Goal: Task Accomplishment & Management: Use online tool/utility

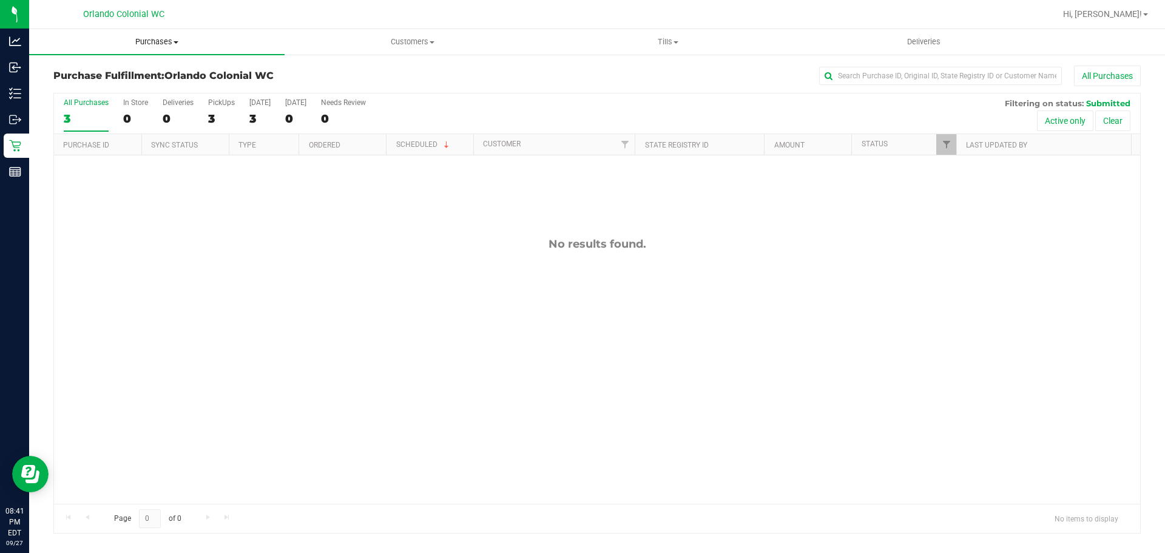
click at [145, 46] on span "Purchases" at bounding box center [156, 41] width 255 height 11
drag, startPoint x: 534, startPoint y: 103, endPoint x: 523, endPoint y: 96, distance: 12.5
click at [534, 103] on div "All Purchases 3 In Store 0 Deliveries 0 PickUps 3 [DATE] 3 [DATE] 0 Needs Revie…" at bounding box center [597, 98] width 1086 height 10
click at [138, 41] on span "Purchases" at bounding box center [156, 41] width 255 height 11
click at [154, 44] on span "Purchases" at bounding box center [156, 41] width 255 height 11
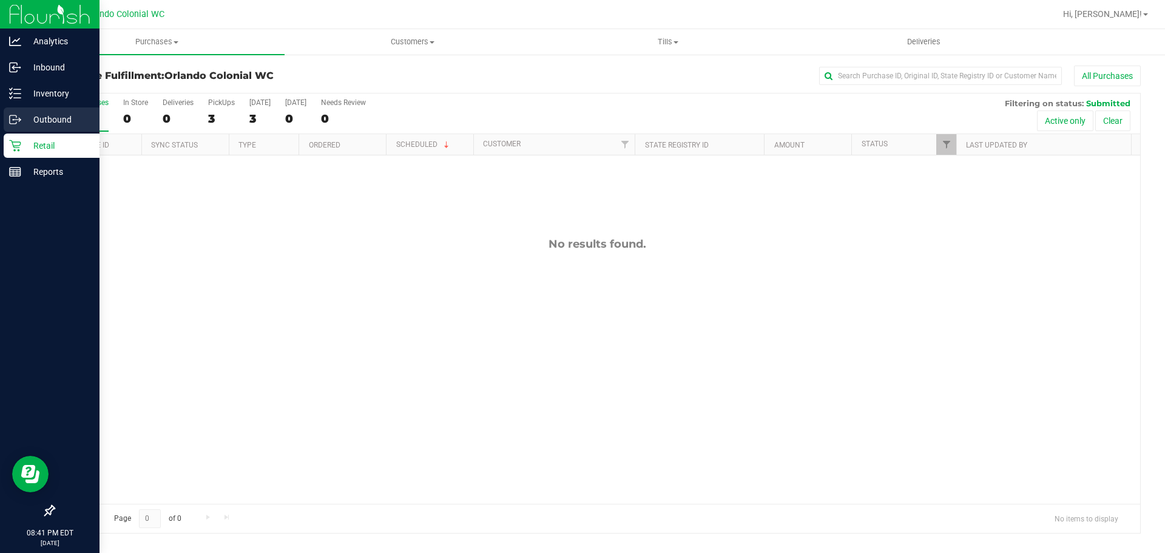
click at [4, 123] on div "Outbound" at bounding box center [52, 119] width 96 height 24
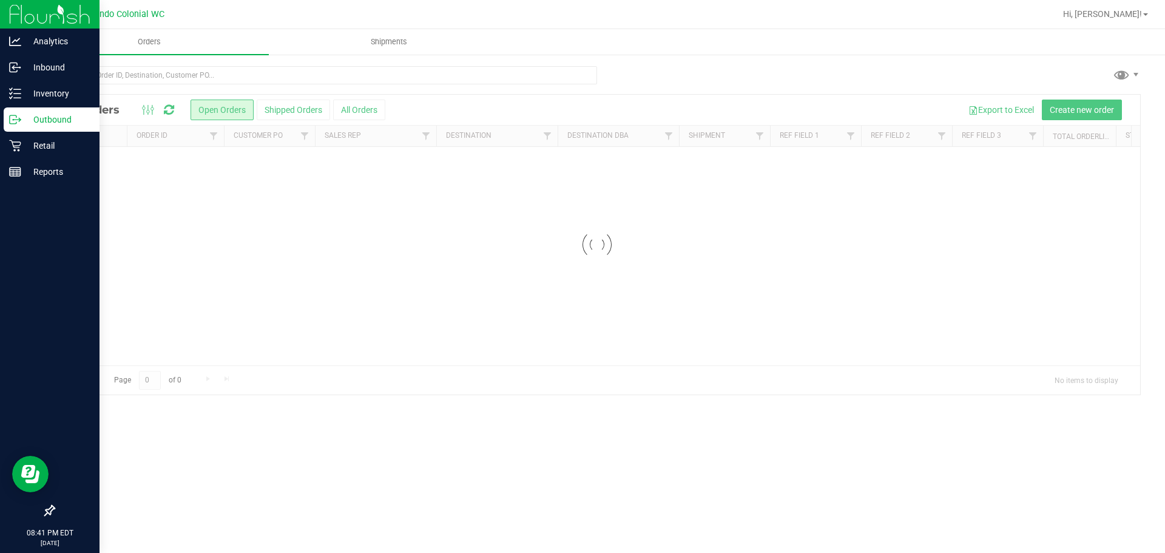
click at [47, 132] on link "Outbound" at bounding box center [49, 120] width 99 height 26
click at [49, 142] on p "Retail" at bounding box center [57, 145] width 73 height 15
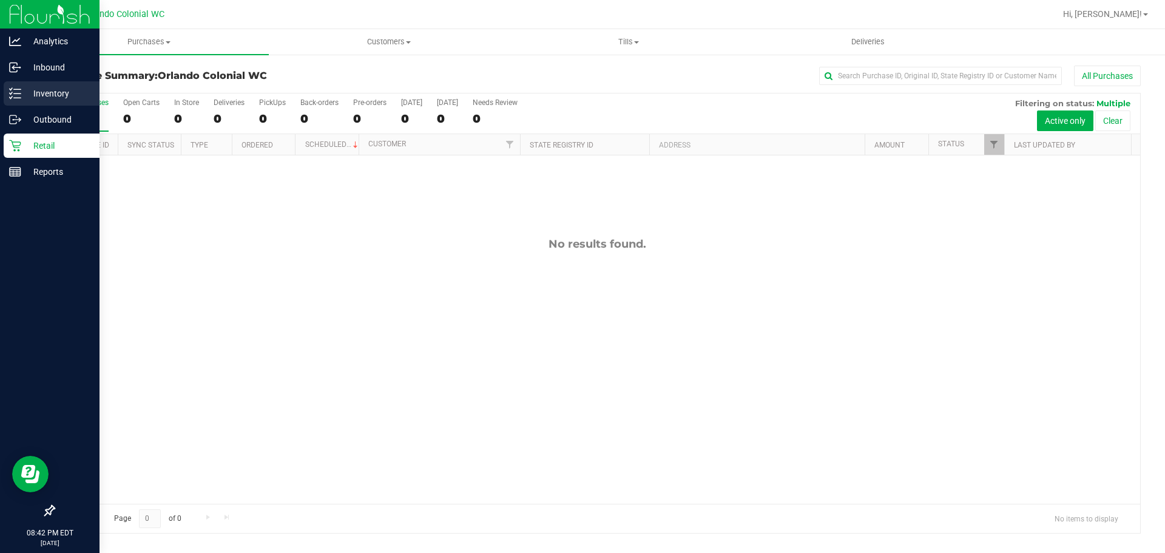
click at [48, 97] on p "Inventory" at bounding box center [57, 93] width 73 height 15
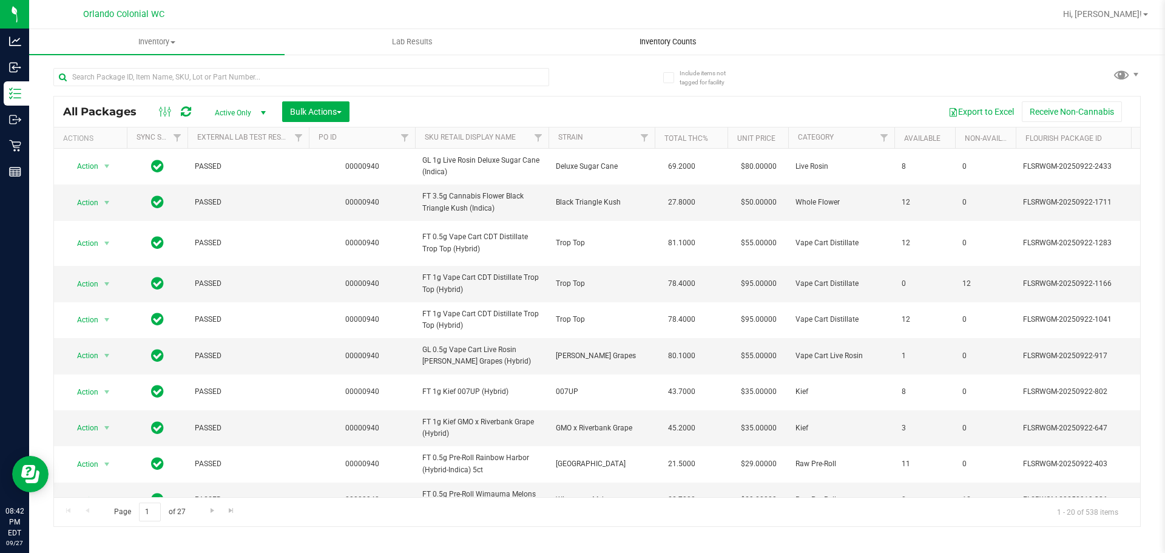
click at [658, 39] on span "Inventory Counts" at bounding box center [668, 41] width 90 height 11
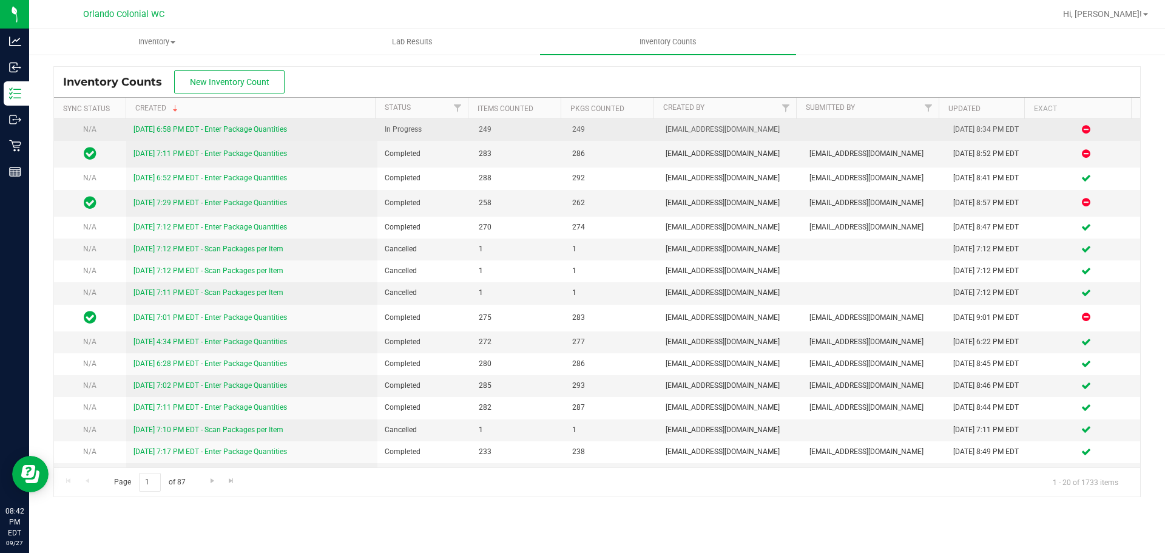
click at [265, 129] on link "[DATE] 6:58 PM EDT - Enter Package Quantities" at bounding box center [209, 129] width 153 height 8
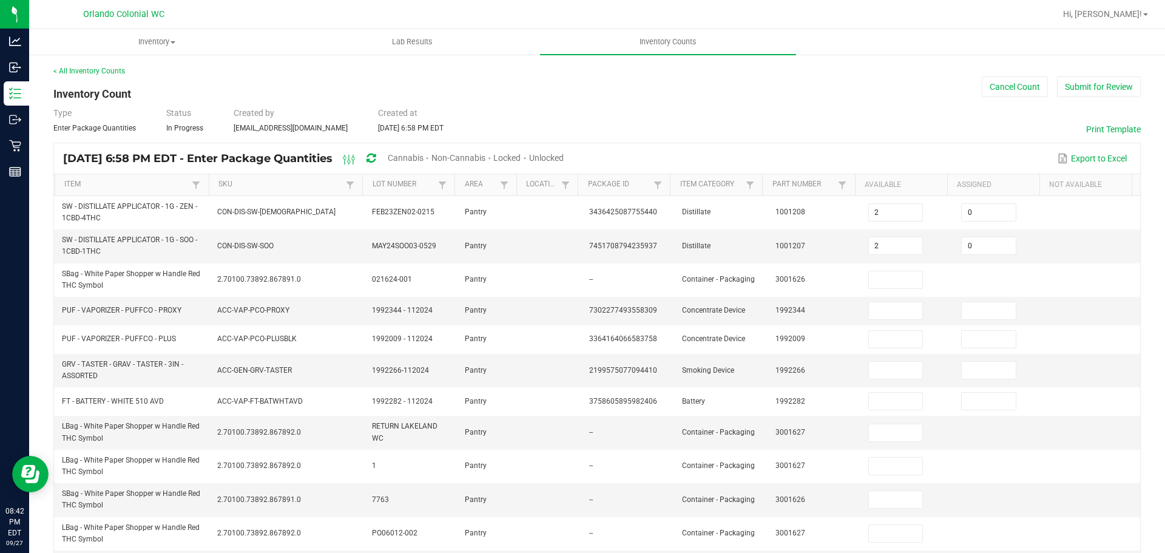
click at [423, 155] on span "Cannabis" at bounding box center [406, 158] width 36 height 10
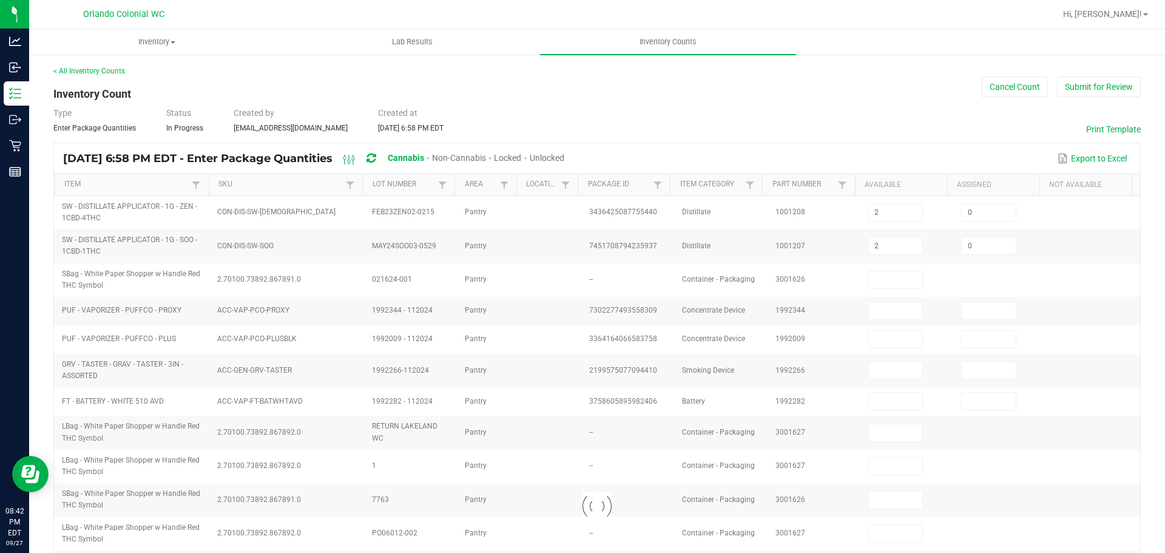
type input "4"
type input "0"
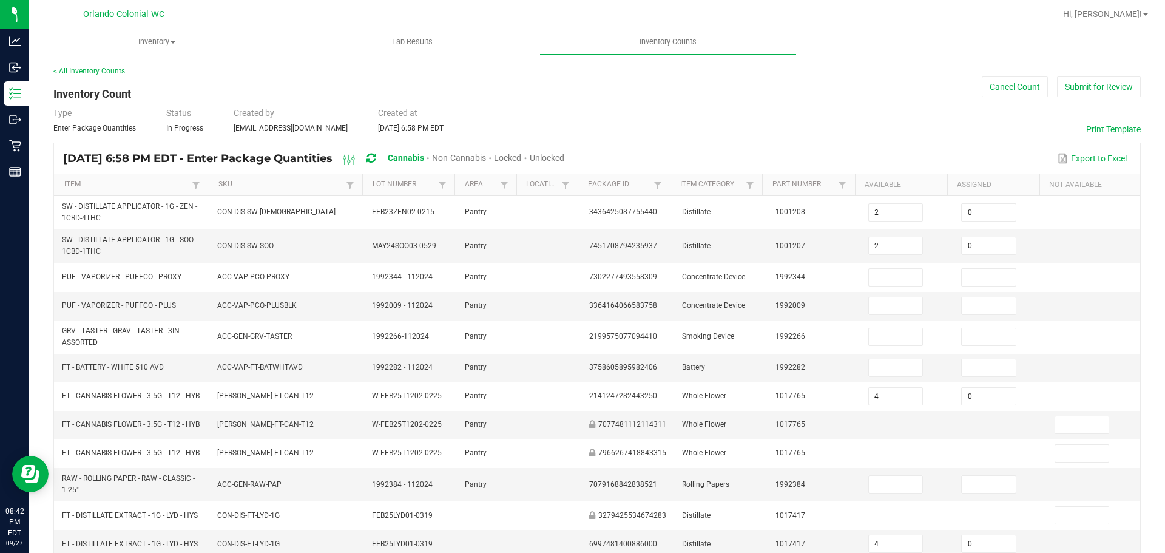
click at [564, 161] on span "Unlocked" at bounding box center [547, 158] width 35 height 10
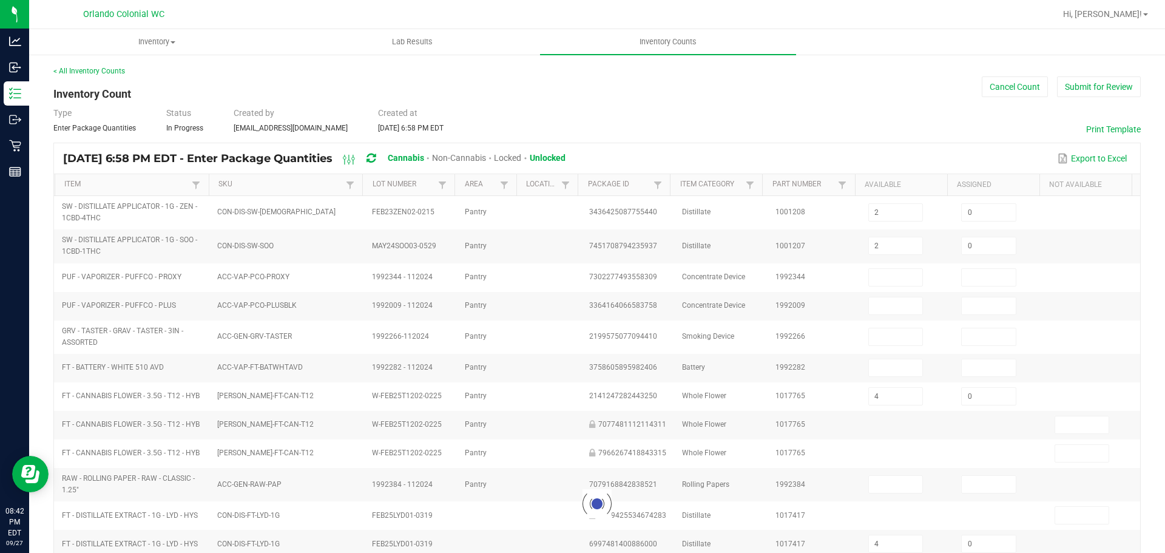
type input "8"
type input "1"
type input "0"
type input "2"
type input "0"
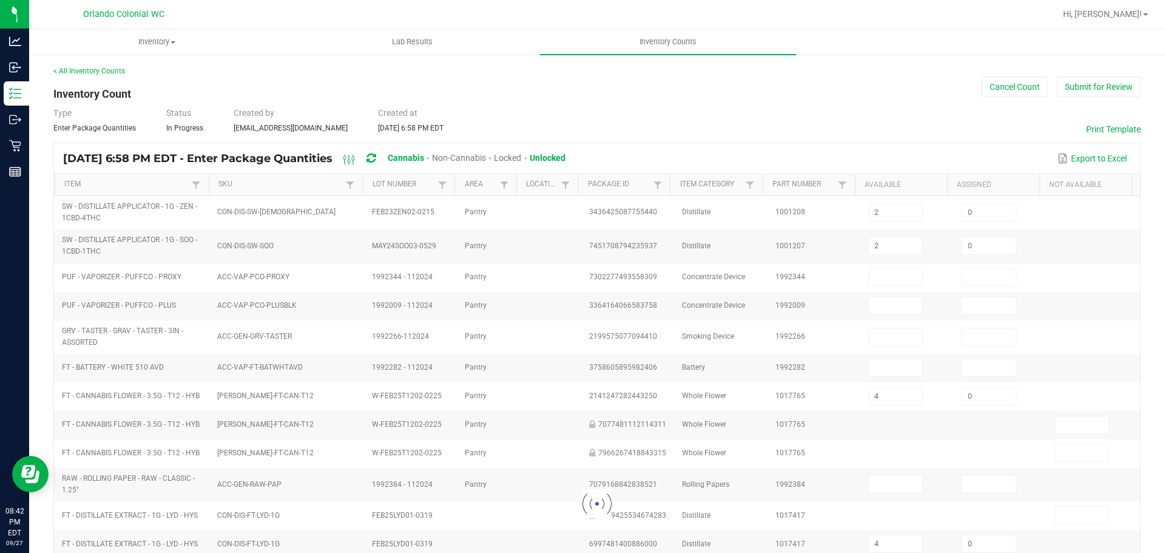
type input "0"
type input "4"
type input "0"
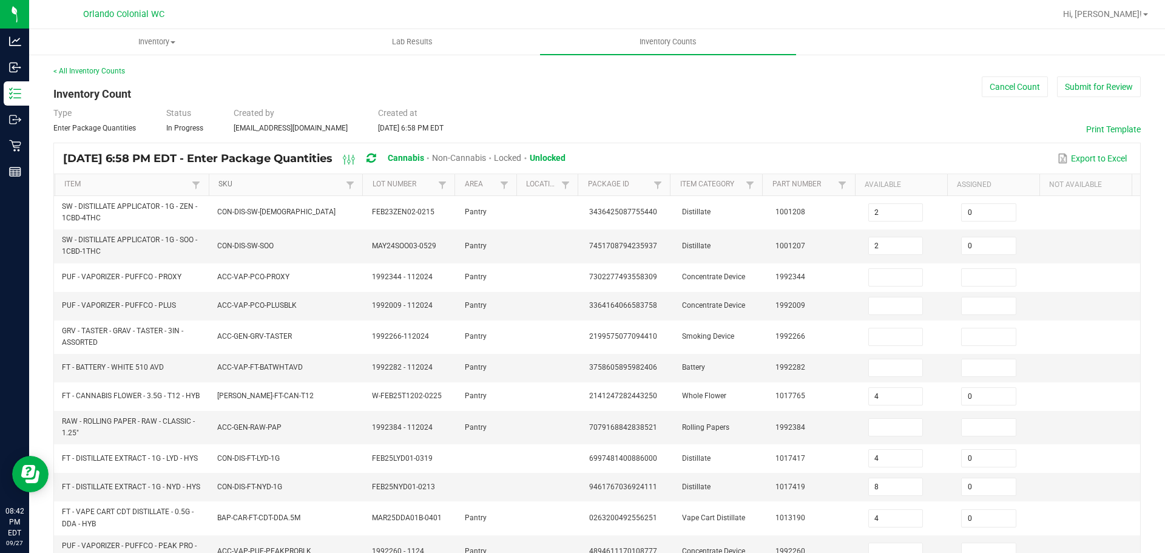
click at [282, 181] on link "SKU" at bounding box center [280, 185] width 124 height 10
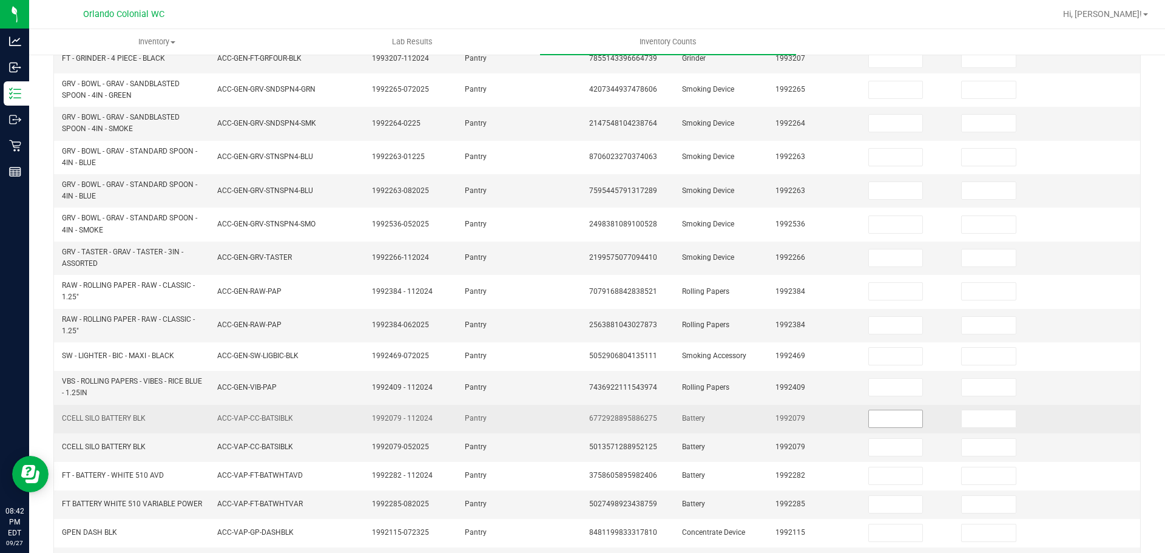
scroll to position [318, 0]
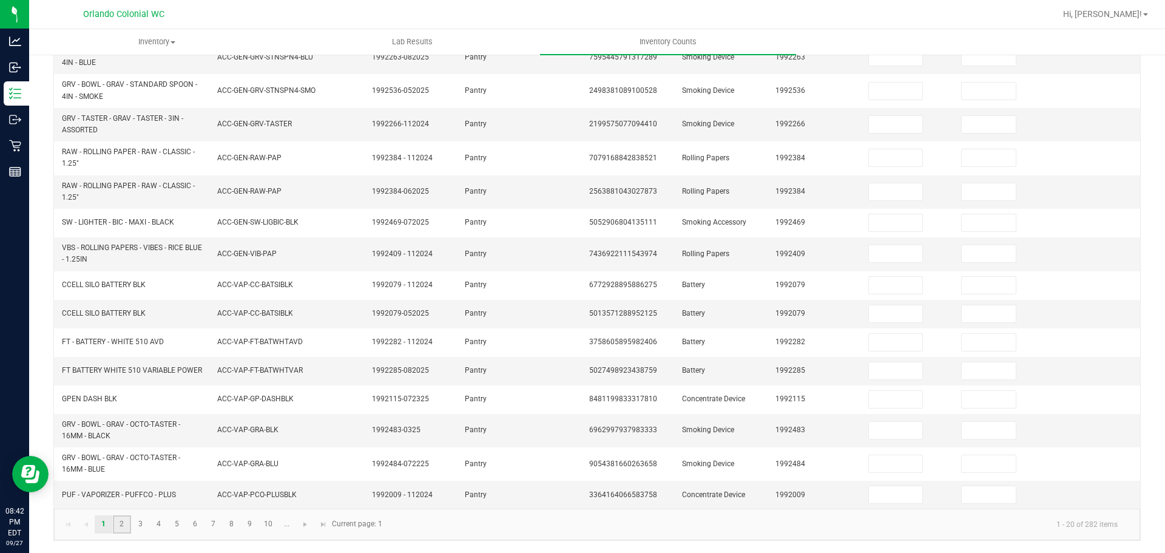
click at [122, 521] on link "2" at bounding box center [122, 524] width 18 height 18
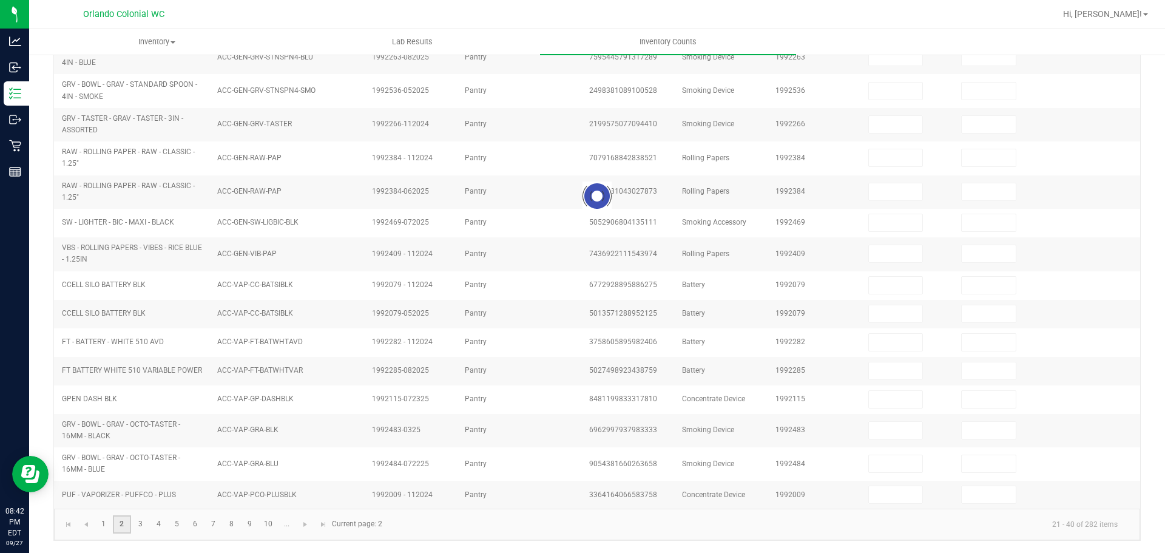
type input "6"
type input "5"
type input "0"
type input "9"
type input "0"
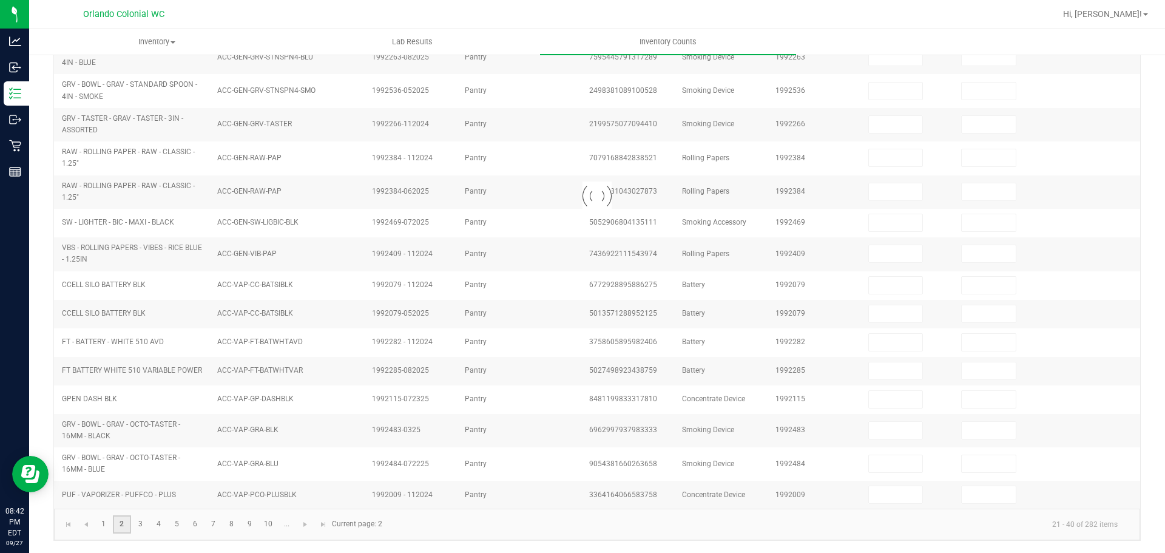
type input "3"
type input "0"
type input "6"
type input "0"
type input "1"
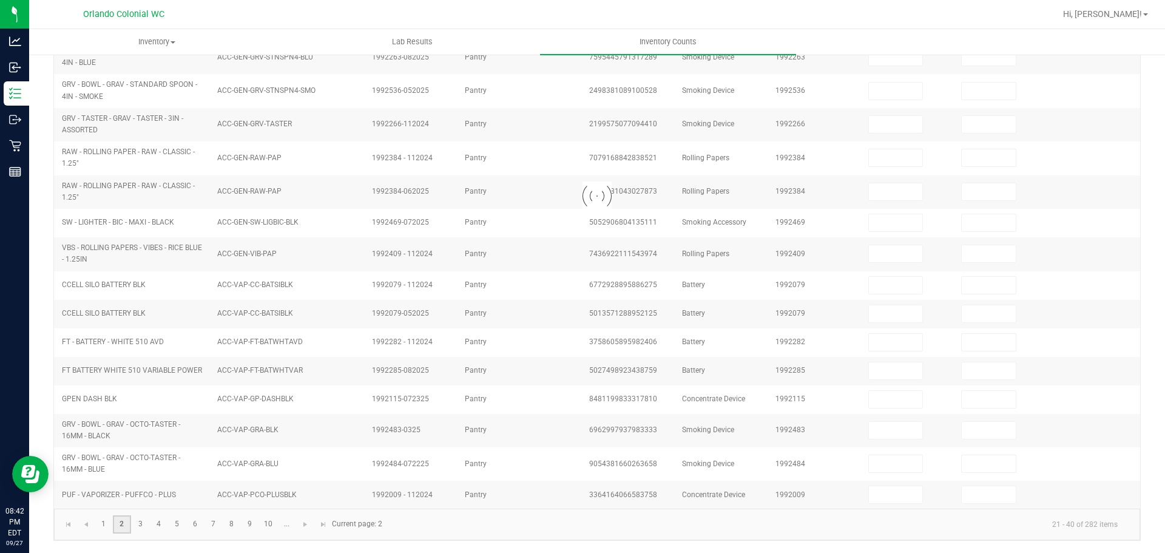
type input "3"
type input "0"
type input "2"
type input "0"
type input "7"
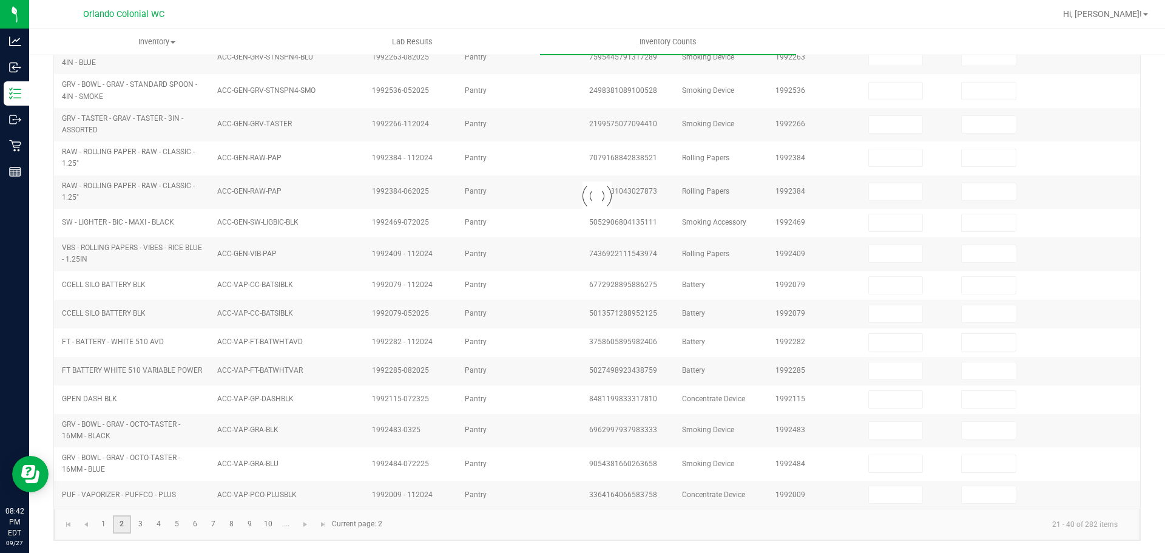
type input "0"
type input "2"
type input "0"
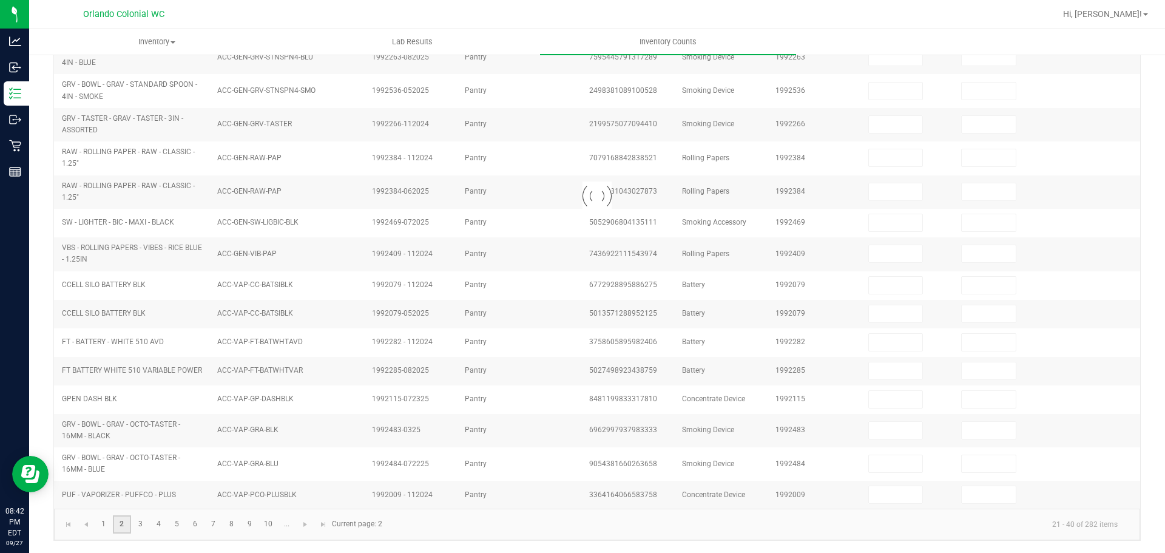
type input "5"
type input "0"
type input "2"
type input "0"
type input "6"
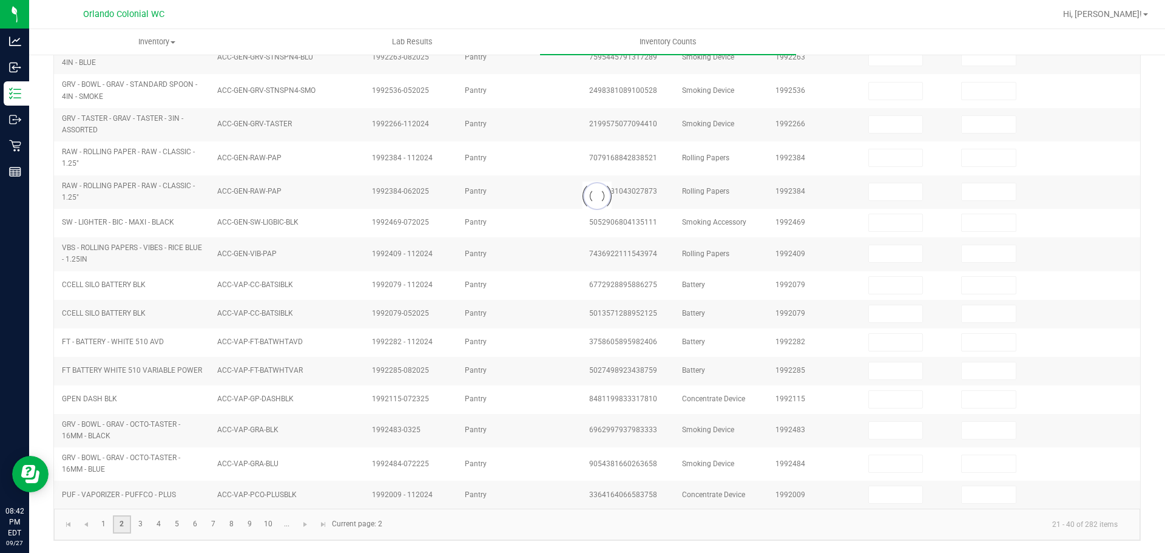
type input "0"
type input "5"
type input "0"
type input "9"
type input "0"
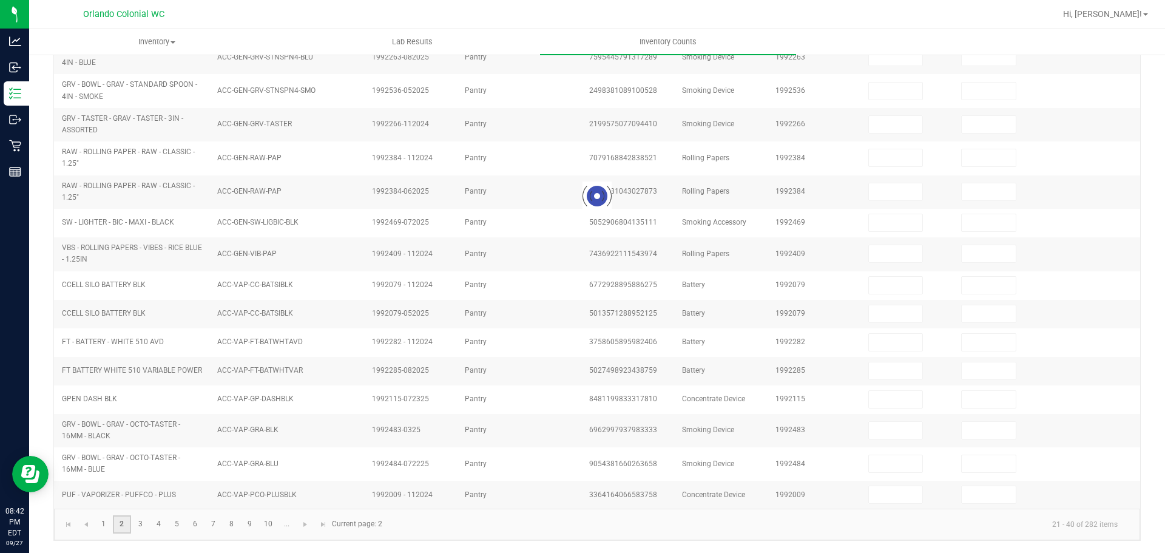
type input "6"
type input "0"
type input "8"
type input "0"
type input "10"
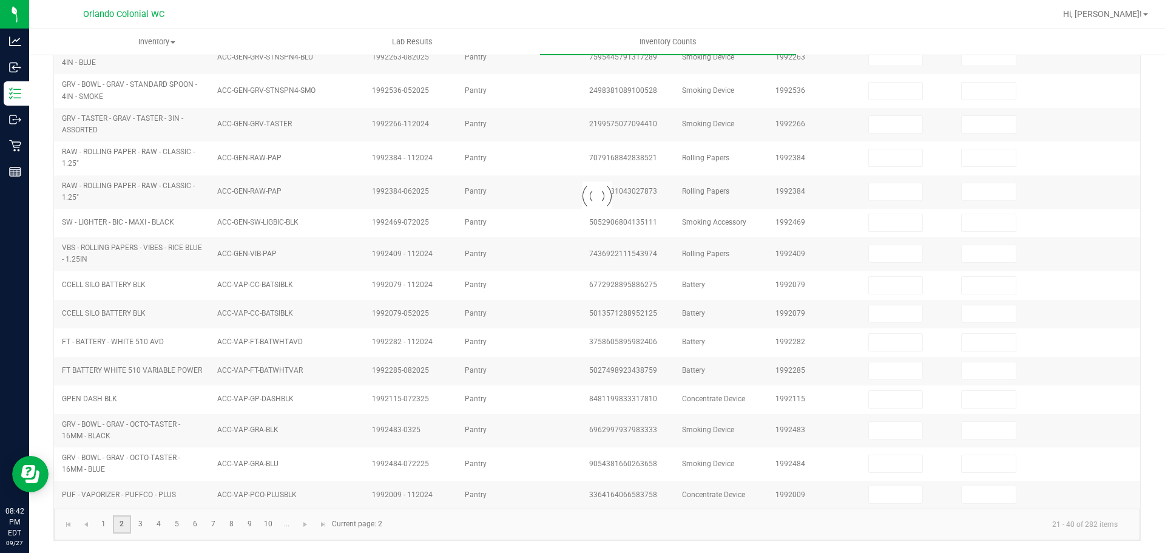
type input "0"
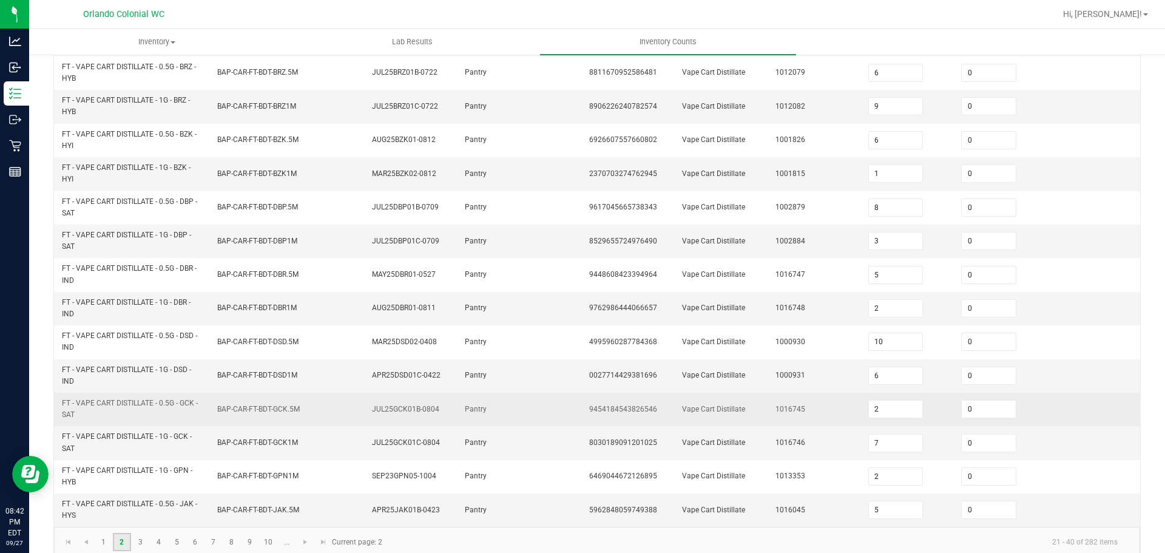
scroll to position [354, 0]
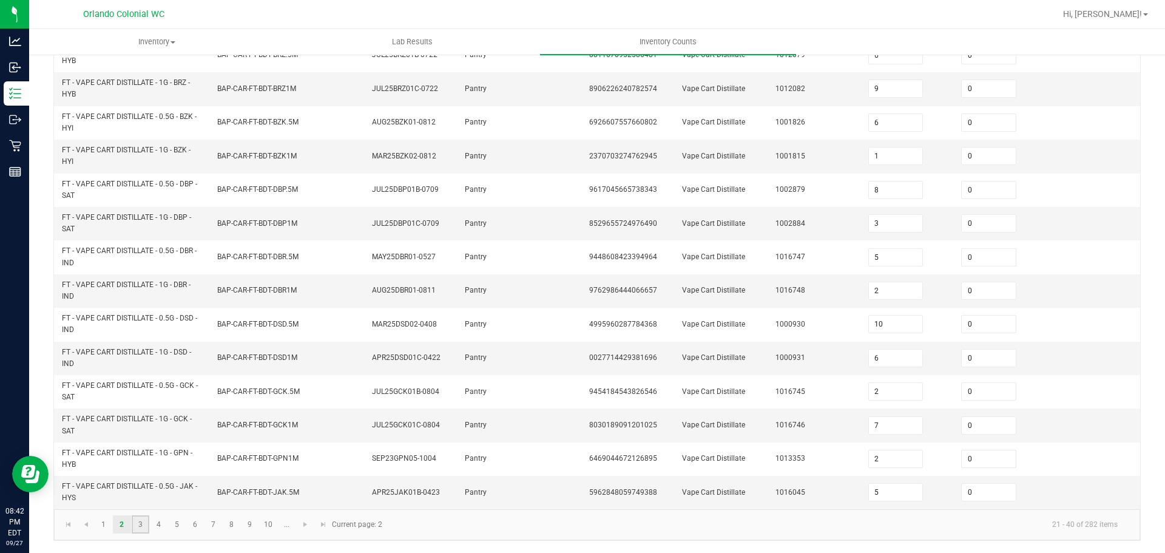
click at [143, 531] on link "3" at bounding box center [141, 524] width 18 height 18
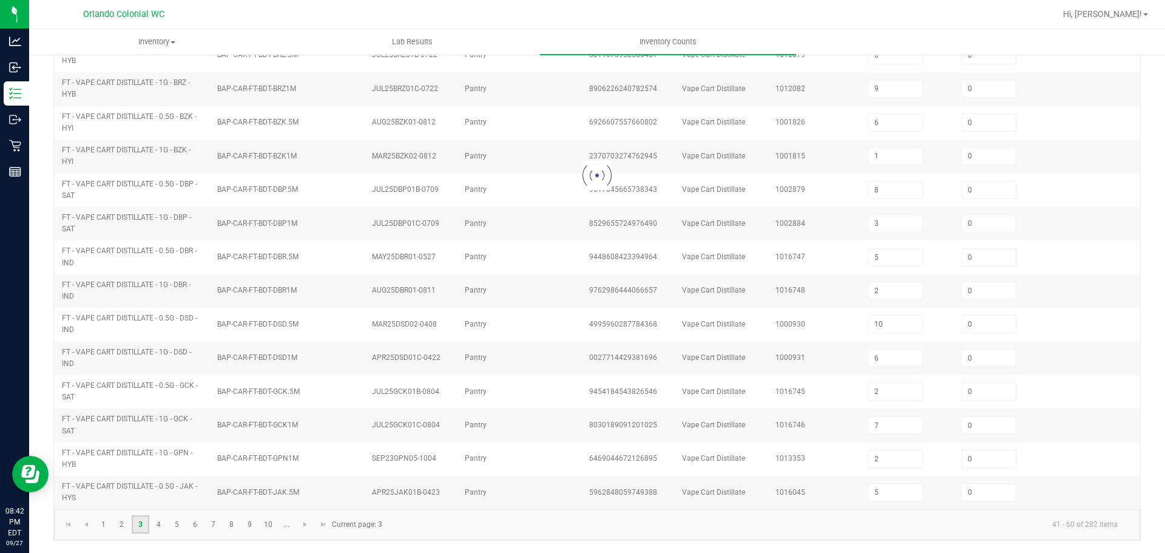
type input "5"
type input "0"
type input "6"
type input "0"
type input "4"
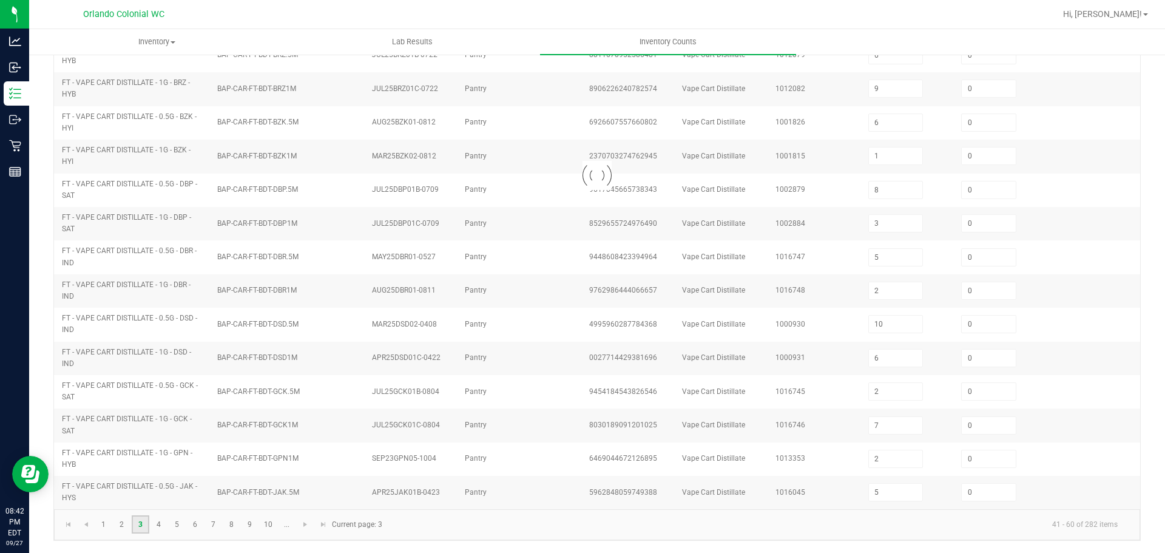
type input "2"
type input "11"
type input "2"
type input "4"
type input "10"
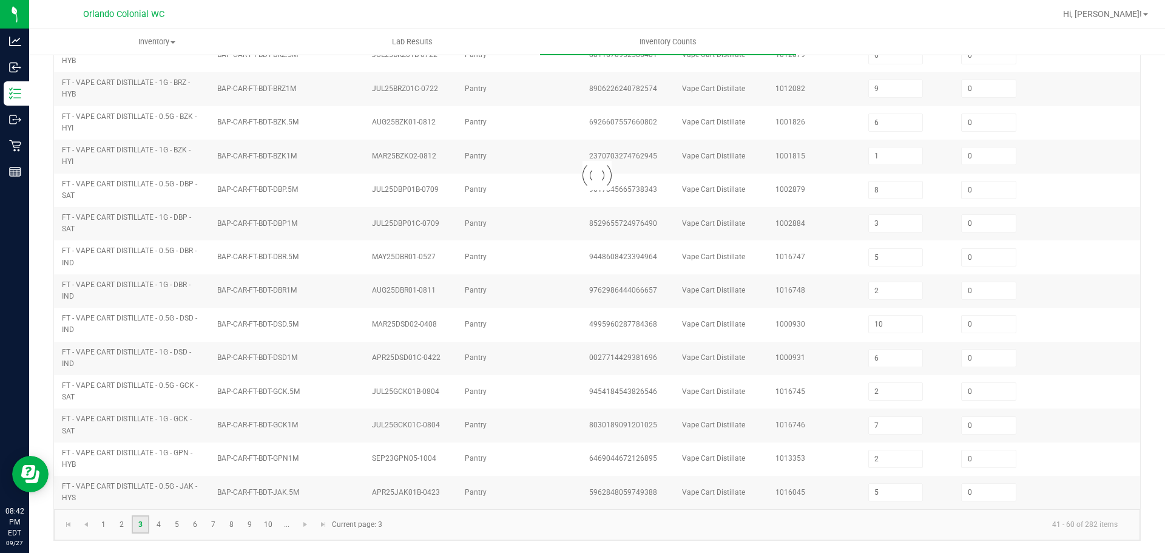
type input "2"
type input "3"
type input "9"
type input "10"
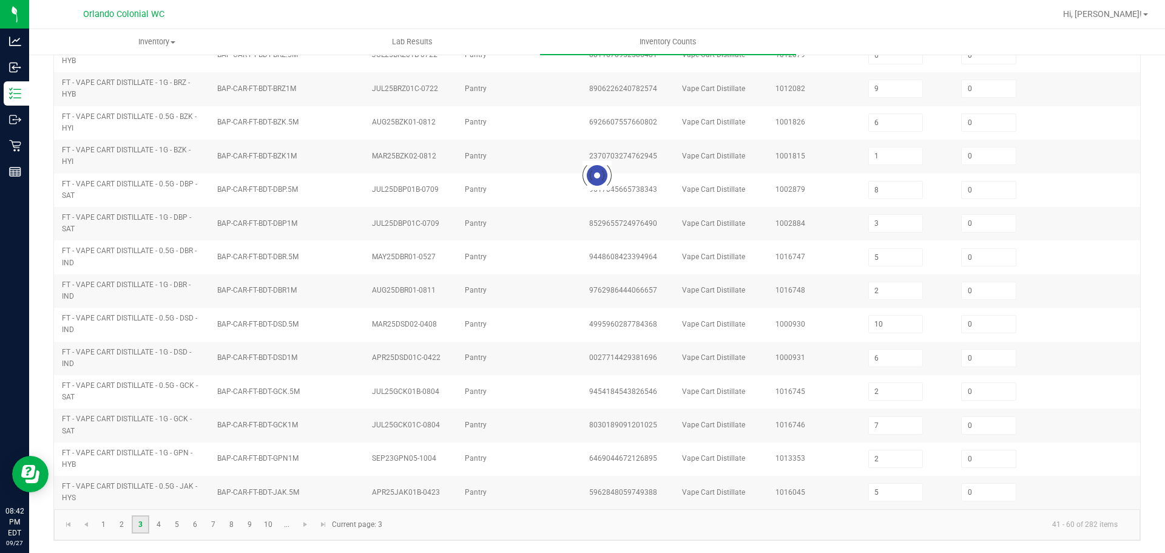
type input "8"
type input "12"
type input "4"
type input "7"
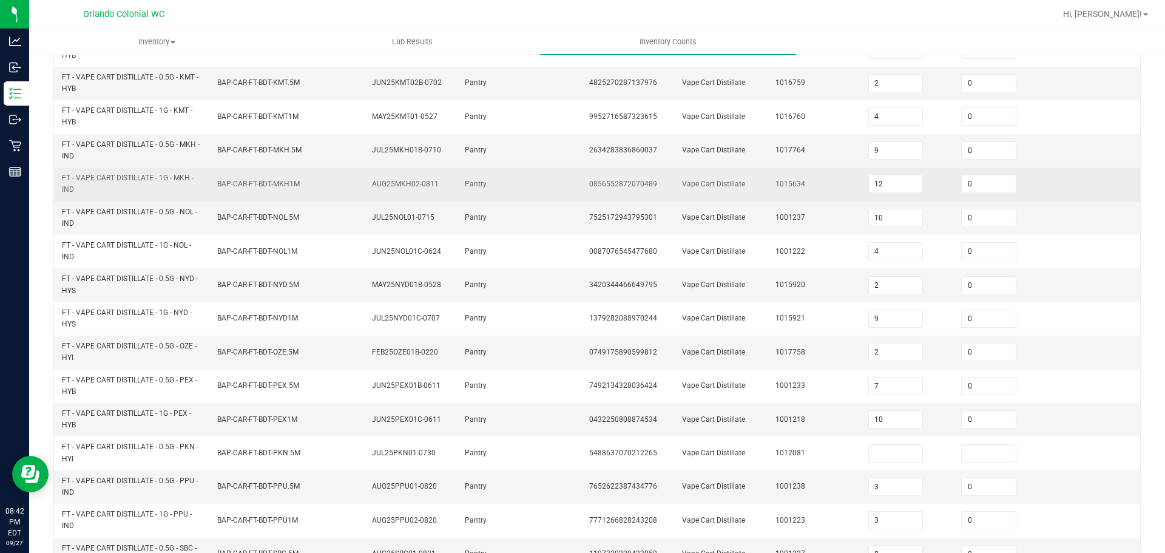
scroll to position [359, 0]
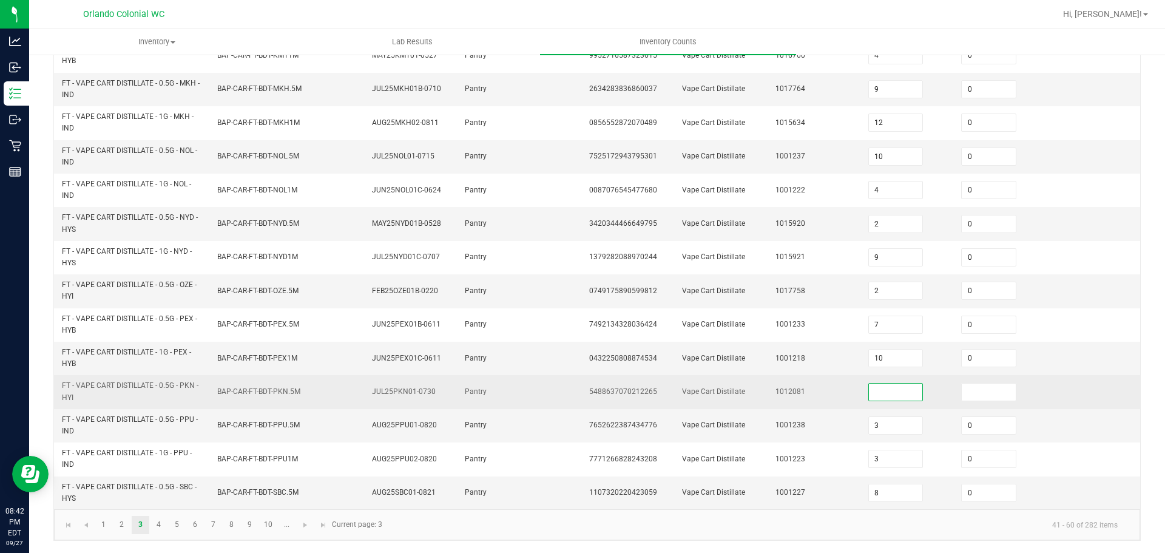
click at [869, 393] on input at bounding box center [896, 391] width 54 height 17
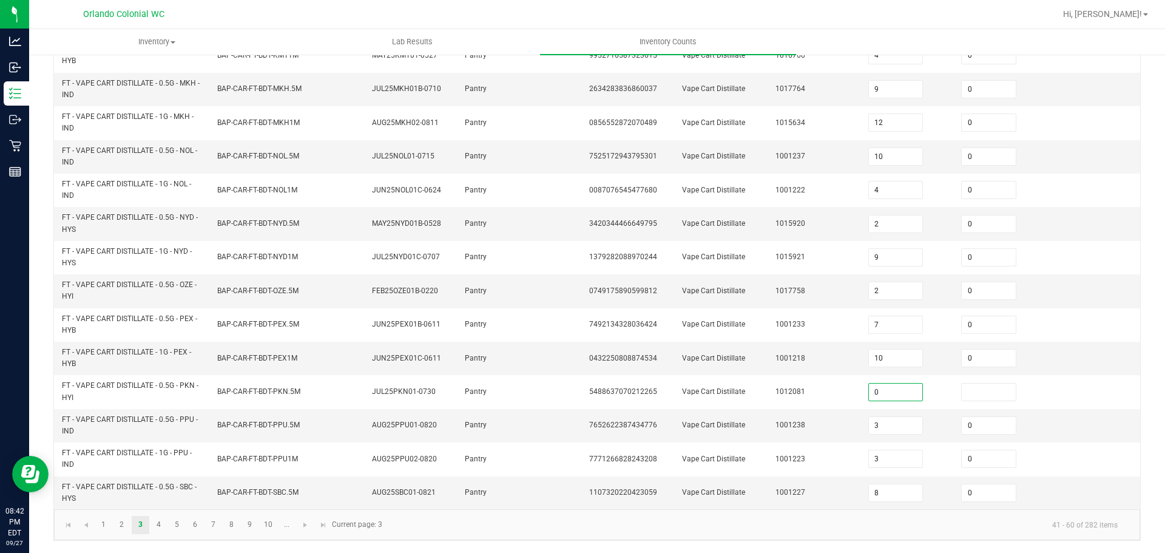
type input "0"
click at [154, 521] on link "4" at bounding box center [159, 525] width 18 height 18
type input "8"
type input "4"
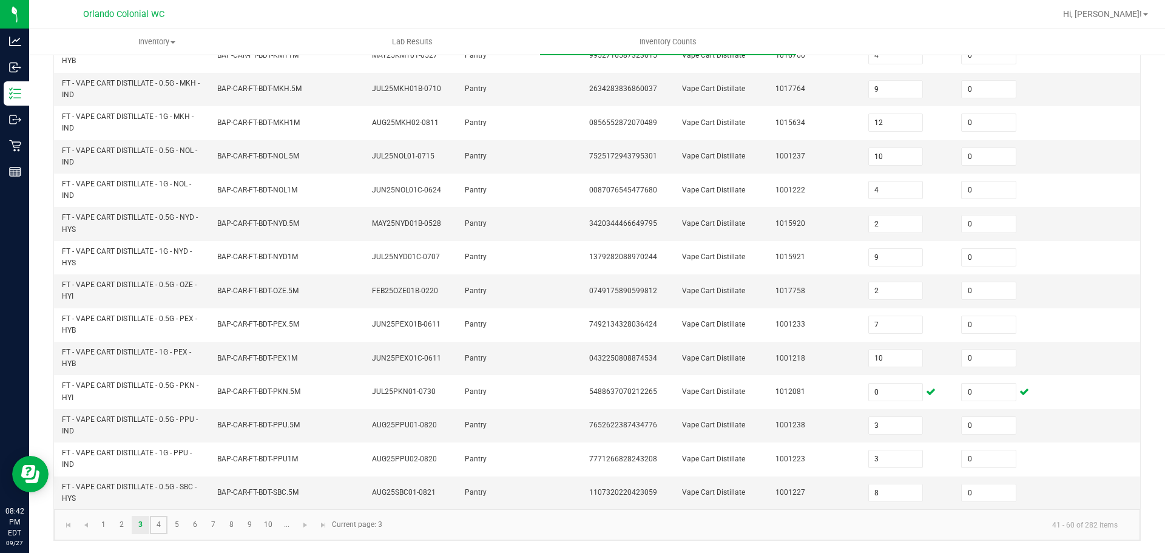
type input "12"
type input "13"
type input "4"
type input "12"
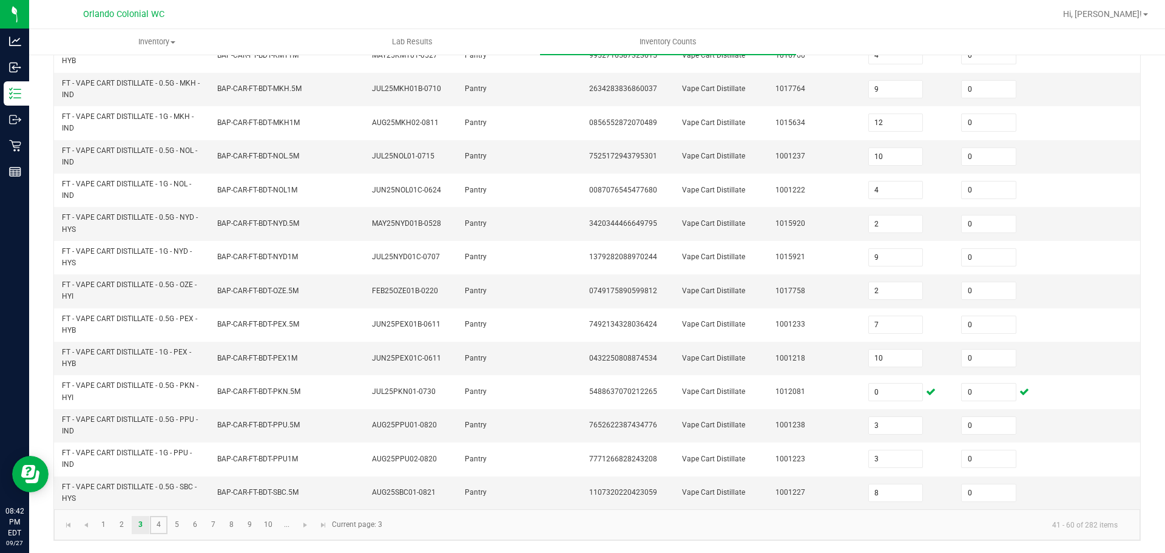
type input "12"
type input "5"
type input "4"
type input "12"
type input "4"
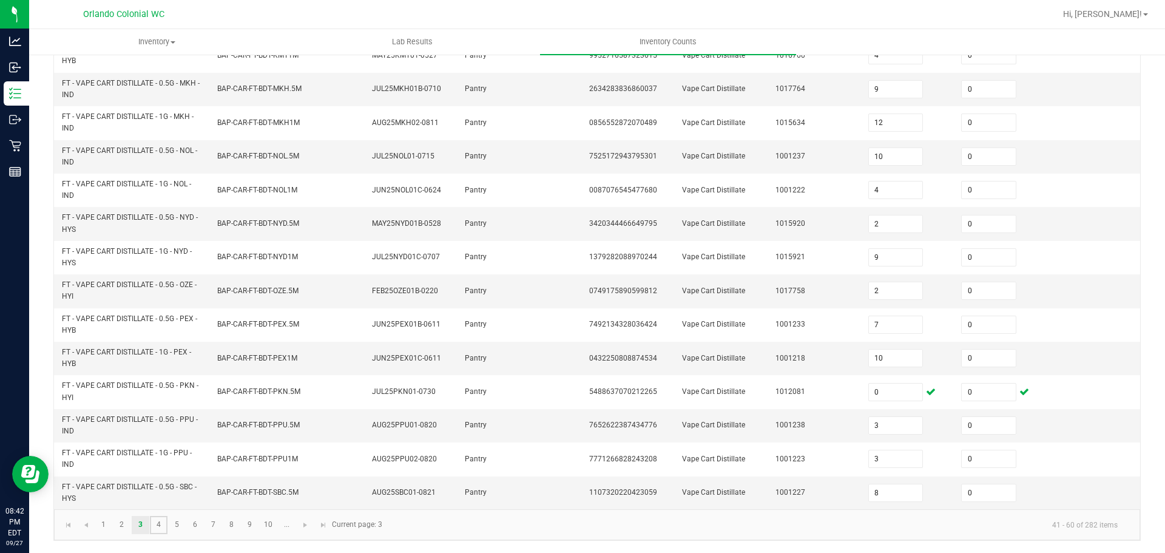
type input "5"
type input "8"
type input "7"
type input "3"
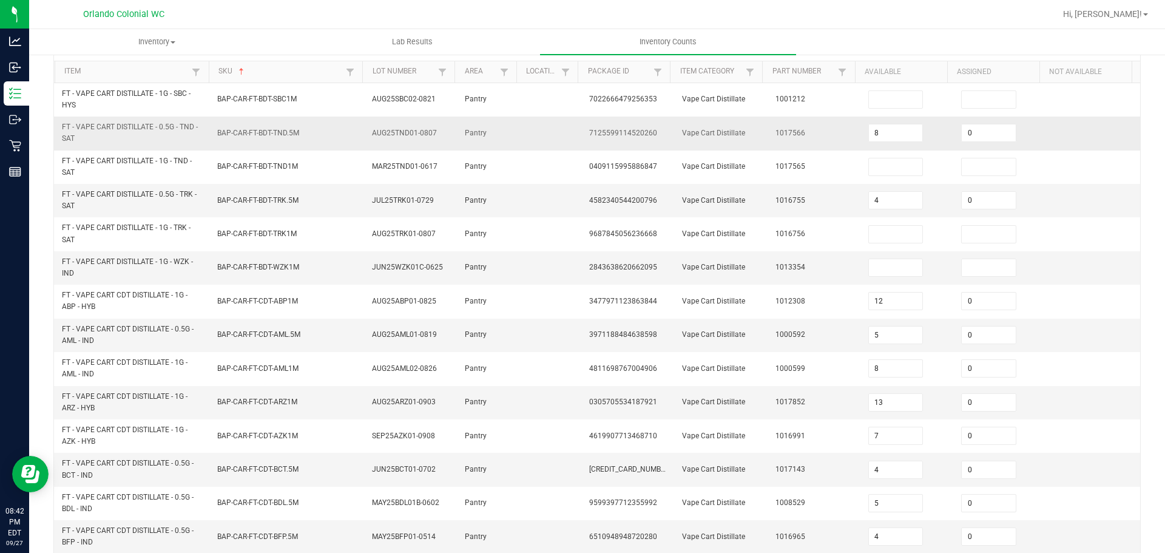
scroll to position [0, 0]
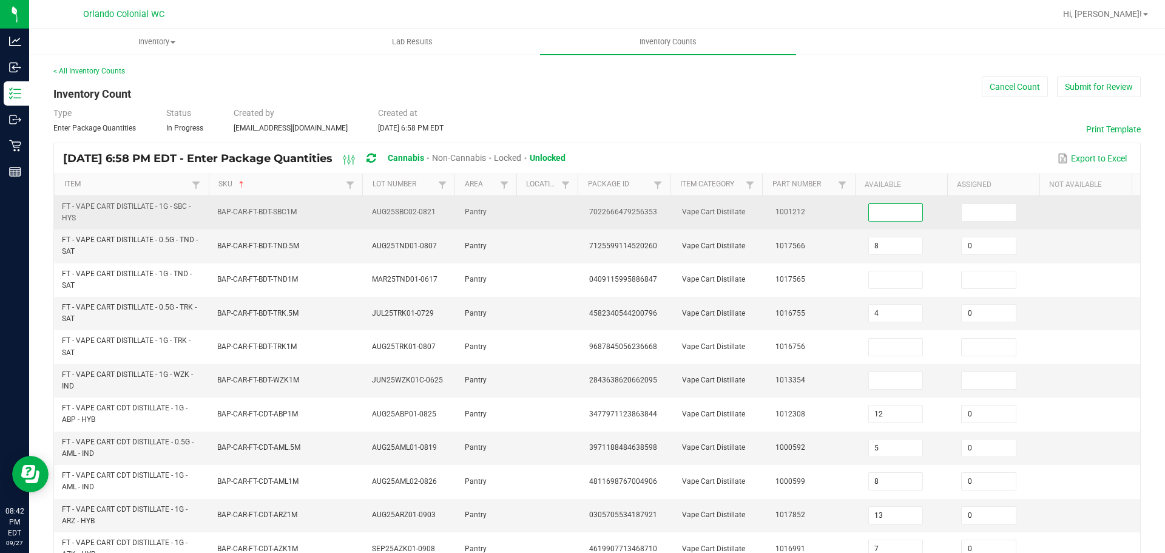
click at [869, 211] on input at bounding box center [896, 212] width 54 height 17
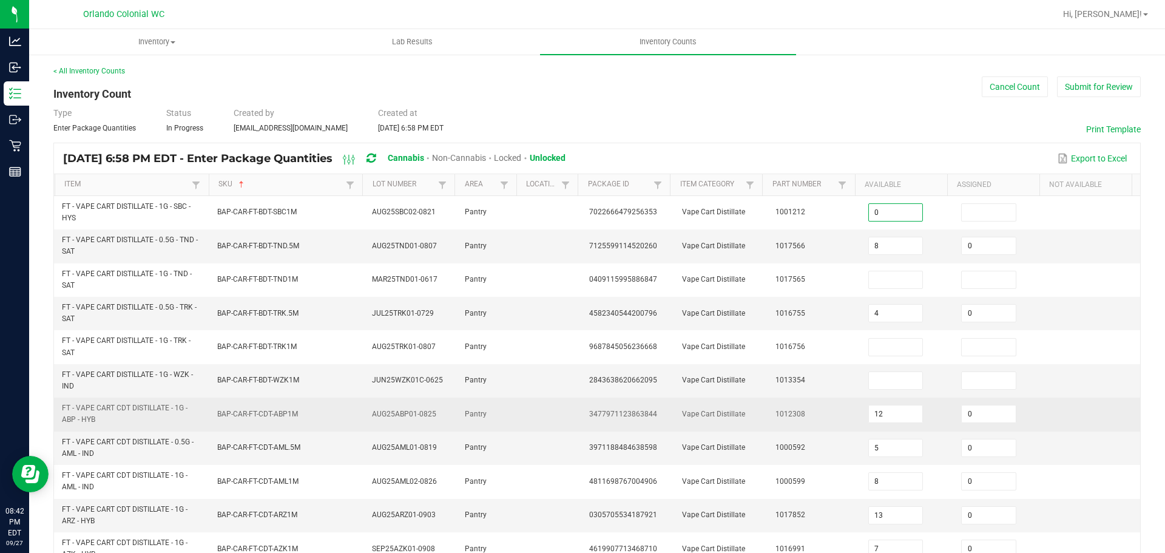
type input "0"
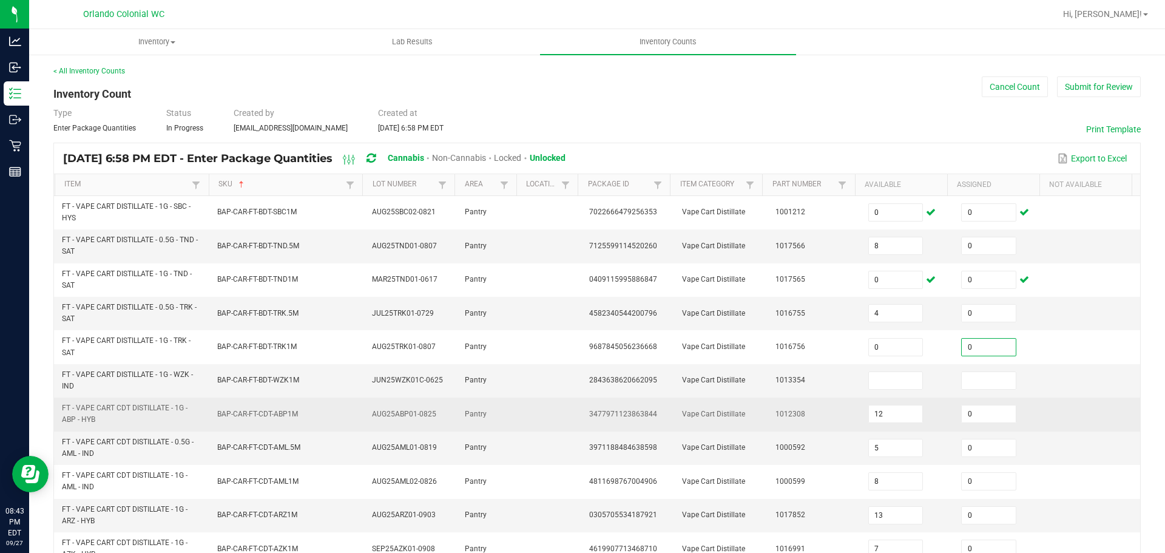
type input "0"
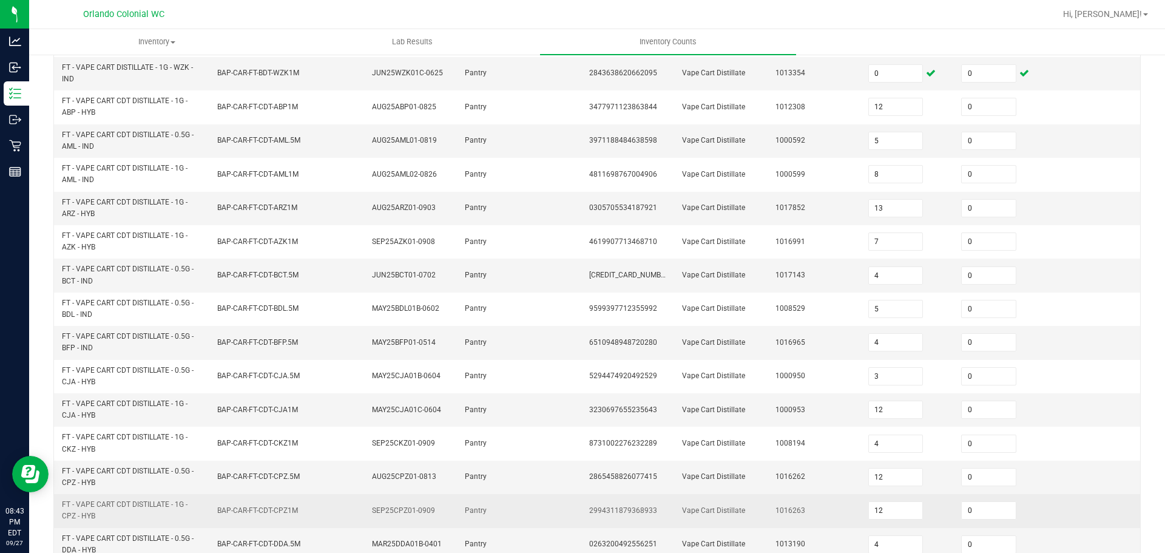
scroll to position [359, 0]
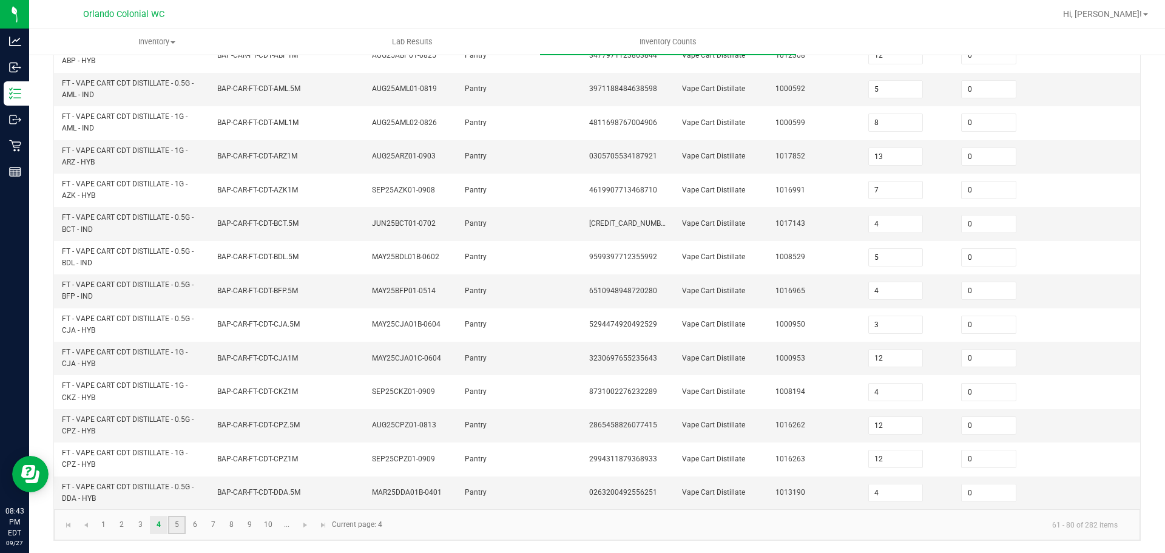
click at [171, 528] on link "5" at bounding box center [177, 525] width 18 height 18
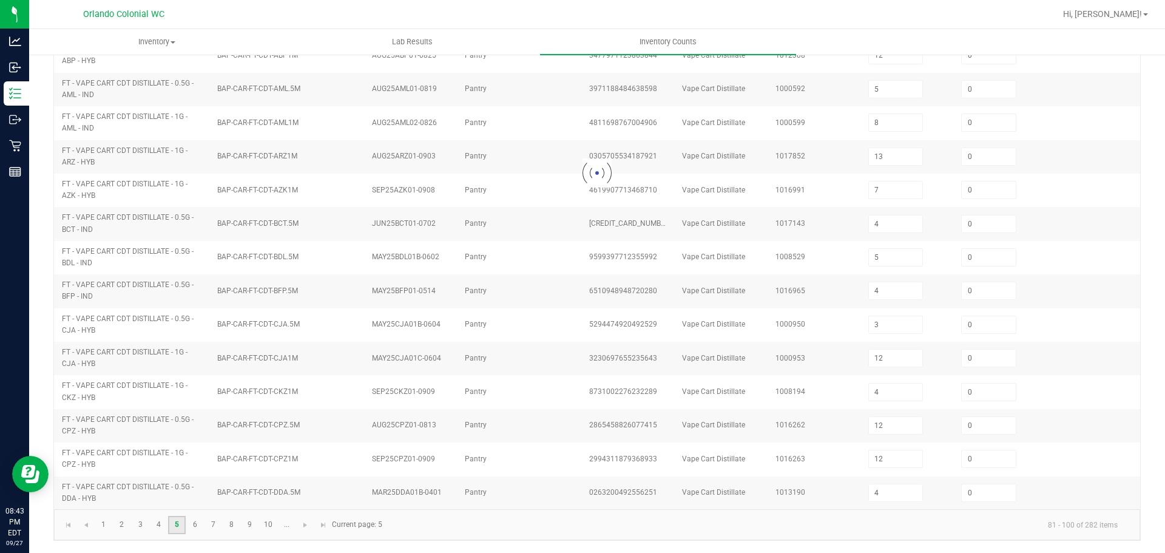
type input "3"
type input "7"
type input "10"
type input "8"
type input "3"
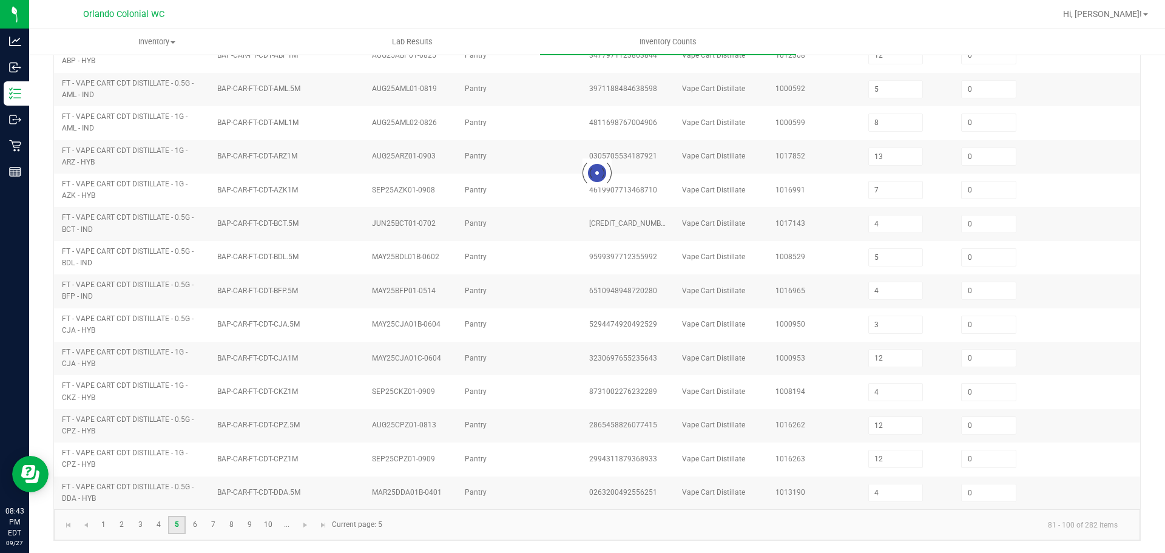
type input "5"
type input "2"
type input "7"
type input "10"
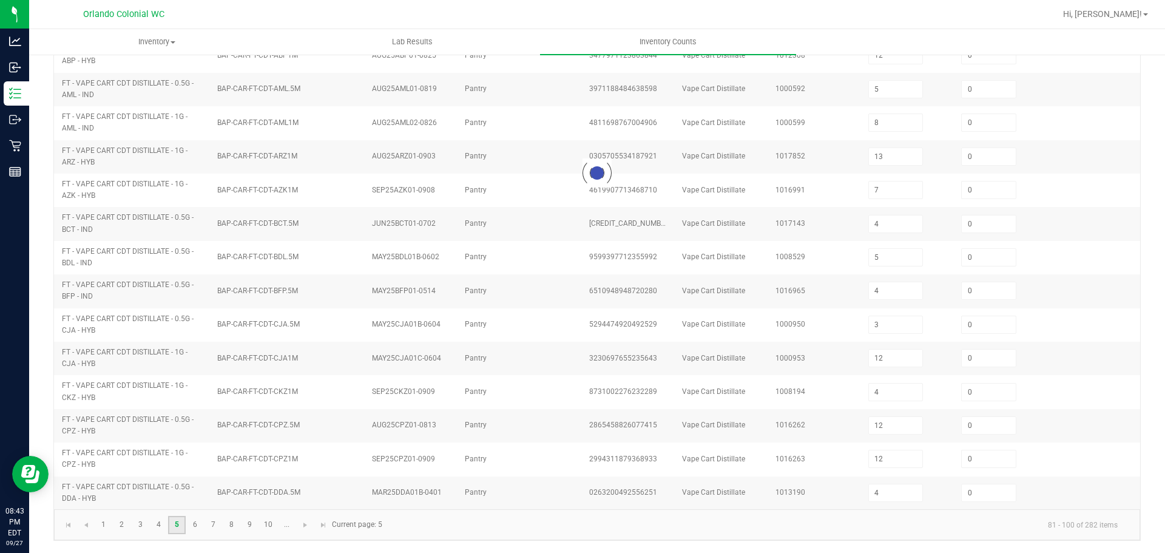
type input "8"
type input "4"
type input "11"
type input "2"
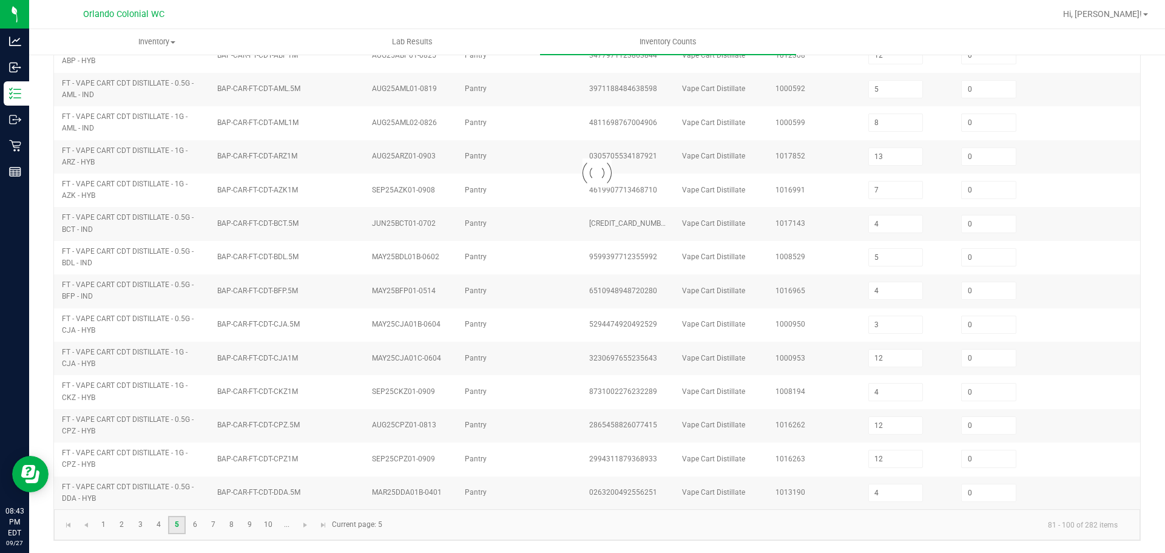
type input "9"
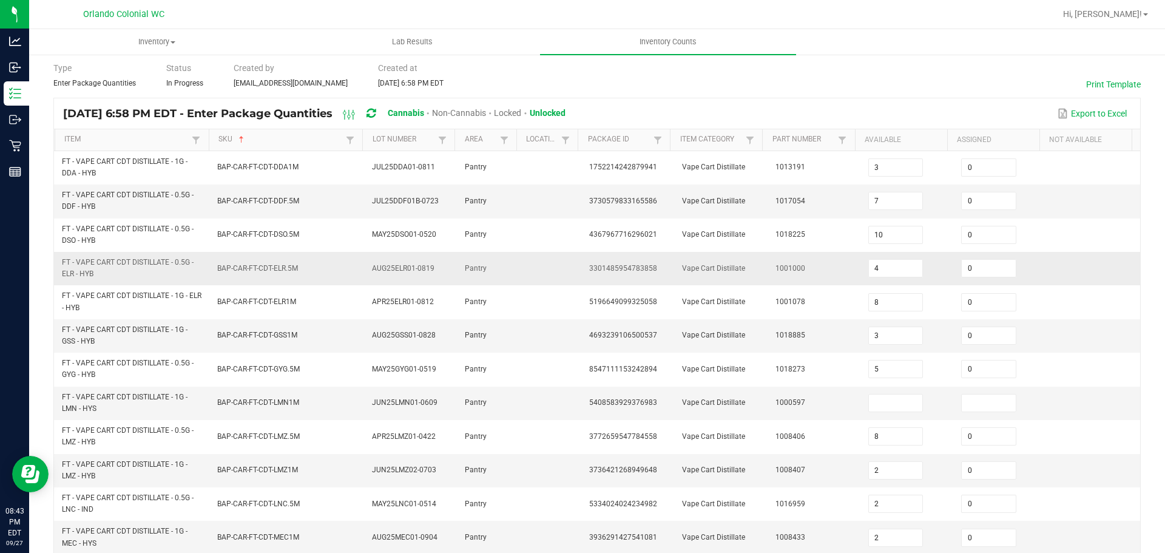
scroll to position [121, 0]
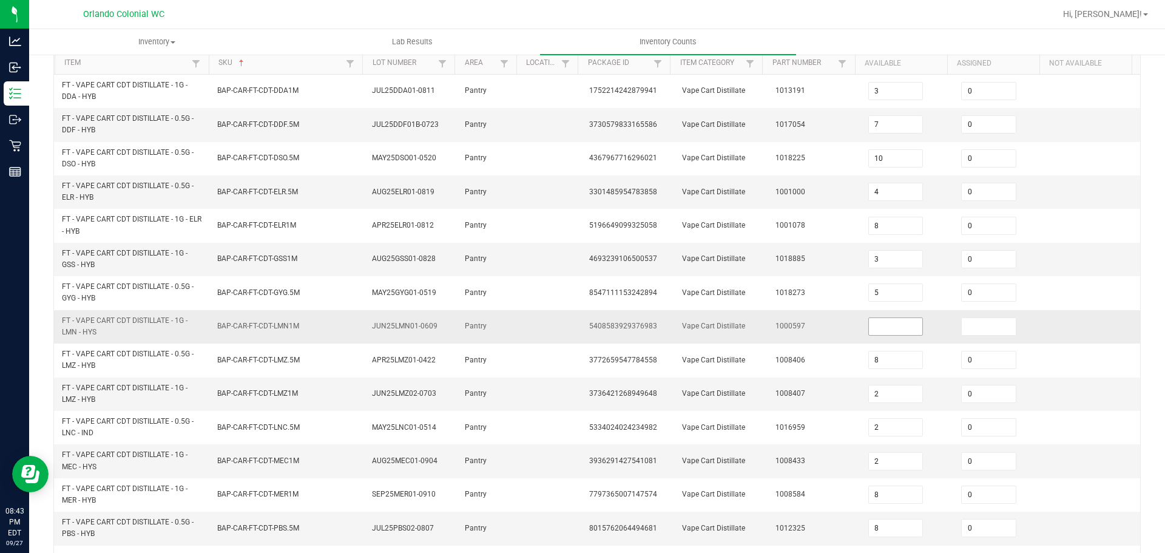
click at [880, 332] on input at bounding box center [896, 326] width 54 height 17
type input "0"
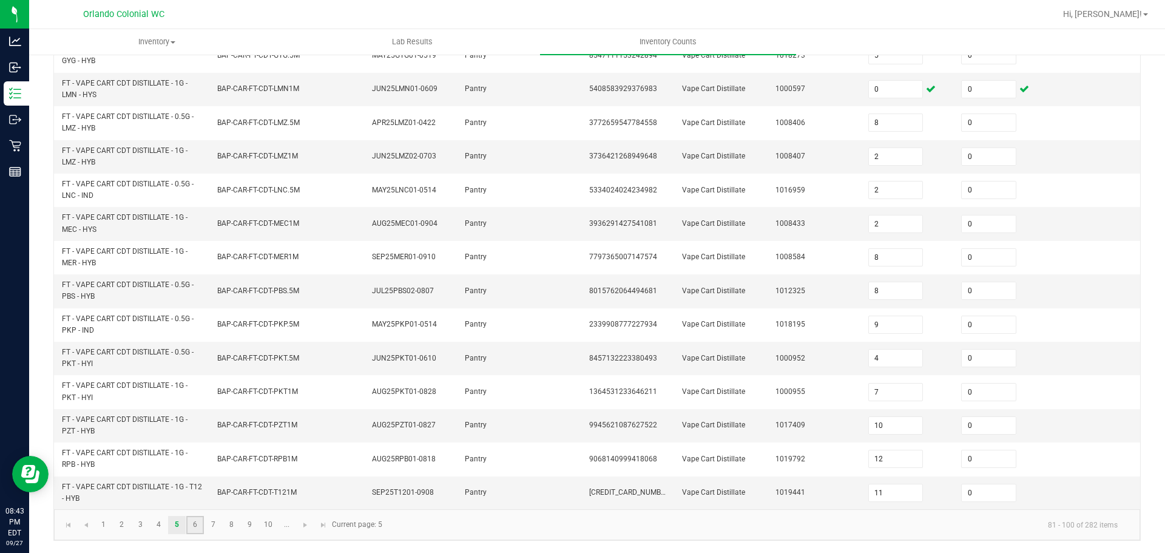
click at [193, 530] on link "6" at bounding box center [195, 525] width 18 height 18
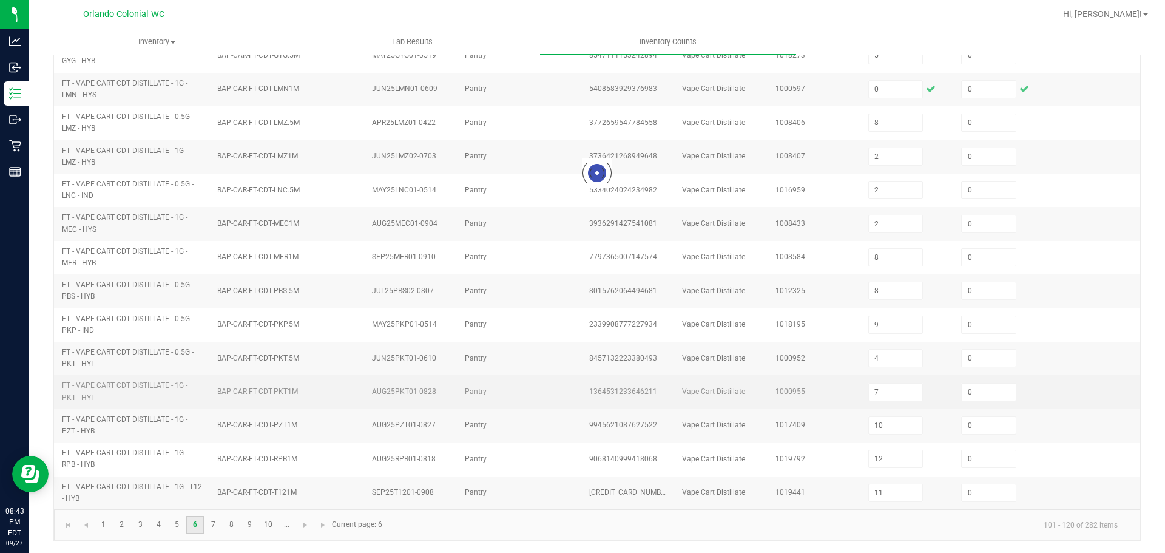
type input "12"
type input "9"
type input "10"
type input "1"
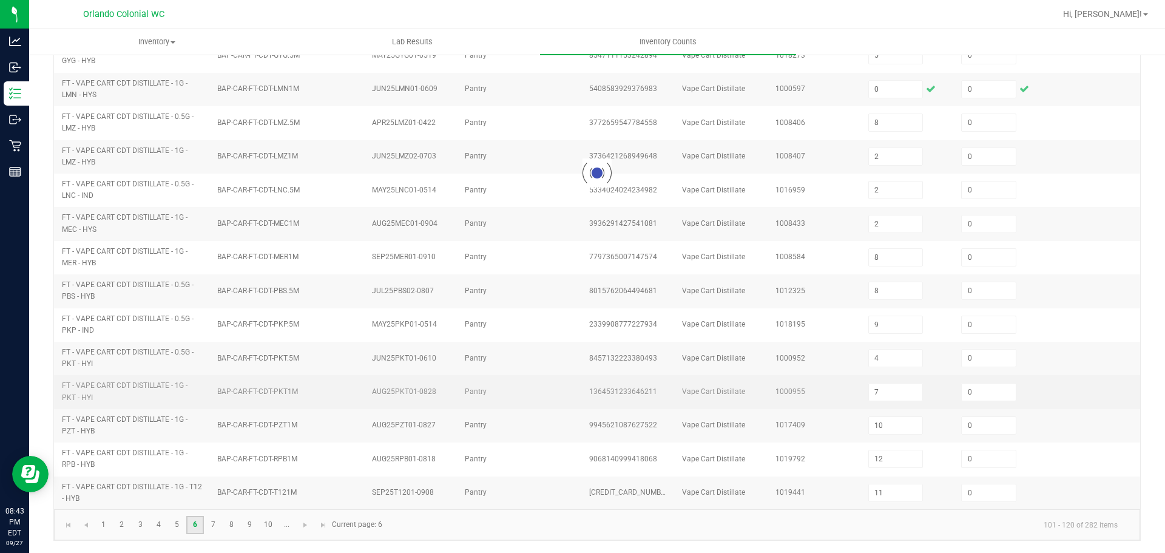
type input "5"
type input "4"
type input "2"
type input "7"
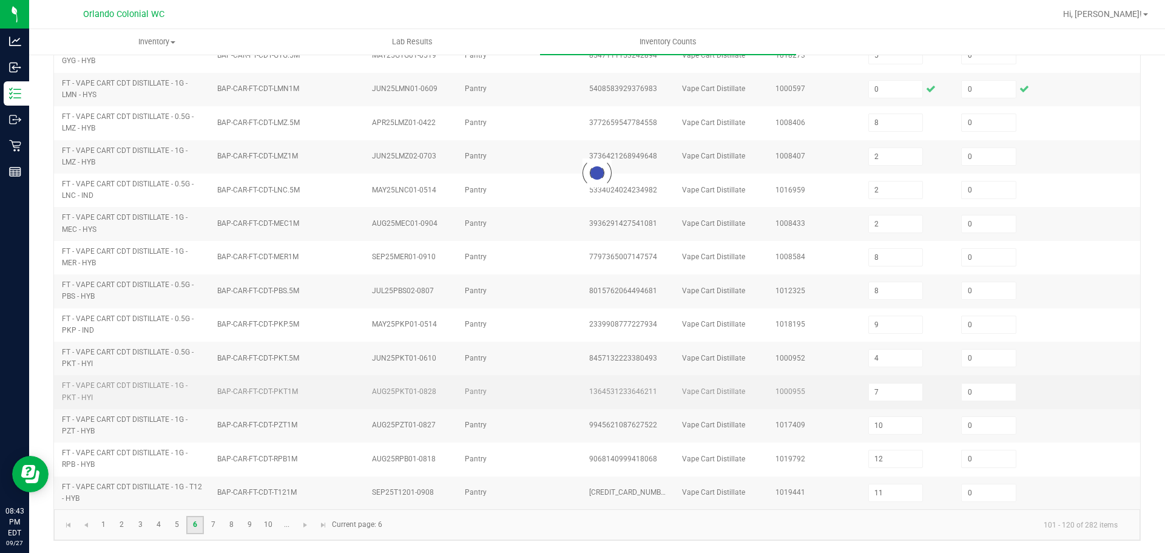
type input "7"
type input "4"
type input "15"
type input "3"
type input "9"
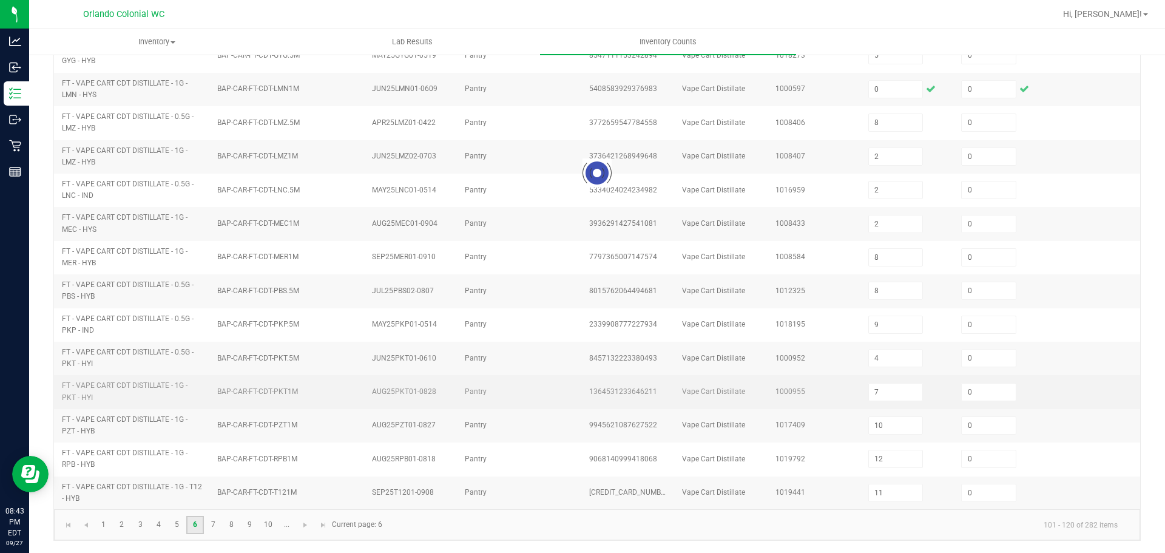
type input "9"
type input "8"
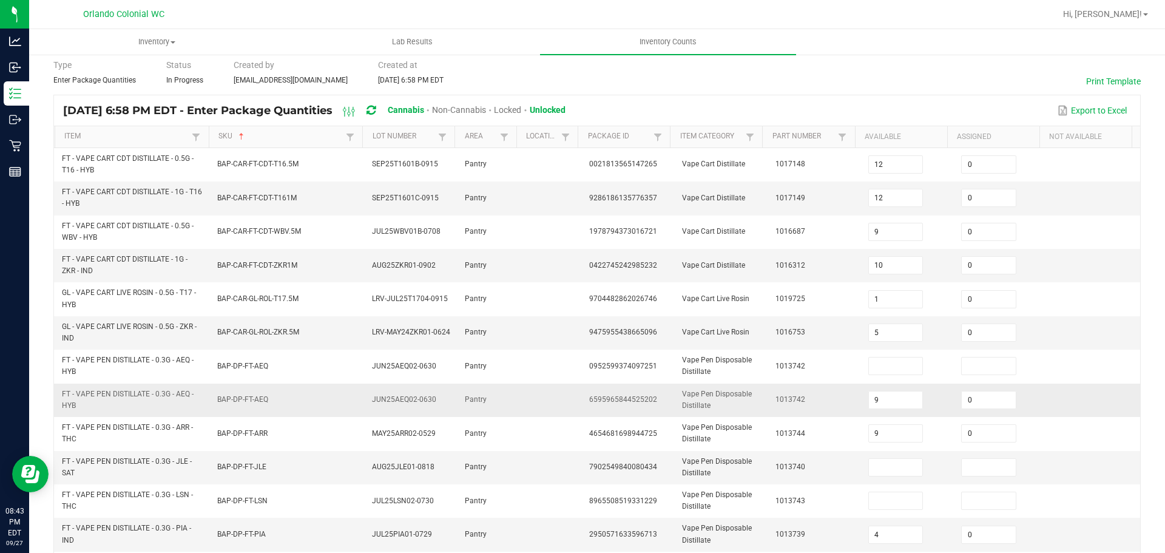
scroll to position [0, 0]
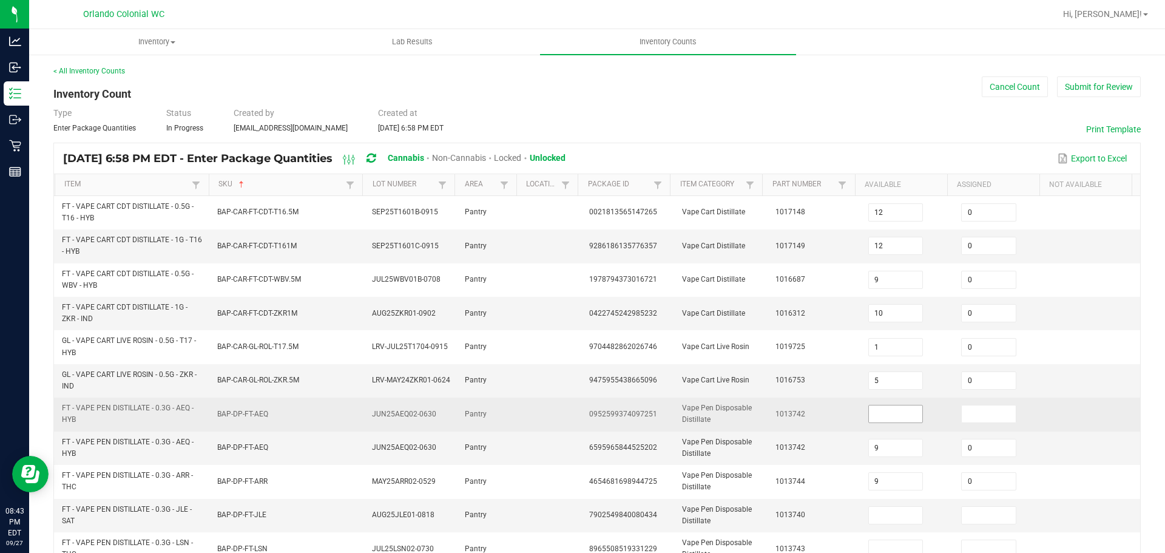
click at [886, 423] on span at bounding box center [895, 414] width 55 height 18
click at [874, 420] on input at bounding box center [896, 413] width 54 height 17
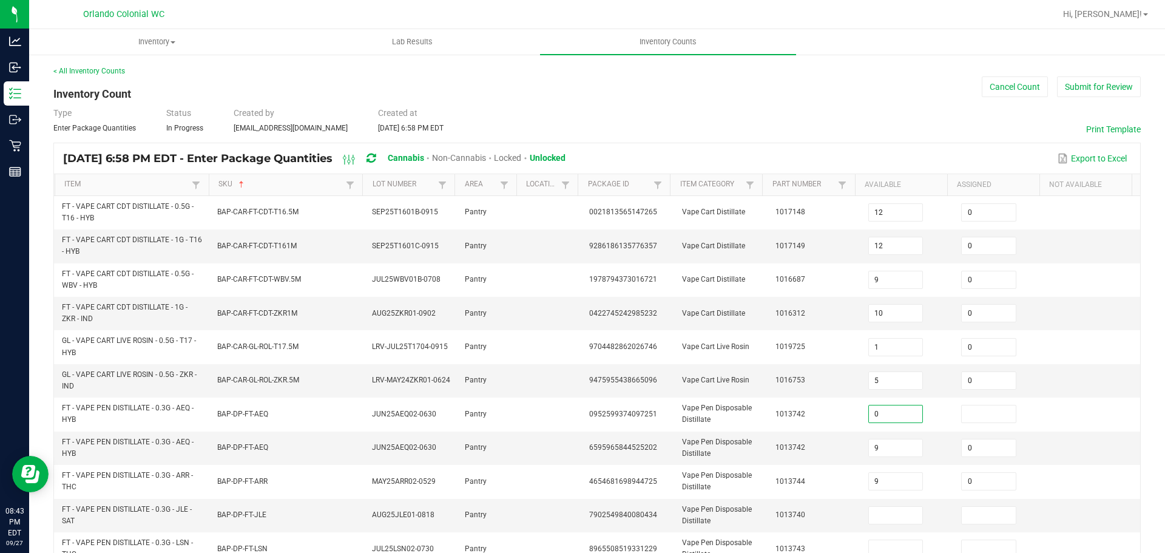
type input "0"
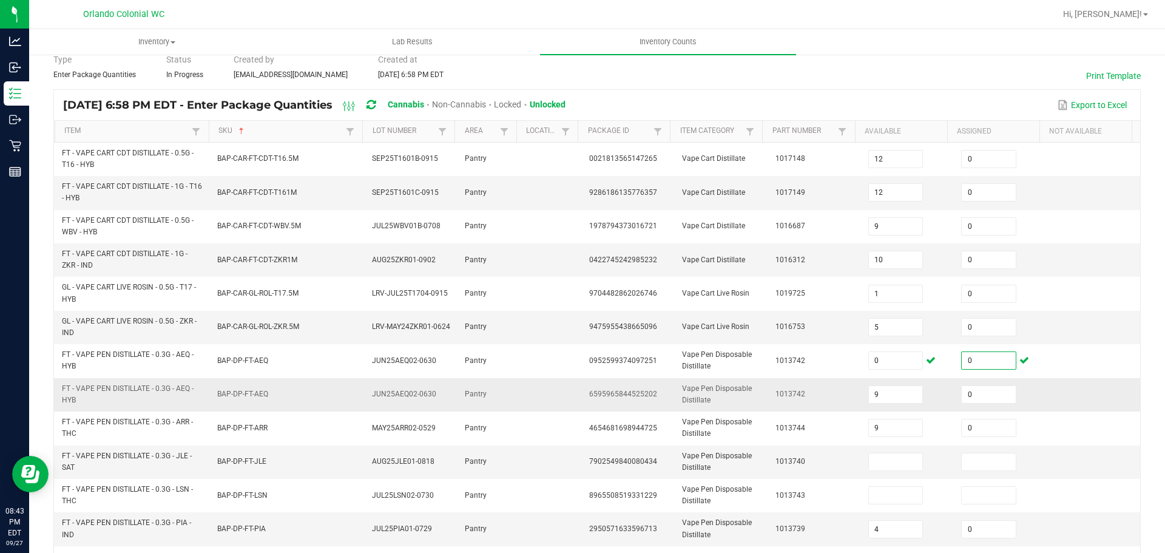
scroll to position [121, 0]
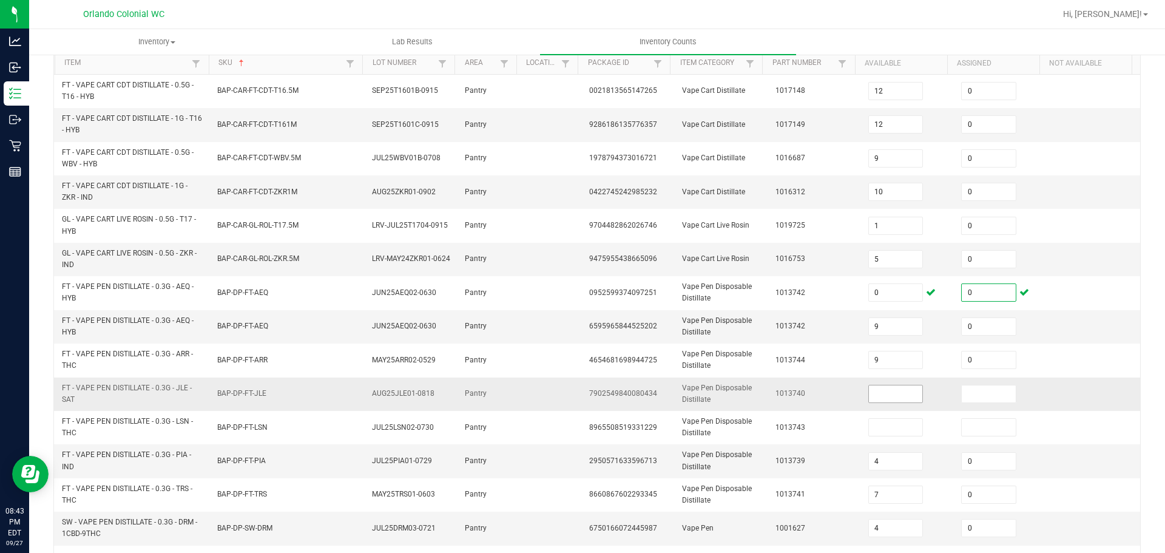
type input "0"
click at [897, 390] on input at bounding box center [896, 393] width 54 height 17
type input "0"
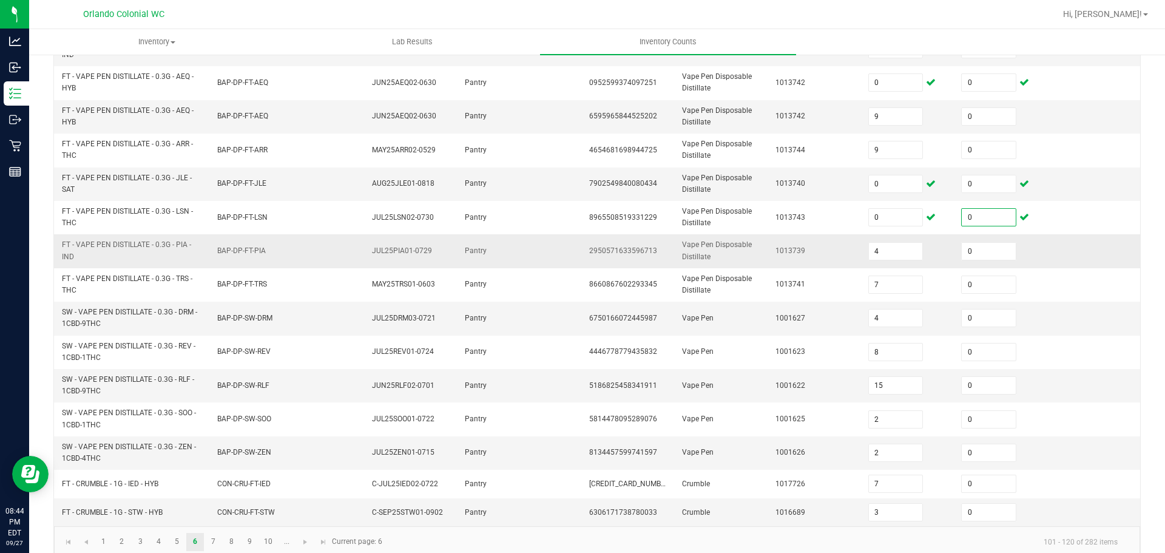
scroll to position [349, 0]
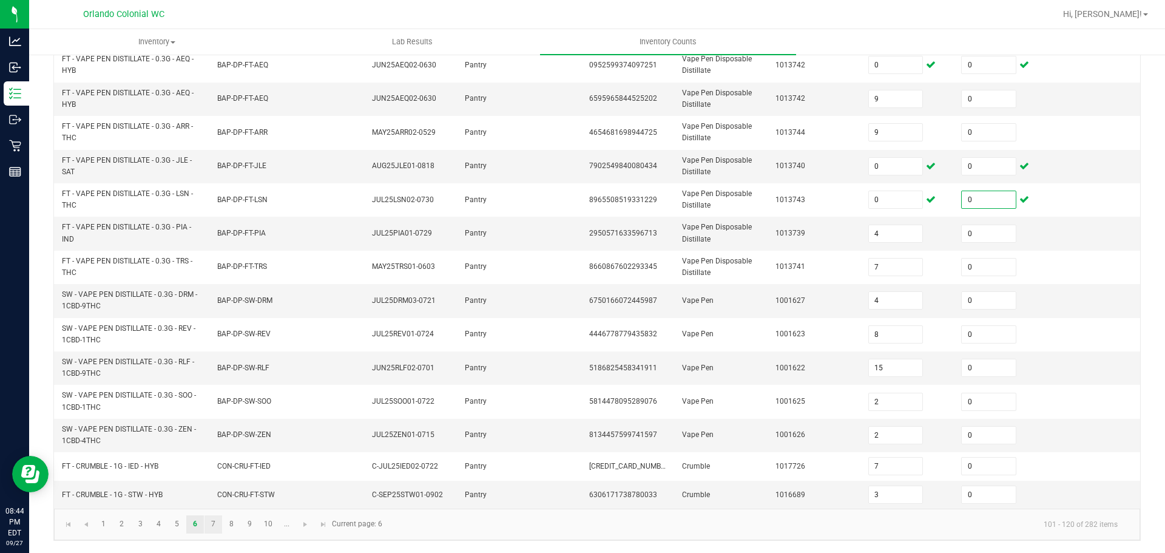
type input "0"
click at [214, 529] on link "7" at bounding box center [213, 524] width 18 height 18
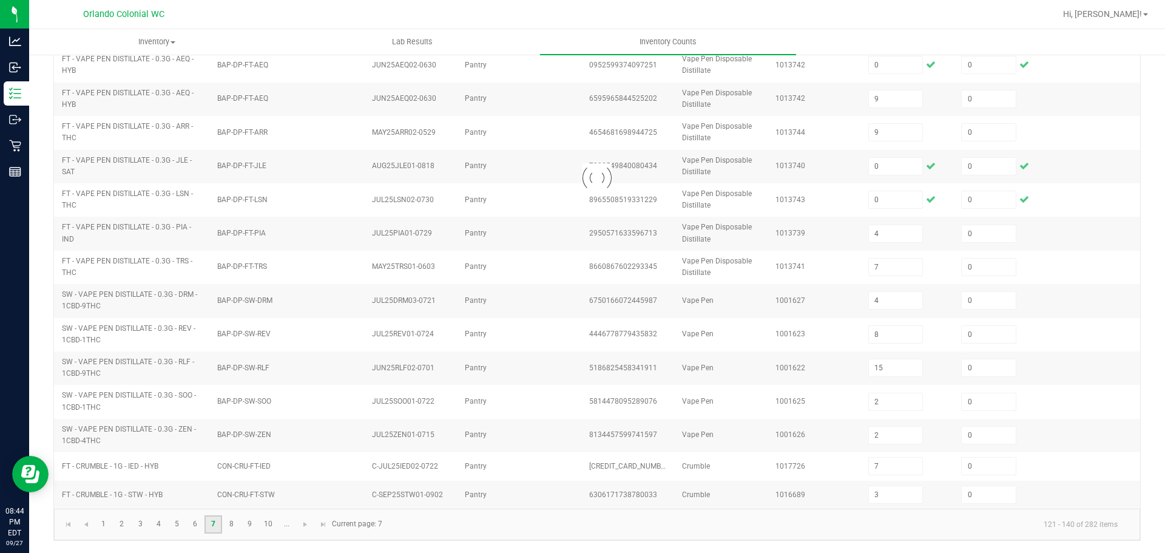
type input "2"
type input "10"
type input "6"
type input "12"
type input "11"
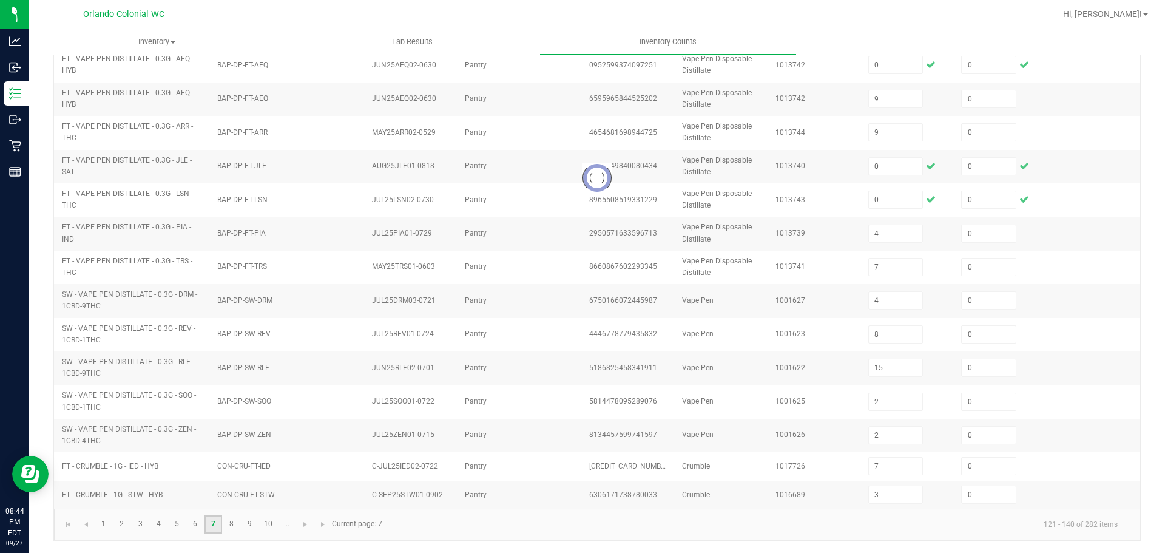
type input "3"
type input "4"
type input "2"
type input "11"
type input "3"
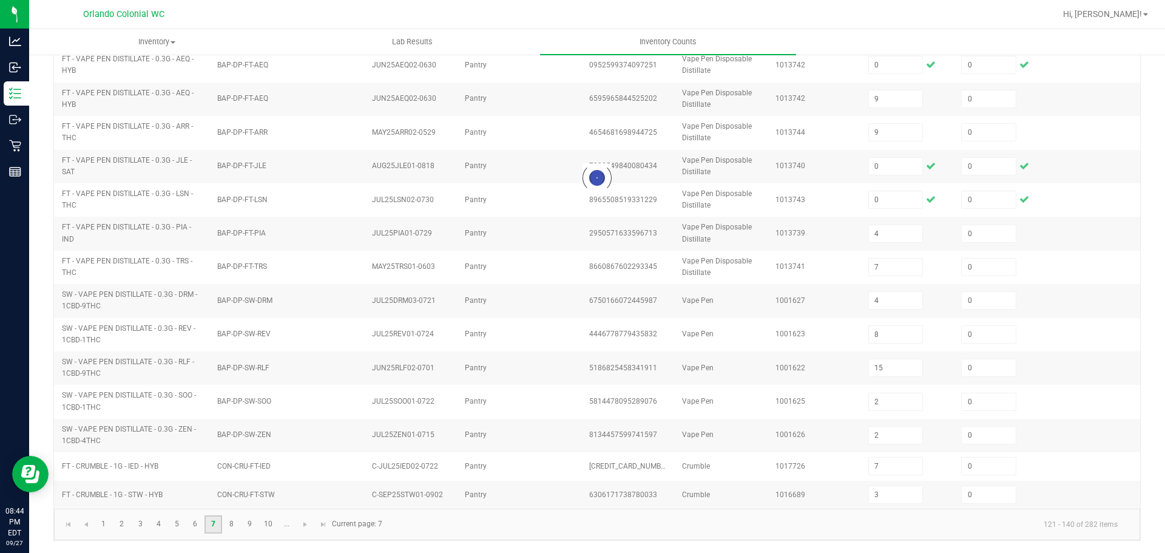
type input "7"
type input "4"
type input "2"
type input "3"
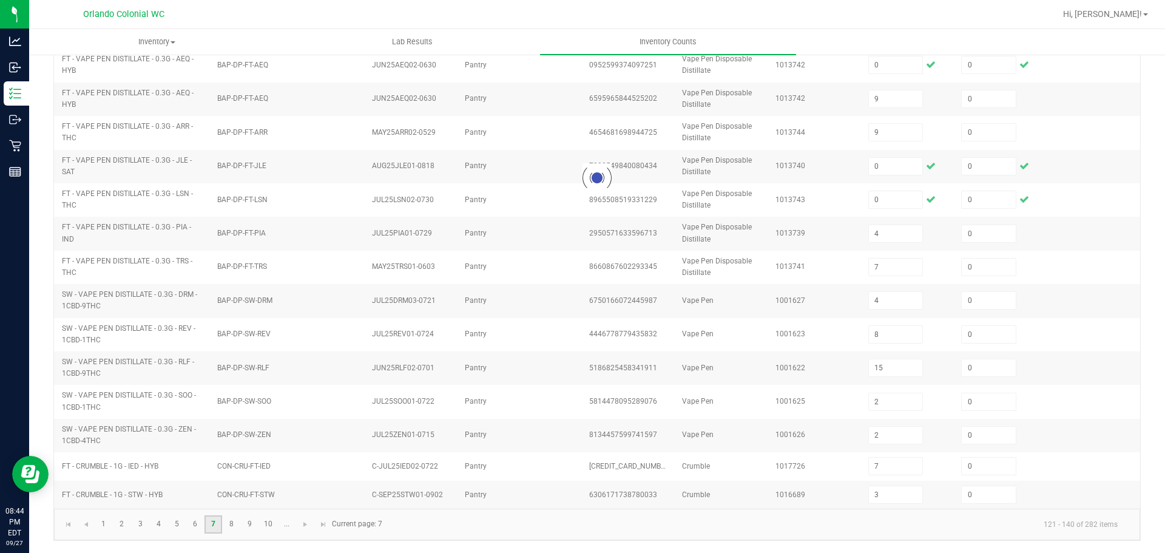
type input "2"
type input "8"
type input "2"
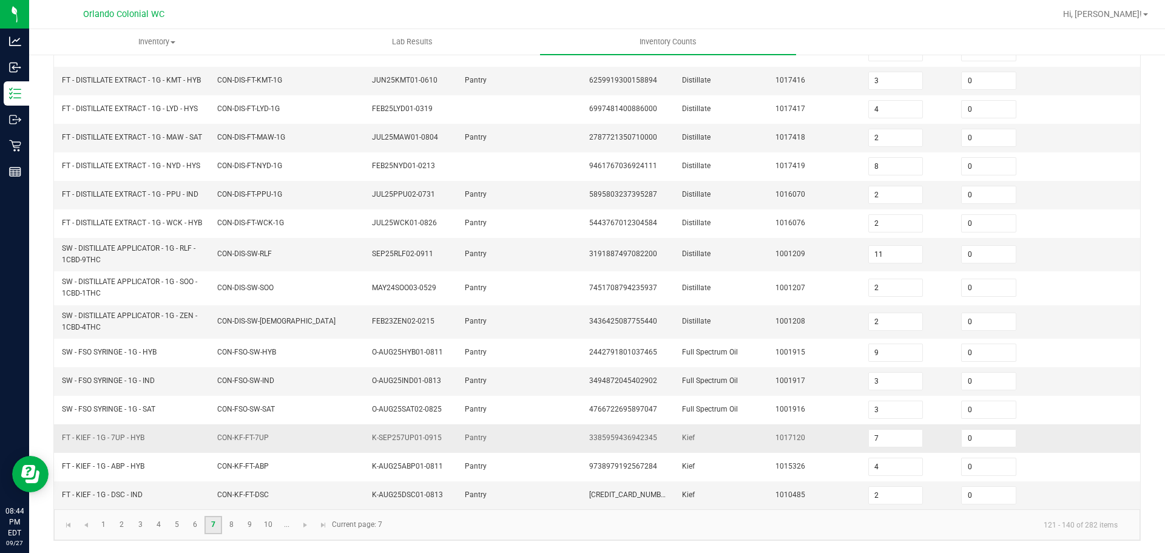
scroll to position [298, 0]
click at [236, 527] on link "8" at bounding box center [232, 525] width 18 height 18
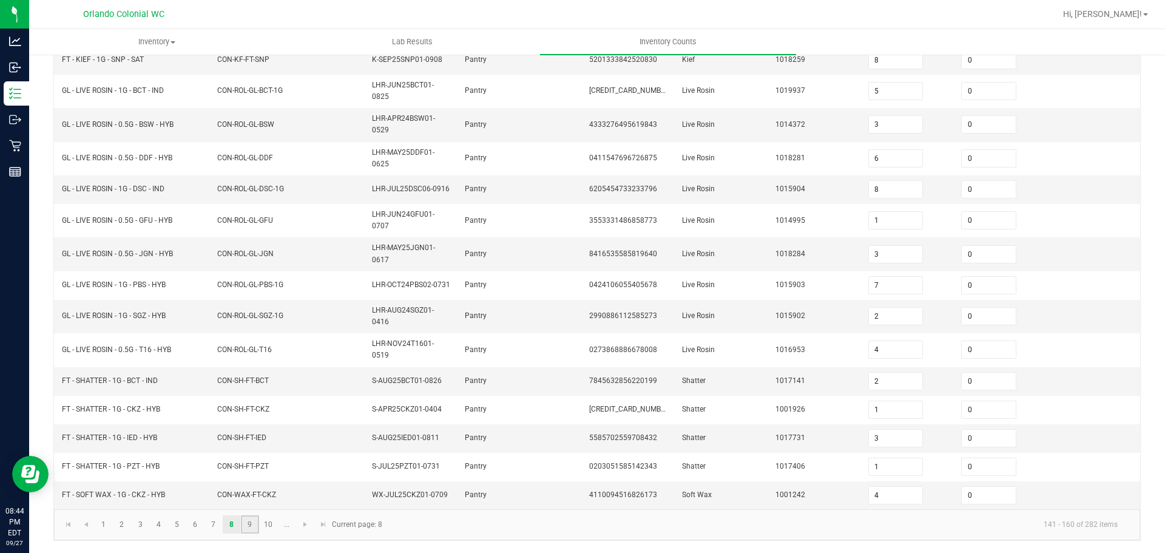
click at [249, 524] on link "9" at bounding box center [250, 524] width 18 height 18
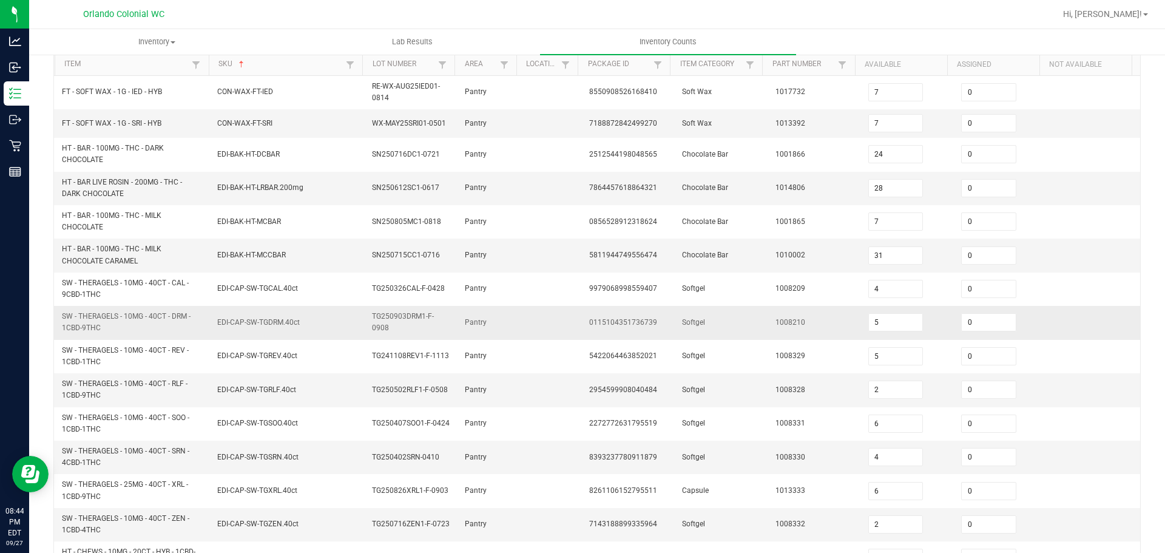
scroll to position [349, 0]
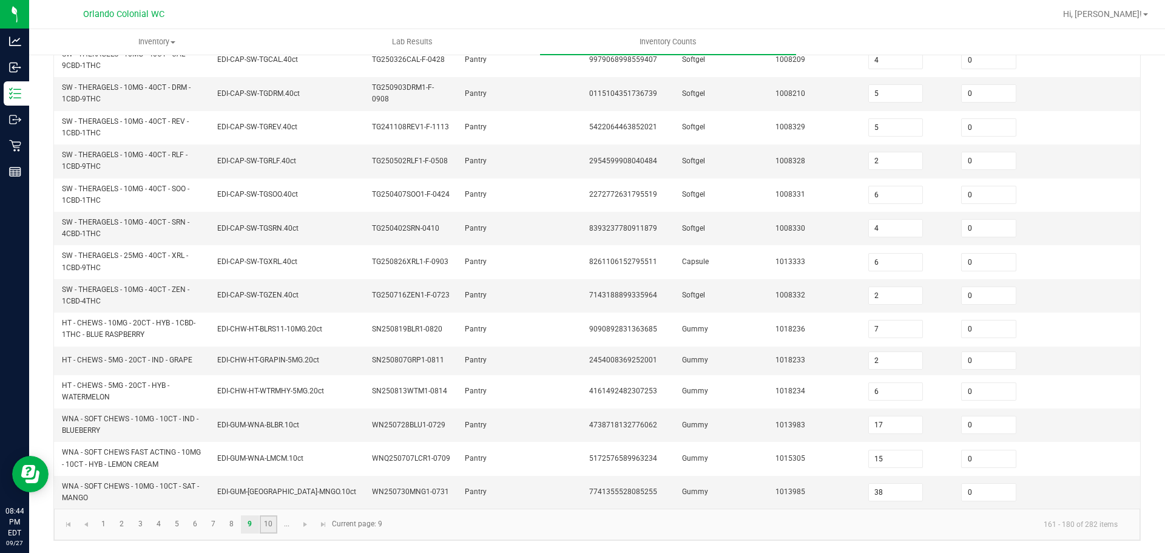
click at [261, 531] on link "10" at bounding box center [269, 524] width 18 height 18
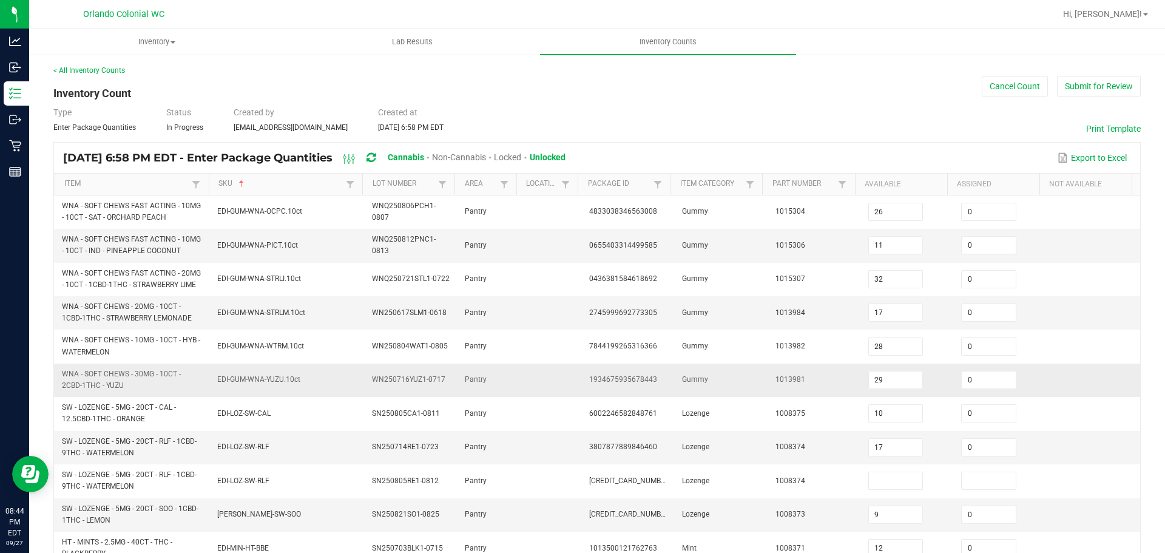
scroll to position [0, 0]
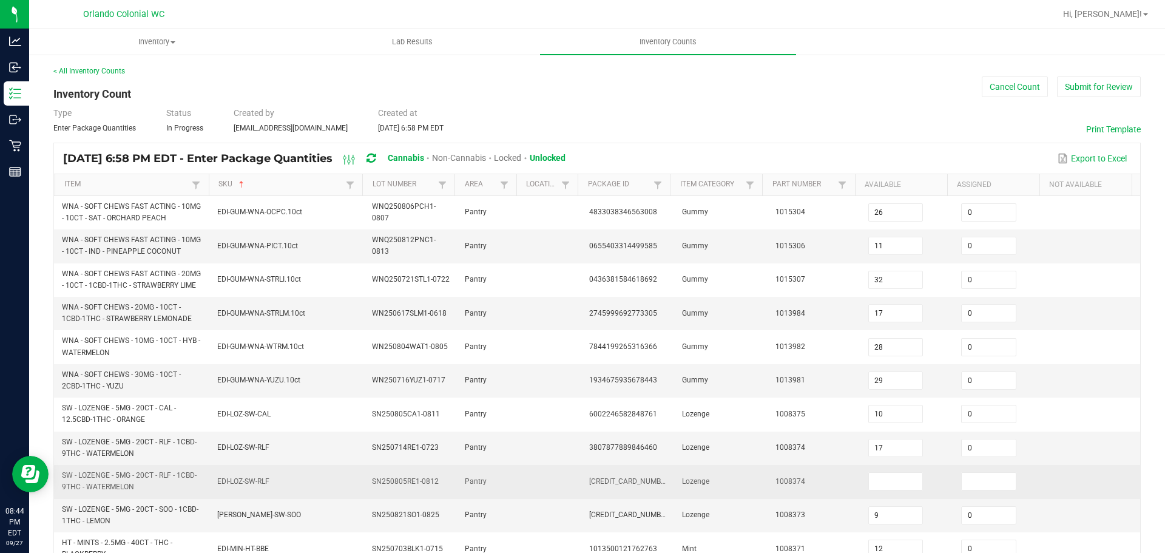
click at [888, 471] on td at bounding box center [907, 481] width 93 height 33
click at [888, 479] on input at bounding box center [896, 481] width 54 height 17
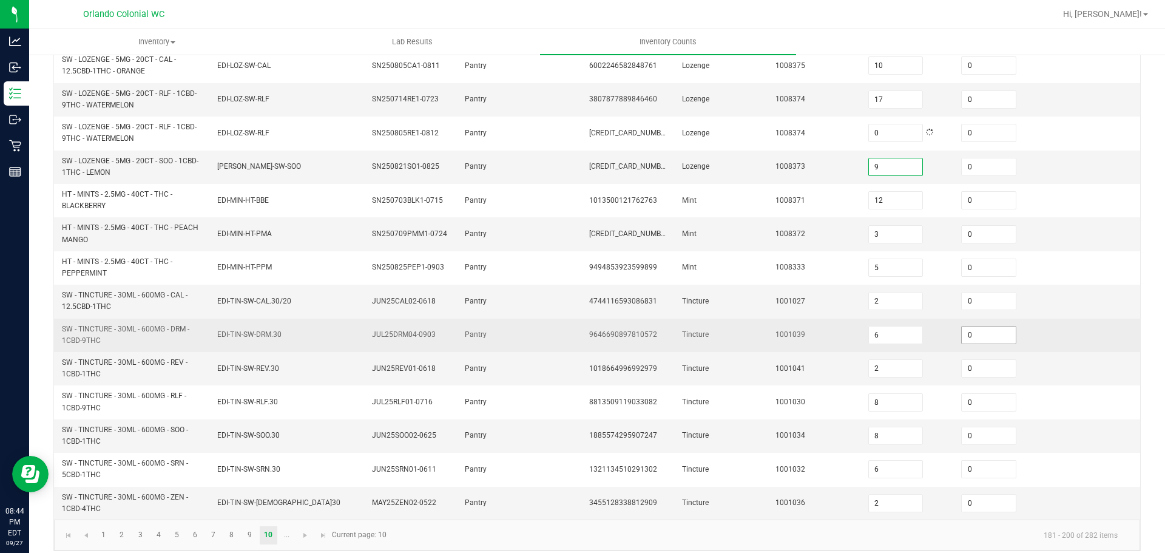
scroll to position [359, 0]
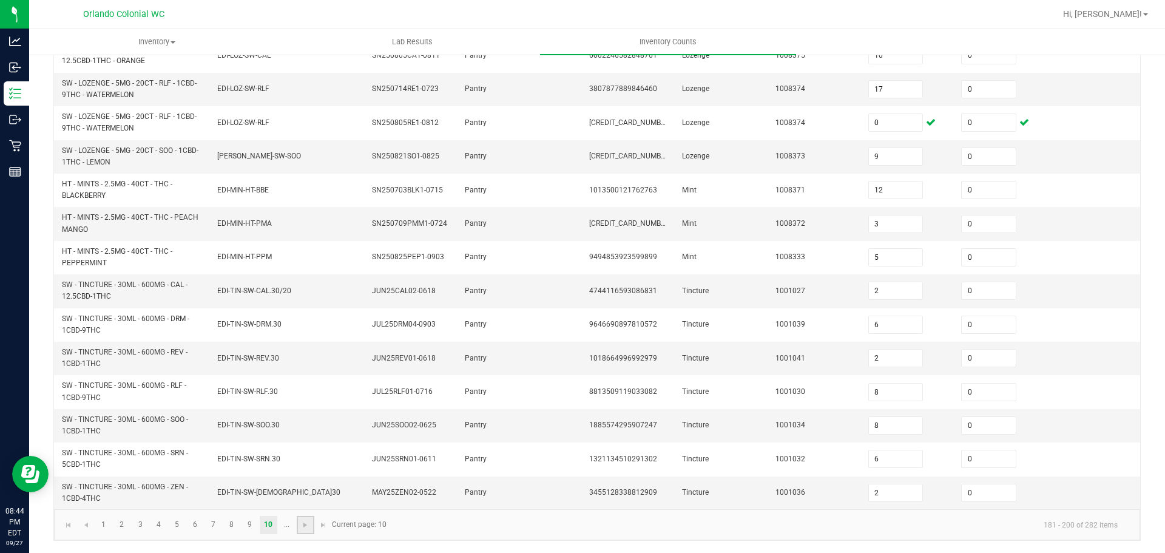
click at [297, 526] on link at bounding box center [306, 525] width 18 height 18
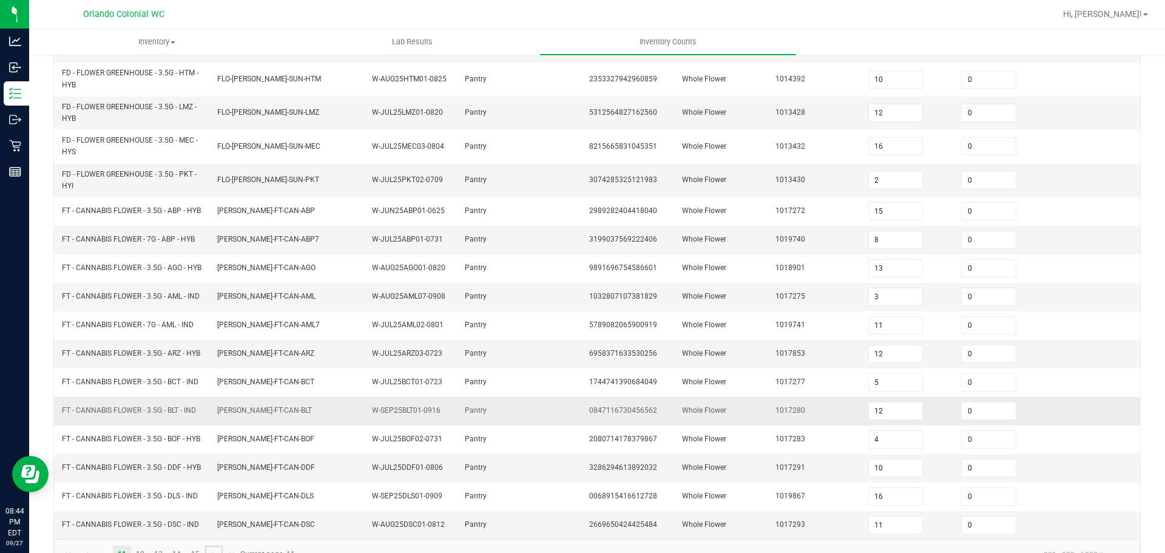
scroll to position [328, 0]
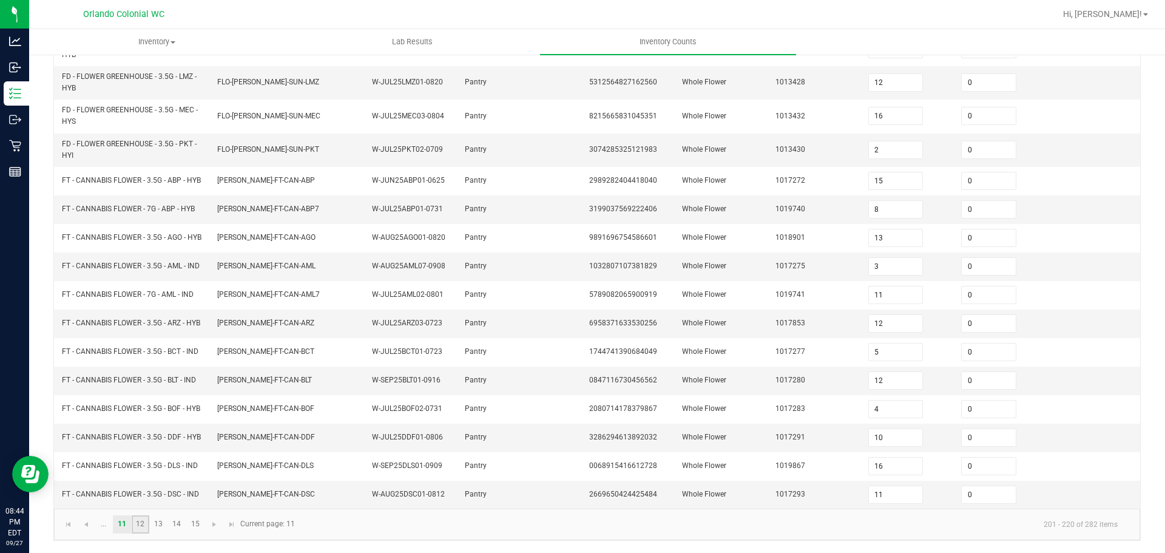
click at [132, 531] on link "12" at bounding box center [141, 524] width 18 height 18
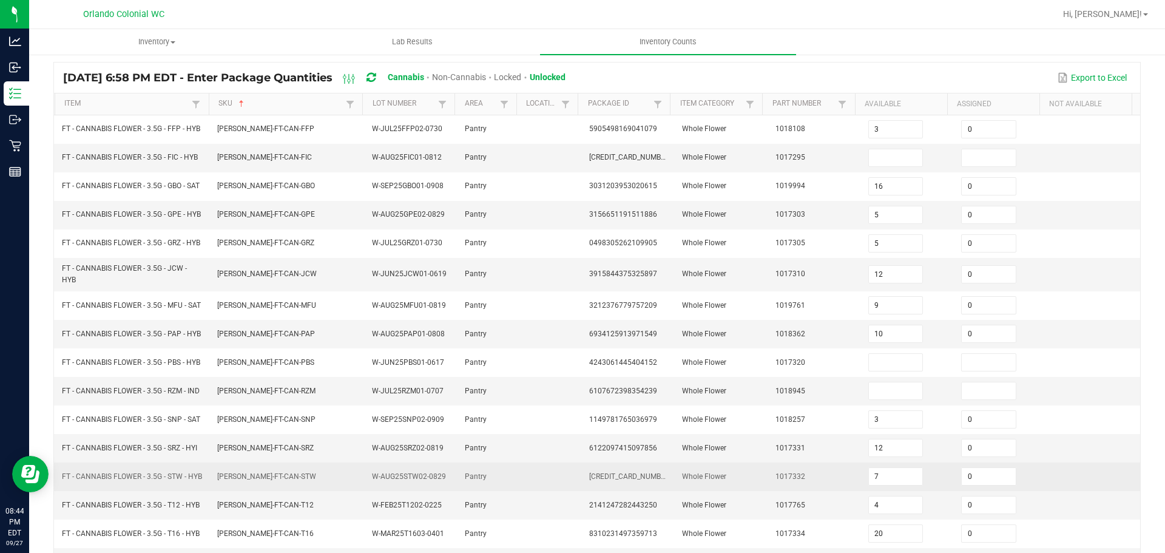
scroll to position [70, 0]
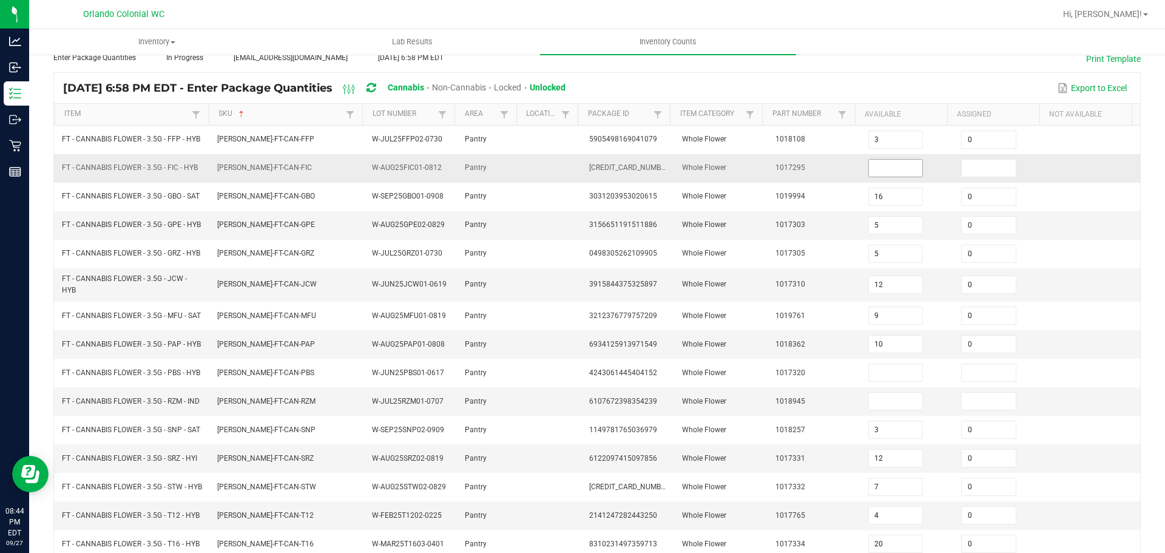
click at [875, 172] on input at bounding box center [896, 168] width 54 height 17
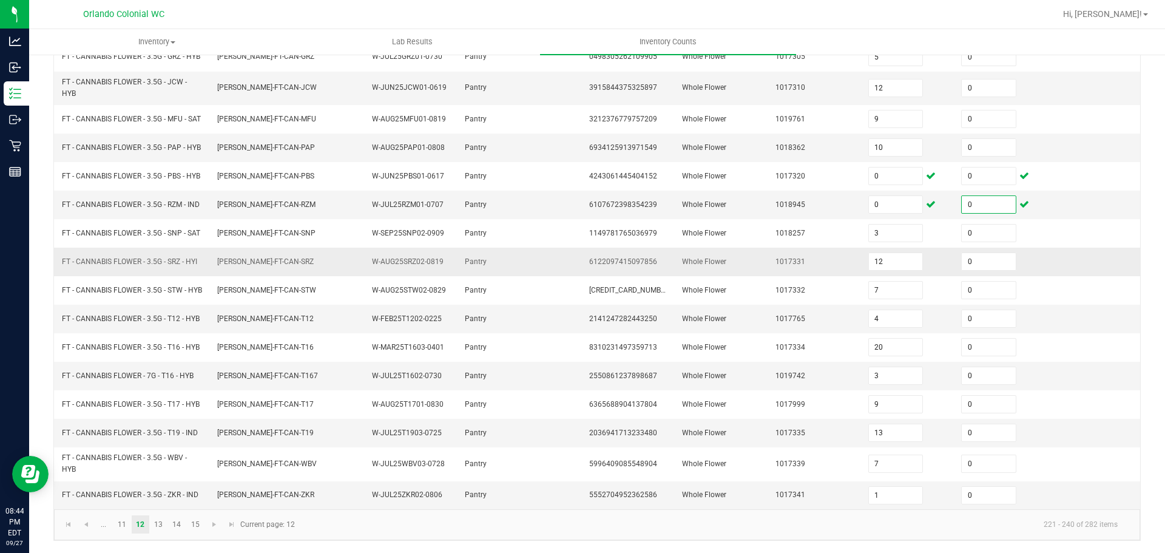
scroll to position [313, 0]
click at [152, 528] on link "13" at bounding box center [159, 524] width 18 height 18
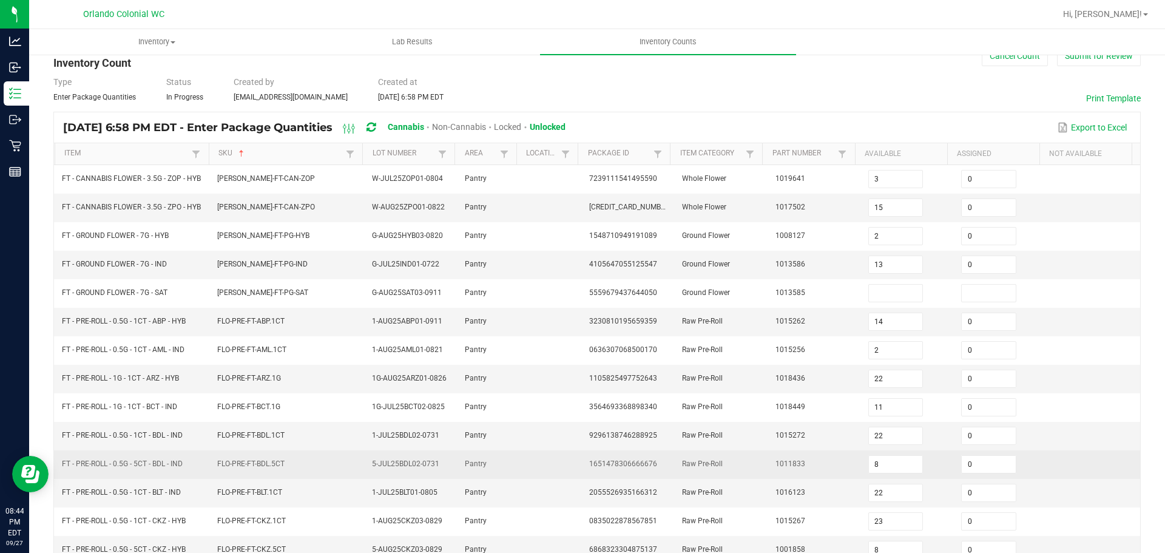
scroll to position [24, 0]
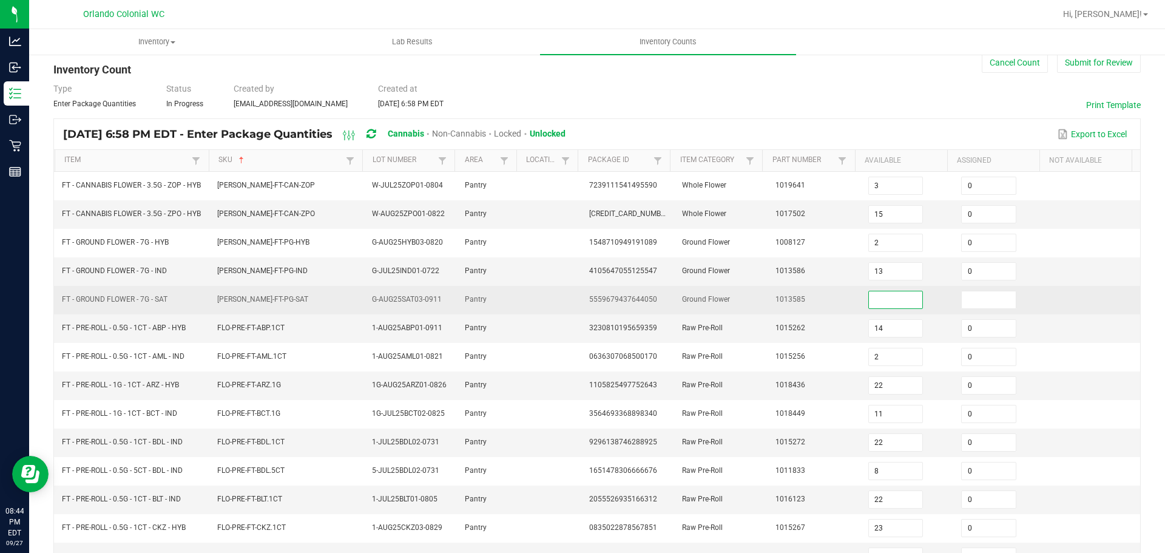
drag, startPoint x: 893, startPoint y: 315, endPoint x: 920, endPoint y: 300, distance: 31.5
click at [892, 308] on input at bounding box center [896, 299] width 54 height 17
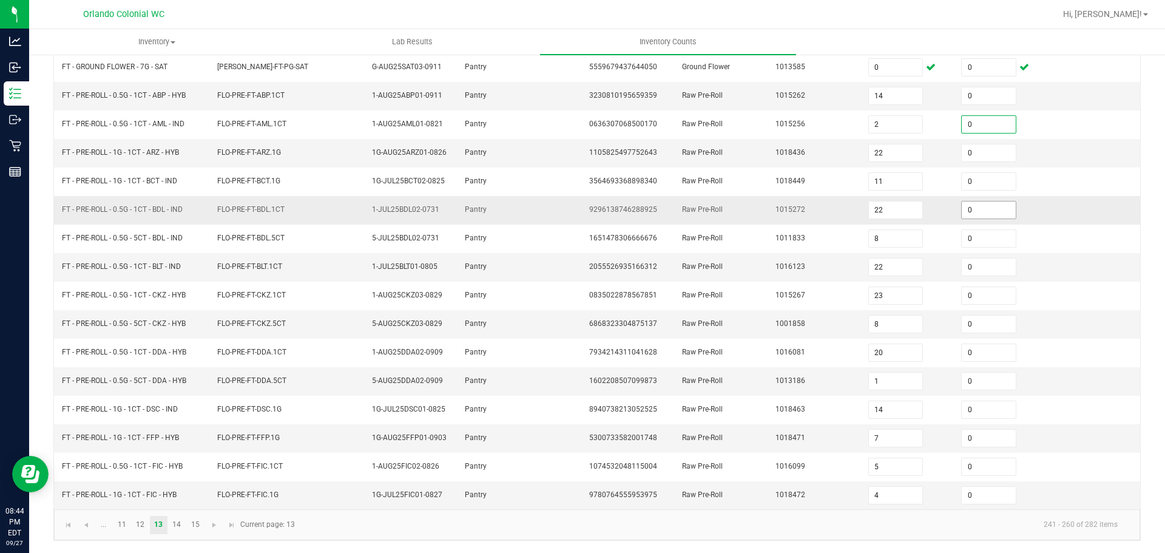
scroll to position [267, 0]
click at [172, 524] on link "14" at bounding box center [177, 525] width 18 height 18
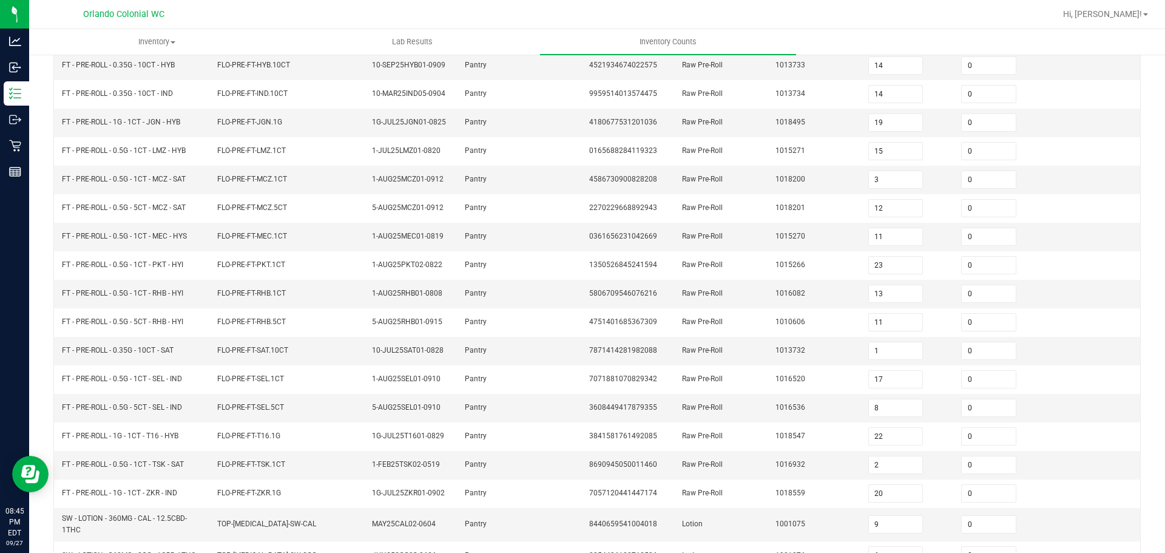
scroll to position [262, 0]
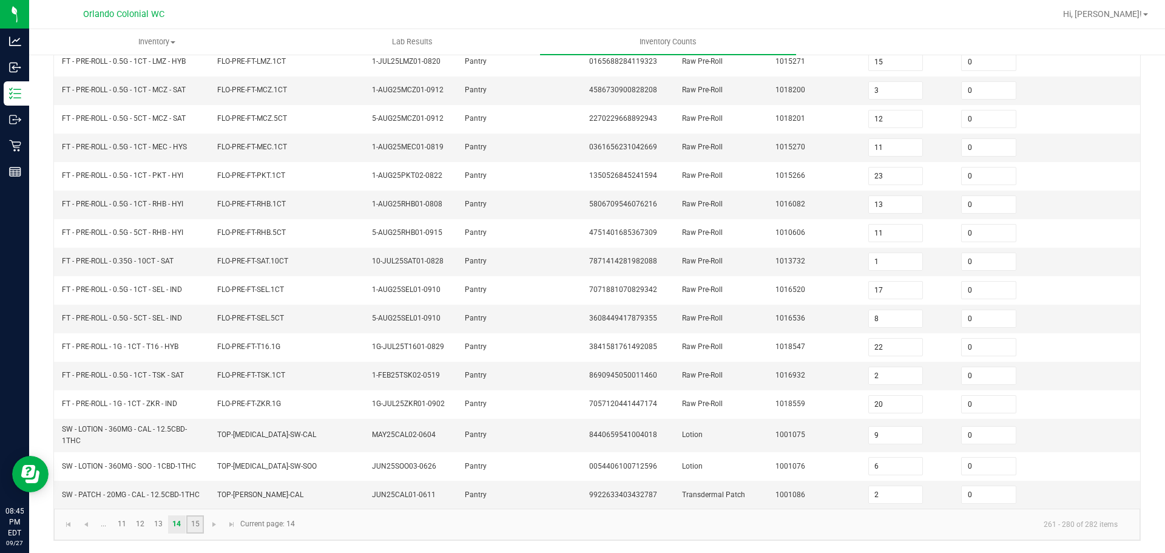
click at [190, 524] on link "15" at bounding box center [195, 524] width 18 height 18
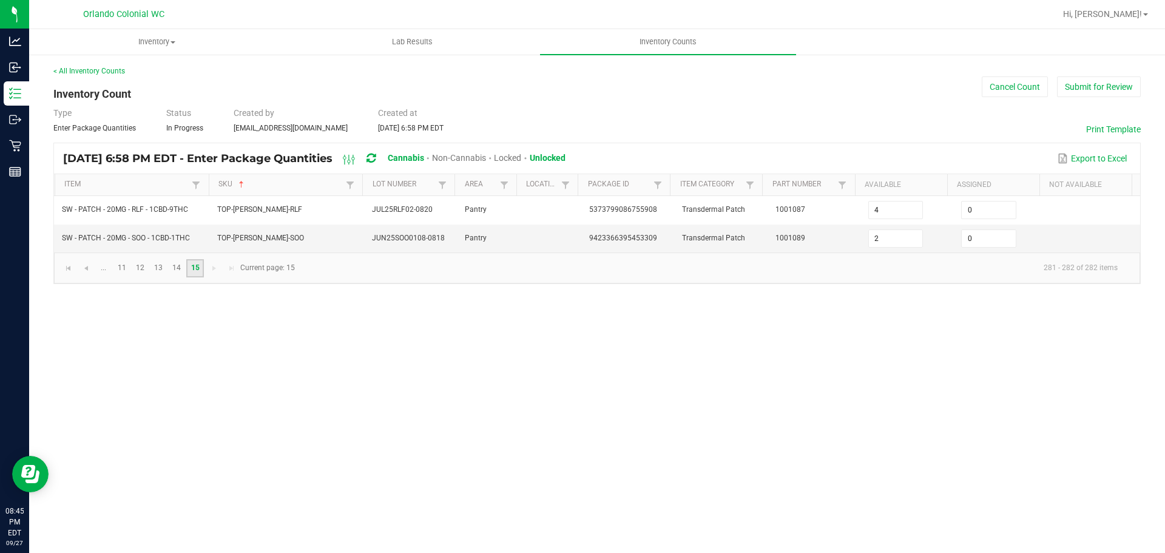
scroll to position [0, 0]
click at [1101, 86] on button "Submit for Review" at bounding box center [1099, 86] width 84 height 21
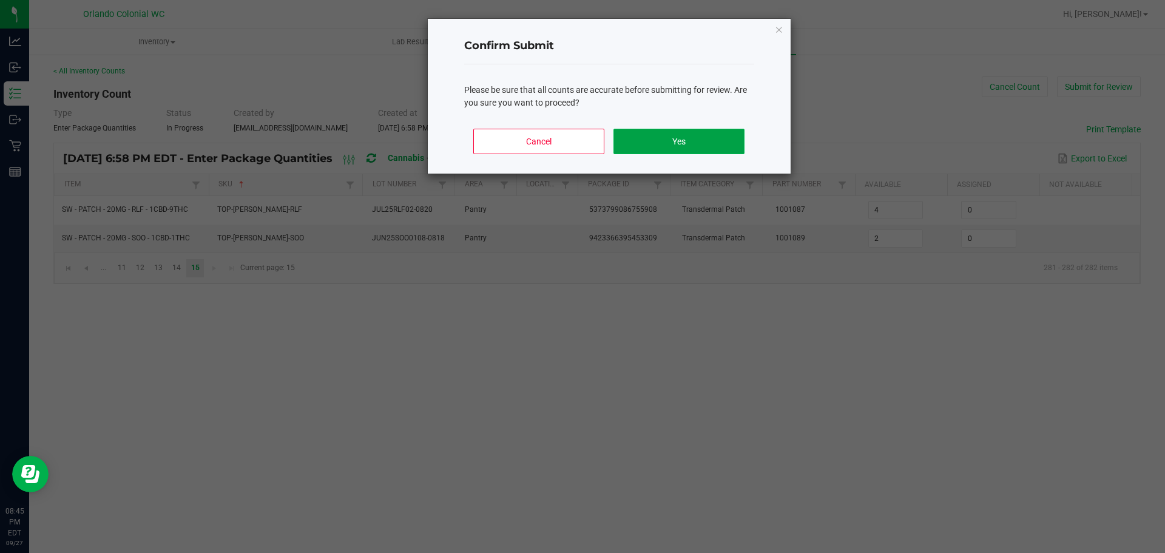
click at [692, 141] on button "Yes" at bounding box center [678, 141] width 130 height 25
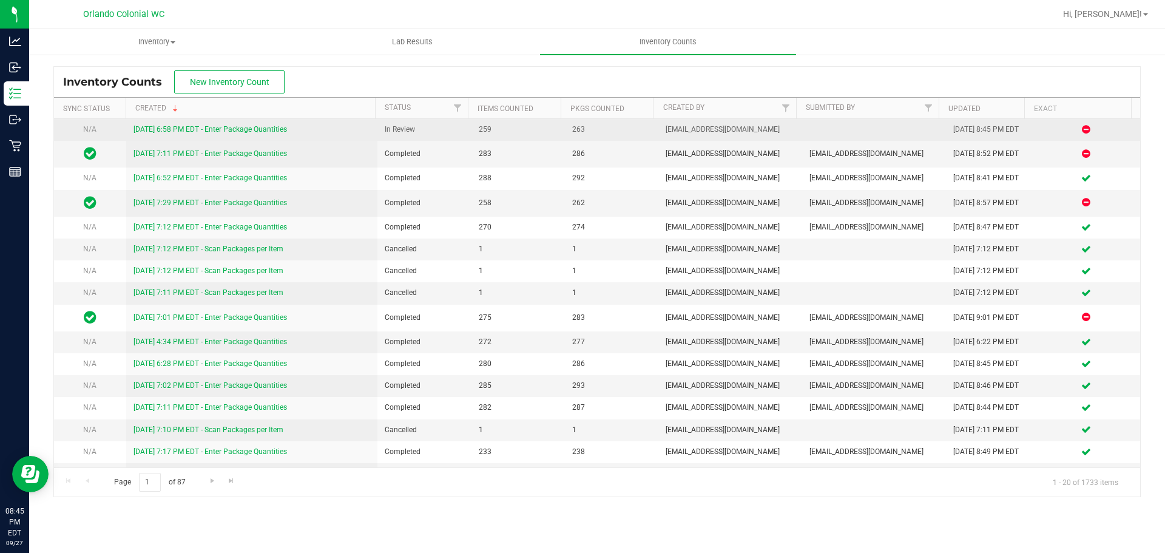
click at [261, 128] on link "[DATE] 6:58 PM EDT - Enter Package Quantities" at bounding box center [209, 129] width 153 height 8
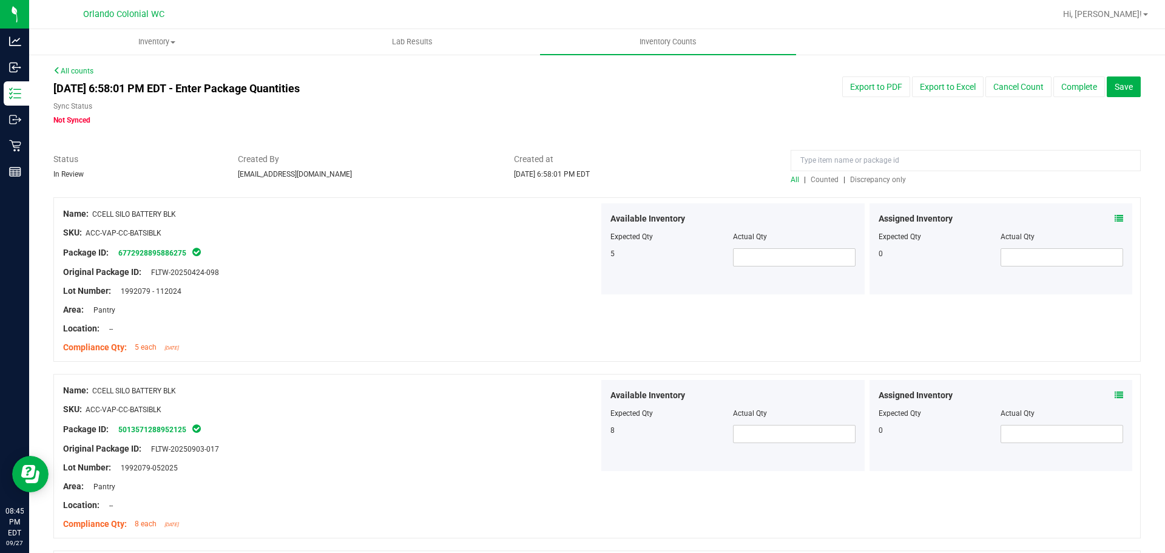
click at [893, 181] on span "Discrepancy only" at bounding box center [878, 179] width 56 height 8
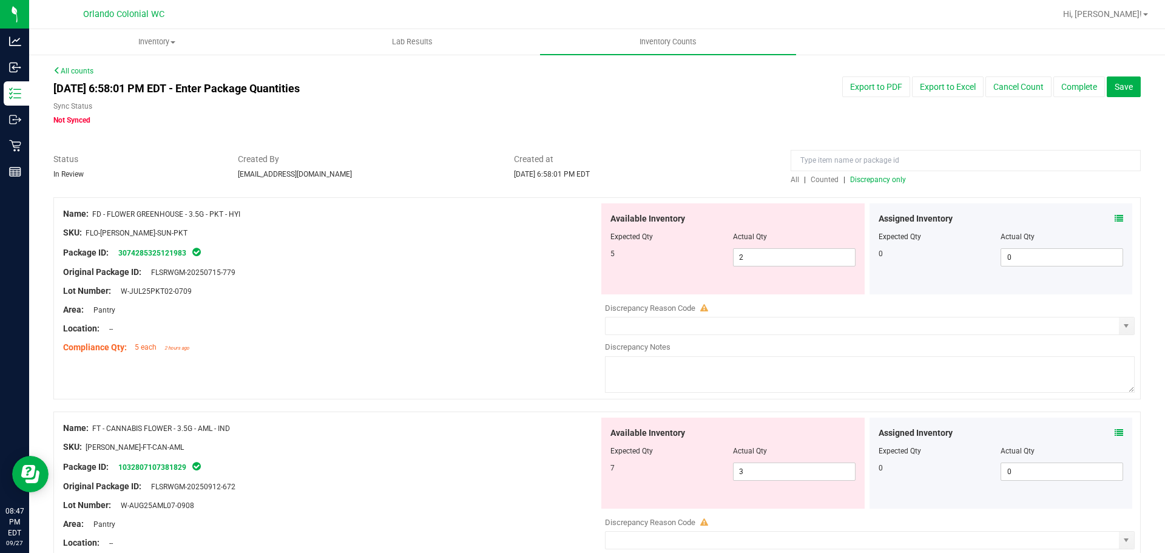
click at [447, 268] on div "Original Package ID: FLSRWGM-20250715-779" at bounding box center [331, 272] width 536 height 13
click at [460, 241] on div at bounding box center [331, 242] width 536 height 6
click at [485, 262] on div at bounding box center [331, 263] width 536 height 6
click at [559, 271] on div "Original Package ID: FLSRWGM-20250715-779" at bounding box center [331, 272] width 536 height 13
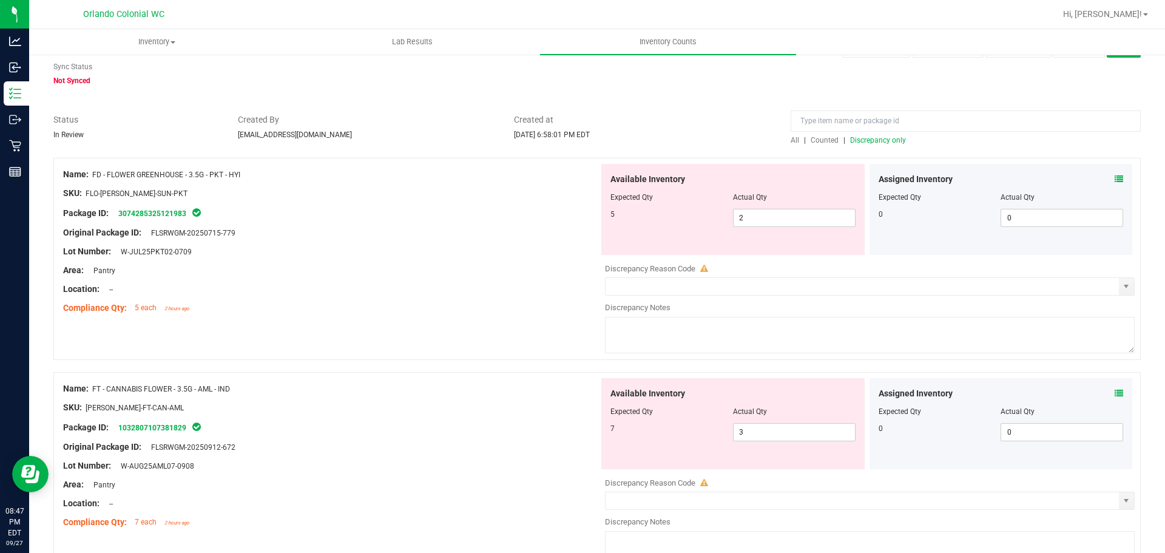
scroll to position [61, 0]
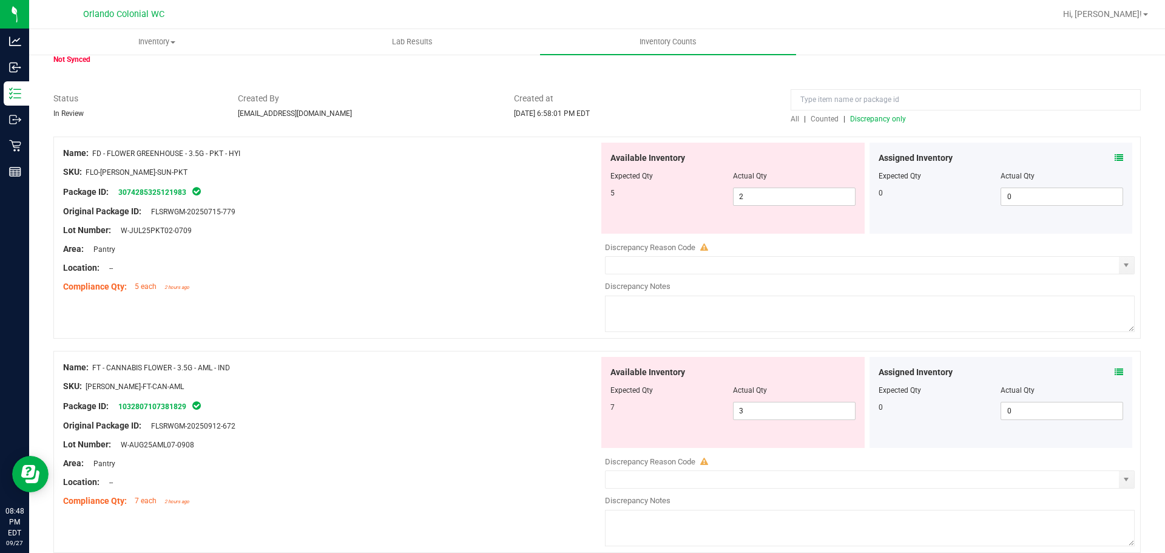
click at [471, 289] on div "Compliance Qty: 5 each 2 hours ago" at bounding box center [331, 286] width 536 height 13
click at [533, 419] on div "Original Package ID: FLSRWGM-20250912-672" at bounding box center [331, 425] width 536 height 13
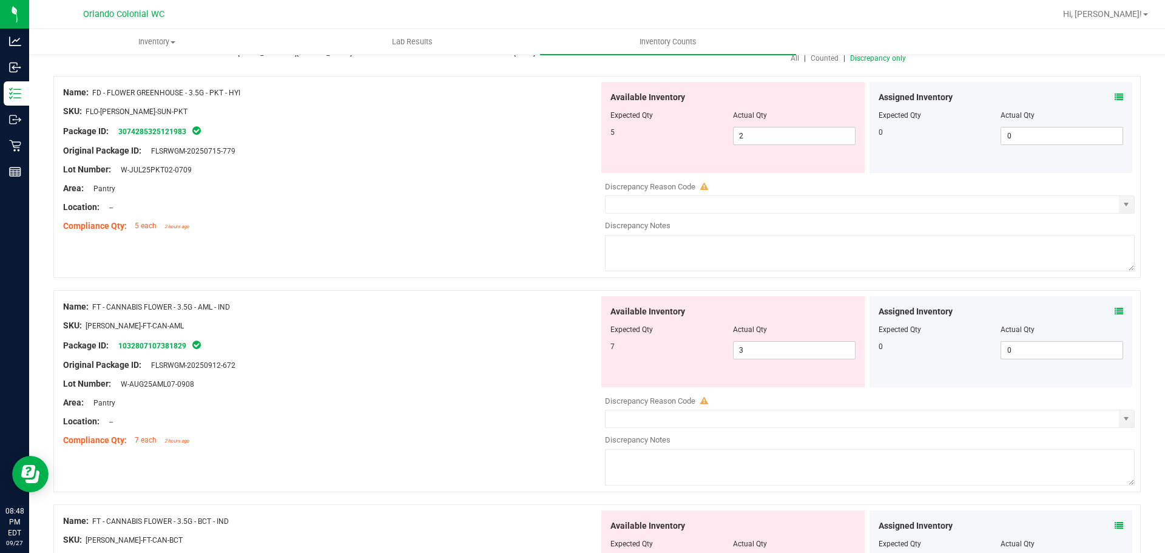
scroll to position [182, 0]
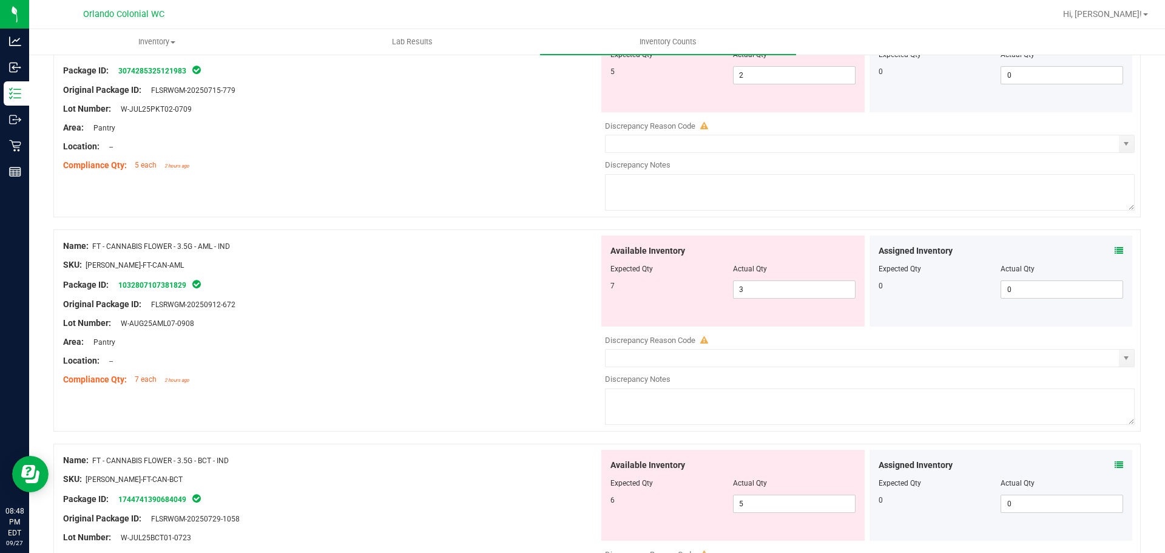
click at [1115, 246] on icon at bounding box center [1119, 250] width 8 height 8
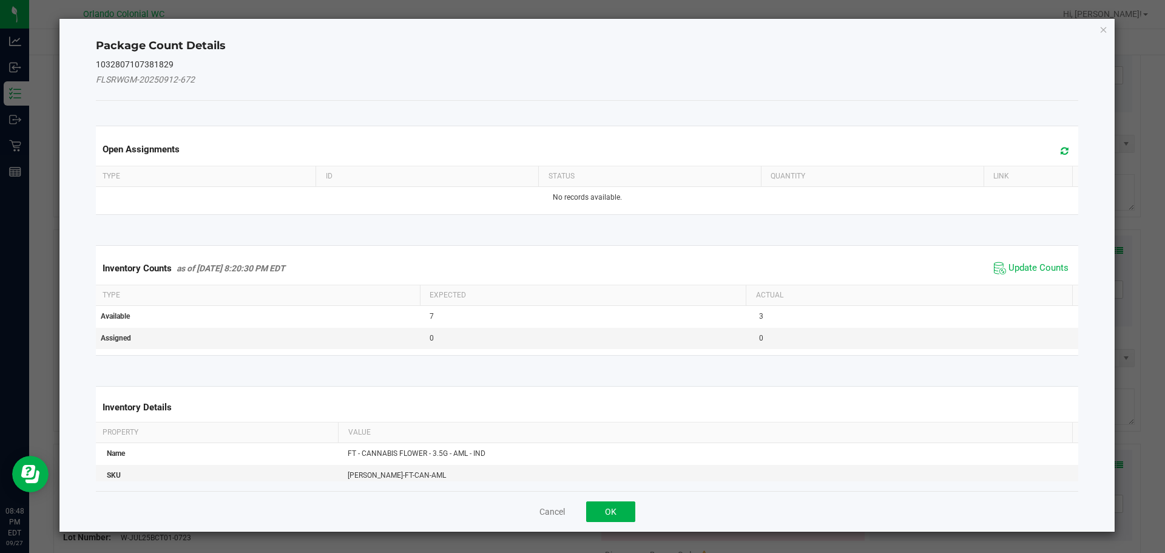
click at [1037, 276] on span "Update Counts" at bounding box center [1031, 268] width 81 height 18
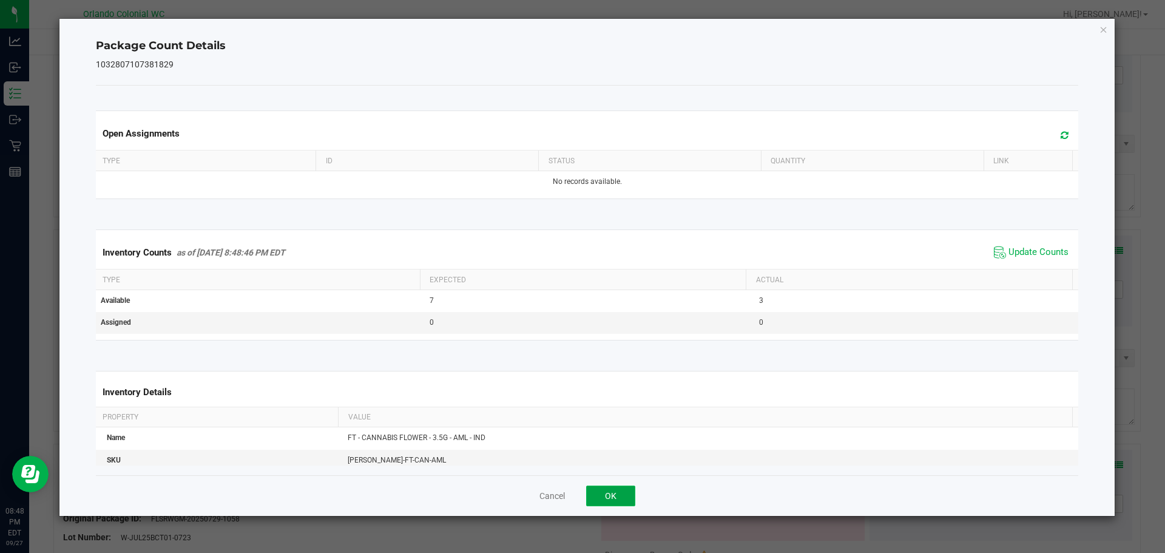
click at [622, 491] on button "OK" at bounding box center [610, 495] width 49 height 21
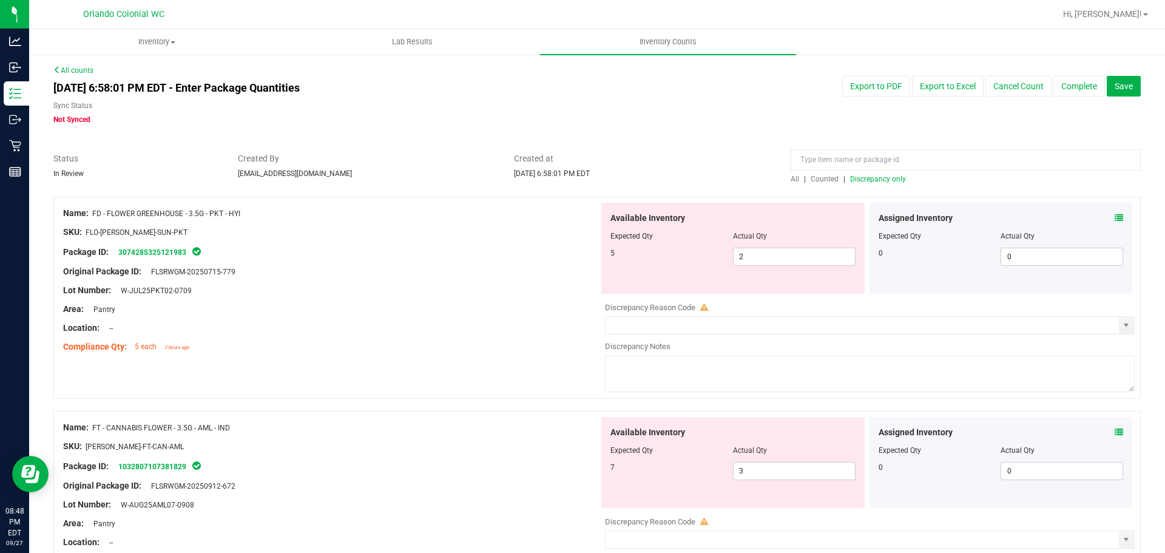
scroll to position [0, 0]
click at [1115, 219] on icon at bounding box center [1119, 218] width 8 height 8
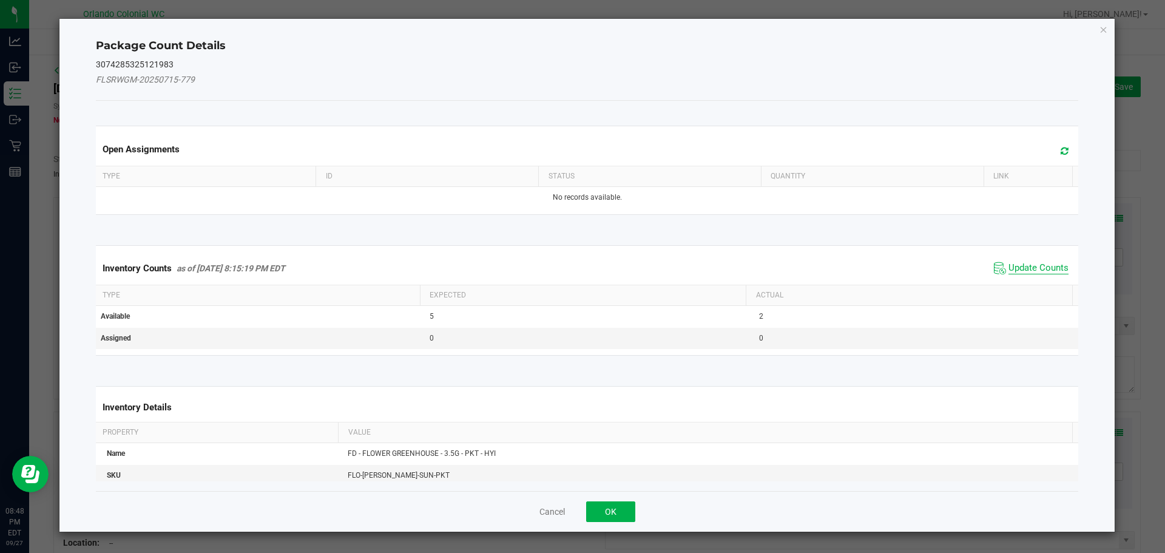
click at [1033, 272] on span "Update Counts" at bounding box center [1038, 268] width 60 height 12
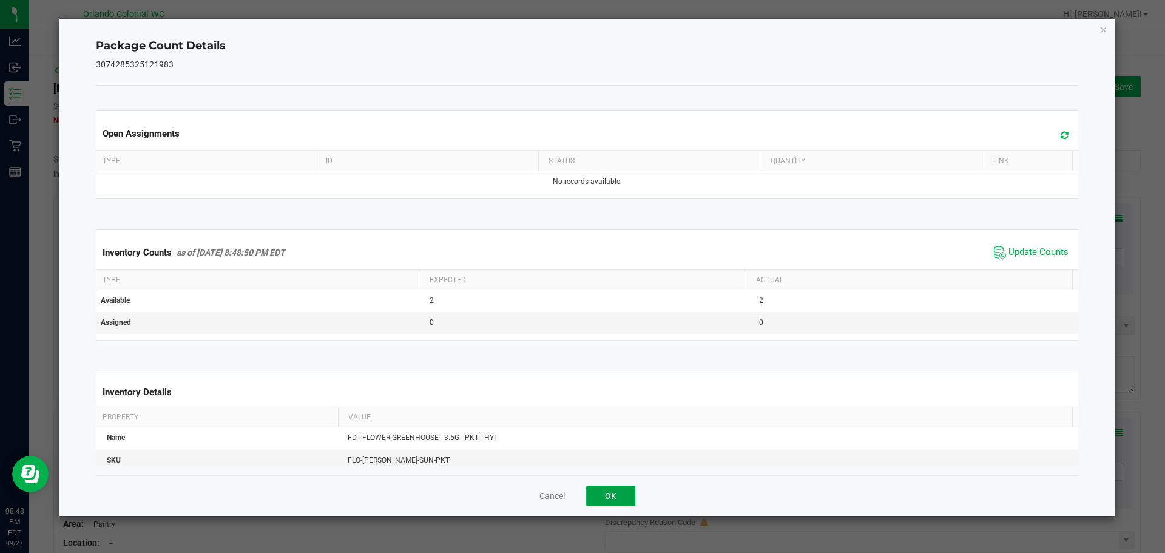
click at [613, 503] on button "OK" at bounding box center [610, 495] width 49 height 21
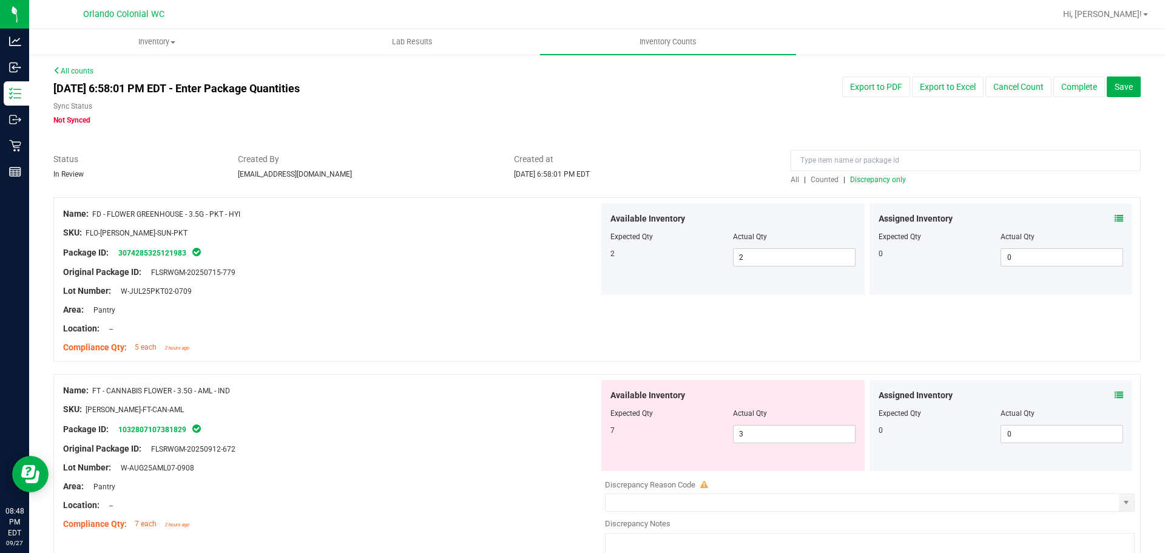
click at [1115, 396] on icon at bounding box center [1119, 395] width 8 height 8
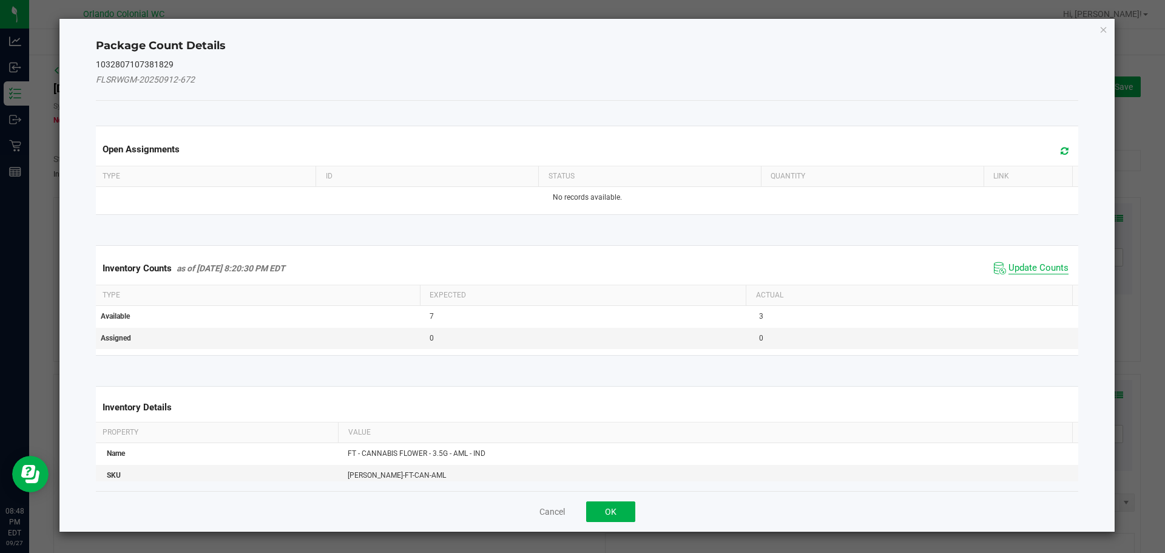
click at [1049, 266] on span "Update Counts" at bounding box center [1038, 268] width 60 height 12
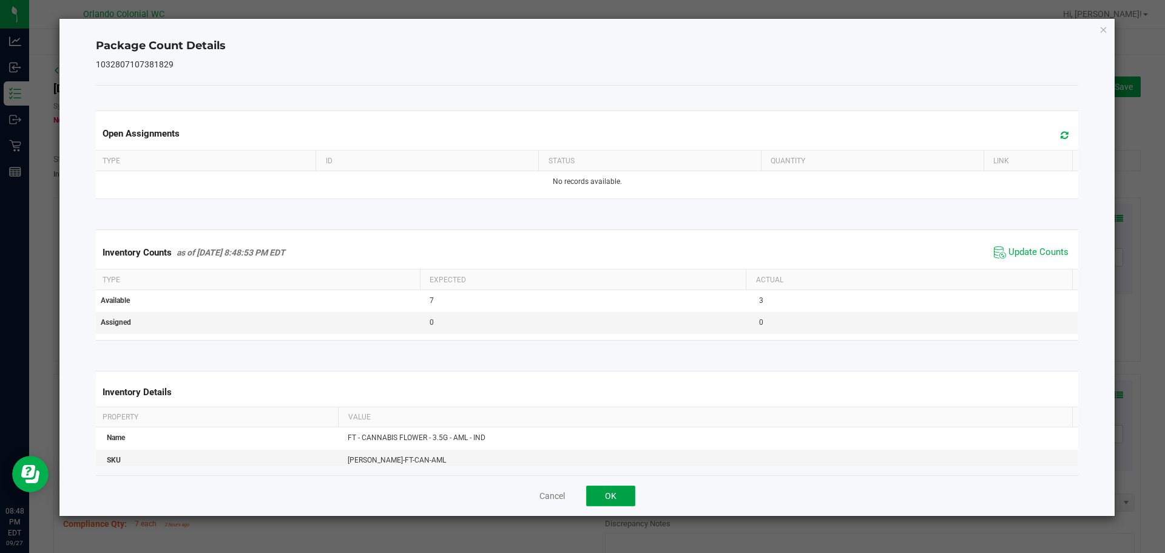
click at [613, 494] on button "OK" at bounding box center [610, 495] width 49 height 21
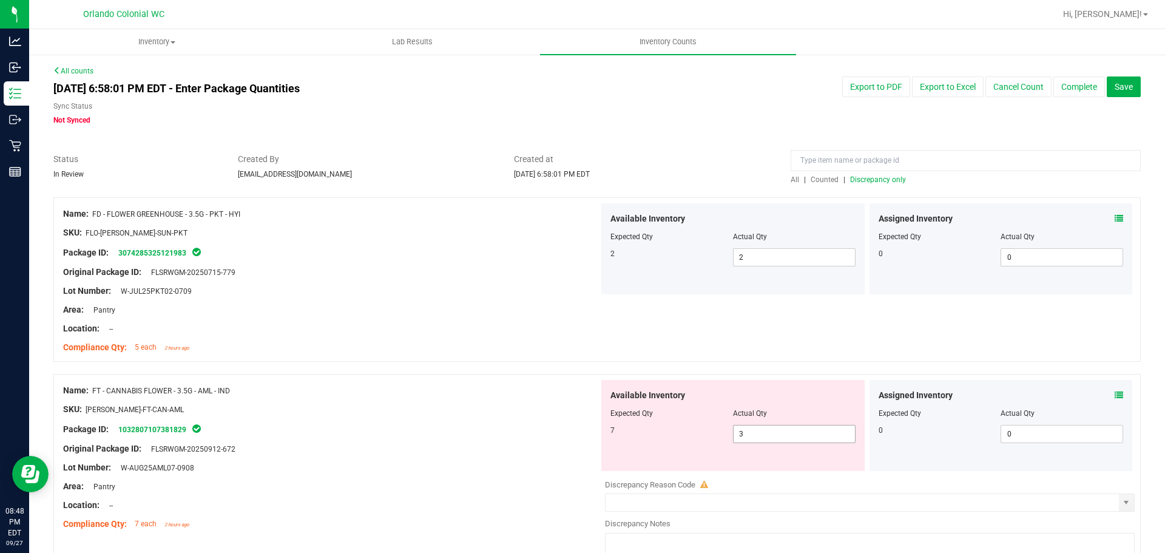
click at [784, 437] on span "3 3" at bounding box center [794, 434] width 123 height 18
click at [783, 437] on input "3" at bounding box center [794, 433] width 121 height 17
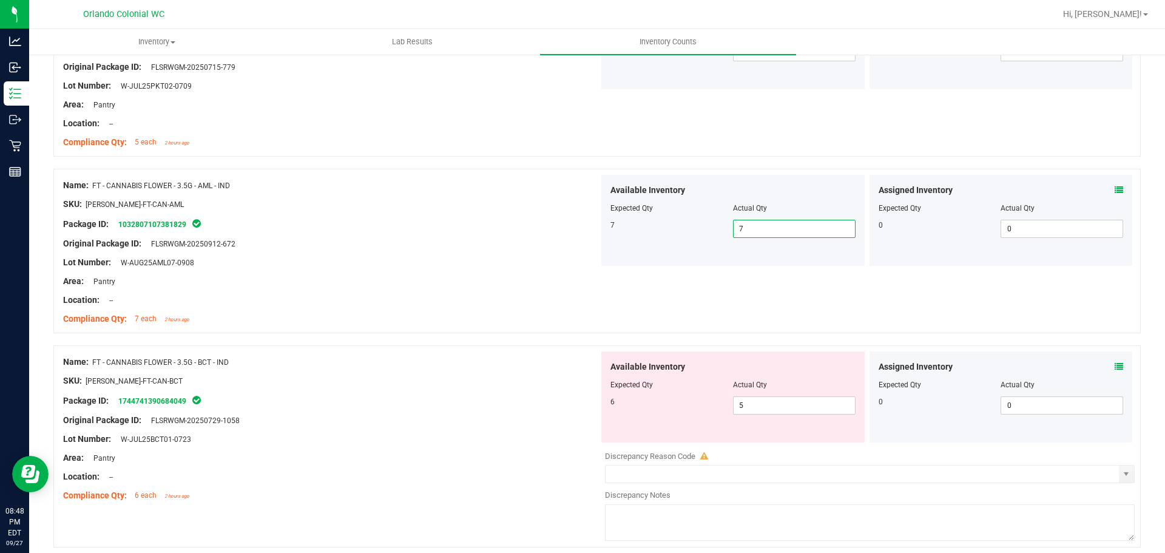
scroll to position [364, 0]
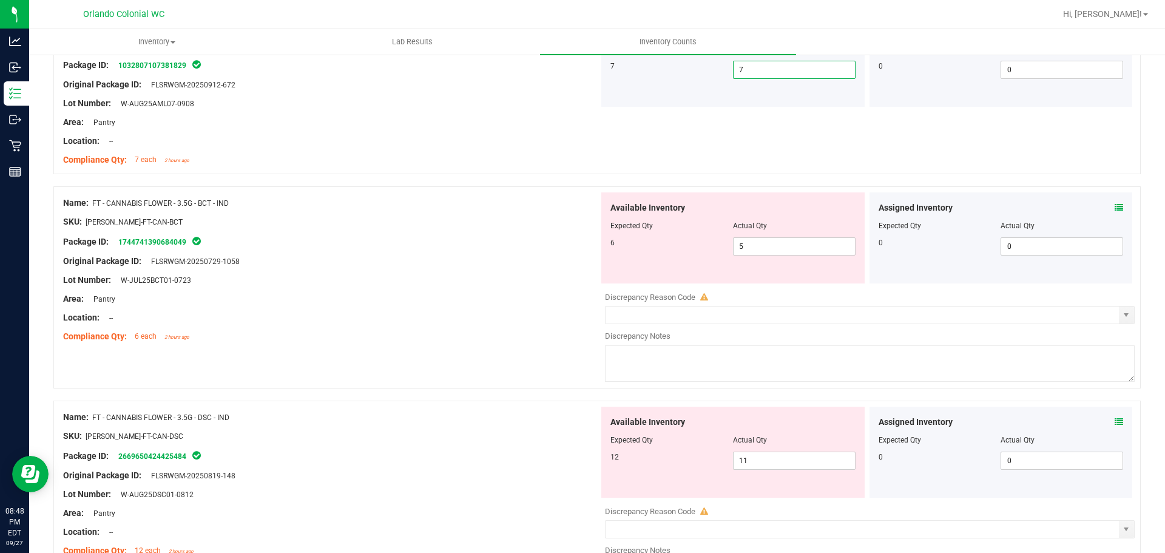
click at [1115, 211] on icon at bounding box center [1119, 207] width 8 height 8
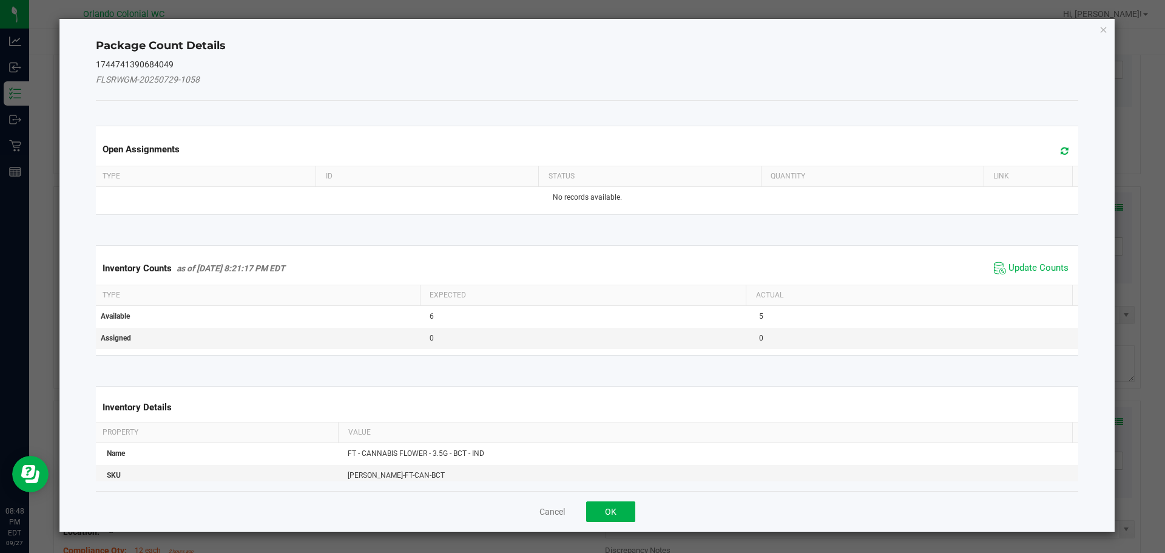
click at [1029, 275] on span "Update Counts" at bounding box center [1031, 268] width 81 height 18
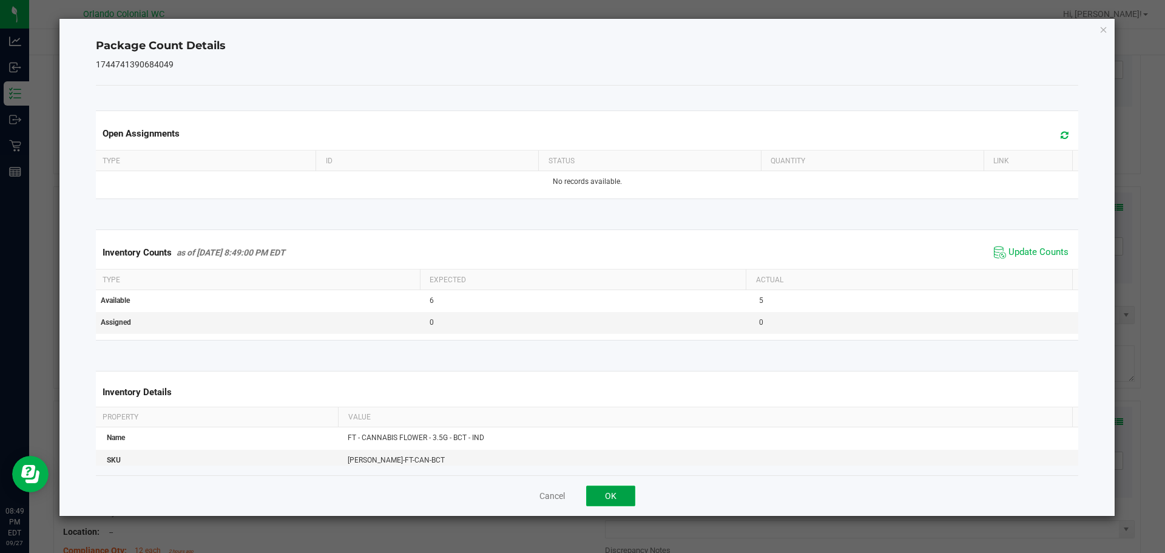
click at [616, 493] on button "OK" at bounding box center [610, 495] width 49 height 21
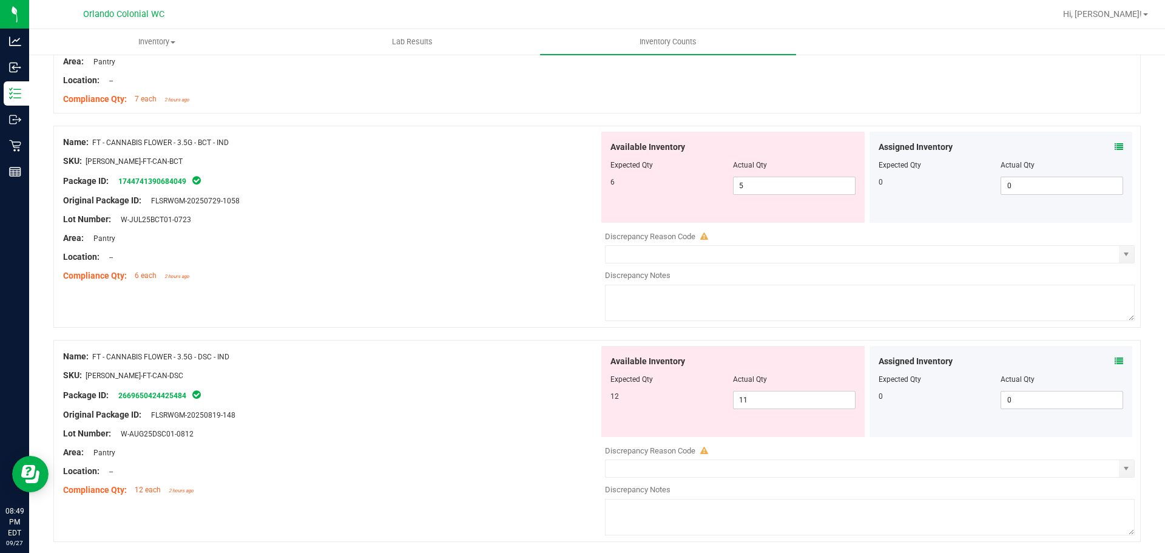
scroll to position [485, 0]
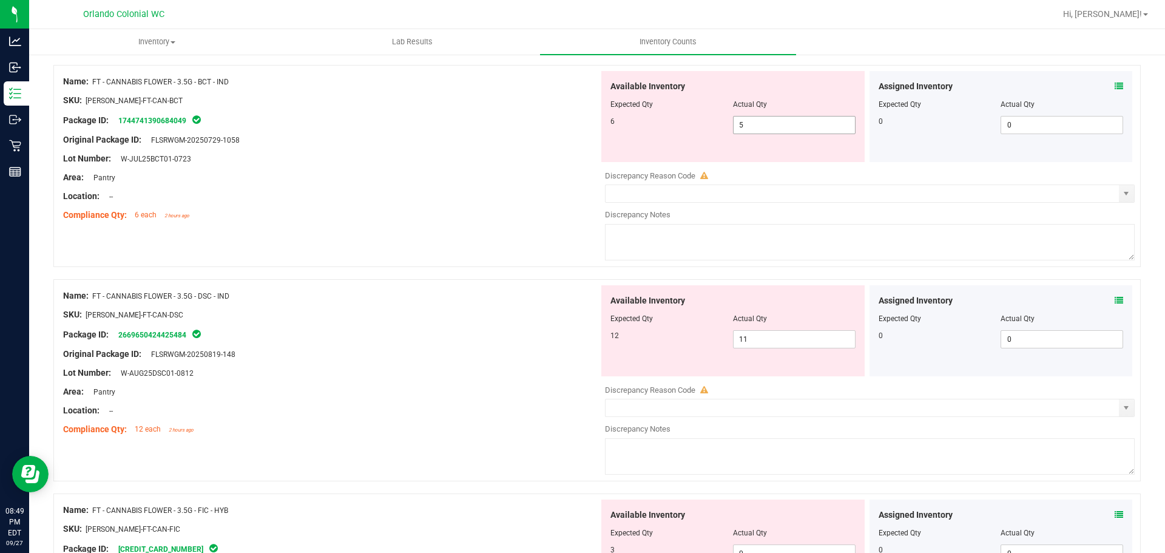
drag, startPoint x: 778, startPoint y: 135, endPoint x: 777, endPoint y: 123, distance: 12.1
click at [778, 133] on div "Available Inventory Expected Qty Actual Qty 6 5 5" at bounding box center [732, 116] width 263 height 91
click at [777, 122] on span "5 5" at bounding box center [794, 125] width 123 height 18
click at [779, 124] on input "5" at bounding box center [794, 124] width 121 height 17
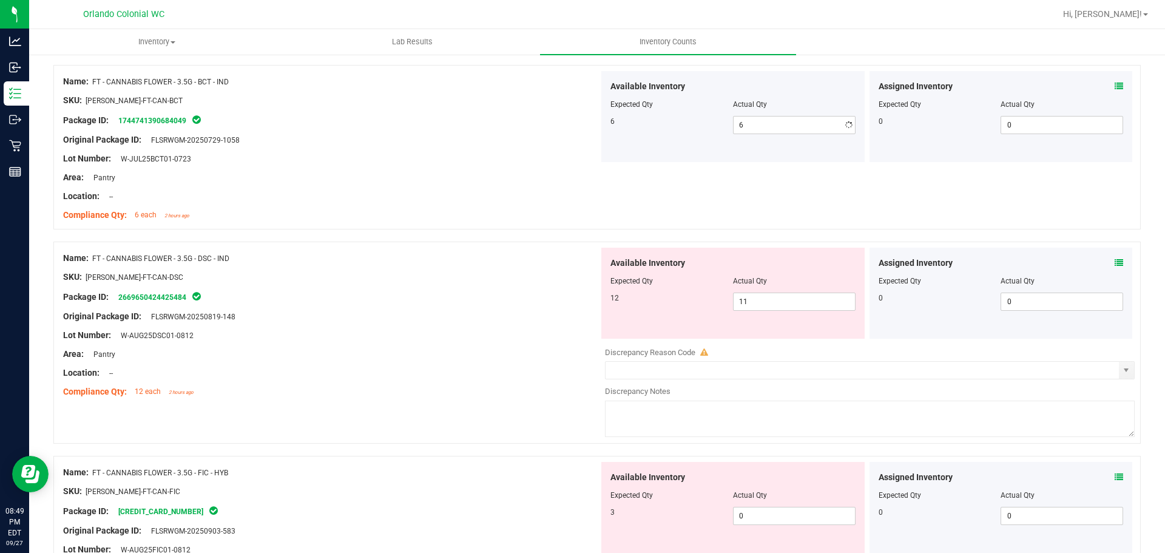
click at [423, 160] on div "Lot Number: W-JUL25BCT01-0723" at bounding box center [331, 158] width 536 height 13
click at [488, 348] on div "Area: Pantry" at bounding box center [331, 354] width 536 height 13
click at [1115, 263] on icon at bounding box center [1119, 262] width 8 height 8
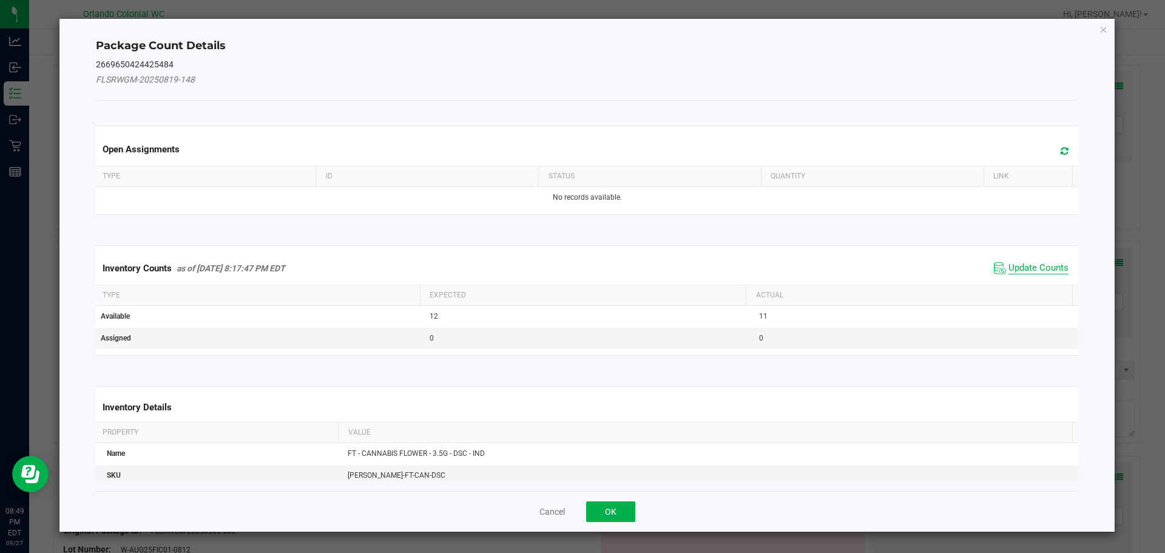
click at [1024, 263] on span "Update Counts" at bounding box center [1038, 268] width 60 height 12
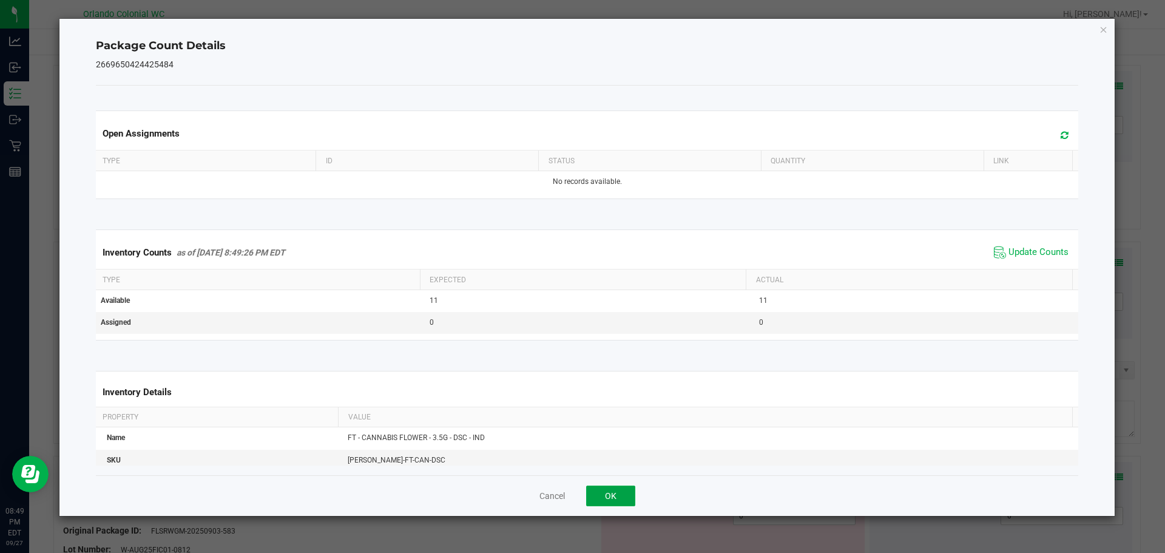
click at [606, 498] on button "OK" at bounding box center [610, 495] width 49 height 21
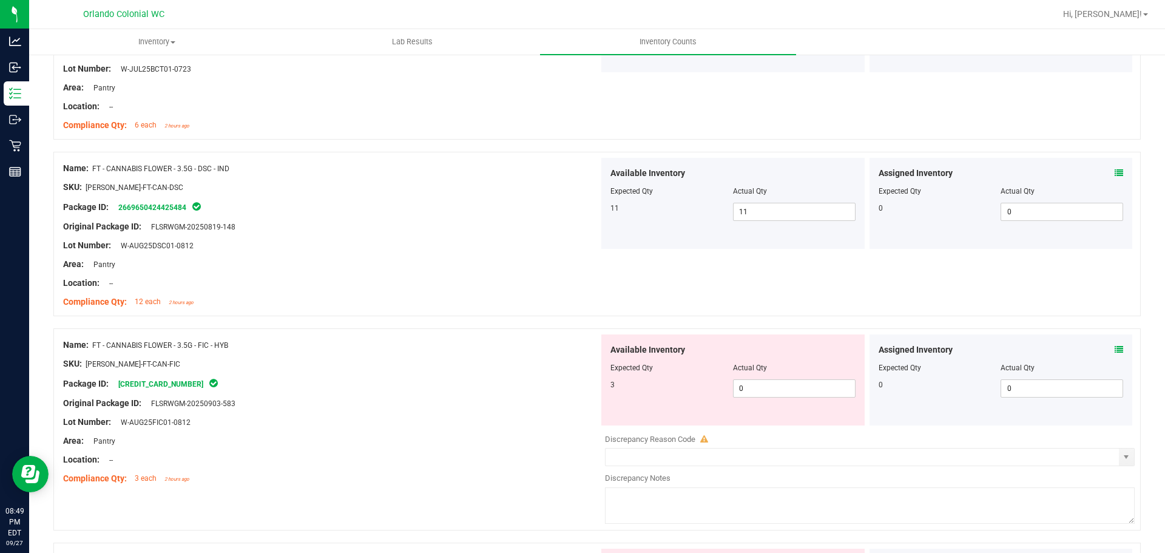
scroll to position [667, 0]
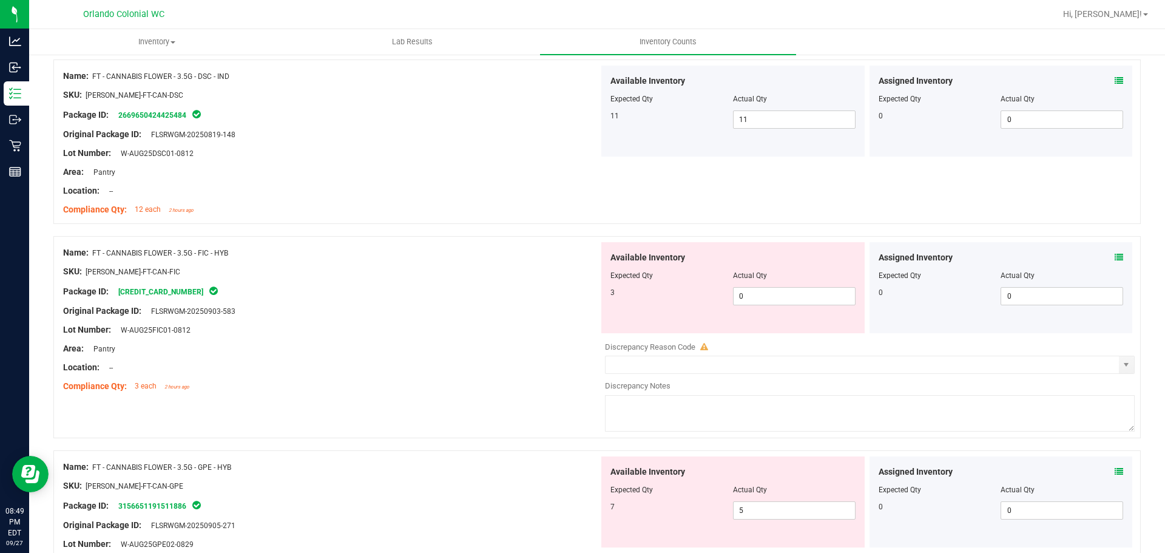
click at [1115, 257] on icon at bounding box center [1119, 257] width 8 height 8
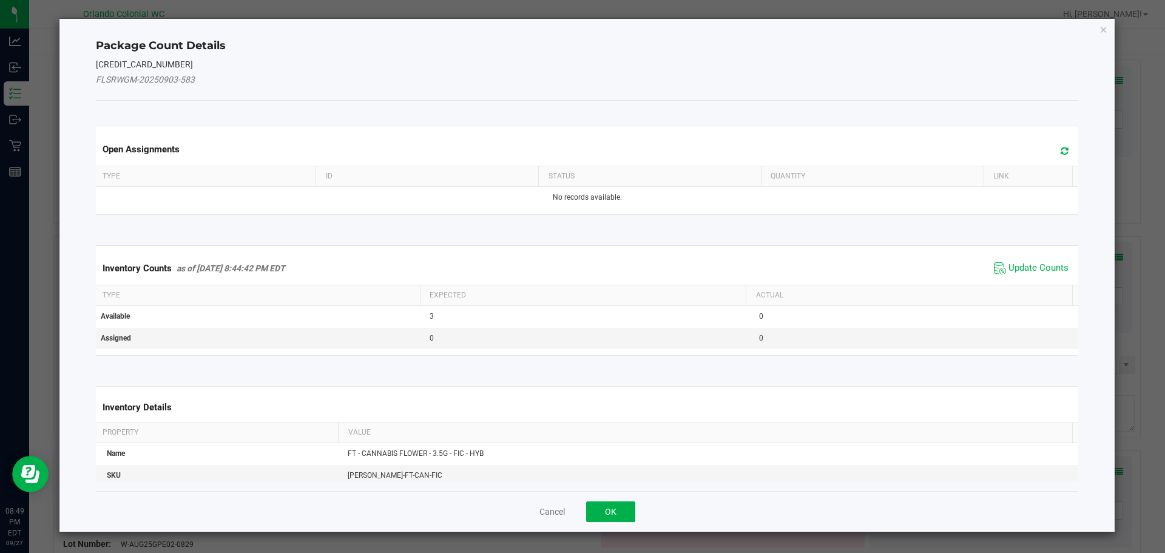
click at [1027, 274] on span "Update Counts" at bounding box center [1031, 268] width 81 height 18
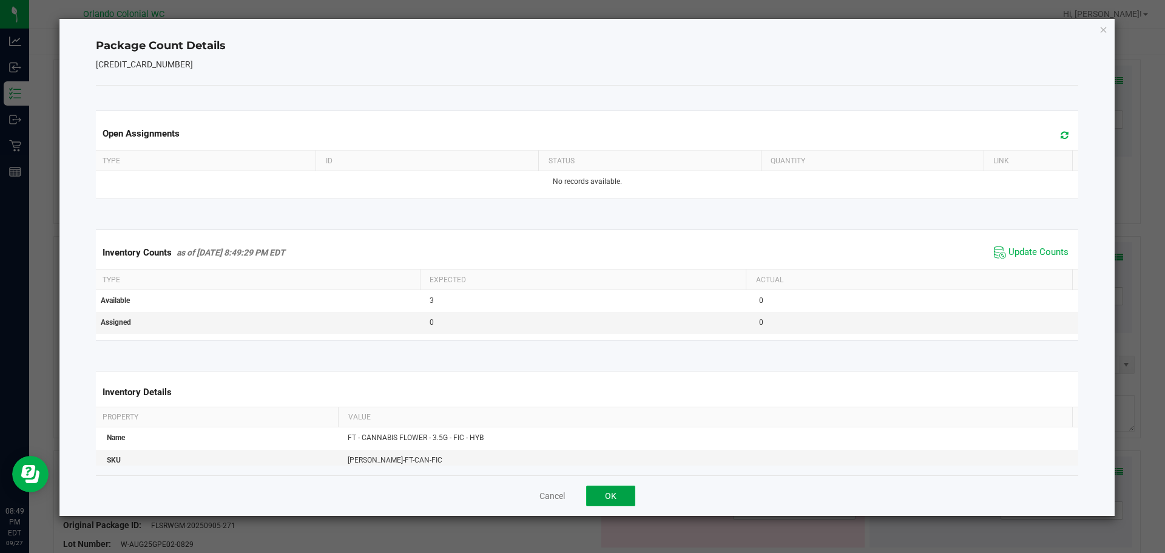
click at [606, 501] on button "OK" at bounding box center [610, 495] width 49 height 21
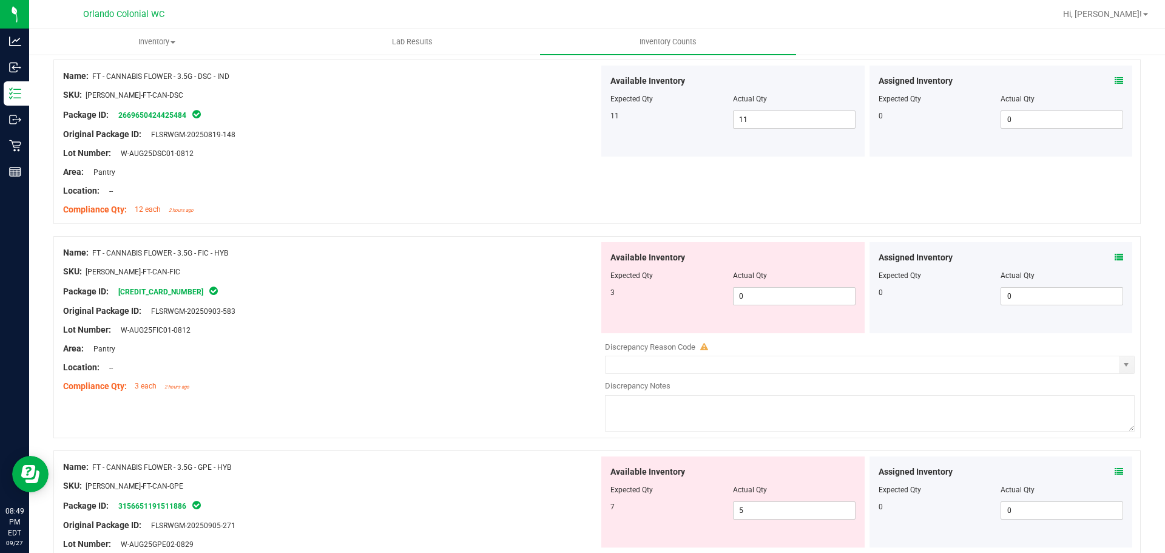
click at [1103, 258] on div "Assigned Inventory" at bounding box center [1001, 257] width 245 height 13
click at [1115, 258] on icon at bounding box center [1119, 257] width 8 height 8
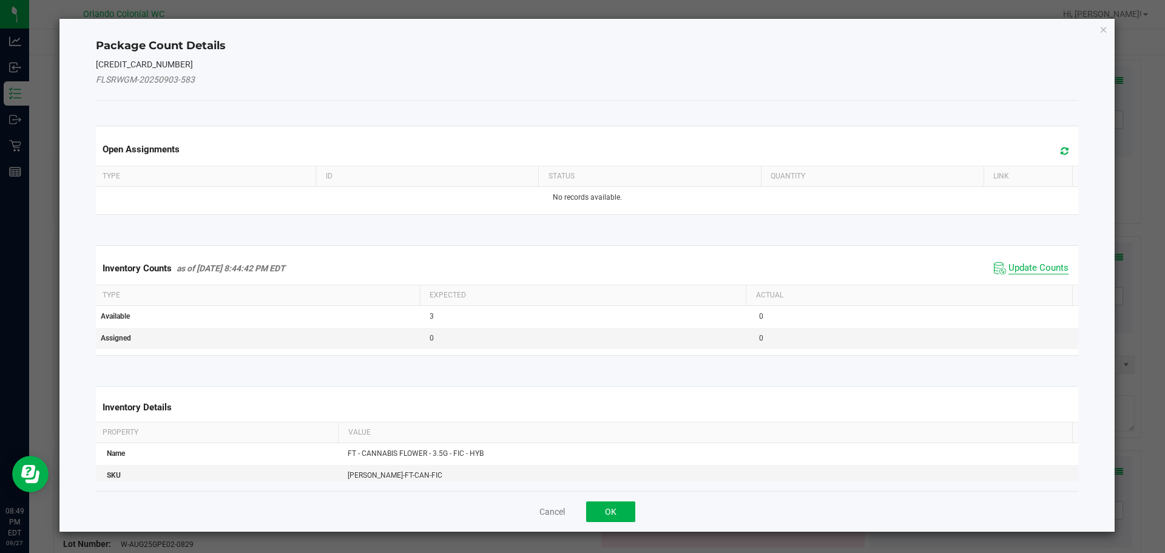
click at [1022, 273] on span "Update Counts" at bounding box center [1038, 268] width 60 height 12
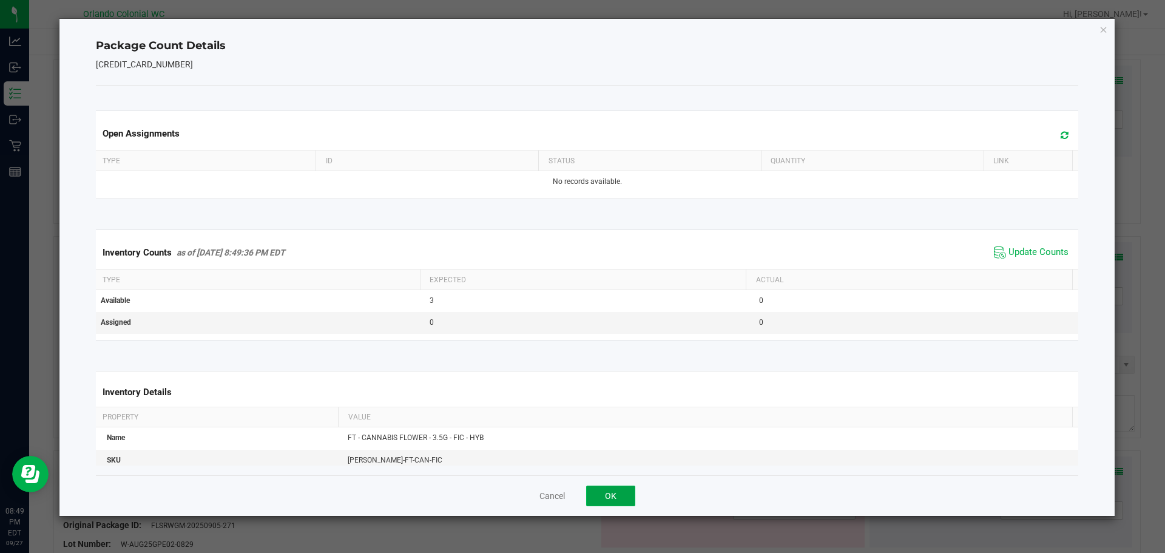
click at [621, 496] on button "OK" at bounding box center [610, 495] width 49 height 21
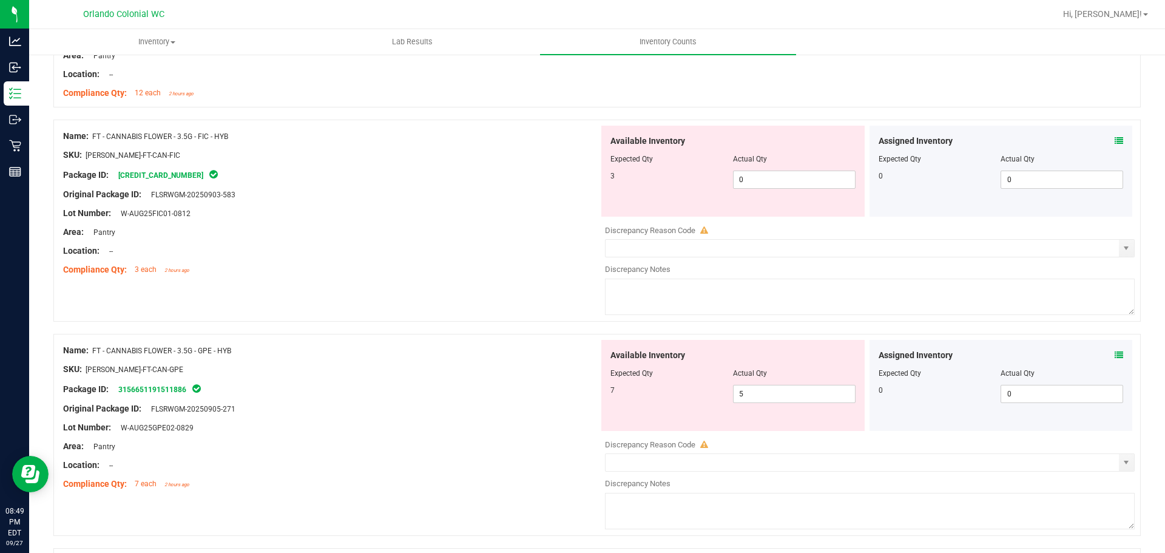
scroll to position [789, 0]
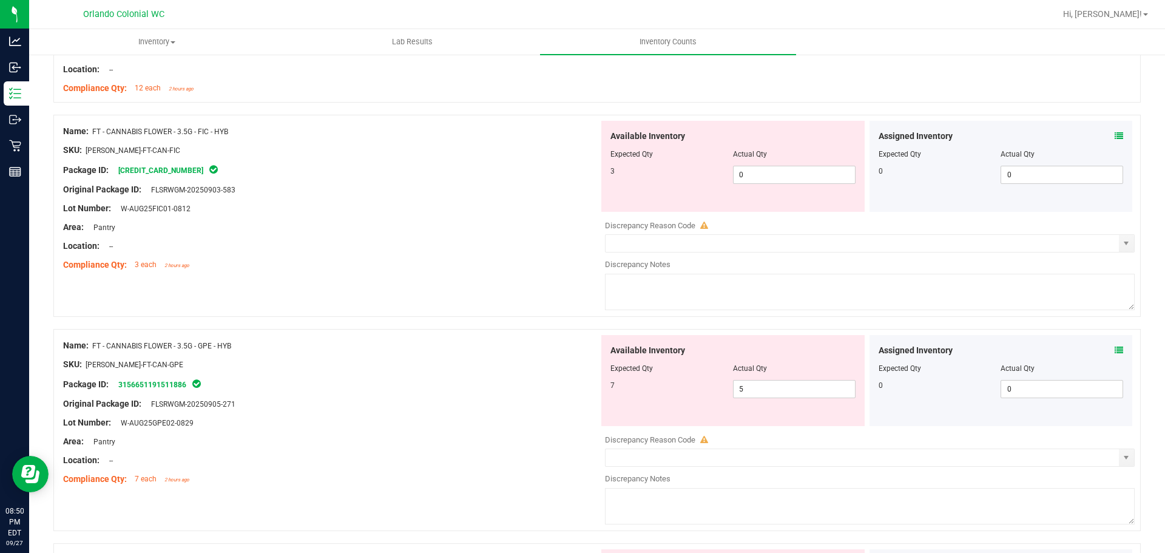
click at [470, 188] on div "Original Package ID: FLSRWGM-20250903-583" at bounding box center [331, 189] width 536 height 13
click at [467, 187] on div "Original Package ID: FLSRWGM-20250903-583" at bounding box center [331, 189] width 536 height 13
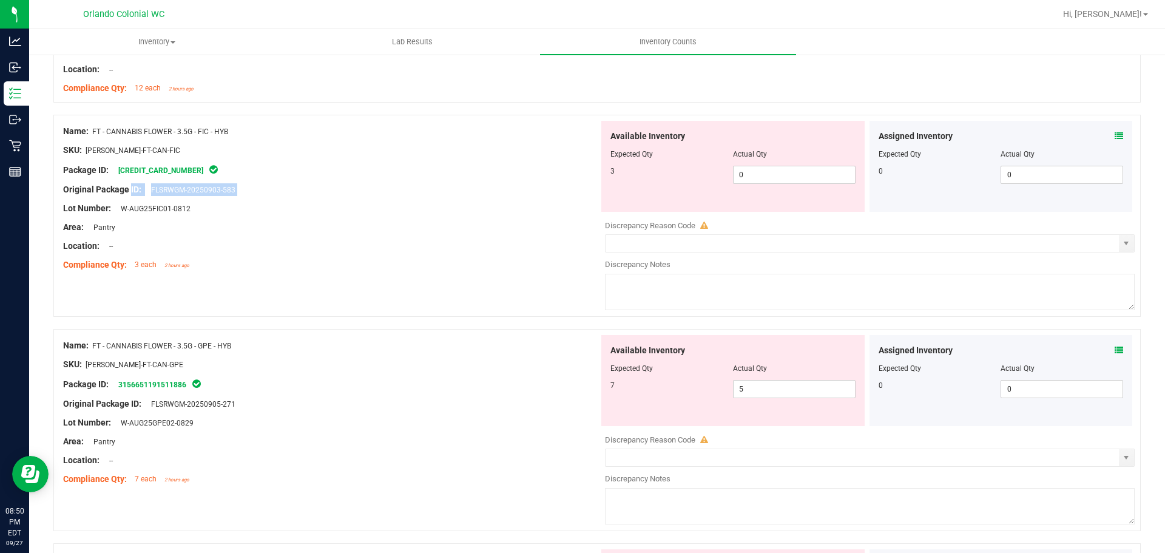
click at [467, 187] on div "Original Package ID: FLSRWGM-20250903-583" at bounding box center [331, 189] width 536 height 13
click at [430, 229] on div "Area: Pantry" at bounding box center [331, 227] width 536 height 13
click at [430, 201] on div at bounding box center [331, 199] width 536 height 6
click at [429, 200] on div at bounding box center [331, 199] width 536 height 6
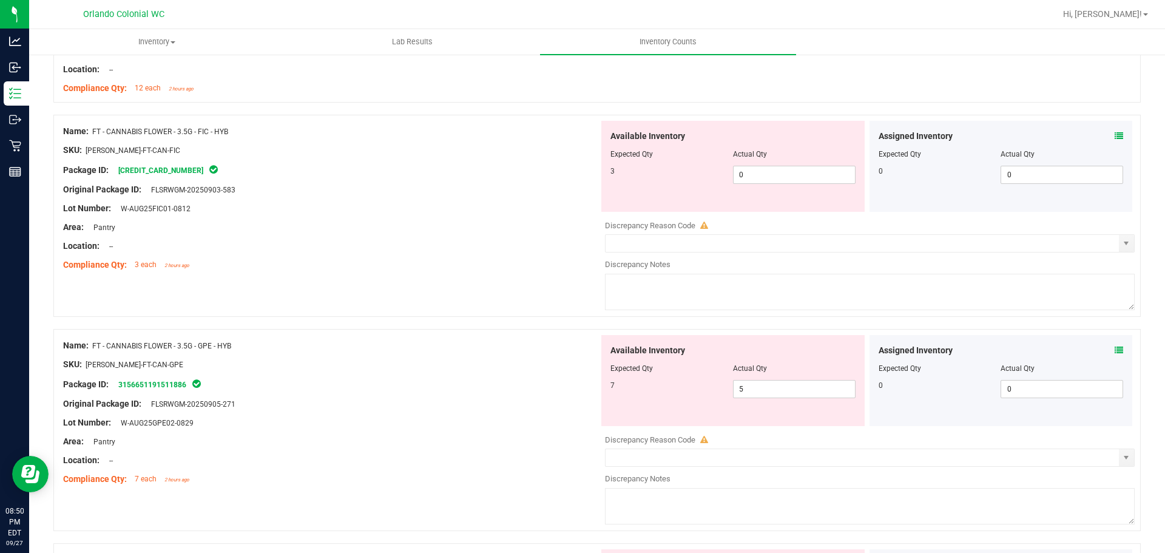
click at [347, 171] on div "Package ID: [CREDIT_CARD_NUMBER]" at bounding box center [331, 170] width 536 height 15
drag, startPoint x: 64, startPoint y: 127, endPoint x: 298, endPoint y: 254, distance: 266.3
click at [305, 257] on div at bounding box center [331, 255] width 536 height 6
click at [314, 263] on div "Compliance Qty: 3 each 2 hours ago" at bounding box center [331, 264] width 536 height 13
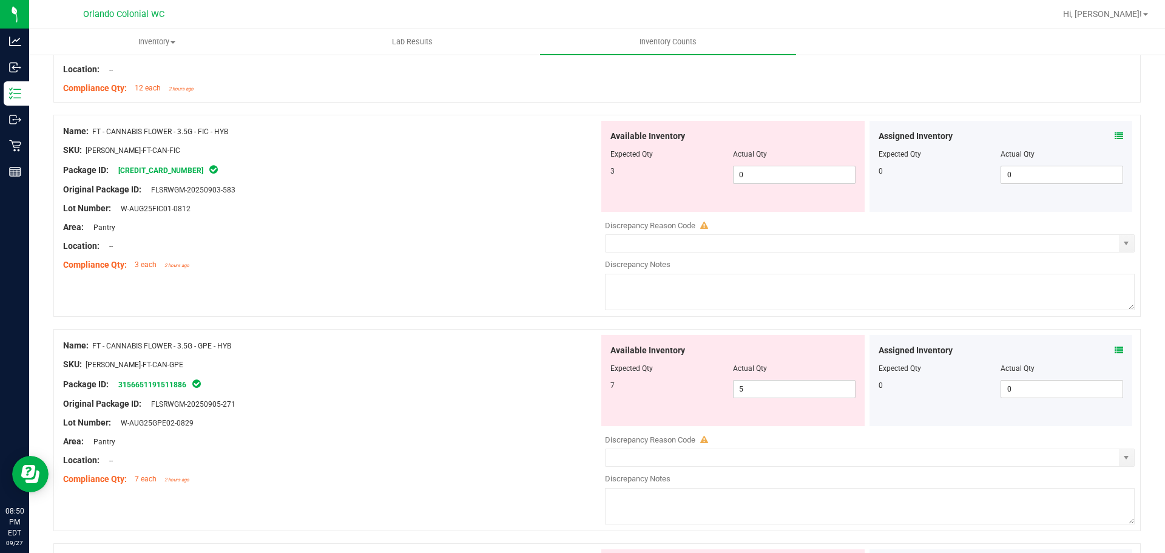
click at [320, 254] on div at bounding box center [331, 255] width 536 height 6
click at [777, 179] on span "0 0" at bounding box center [794, 175] width 123 height 18
click at [357, 232] on div "Area: Pantry" at bounding box center [331, 227] width 536 height 13
click at [404, 206] on div "Lot Number: W-AUG25FIC01-0812" at bounding box center [331, 208] width 536 height 13
click at [393, 187] on div "Original Package ID: FLSRWGM-20250903-583" at bounding box center [331, 189] width 536 height 13
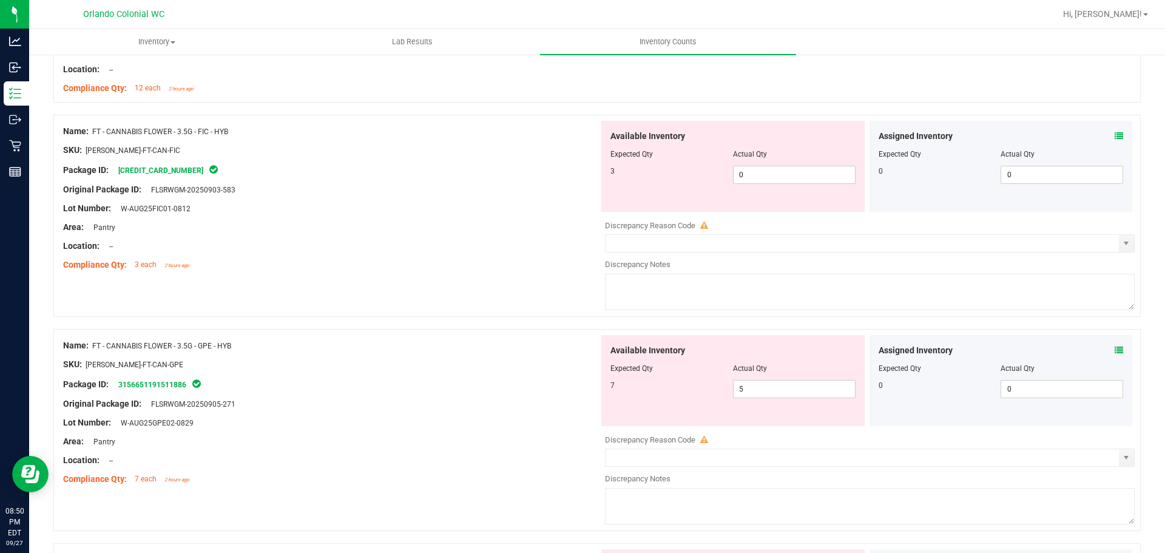
click at [458, 213] on div "Lot Number: W-AUG25FIC01-0812" at bounding box center [331, 208] width 536 height 13
drag, startPoint x: 767, startPoint y: 175, endPoint x: 668, endPoint y: 175, distance: 99.5
click at [670, 175] on div "3 0 0" at bounding box center [732, 175] width 245 height 18
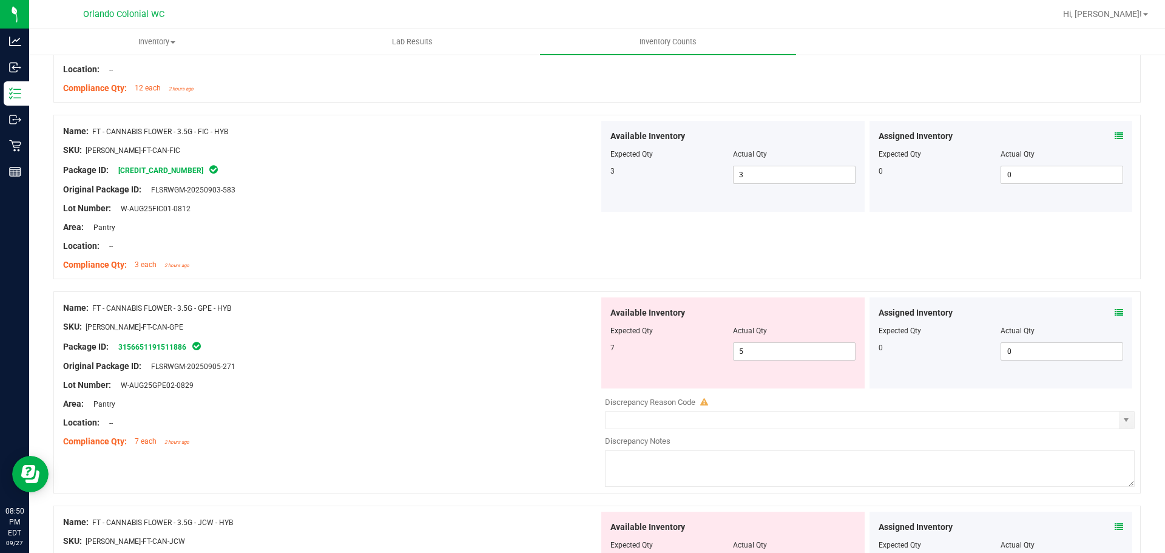
click at [521, 245] on div "Location: --" at bounding box center [331, 246] width 536 height 13
click at [555, 342] on div "Package ID: 3156651191511886" at bounding box center [331, 346] width 536 height 15
click at [755, 353] on span "5 5" at bounding box center [794, 351] width 123 height 18
click at [526, 352] on div "Package ID: 3156651191511886" at bounding box center [331, 346] width 536 height 15
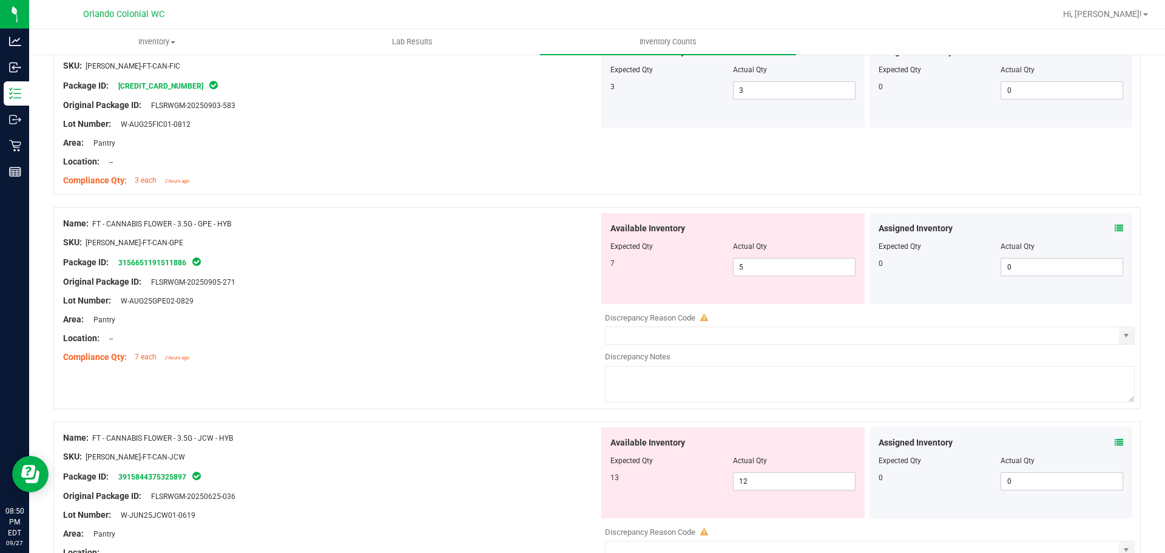
scroll to position [910, 0]
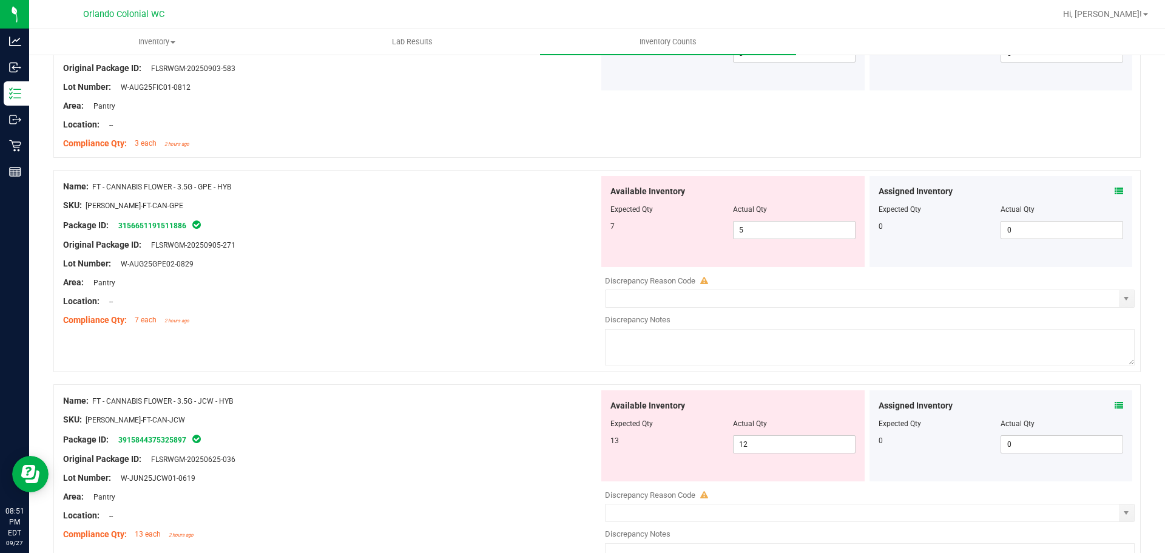
click at [1115, 192] on icon at bounding box center [1119, 191] width 8 height 8
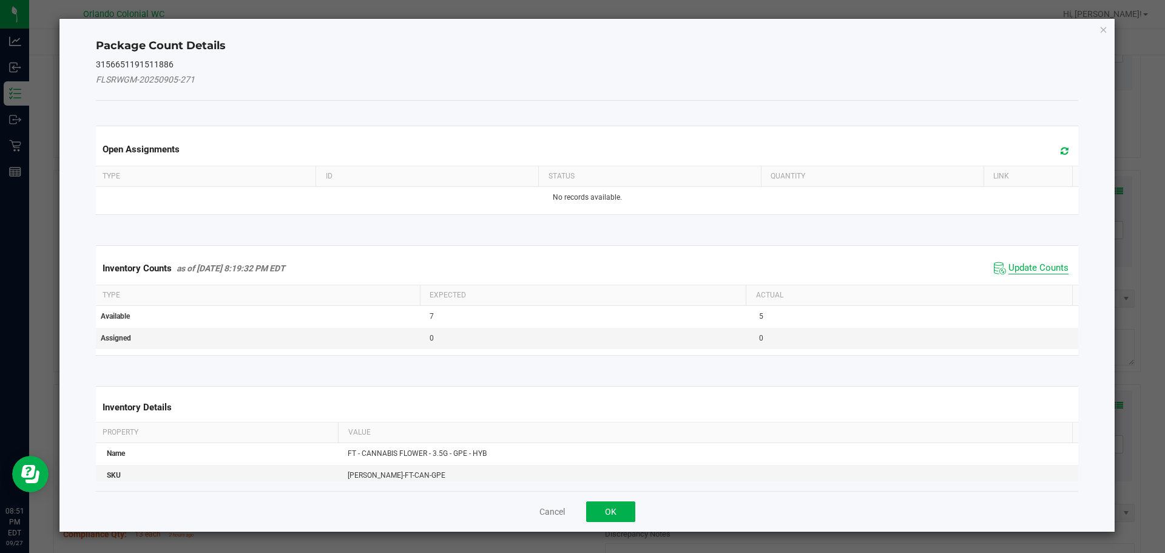
click at [1041, 268] on span "Update Counts" at bounding box center [1038, 268] width 60 height 12
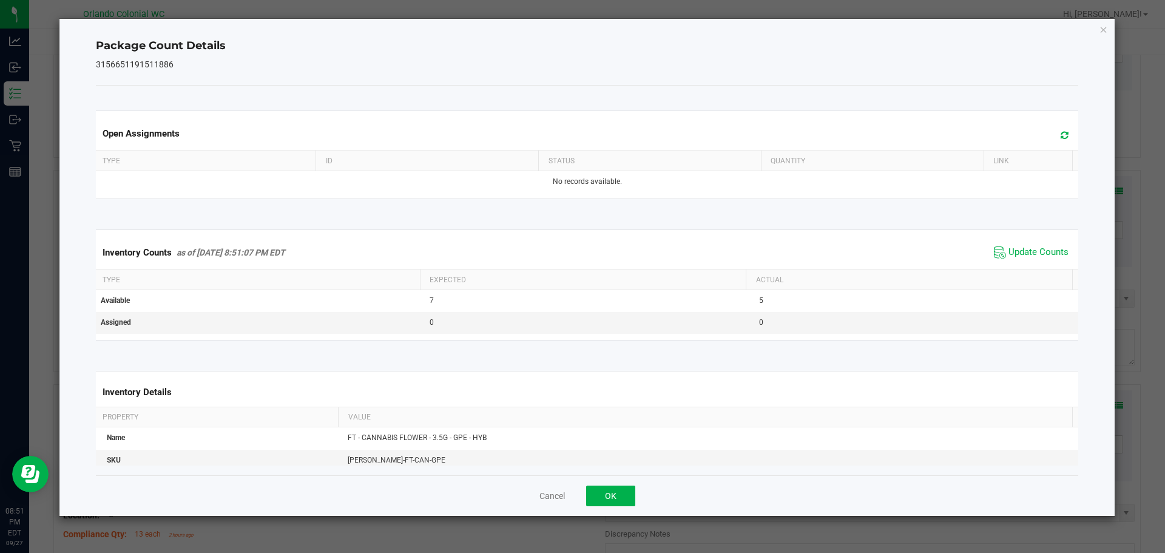
click at [602, 514] on div "Cancel OK" at bounding box center [587, 495] width 983 height 41
click at [620, 488] on button "OK" at bounding box center [610, 495] width 49 height 21
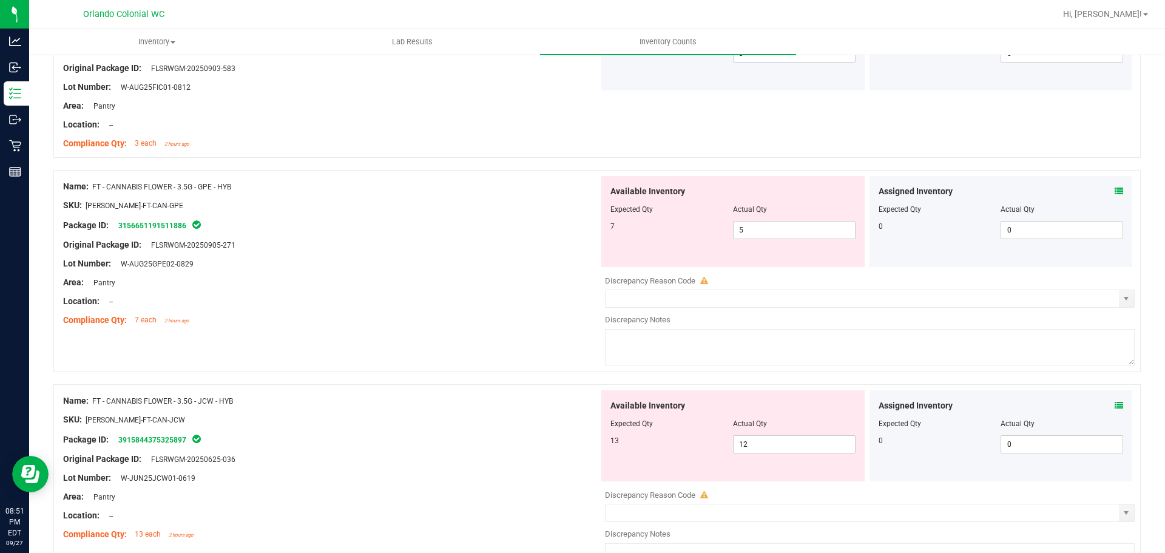
click at [445, 338] on div "Name: FT - CANNABIS FLOWER - 3.5G - GPE - HYB SKU: [PERSON_NAME]-FT-CAN-GPE Pac…" at bounding box center [596, 271] width 1087 height 202
click at [811, 225] on span "5 5" at bounding box center [794, 230] width 123 height 18
click at [1115, 194] on icon at bounding box center [1119, 191] width 8 height 8
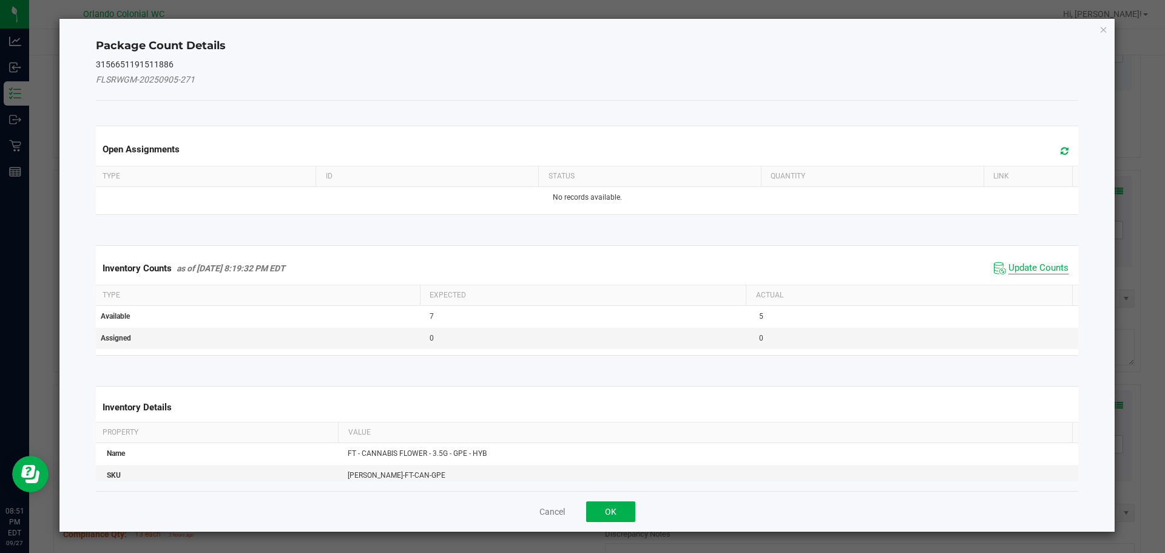
click at [1046, 269] on span "Update Counts" at bounding box center [1038, 268] width 60 height 12
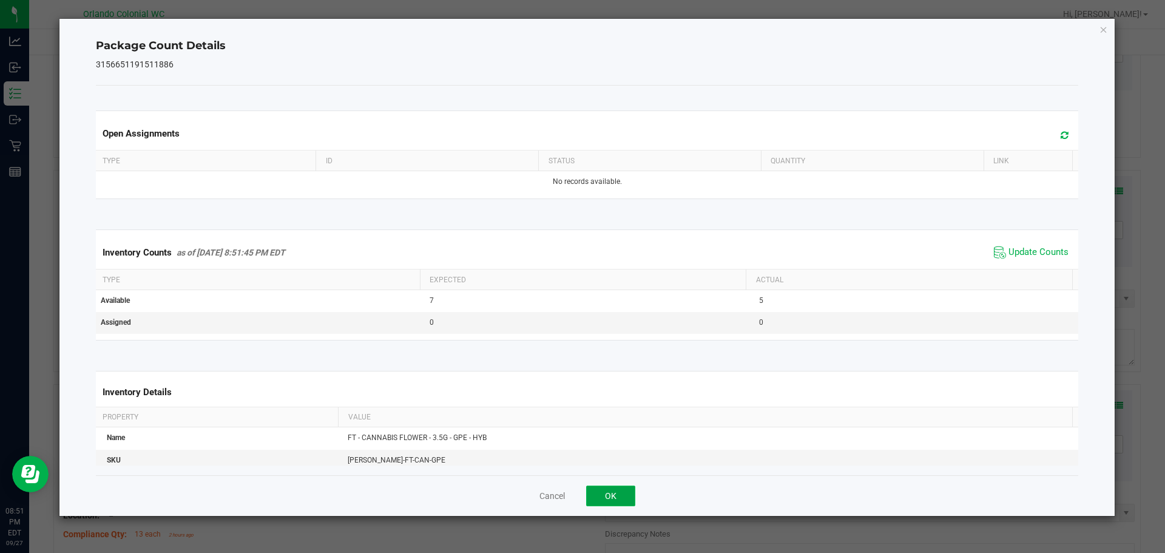
click at [622, 493] on button "OK" at bounding box center [610, 495] width 49 height 21
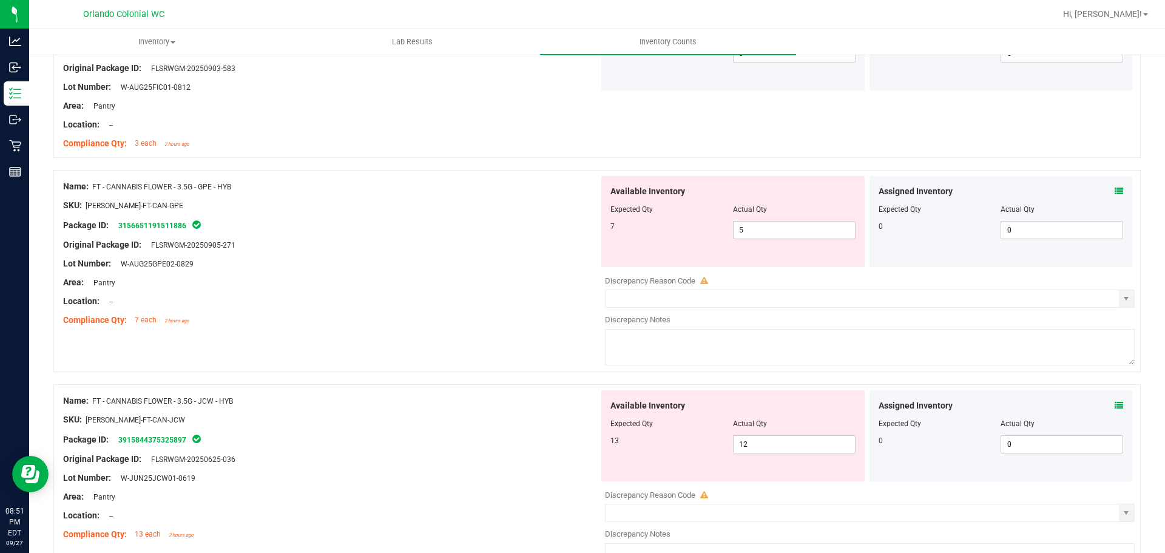
click at [477, 354] on div "Name: FT - CANNABIS FLOWER - 3.5G - GPE - HYB SKU: [PERSON_NAME]-FT-CAN-GPE Pac…" at bounding box center [596, 271] width 1087 height 202
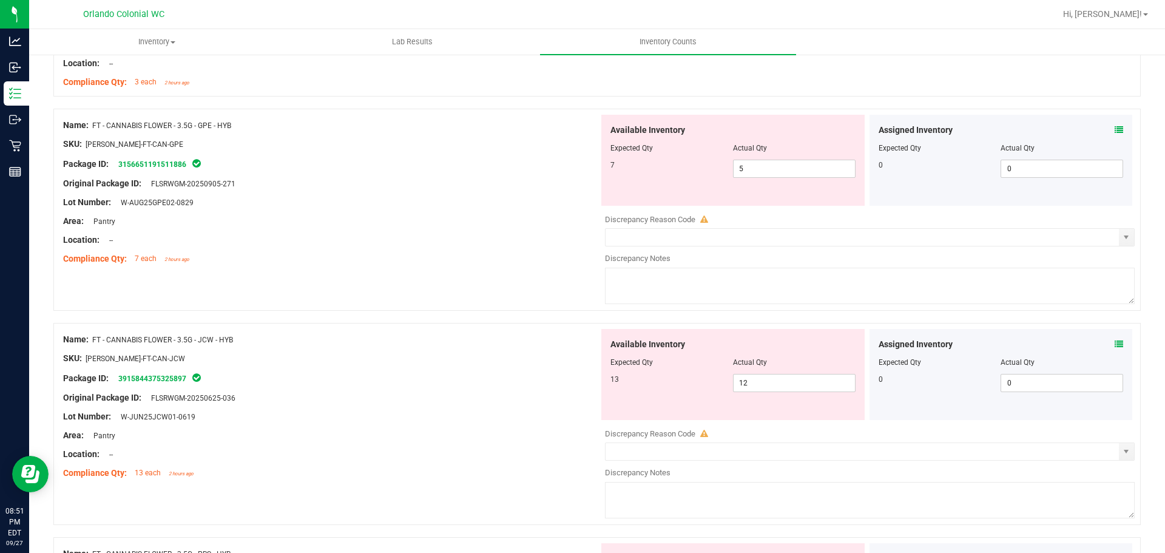
scroll to position [1092, 0]
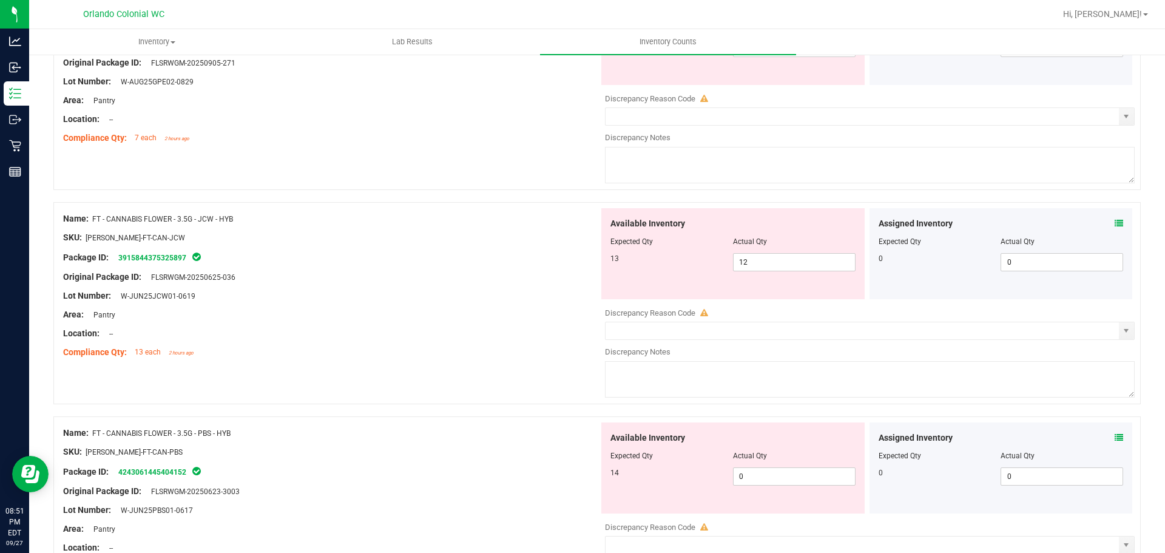
click at [494, 319] on div "Area: Pantry" at bounding box center [331, 314] width 536 height 13
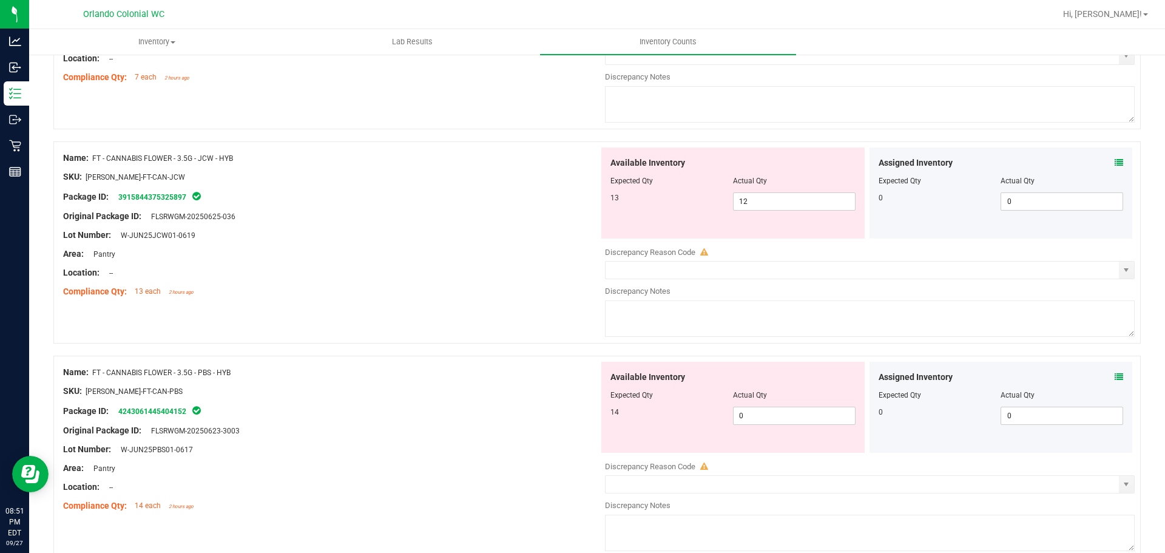
click at [1115, 162] on icon at bounding box center [1119, 162] width 8 height 8
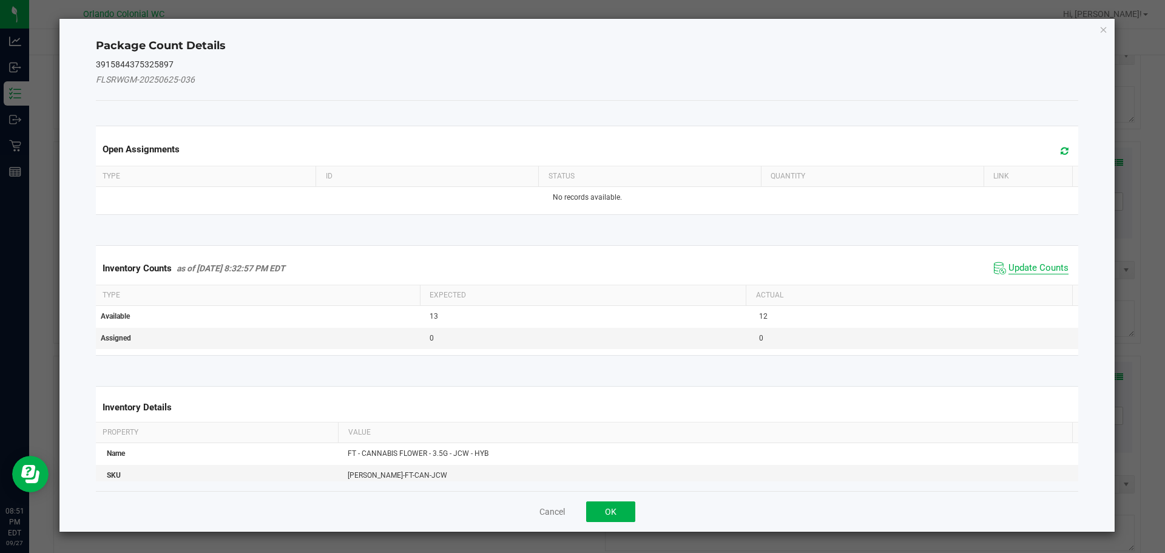
click at [1026, 269] on span "Update Counts" at bounding box center [1038, 268] width 60 height 12
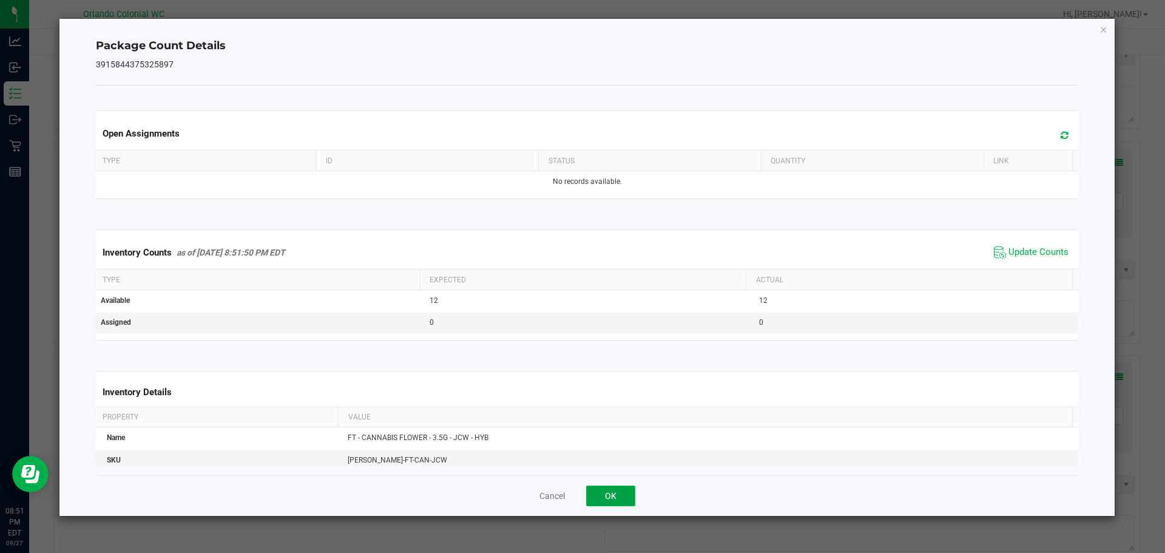
click at [625, 497] on button "OK" at bounding box center [610, 495] width 49 height 21
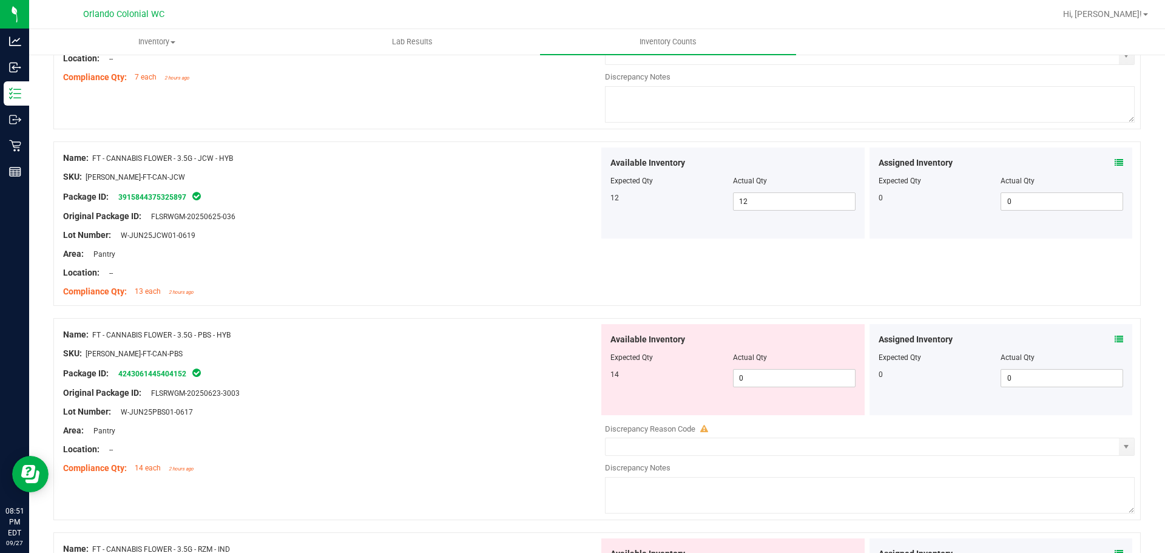
click at [1115, 342] on icon at bounding box center [1119, 339] width 8 height 8
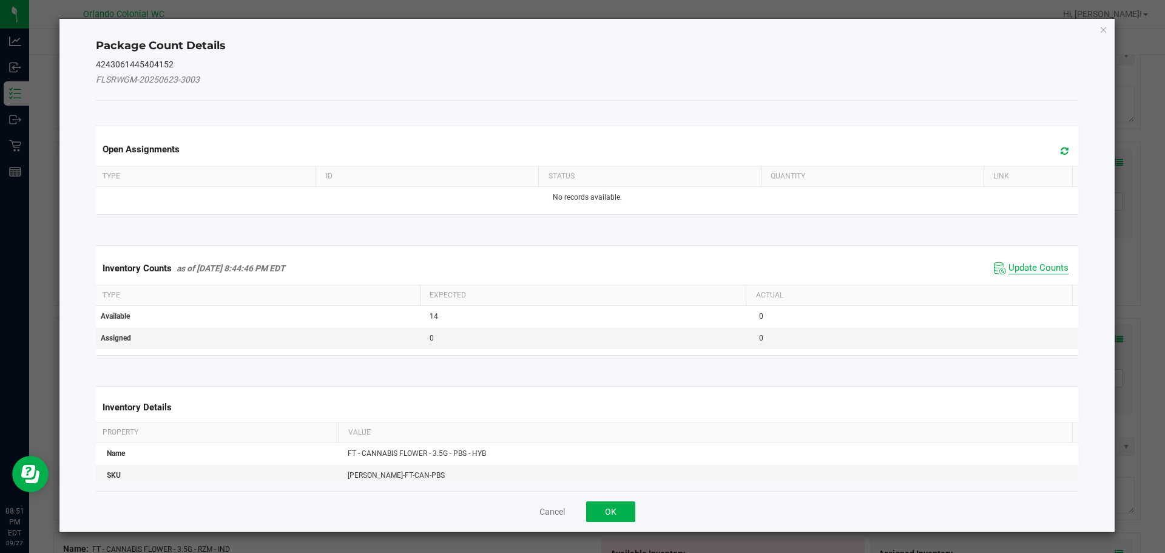
click at [1025, 267] on span "Update Counts" at bounding box center [1038, 268] width 60 height 12
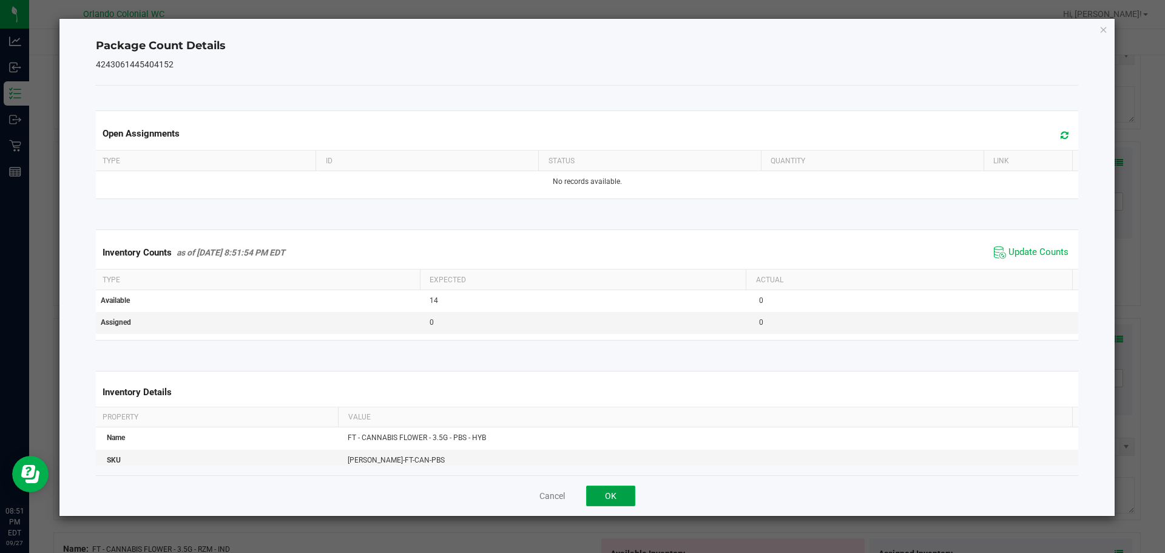
click at [619, 492] on button "OK" at bounding box center [610, 495] width 49 height 21
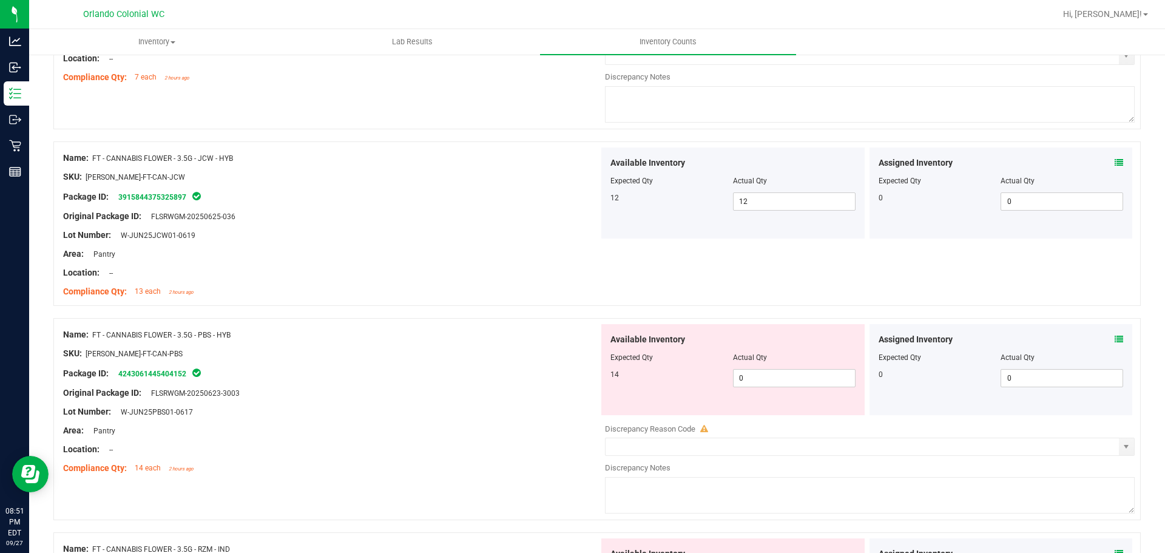
click at [434, 385] on div at bounding box center [331, 383] width 536 height 6
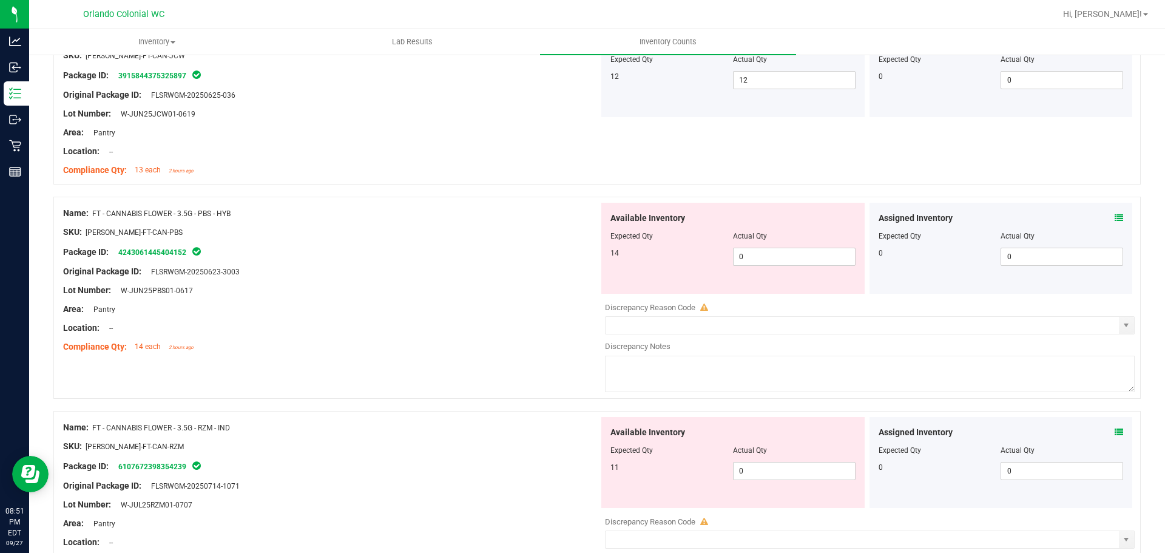
click at [428, 314] on div "Area: Pantry" at bounding box center [331, 309] width 536 height 13
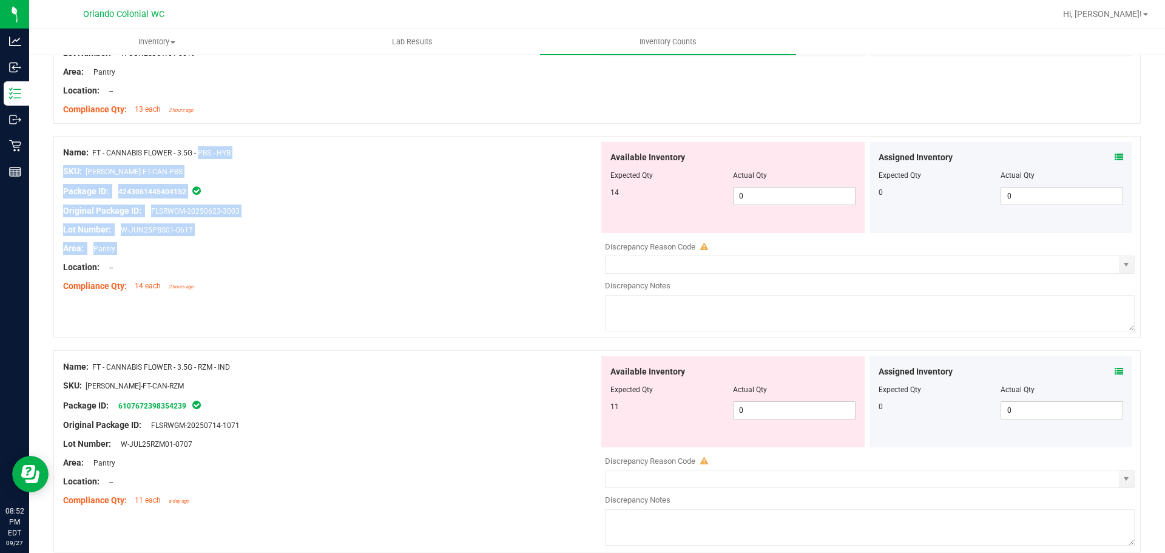
drag, startPoint x: 183, startPoint y: 149, endPoint x: 443, endPoint y: 260, distance: 282.7
click at [443, 260] on div "Name: FT - CANNABIS FLOWER - 3.5G - PBS - HYB SKU: [PERSON_NAME]-FT-CAN-PBS Pac…" at bounding box center [331, 219] width 536 height 155
click at [443, 260] on div at bounding box center [331, 258] width 536 height 6
drag, startPoint x: 65, startPoint y: 152, endPoint x: 302, endPoint y: 189, distance: 240.2
click at [298, 188] on div "Name: FT - CANNABIS FLOWER - 3.5G - PBS - HYB SKU: [PERSON_NAME]-FT-CAN-PBS Pac…" at bounding box center [331, 219] width 536 height 155
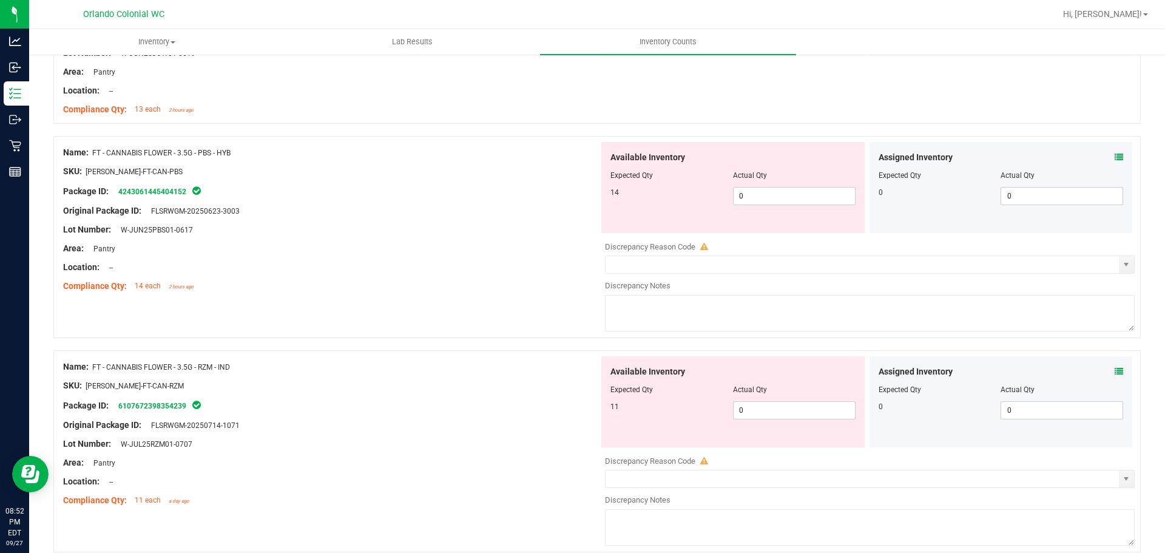
click at [303, 189] on div "Package ID: 4243061445404152" at bounding box center [331, 191] width 536 height 15
click at [306, 191] on div "Package ID: 4243061445404152" at bounding box center [331, 191] width 536 height 15
click at [274, 176] on div "SKU: [PERSON_NAME]-FT-CAN-PBS" at bounding box center [331, 171] width 536 height 13
click at [1115, 157] on icon at bounding box center [1119, 157] width 8 height 8
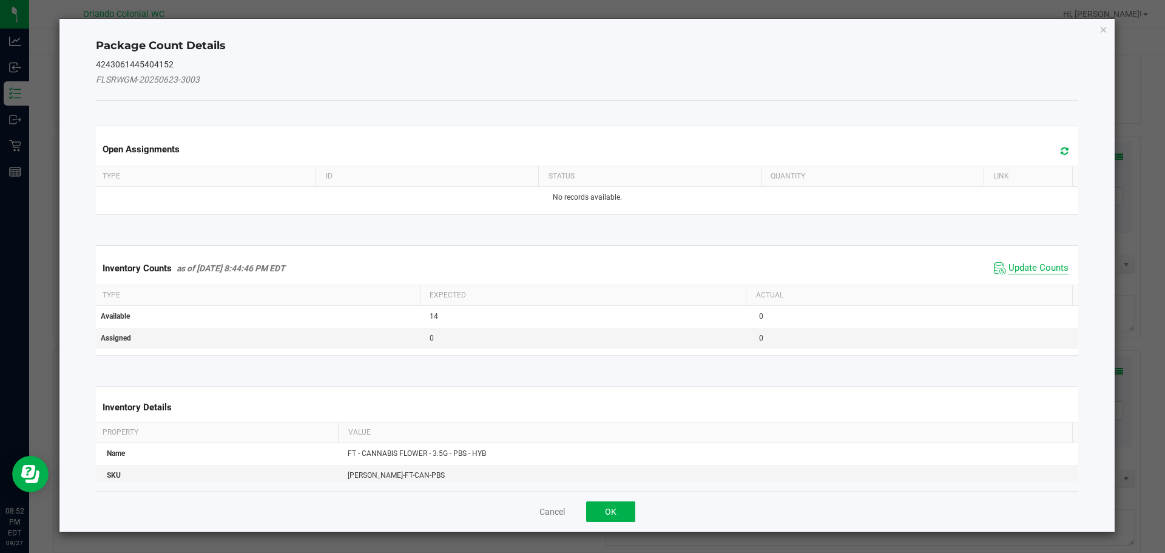
click at [1014, 268] on span "Update Counts" at bounding box center [1038, 268] width 60 height 12
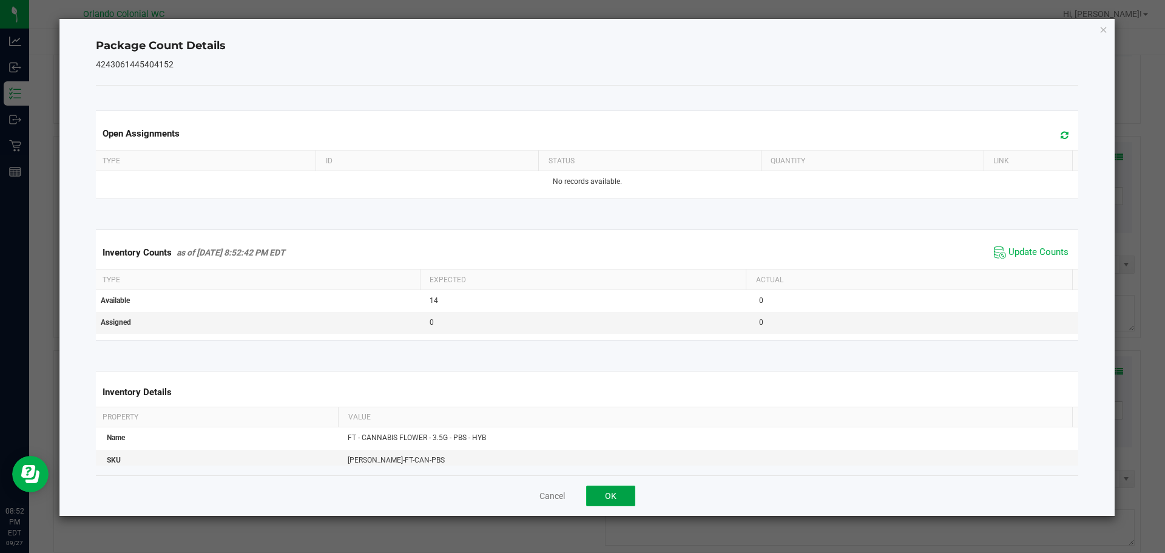
click at [616, 497] on button "OK" at bounding box center [610, 495] width 49 height 21
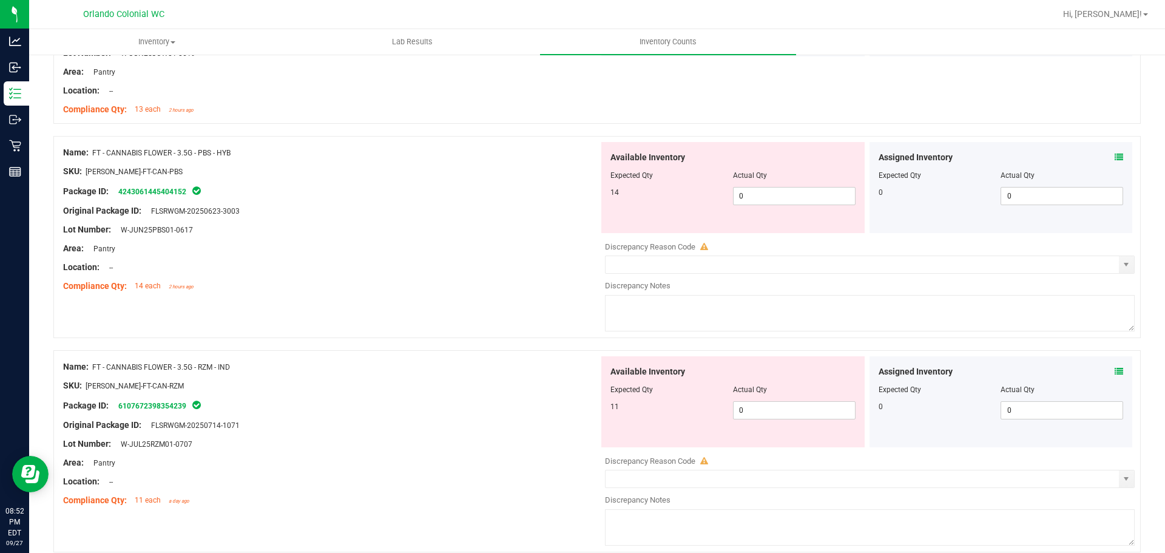
click at [469, 367] on div "Name: FT - CANNABIS FLOWER - 3.5G - RZM - IND" at bounding box center [331, 366] width 536 height 13
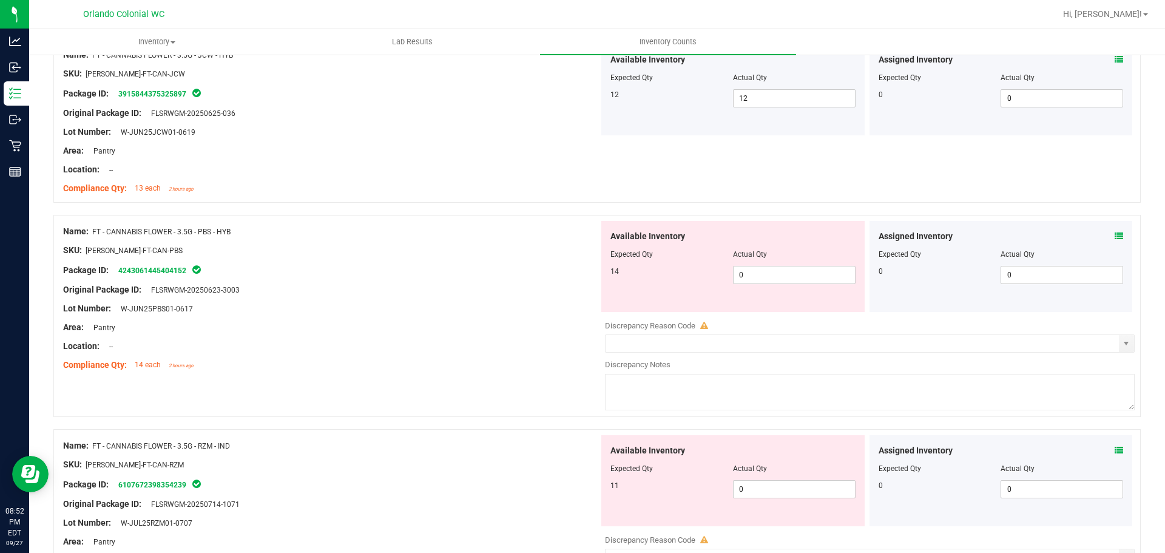
scroll to position [1274, 0]
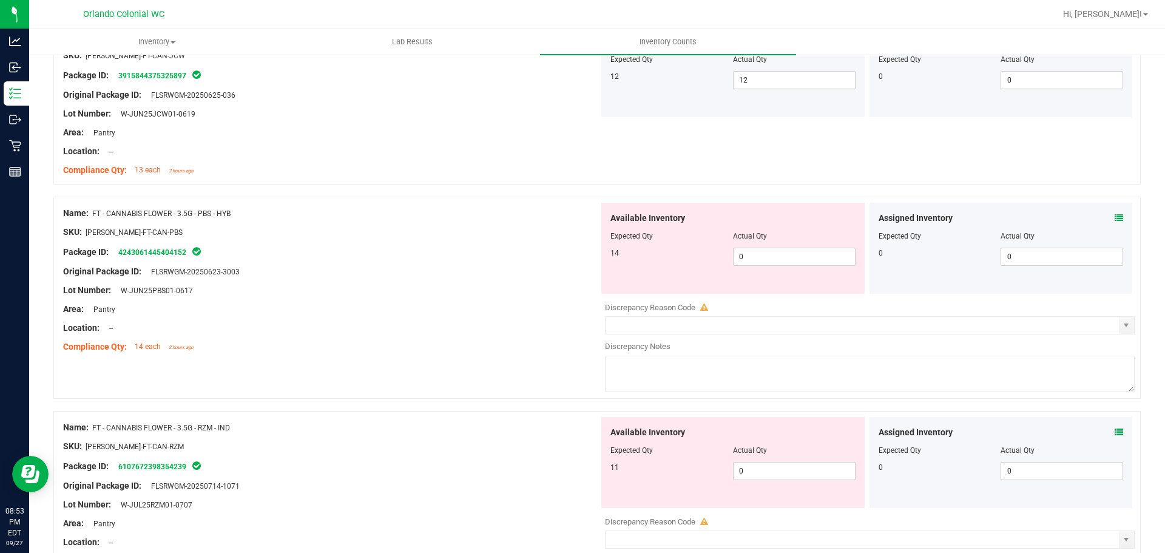
click at [357, 278] on div at bounding box center [331, 281] width 536 height 6
click at [772, 264] on span "0 0" at bounding box center [794, 257] width 123 height 18
click at [773, 264] on input "0" at bounding box center [794, 256] width 121 height 17
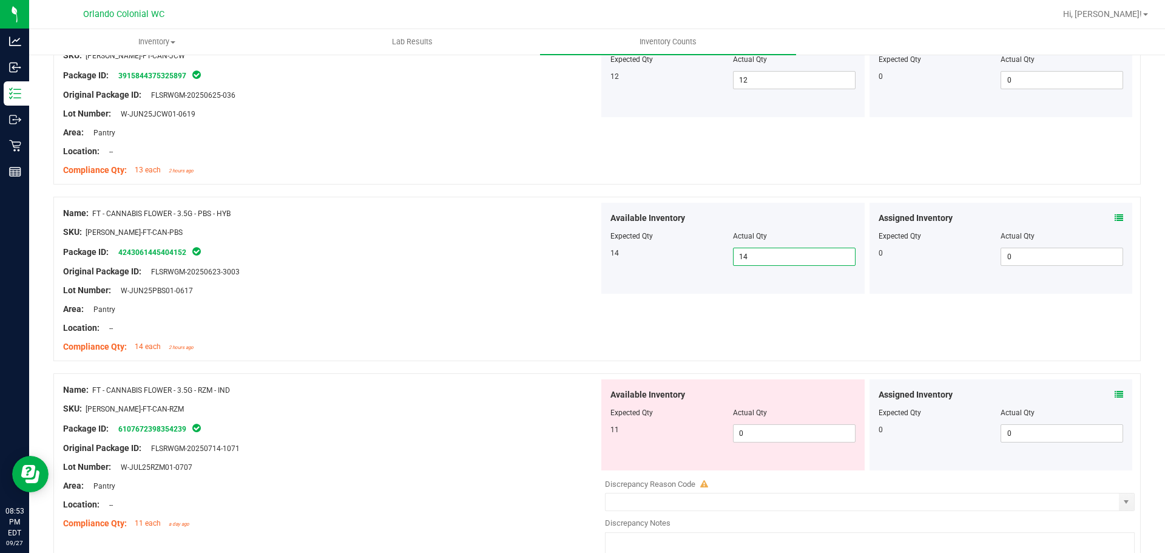
click at [522, 303] on div "Area: Pantry" at bounding box center [331, 309] width 536 height 13
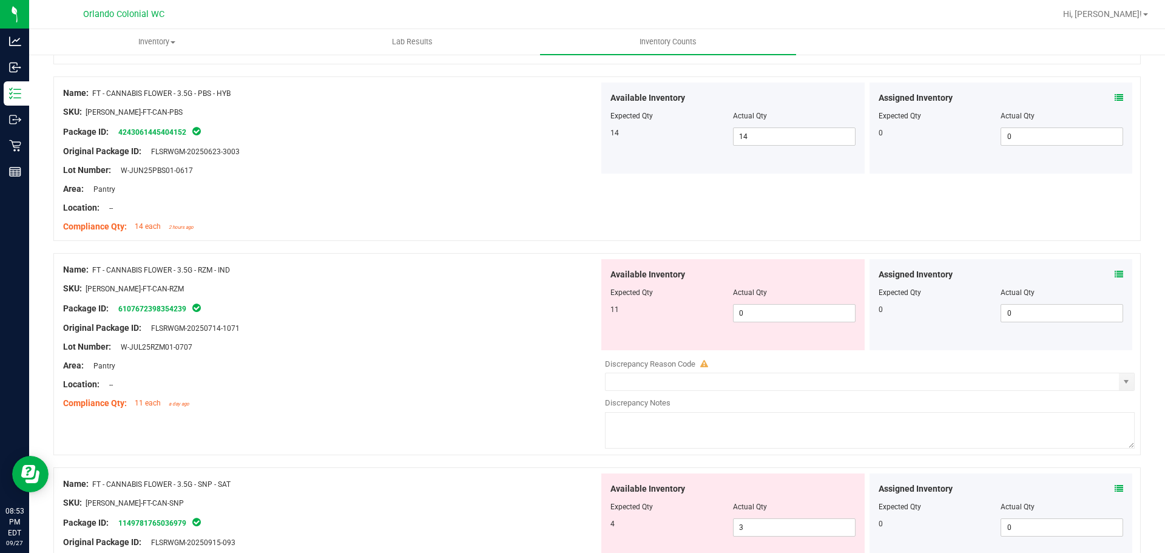
scroll to position [1395, 0]
click at [1115, 270] on icon at bounding box center [1119, 273] width 8 height 8
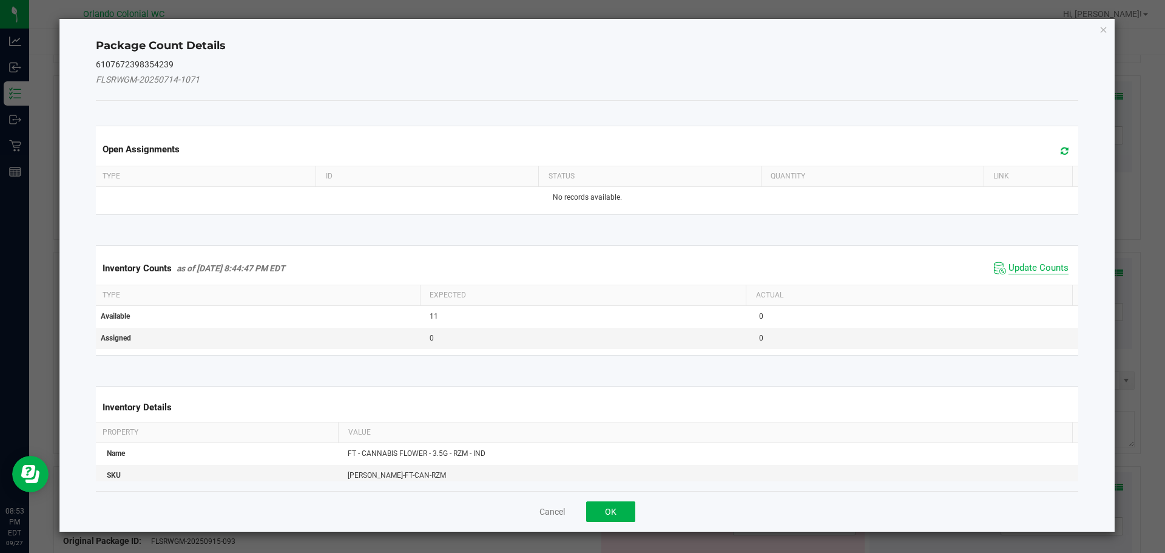
click at [1032, 272] on span "Update Counts" at bounding box center [1038, 268] width 60 height 12
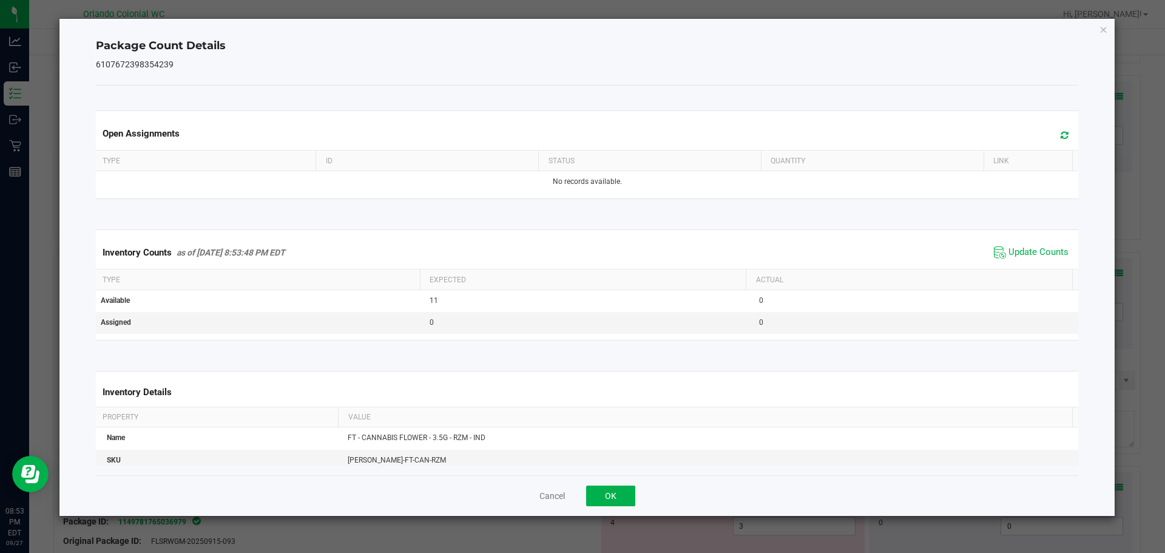
click at [600, 510] on div "Cancel OK" at bounding box center [587, 495] width 983 height 41
click at [604, 501] on button "OK" at bounding box center [610, 495] width 49 height 21
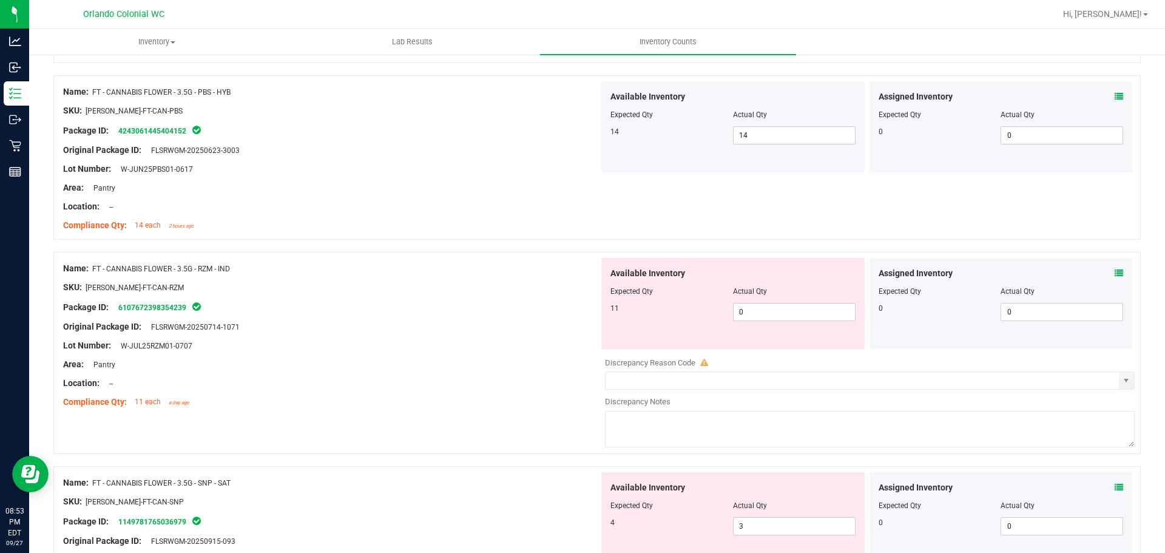
click at [455, 416] on div "Name: FT - CANNABIS FLOWER - 3.5G - RZM - IND SKU: [PERSON_NAME]-FT-CAN-RZM Pac…" at bounding box center [596, 353] width 1087 height 202
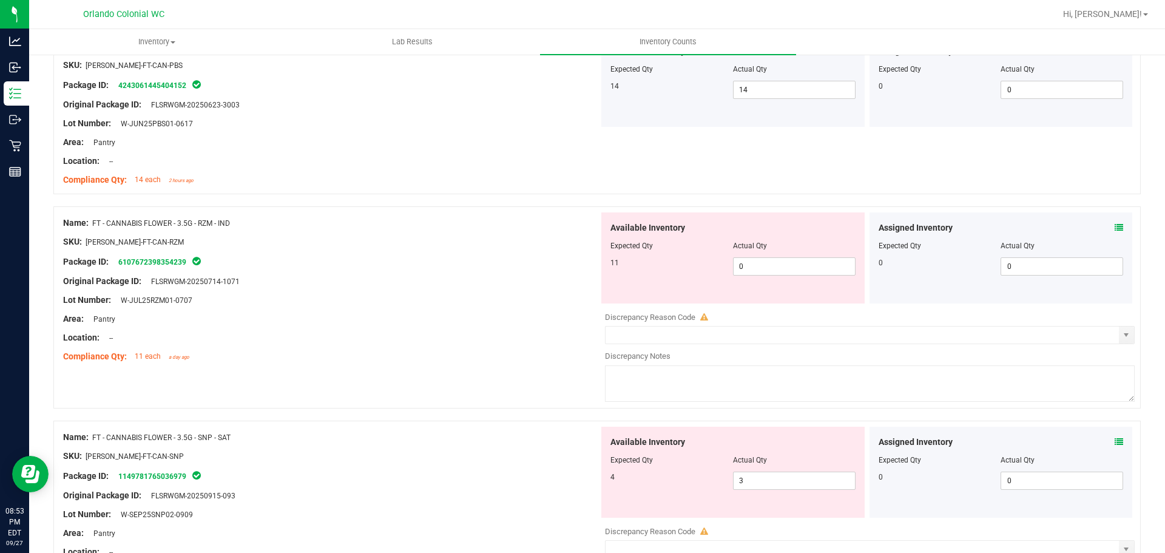
scroll to position [1517, 0]
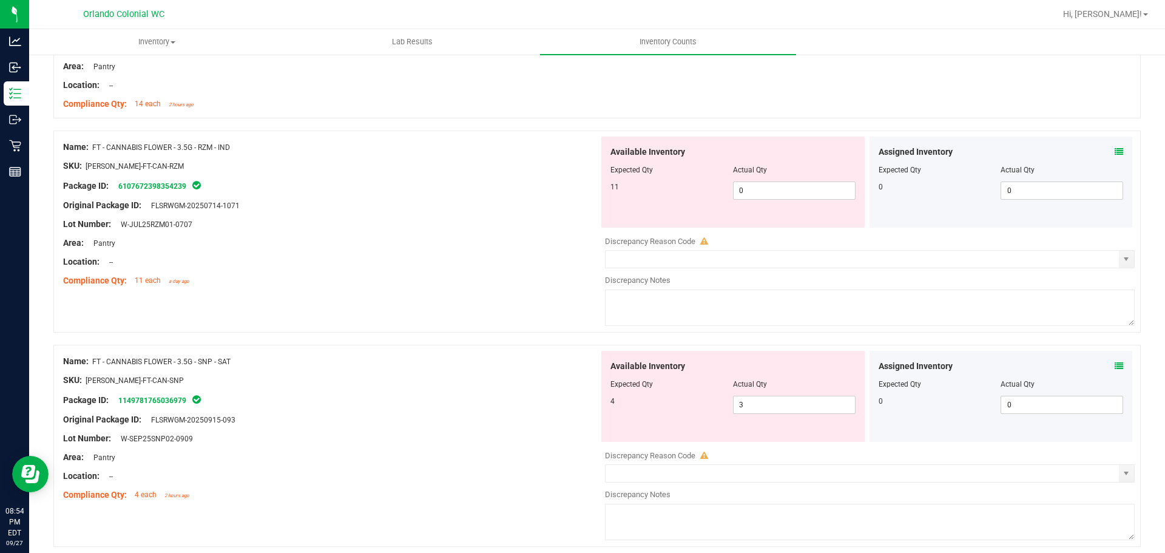
click at [496, 218] on div "Lot Number: W-JUL25RZM01-0707" at bounding box center [331, 224] width 536 height 13
click at [491, 191] on div "Package ID: 6107672398354239" at bounding box center [331, 185] width 536 height 15
click at [525, 190] on div "Package ID: 6107672398354239" at bounding box center [331, 185] width 536 height 15
click at [766, 180] on div at bounding box center [732, 178] width 245 height 6
click at [763, 187] on span "0 0" at bounding box center [794, 190] width 123 height 18
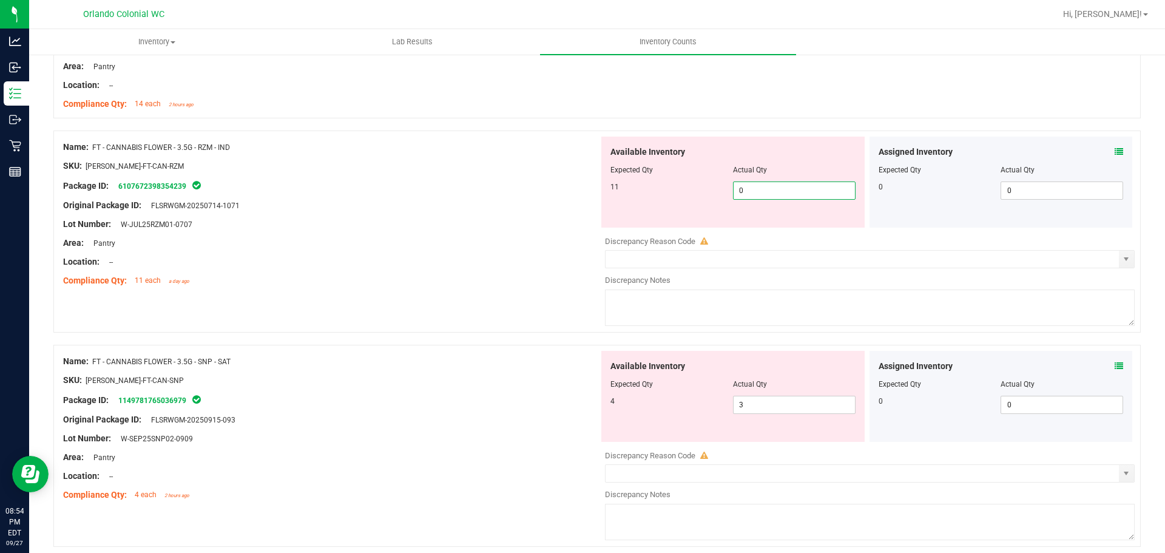
click at [763, 188] on input "0" at bounding box center [794, 190] width 121 height 17
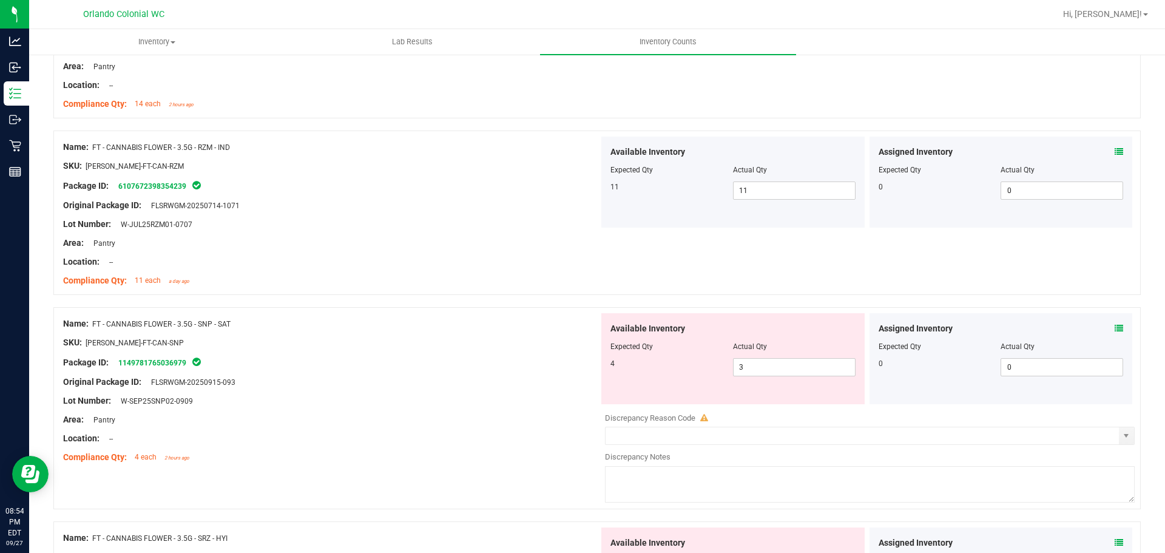
click at [502, 222] on div "Lot Number: W-JUL25RZM01-0707" at bounding box center [331, 224] width 536 height 13
click at [1115, 153] on icon at bounding box center [1119, 151] width 8 height 8
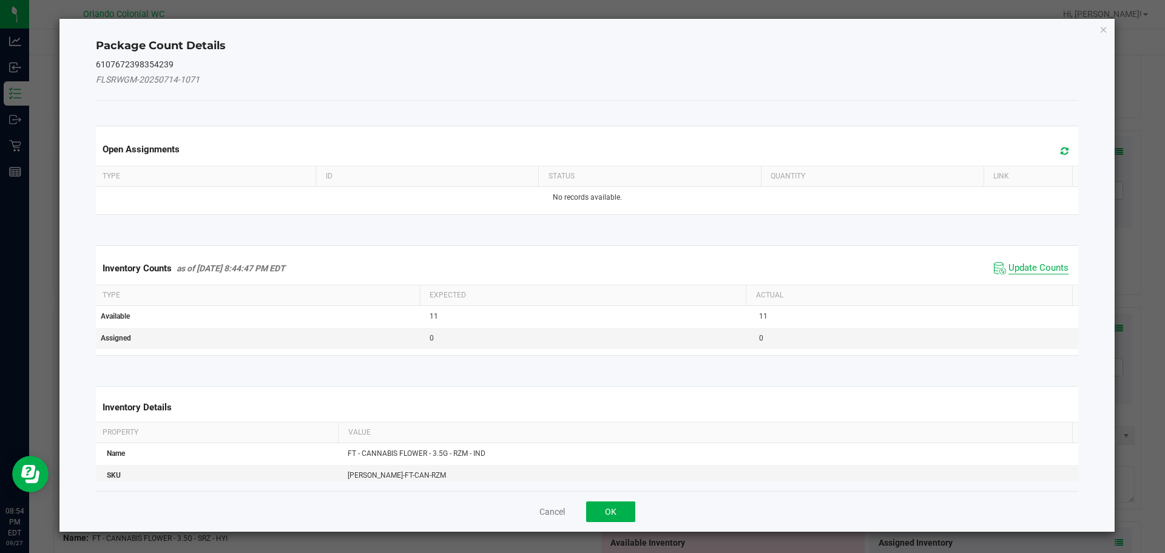
click at [1009, 265] on span "Update Counts" at bounding box center [1038, 268] width 60 height 12
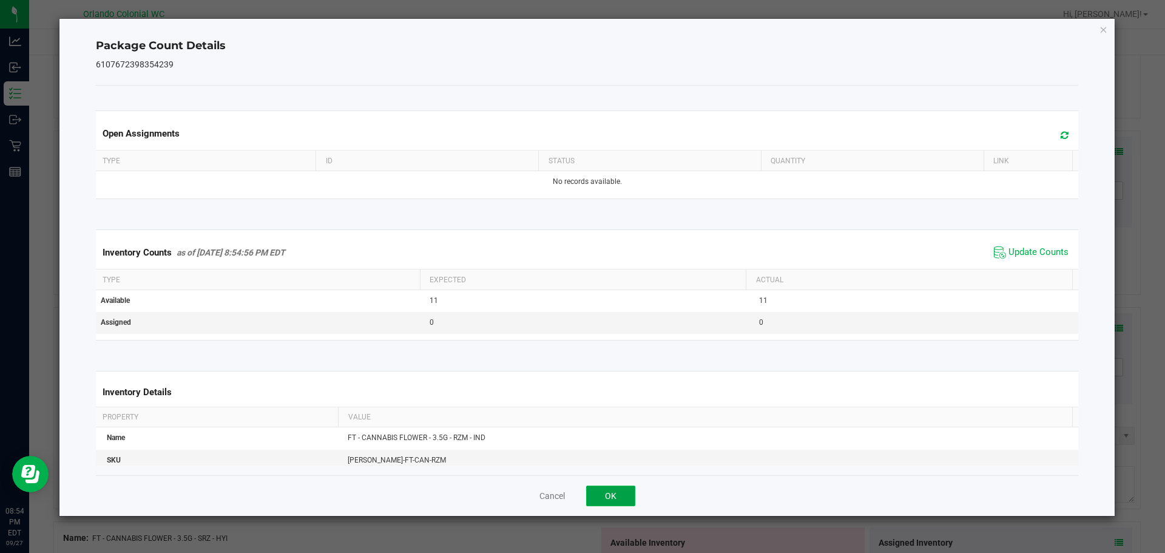
click at [611, 504] on button "OK" at bounding box center [610, 495] width 49 height 21
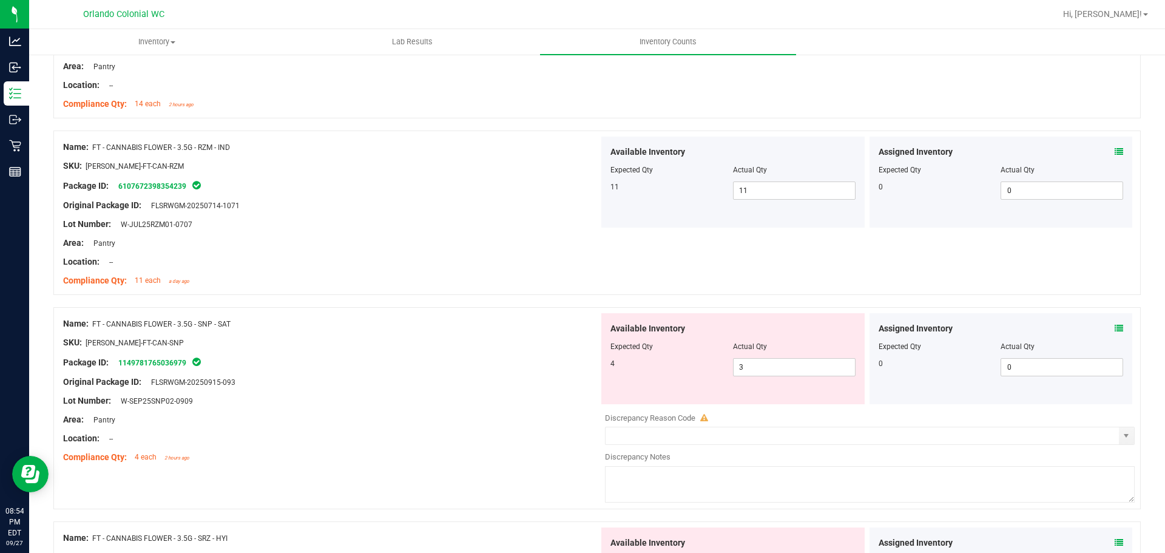
click at [400, 266] on div "Location: --" at bounding box center [331, 261] width 536 height 13
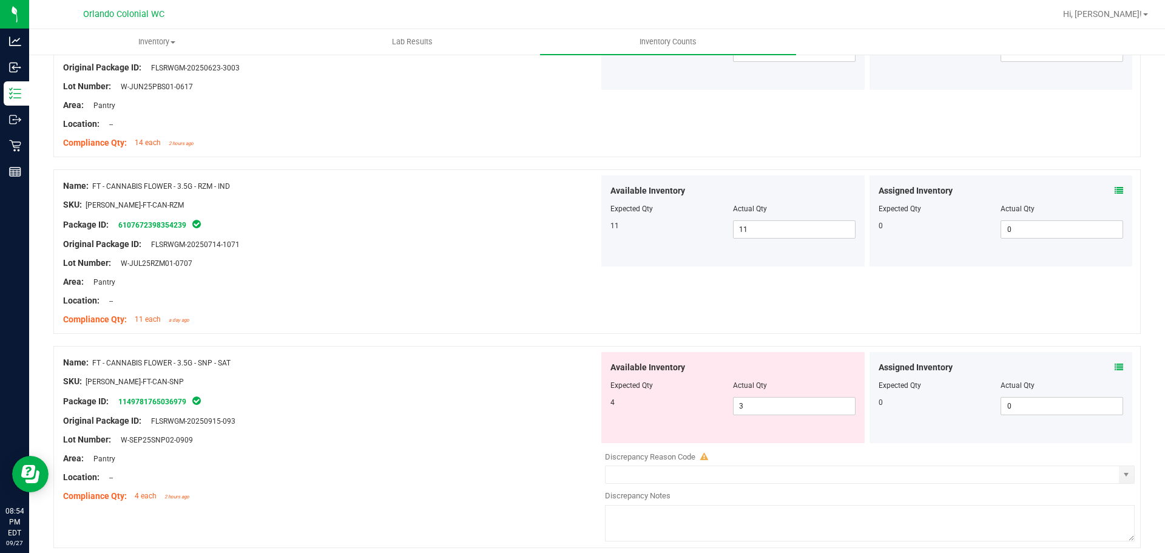
scroll to position [1456, 0]
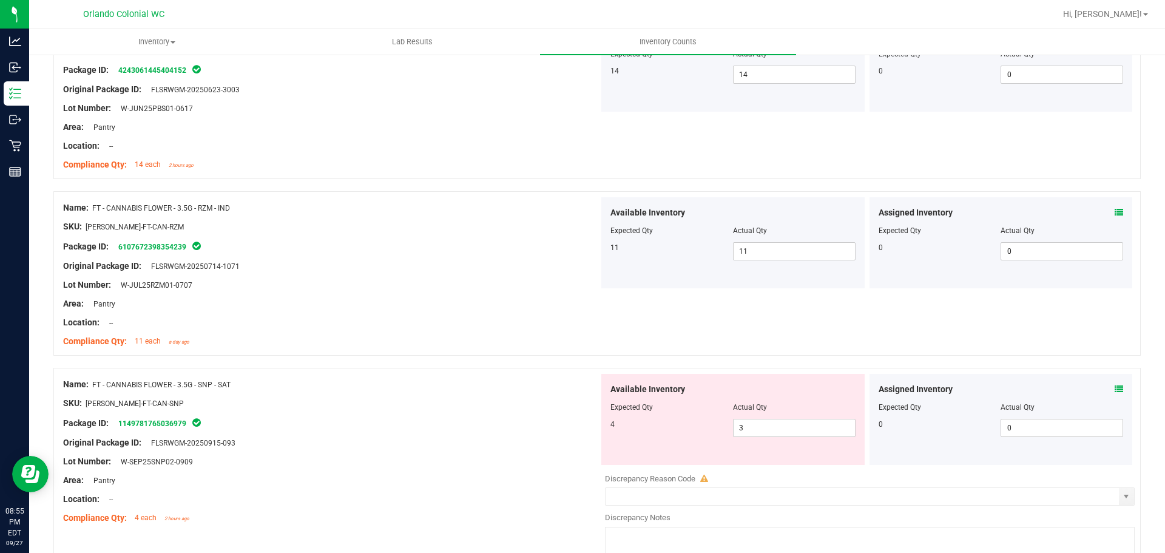
click at [1115, 388] on icon at bounding box center [1119, 389] width 8 height 8
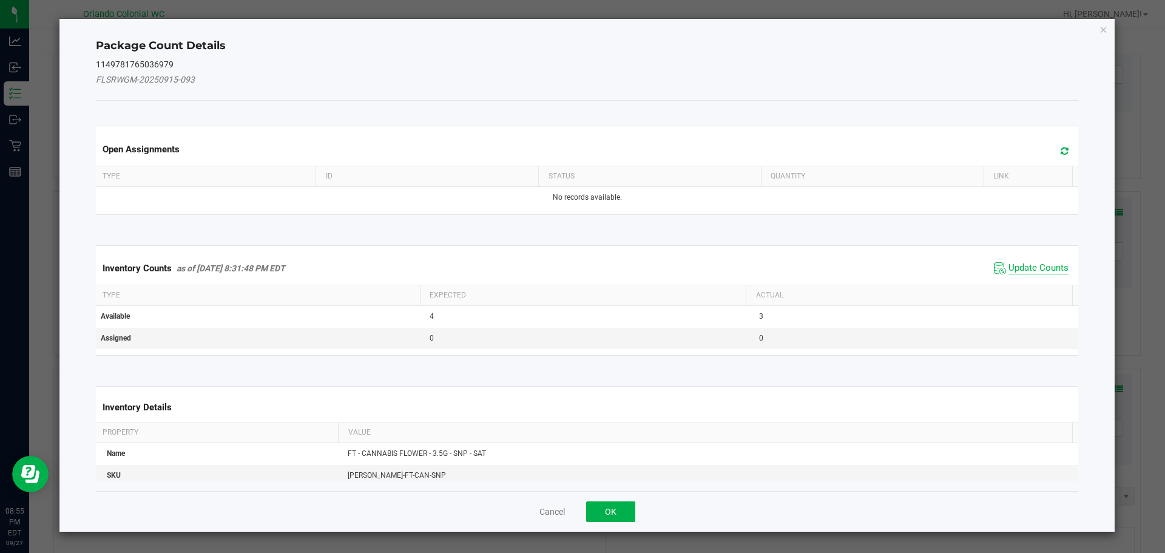
click at [1031, 263] on span "Update Counts" at bounding box center [1038, 268] width 60 height 12
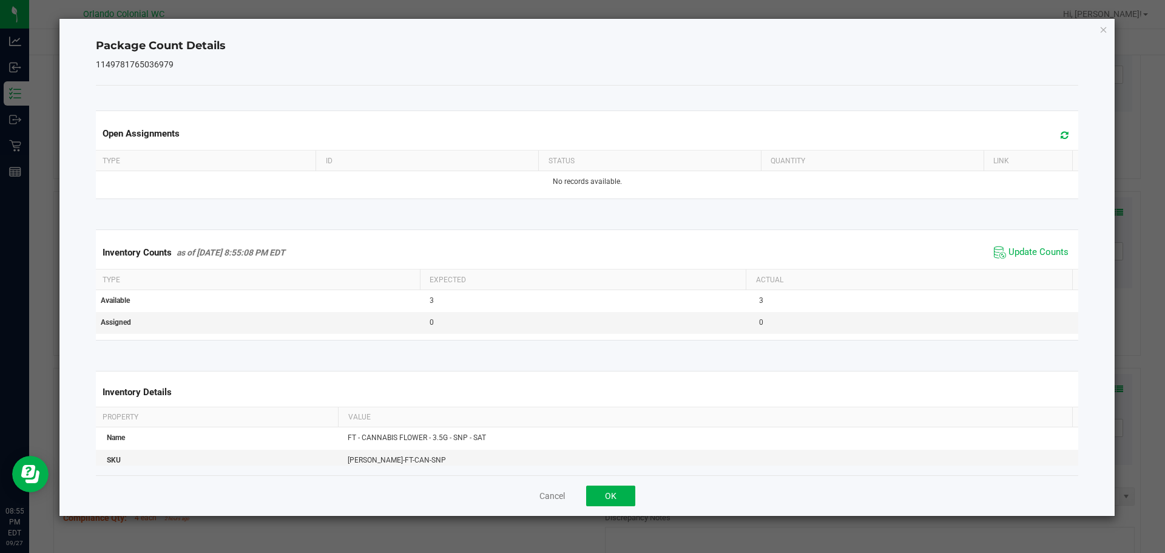
click at [621, 507] on div "Cancel OK" at bounding box center [587, 495] width 983 height 41
click at [616, 504] on button "OK" at bounding box center [610, 495] width 49 height 21
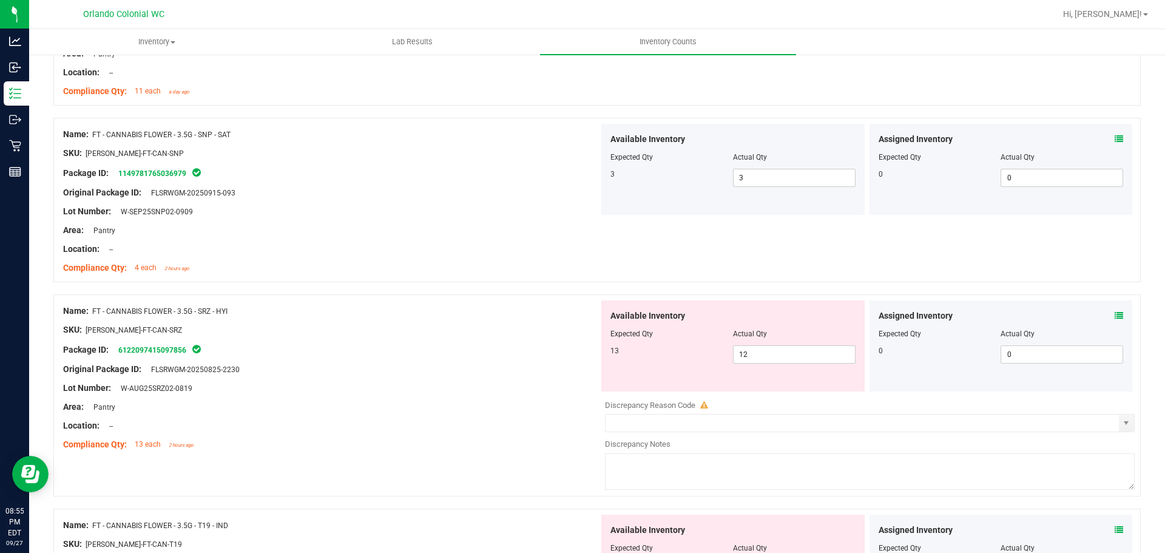
scroll to position [1820, 0]
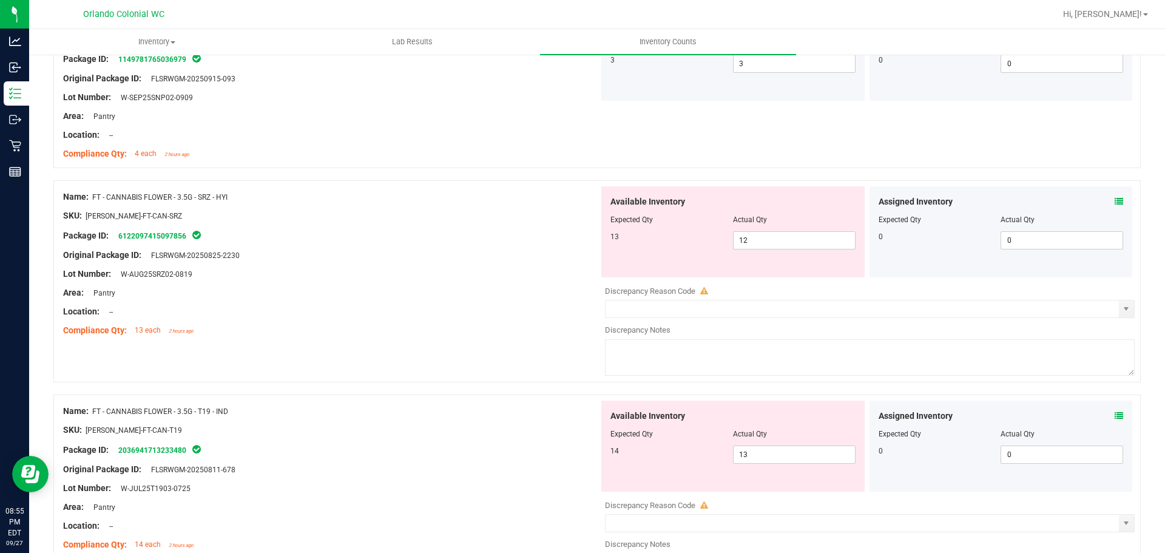
click at [1104, 200] on div "Assigned Inventory" at bounding box center [1001, 201] width 245 height 13
click at [1104, 203] on div "Assigned Inventory" at bounding box center [1001, 201] width 245 height 13
click at [1115, 201] on icon at bounding box center [1119, 201] width 8 height 8
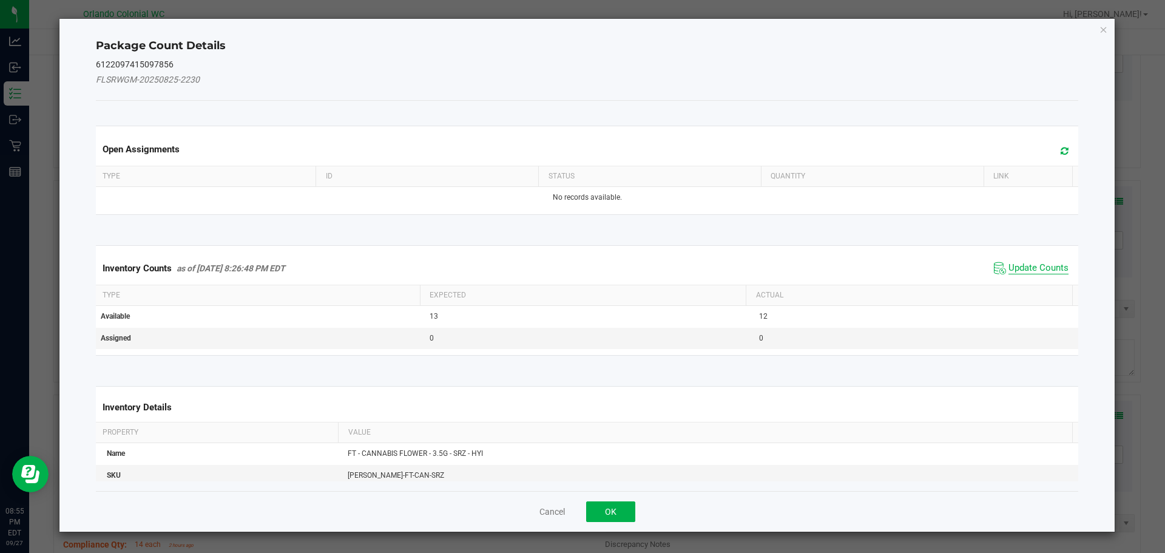
click at [1013, 272] on span "Update Counts" at bounding box center [1038, 268] width 60 height 12
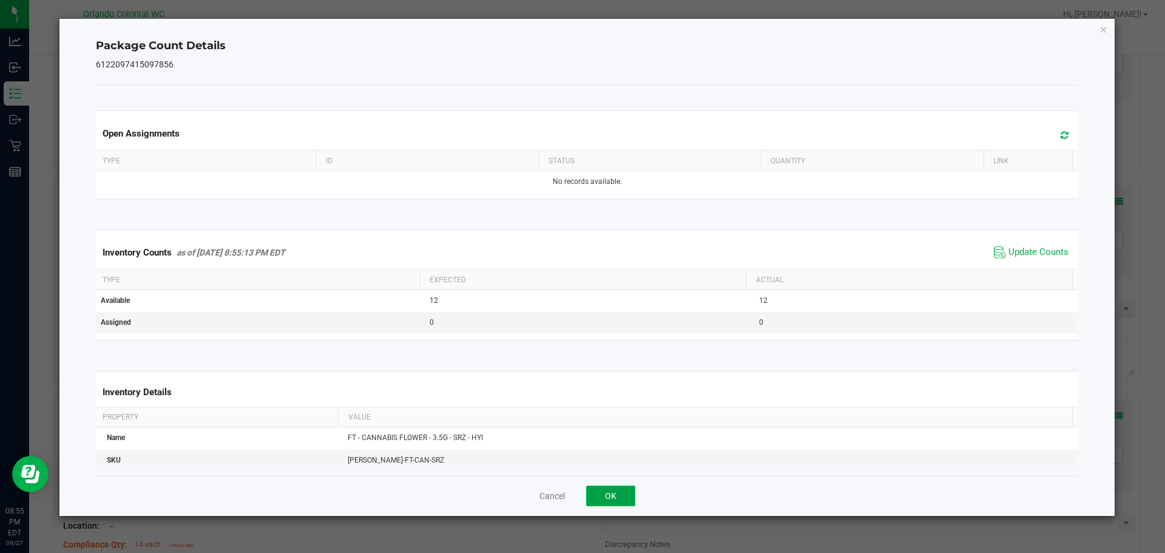
click at [604, 496] on button "OK" at bounding box center [610, 495] width 49 height 21
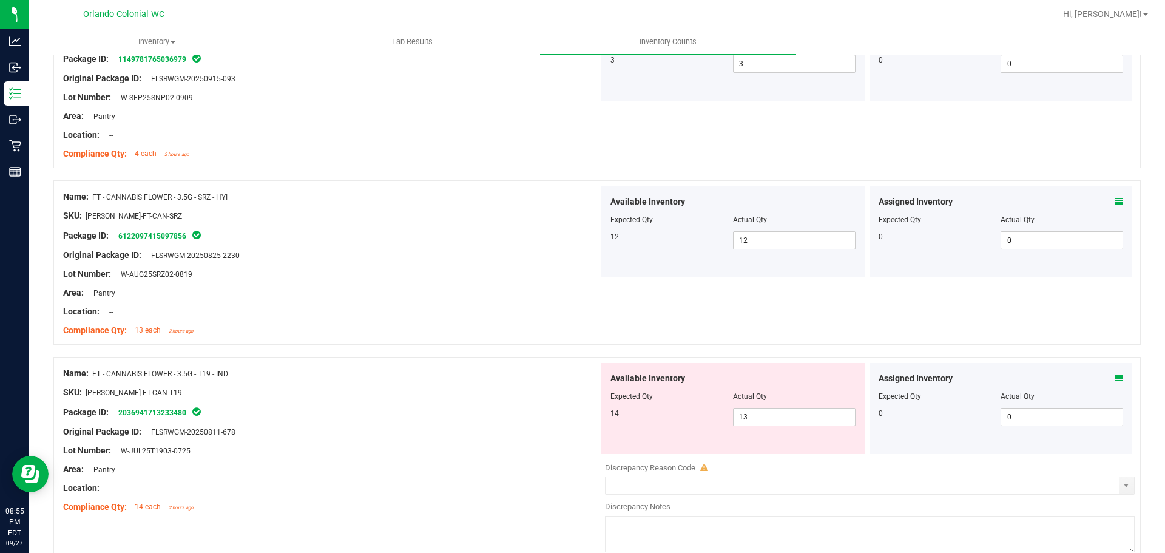
click at [490, 324] on div "Compliance Qty: 13 each 2 hours ago" at bounding box center [331, 330] width 536 height 13
click at [1115, 379] on icon at bounding box center [1119, 378] width 8 height 8
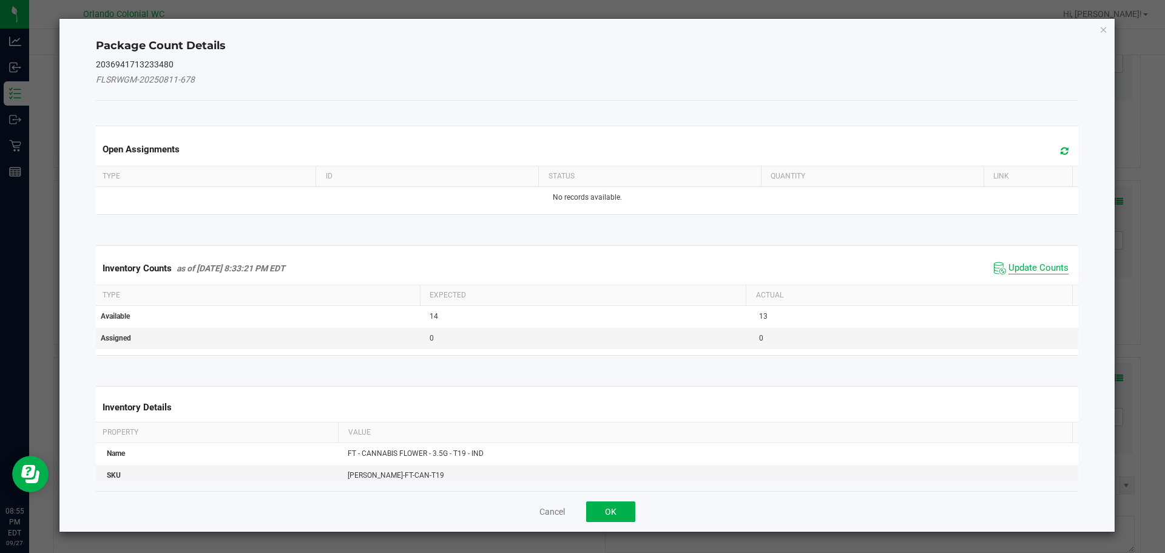
click at [1024, 274] on span "Update Counts" at bounding box center [1038, 268] width 60 height 12
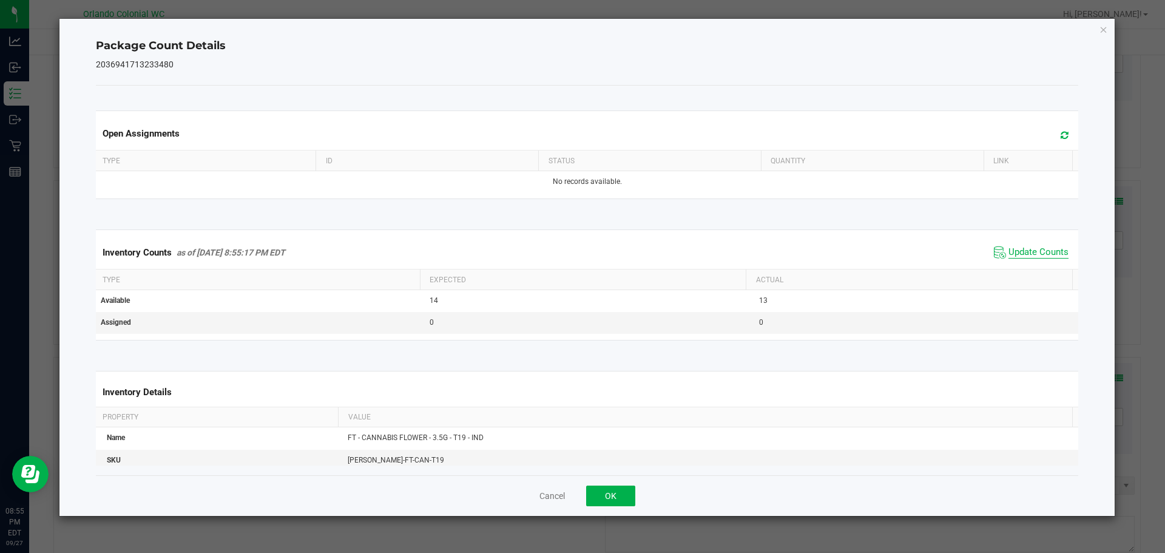
click at [1037, 256] on span "Update Counts" at bounding box center [1038, 252] width 60 height 12
click at [628, 491] on button "OK" at bounding box center [610, 495] width 49 height 21
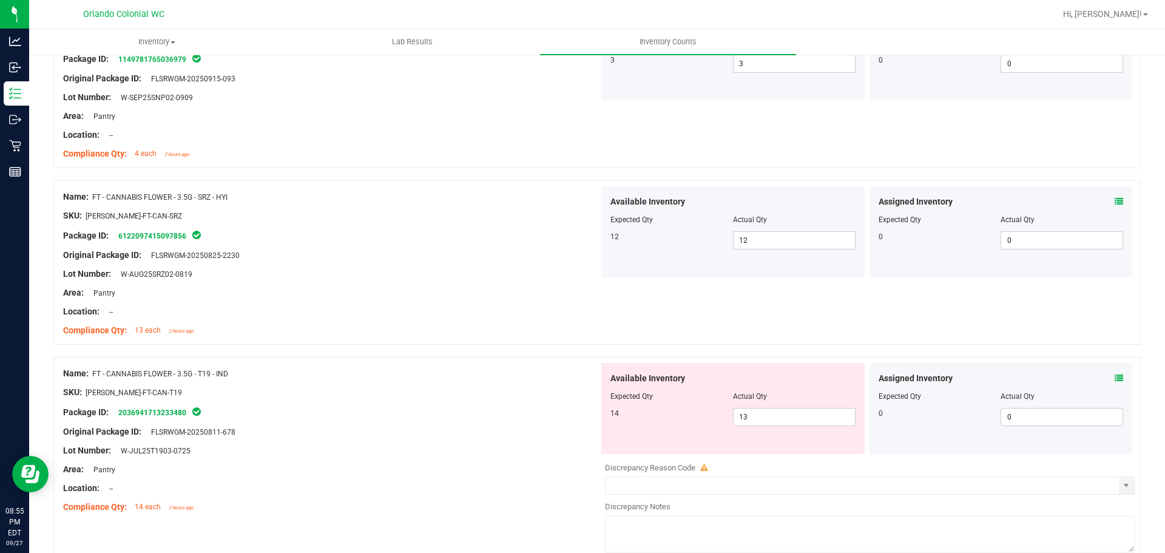
click at [531, 369] on div "Name: FT - CANNABIS FLOWER - 3.5G - T19 - IND" at bounding box center [331, 373] width 536 height 13
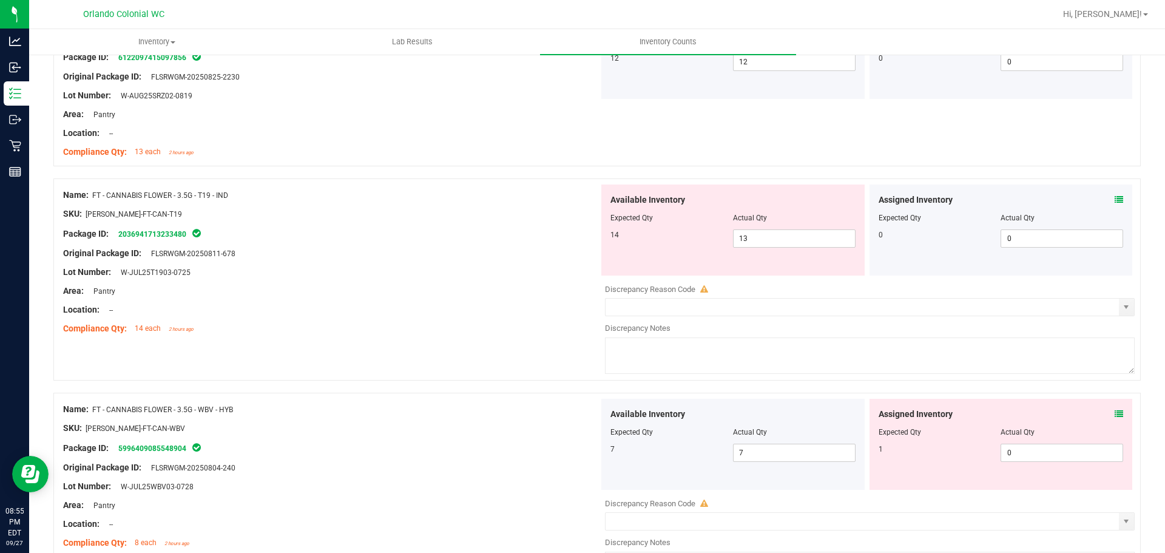
scroll to position [2002, 0]
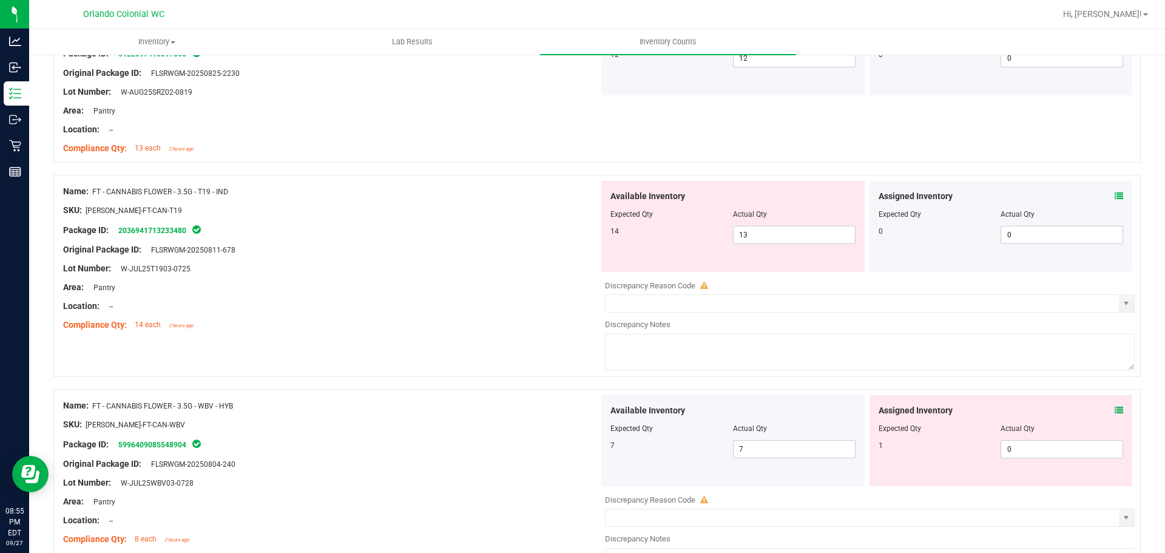
click at [480, 265] on div "Lot Number: W-JUL25T1903-0725" at bounding box center [331, 268] width 536 height 13
click at [754, 230] on span "13 13" at bounding box center [794, 235] width 123 height 18
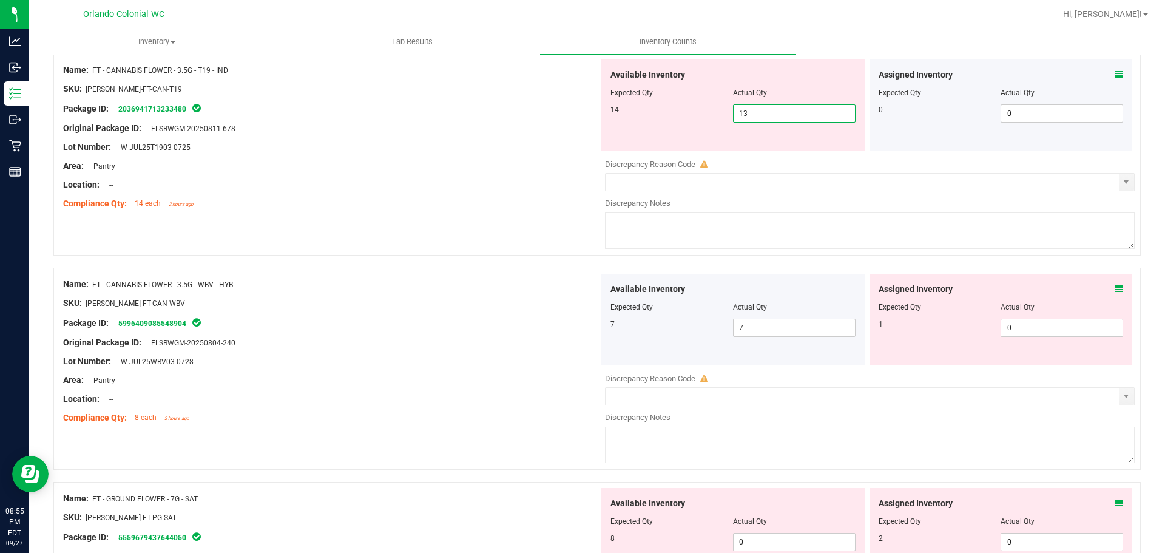
scroll to position [2063, 0]
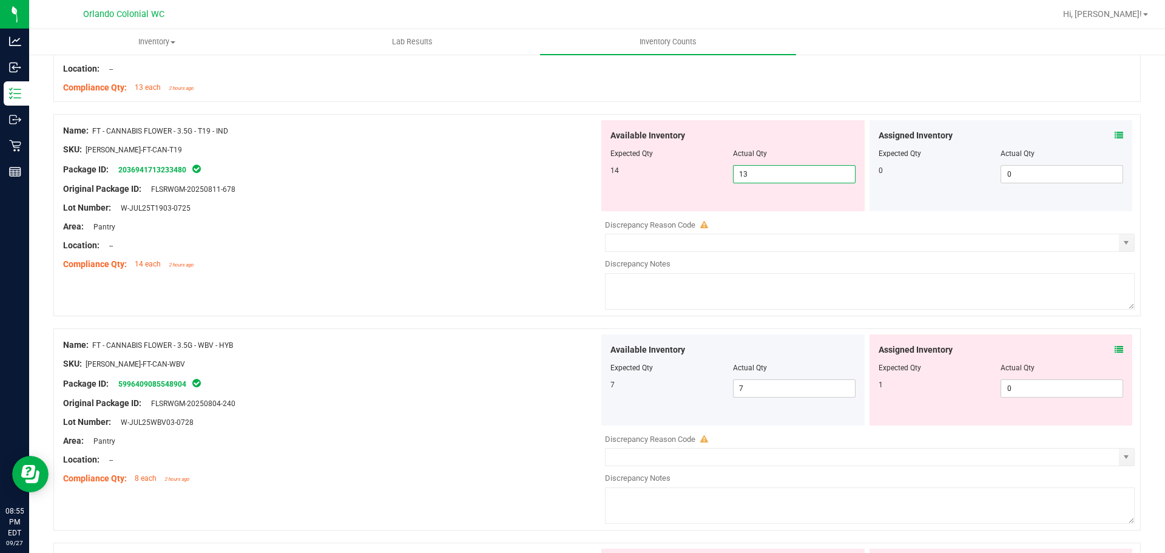
click at [422, 230] on div "Area: Pantry" at bounding box center [331, 226] width 536 height 13
drag, startPoint x: 285, startPoint y: 133, endPoint x: 478, endPoint y: 271, distance: 237.5
click at [474, 271] on div "Name: FT - CANNABIS FLOWER - 3.5G - T19 - IND SKU: [PERSON_NAME]-FT-CAN-T19 Pac…" at bounding box center [331, 197] width 536 height 155
click at [480, 271] on div "Name: FT - CANNABIS FLOWER - 3.5G - T19 - IND SKU: [PERSON_NAME]-FT-CAN-T19 Pac…" at bounding box center [331, 197] width 536 height 155
click at [538, 242] on div "Location: --" at bounding box center [331, 245] width 536 height 13
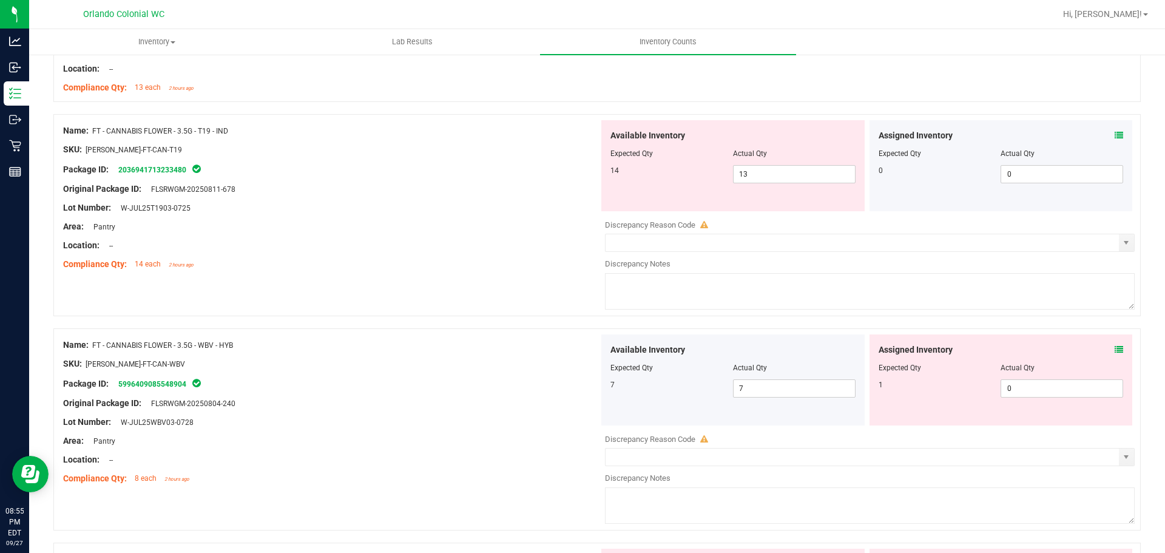
click at [1115, 137] on icon at bounding box center [1119, 135] width 8 height 8
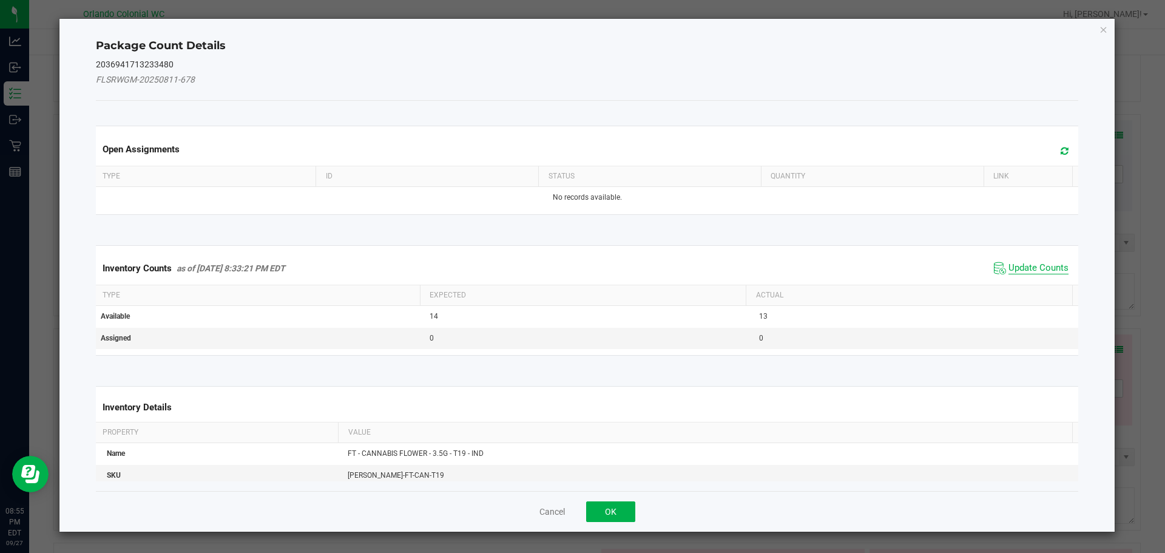
click at [1041, 265] on span "Update Counts" at bounding box center [1038, 268] width 60 height 12
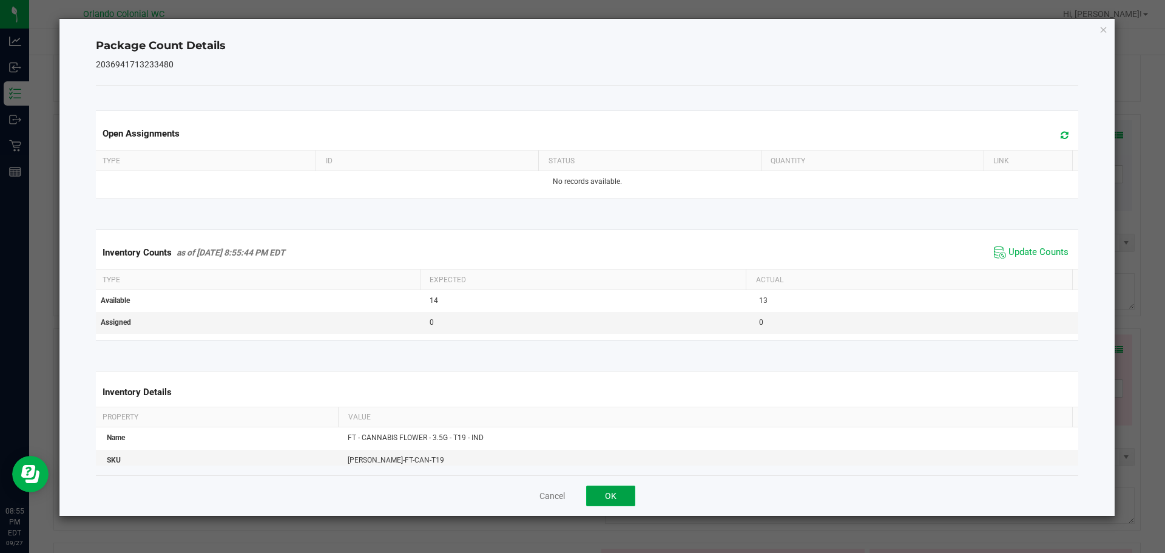
click at [613, 499] on button "OK" at bounding box center [610, 495] width 49 height 21
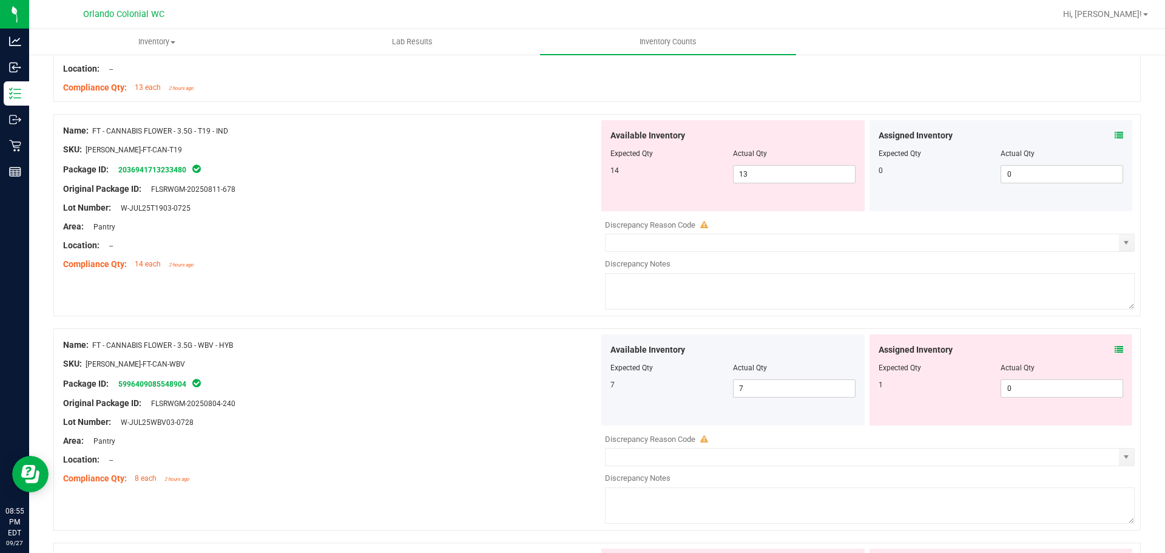
click at [420, 306] on div "Name: FT - CANNABIS FLOWER - 3.5G - T19 - IND SKU: [PERSON_NAME]-FT-CAN-T19 Pac…" at bounding box center [596, 215] width 1087 height 202
click at [504, 221] on div "Area: Pantry" at bounding box center [331, 226] width 536 height 13
click at [434, 204] on div "Lot Number: W-JUL25T1903-0725" at bounding box center [331, 207] width 536 height 13
click at [433, 197] on div at bounding box center [331, 198] width 536 height 6
click at [440, 181] on div at bounding box center [331, 180] width 536 height 6
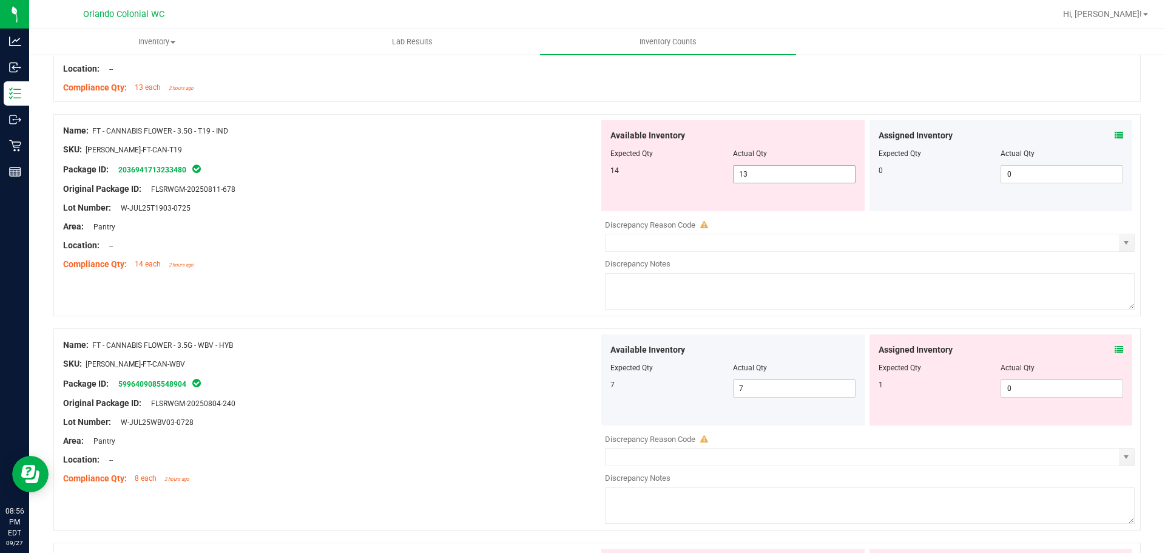
click at [792, 175] on span "13 13" at bounding box center [794, 174] width 123 height 18
click at [792, 175] on input "13" at bounding box center [794, 174] width 121 height 17
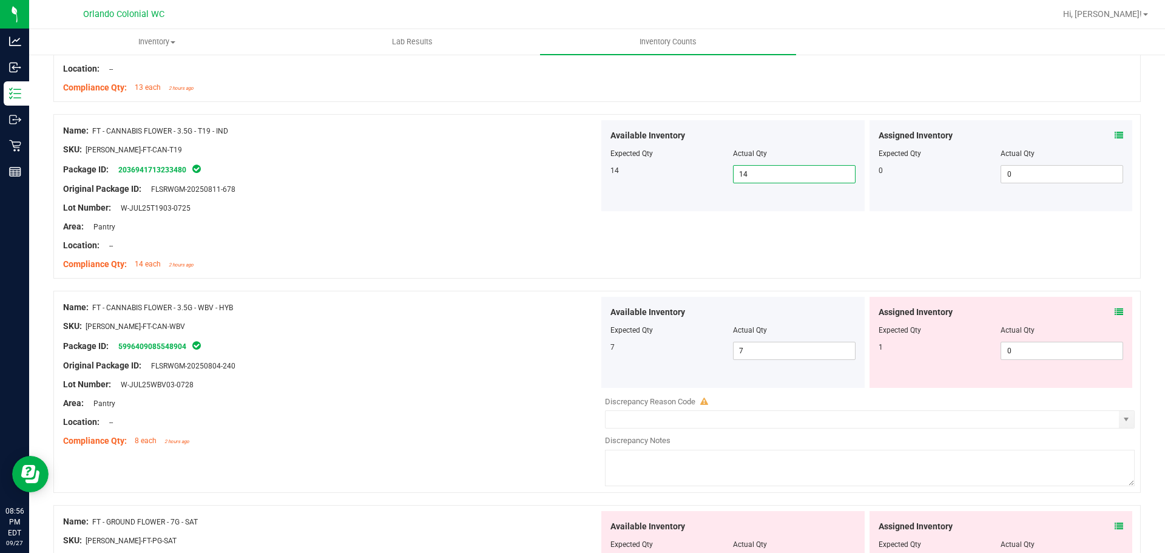
click at [1115, 133] on icon at bounding box center [1119, 135] width 8 height 8
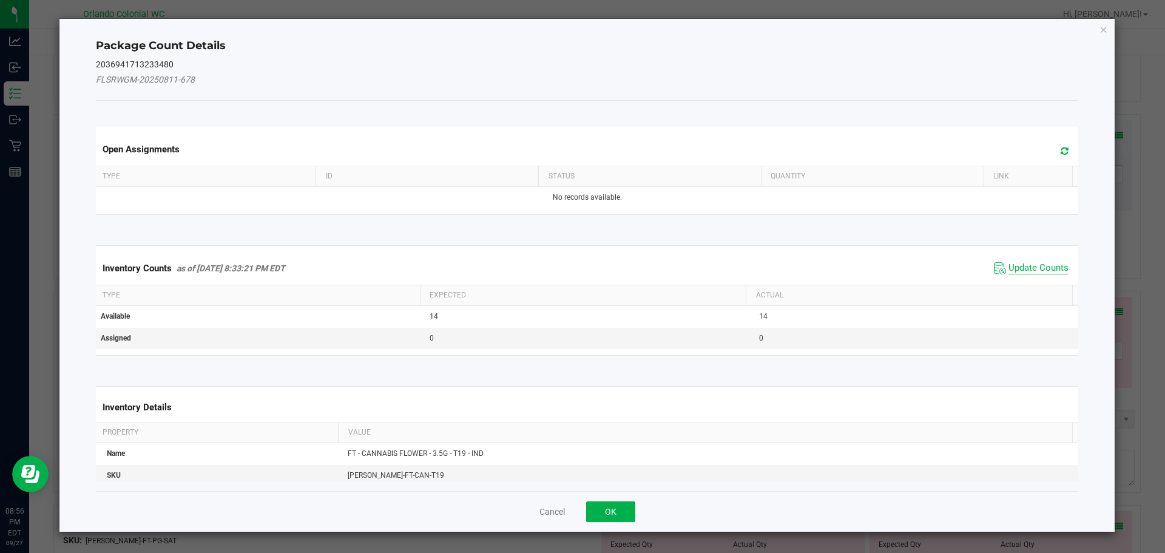
click at [1026, 271] on span "Update Counts" at bounding box center [1038, 268] width 60 height 12
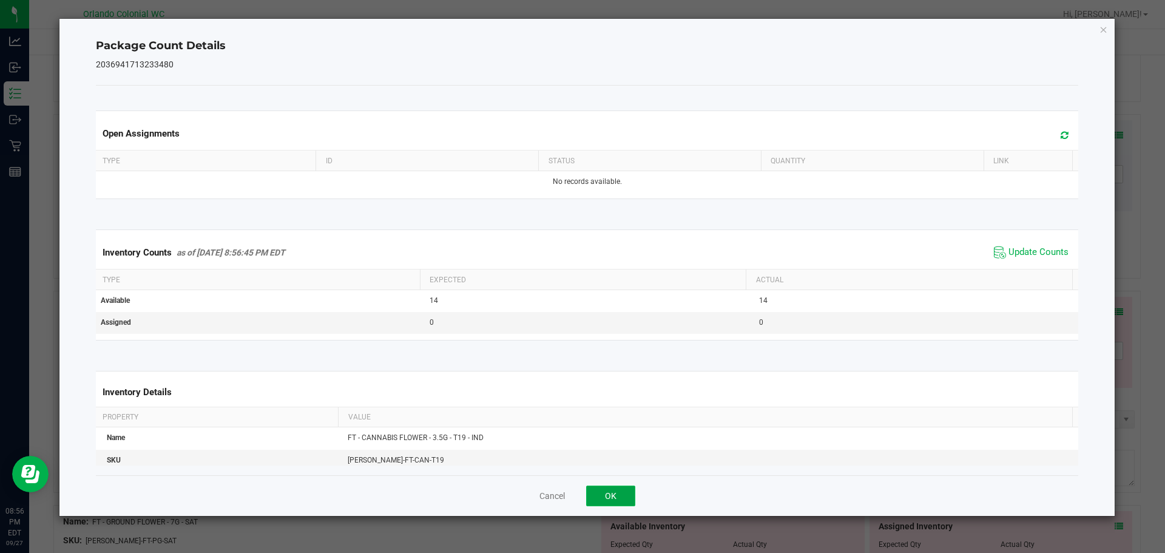
click at [624, 496] on button "OK" at bounding box center [610, 495] width 49 height 21
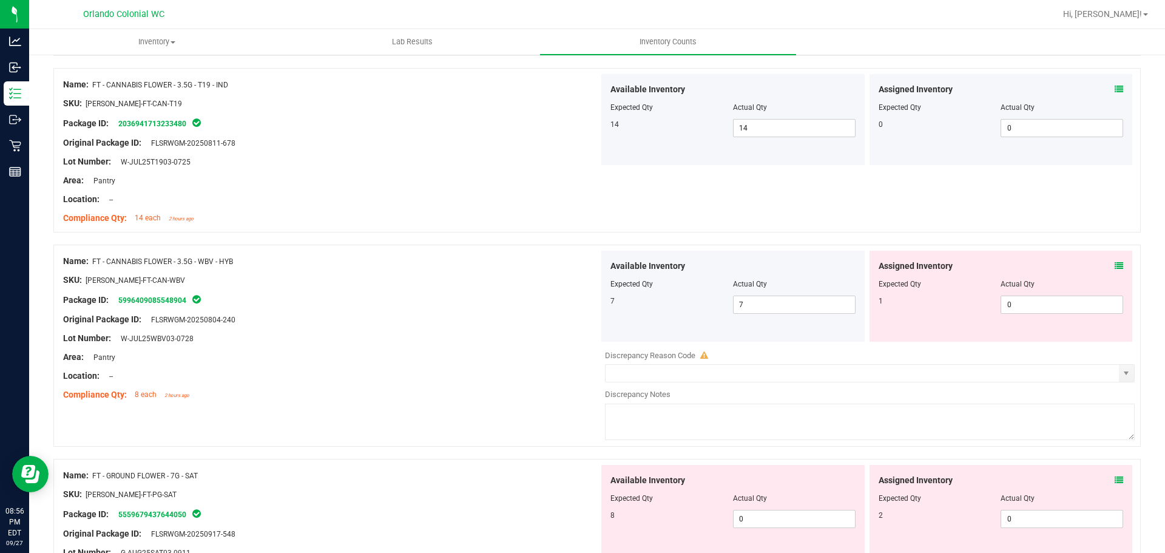
scroll to position [2184, 0]
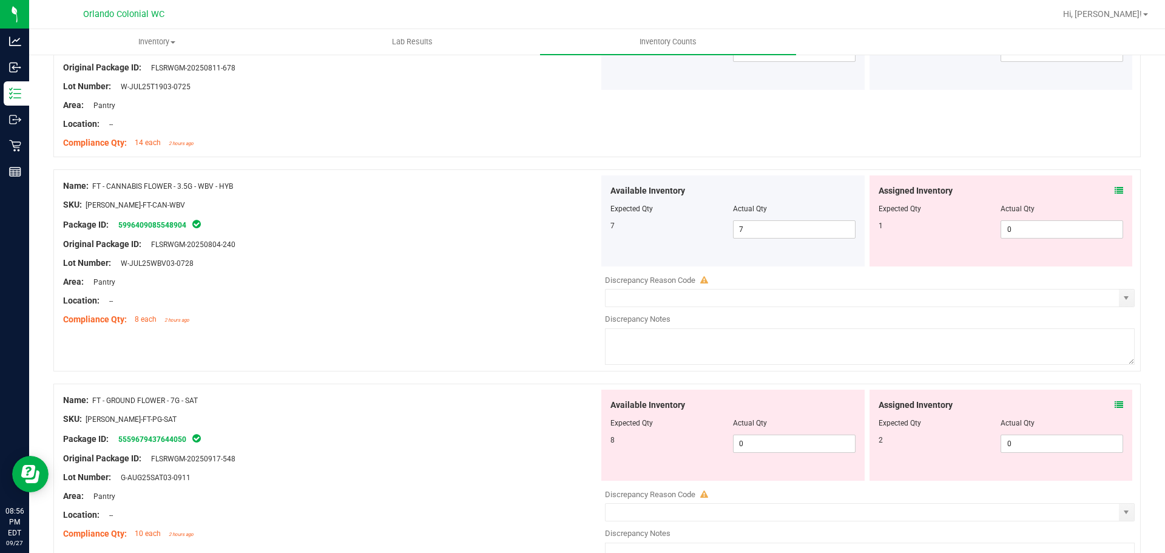
click at [1115, 191] on div "Assigned Inventory Expected Qty Actual Qty 1 0 0" at bounding box center [1000, 220] width 263 height 91
click at [1115, 191] on icon at bounding box center [1119, 190] width 8 height 8
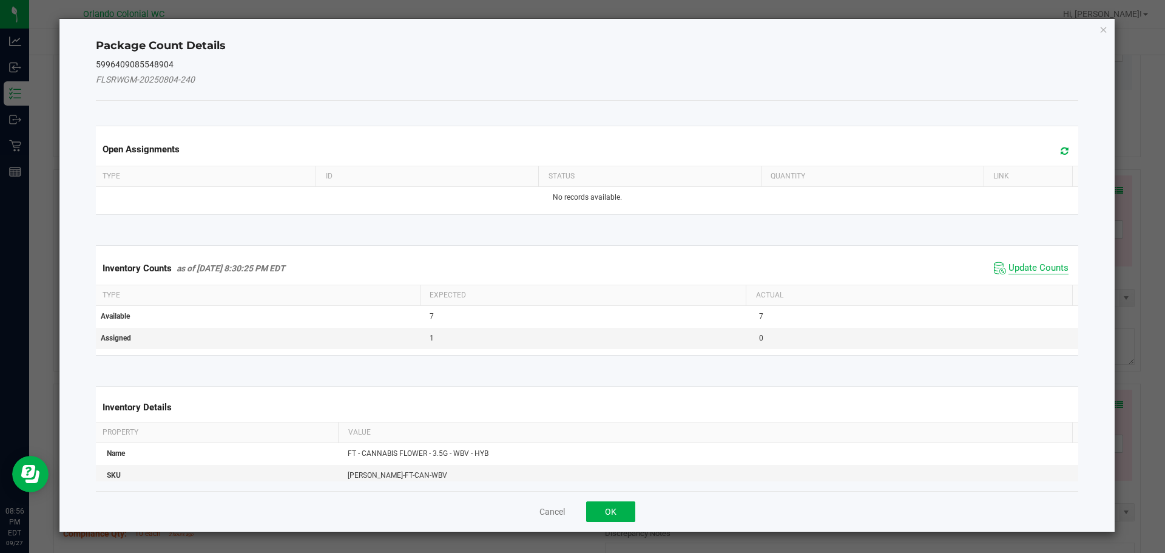
click at [1030, 266] on span "Update Counts" at bounding box center [1038, 268] width 60 height 12
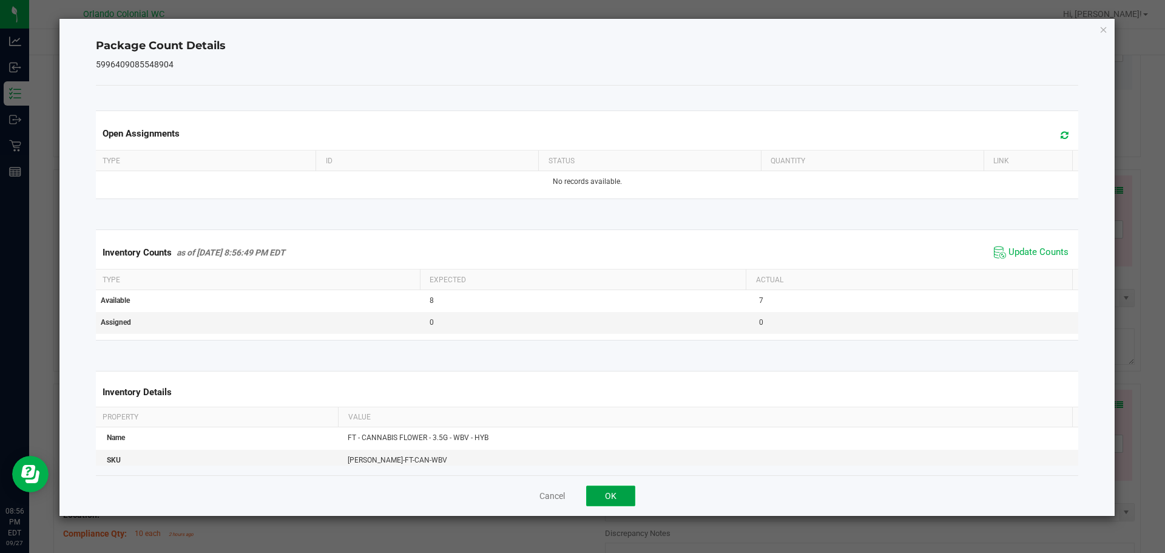
click at [632, 502] on button "OK" at bounding box center [610, 495] width 49 height 21
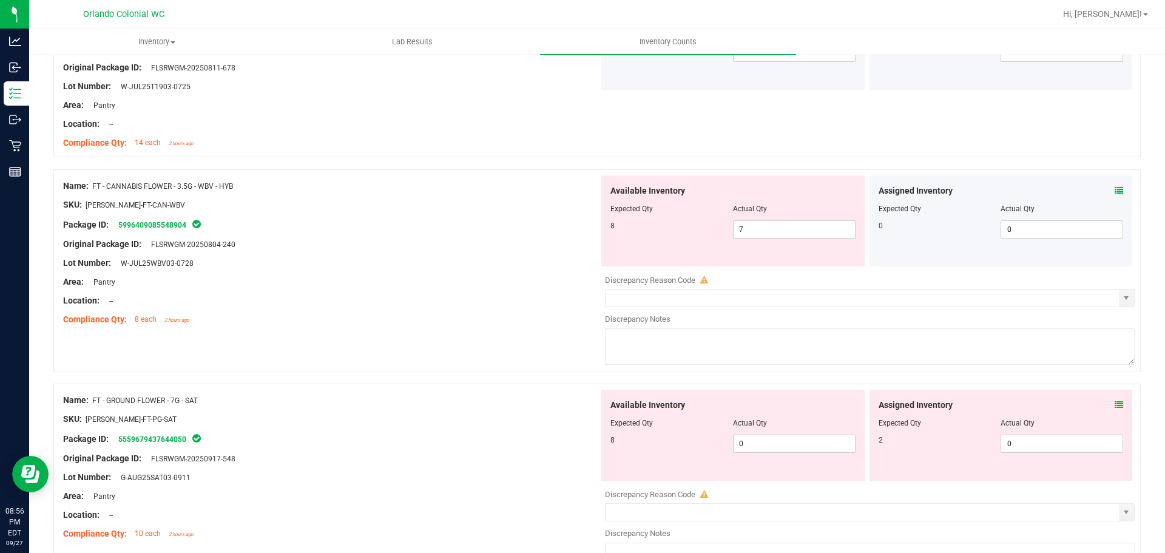
click at [510, 321] on div "Compliance Qty: 8 each 2 hours ago" at bounding box center [331, 319] width 536 height 13
click at [396, 289] on div at bounding box center [331, 291] width 536 height 6
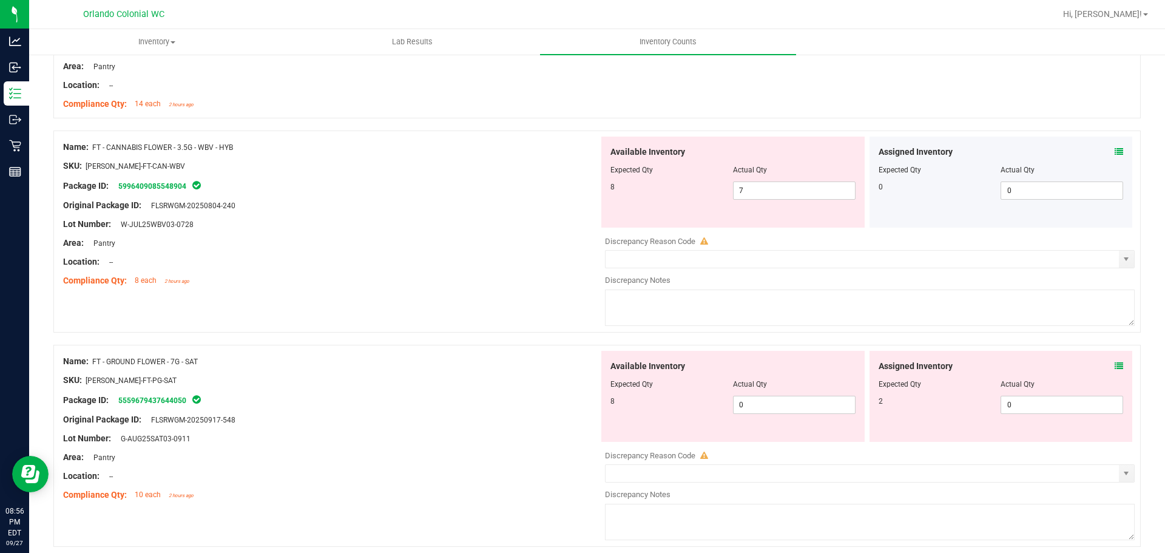
scroll to position [2245, 0]
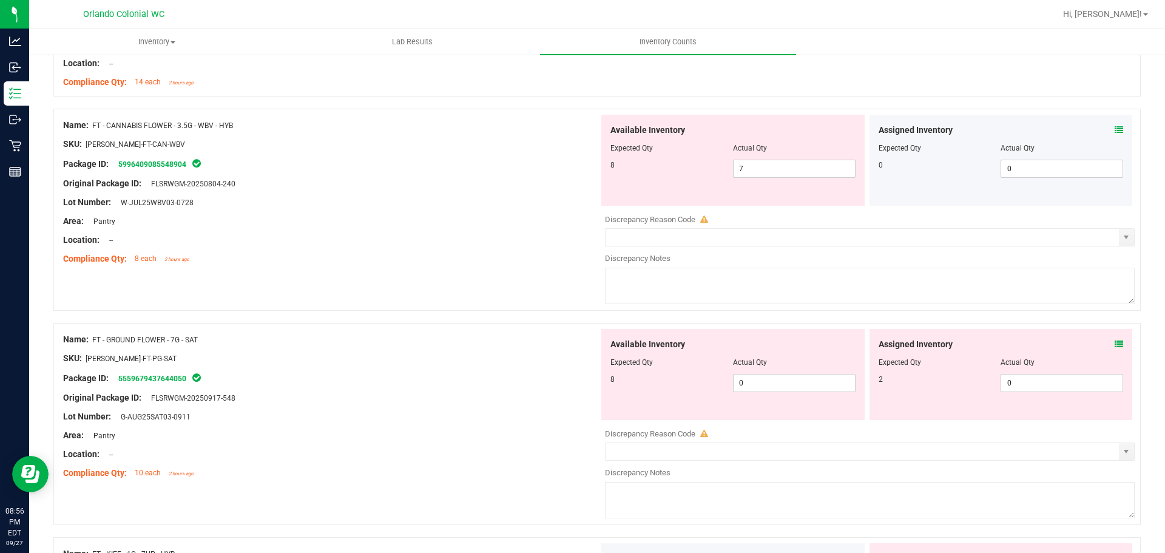
click at [1115, 344] on icon at bounding box center [1119, 344] width 8 height 8
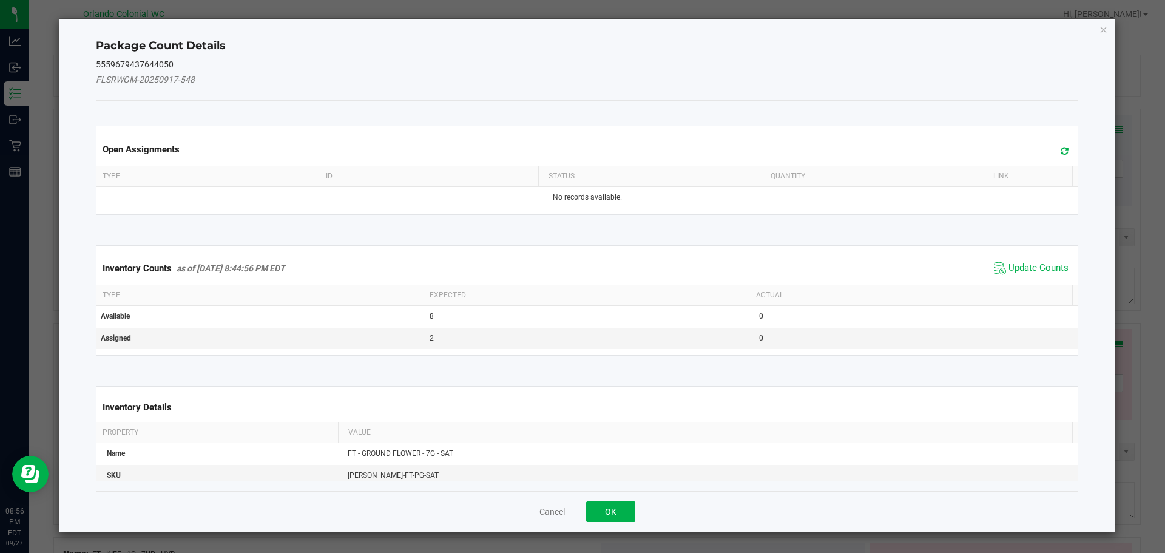
click at [1026, 265] on span "Update Counts" at bounding box center [1038, 268] width 60 height 12
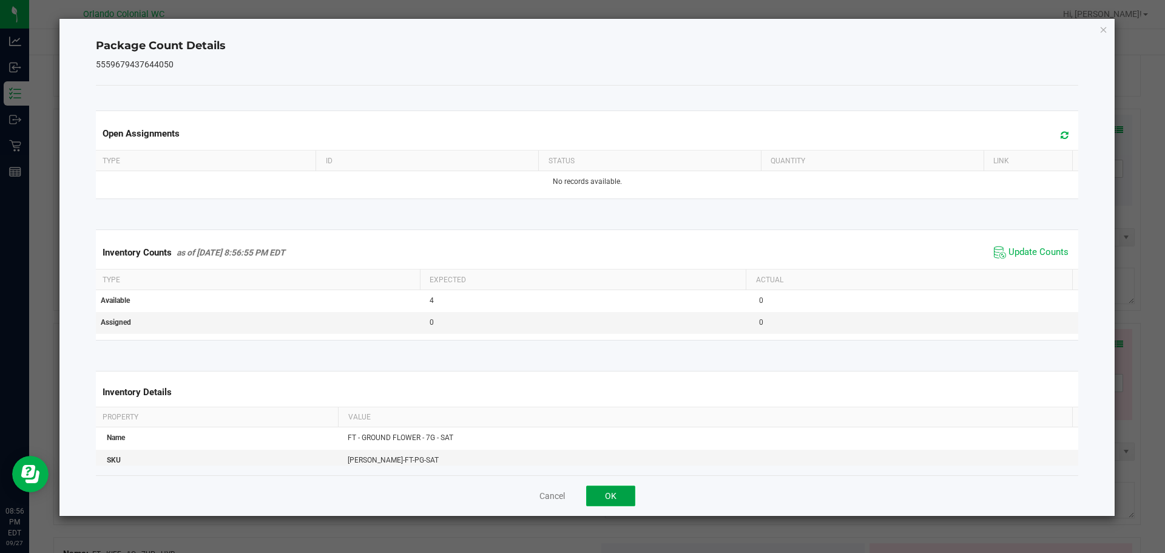
click at [613, 499] on button "OK" at bounding box center [610, 495] width 49 height 21
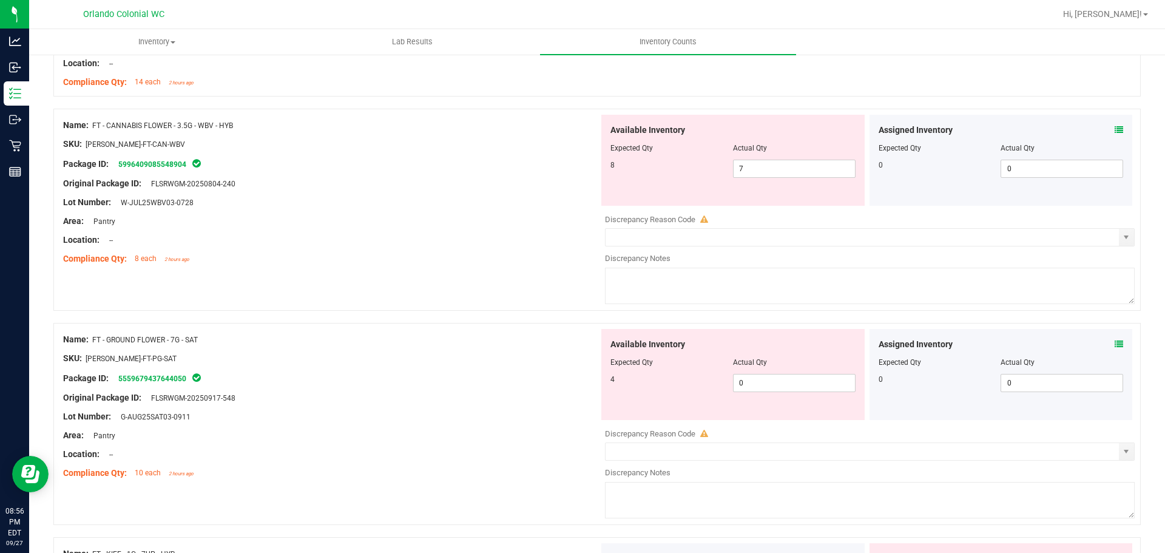
click at [495, 371] on div "Package ID: 5559679437644050" at bounding box center [331, 378] width 536 height 15
click at [1115, 344] on icon at bounding box center [1119, 344] width 8 height 8
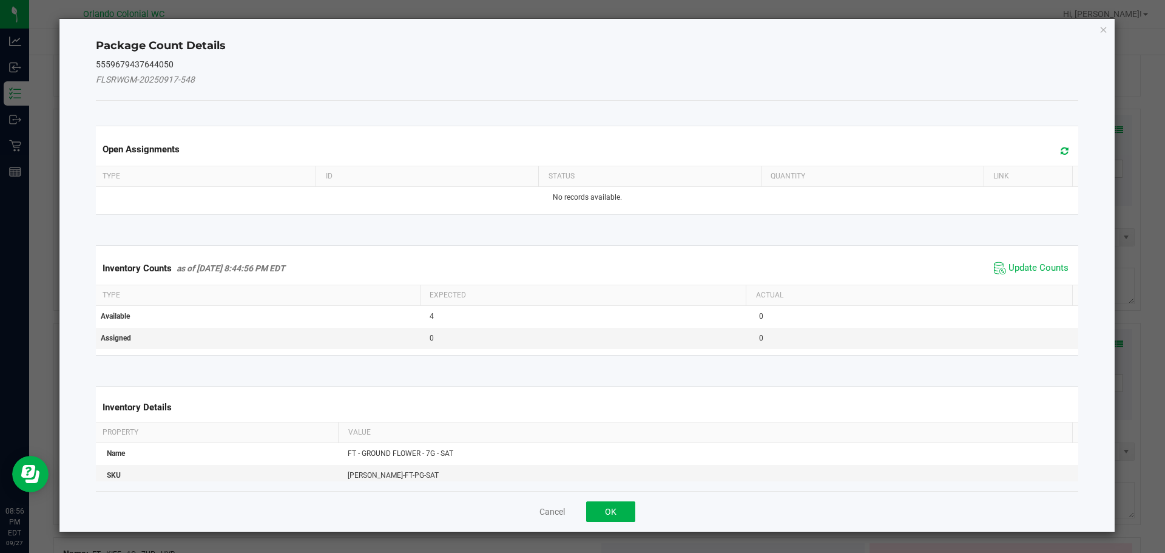
click at [1024, 274] on span "Update Counts" at bounding box center [1031, 268] width 81 height 18
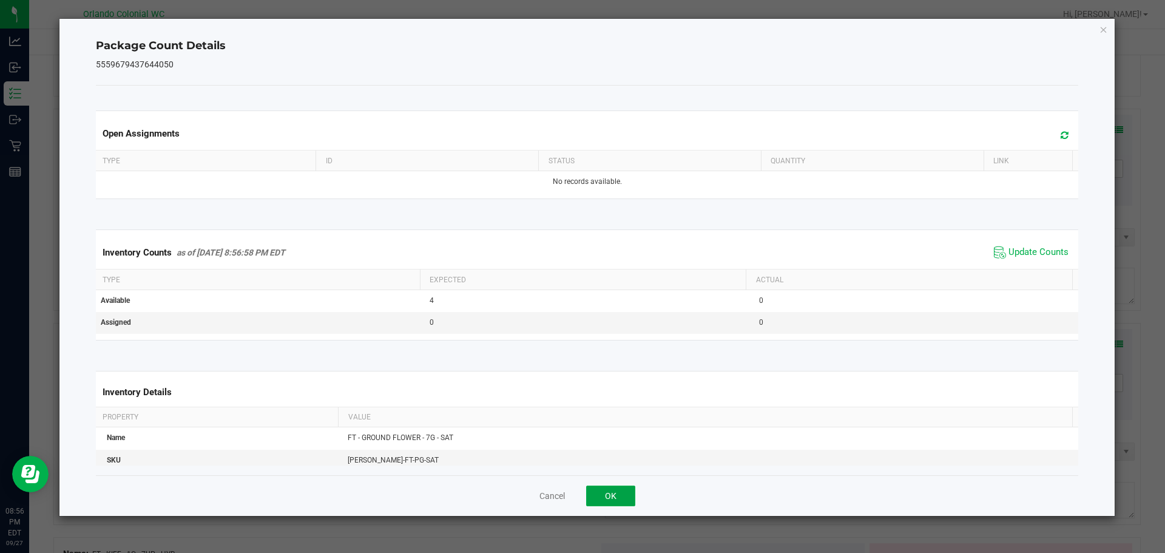
click at [605, 499] on button "OK" at bounding box center [610, 495] width 49 height 21
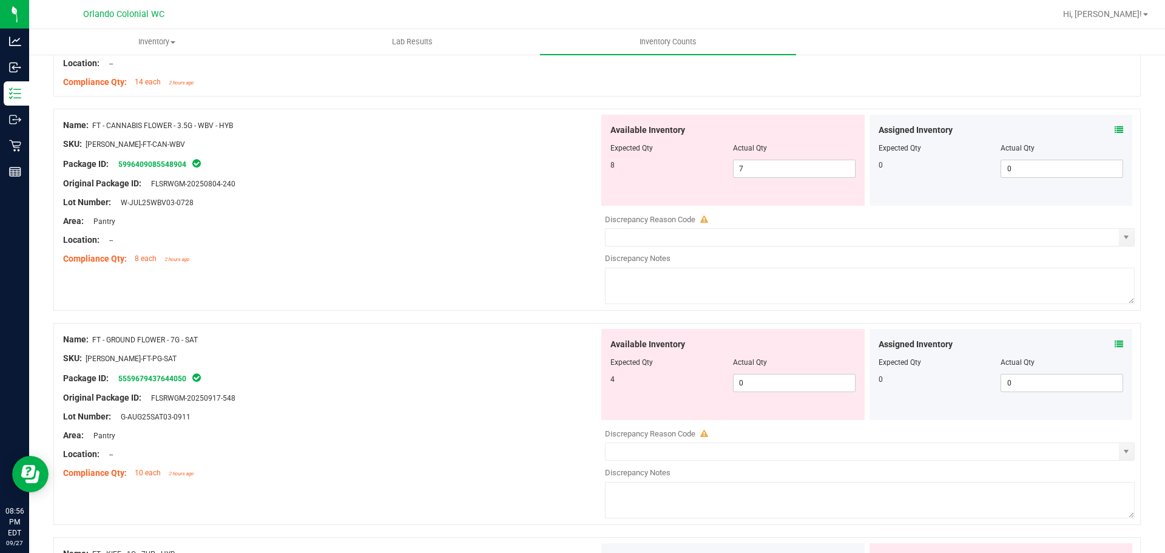
click at [465, 379] on div "Package ID: 5559679437644050" at bounding box center [331, 378] width 536 height 15
click at [521, 271] on div "Name: FT - CANNABIS FLOWER - 3.5G - WBV - HYB SKU: [PERSON_NAME]-FT-CAN-WBV Pac…" at bounding box center [596, 210] width 1087 height 202
drag, startPoint x: 463, startPoint y: 265, endPoint x: 79, endPoint y: 113, distance: 413.1
click at [79, 113] on div "Name: FT - CANNABIS FLOWER - 3.5G - WBV - HYB SKU: [PERSON_NAME]-FT-CAN-WBV Pac…" at bounding box center [596, 210] width 1087 height 202
click at [76, 117] on div "Name: FT - CANNABIS FLOWER - 3.5G - WBV - HYB SKU: [PERSON_NAME]-FT-CAN-WBV Pac…" at bounding box center [331, 192] width 536 height 155
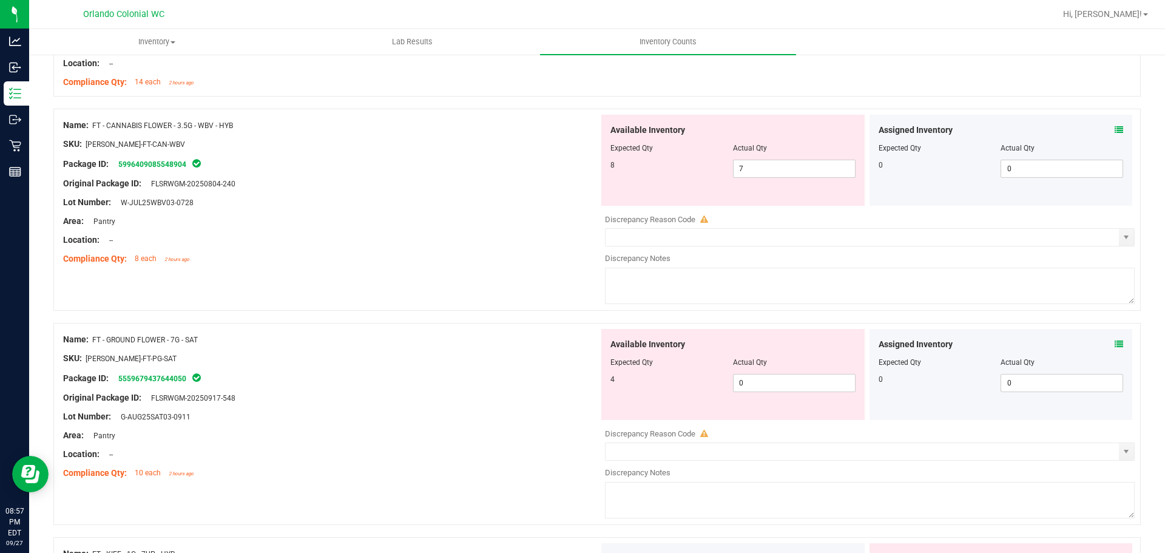
drag, startPoint x: 62, startPoint y: 118, endPoint x: 283, endPoint y: 232, distance: 248.6
click at [246, 215] on div "Name: FT - CANNABIS FLOWER - 3.5G - WBV - HYB SKU: [PERSON_NAME]-FT-CAN-WBV Pac…" at bounding box center [596, 210] width 1087 height 202
click at [283, 232] on div at bounding box center [331, 231] width 536 height 6
click at [314, 215] on div "Area: Pantry" at bounding box center [331, 221] width 536 height 13
click at [438, 200] on div "Lot Number: W-JUL25WBV03-0728" at bounding box center [331, 202] width 536 height 13
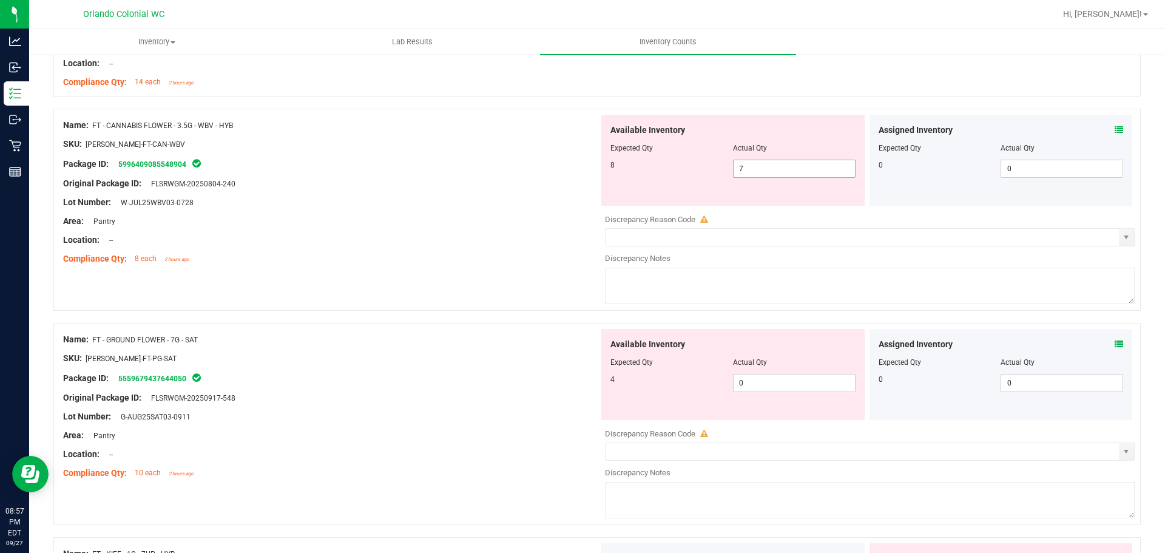
click at [758, 175] on span "7 7" at bounding box center [794, 169] width 123 height 18
click at [758, 175] on input "7" at bounding box center [794, 168] width 121 height 17
click at [486, 228] on div at bounding box center [331, 231] width 536 height 6
click at [1115, 129] on icon at bounding box center [1119, 130] width 8 height 8
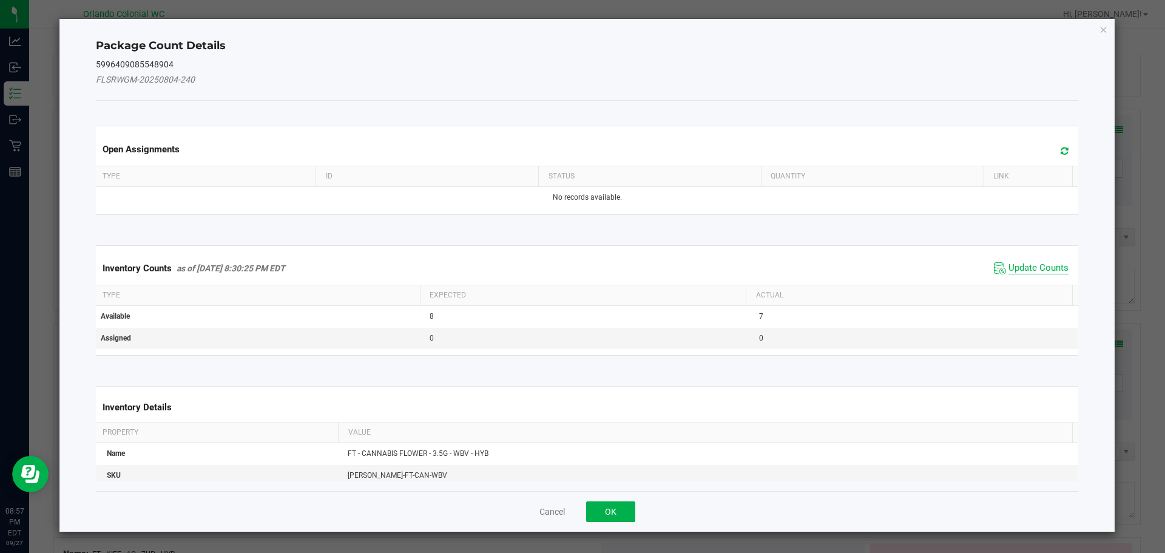
click at [1044, 265] on span "Update Counts" at bounding box center [1038, 268] width 60 height 12
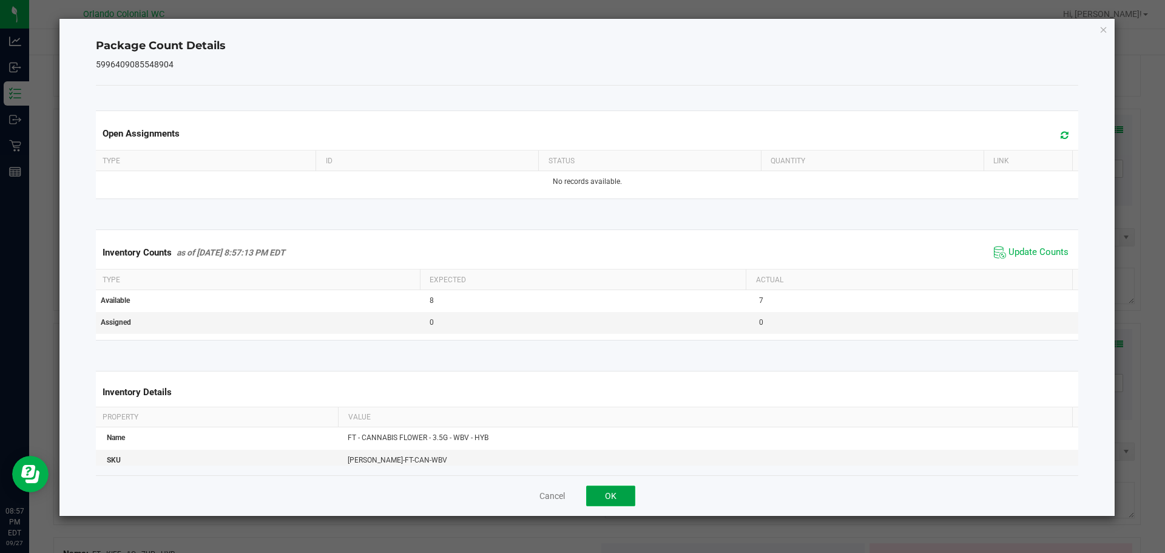
click at [590, 493] on button "OK" at bounding box center [610, 495] width 49 height 21
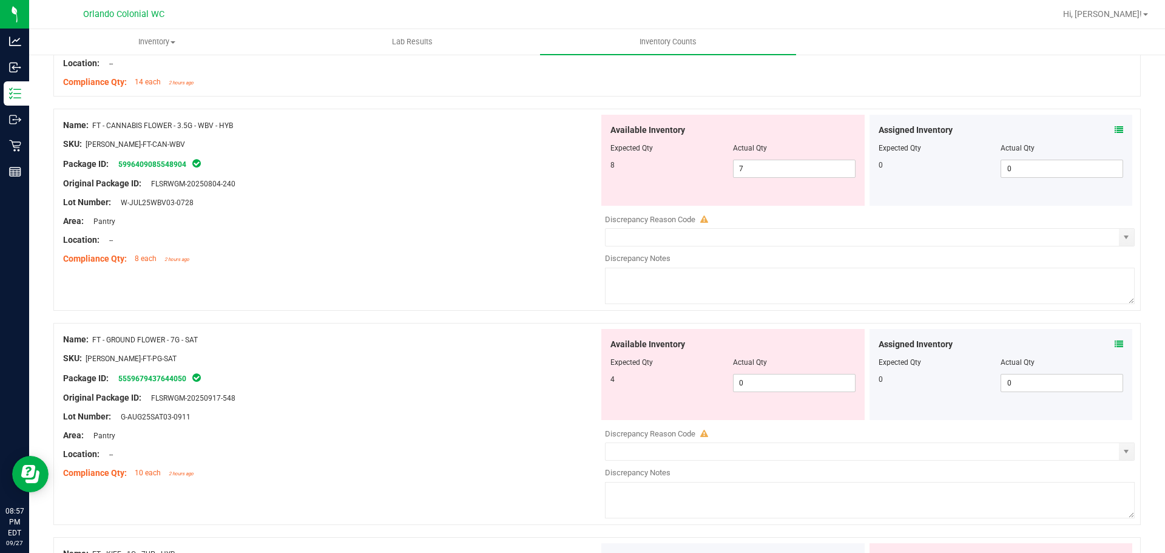
click at [402, 312] on div at bounding box center [596, 317] width 1087 height 12
click at [491, 217] on div "Area: Pantry" at bounding box center [331, 221] width 536 height 13
click at [779, 170] on span "7 7" at bounding box center [794, 169] width 123 height 18
click at [779, 170] on input "7" at bounding box center [794, 168] width 121 height 17
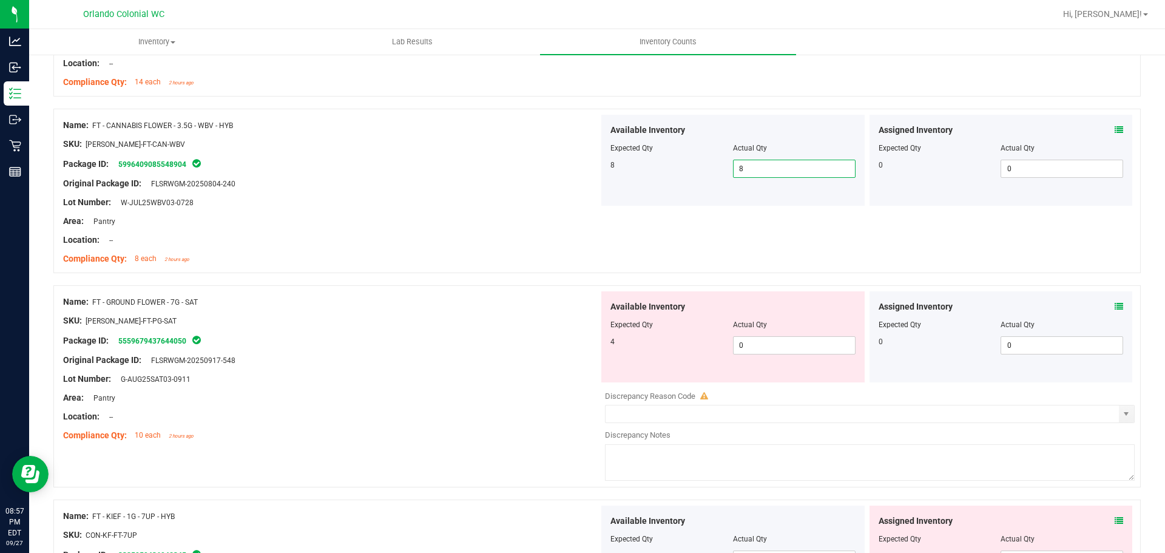
drag, startPoint x: 326, startPoint y: 344, endPoint x: 367, endPoint y: 344, distance: 40.6
click at [326, 343] on div "Package ID: 5559679437644050" at bounding box center [331, 340] width 536 height 15
click at [761, 348] on input "0" at bounding box center [794, 345] width 121 height 17
click at [1107, 299] on div "Assigned Inventory Expected Qty Actual Qty 0 0 0" at bounding box center [1000, 336] width 263 height 91
click at [1104, 309] on div "Assigned Inventory" at bounding box center [1001, 306] width 245 height 13
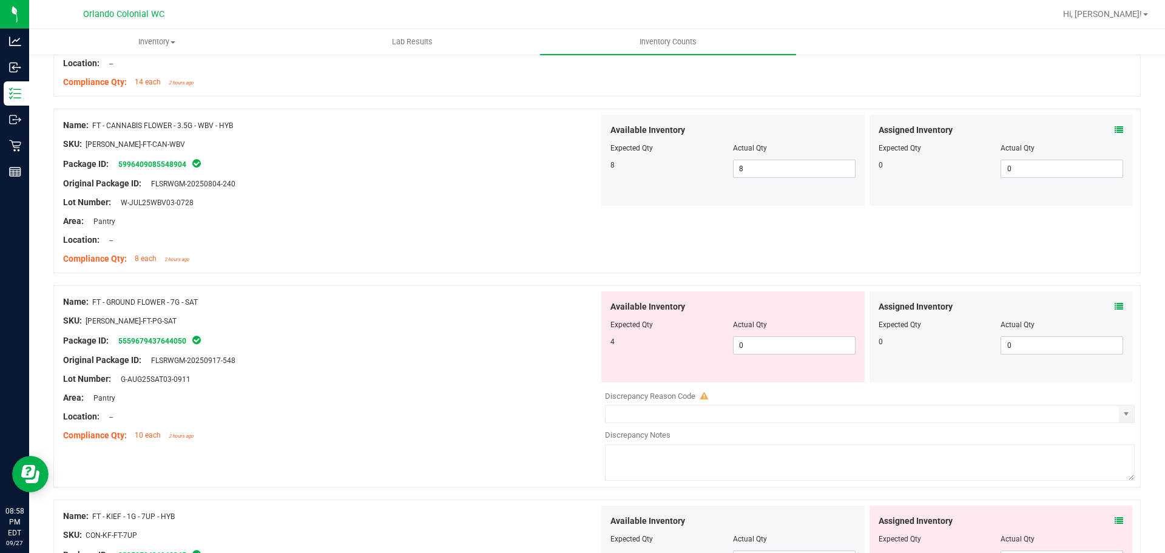
click at [1115, 306] on icon at bounding box center [1119, 306] width 8 height 8
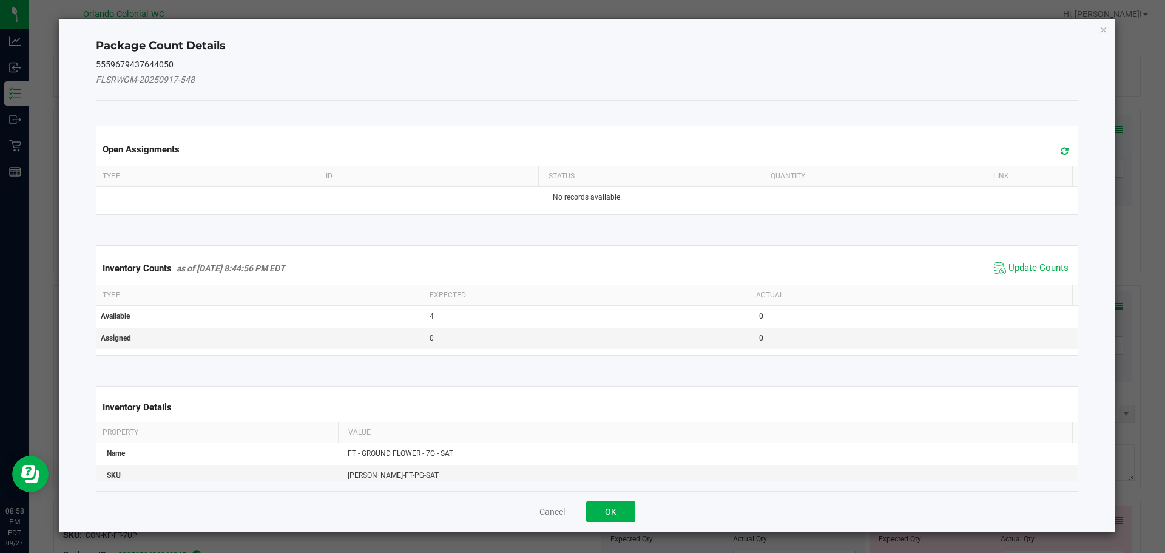
click at [1050, 263] on span "Update Counts" at bounding box center [1038, 268] width 60 height 12
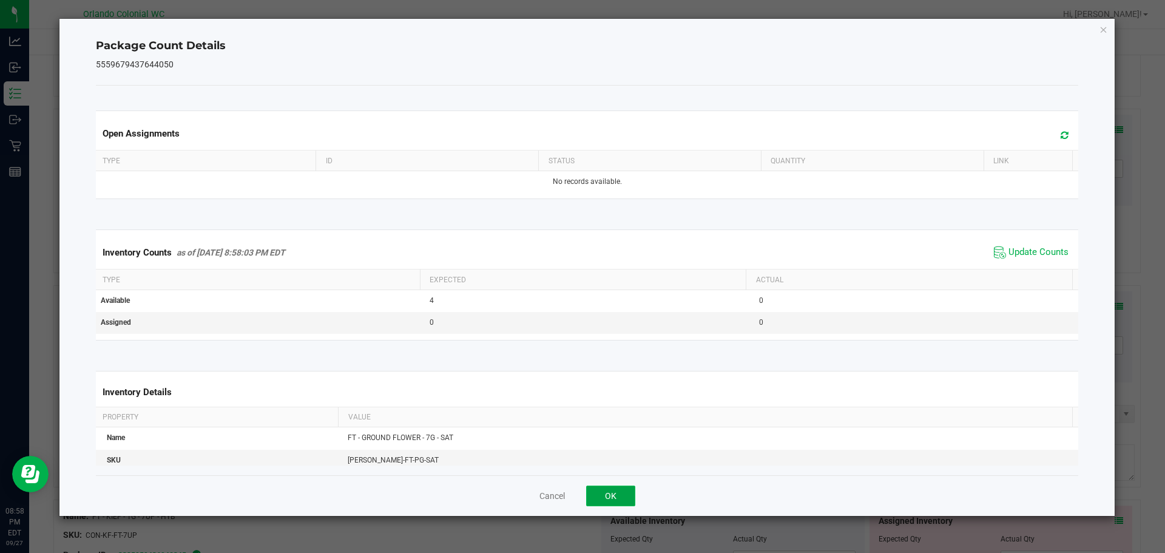
click at [620, 499] on button "OK" at bounding box center [610, 495] width 49 height 21
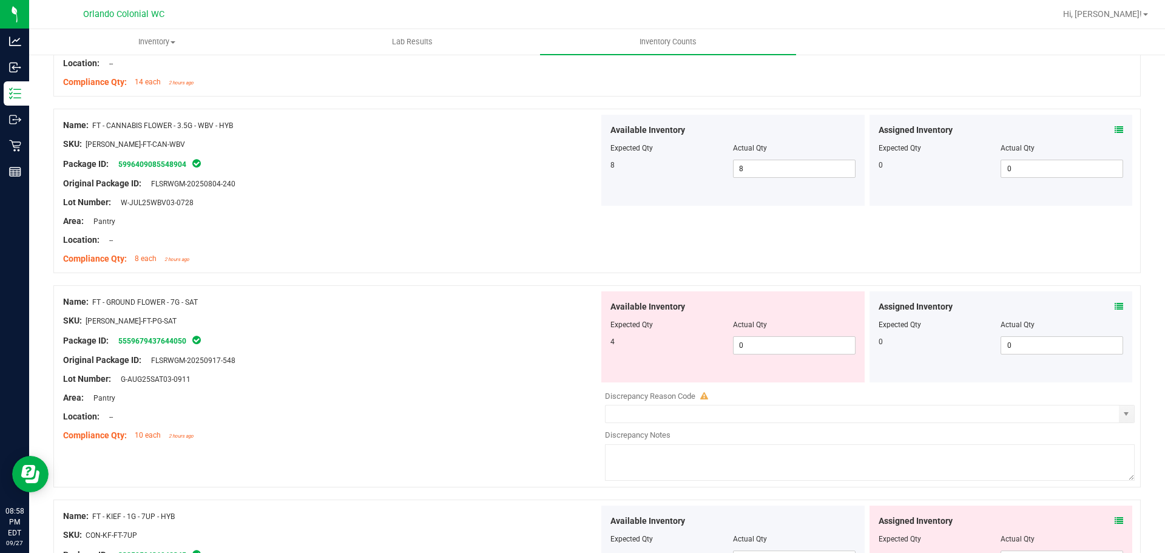
click at [529, 351] on div at bounding box center [331, 351] width 536 height 6
click at [793, 343] on span "0 0" at bounding box center [794, 345] width 123 height 18
click at [793, 343] on input "0" at bounding box center [794, 345] width 121 height 17
click at [459, 348] on div at bounding box center [331, 351] width 536 height 6
click at [772, 342] on span "2 2" at bounding box center [794, 345] width 123 height 18
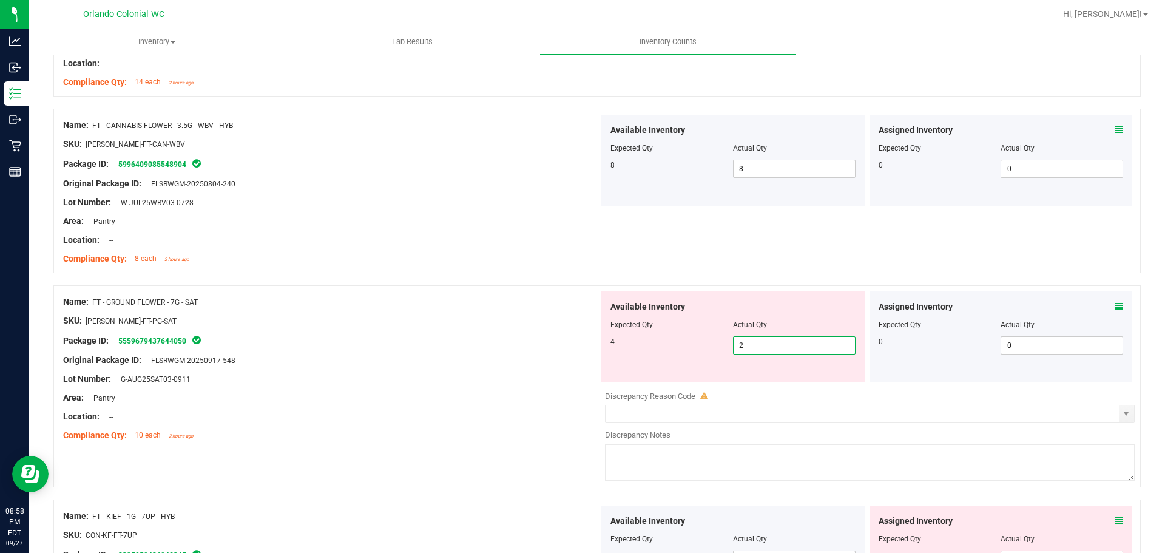
click at [772, 342] on input "2" at bounding box center [794, 345] width 121 height 17
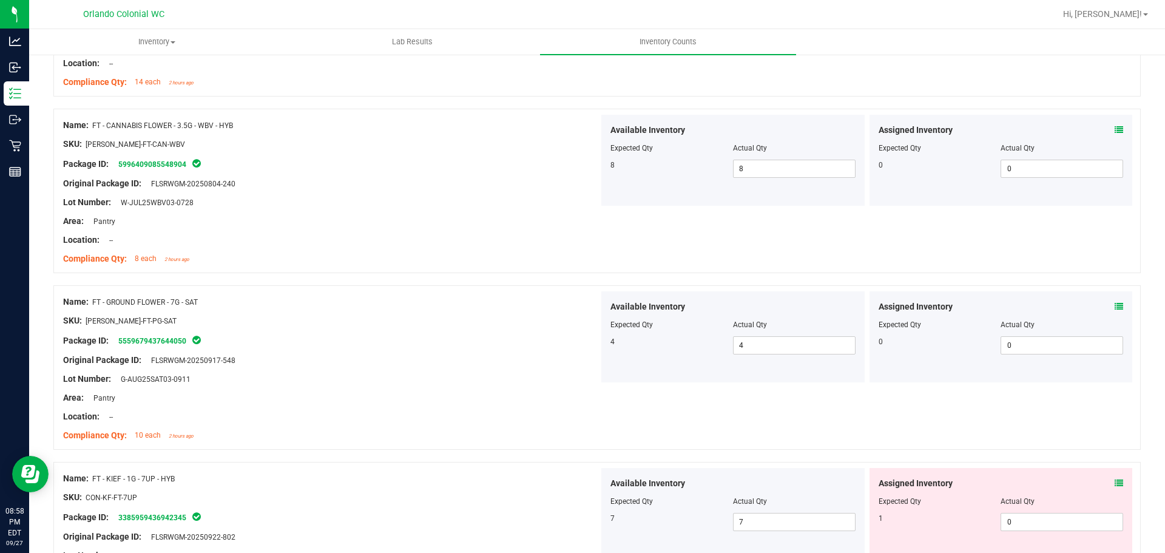
click at [461, 356] on div "Original Package ID: FLSRWGM-20250917-548" at bounding box center [331, 360] width 536 height 13
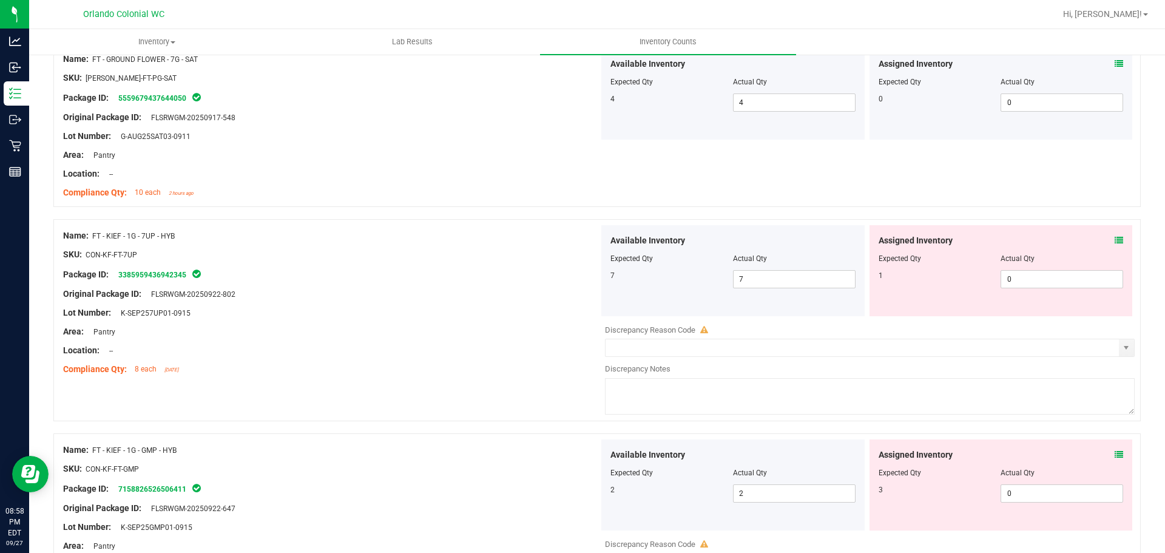
click at [1115, 241] on icon at bounding box center [1119, 240] width 8 height 8
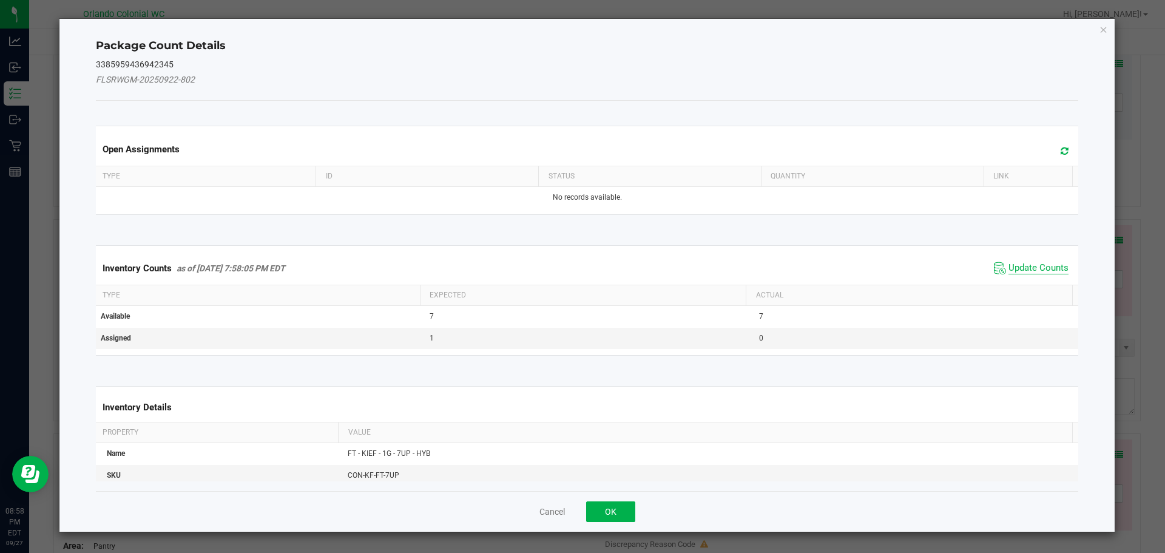
click at [1031, 272] on span "Update Counts" at bounding box center [1038, 268] width 60 height 12
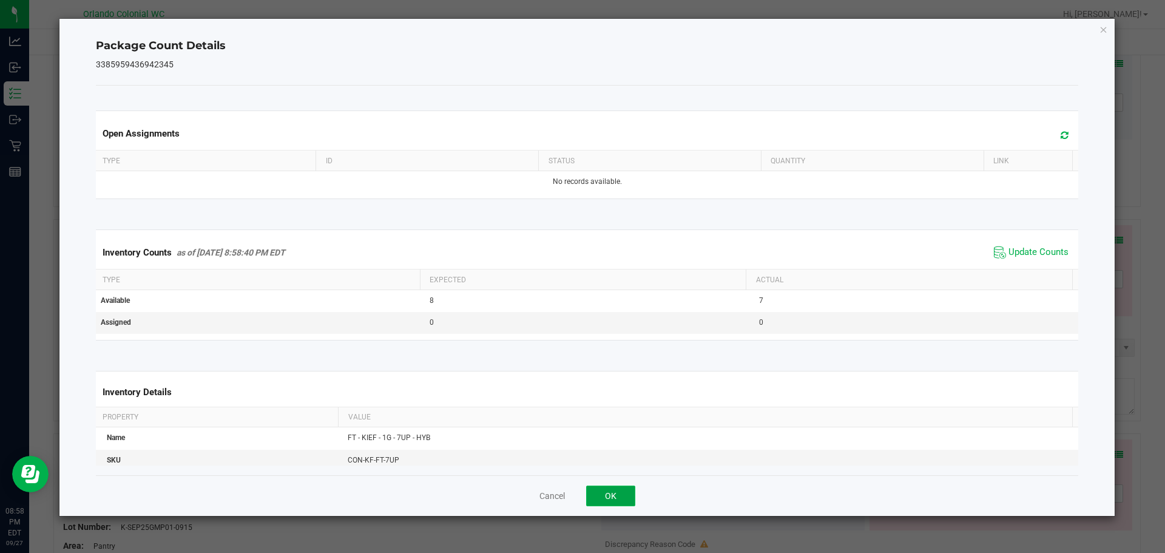
click at [618, 506] on button "OK" at bounding box center [610, 495] width 49 height 21
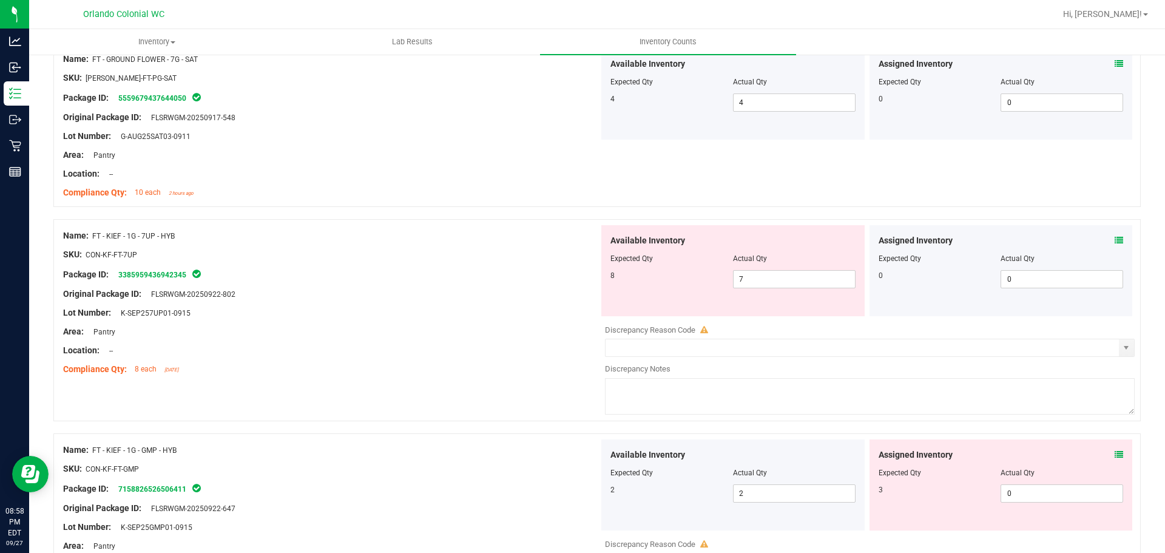
click at [480, 394] on div "Name: FT - KIEF - 1G - 7UP - HYB SKU: CON-KF-FT-7UP Package ID: 338595943694234…" at bounding box center [596, 320] width 1087 height 202
click at [442, 302] on div at bounding box center [331, 303] width 536 height 6
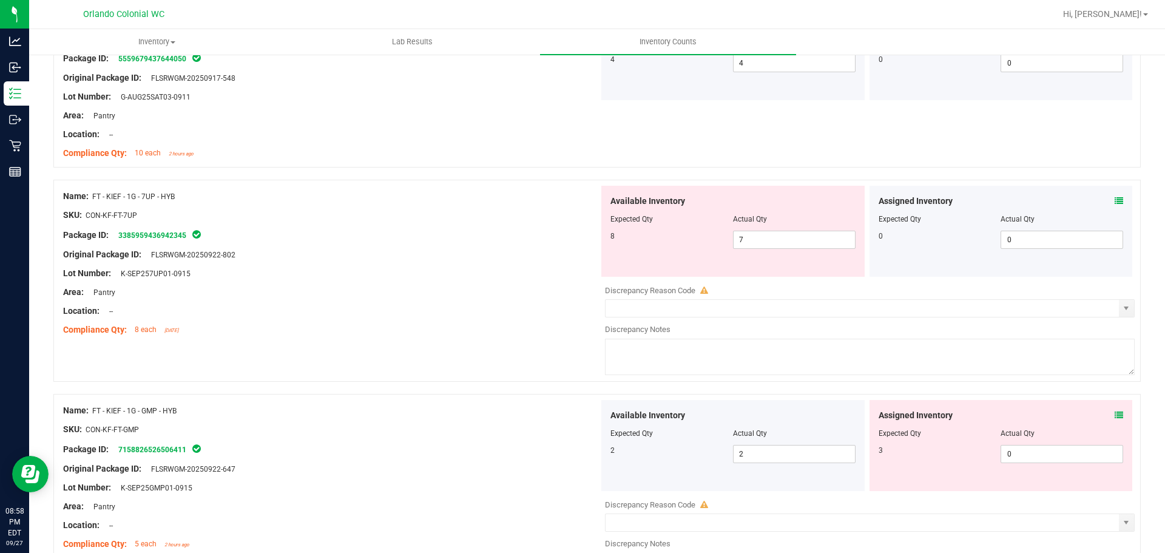
scroll to position [2548, 0]
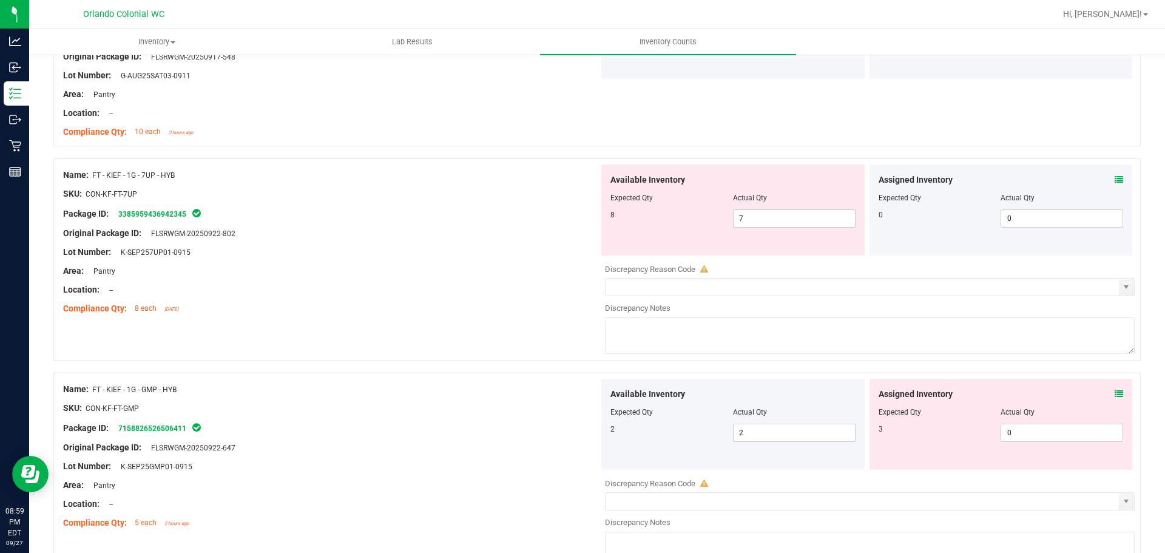
click at [554, 265] on div "Area: Pantry" at bounding box center [331, 271] width 536 height 13
click at [1115, 178] on icon at bounding box center [1119, 179] width 8 height 8
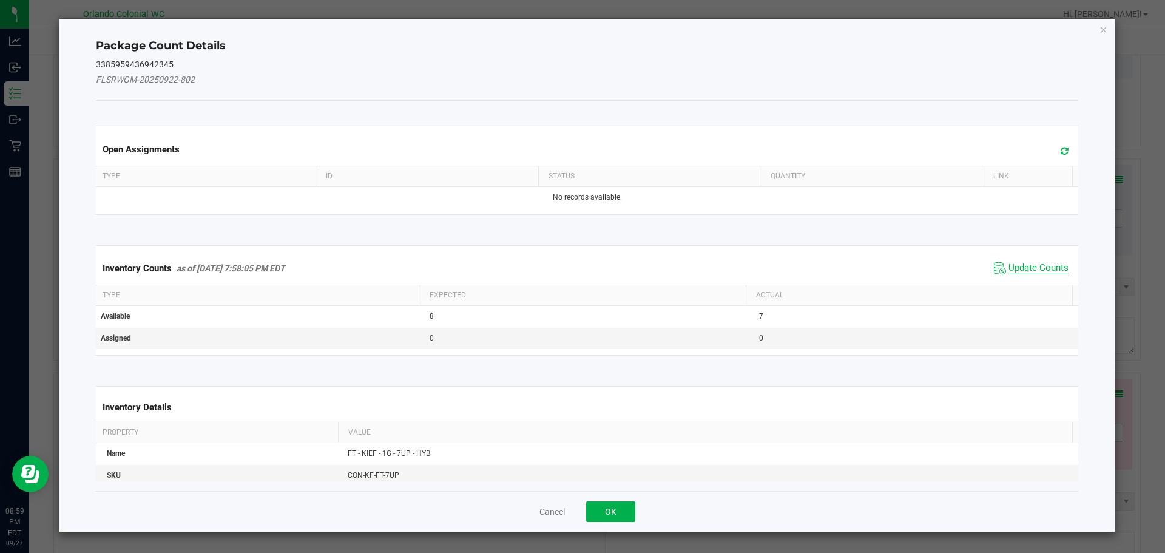
click at [1042, 273] on span "Update Counts" at bounding box center [1038, 268] width 60 height 12
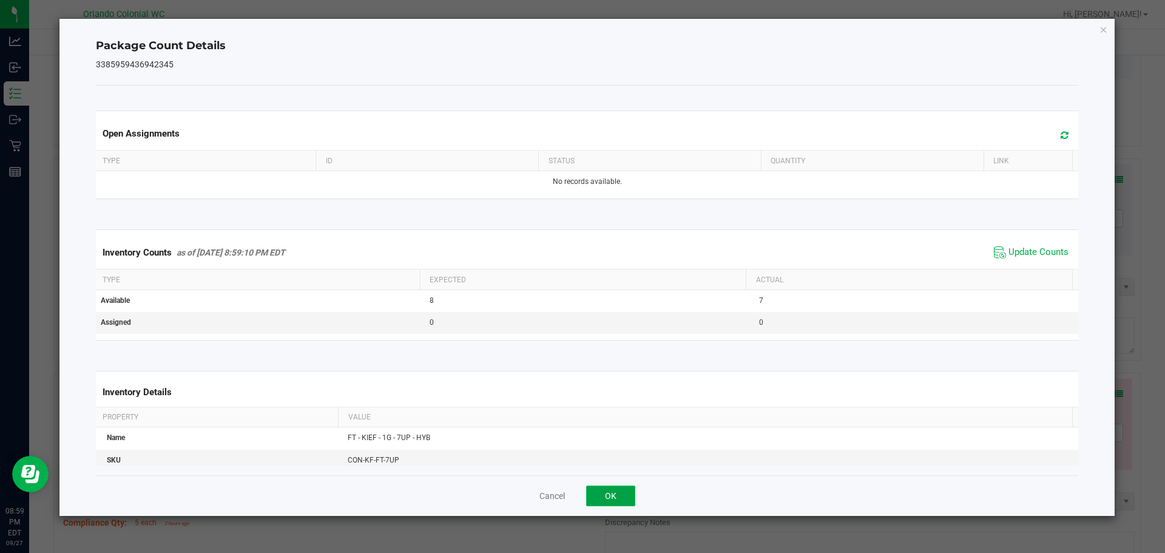
click at [624, 494] on button "OK" at bounding box center [610, 495] width 49 height 21
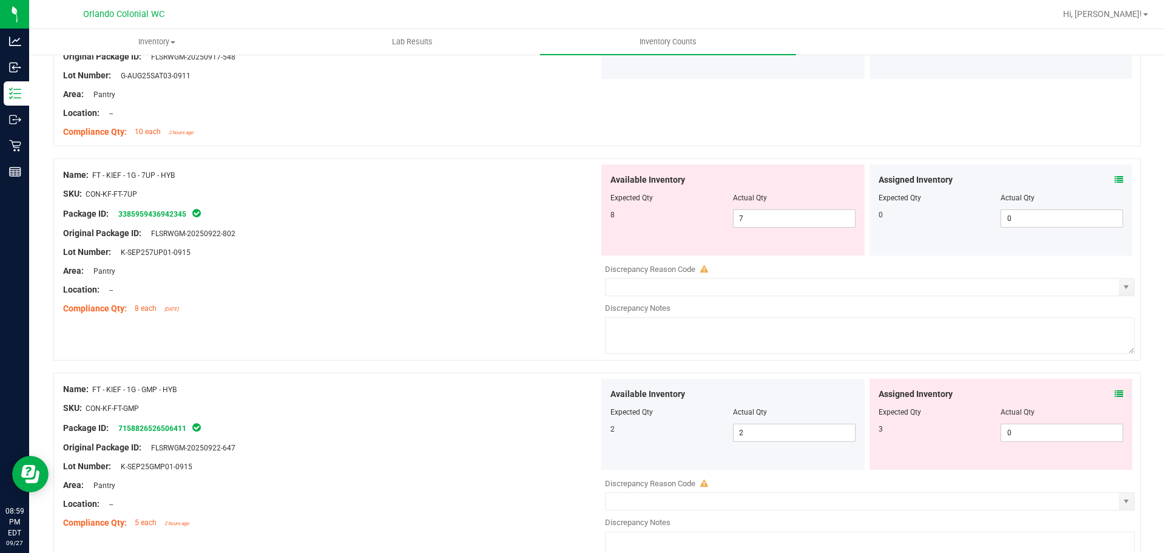
click at [553, 303] on div "Compliance Qty: 8 each [DATE]" at bounding box center [331, 308] width 536 height 13
click at [786, 222] on span "7 7" at bounding box center [794, 218] width 123 height 18
click at [786, 223] on input "7" at bounding box center [794, 218] width 121 height 17
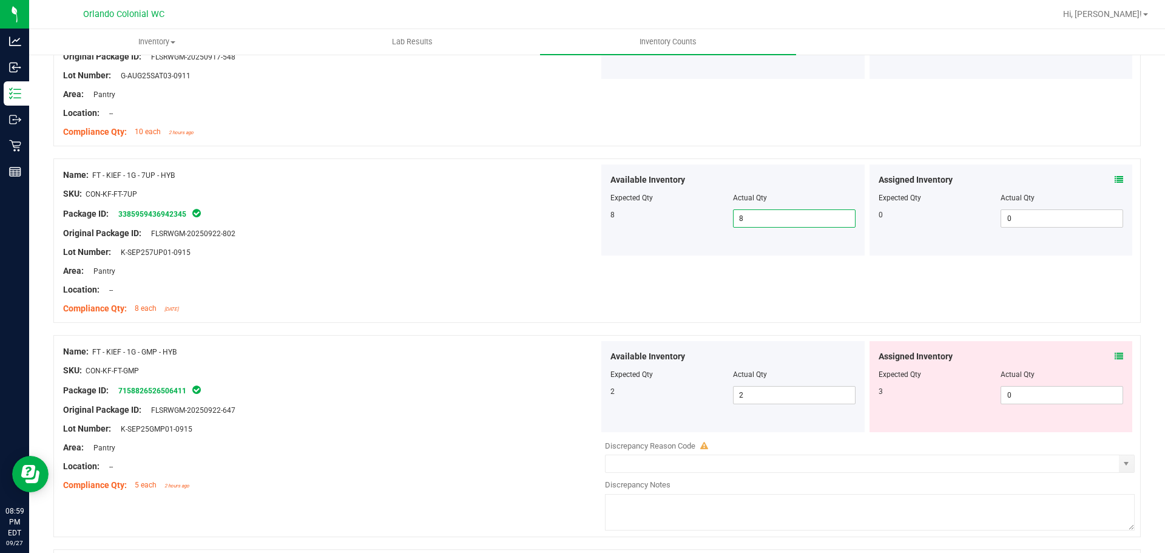
click at [1115, 351] on div "Assigned Inventory Expected Qty Actual Qty 3 0 0" at bounding box center [1000, 386] width 263 height 91
click at [1115, 351] on span at bounding box center [1119, 356] width 8 height 13
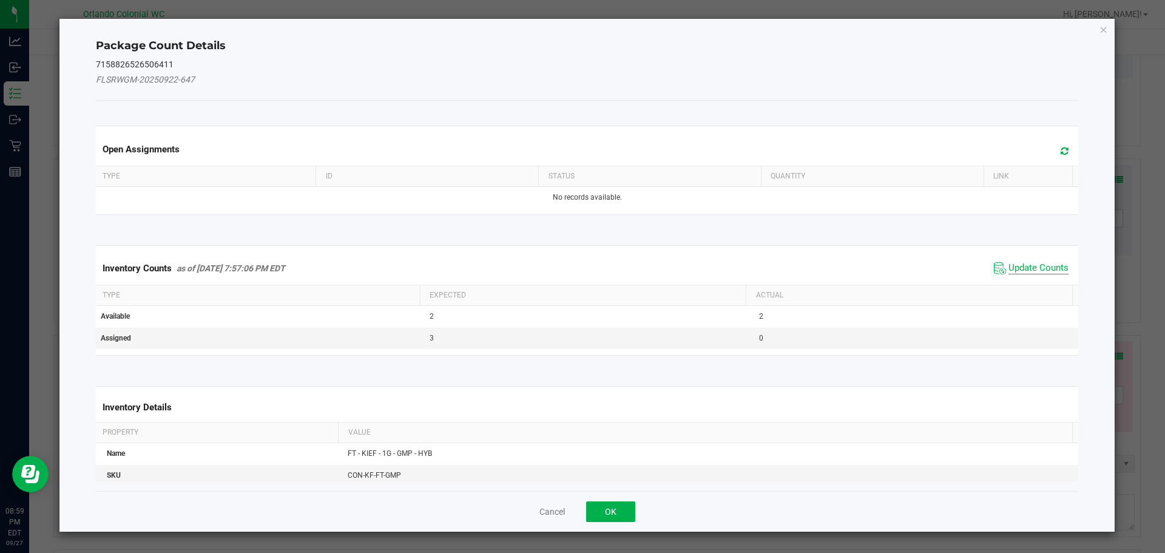
click at [1046, 263] on span "Update Counts" at bounding box center [1038, 268] width 60 height 12
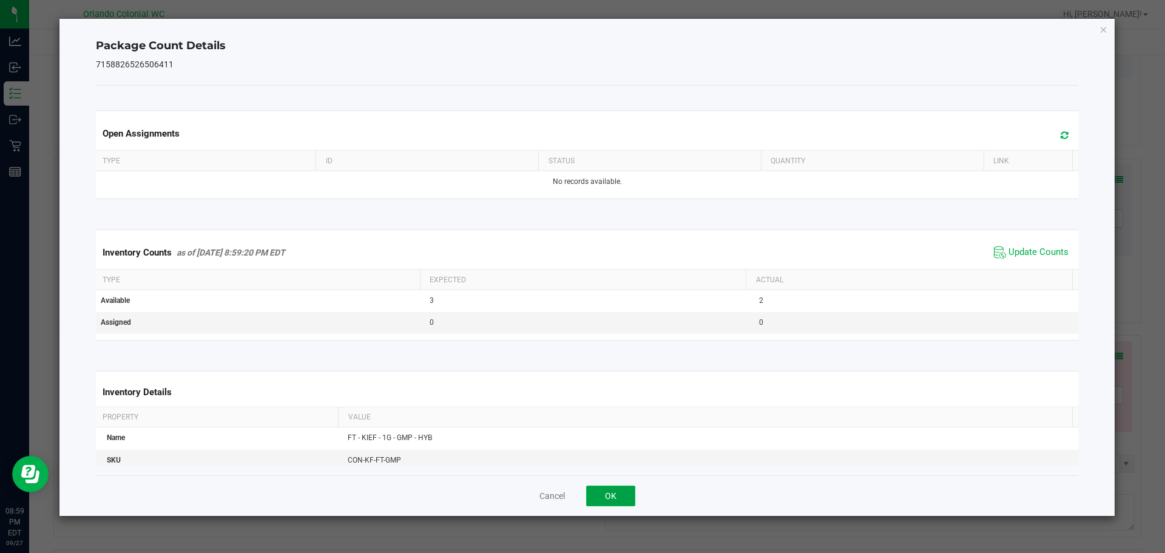
click at [612, 493] on button "OK" at bounding box center [610, 495] width 49 height 21
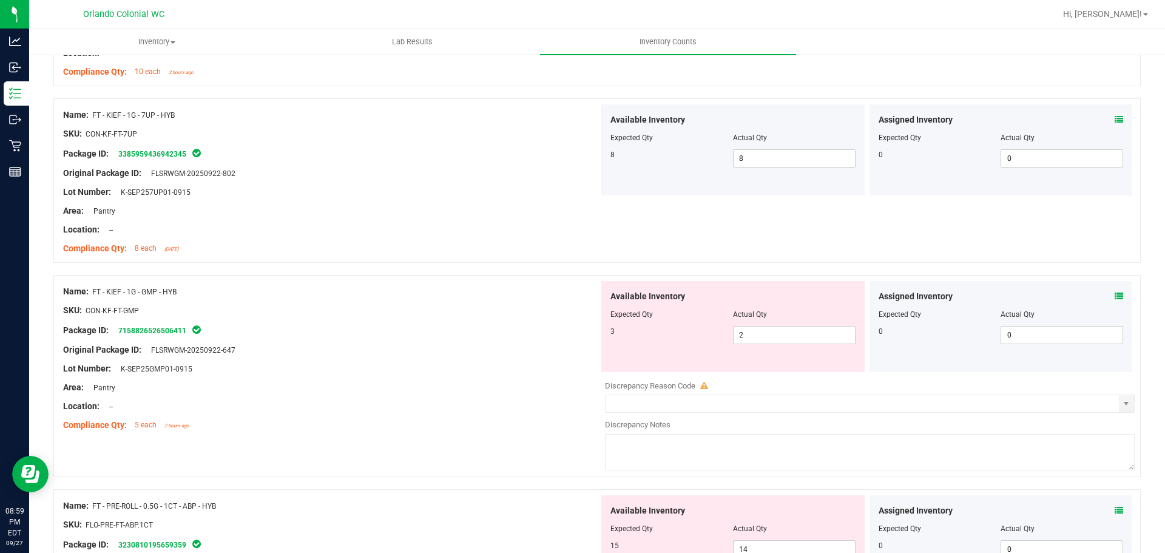
scroll to position [2730, 0]
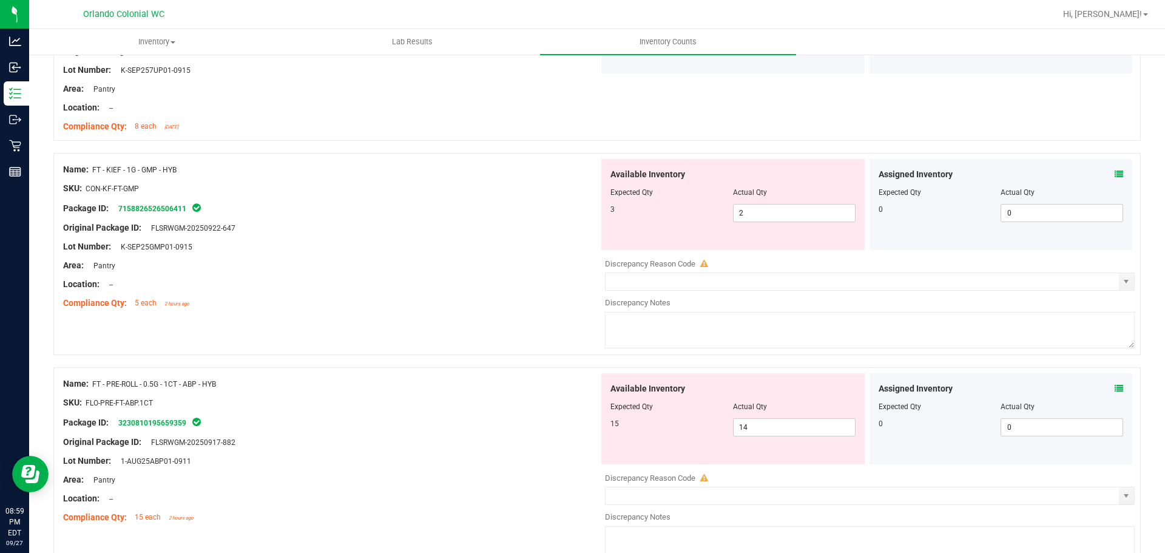
click at [467, 292] on div at bounding box center [331, 294] width 536 height 6
click at [807, 212] on input "2" at bounding box center [794, 212] width 121 height 17
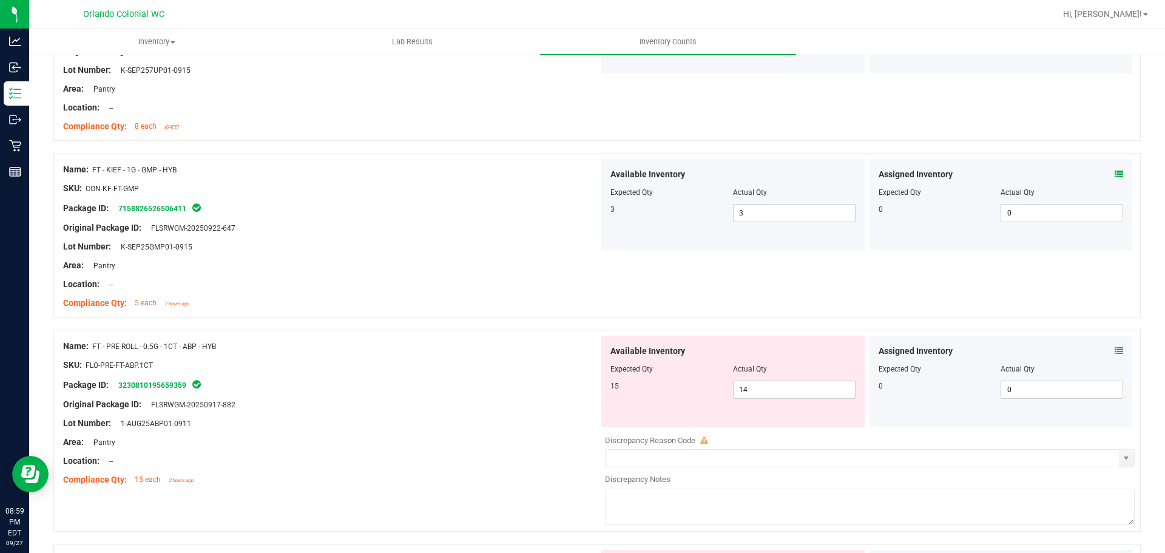
click at [388, 368] on div "SKU: FLO-PRE-FT-ABP.1CT" at bounding box center [331, 365] width 536 height 13
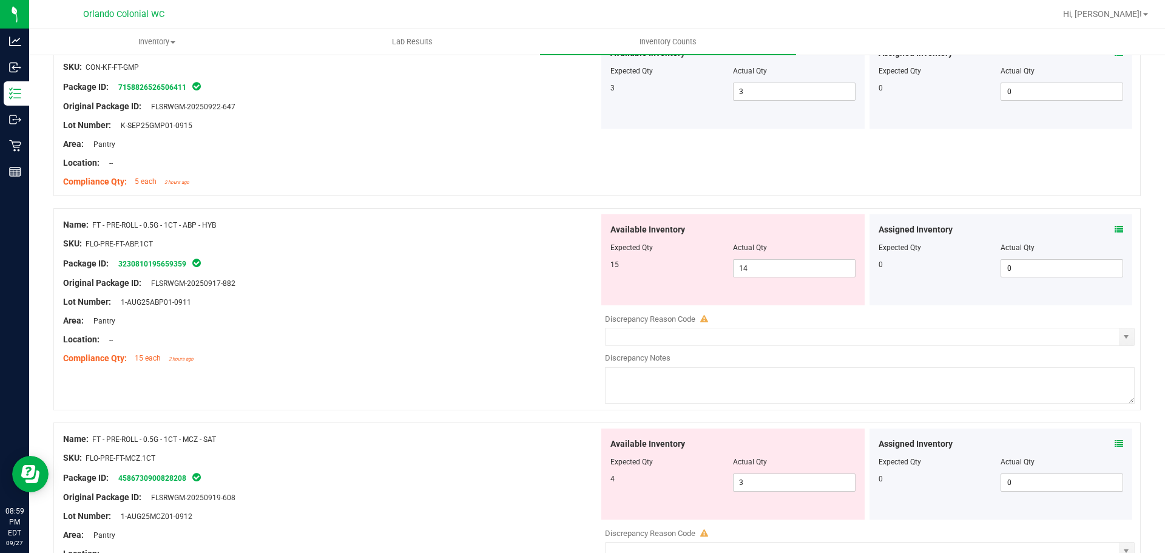
scroll to position [2912, 0]
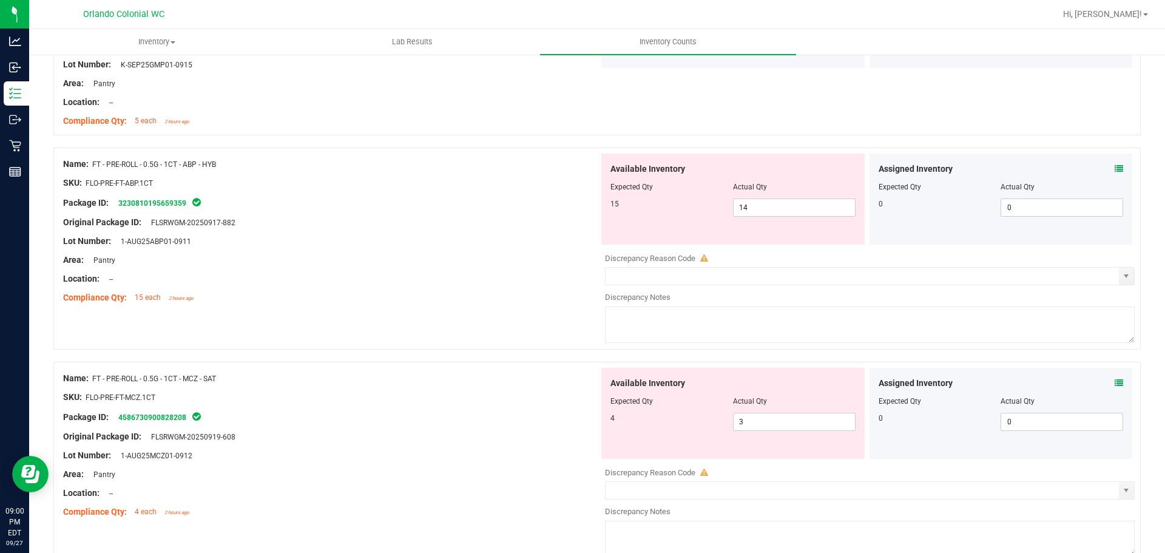
click at [1115, 166] on icon at bounding box center [1119, 168] width 8 height 8
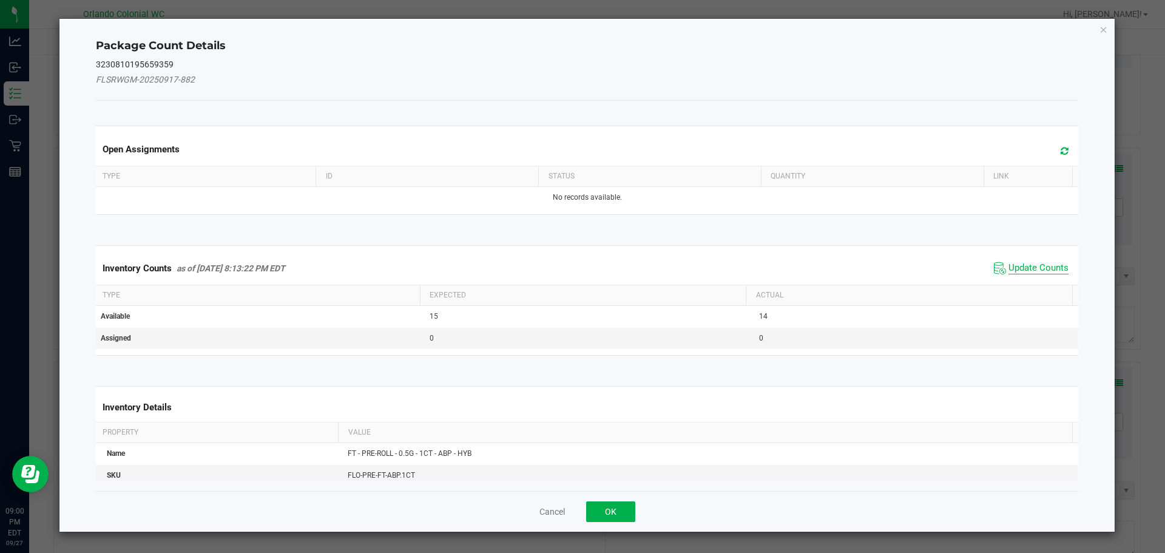
click at [1052, 262] on span "Update Counts" at bounding box center [1038, 268] width 60 height 12
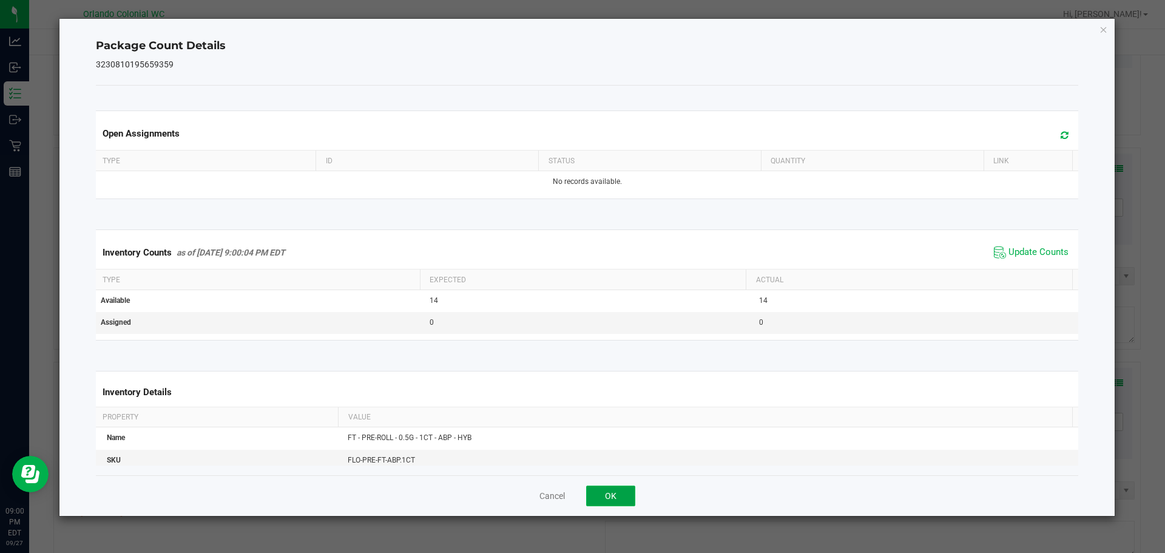
click at [621, 498] on button "OK" at bounding box center [610, 495] width 49 height 21
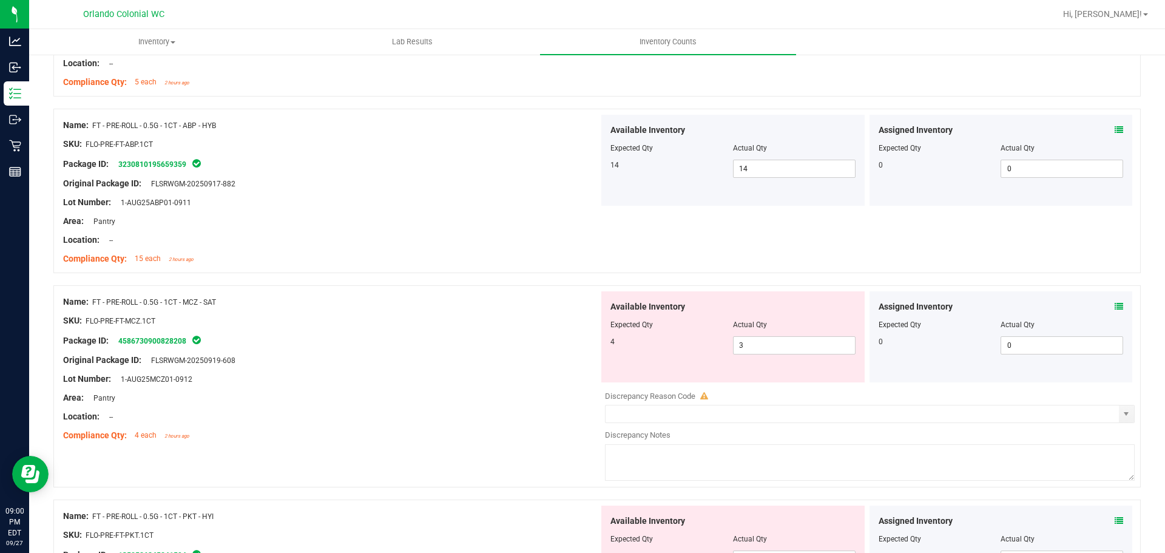
scroll to position [3034, 0]
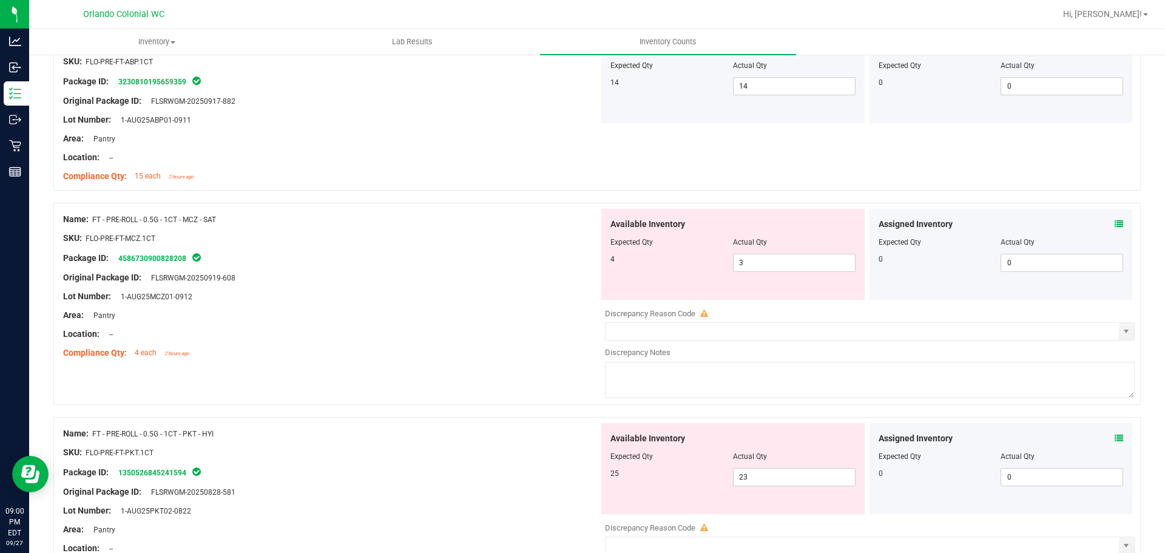
click at [1115, 227] on icon at bounding box center [1119, 224] width 8 height 8
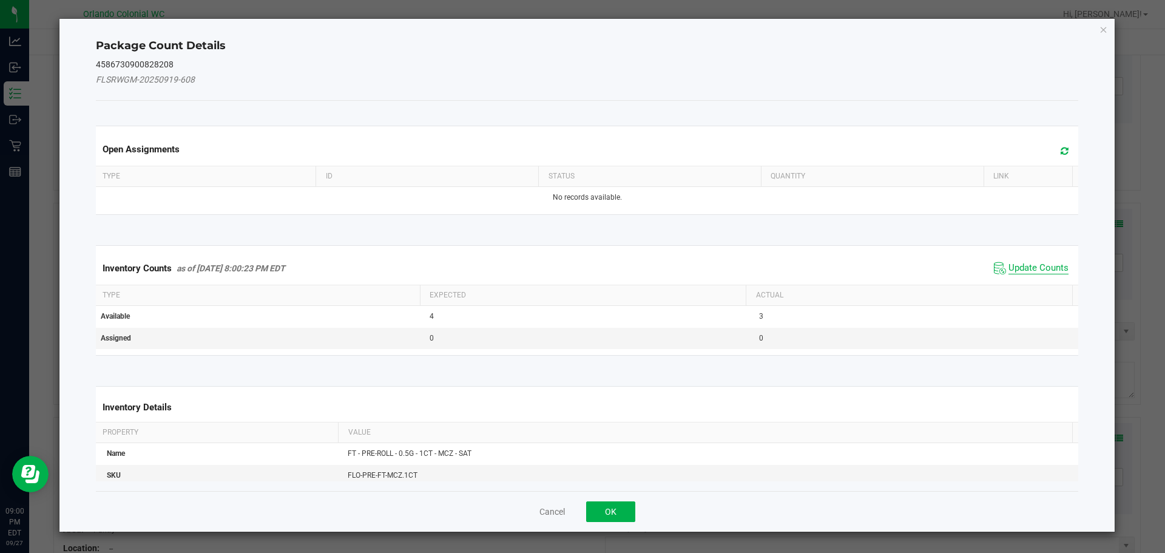
click at [1031, 265] on span "Update Counts" at bounding box center [1038, 268] width 60 height 12
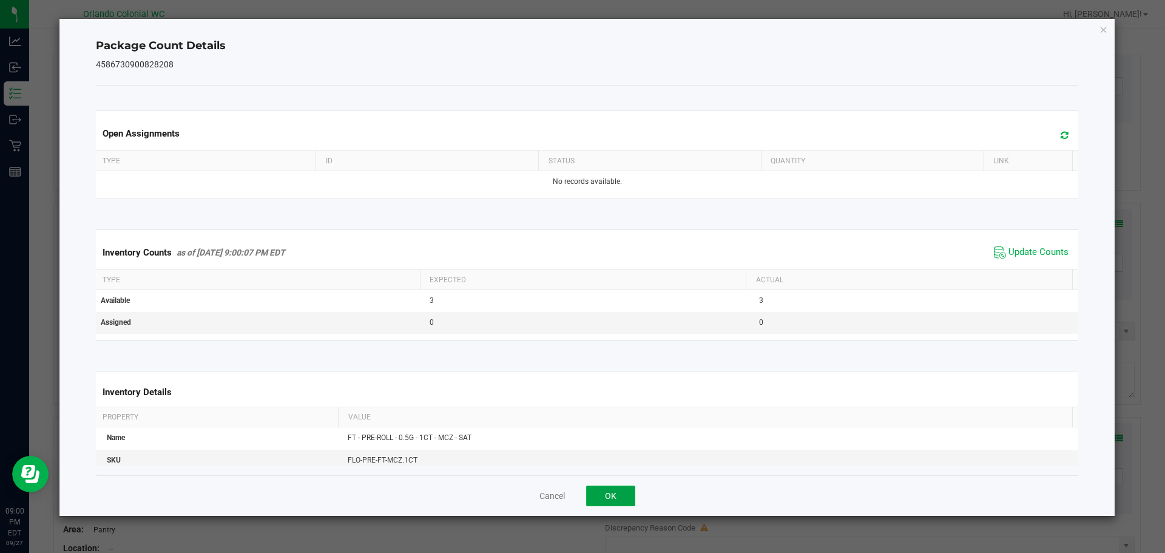
click at [618, 497] on button "OK" at bounding box center [610, 495] width 49 height 21
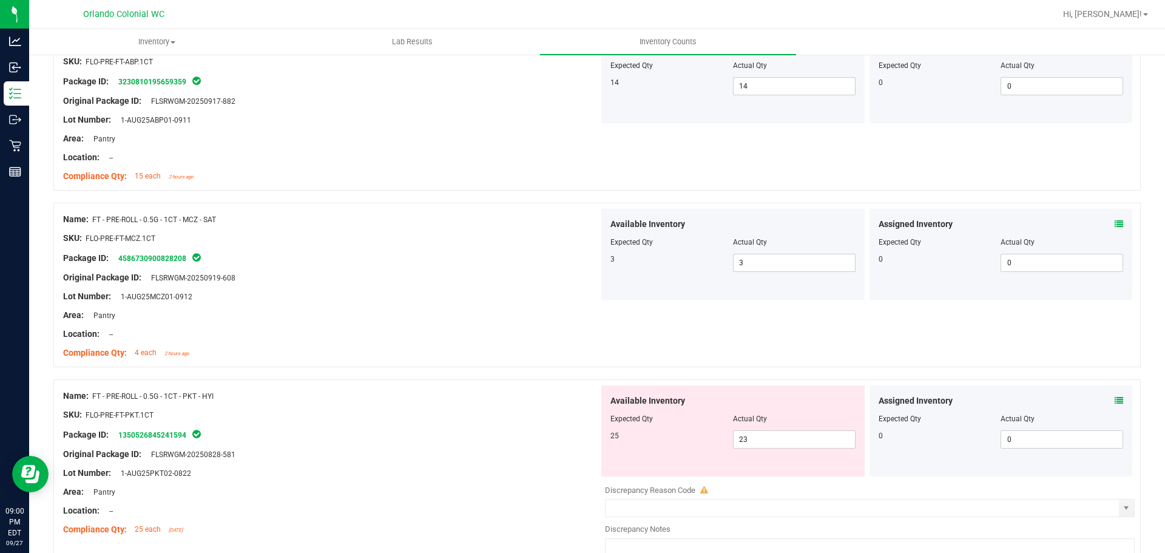
click at [1115, 401] on icon at bounding box center [1119, 400] width 8 height 8
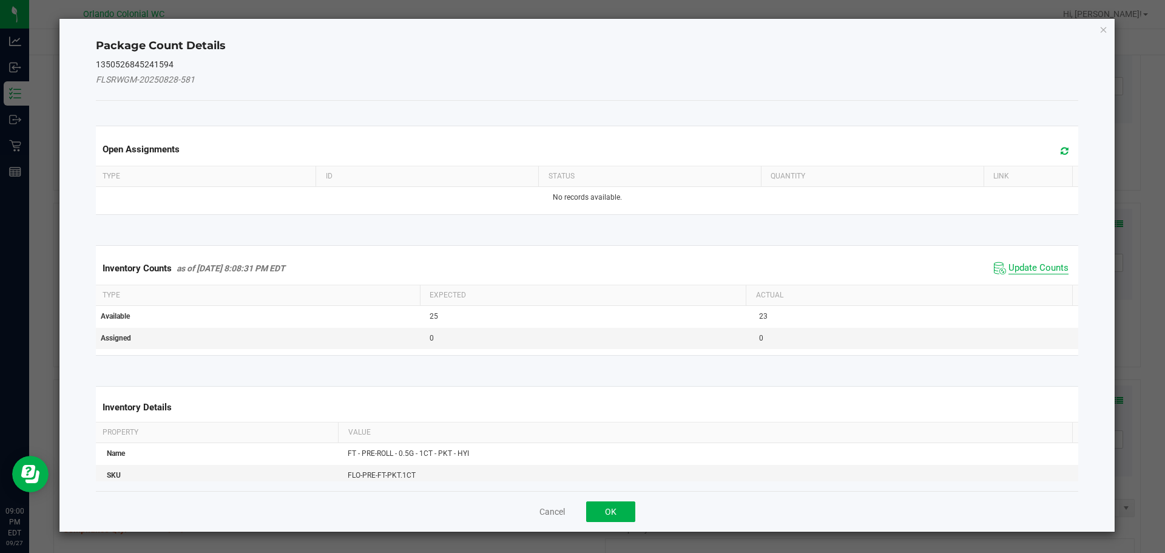
click at [1044, 268] on span "Update Counts" at bounding box center [1038, 268] width 60 height 12
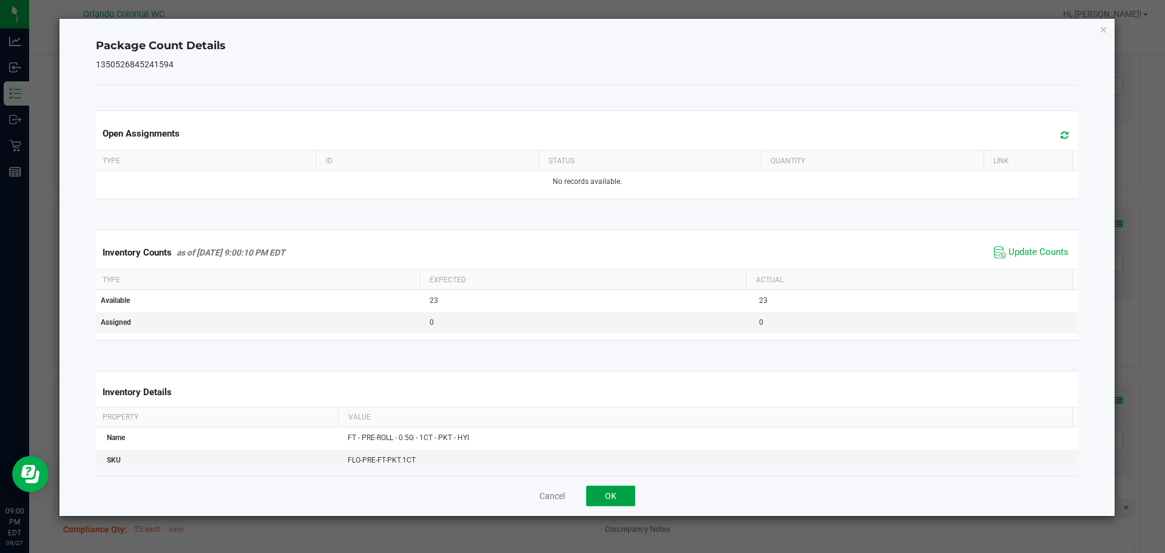
click at [619, 494] on button "OK" at bounding box center [610, 495] width 49 height 21
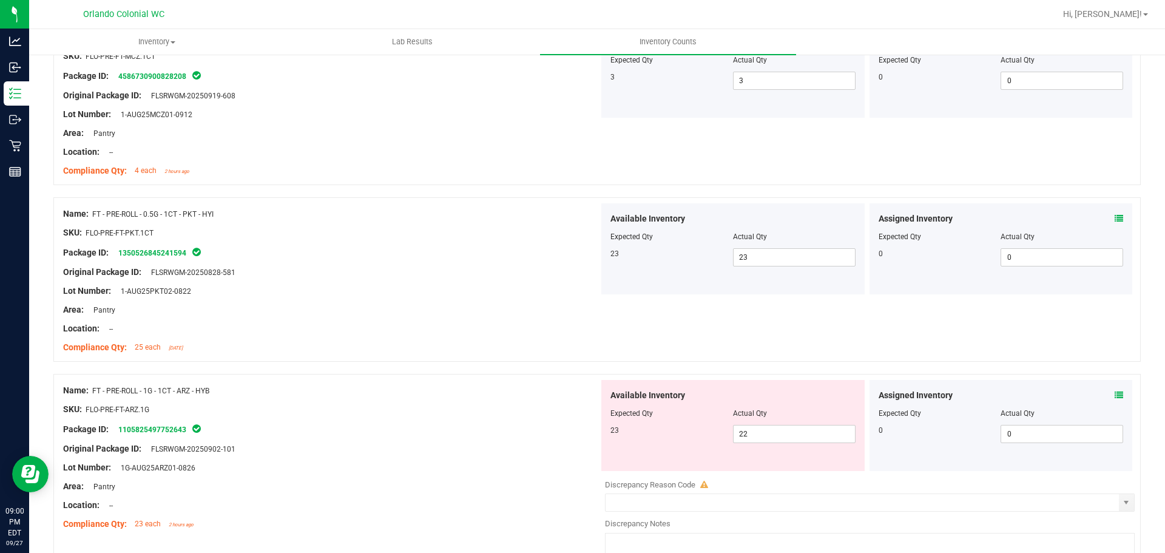
scroll to position [3292, 0]
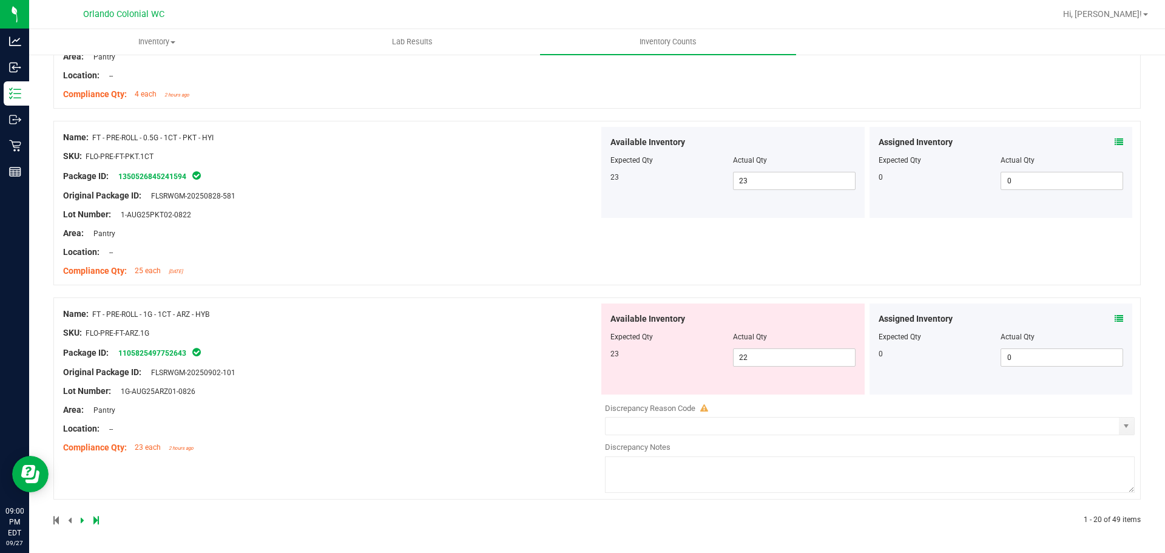
click at [1115, 317] on icon at bounding box center [1119, 318] width 8 height 8
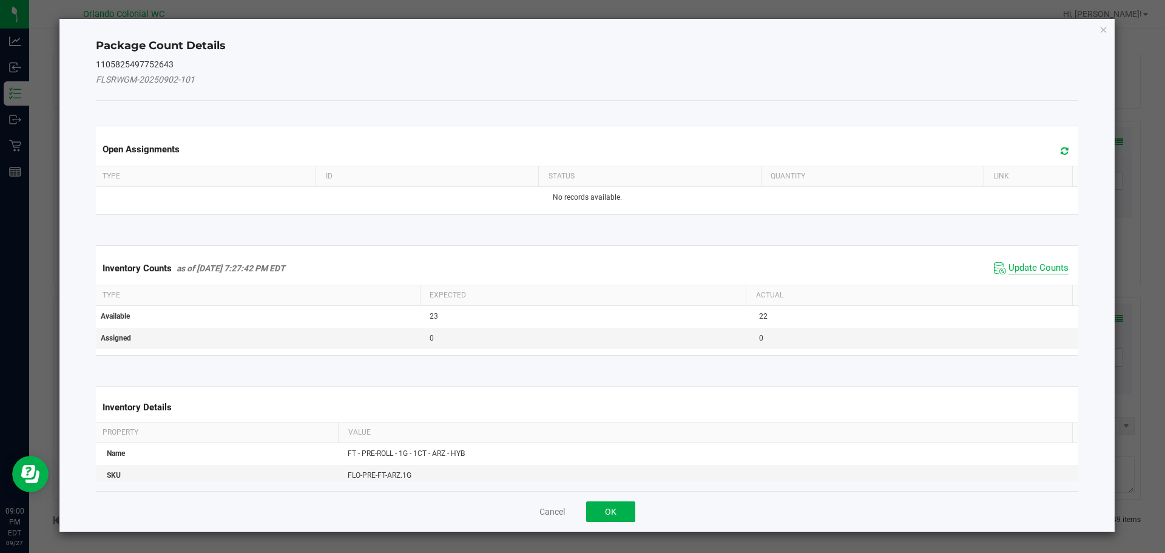
click at [1041, 272] on span "Update Counts" at bounding box center [1038, 268] width 60 height 12
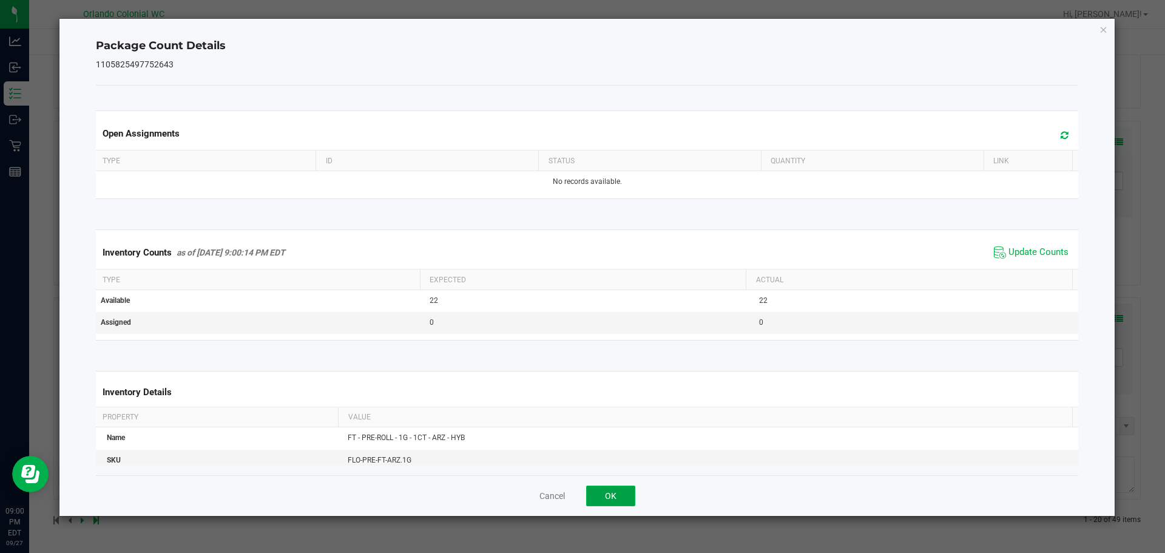
click at [616, 499] on button "OK" at bounding box center [610, 495] width 49 height 21
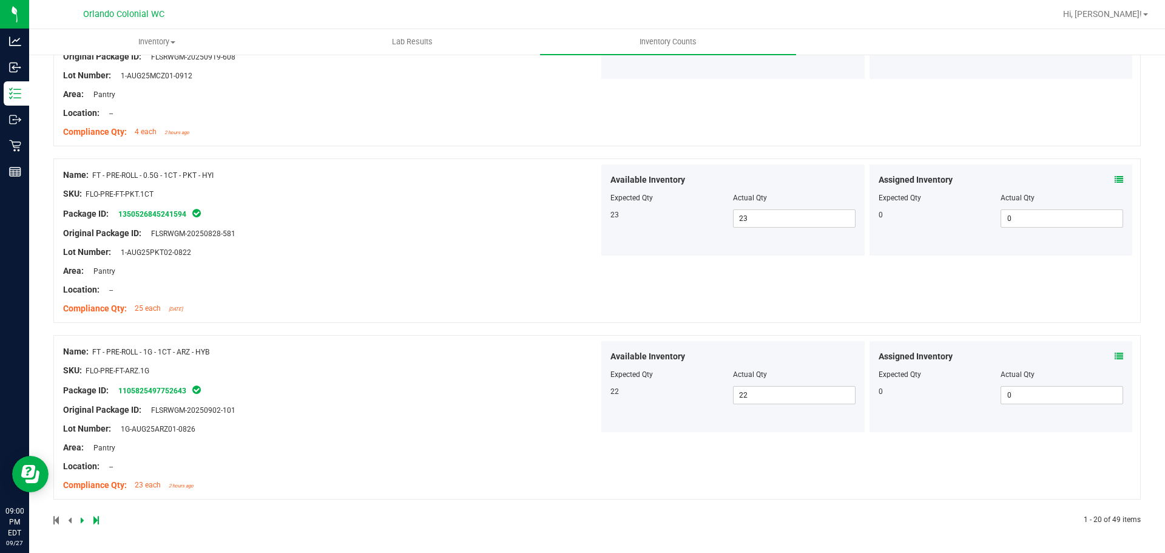
click at [83, 521] on icon at bounding box center [83, 519] width 4 height 7
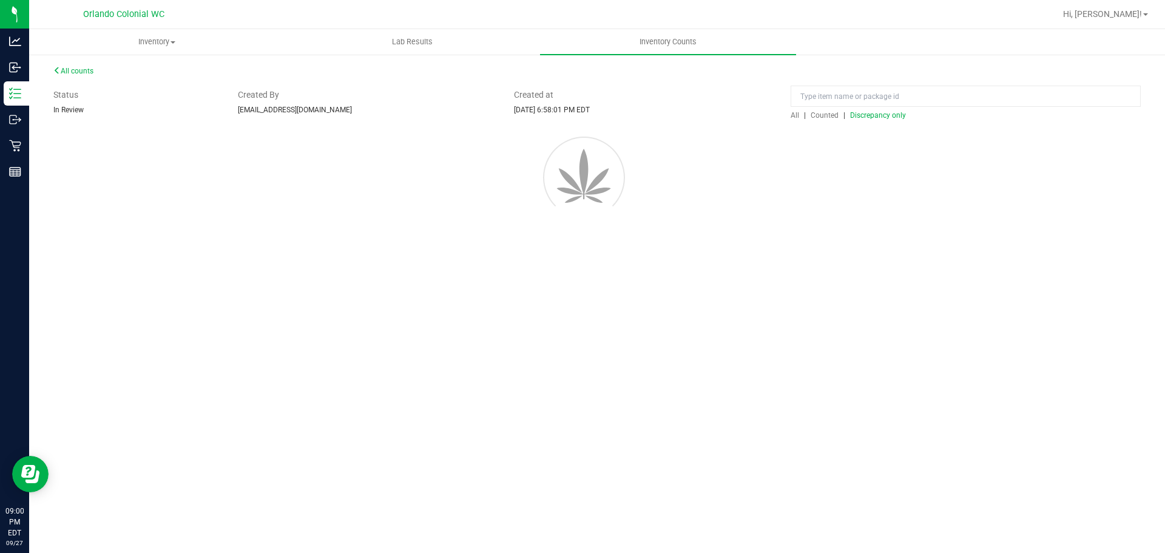
scroll to position [0, 0]
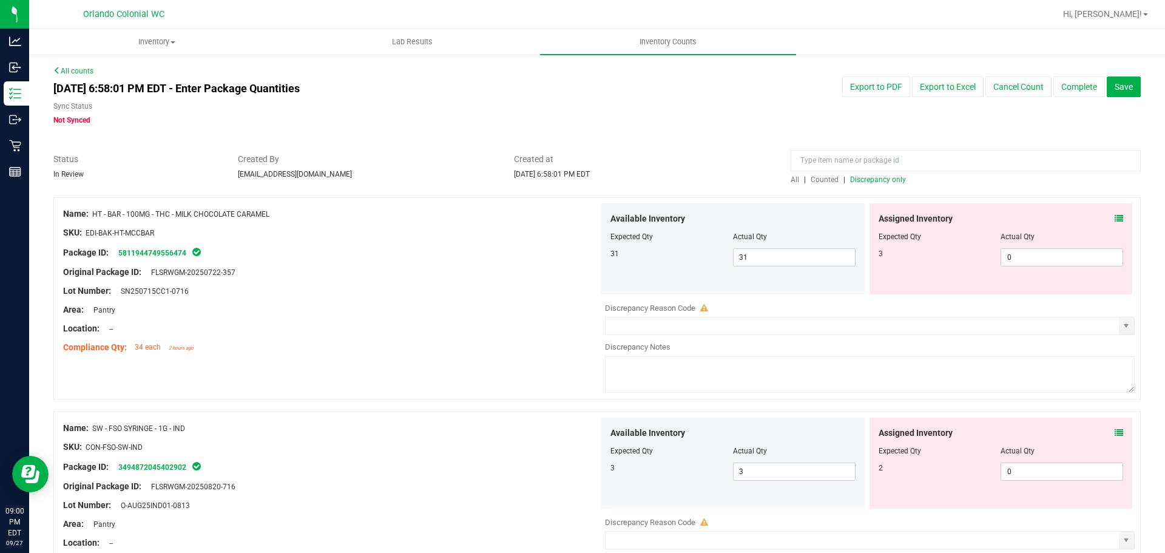
click at [1115, 215] on icon at bounding box center [1119, 218] width 8 height 8
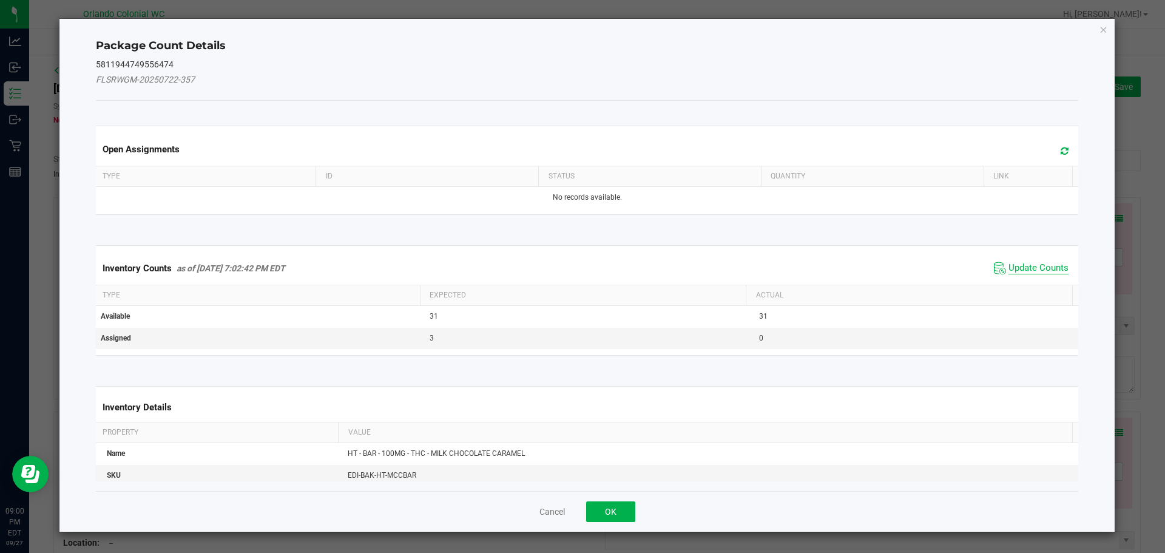
click at [1046, 272] on span "Update Counts" at bounding box center [1038, 268] width 60 height 12
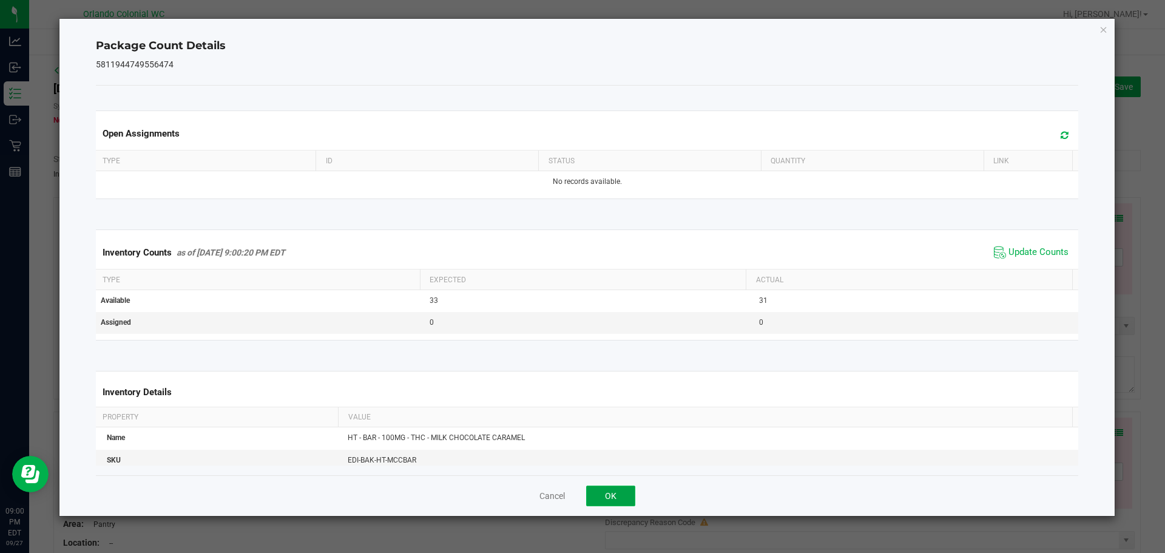
click at [613, 492] on button "OK" at bounding box center [610, 495] width 49 height 21
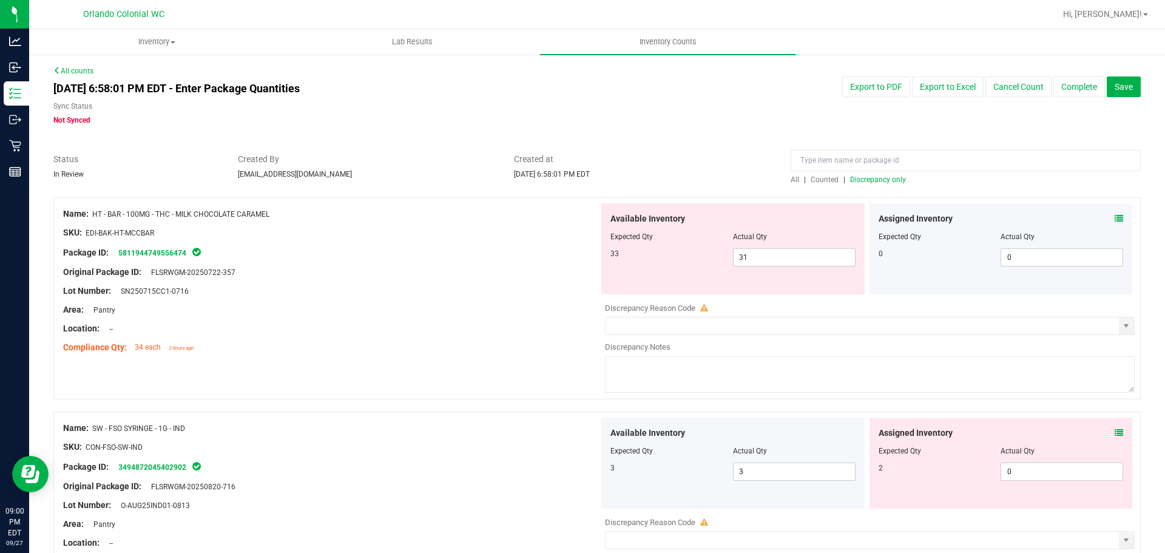
click at [488, 308] on div "Area: Pantry" at bounding box center [331, 309] width 536 height 13
click at [1115, 217] on icon at bounding box center [1119, 218] width 8 height 8
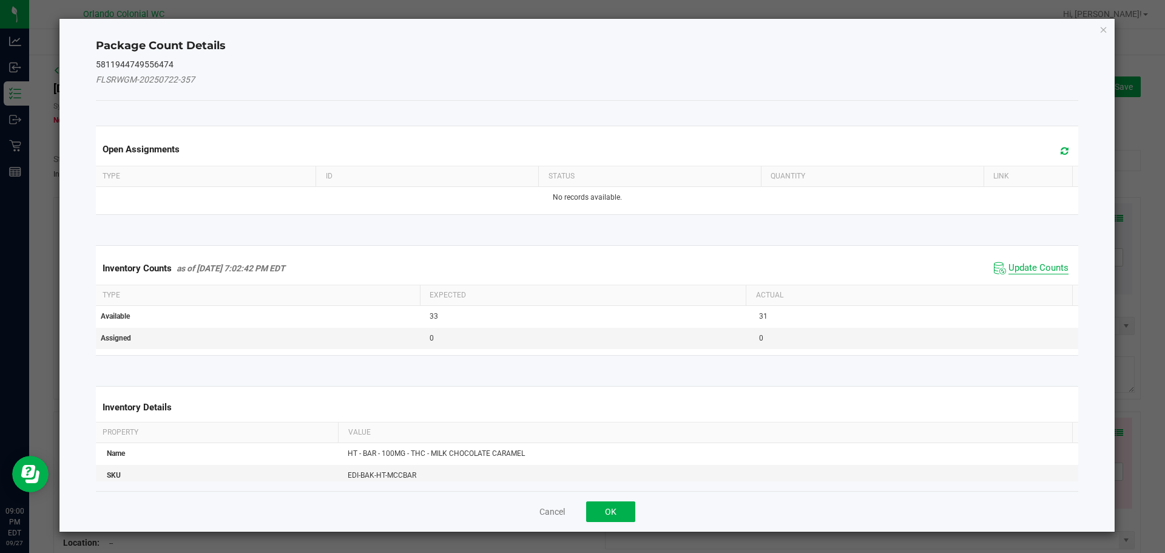
click at [1019, 266] on span "Update Counts" at bounding box center [1038, 268] width 60 height 12
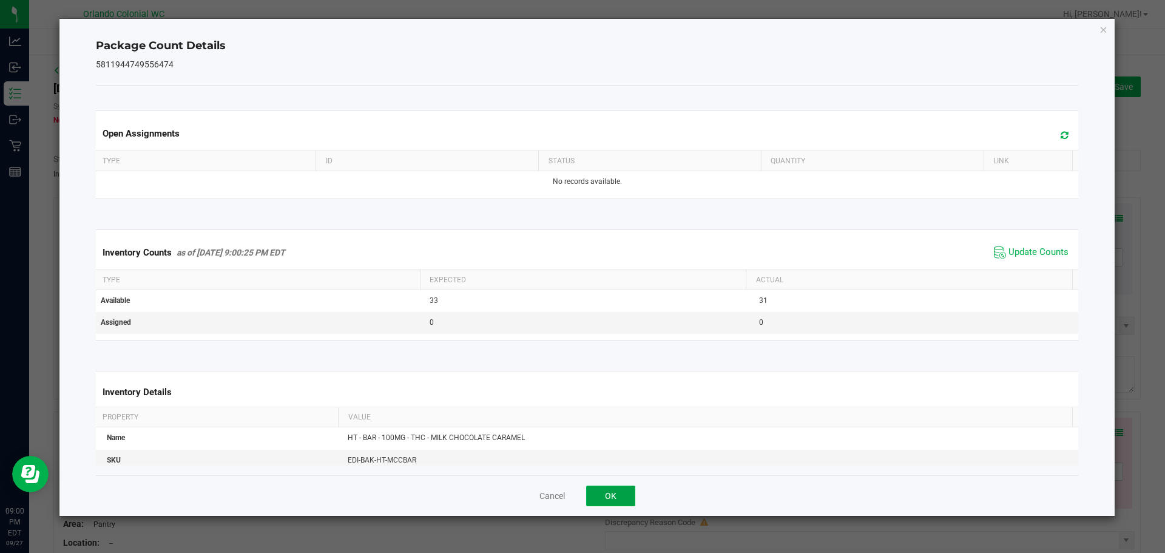
click at [630, 490] on button "OK" at bounding box center [610, 495] width 49 height 21
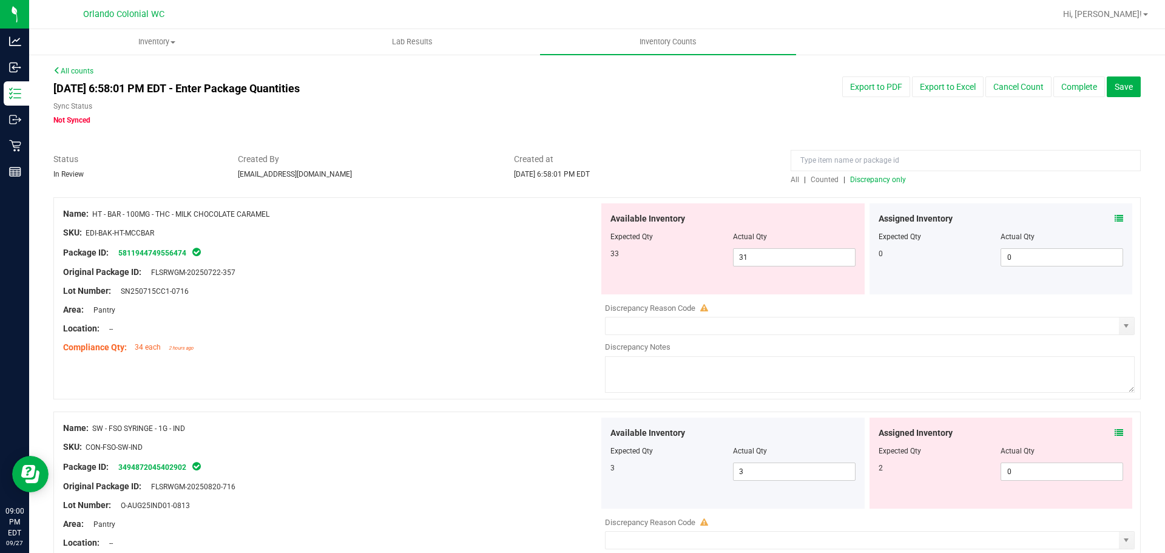
click at [403, 356] on div "Name: HT - BAR - 100MG - THC - MILK CHOCOLATE CARAMEL SKU: EDI-BAK-HT-MCCBAR Pa…" at bounding box center [331, 280] width 536 height 155
click at [772, 257] on span "31 31" at bounding box center [794, 257] width 123 height 18
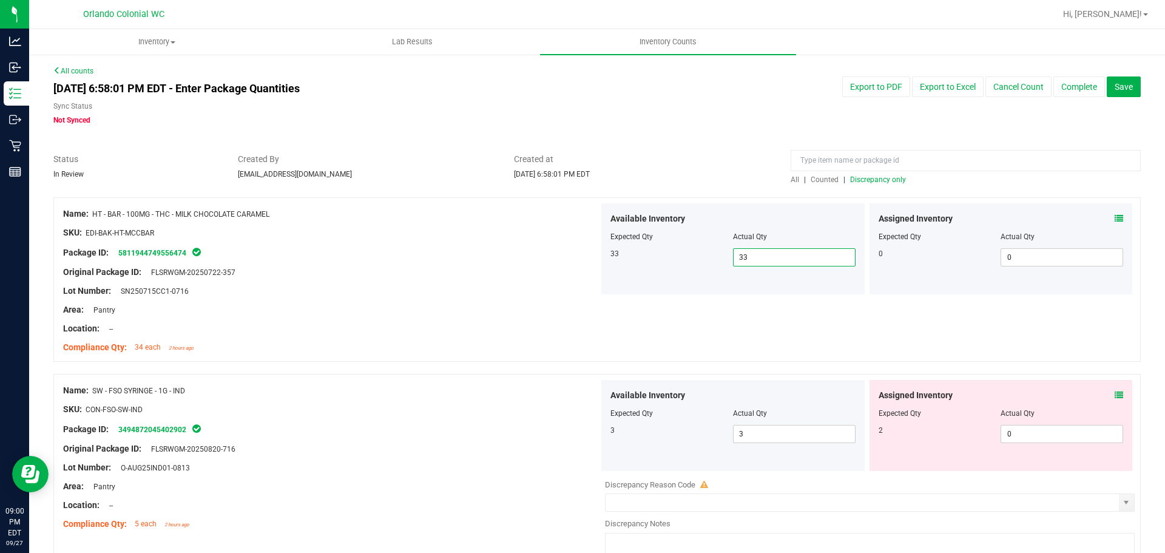
click at [1039, 374] on div "Name: SW - FSO SYRINGE - 1G - IND SKU: CON-FSO-SW-IND Package ID: 3494872045402…" at bounding box center [596, 475] width 1087 height 202
click at [1115, 394] on icon at bounding box center [1119, 395] width 8 height 8
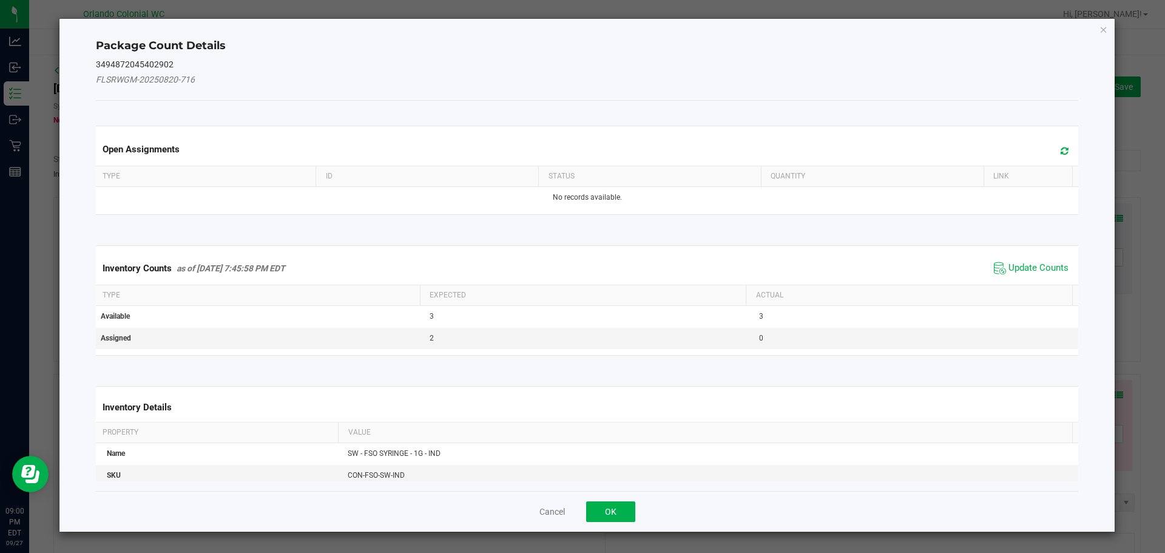
click at [1031, 278] on div "Inventory Counts as of [DATE] 7:45:58 PM EDT Update Counts" at bounding box center [587, 268] width 988 height 33
click at [1030, 269] on span "Update Counts" at bounding box center [1038, 268] width 60 height 12
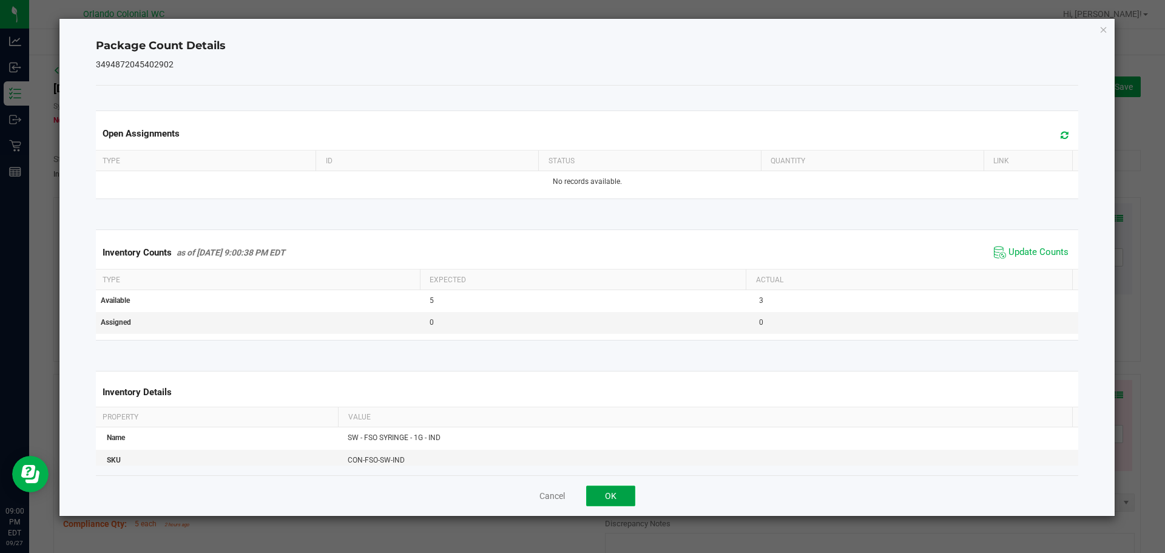
click at [615, 494] on button "OK" at bounding box center [610, 495] width 49 height 21
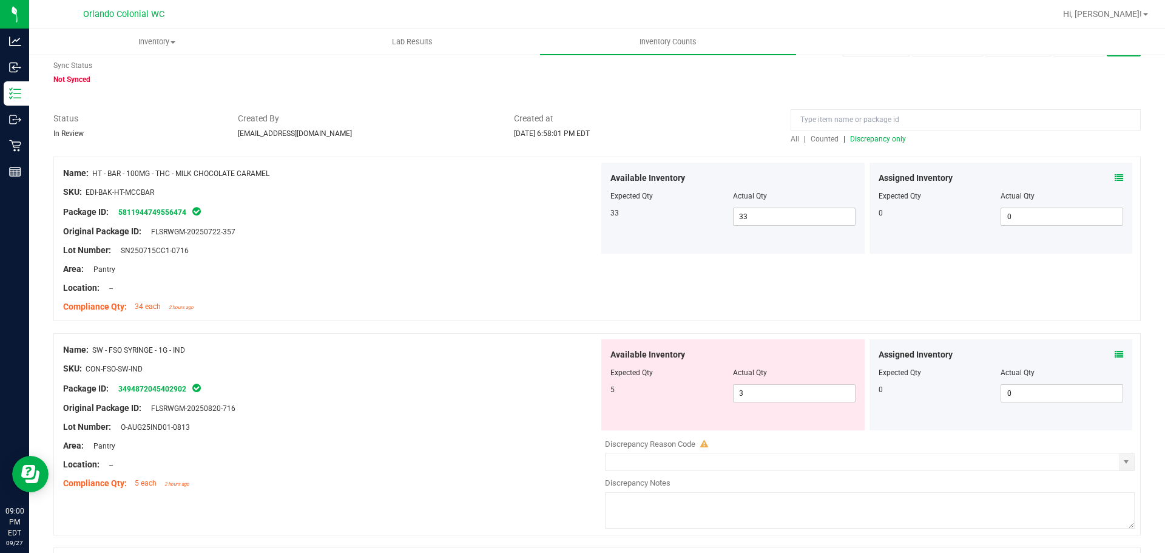
scroll to position [121, 0]
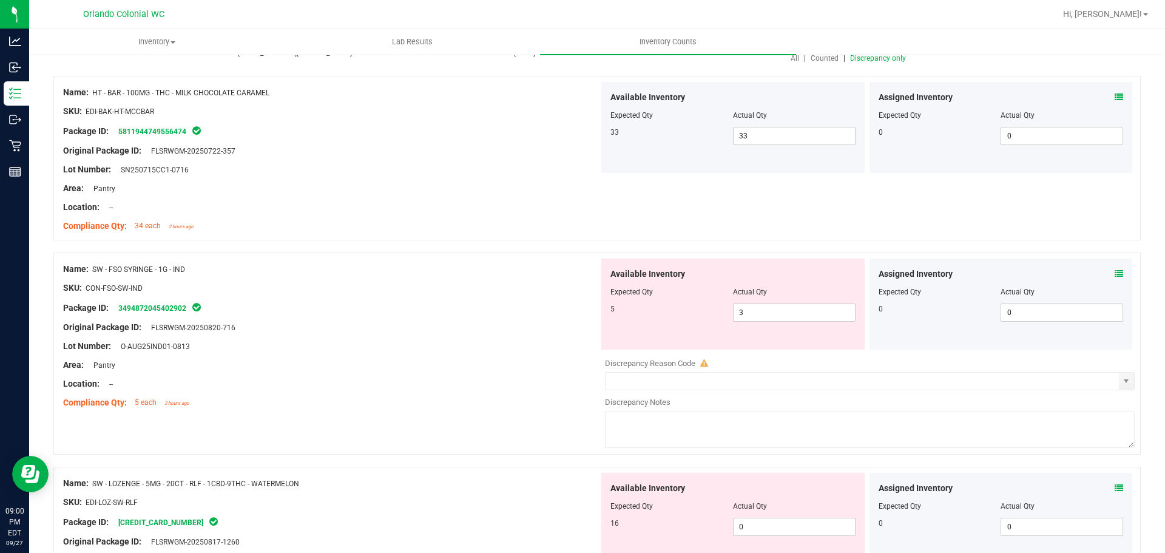
click at [457, 285] on div "SKU: CON-FSO-SW-IND" at bounding box center [331, 288] width 536 height 13
click at [758, 314] on span "3 3" at bounding box center [794, 312] width 123 height 18
click at [758, 314] on input "3" at bounding box center [794, 312] width 121 height 17
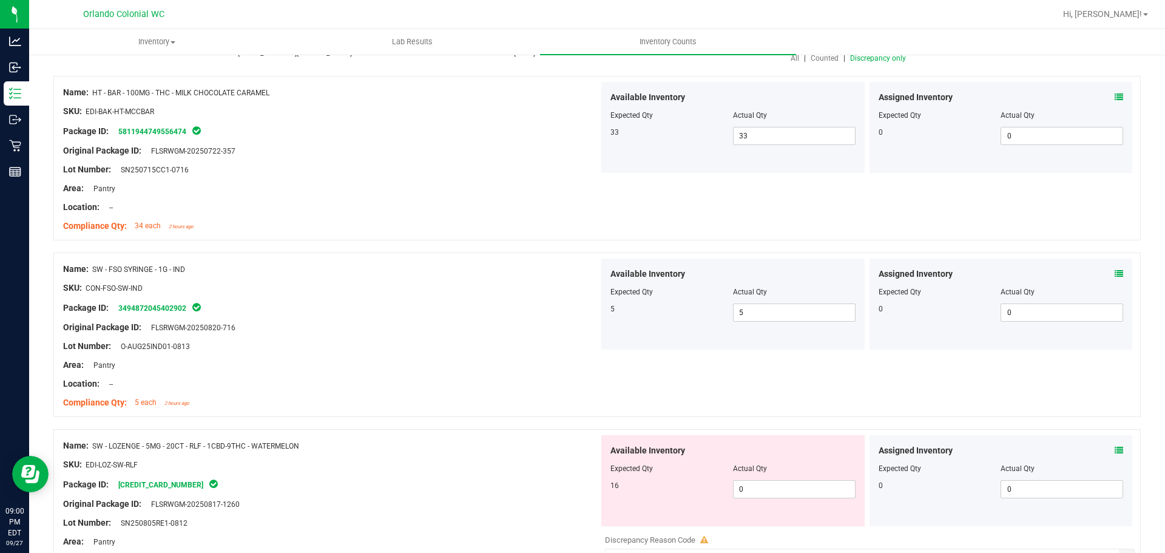
click at [1104, 269] on div "Assigned Inventory" at bounding box center [1001, 274] width 245 height 13
click at [1115, 272] on icon at bounding box center [1119, 273] width 8 height 8
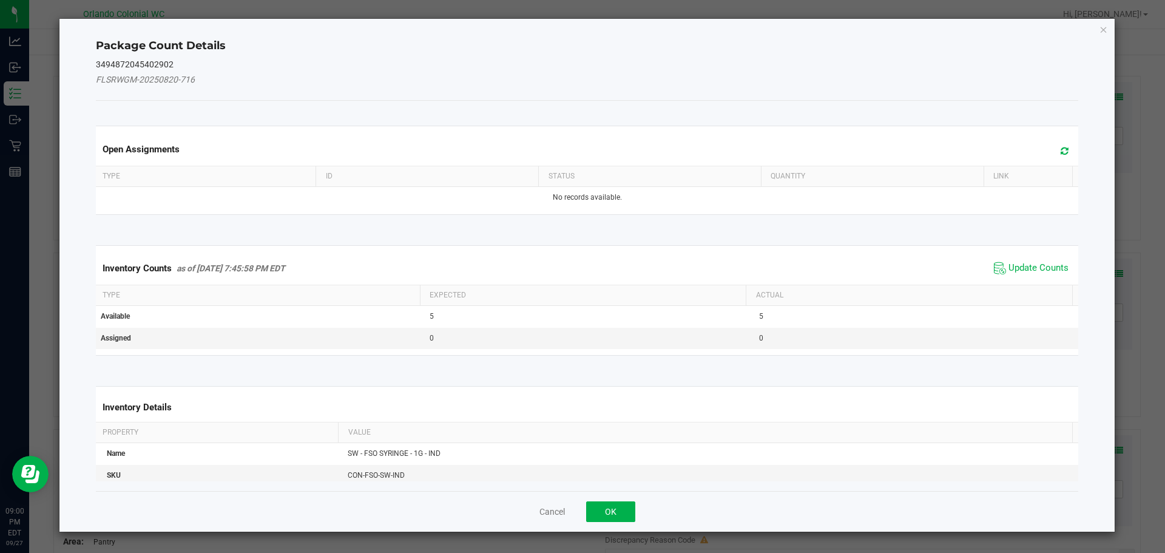
click at [1055, 275] on span "Update Counts" at bounding box center [1031, 268] width 81 height 18
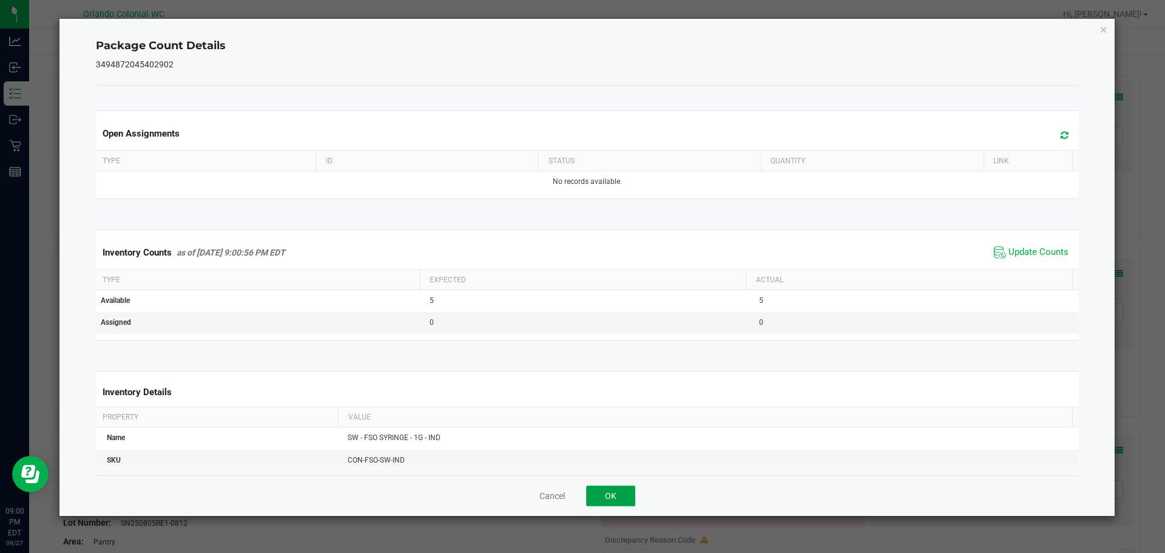
click at [610, 505] on button "OK" at bounding box center [610, 495] width 49 height 21
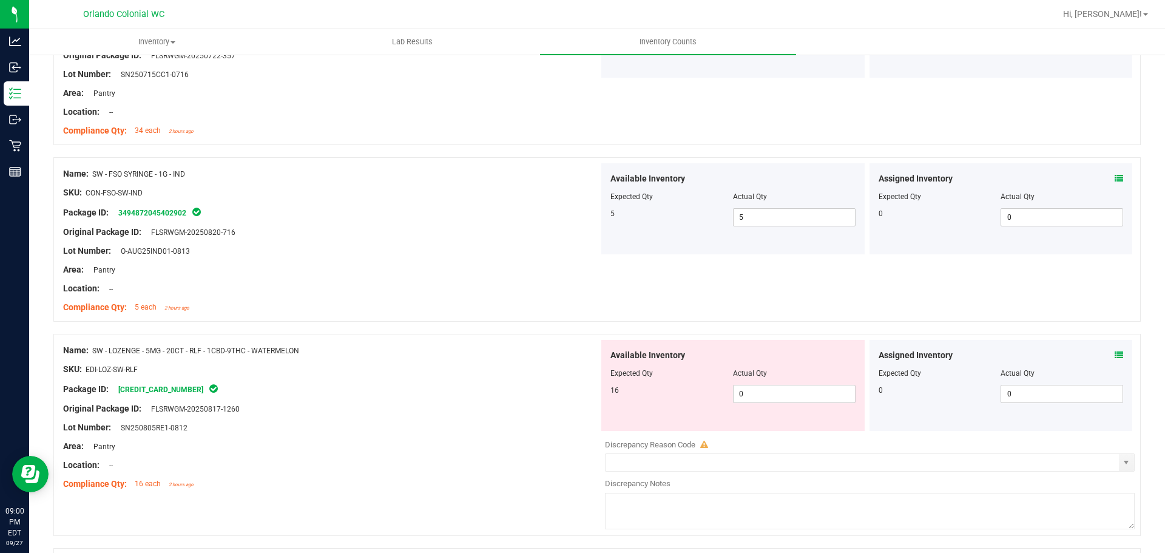
scroll to position [364, 0]
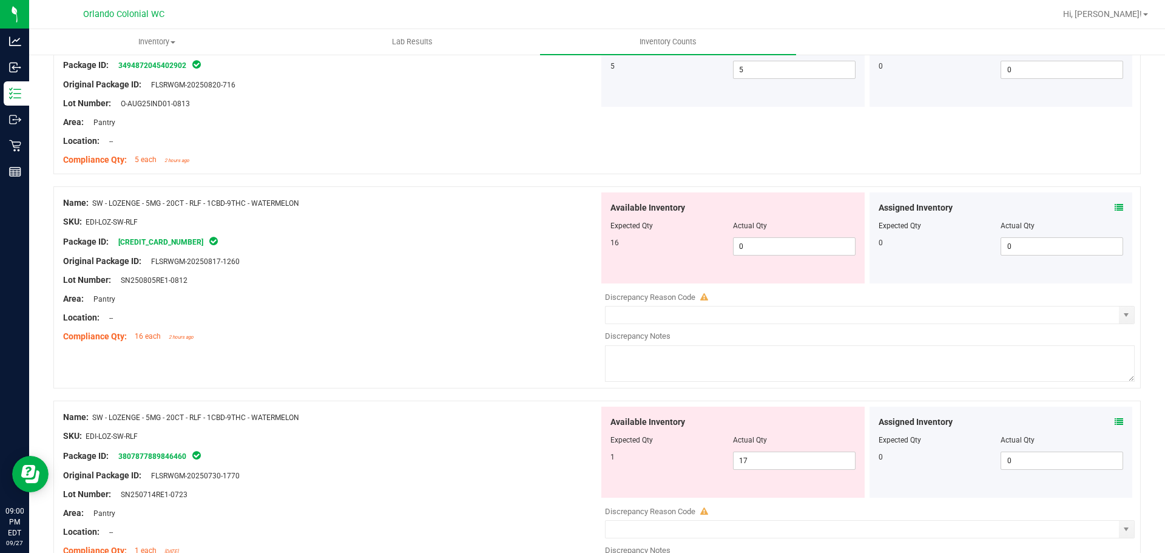
click at [518, 283] on div "Lot Number: SN250805RE1-0812" at bounding box center [331, 280] width 536 height 13
click at [473, 249] on div at bounding box center [331, 252] width 536 height 6
click at [473, 252] on div at bounding box center [331, 252] width 536 height 6
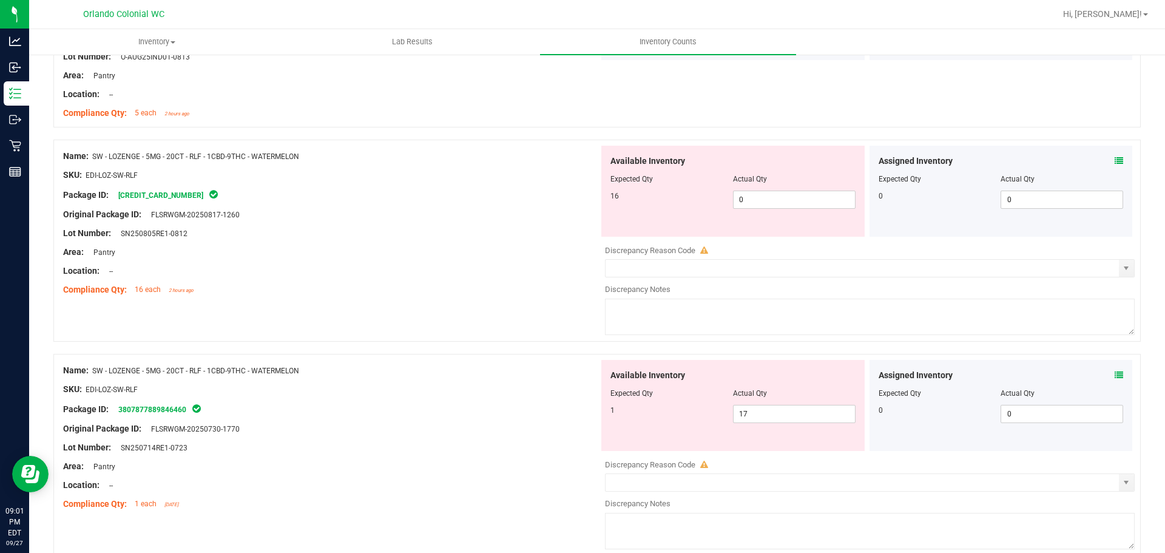
scroll to position [485, 0]
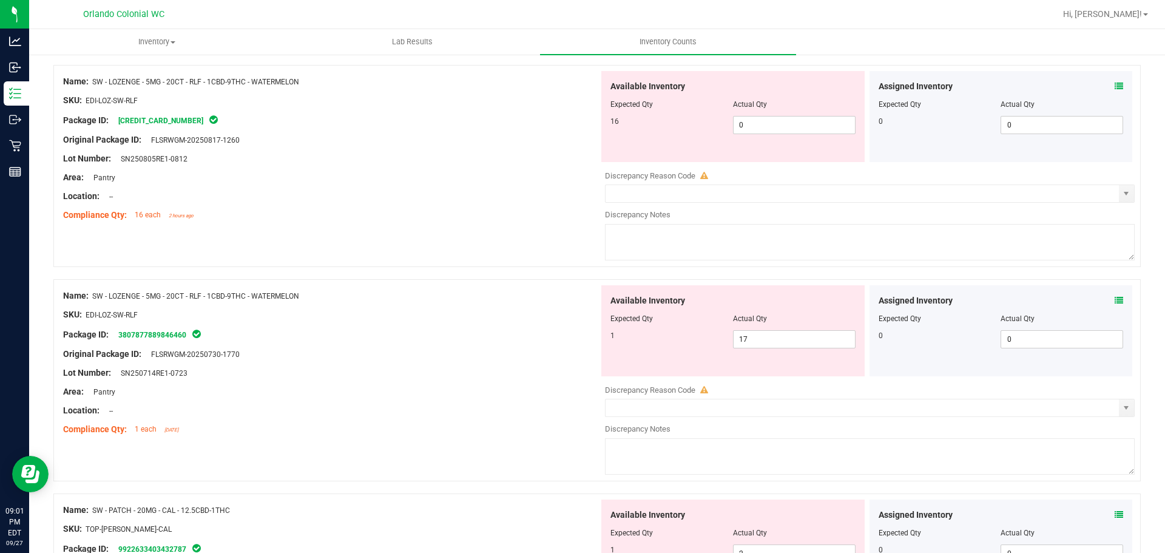
click at [418, 160] on div "Lot Number: SN250805RE1-0812" at bounding box center [331, 158] width 536 height 13
click at [1115, 86] on icon at bounding box center [1119, 86] width 8 height 8
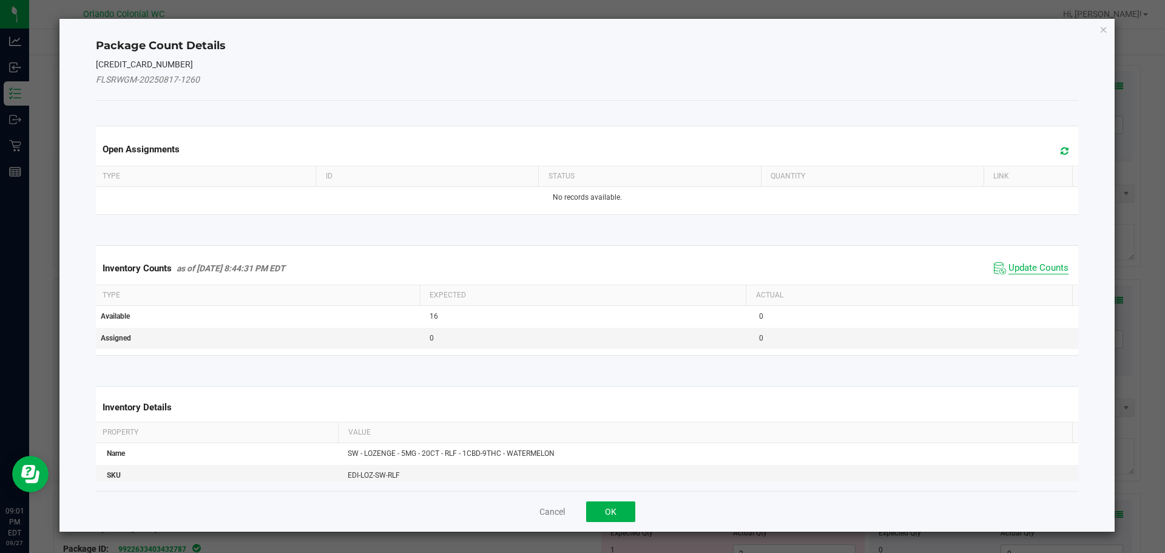
click at [1029, 266] on span "Update Counts" at bounding box center [1038, 268] width 60 height 12
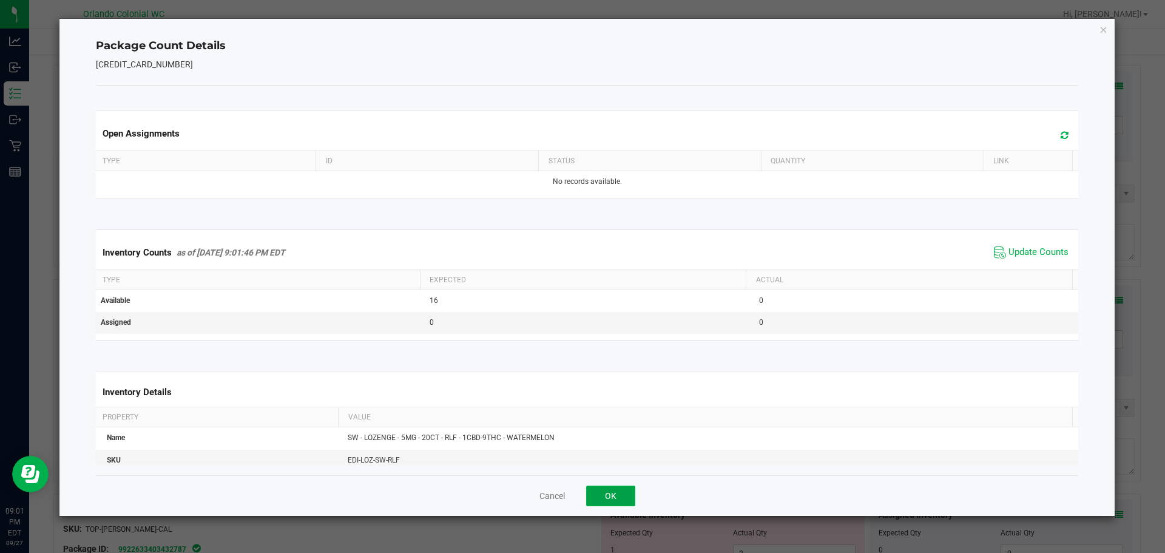
click at [625, 494] on button "OK" at bounding box center [610, 495] width 49 height 21
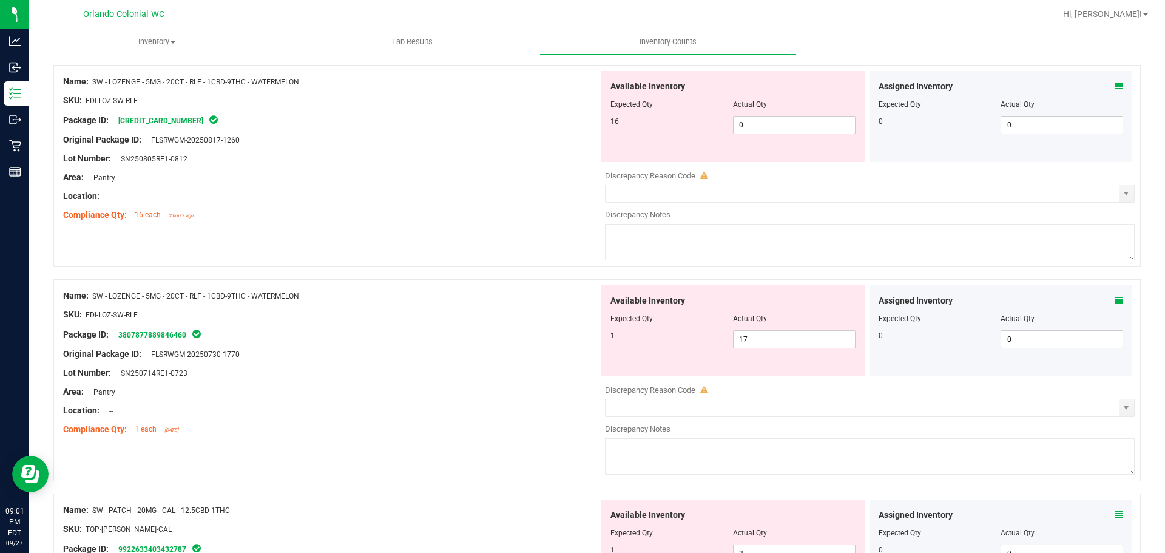
click at [1115, 301] on icon at bounding box center [1119, 300] width 8 height 8
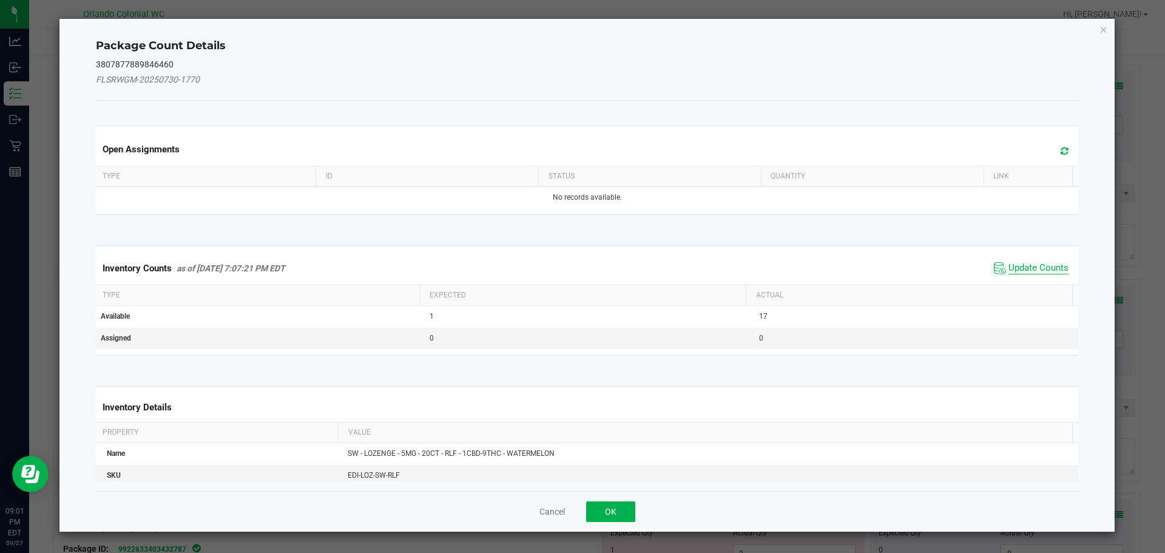
click at [1041, 265] on span "Update Counts" at bounding box center [1038, 268] width 60 height 12
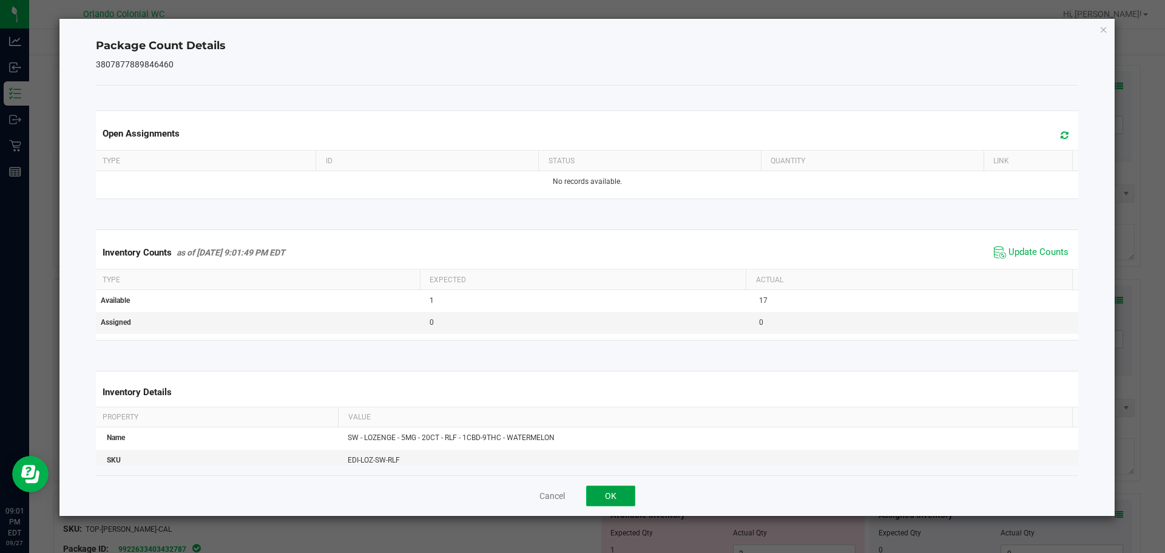
click at [616, 501] on button "OK" at bounding box center [610, 495] width 49 height 21
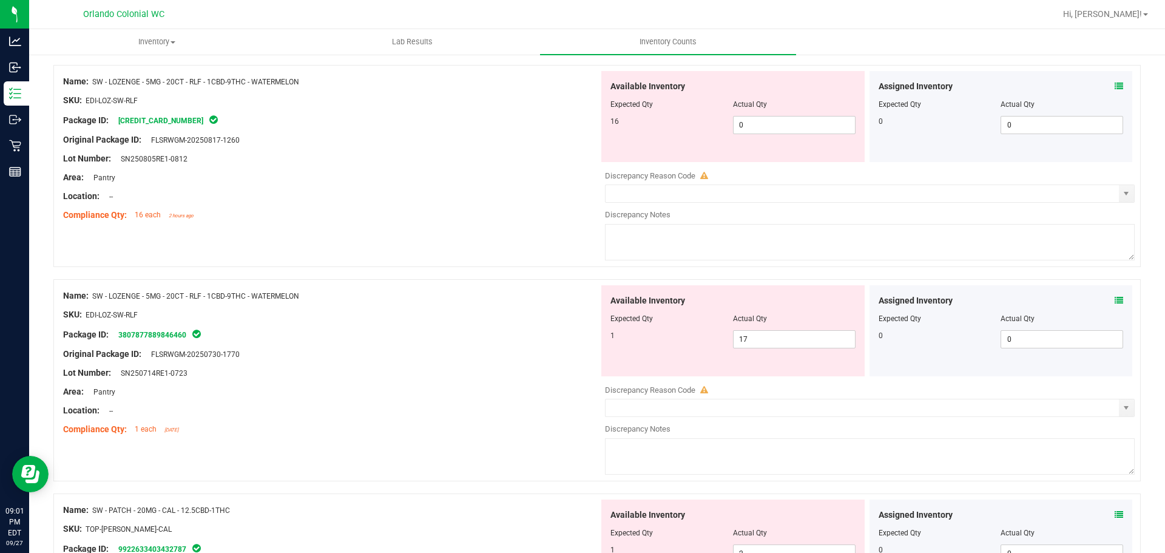
click at [1104, 511] on div "Assigned Inventory" at bounding box center [1001, 514] width 245 height 13
click at [1115, 516] on icon at bounding box center [1119, 514] width 8 height 8
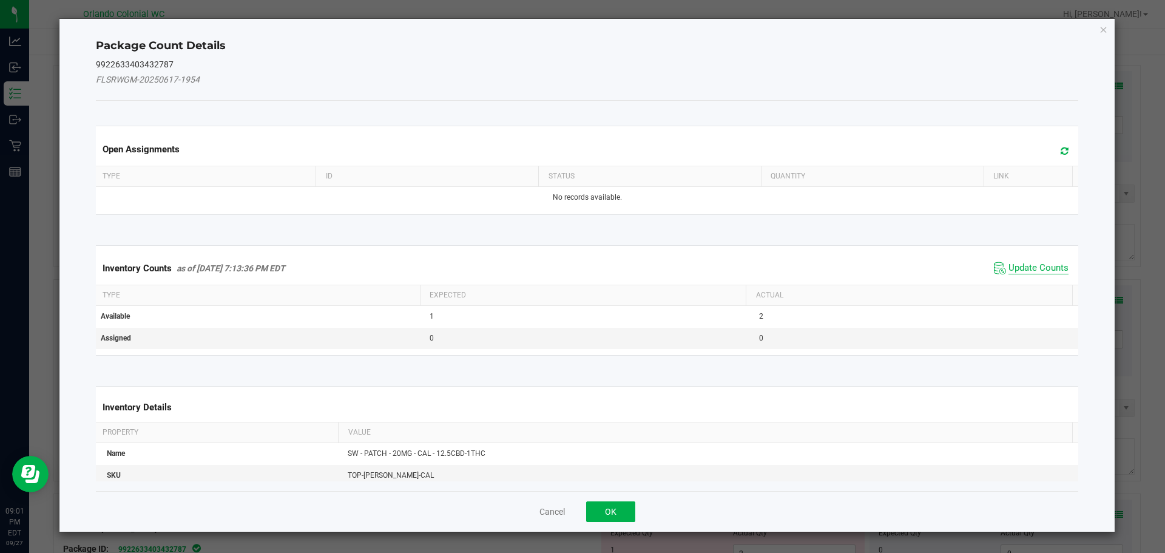
click at [1052, 274] on span "Update Counts" at bounding box center [1038, 268] width 60 height 12
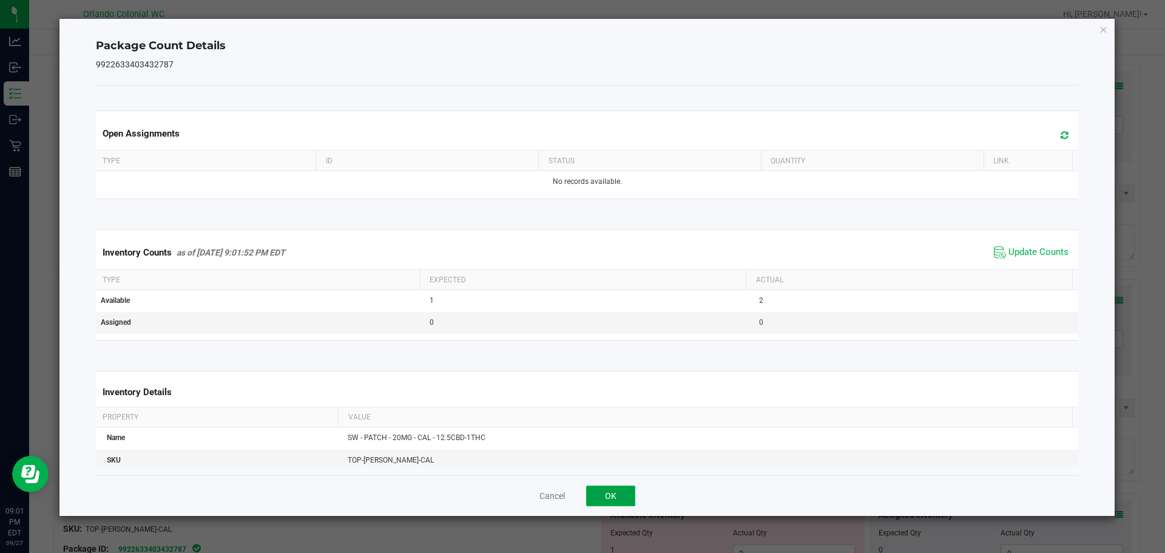
click at [611, 496] on button "OK" at bounding box center [610, 495] width 49 height 21
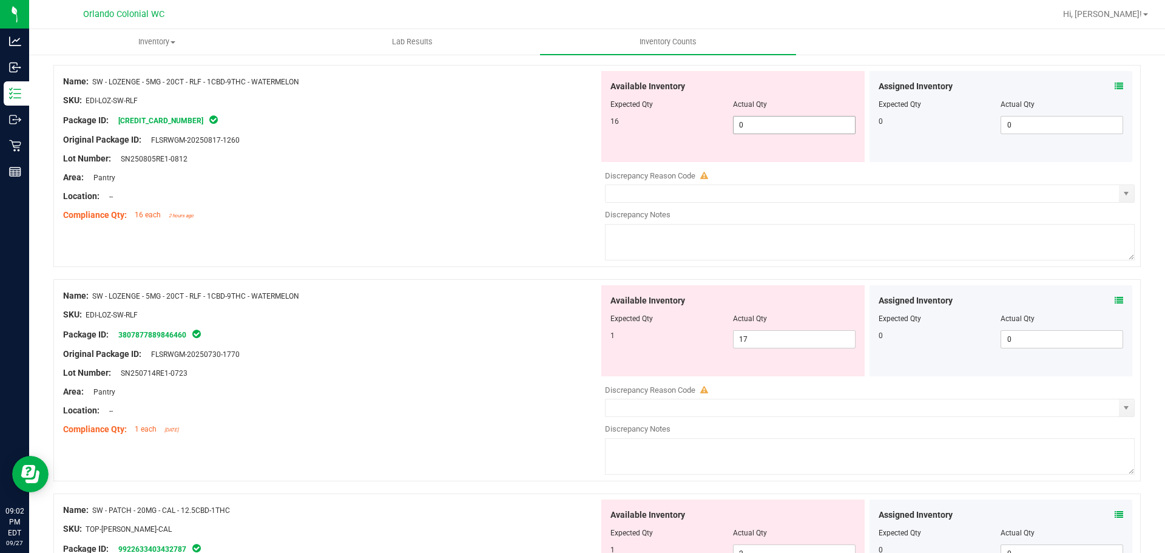
click at [780, 127] on input "0" at bounding box center [794, 124] width 121 height 17
click at [802, 339] on div "Available Inventory Expected Qty Actual Qty 1 17 17" at bounding box center [867, 381] width 536 height 192
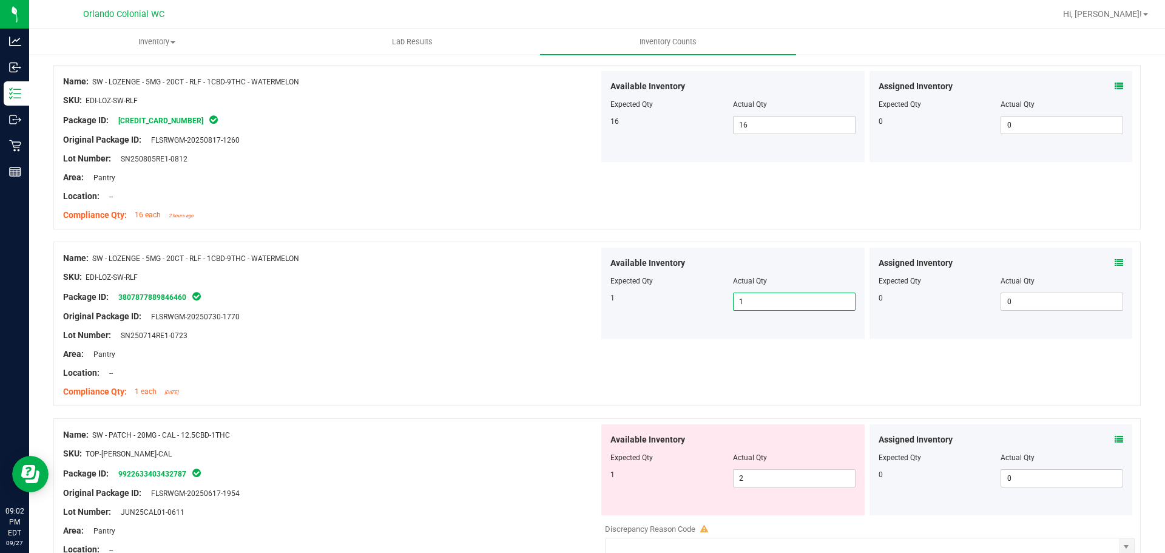
click at [497, 307] on div at bounding box center [331, 307] width 536 height 6
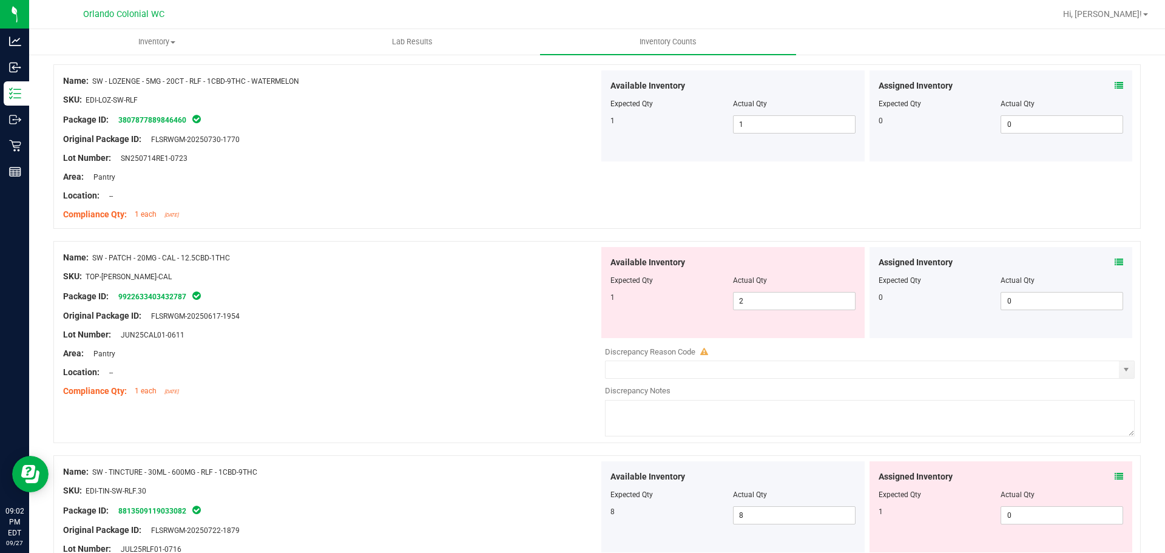
scroll to position [667, 0]
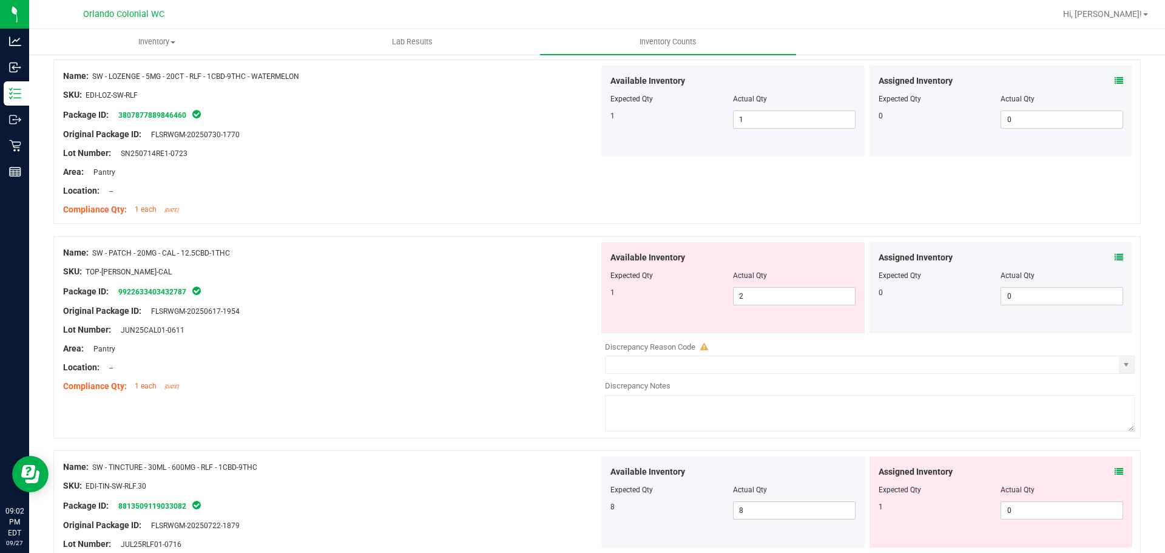
click at [448, 272] on div "SKU: TOP-[PERSON_NAME]-CAL" at bounding box center [331, 271] width 536 height 13
click at [1115, 257] on icon at bounding box center [1119, 257] width 8 height 8
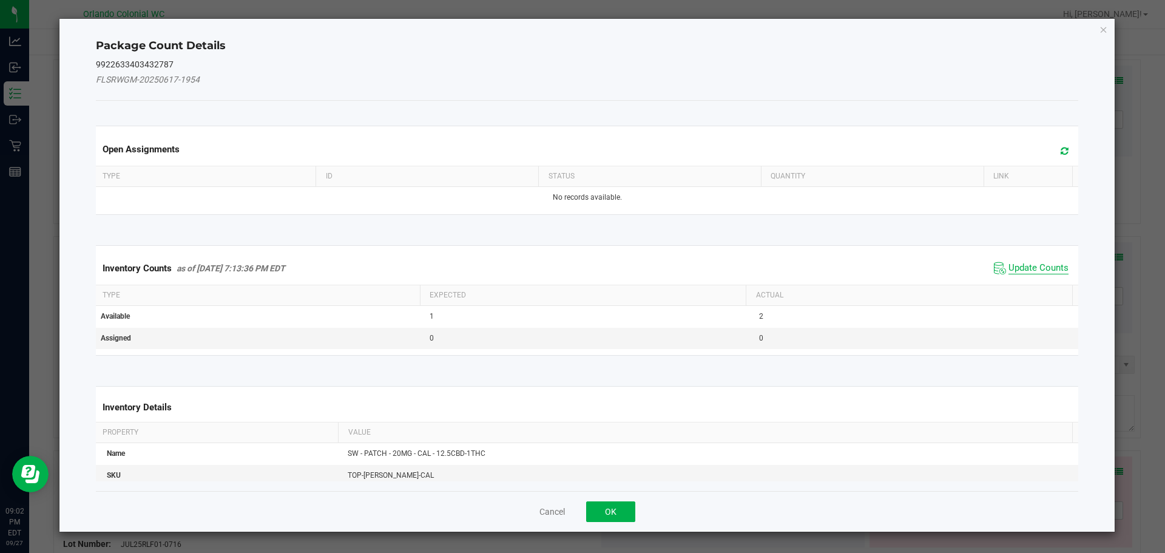
click at [1027, 268] on span "Update Counts" at bounding box center [1038, 268] width 60 height 12
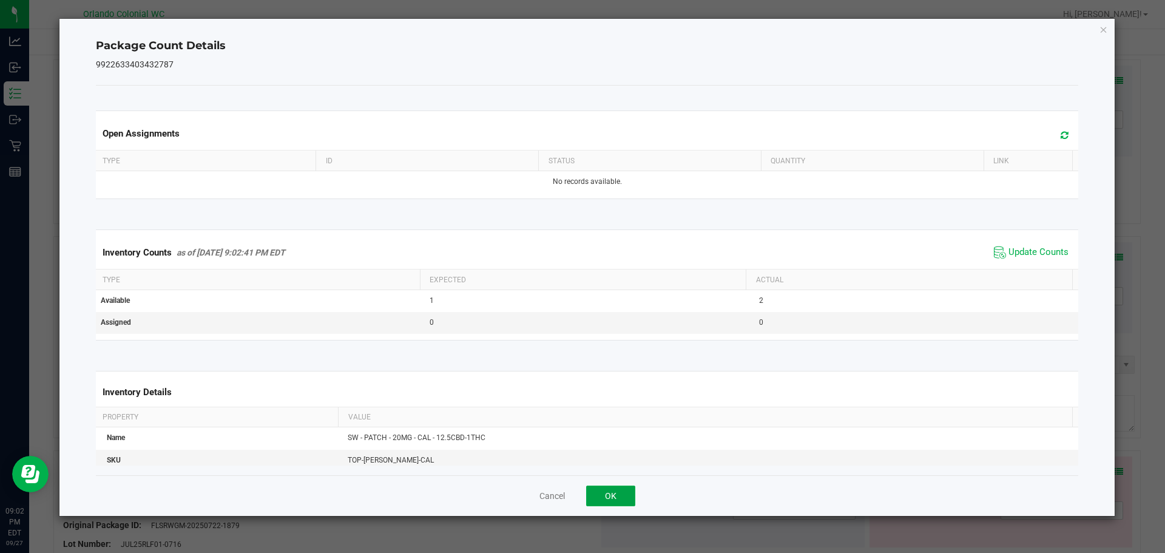
click at [624, 497] on button "OK" at bounding box center [610, 495] width 49 height 21
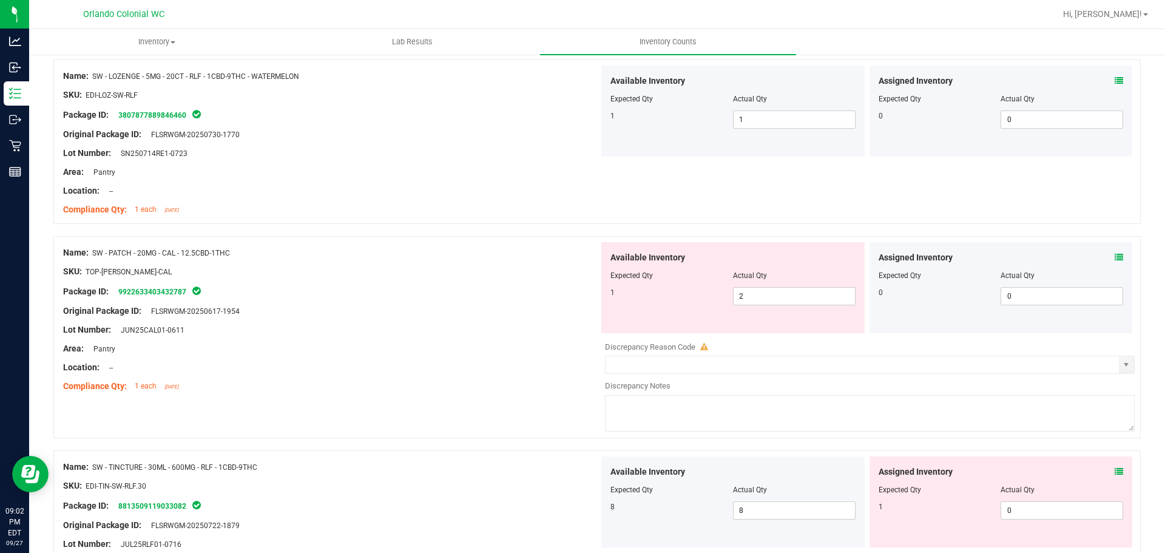
click at [480, 320] on div at bounding box center [331, 320] width 536 height 6
click at [455, 294] on div "Package ID: 9922633403432787" at bounding box center [331, 291] width 536 height 15
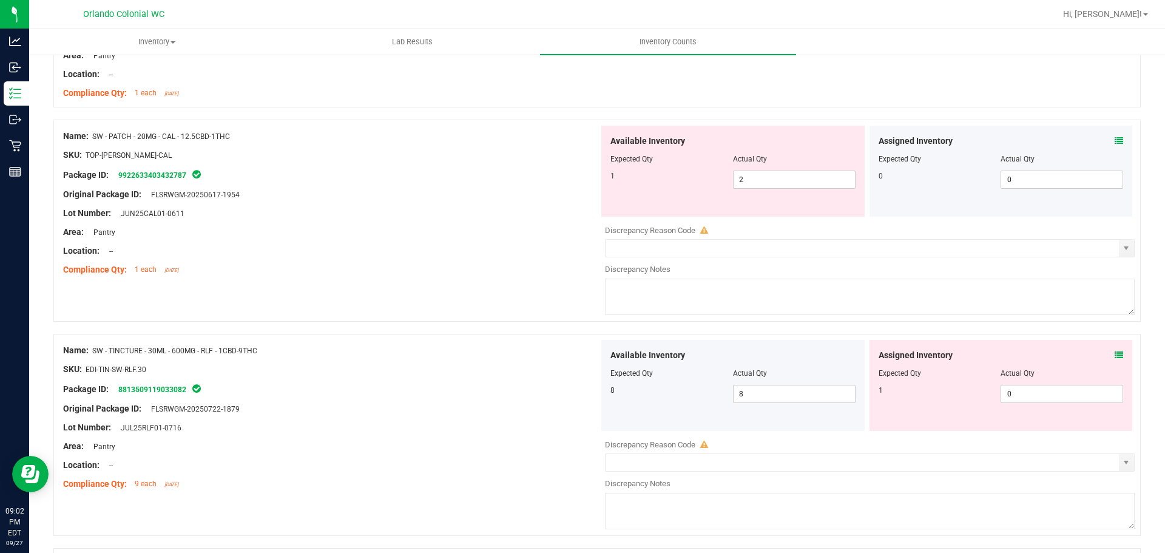
scroll to position [789, 0]
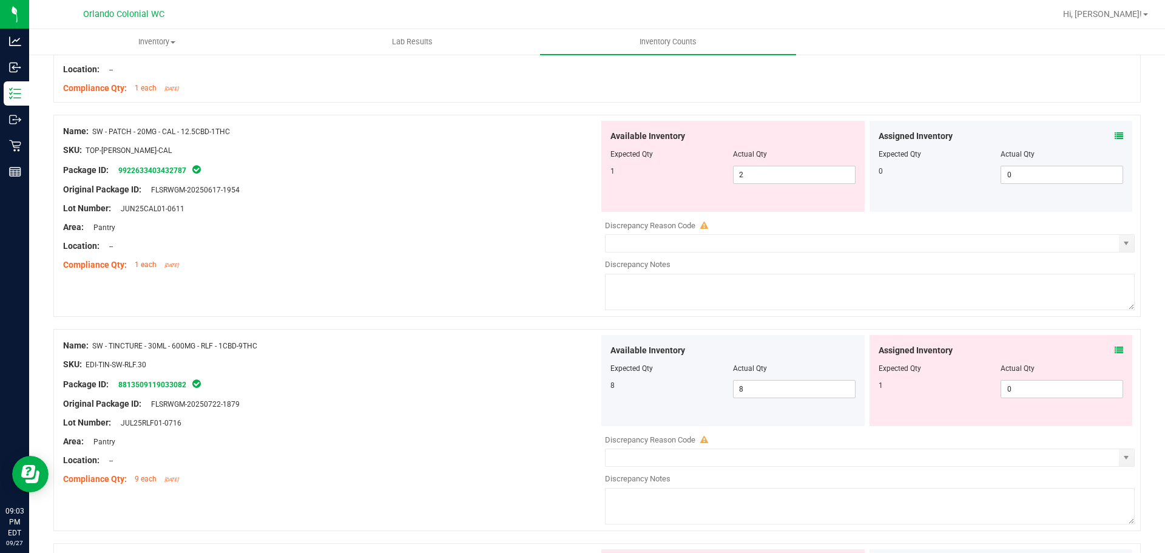
click at [493, 201] on div at bounding box center [331, 199] width 536 height 6
click at [493, 200] on div at bounding box center [331, 199] width 536 height 6
click at [1115, 132] on icon at bounding box center [1119, 136] width 8 height 8
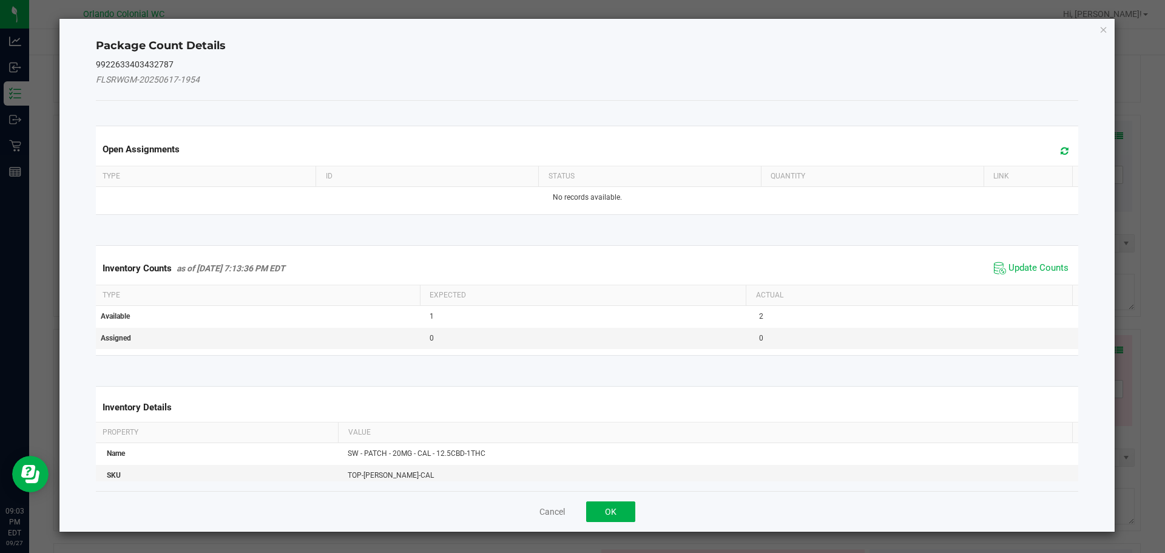
click at [1022, 276] on span "Update Counts" at bounding box center [1031, 268] width 81 height 18
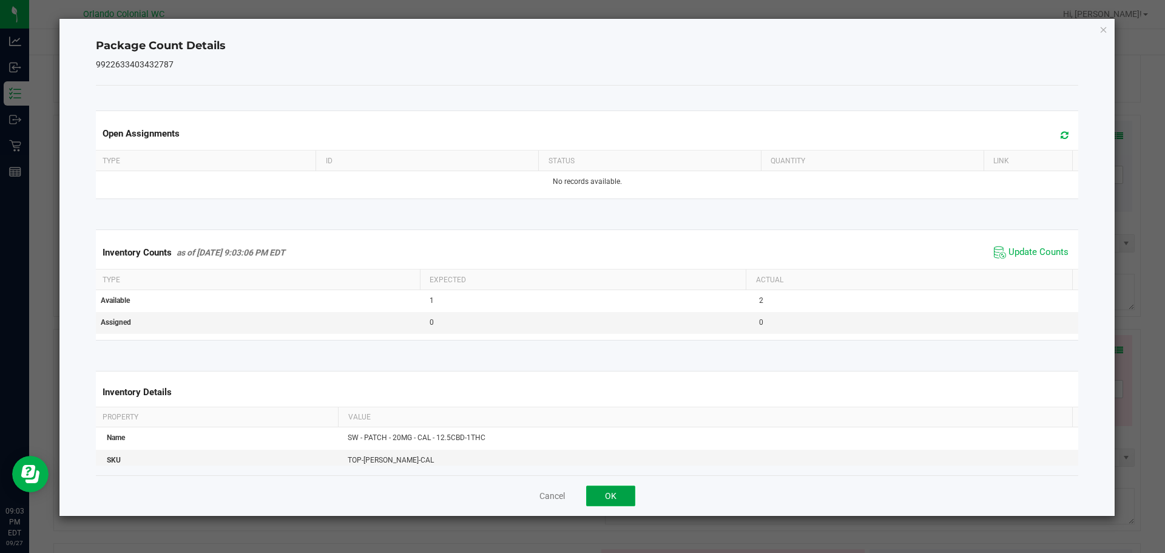
click at [624, 501] on button "OK" at bounding box center [610, 495] width 49 height 21
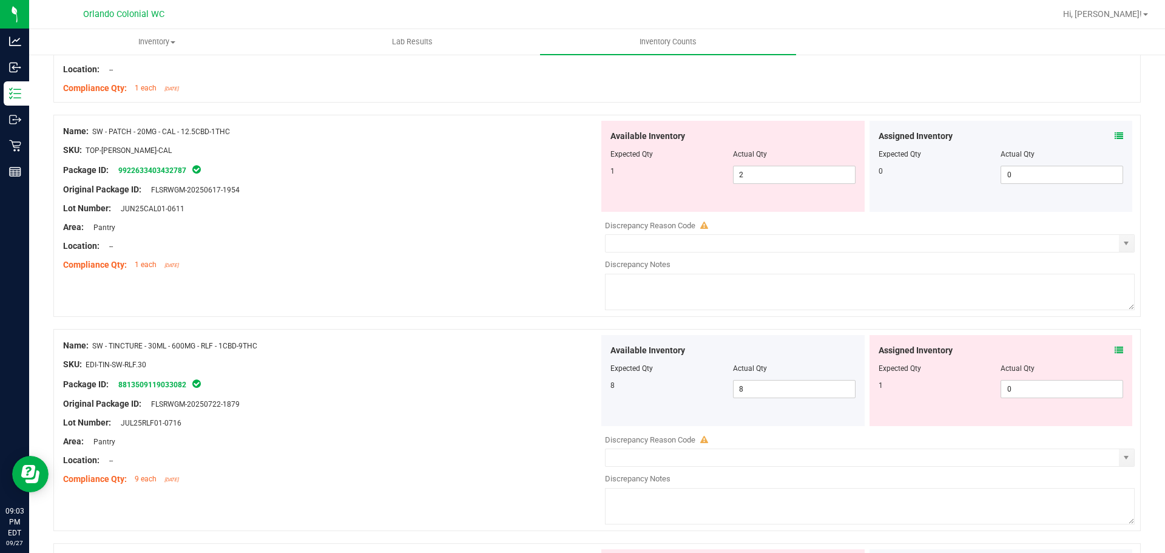
click at [504, 309] on div "Name: SW - PATCH - 20MG - CAL - 12.5CBD-1THC SKU: TOP-[PERSON_NAME]-CAL Package…" at bounding box center [596, 216] width 1087 height 202
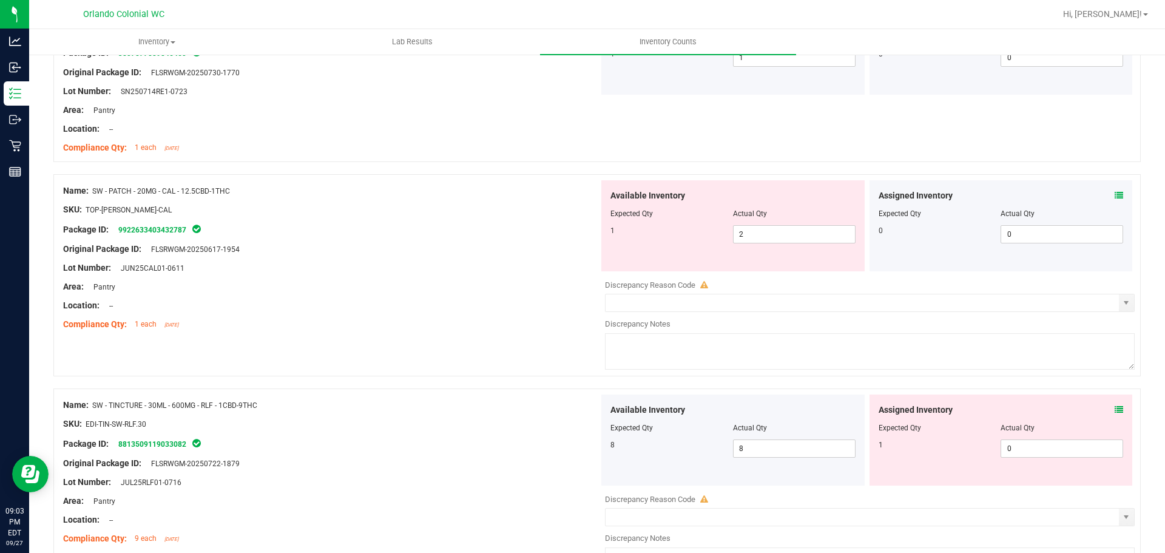
scroll to position [728, 0]
click at [475, 277] on div at bounding box center [331, 278] width 536 height 6
click at [470, 265] on div "Lot Number: JUN25CAL01-0611" at bounding box center [331, 269] width 536 height 13
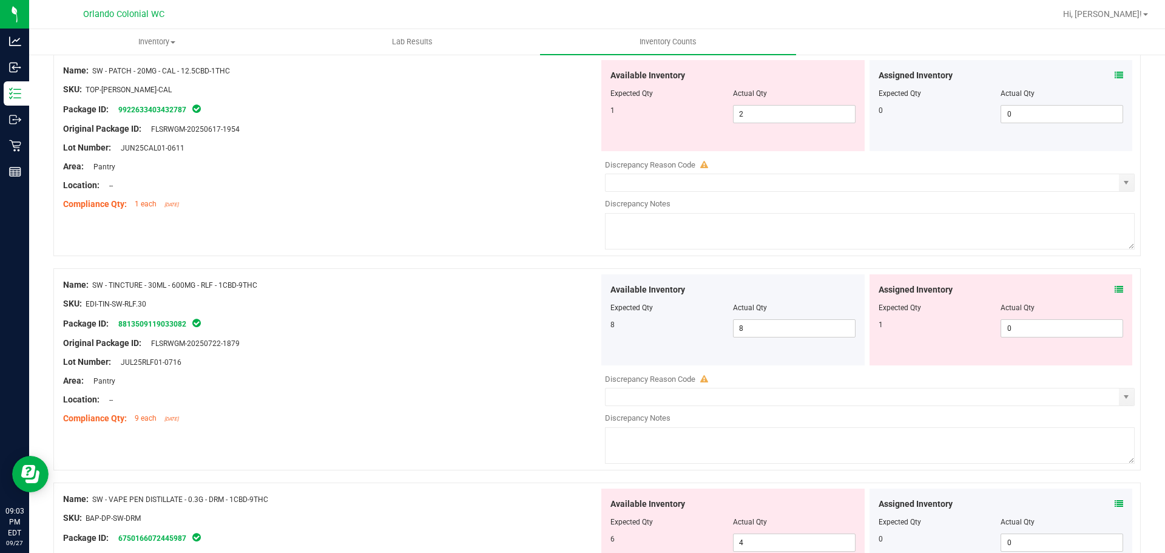
click at [1115, 291] on icon at bounding box center [1119, 289] width 8 height 8
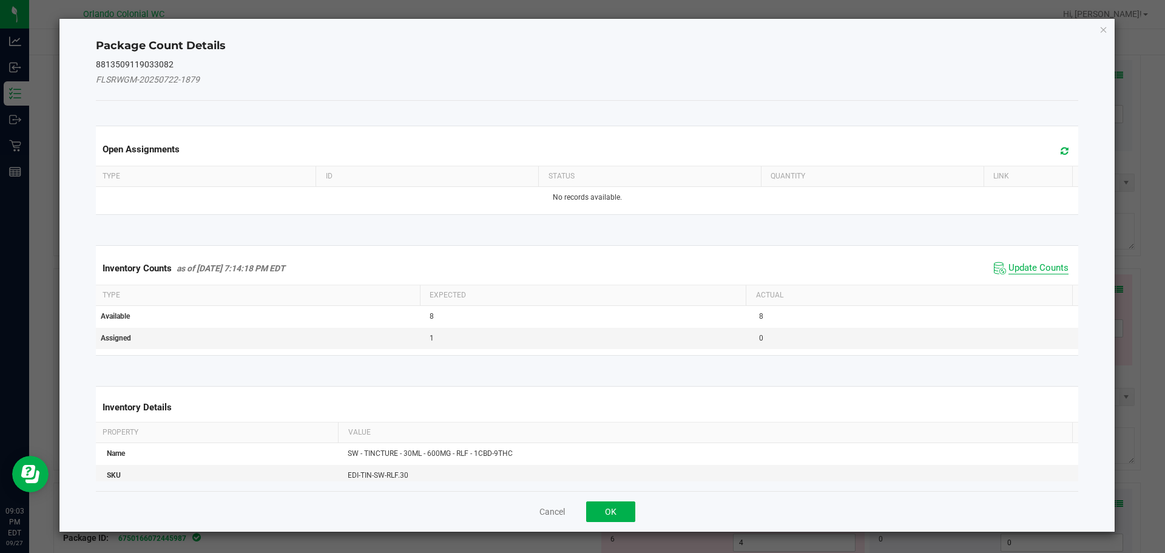
click at [1042, 269] on span "Update Counts" at bounding box center [1038, 268] width 60 height 12
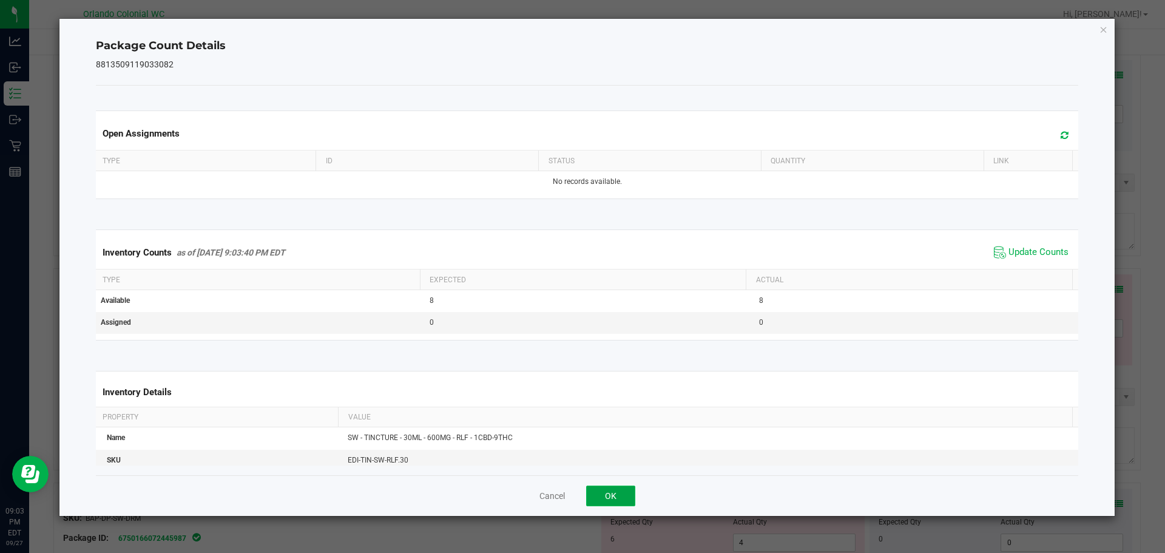
click at [612, 495] on button "OK" at bounding box center [610, 495] width 49 height 21
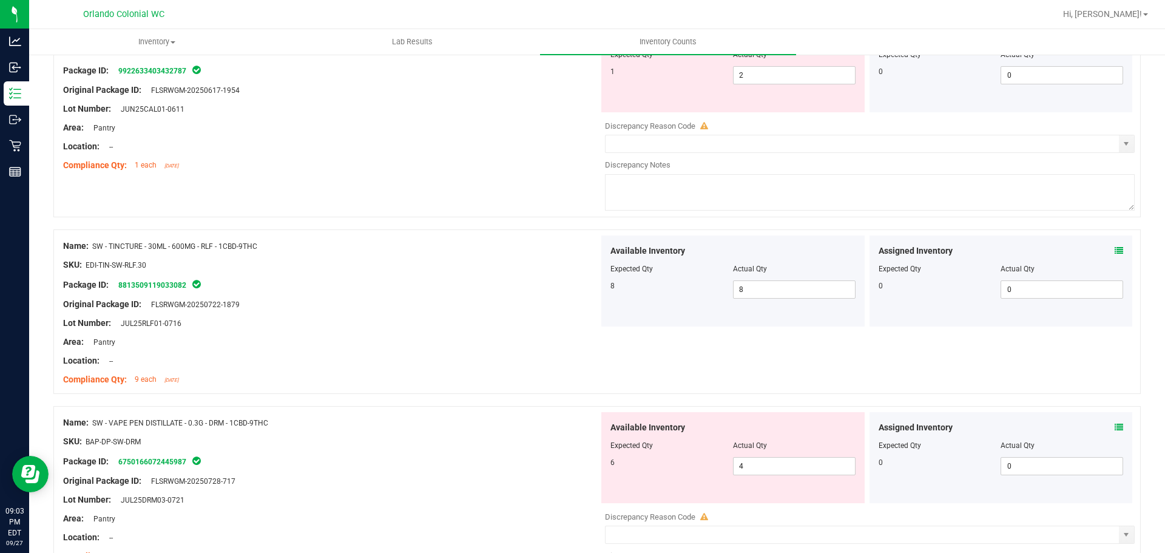
scroll to position [910, 0]
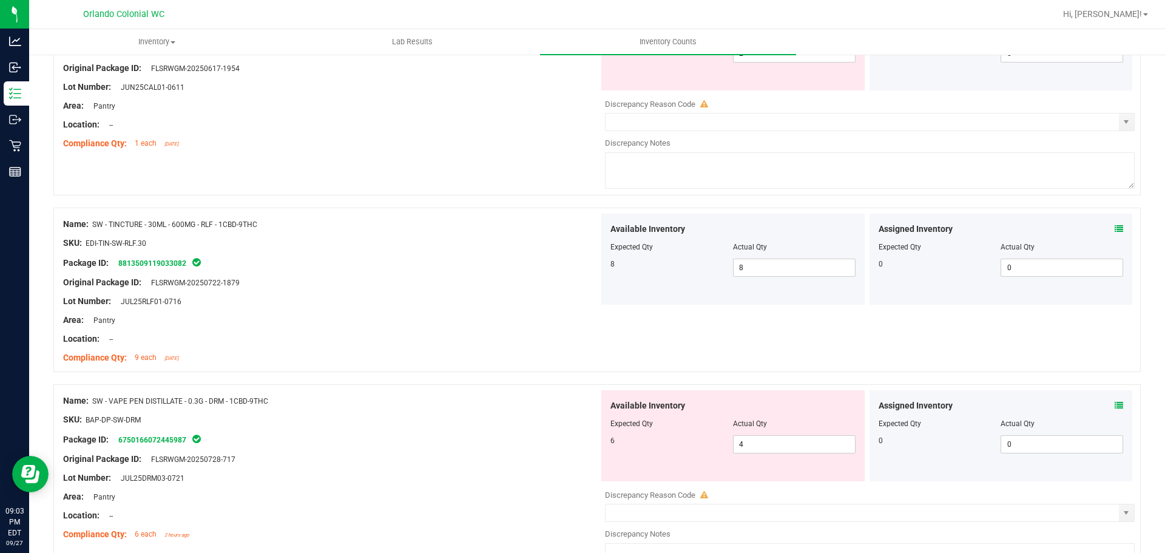
click at [1115, 408] on icon at bounding box center [1119, 405] width 8 height 8
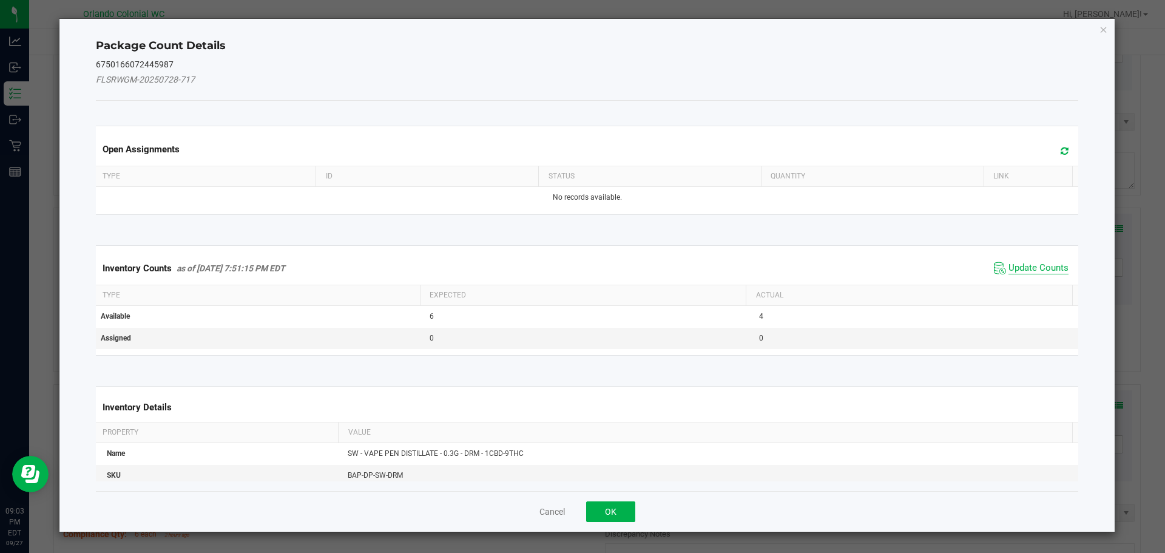
click at [1036, 272] on span "Update Counts" at bounding box center [1038, 268] width 60 height 12
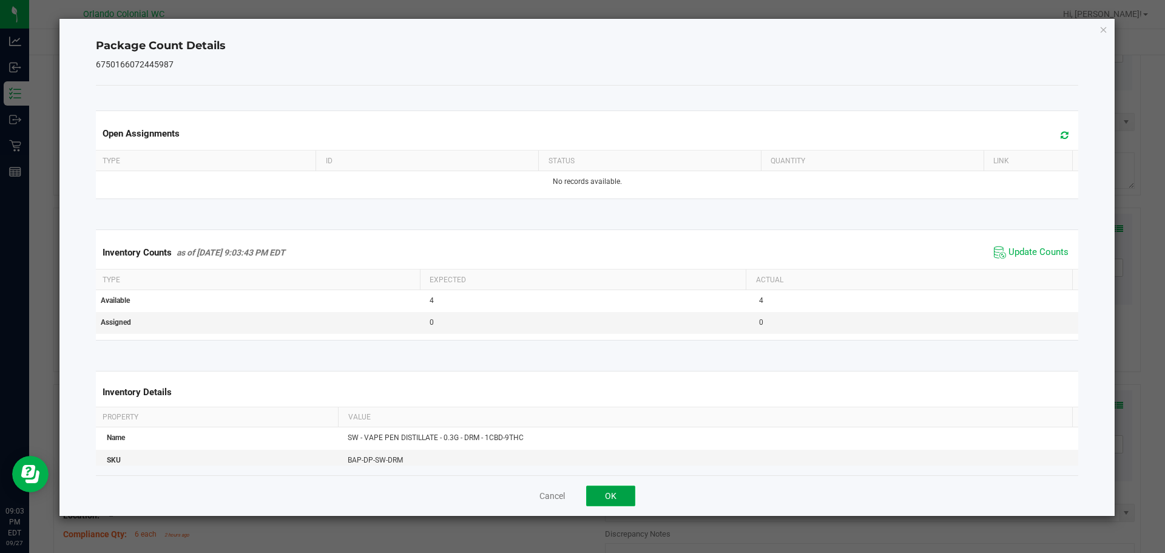
click at [617, 491] on button "OK" at bounding box center [610, 495] width 49 height 21
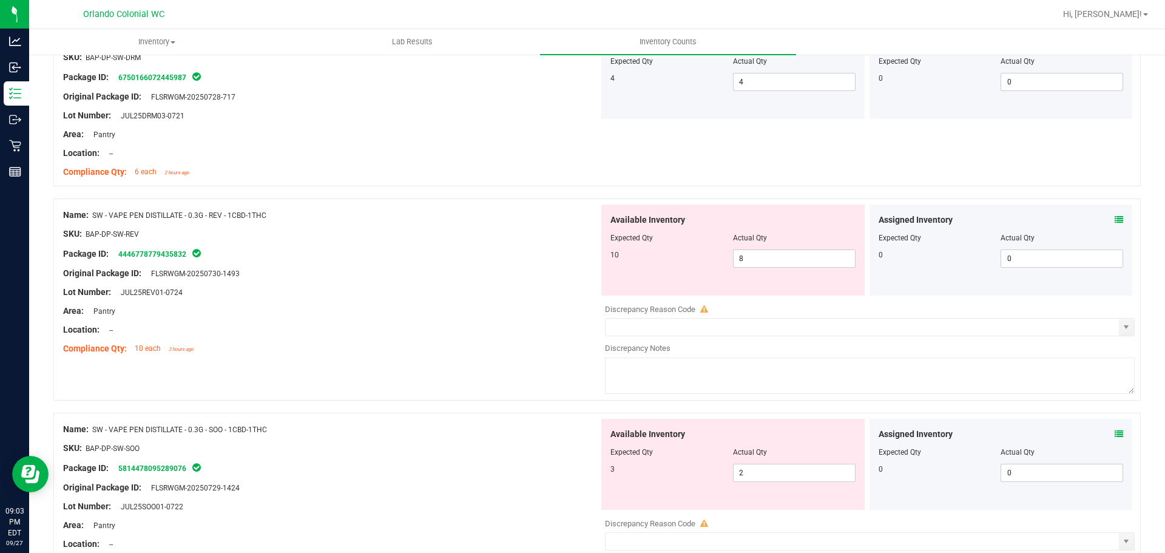
scroll to position [1274, 0]
click at [1115, 224] on span at bounding box center [1119, 218] width 8 height 13
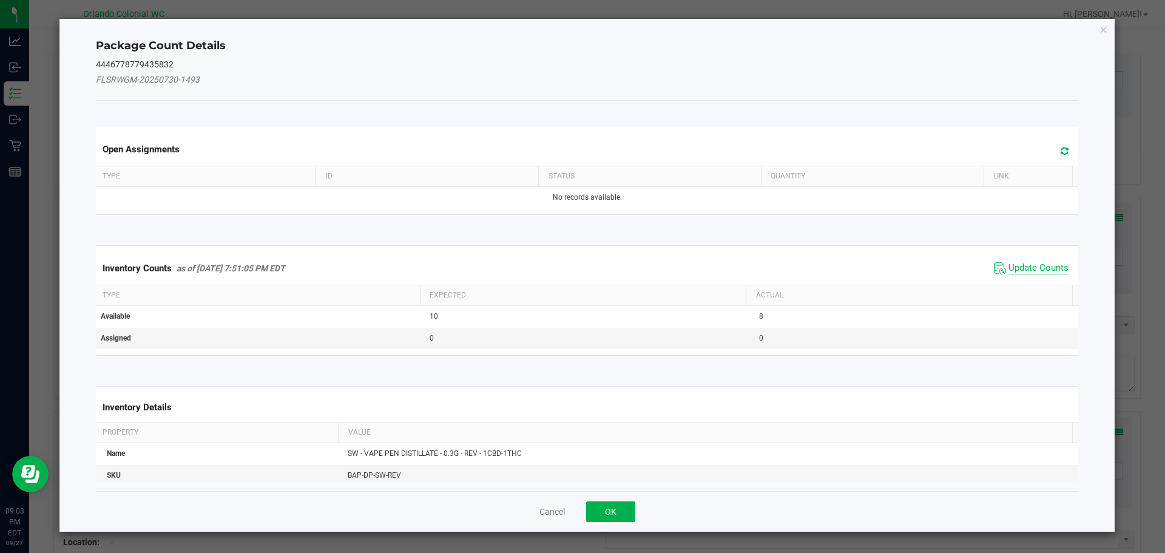
click at [1034, 271] on span "Update Counts" at bounding box center [1038, 268] width 60 height 12
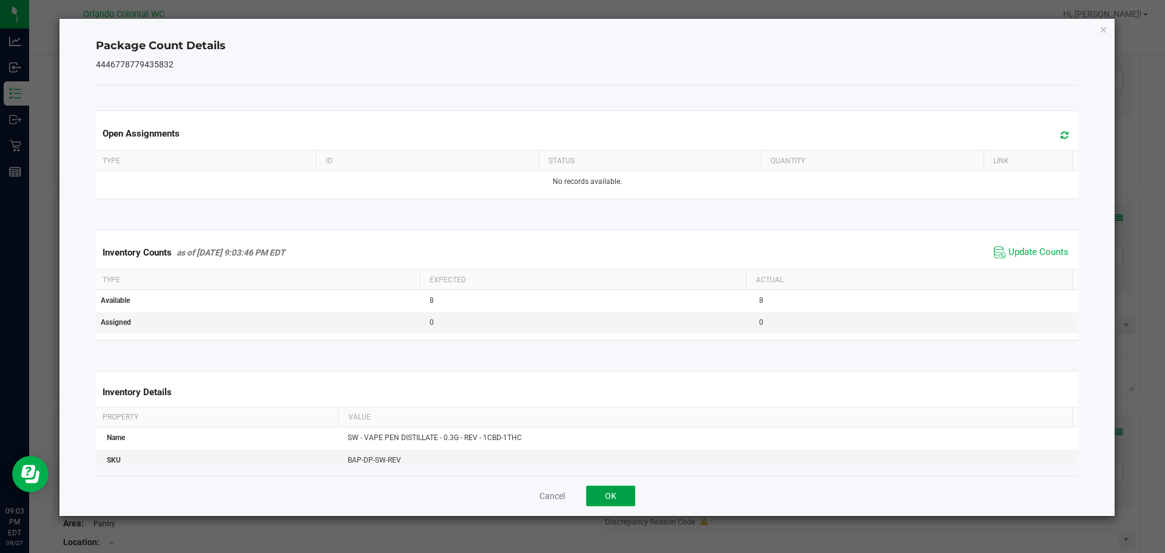
click at [601, 498] on button "OK" at bounding box center [610, 495] width 49 height 21
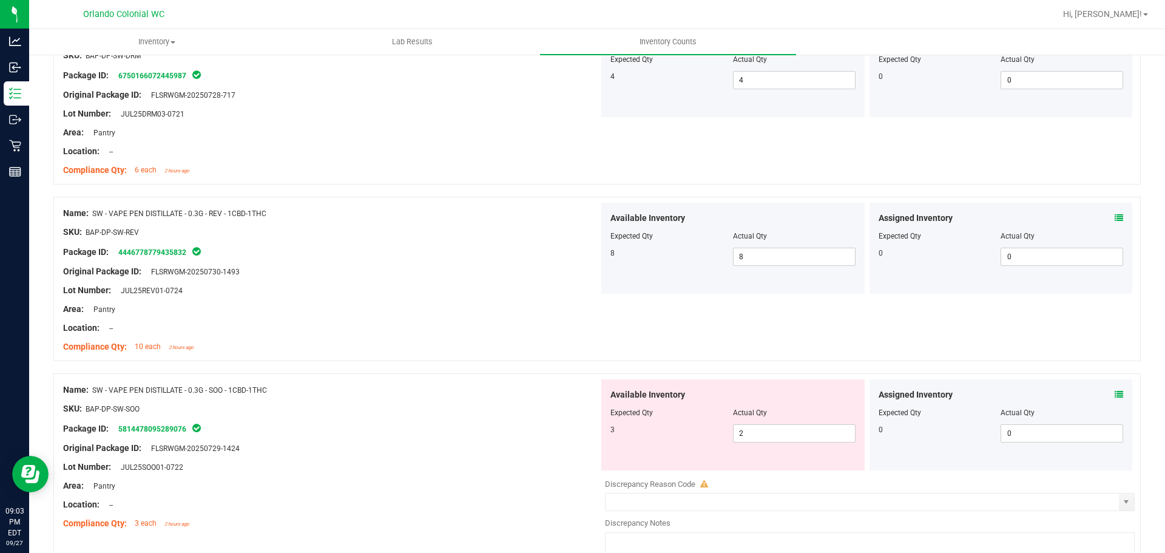
click at [1116, 396] on div "Assigned Inventory Expected Qty Actual Qty 0 0 0" at bounding box center [1000, 424] width 263 height 91
click at [1103, 391] on div "Assigned Inventory" at bounding box center [1001, 394] width 245 height 13
click at [1115, 391] on icon at bounding box center [1119, 394] width 8 height 8
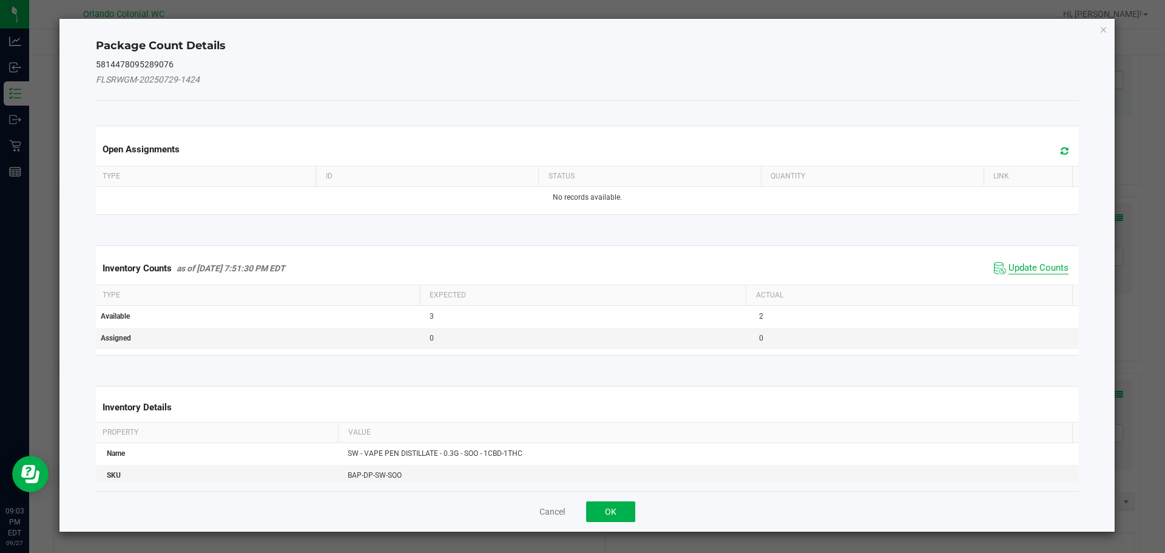
click at [1044, 274] on span "Update Counts" at bounding box center [1038, 268] width 60 height 12
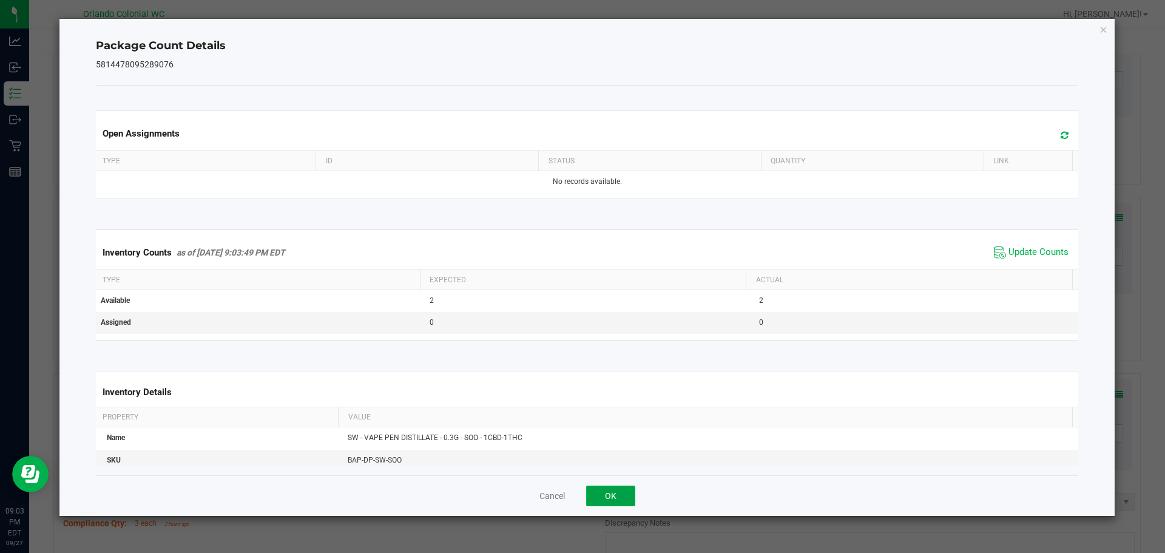
click at [617, 495] on button "OK" at bounding box center [610, 495] width 49 height 21
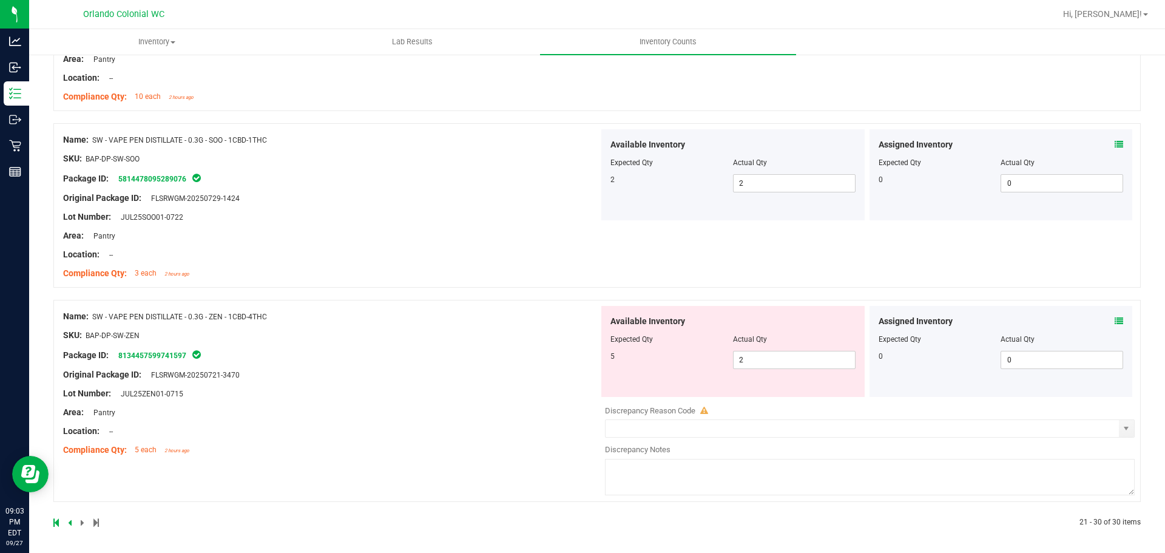
scroll to position [1526, 0]
click at [1115, 319] on icon at bounding box center [1119, 318] width 8 height 8
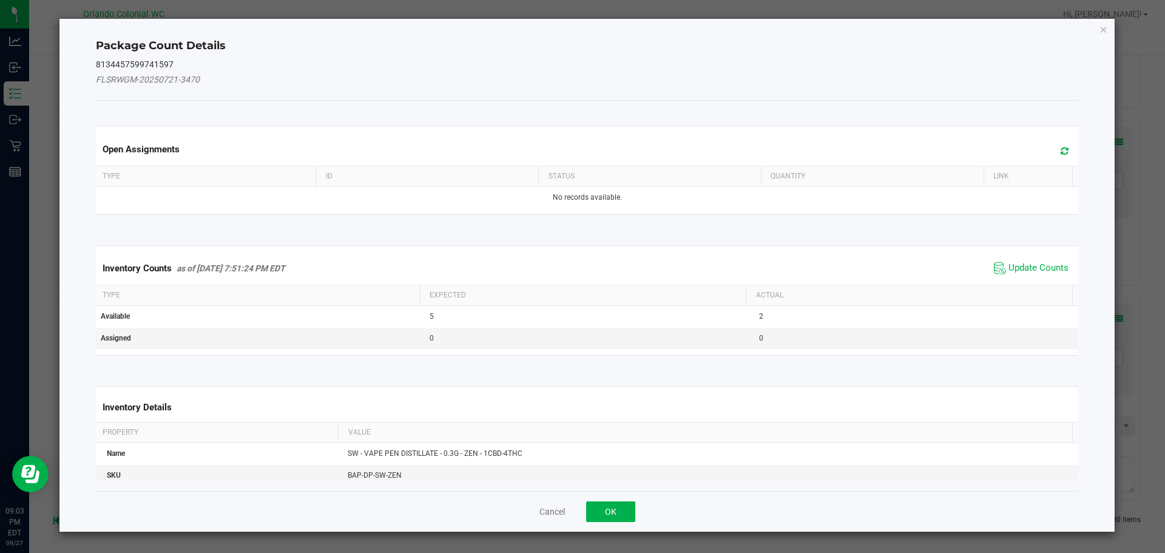
click at [1044, 260] on span "Update Counts" at bounding box center [1031, 268] width 81 height 18
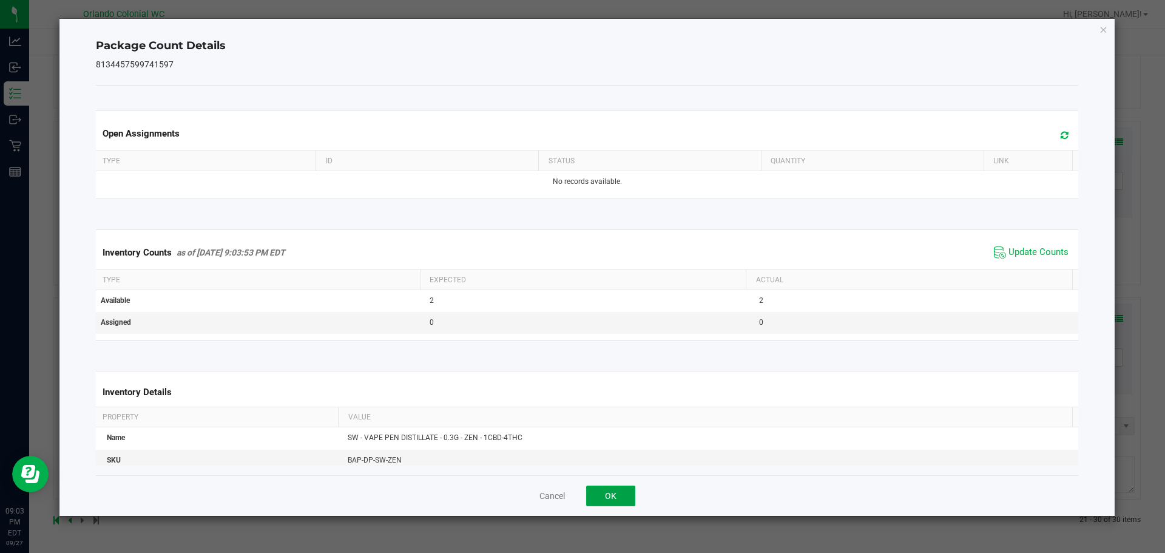
drag, startPoint x: 628, startPoint y: 501, endPoint x: 626, endPoint y: 485, distance: 16.0
click at [627, 501] on button "OK" at bounding box center [610, 495] width 49 height 21
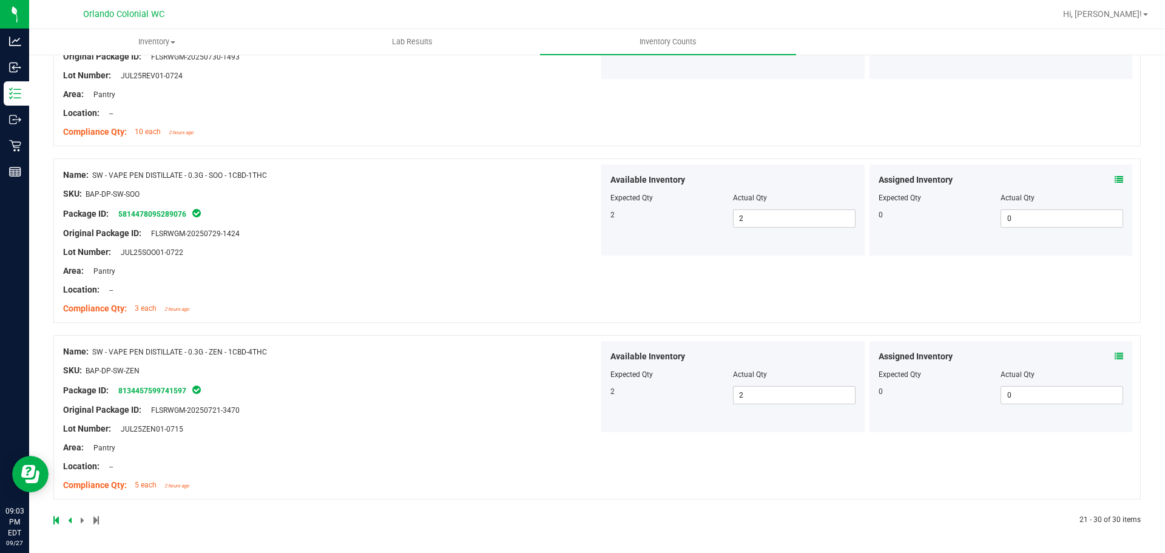
click at [83, 519] on span at bounding box center [83, 520] width 5 height 8
click at [81, 519] on span at bounding box center [83, 520] width 5 height 8
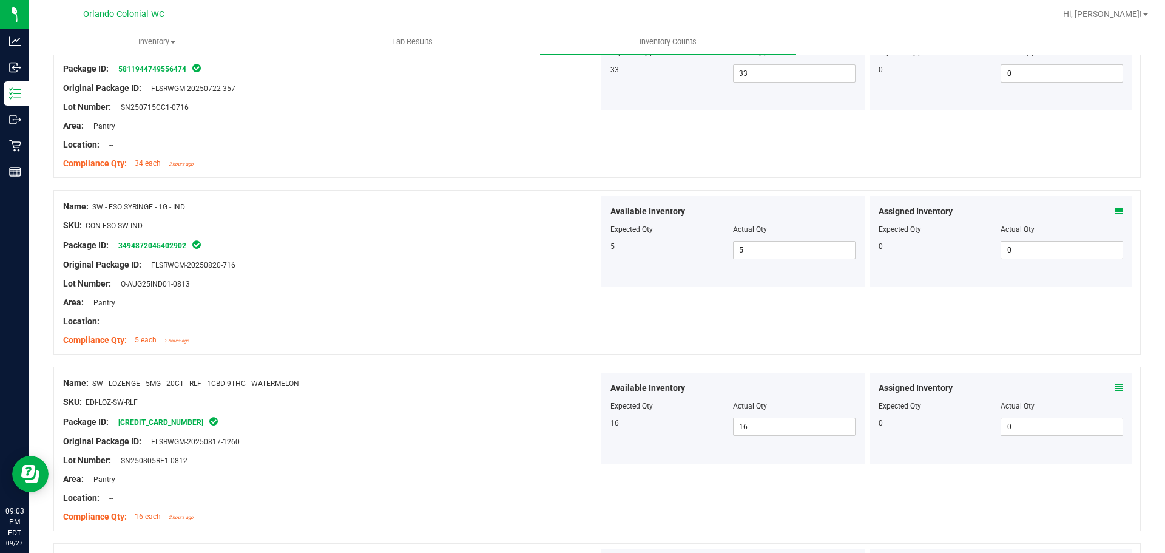
scroll to position [0, 0]
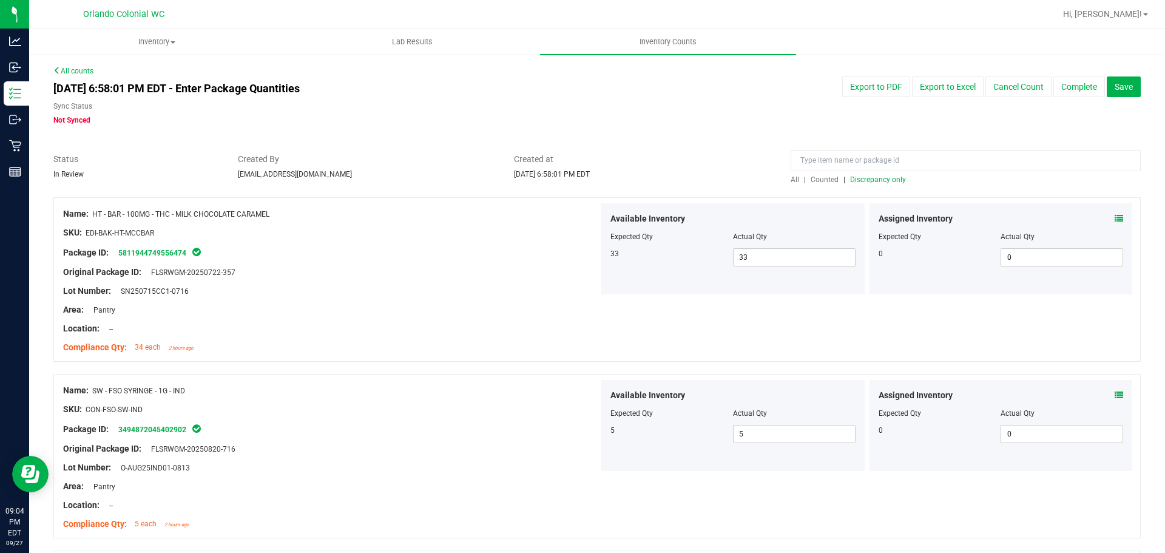
click at [518, 276] on div "Original Package ID: FLSRWGM-20250722-357" at bounding box center [331, 272] width 536 height 13
click at [1115, 90] on span "Save" at bounding box center [1124, 87] width 18 height 10
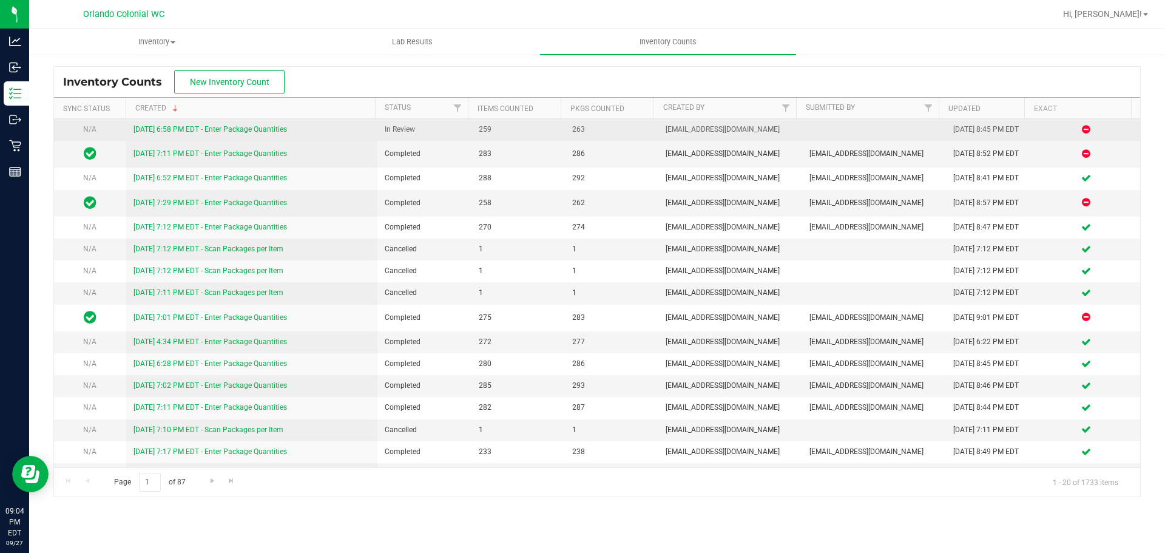
click at [218, 129] on link "[DATE] 6:58 PM EDT - Enter Package Quantities" at bounding box center [209, 129] width 153 height 8
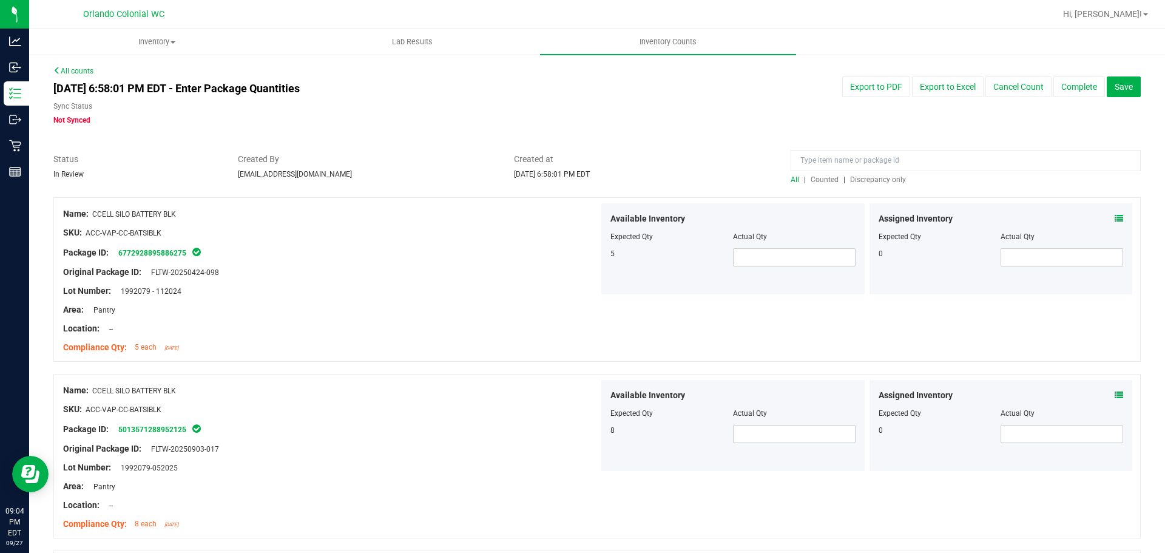
click at [866, 181] on span "Discrepancy only" at bounding box center [878, 179] width 56 height 8
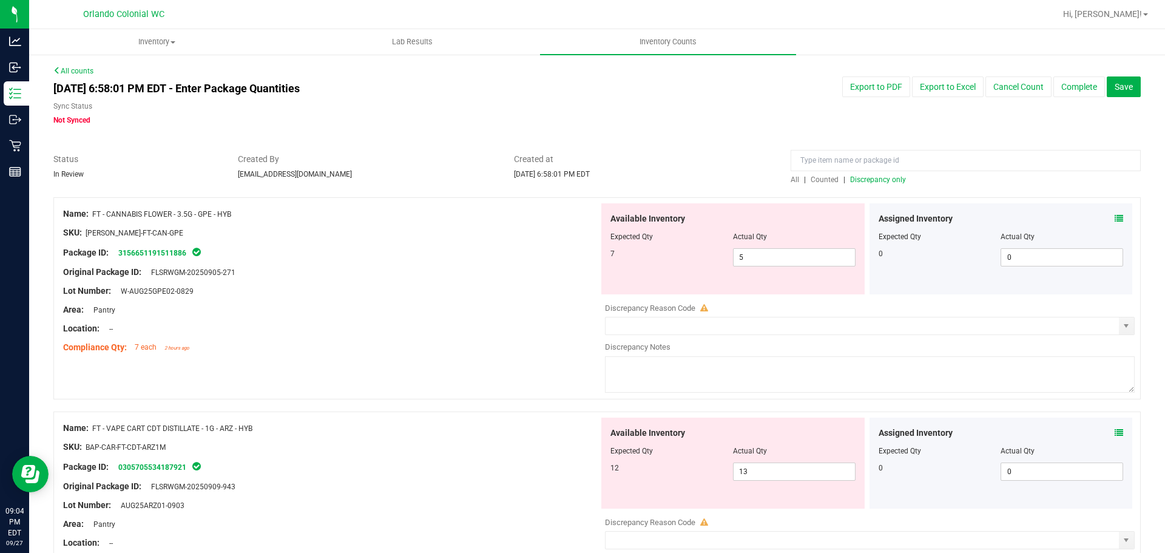
click at [1115, 223] on span at bounding box center [1119, 218] width 8 height 13
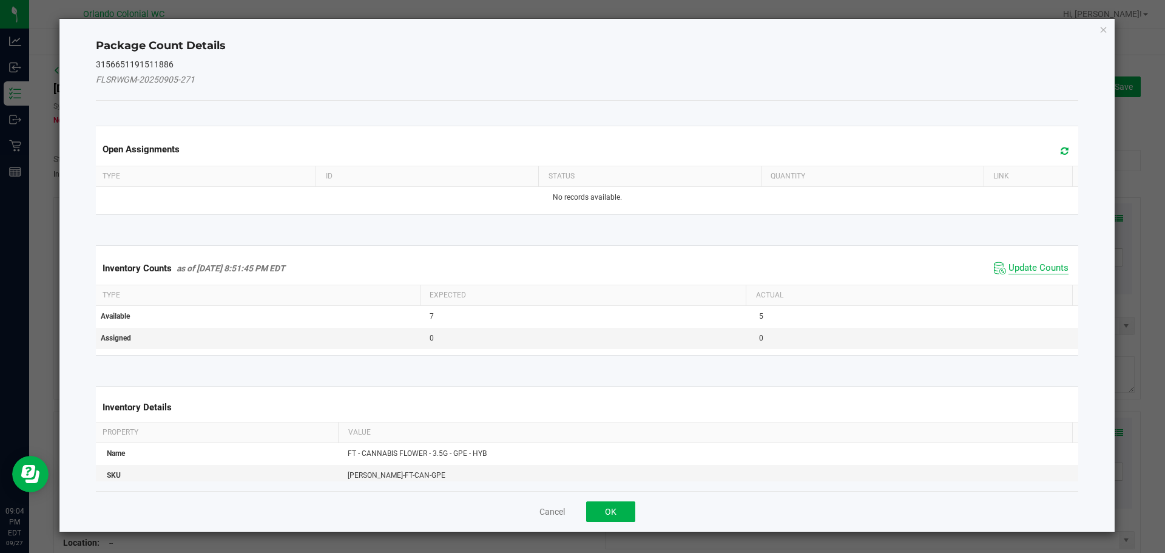
click at [1017, 267] on span "Update Counts" at bounding box center [1038, 268] width 60 height 12
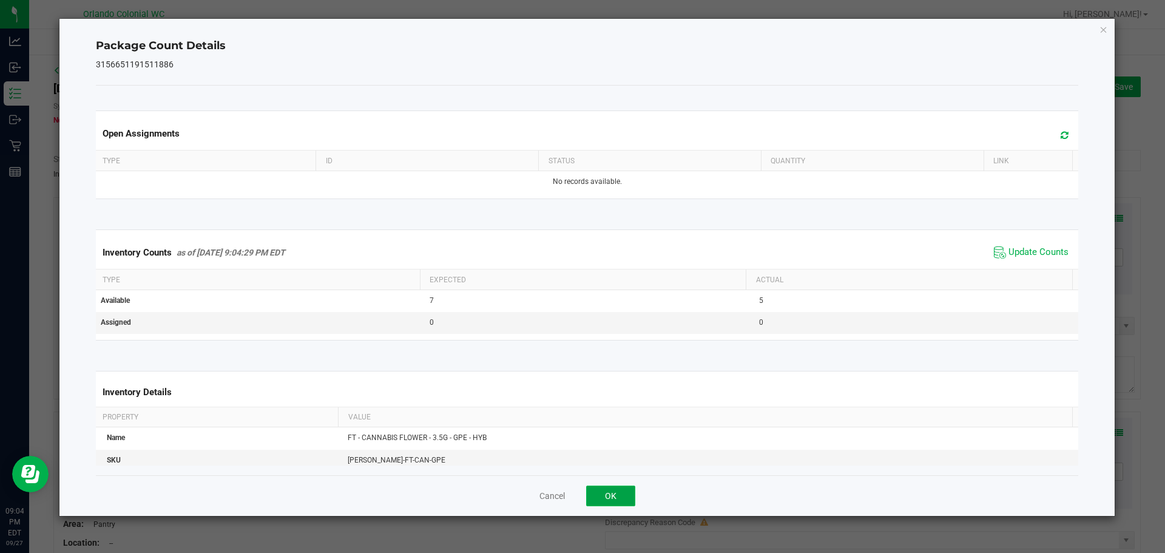
click at [621, 487] on button "OK" at bounding box center [610, 495] width 49 height 21
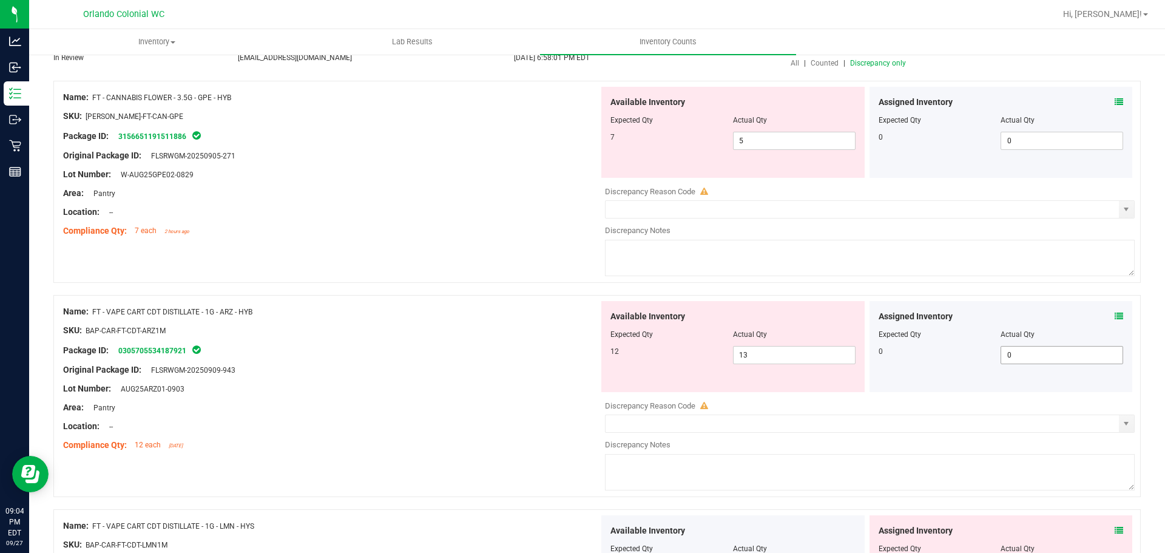
scroll to position [121, 0]
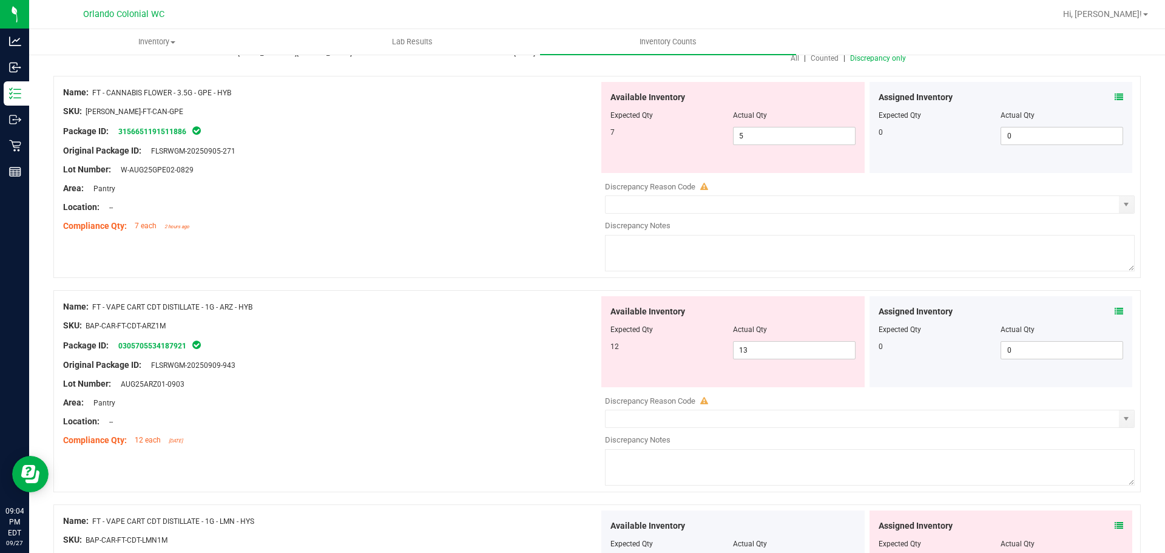
click at [1115, 312] on icon at bounding box center [1119, 311] width 8 height 8
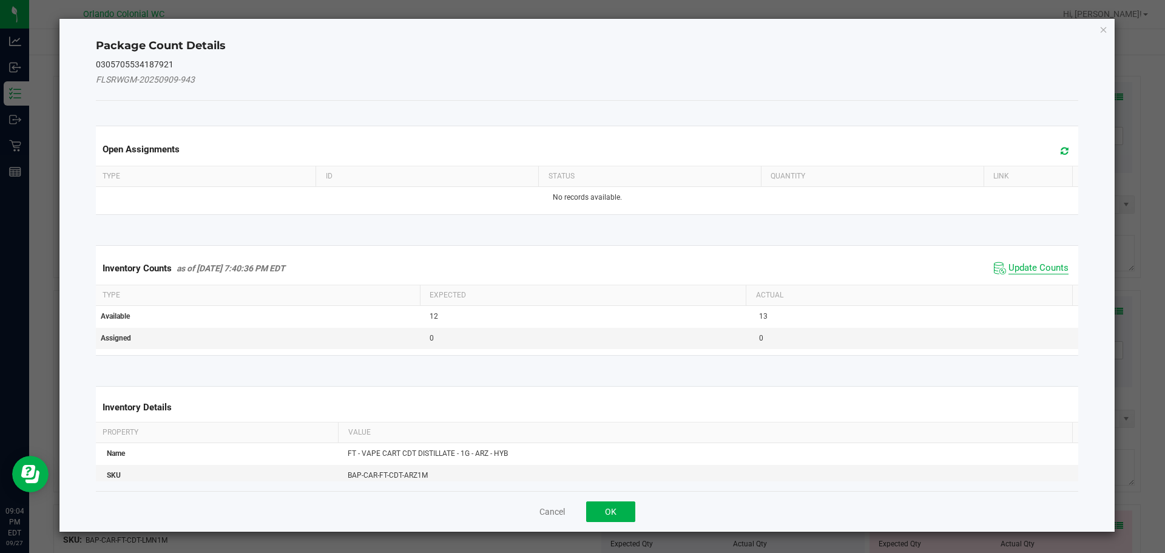
click at [1045, 271] on span "Update Counts" at bounding box center [1038, 268] width 60 height 12
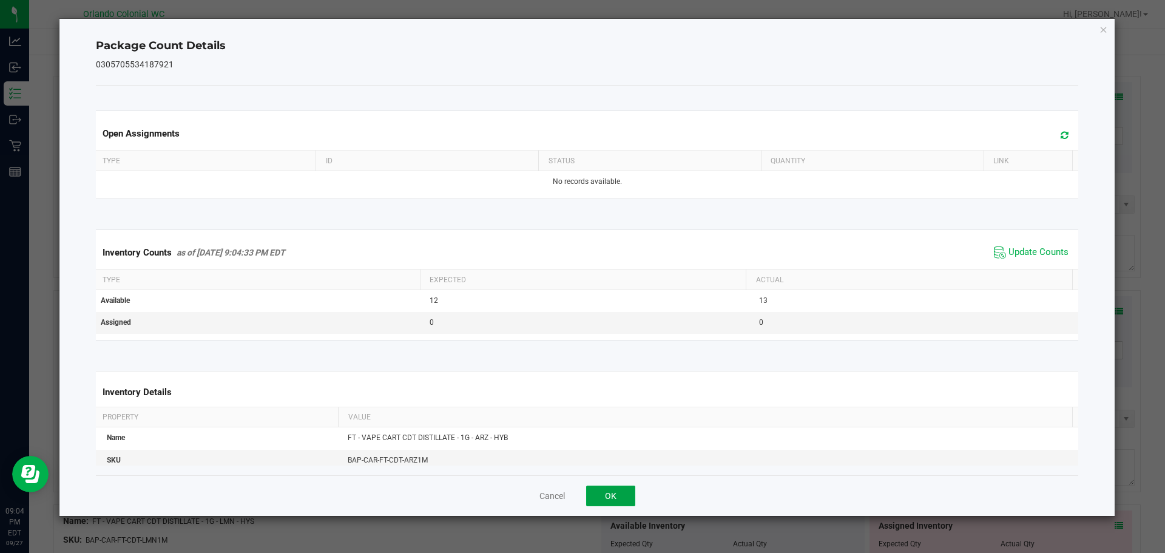
click at [623, 492] on button "OK" at bounding box center [610, 495] width 49 height 21
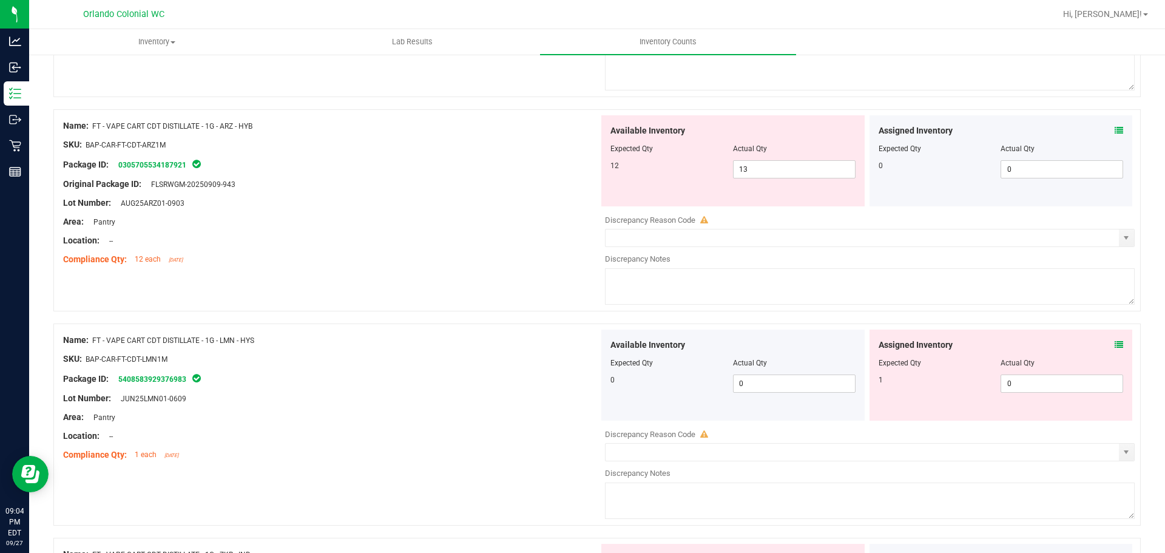
scroll to position [303, 0]
click at [1115, 346] on icon at bounding box center [1119, 343] width 8 height 8
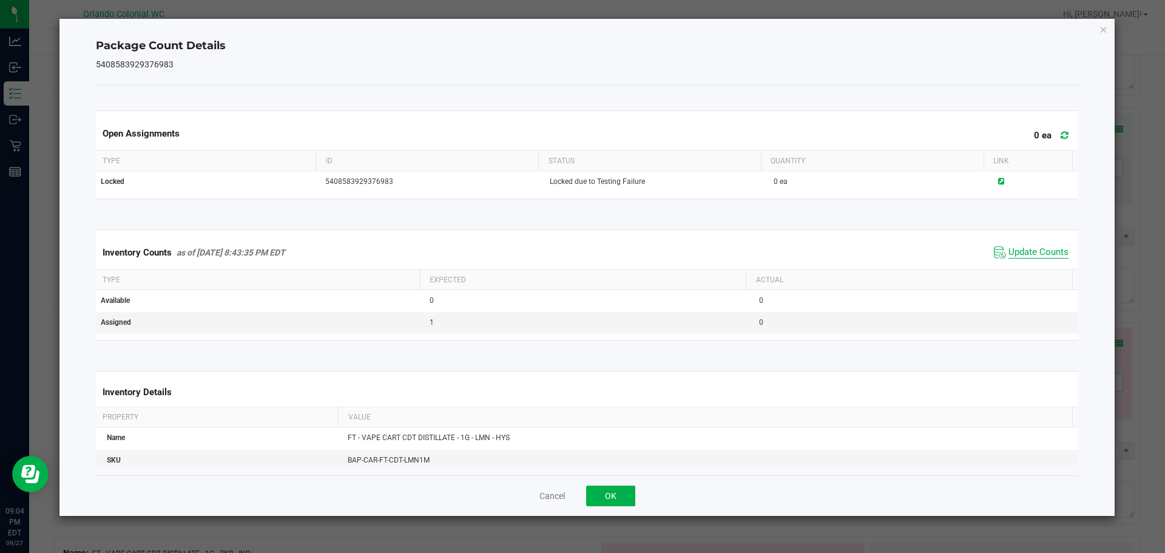
click at [1037, 252] on span "Update Counts" at bounding box center [1038, 252] width 60 height 12
click at [620, 497] on button "OK" at bounding box center [610, 495] width 49 height 21
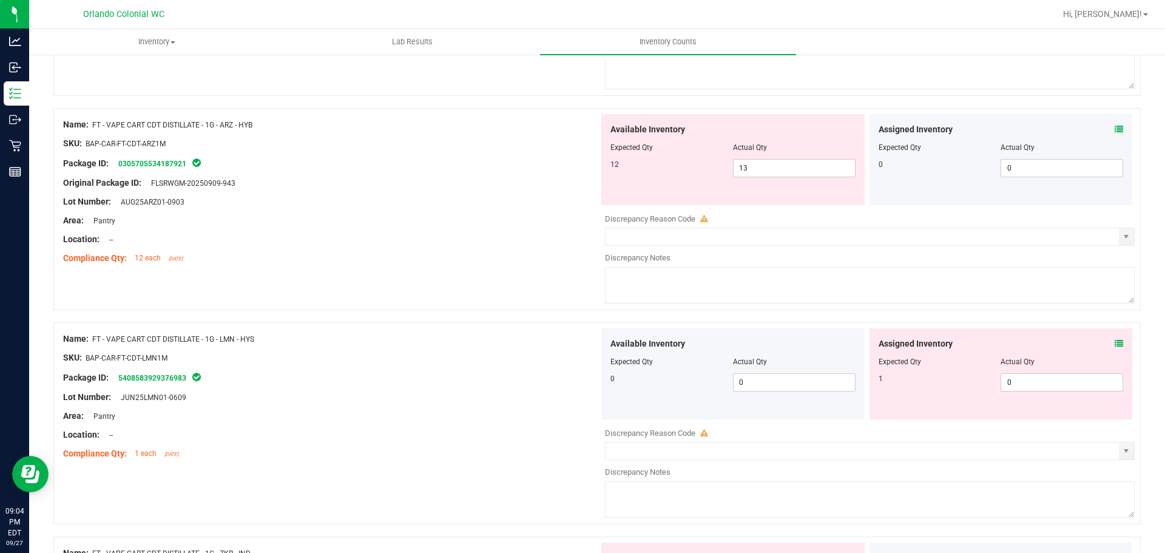
scroll to position [485, 0]
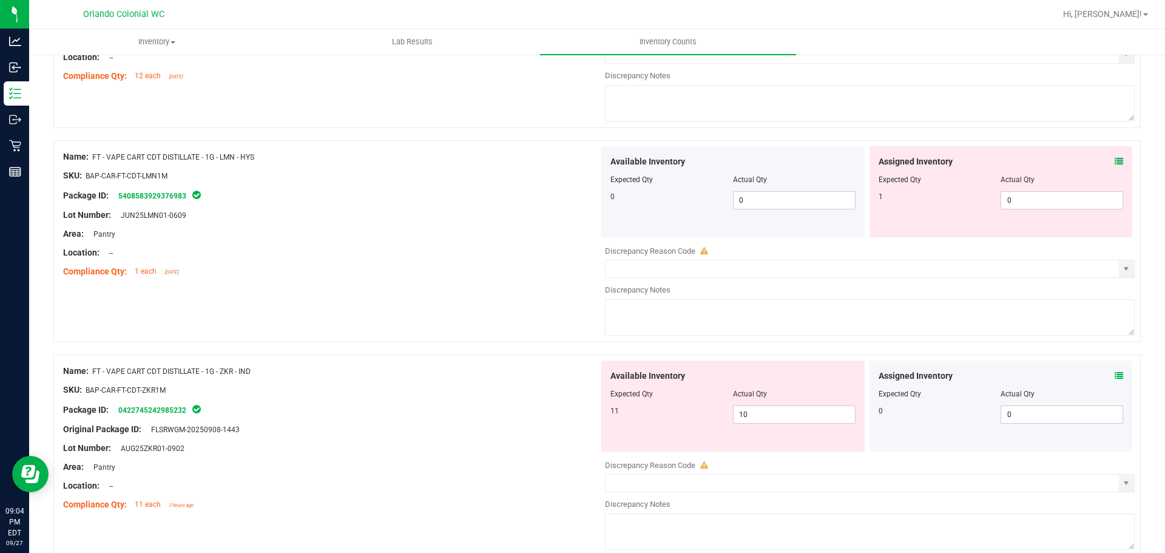
click at [1115, 166] on span at bounding box center [1119, 161] width 8 height 13
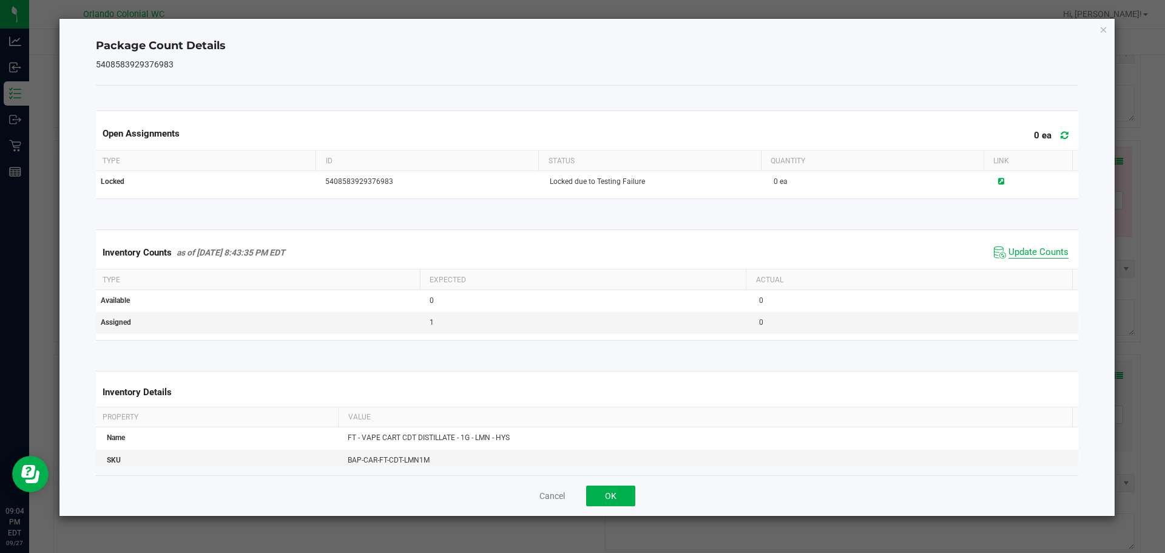
click at [1027, 251] on span "Update Counts" at bounding box center [1038, 252] width 60 height 12
click at [619, 499] on button "OK" at bounding box center [610, 495] width 49 height 21
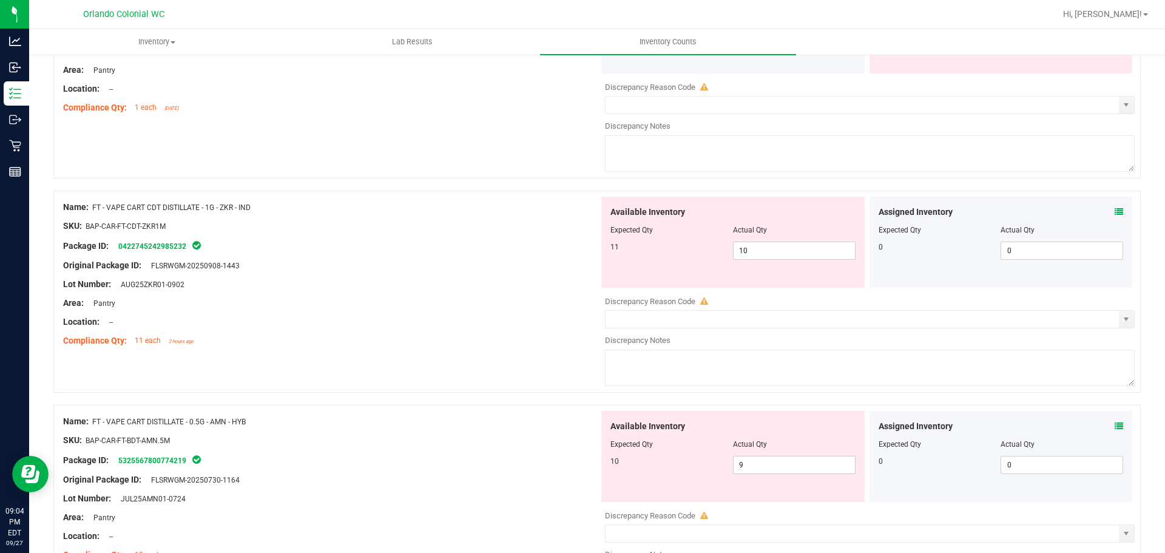
scroll to position [667, 0]
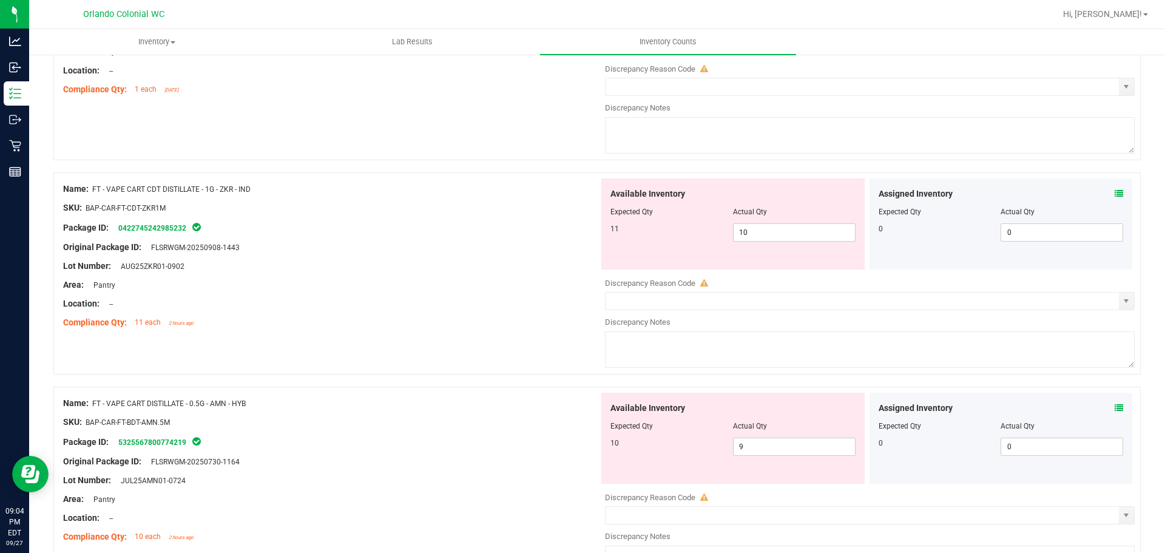
click at [1115, 194] on icon at bounding box center [1119, 193] width 8 height 8
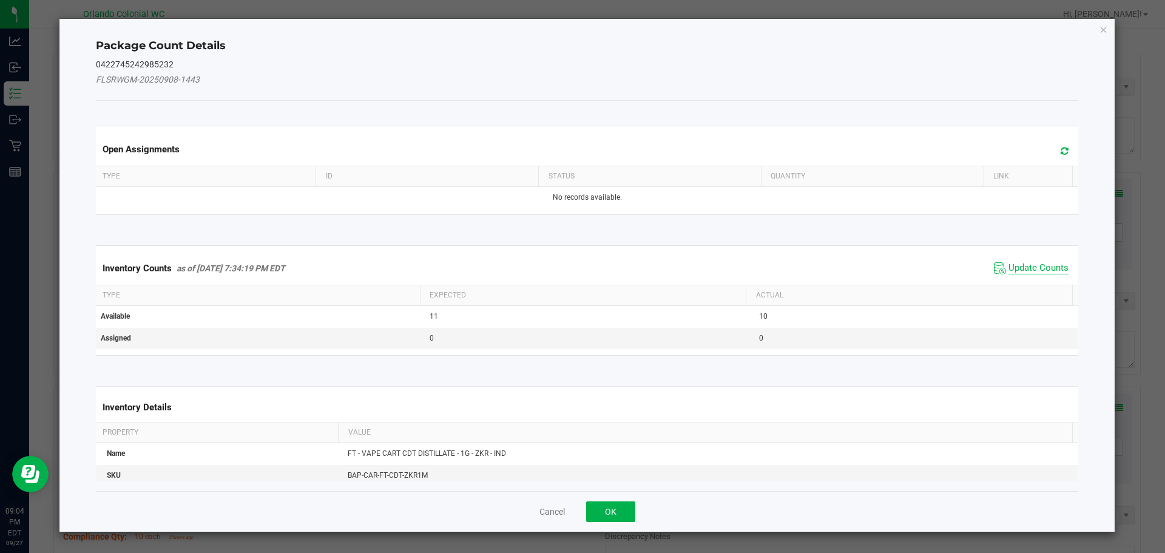
click at [1023, 271] on span "Update Counts" at bounding box center [1038, 268] width 60 height 12
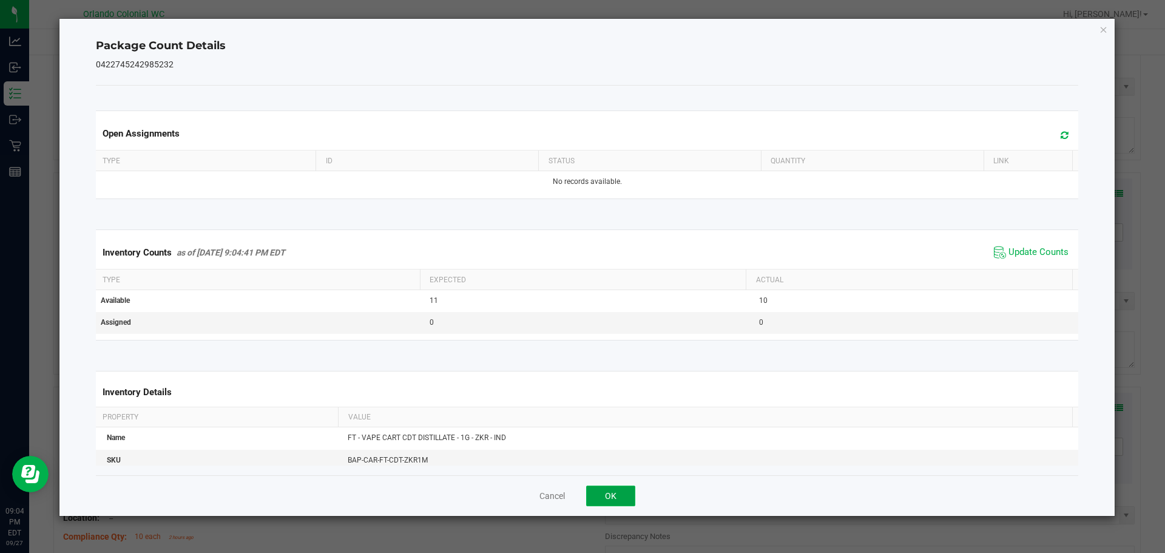
click at [628, 493] on button "OK" at bounding box center [610, 495] width 49 height 21
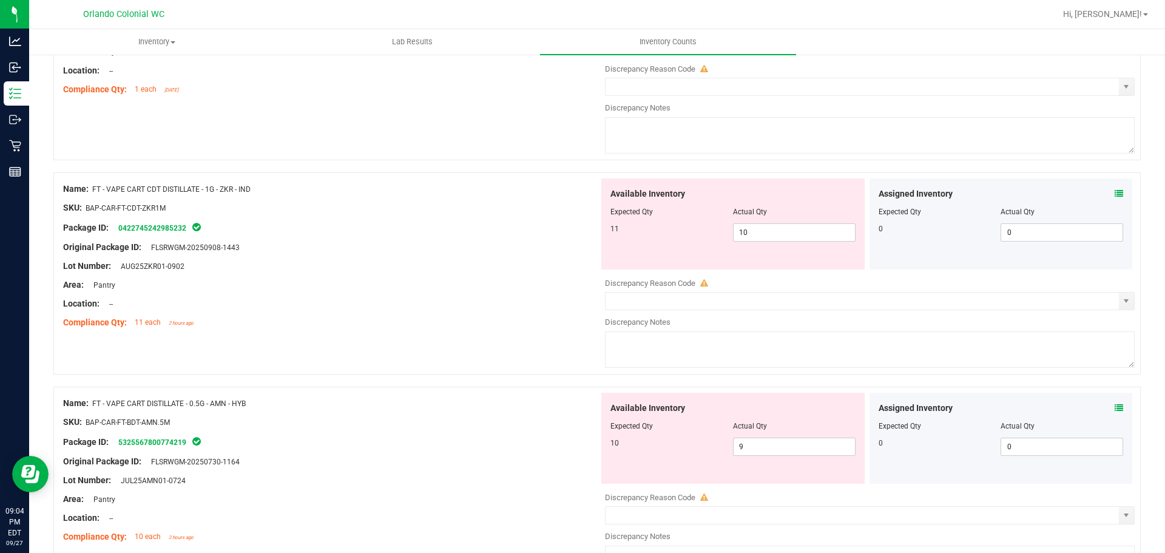
scroll to position [849, 0]
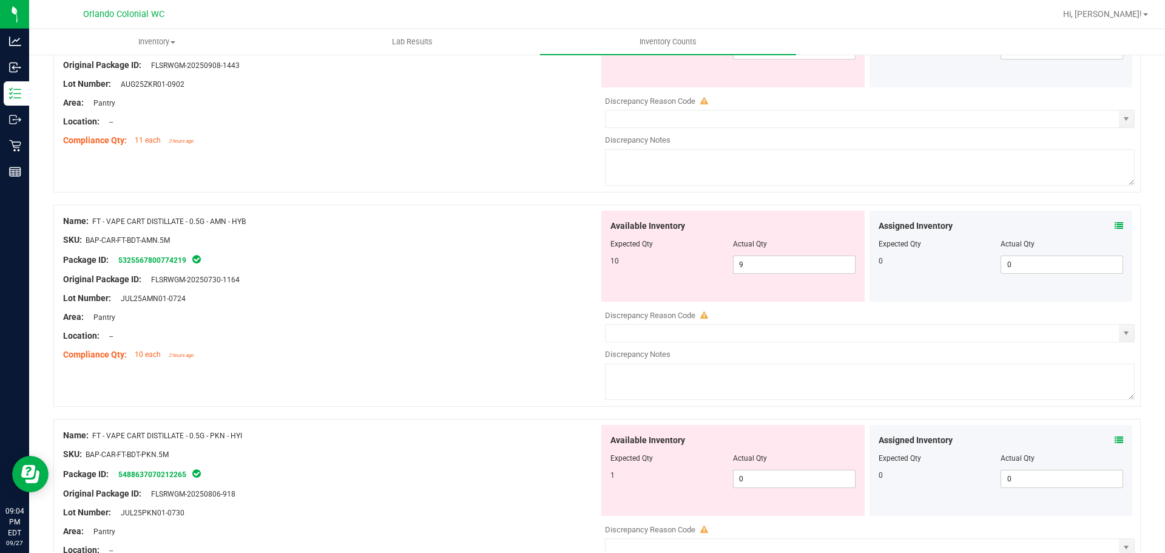
click at [1115, 228] on icon at bounding box center [1119, 225] width 8 height 8
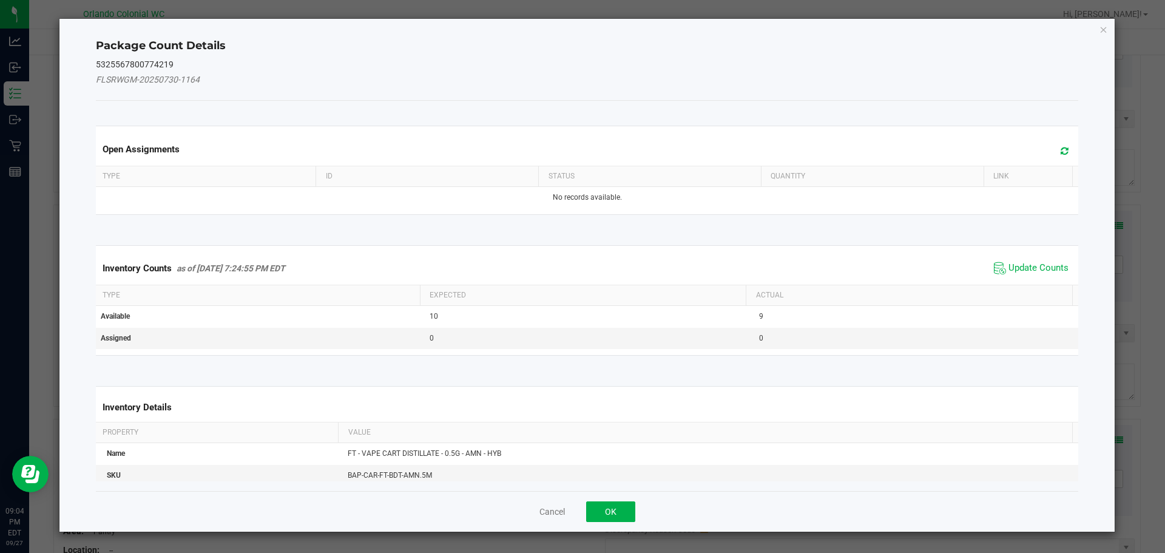
click at [1054, 256] on div "Inventory Counts as of [DATE] 7:24:55 PM EDT Update Counts" at bounding box center [587, 268] width 988 height 33
click at [1049, 269] on span "Update Counts" at bounding box center [1038, 268] width 60 height 12
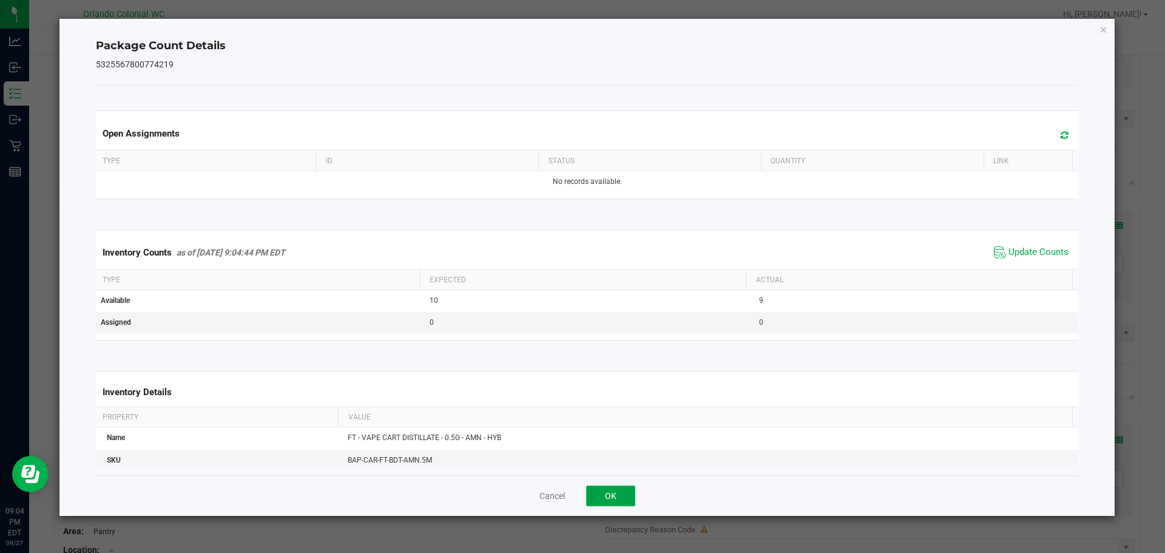
click at [622, 491] on button "OK" at bounding box center [610, 495] width 49 height 21
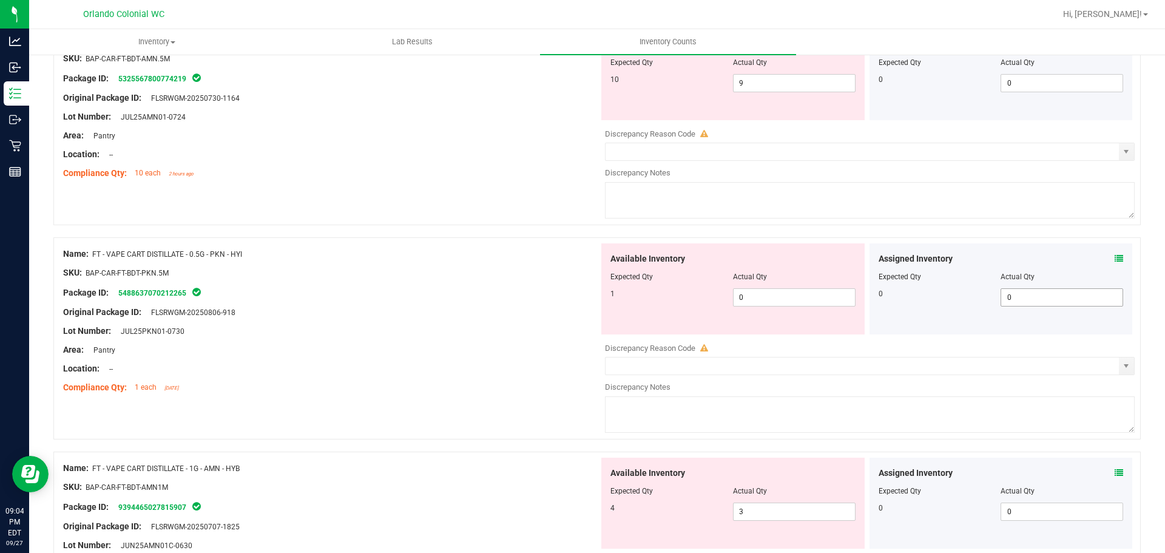
scroll to position [1031, 0]
click at [1115, 258] on icon at bounding box center [1119, 258] width 8 height 8
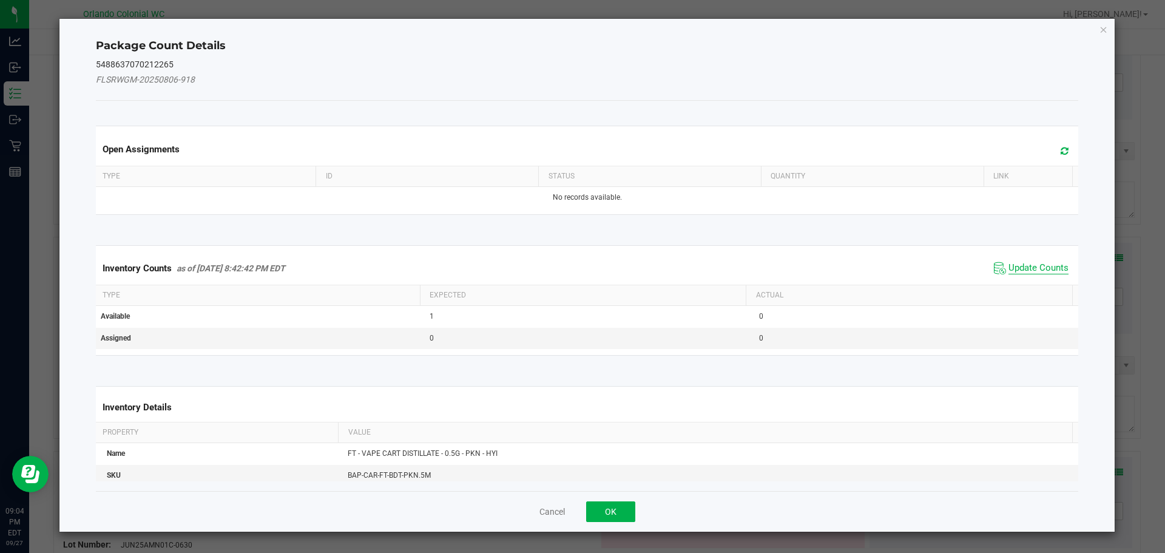
click at [1044, 267] on span "Update Counts" at bounding box center [1038, 268] width 60 height 12
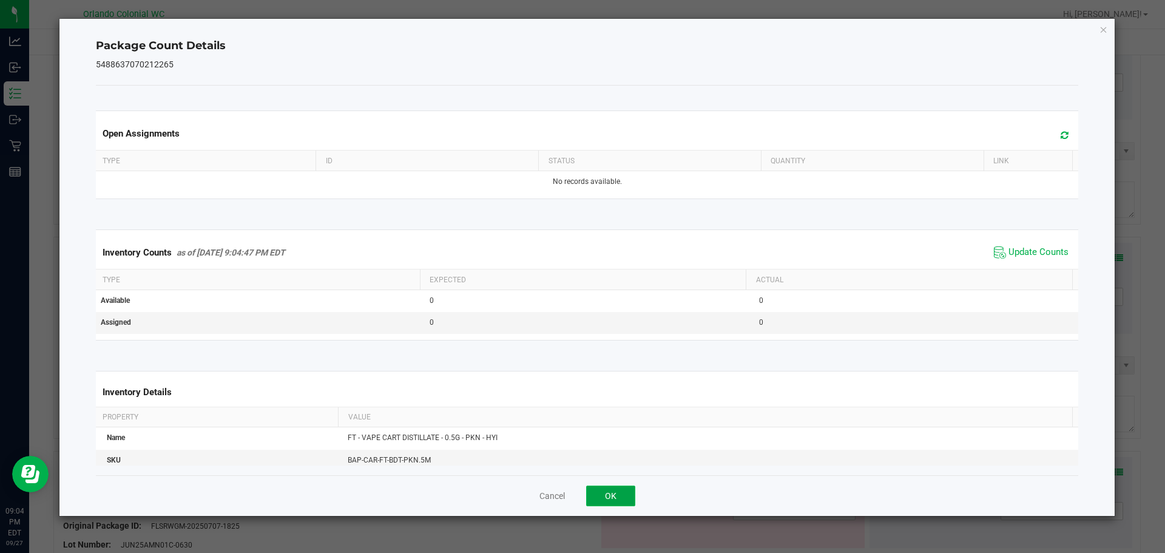
click at [630, 497] on button "OK" at bounding box center [610, 495] width 49 height 21
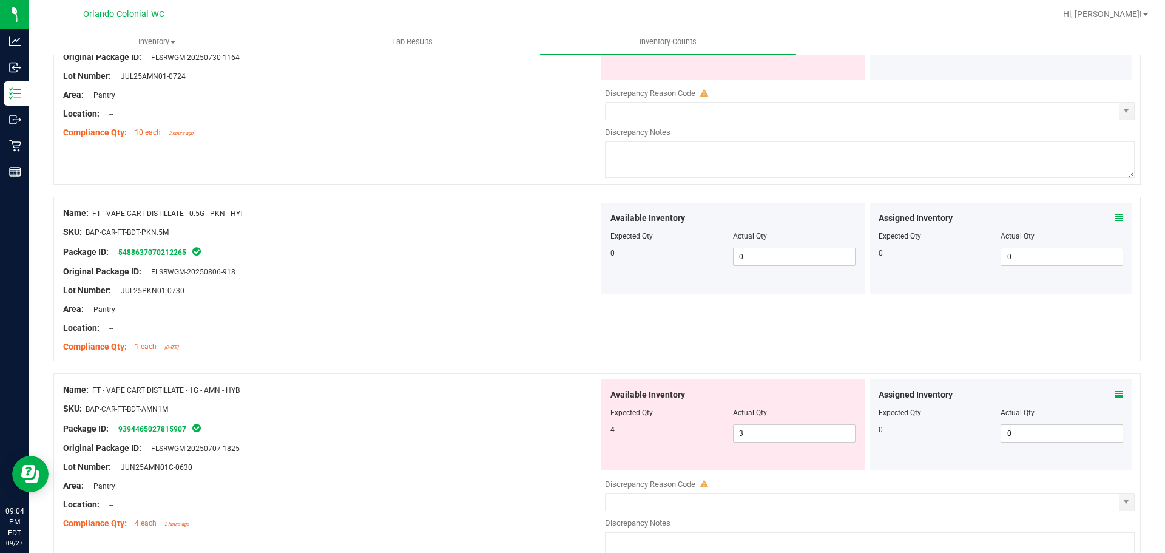
scroll to position [1092, 0]
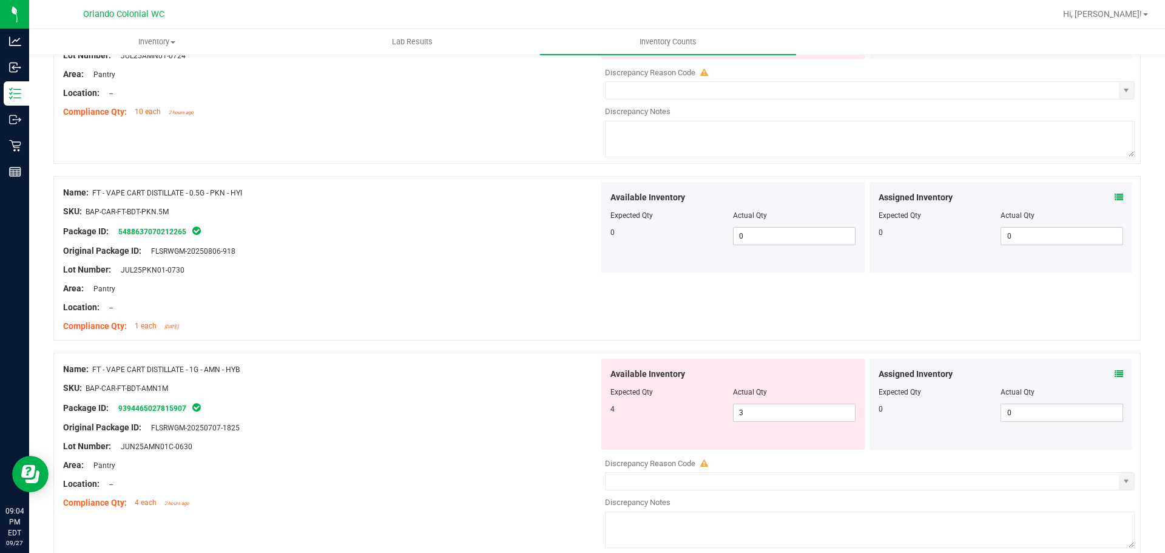
click at [1115, 373] on icon at bounding box center [1119, 373] width 8 height 8
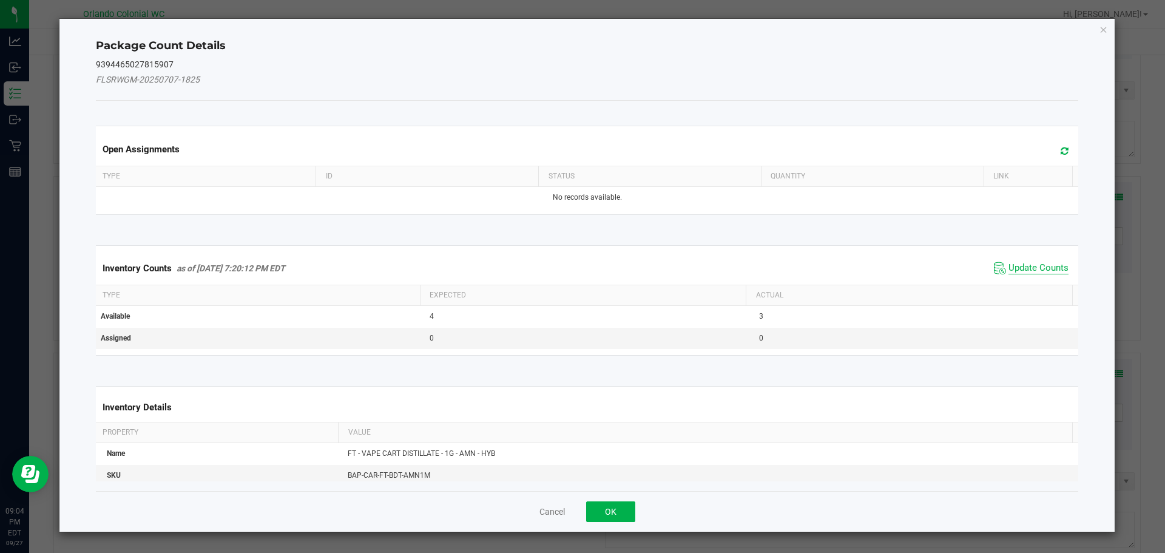
click at [1051, 269] on span "Update Counts" at bounding box center [1038, 268] width 60 height 12
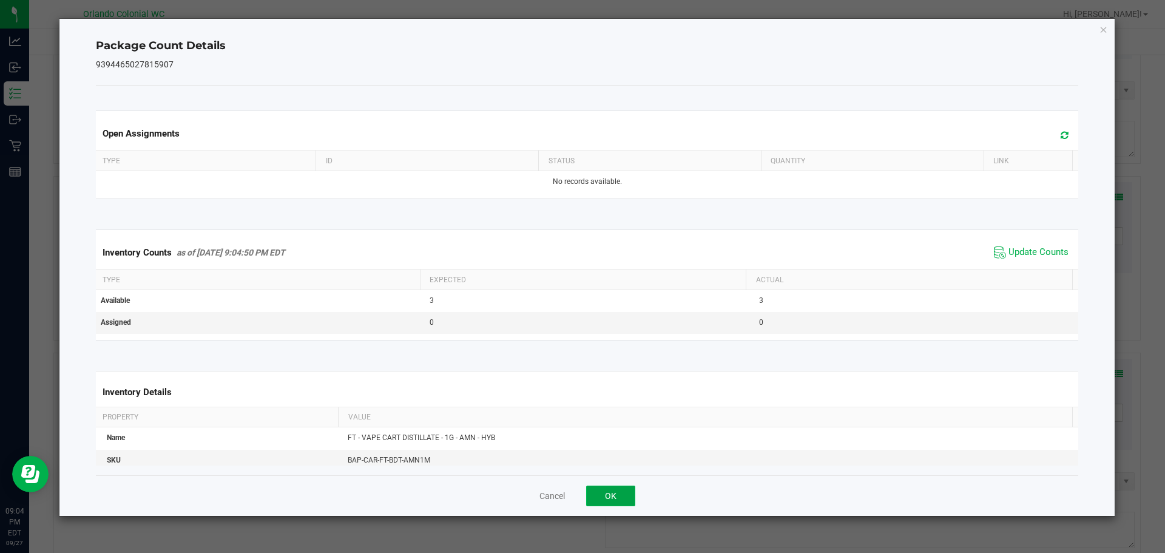
click at [613, 495] on button "OK" at bounding box center [610, 495] width 49 height 21
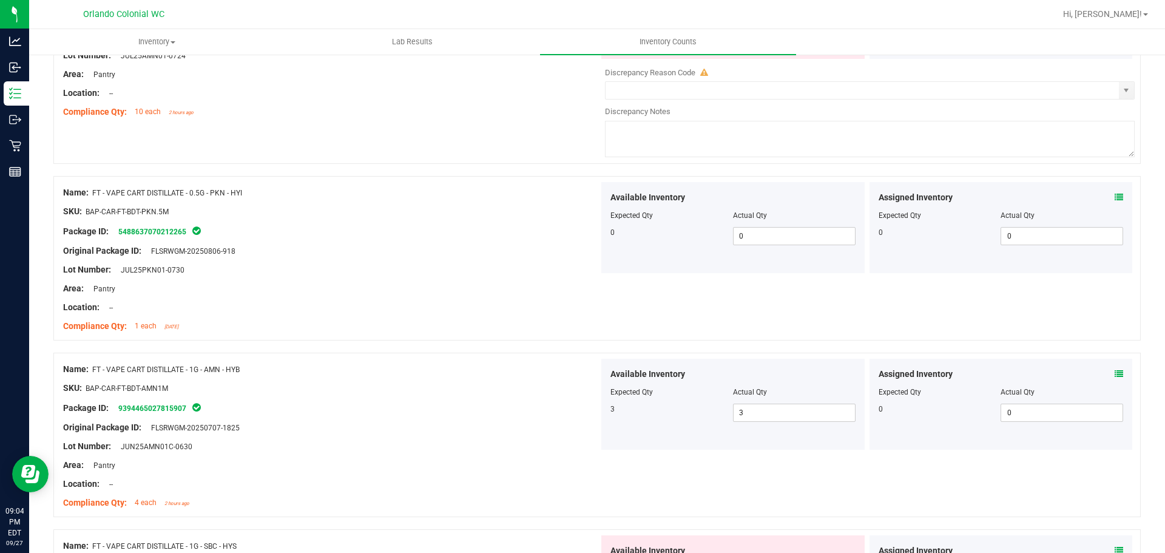
scroll to position [1335, 0]
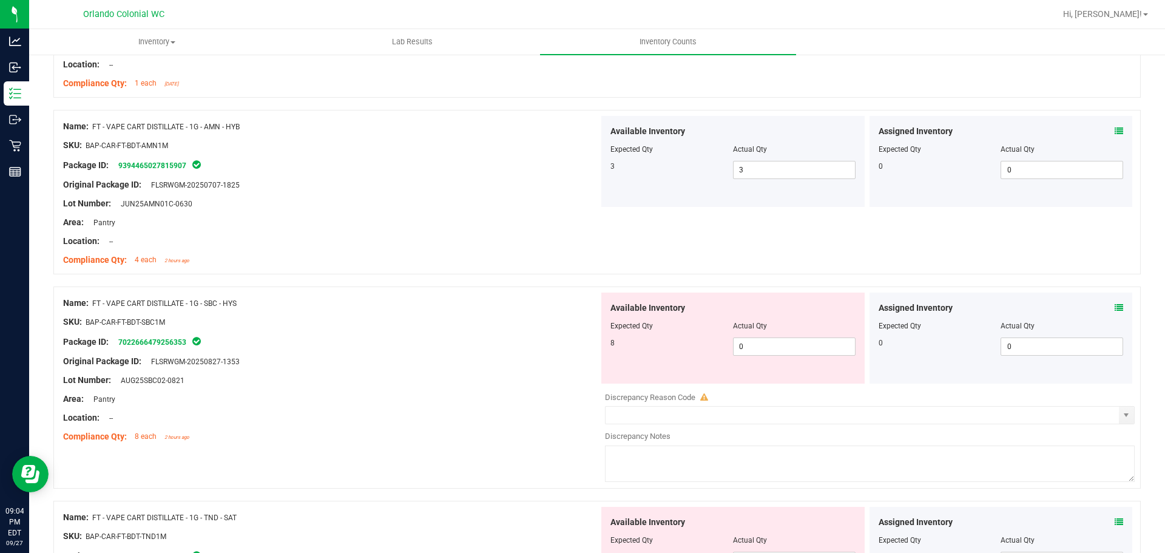
click at [1115, 306] on icon at bounding box center [1119, 307] width 8 height 8
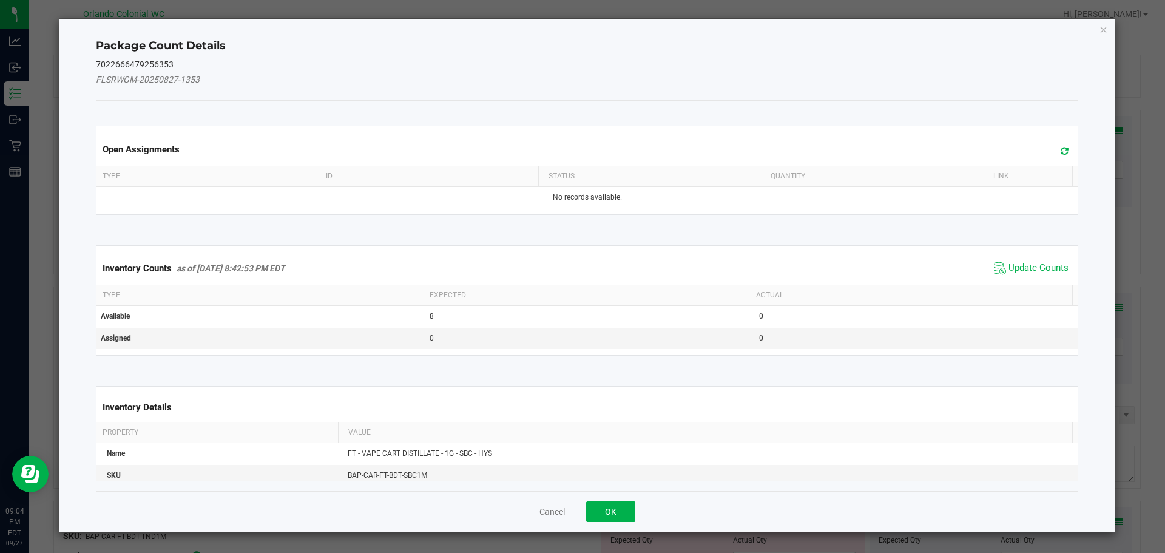
click at [1034, 265] on span "Update Counts" at bounding box center [1038, 268] width 60 height 12
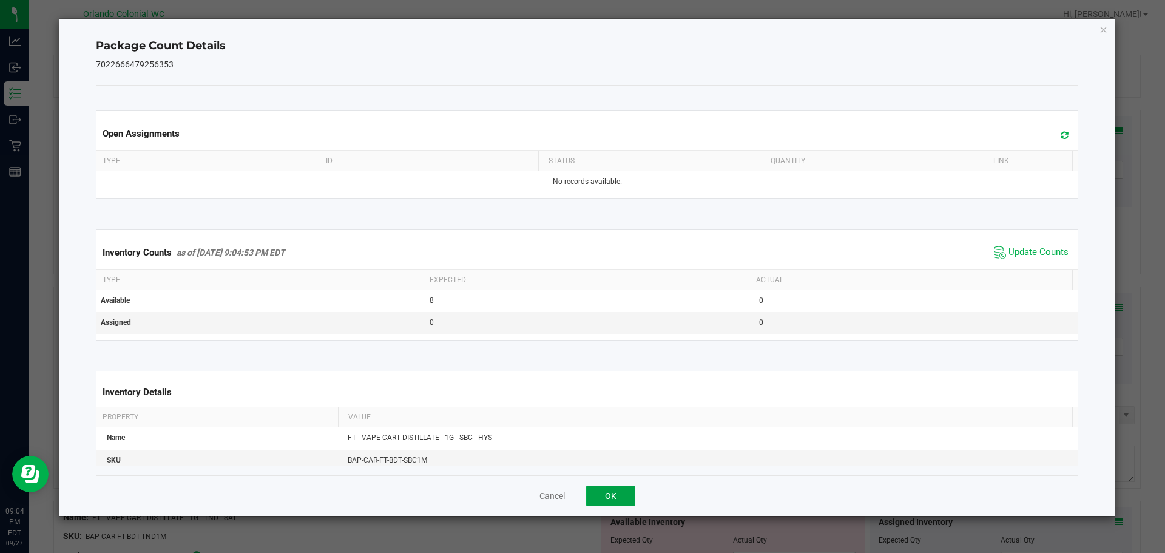
click at [624, 494] on button "OK" at bounding box center [610, 495] width 49 height 21
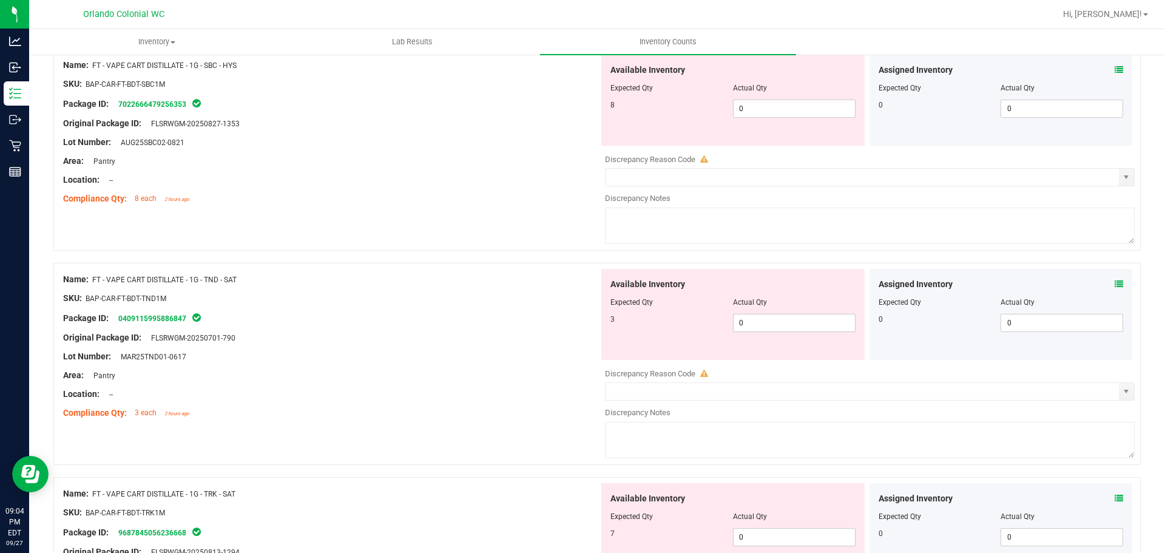
scroll to position [1577, 0]
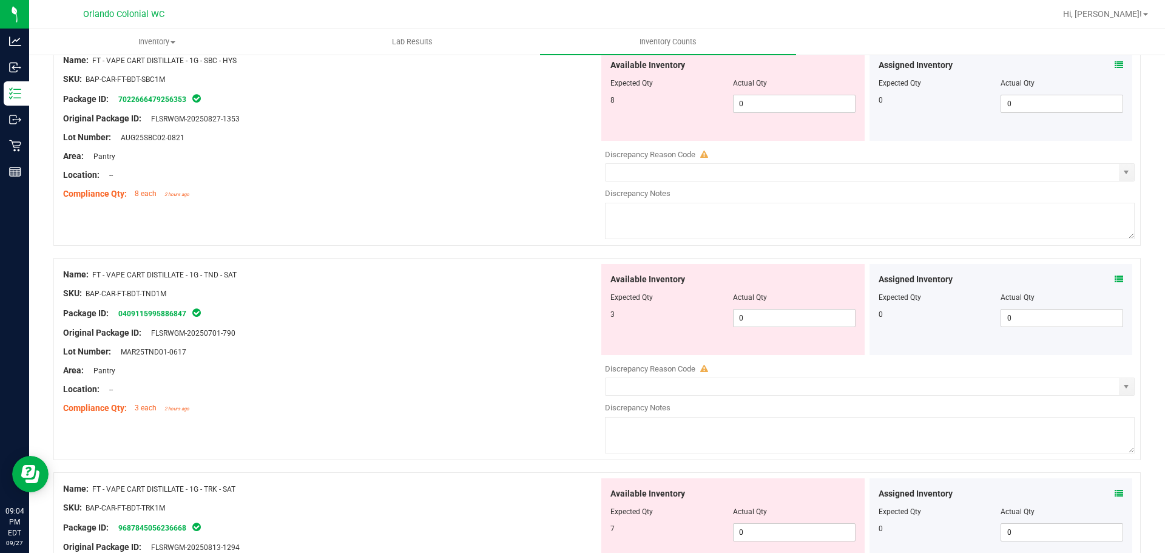
click at [1114, 278] on div "Assigned Inventory Expected Qty Actual Qty 0 0 0" at bounding box center [1000, 309] width 263 height 91
click at [1115, 278] on icon at bounding box center [1119, 279] width 8 height 8
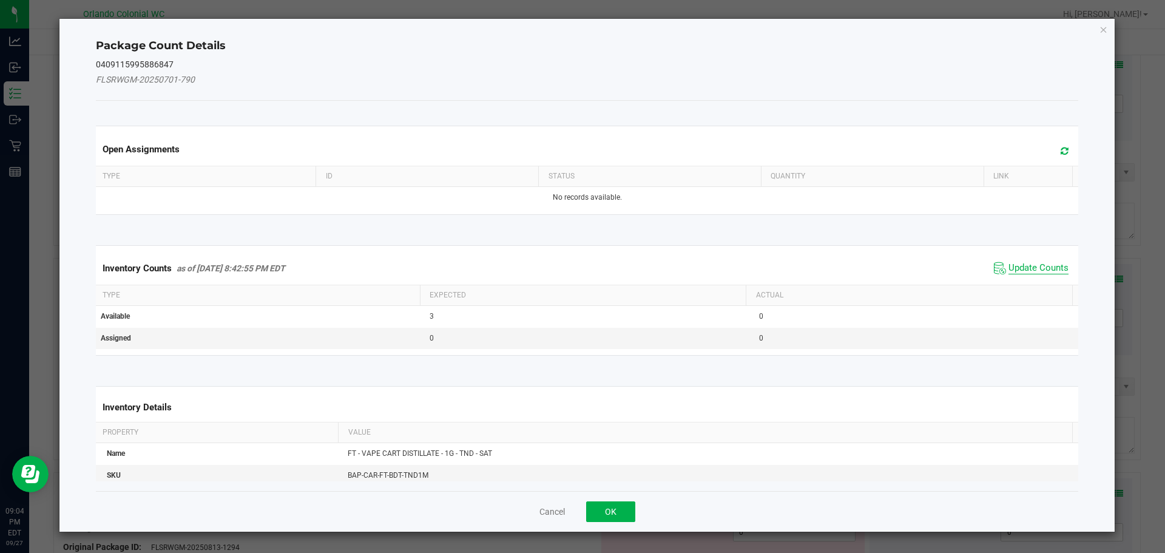
click at [1028, 271] on span "Update Counts" at bounding box center [1038, 268] width 60 height 12
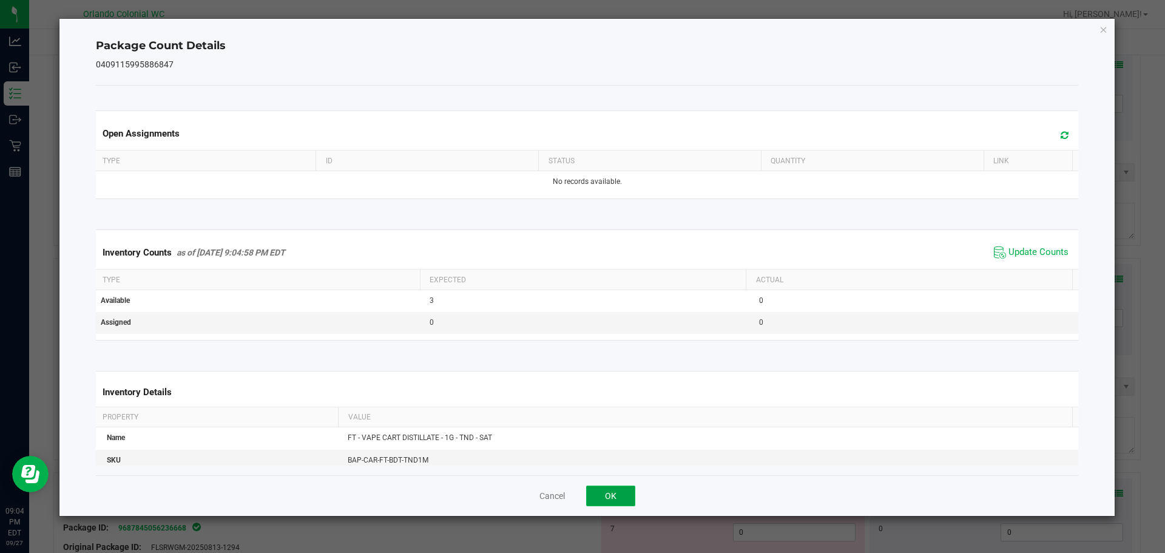
click at [627, 502] on button "OK" at bounding box center [610, 495] width 49 height 21
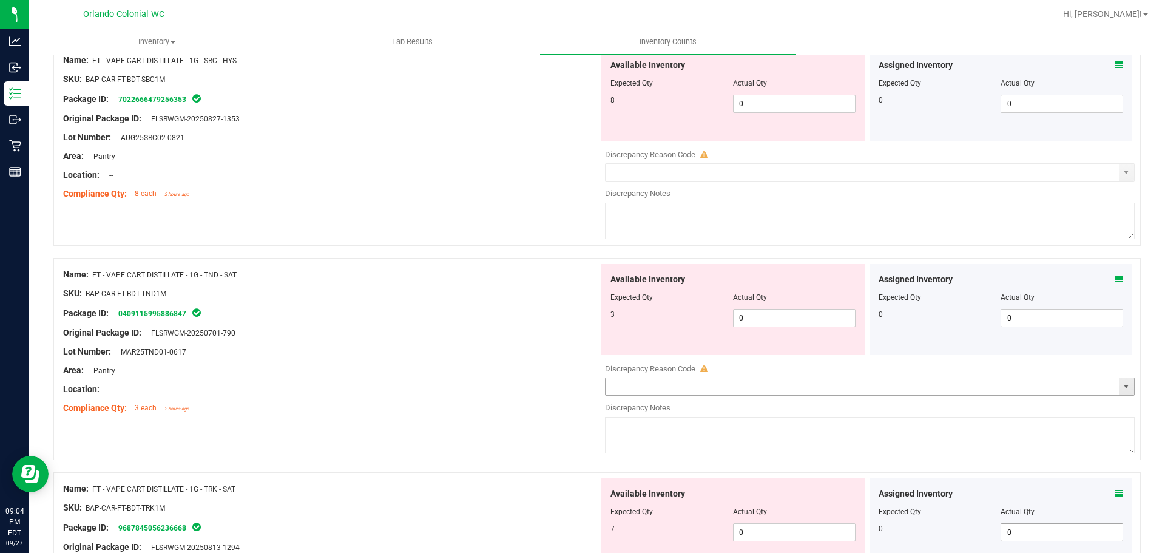
scroll to position [1759, 0]
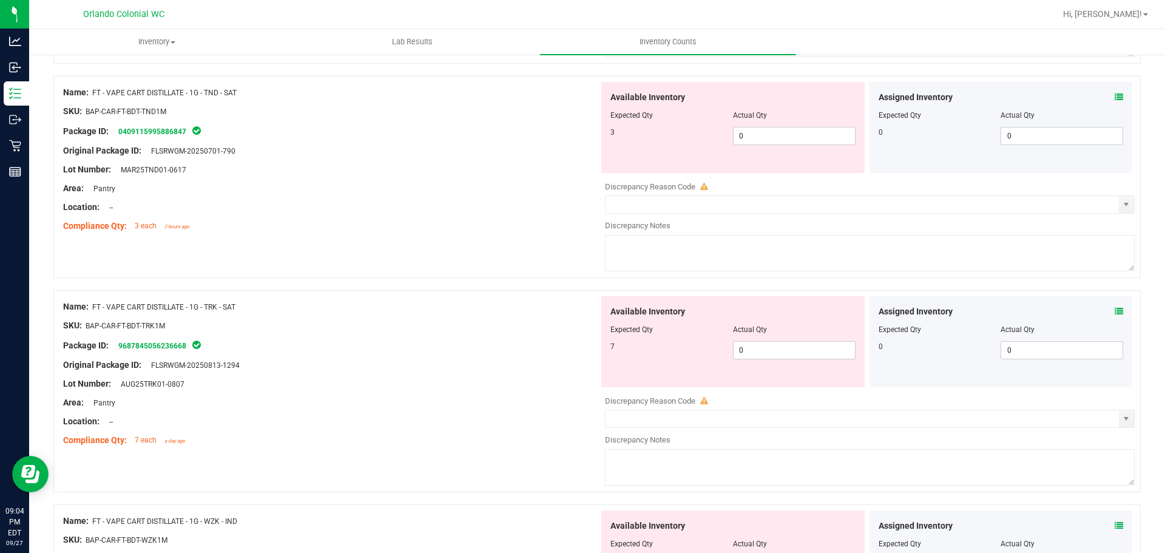
click at [1115, 312] on div "Assigned Inventory Expected Qty Actual Qty 0 0 0" at bounding box center [1000, 341] width 263 height 91
click at [1115, 310] on icon at bounding box center [1119, 311] width 8 height 8
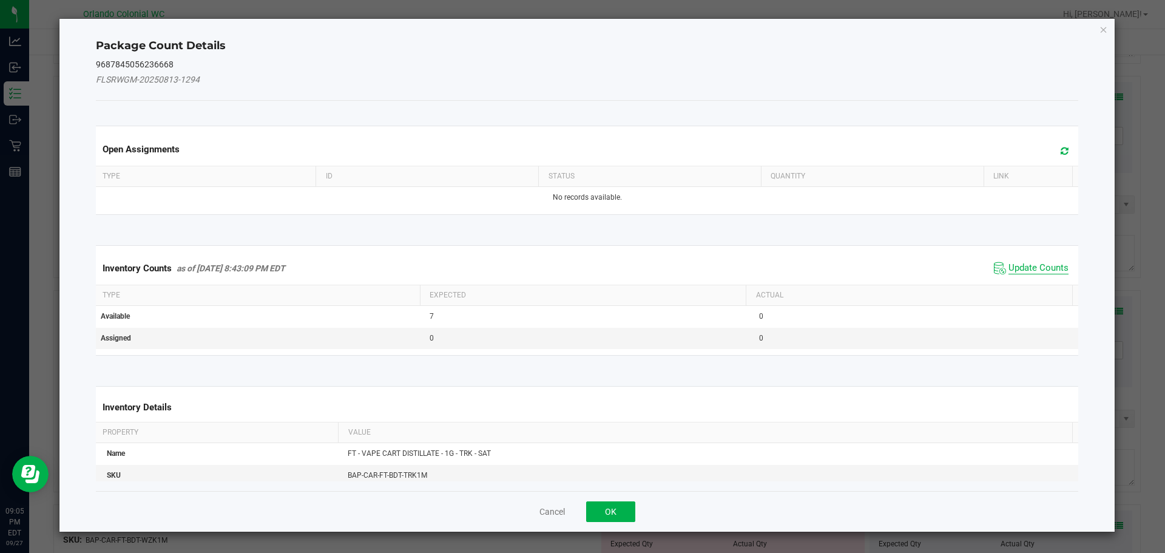
click at [1040, 269] on span "Update Counts" at bounding box center [1038, 268] width 60 height 12
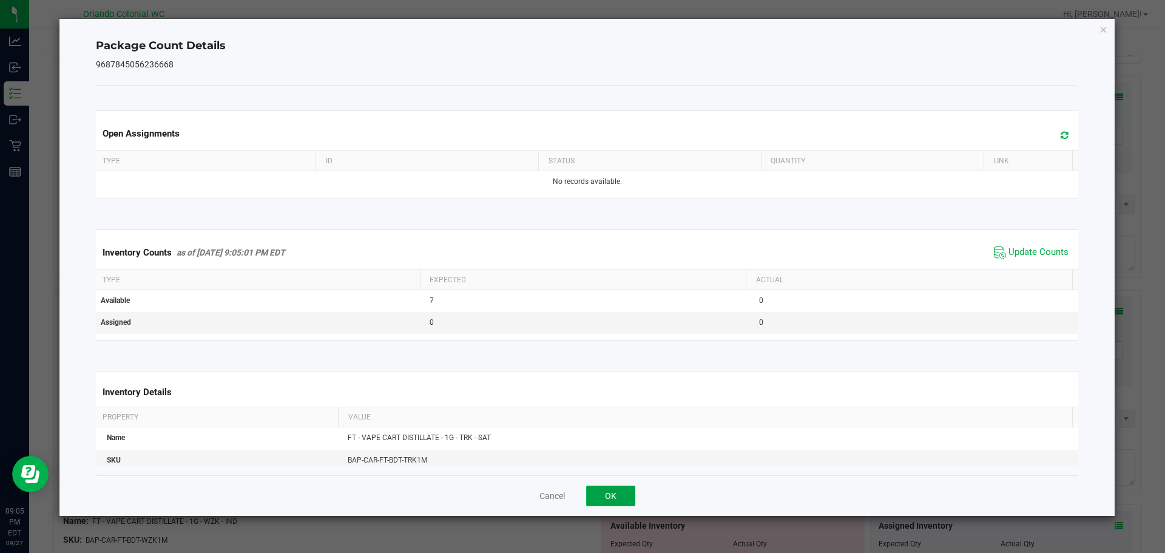
click at [619, 493] on button "OK" at bounding box center [610, 495] width 49 height 21
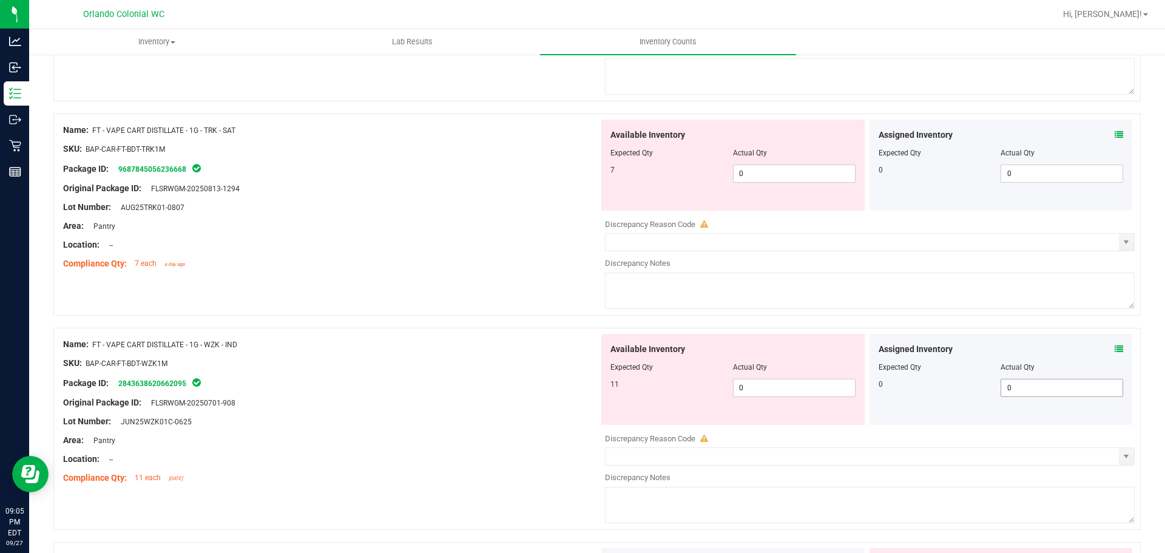
scroll to position [1941, 0]
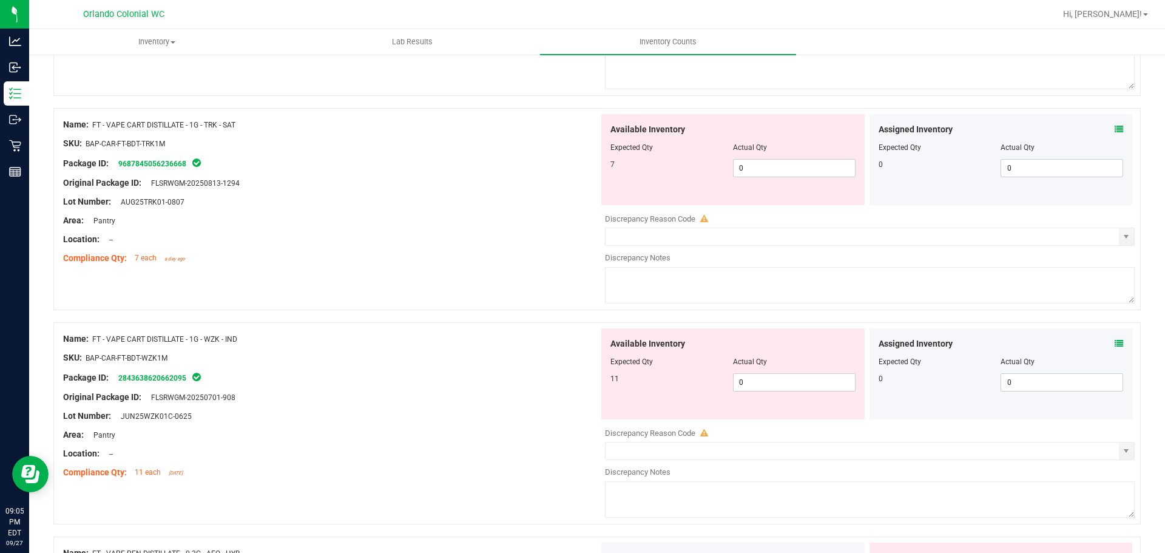
click at [1104, 345] on div "Assigned Inventory" at bounding box center [1001, 343] width 245 height 13
click at [1115, 343] on icon at bounding box center [1119, 343] width 8 height 8
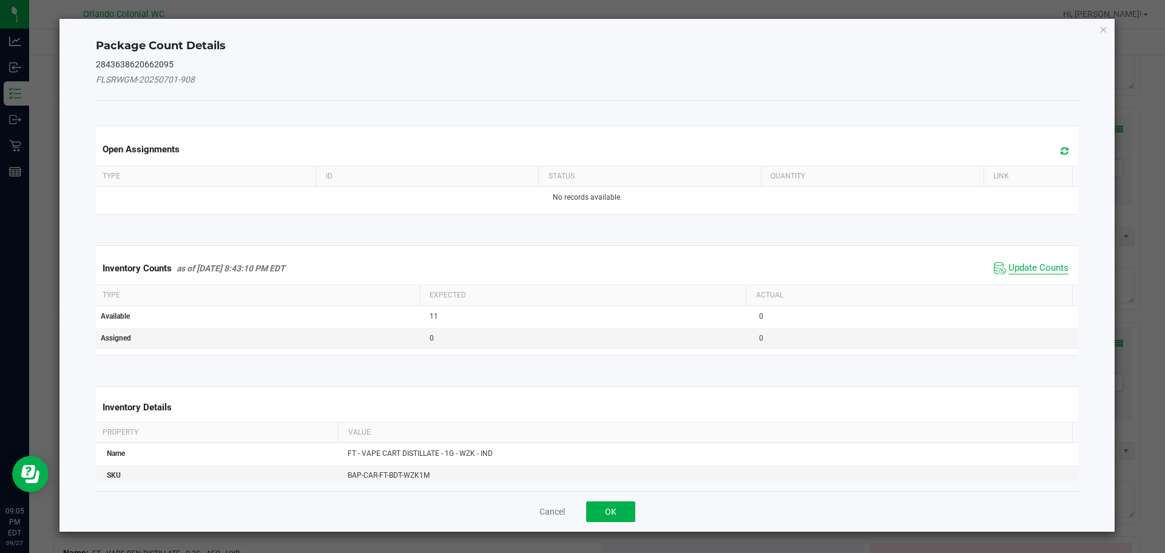
click at [1041, 265] on span "Update Counts" at bounding box center [1038, 268] width 60 height 12
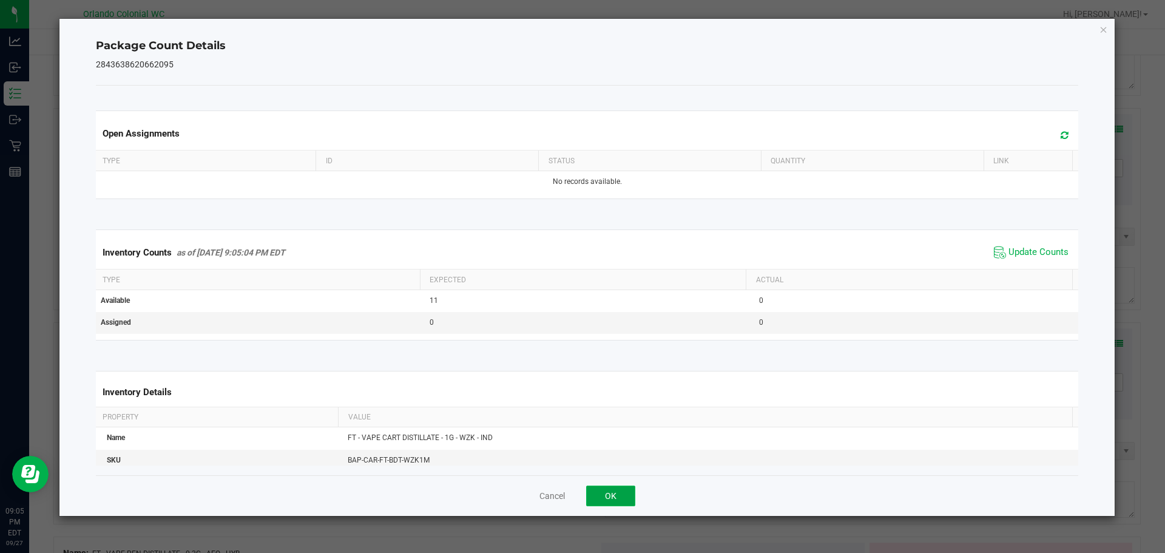
click at [602, 505] on button "OK" at bounding box center [610, 495] width 49 height 21
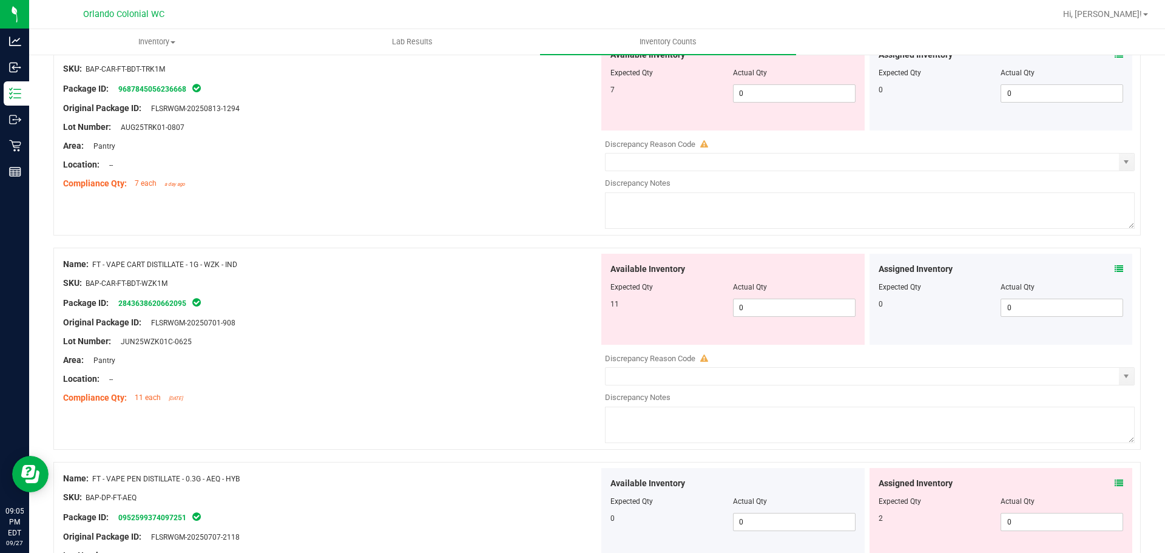
scroll to position [2123, 0]
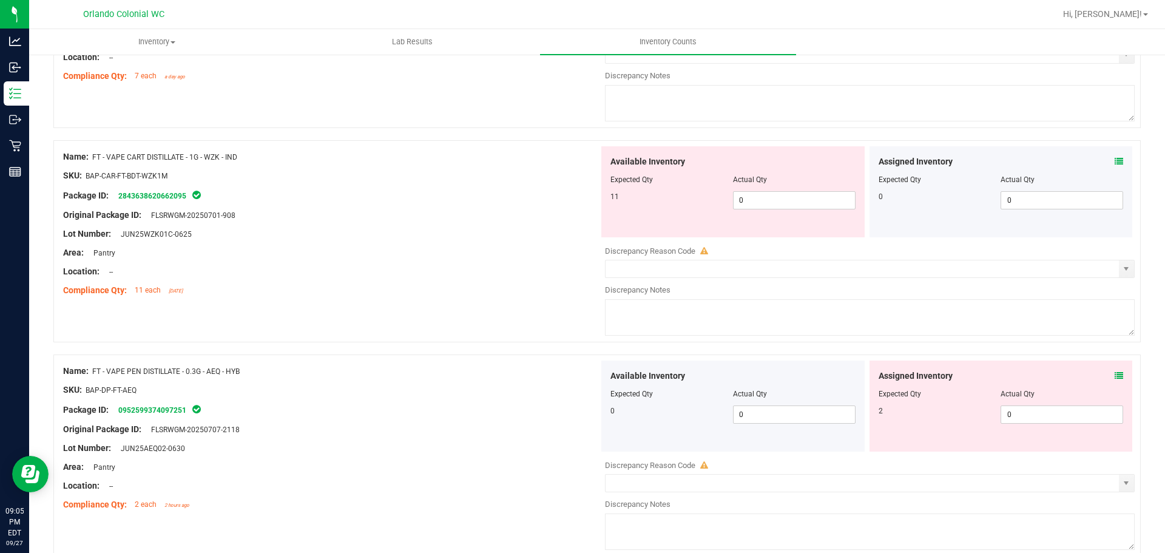
drag, startPoint x: 1110, startPoint y: 366, endPoint x: 1107, endPoint y: 380, distance: 13.6
click at [1109, 371] on div "Assigned Inventory Expected Qty Actual Qty 2 0 0" at bounding box center [1000, 405] width 263 height 91
click at [1115, 380] on span at bounding box center [1119, 375] width 8 height 13
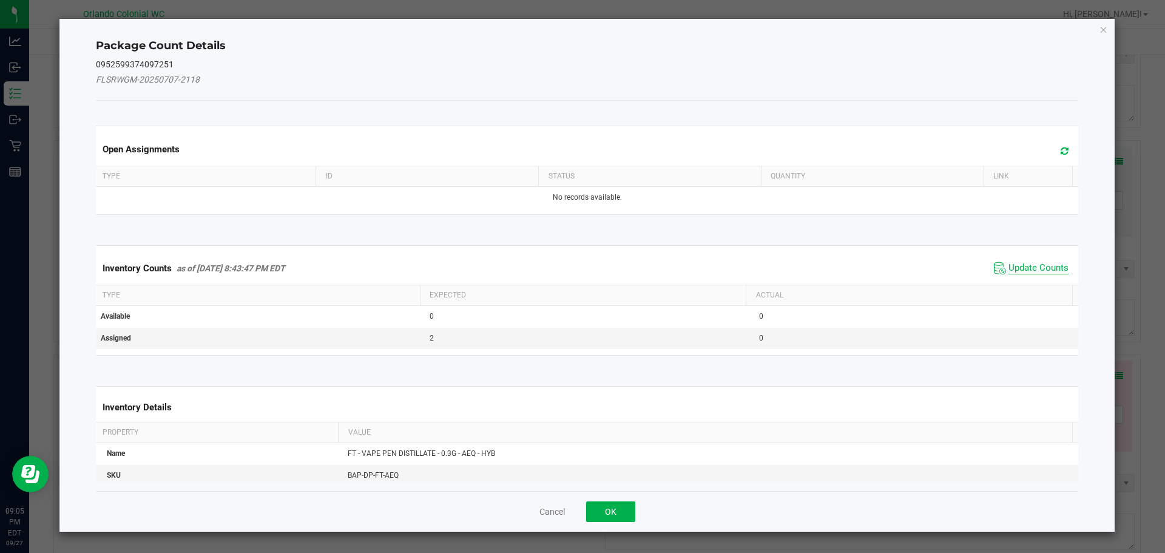
click at [1034, 268] on span "Update Counts" at bounding box center [1038, 268] width 60 height 12
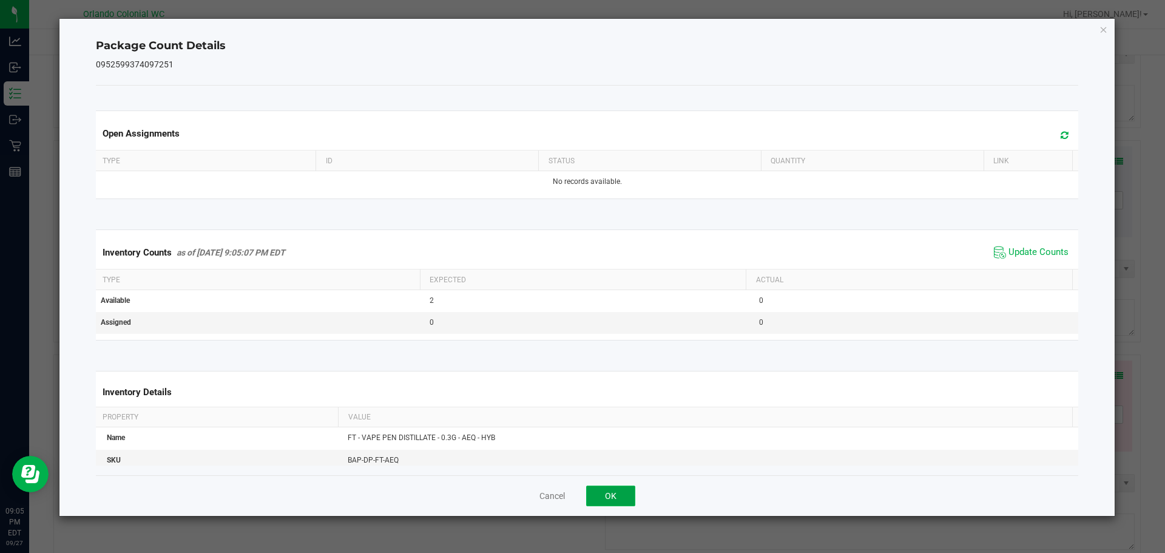
click at [616, 493] on button "OK" at bounding box center [610, 495] width 49 height 21
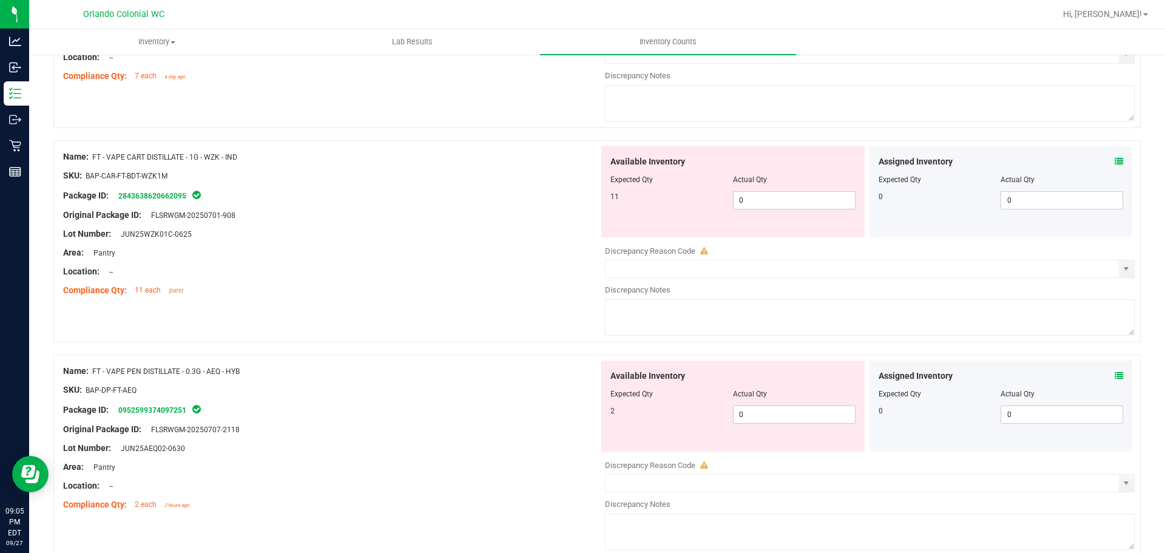
scroll to position [2366, 0]
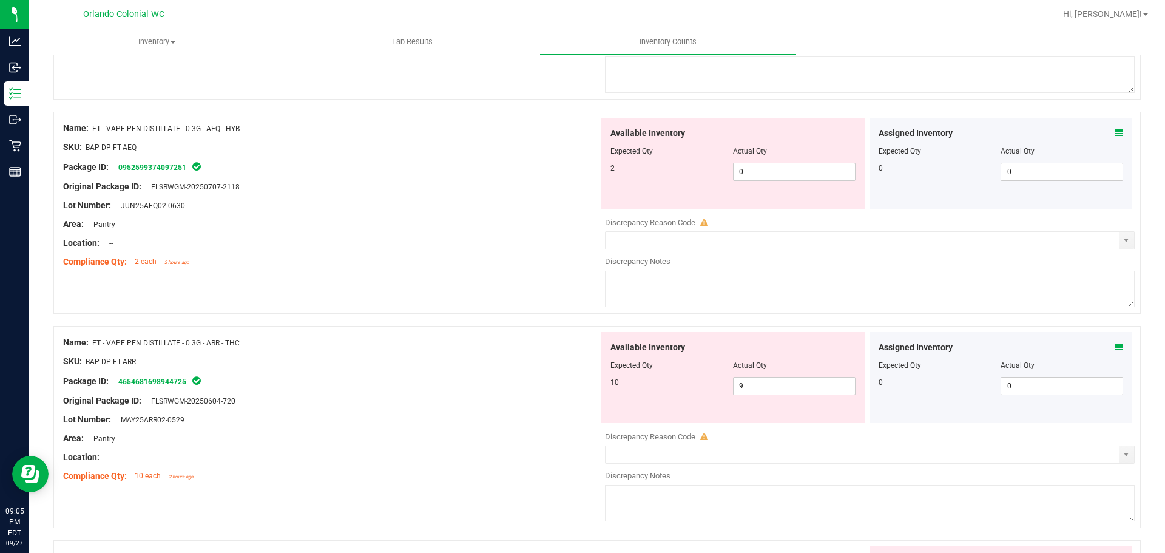
click at [1115, 348] on icon at bounding box center [1119, 347] width 8 height 8
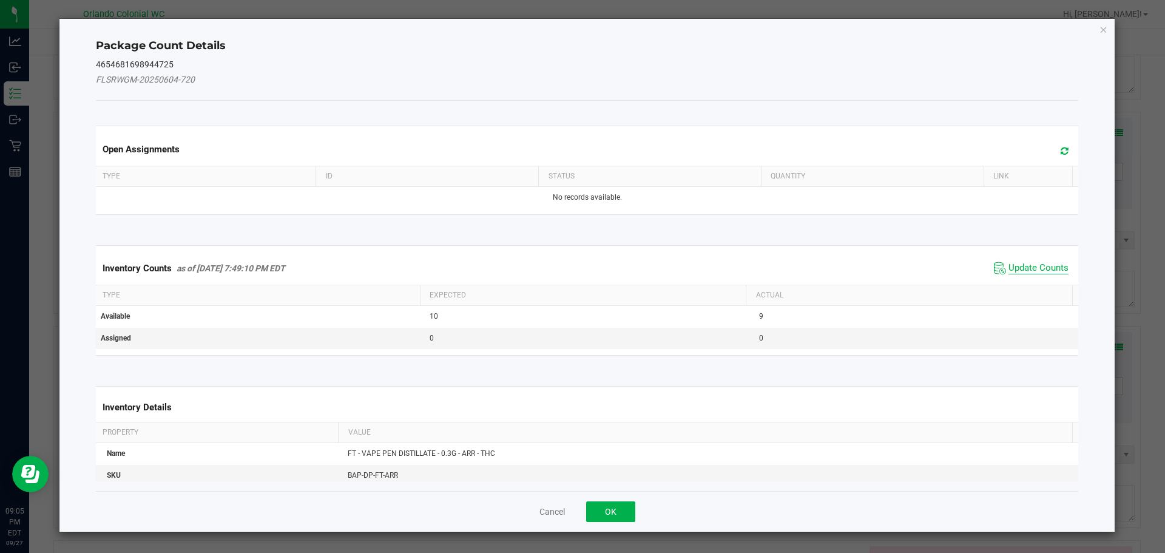
click at [1024, 271] on span "Update Counts" at bounding box center [1038, 268] width 60 height 12
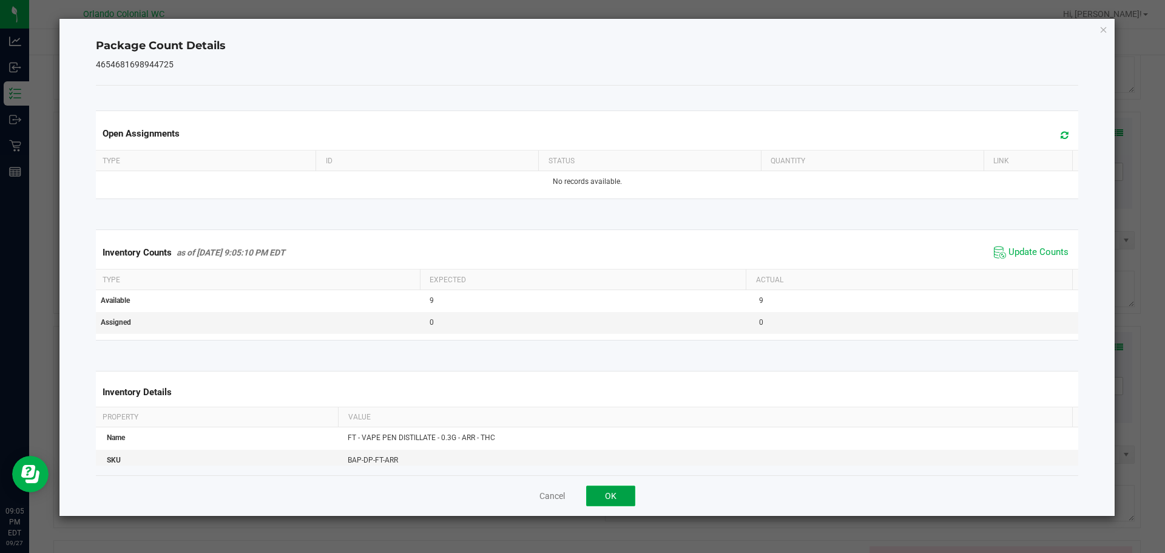
click at [609, 498] on button "OK" at bounding box center [610, 495] width 49 height 21
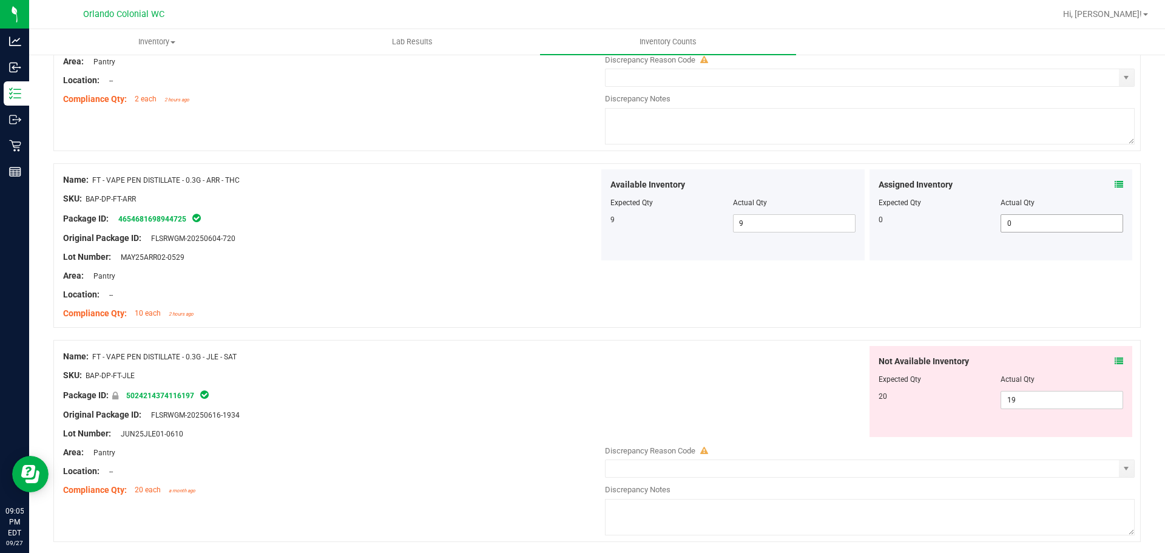
scroll to position [2670, 0]
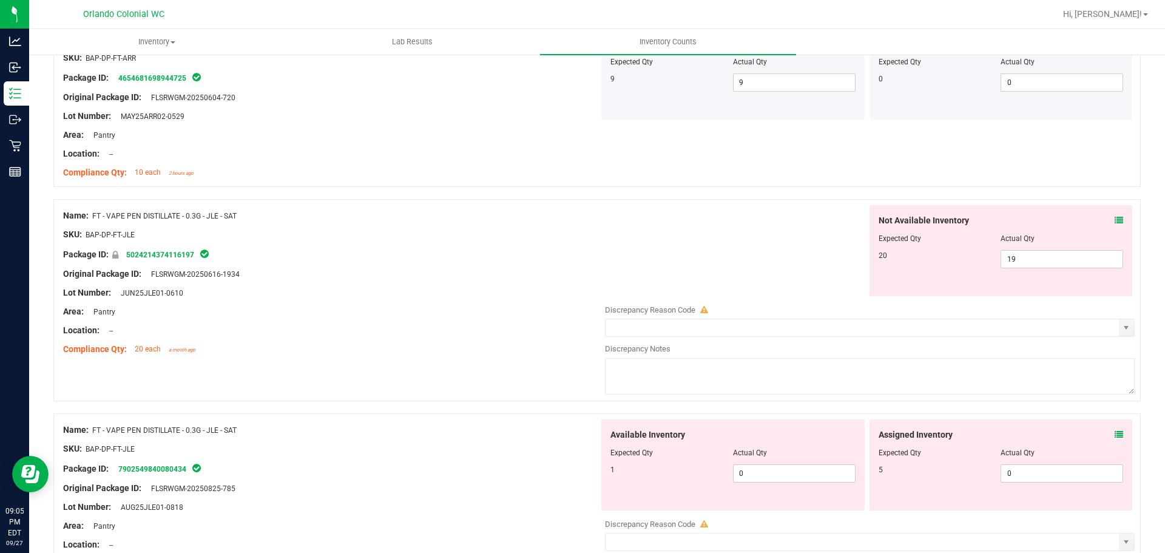
click at [1115, 220] on icon at bounding box center [1119, 220] width 8 height 8
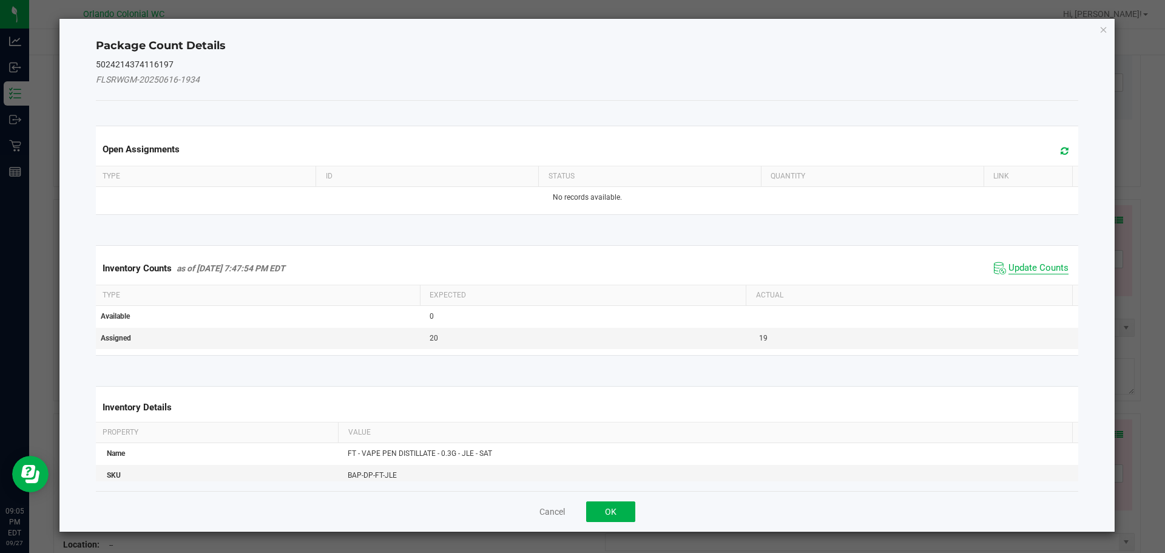
click at [1045, 269] on span "Update Counts" at bounding box center [1038, 268] width 60 height 12
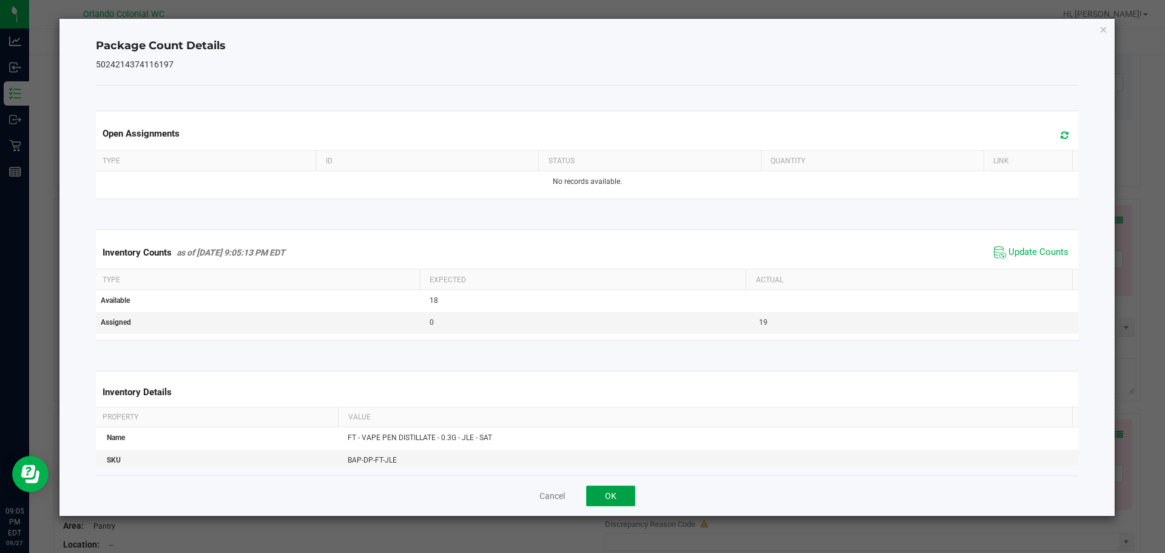
click at [609, 494] on button "OK" at bounding box center [610, 495] width 49 height 21
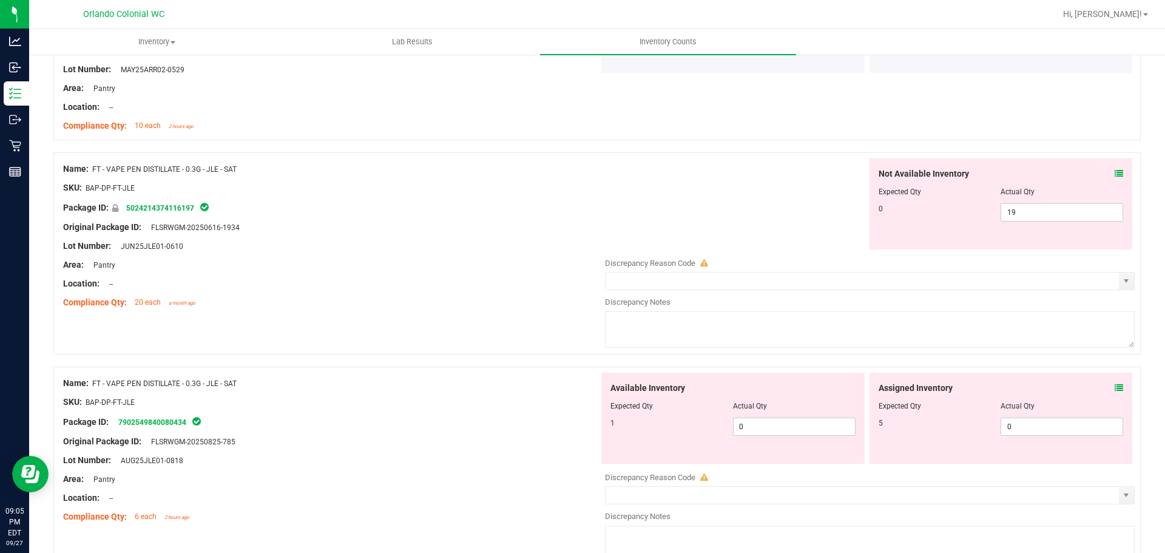
scroll to position [2852, 0]
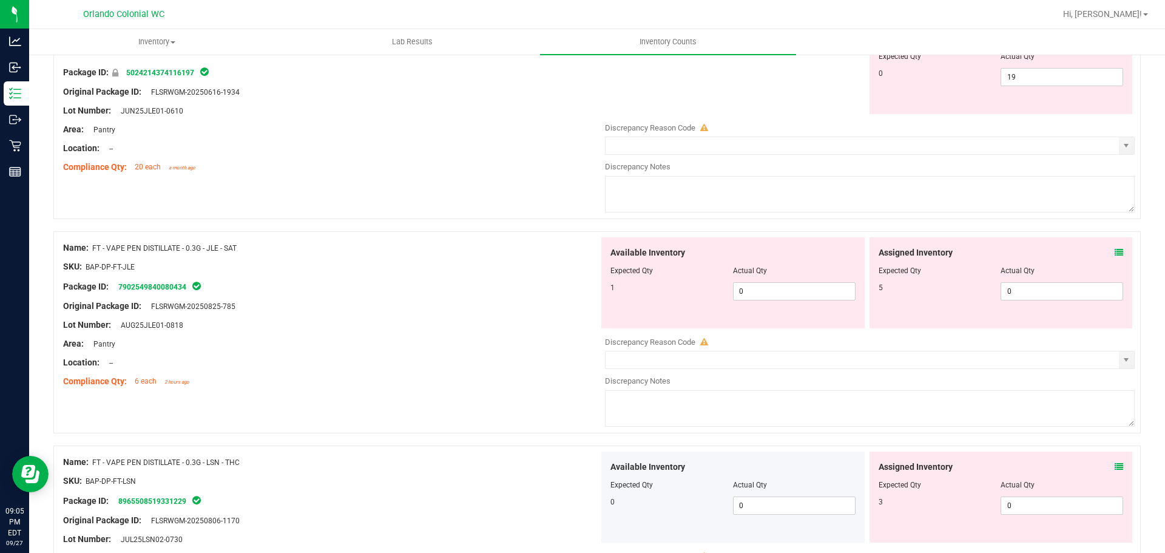
click at [1105, 252] on div "Assigned Inventory" at bounding box center [1001, 252] width 245 height 13
click at [1115, 249] on icon at bounding box center [1119, 252] width 8 height 8
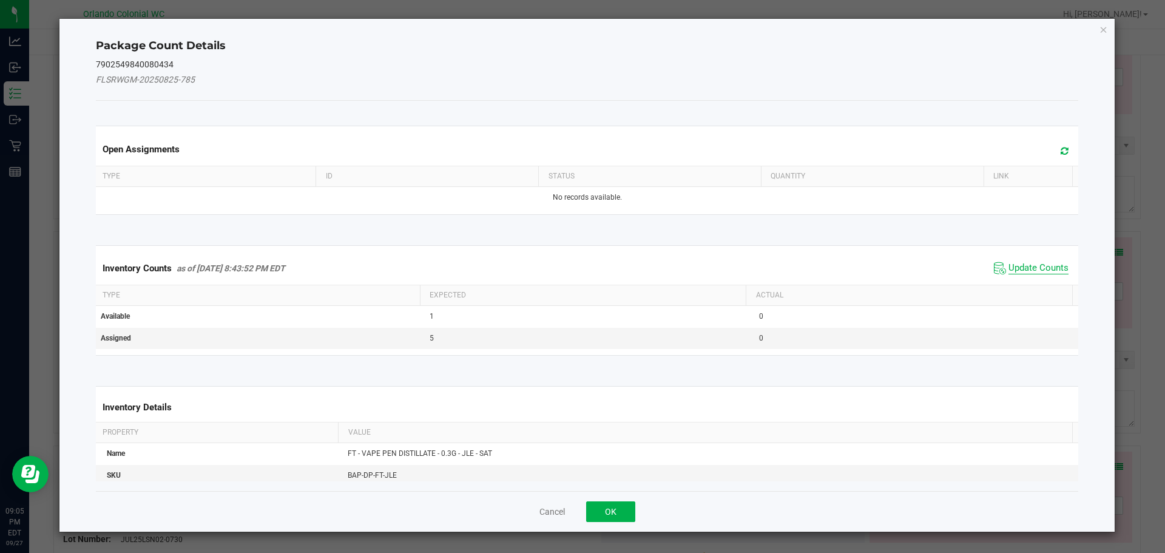
click at [1034, 266] on span "Update Counts" at bounding box center [1038, 268] width 60 height 12
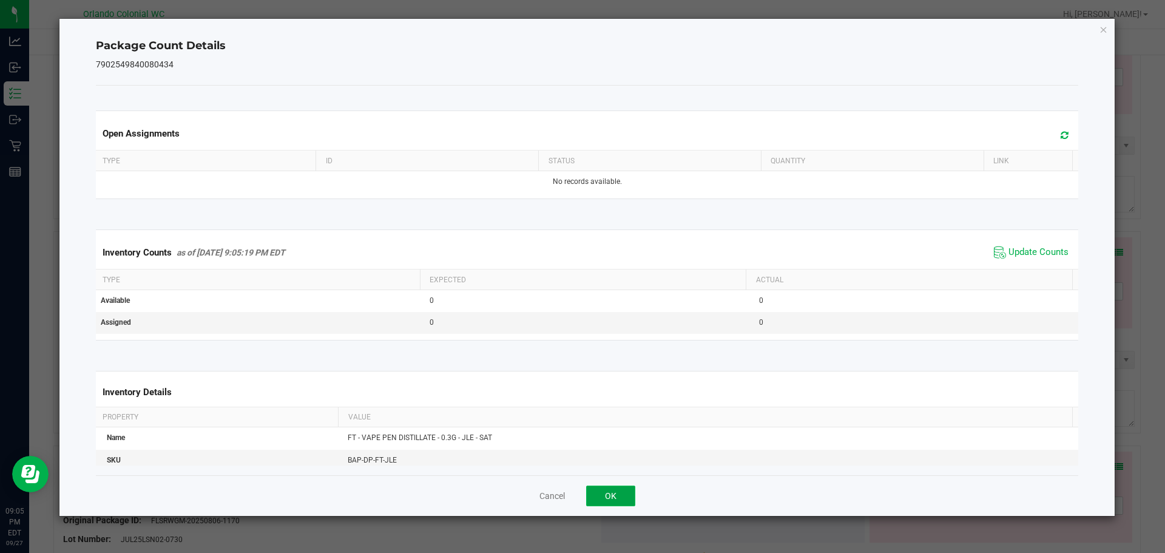
click at [618, 496] on button "OK" at bounding box center [610, 495] width 49 height 21
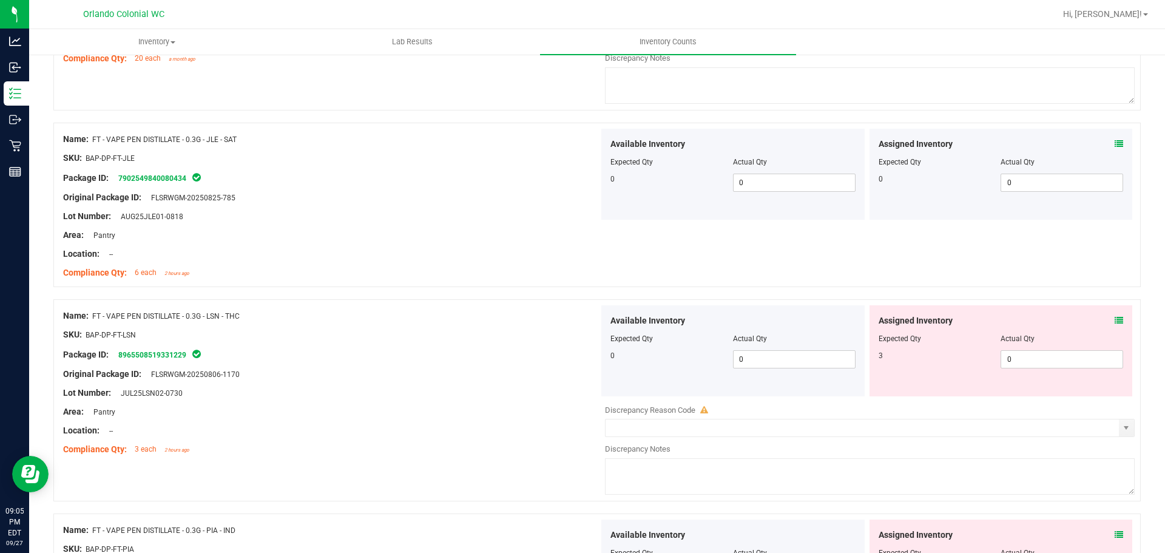
scroll to position [2973, 0]
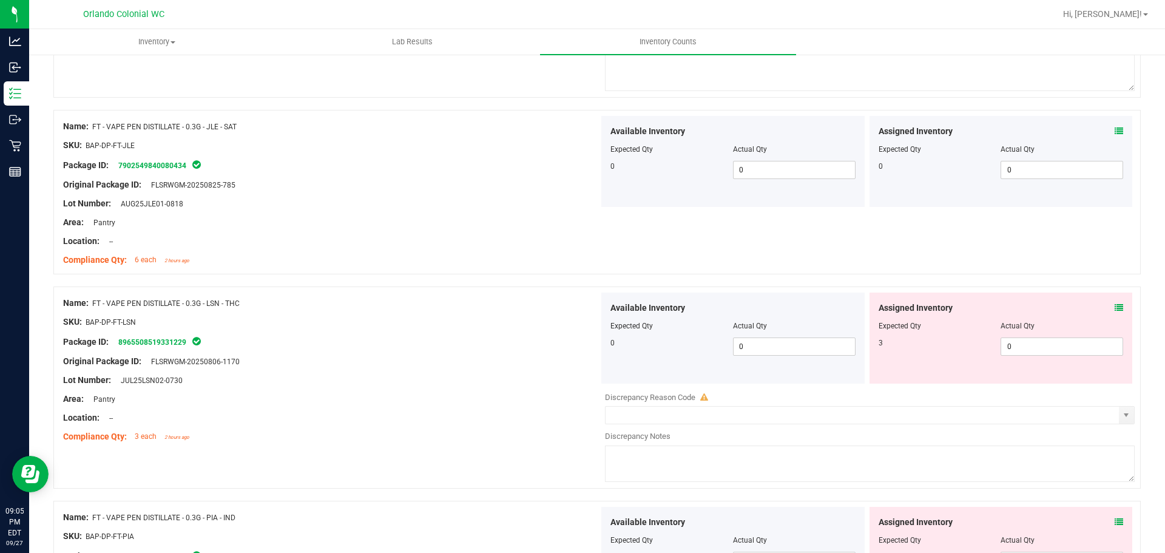
click at [1115, 309] on icon at bounding box center [1119, 307] width 8 height 8
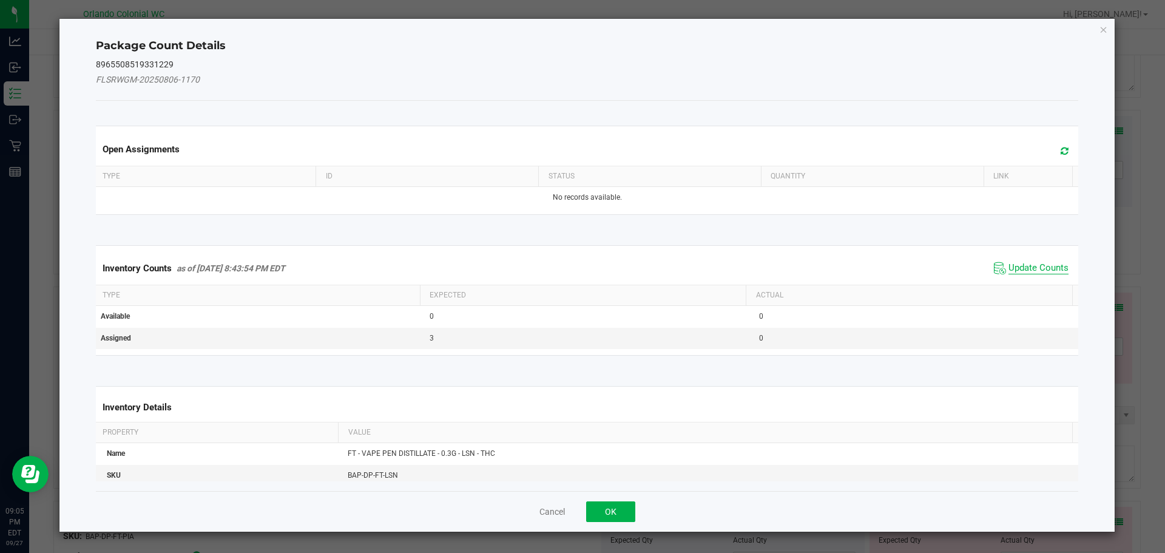
click at [1036, 269] on span "Update Counts" at bounding box center [1038, 268] width 60 height 12
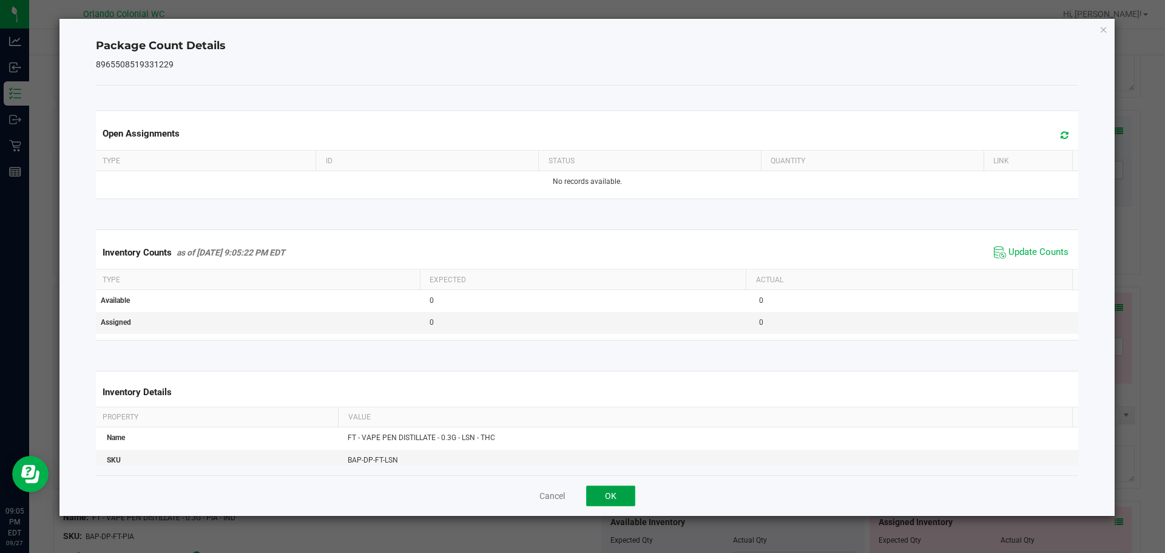
click at [621, 485] on button "OK" at bounding box center [610, 495] width 49 height 21
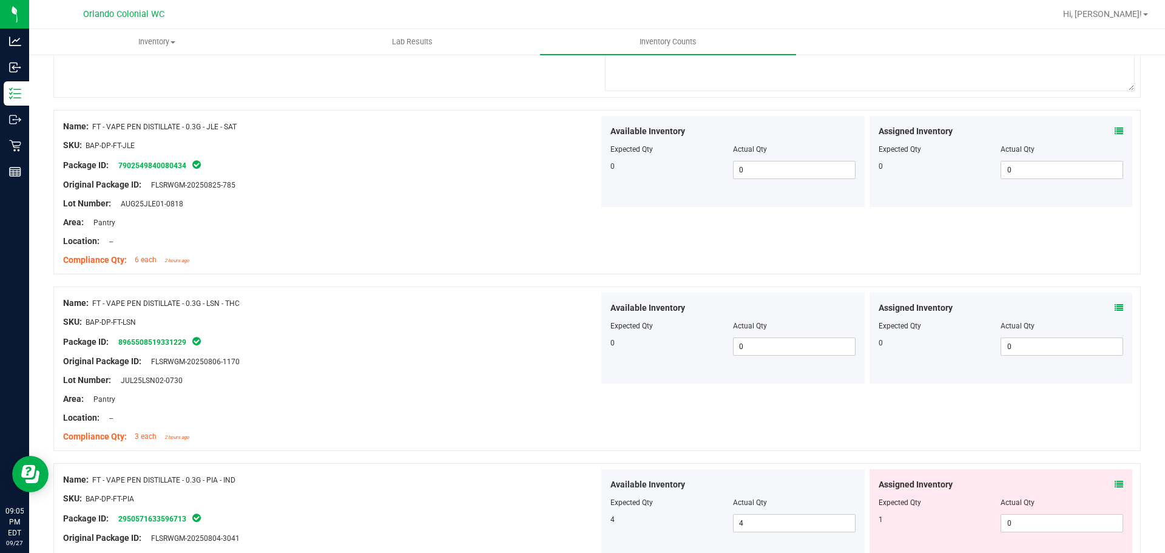
scroll to position [3155, 0]
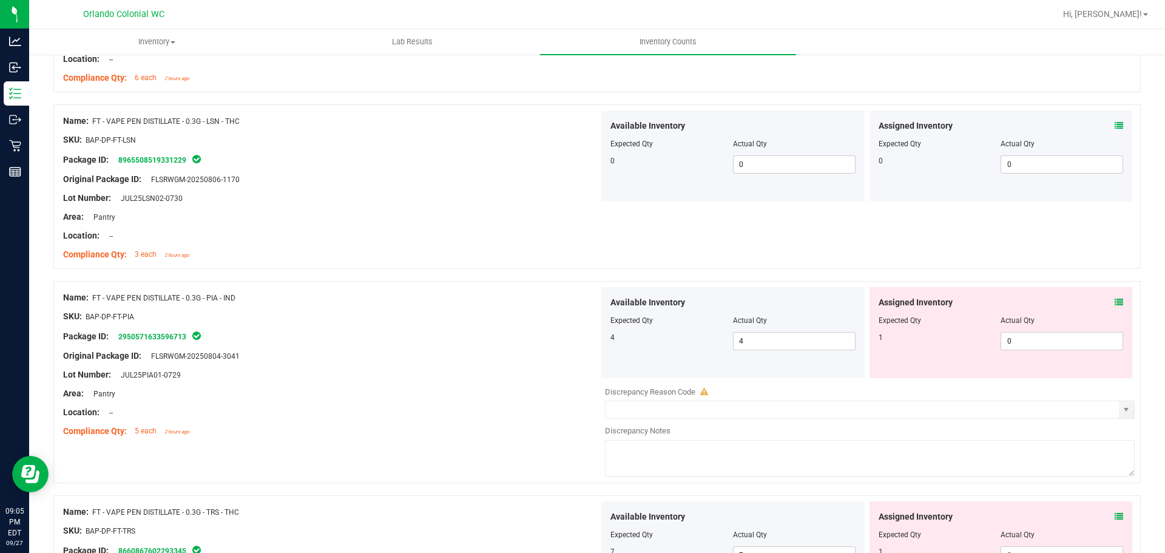
click at [1115, 302] on icon at bounding box center [1119, 302] width 8 height 8
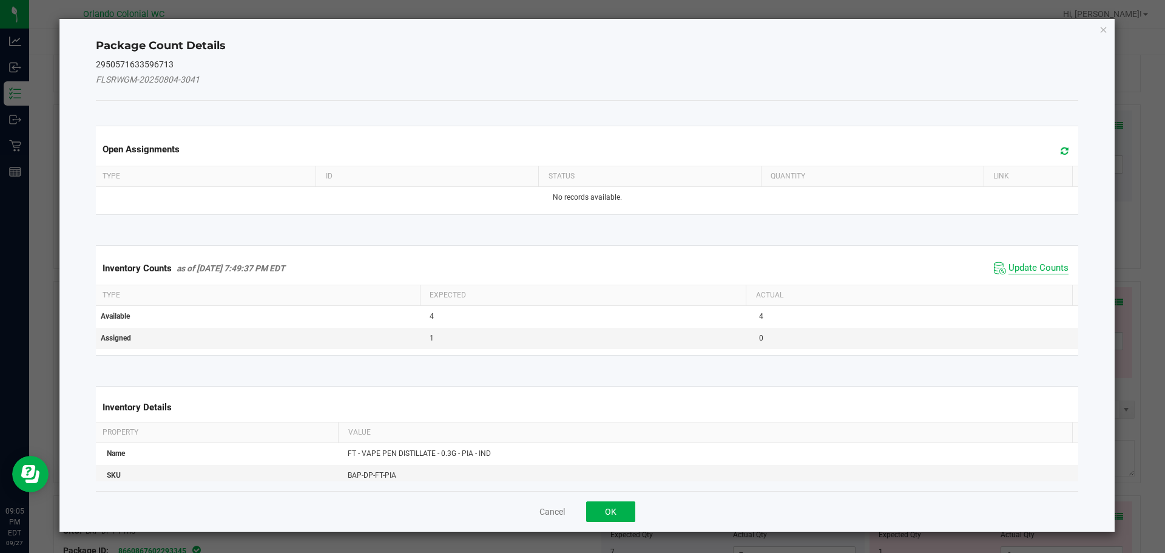
click at [1054, 272] on span "Update Counts" at bounding box center [1038, 268] width 60 height 12
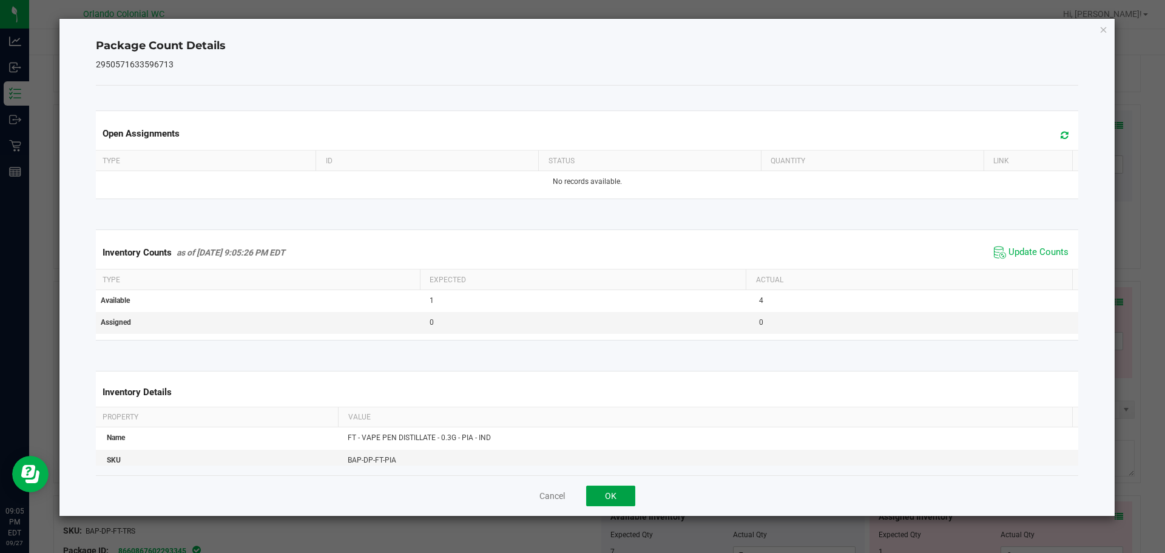
click at [619, 497] on button "OK" at bounding box center [610, 495] width 49 height 21
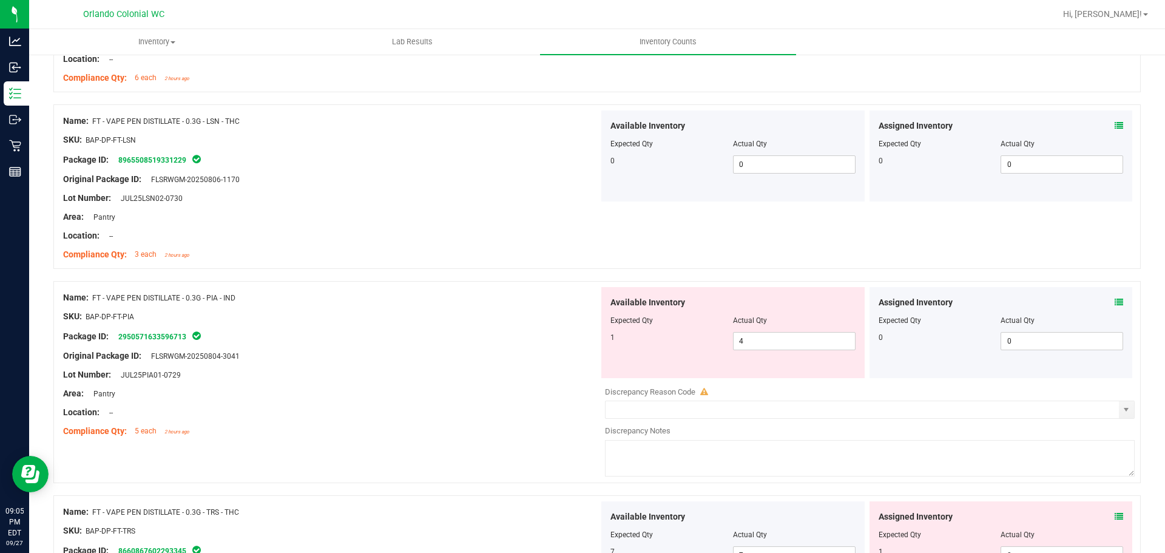
scroll to position [3337, 0]
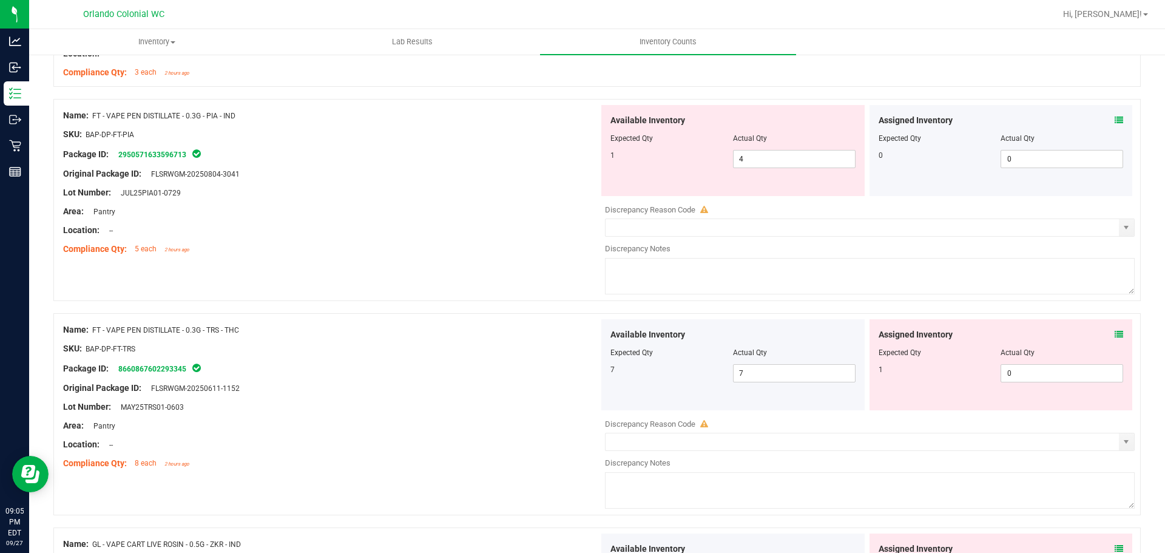
click at [1115, 114] on span at bounding box center [1119, 120] width 8 height 13
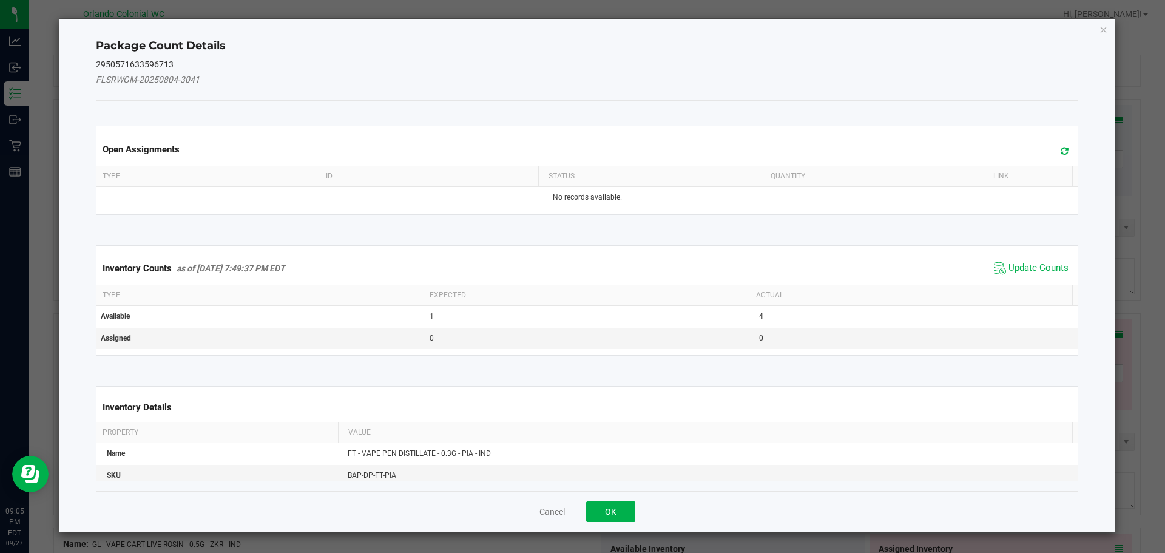
click at [1033, 264] on span "Update Counts" at bounding box center [1038, 268] width 60 height 12
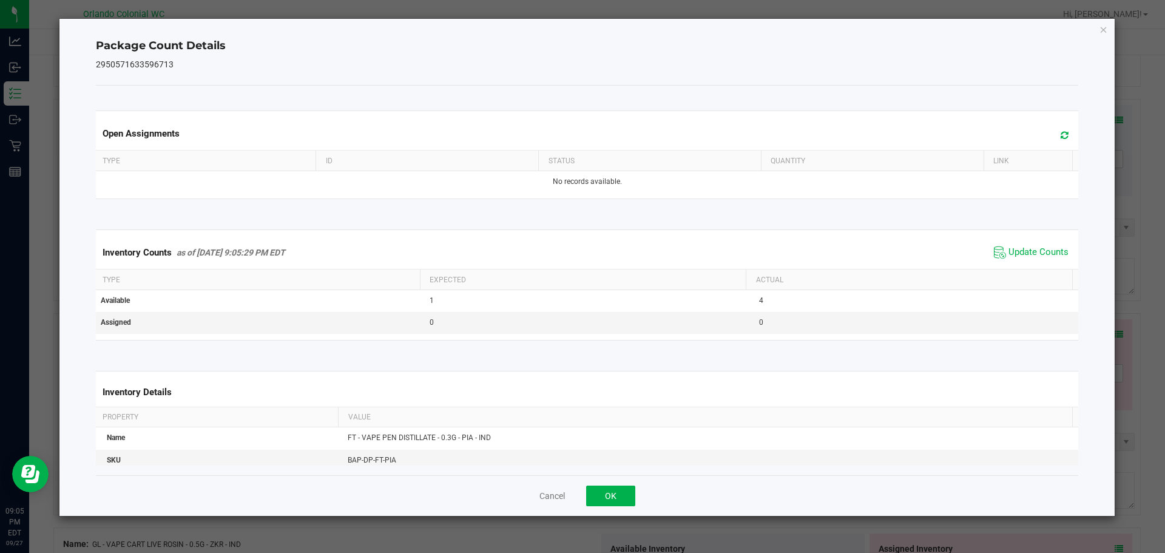
click at [623, 508] on div "Cancel OK" at bounding box center [587, 495] width 983 height 41
click at [616, 490] on button "OK" at bounding box center [610, 495] width 49 height 21
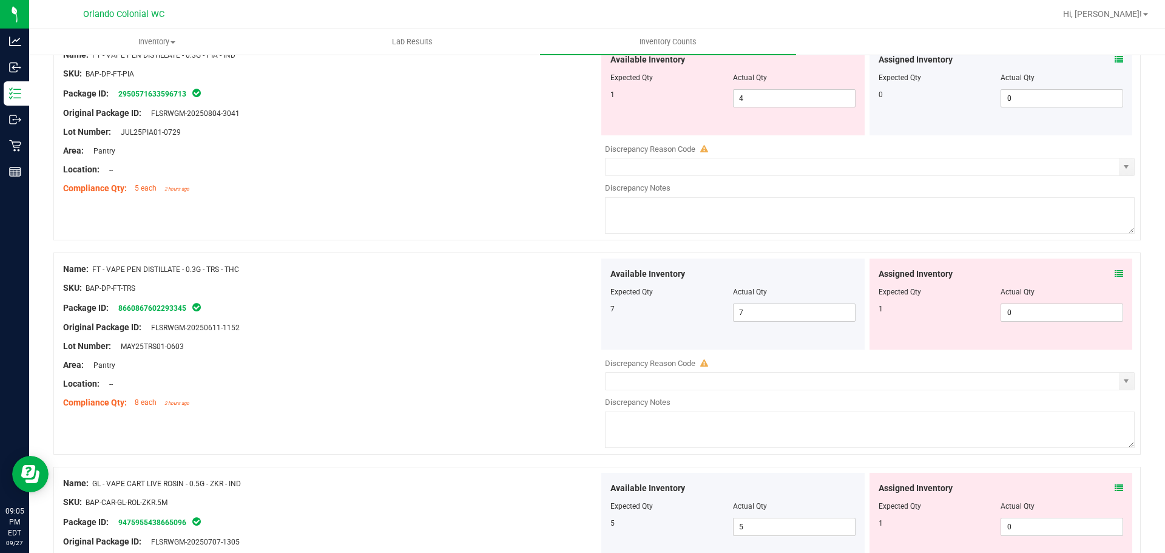
scroll to position [3519, 0]
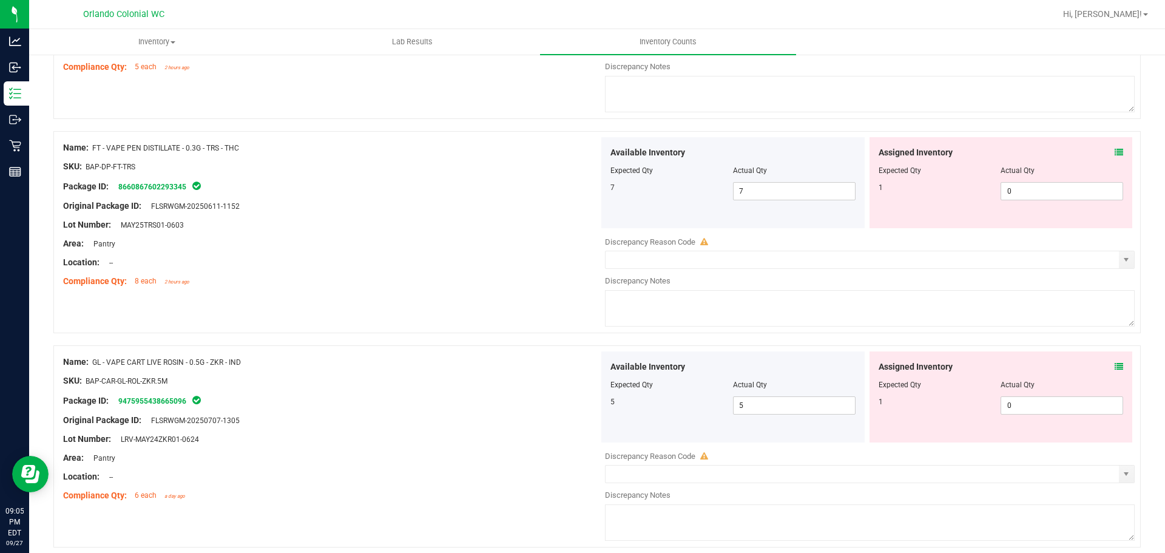
click at [1115, 155] on icon at bounding box center [1119, 152] width 8 height 8
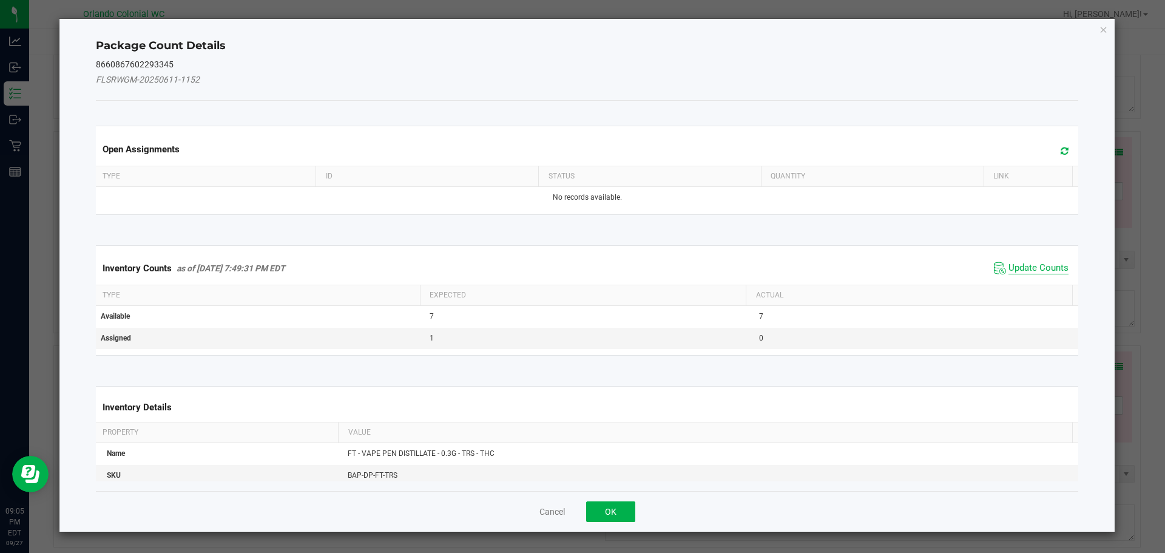
click at [1036, 267] on span "Update Counts" at bounding box center [1038, 268] width 60 height 12
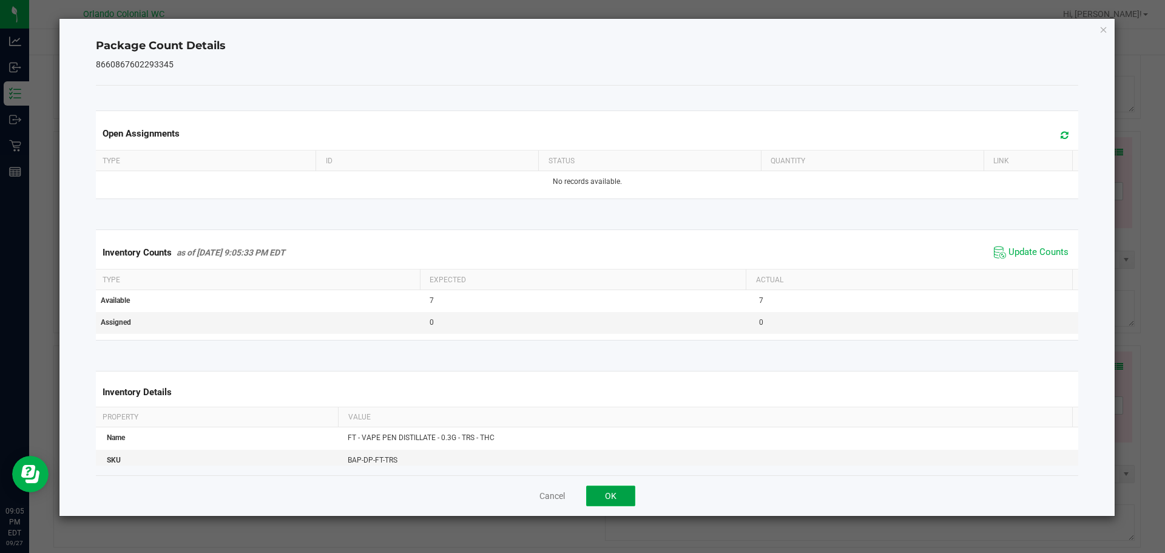
drag, startPoint x: 603, startPoint y: 499, endPoint x: 619, endPoint y: 494, distance: 16.9
click at [604, 499] on button "OK" at bounding box center [610, 495] width 49 height 21
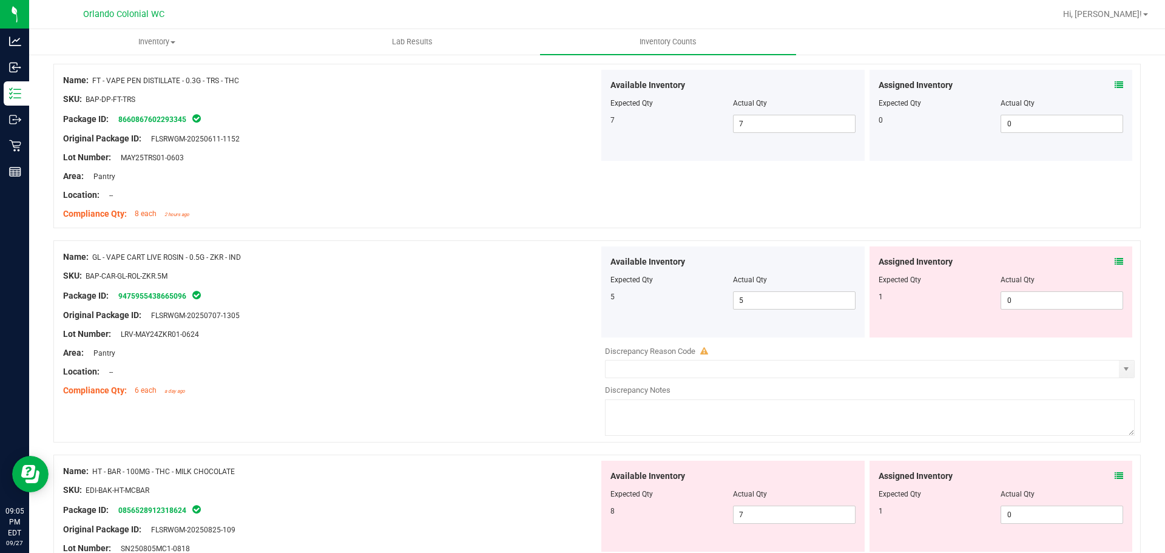
scroll to position [3701, 0]
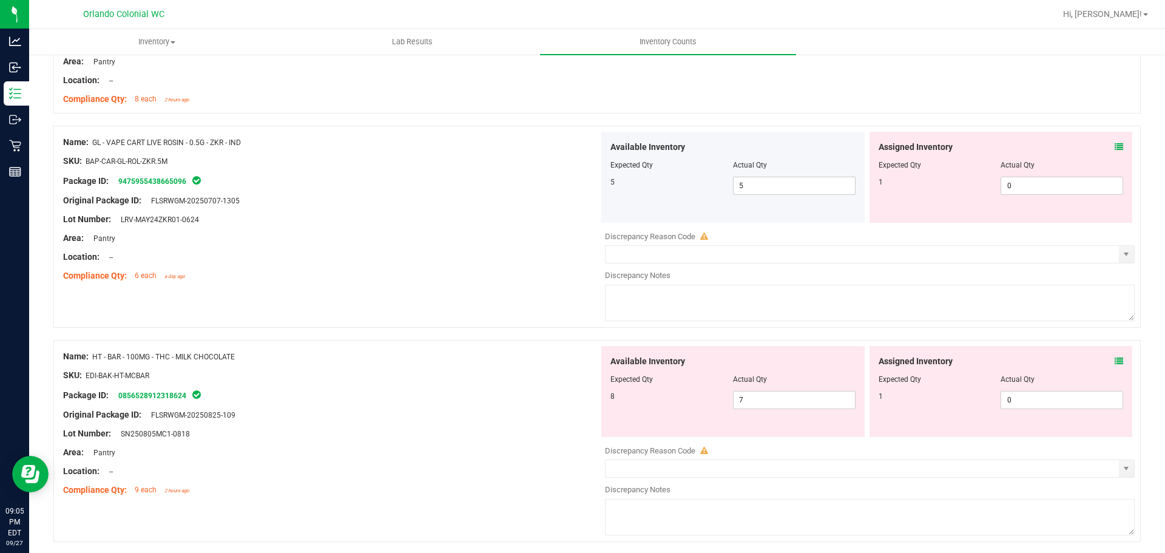
click at [1115, 143] on icon at bounding box center [1119, 147] width 8 height 8
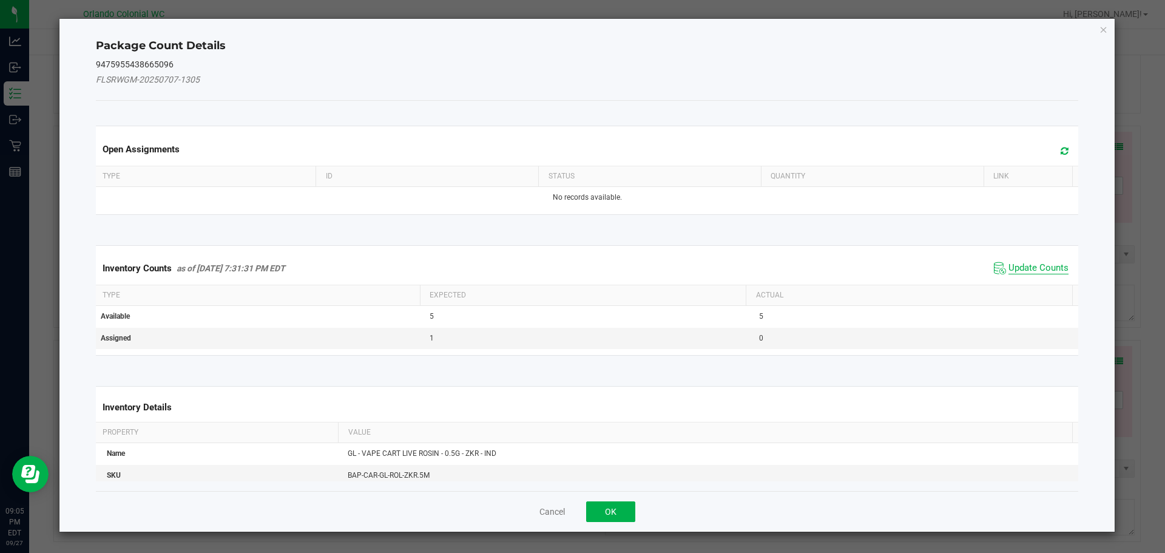
click at [1030, 271] on span "Update Counts" at bounding box center [1038, 268] width 60 height 12
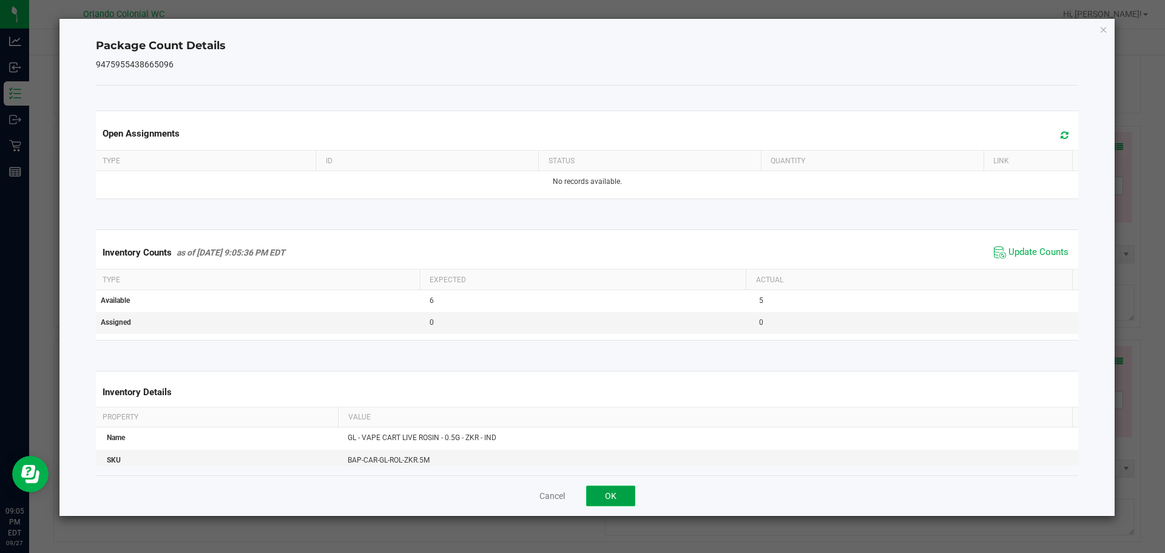
click at [607, 505] on button "OK" at bounding box center [610, 495] width 49 height 21
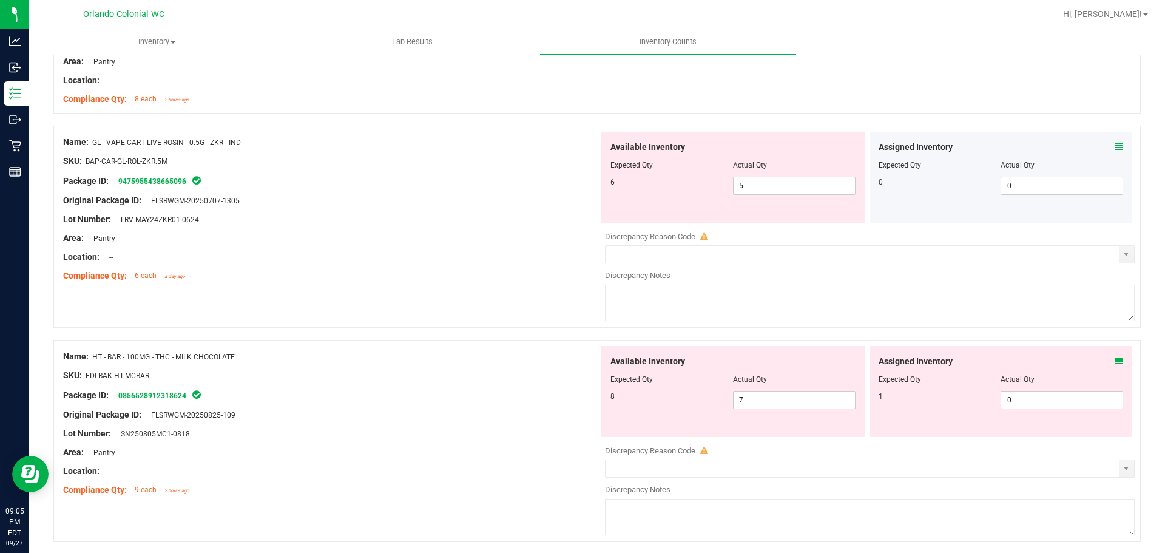
click at [1115, 359] on icon at bounding box center [1119, 361] width 8 height 8
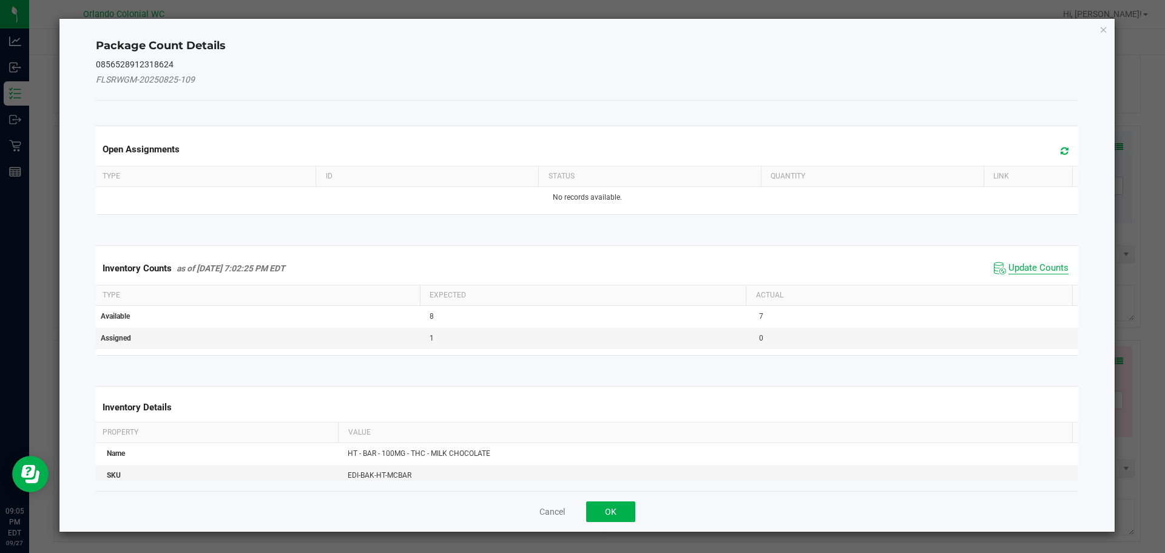
click at [1051, 269] on span "Update Counts" at bounding box center [1038, 268] width 60 height 12
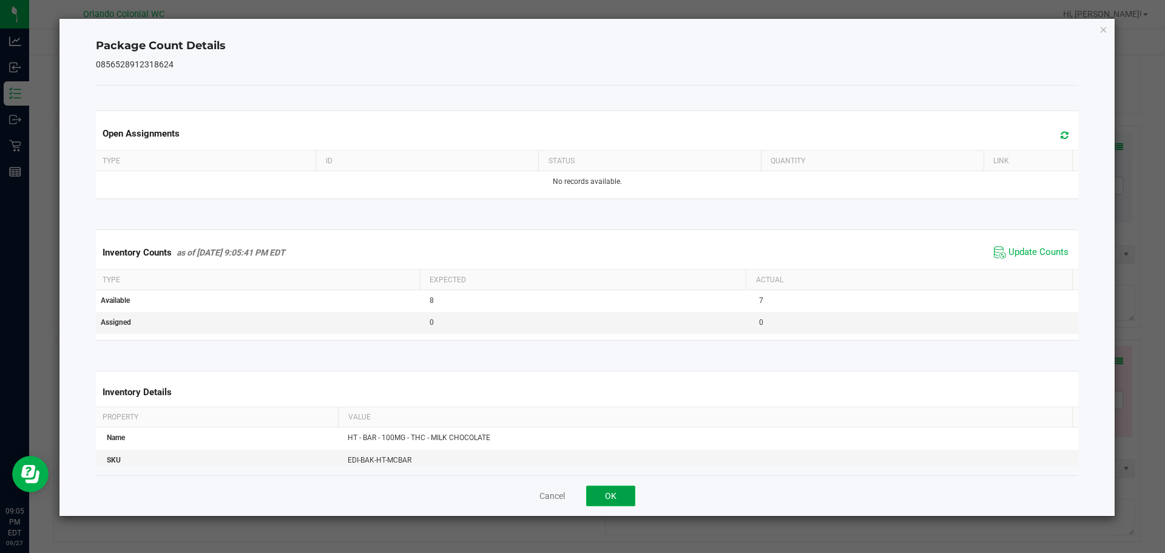
click at [630, 487] on button "OK" at bounding box center [610, 495] width 49 height 21
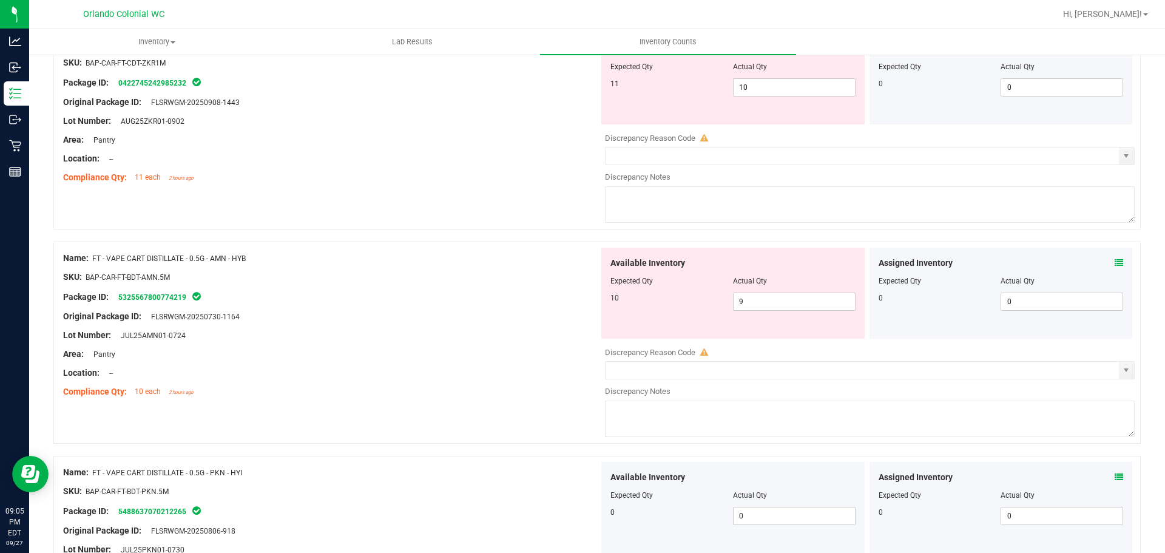
scroll to position [0, 0]
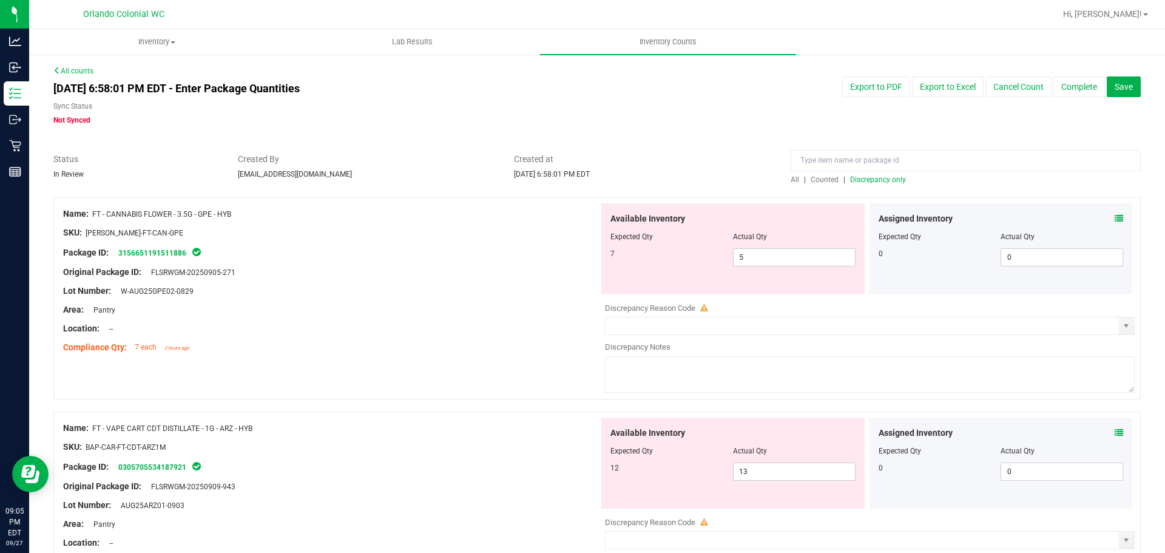
drag, startPoint x: 522, startPoint y: 394, endPoint x: 500, endPoint y: -33, distance: 428.3
click at [507, 258] on div "Package ID: 3156651191511886" at bounding box center [331, 252] width 536 height 15
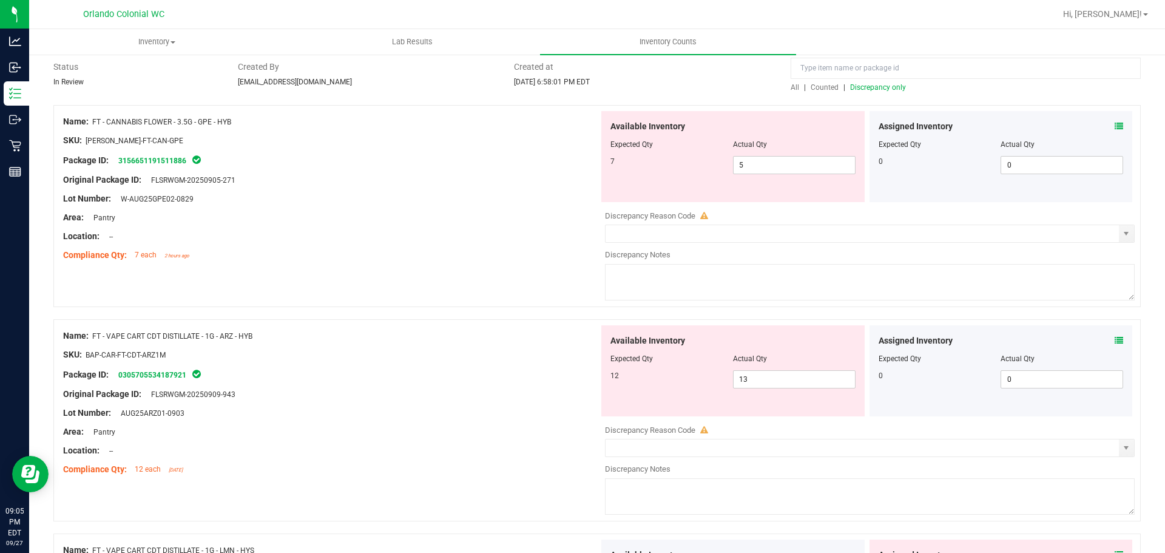
scroll to position [121, 0]
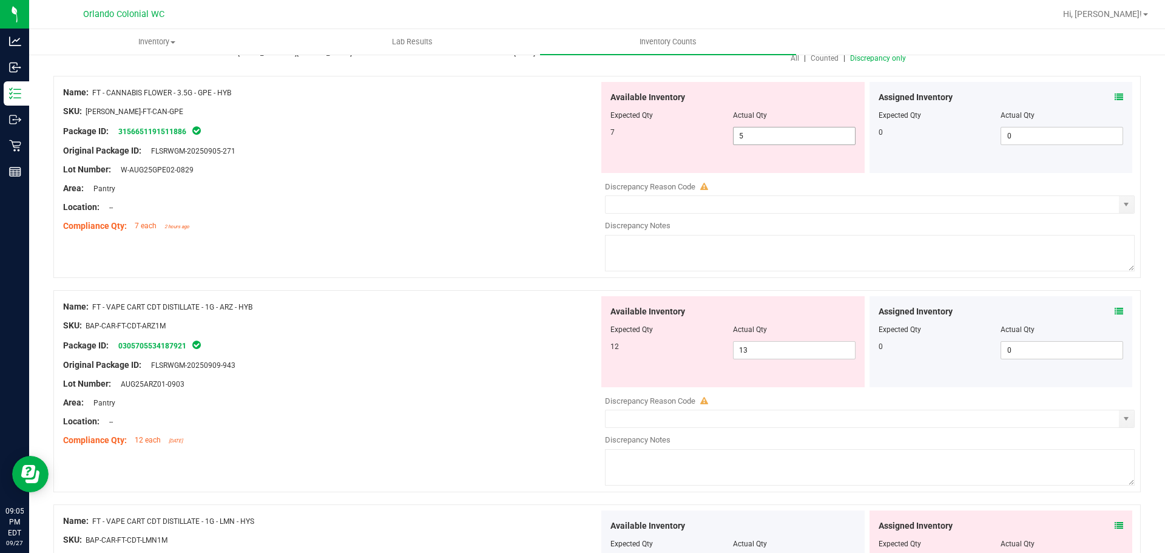
click at [788, 140] on input "5" at bounding box center [794, 135] width 121 height 17
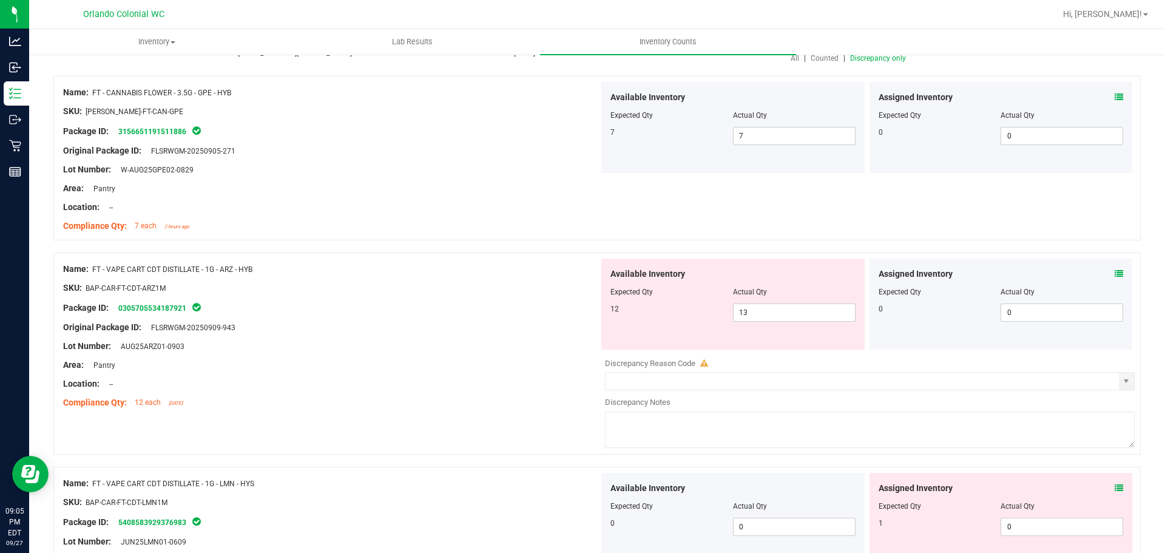
click at [489, 312] on div "Package ID: 0305705534187921" at bounding box center [331, 307] width 536 height 15
click at [488, 312] on div "Package ID: 0305705534187921" at bounding box center [331, 307] width 536 height 15
click at [513, 295] on div at bounding box center [331, 297] width 536 height 6
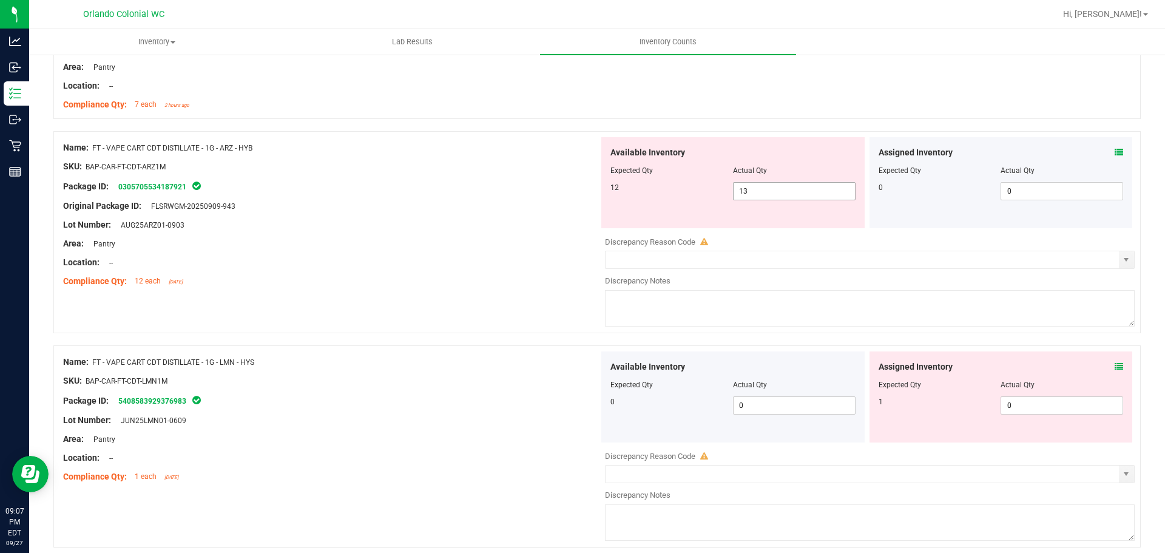
click at [775, 195] on span "13 13" at bounding box center [794, 191] width 123 height 18
click at [0, 0] on input "13" at bounding box center [0, 0] width 0 height 0
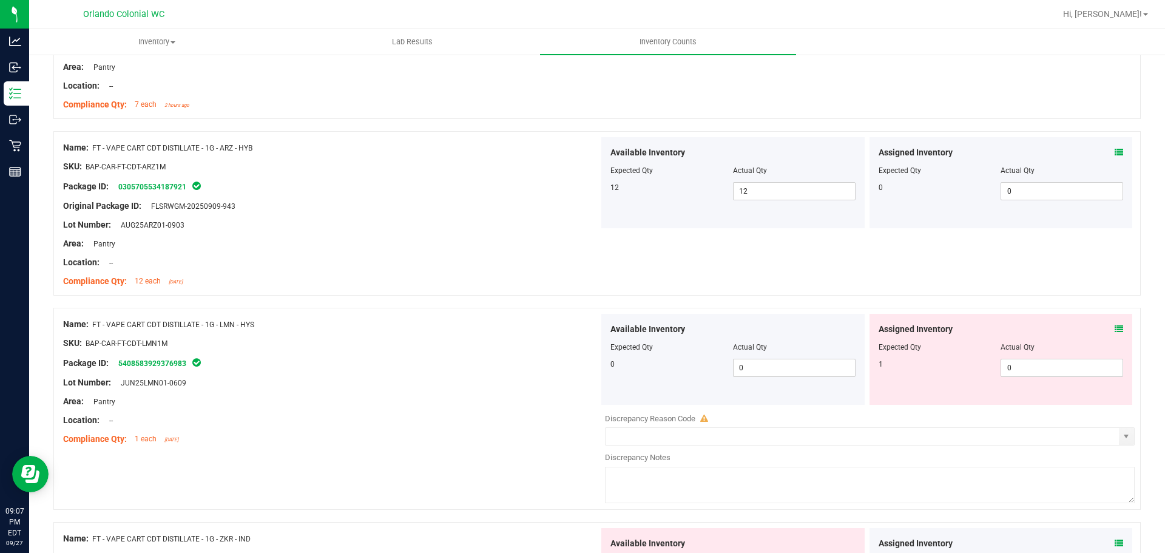
click at [874, 263] on div "Name: FT - VAPE CART CDT DISTILLATE - 1G - ARZ - HYB SKU: BAP-CAR-FT-CDT-ARZ1M …" at bounding box center [596, 213] width 1087 height 164
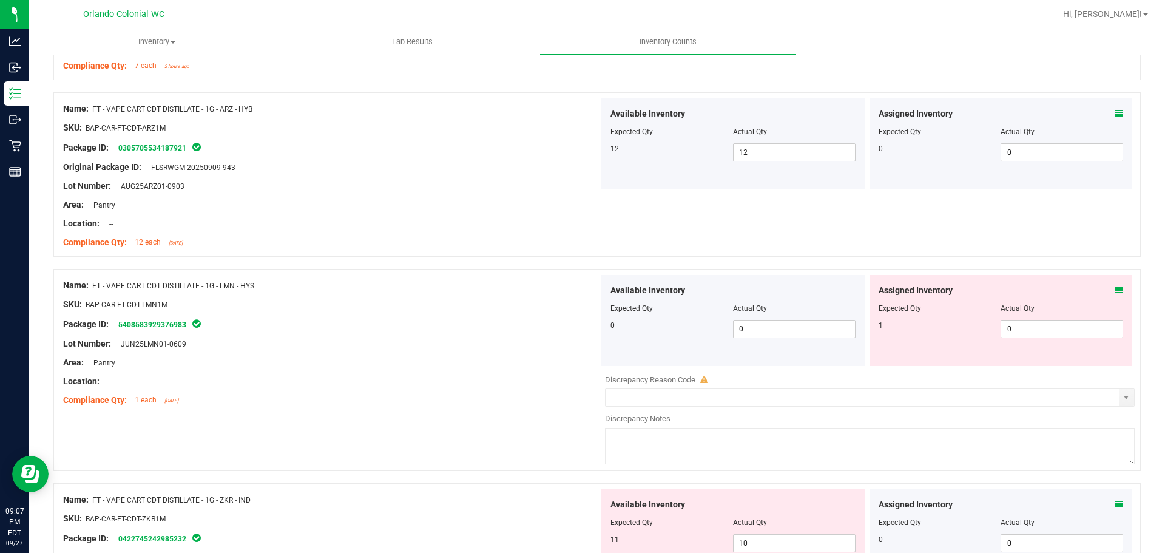
scroll to position [303, 0]
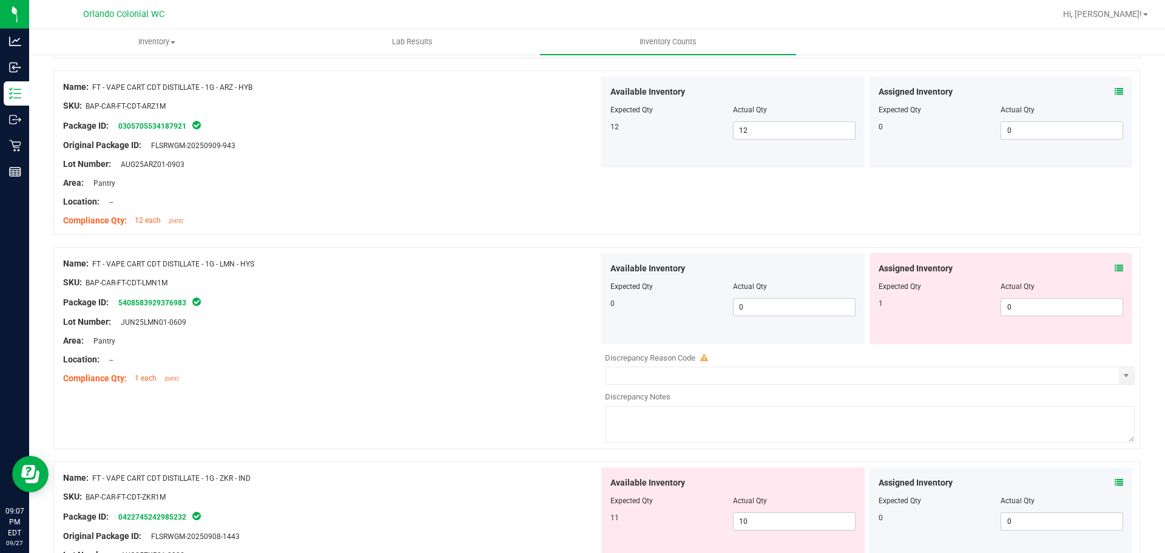
click at [1115, 266] on icon at bounding box center [1119, 268] width 8 height 8
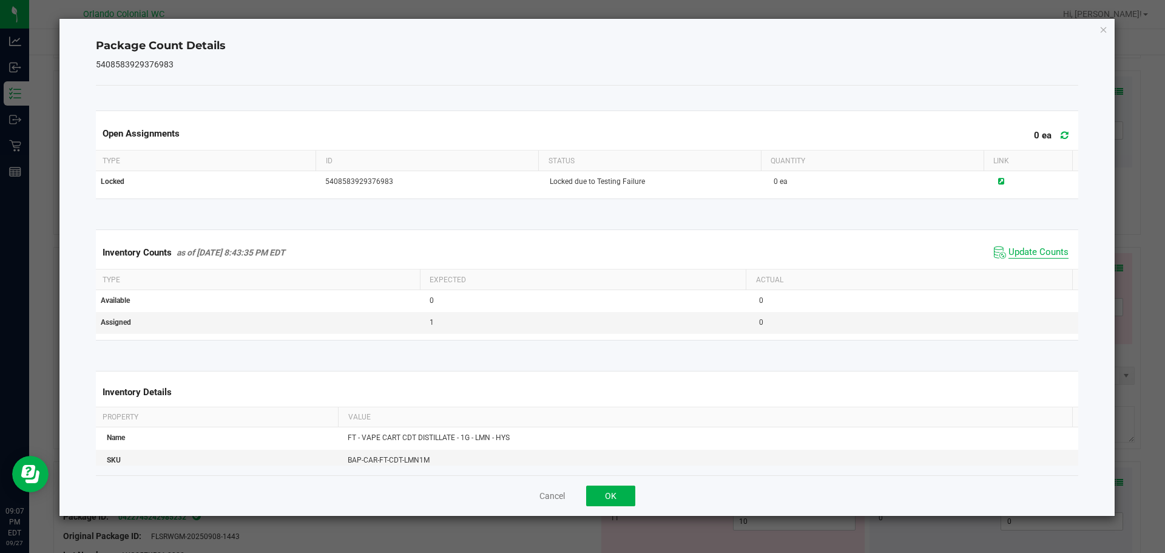
click at [1028, 246] on span "Update Counts" at bounding box center [1038, 252] width 60 height 12
click at [605, 497] on button "OK" at bounding box center [610, 495] width 49 height 21
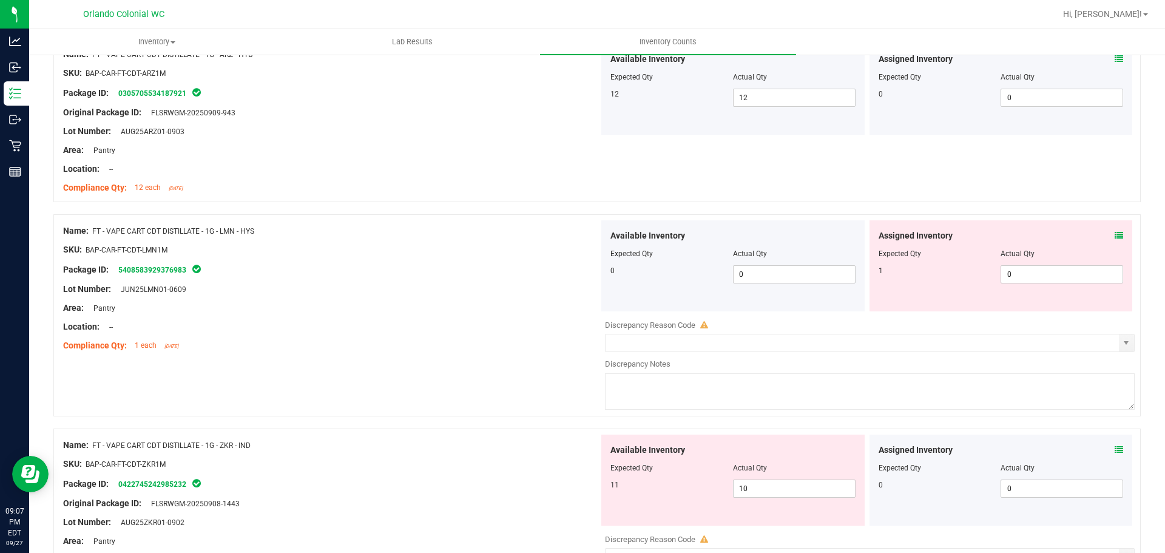
scroll to position [364, 0]
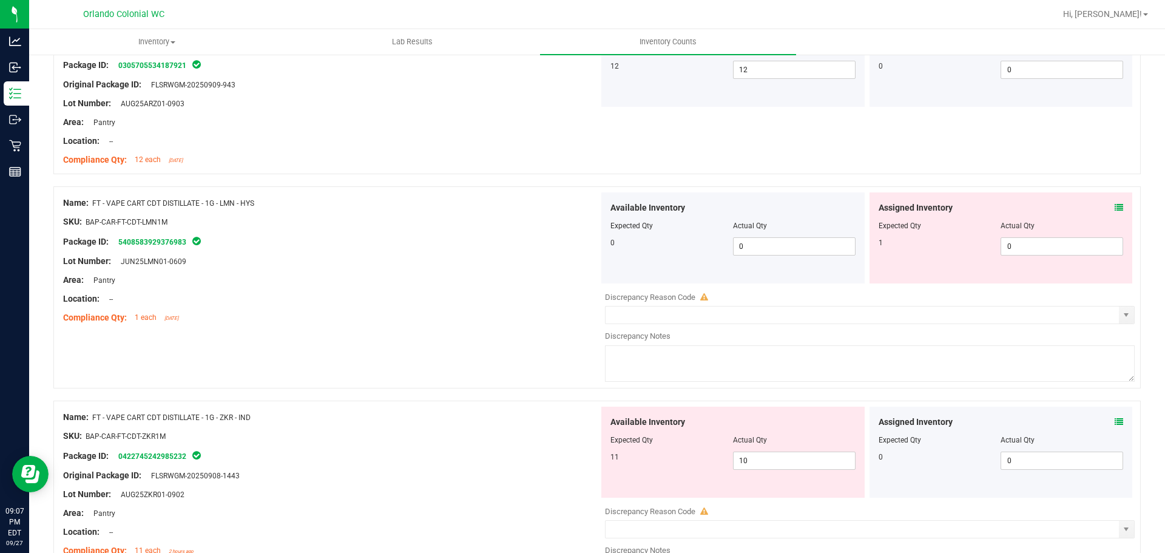
click at [508, 233] on div at bounding box center [331, 231] width 536 height 6
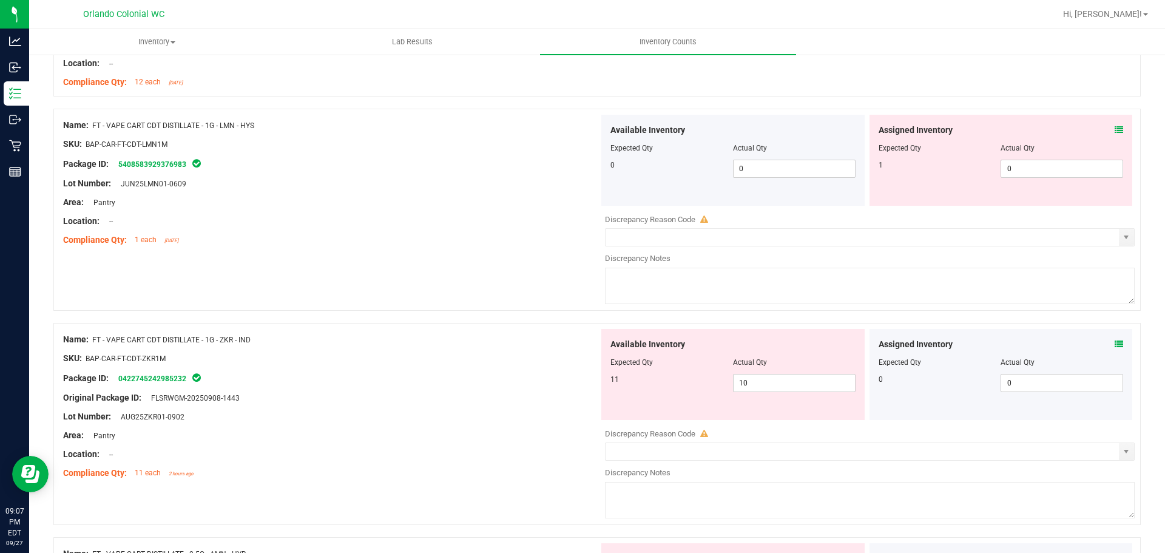
scroll to position [546, 0]
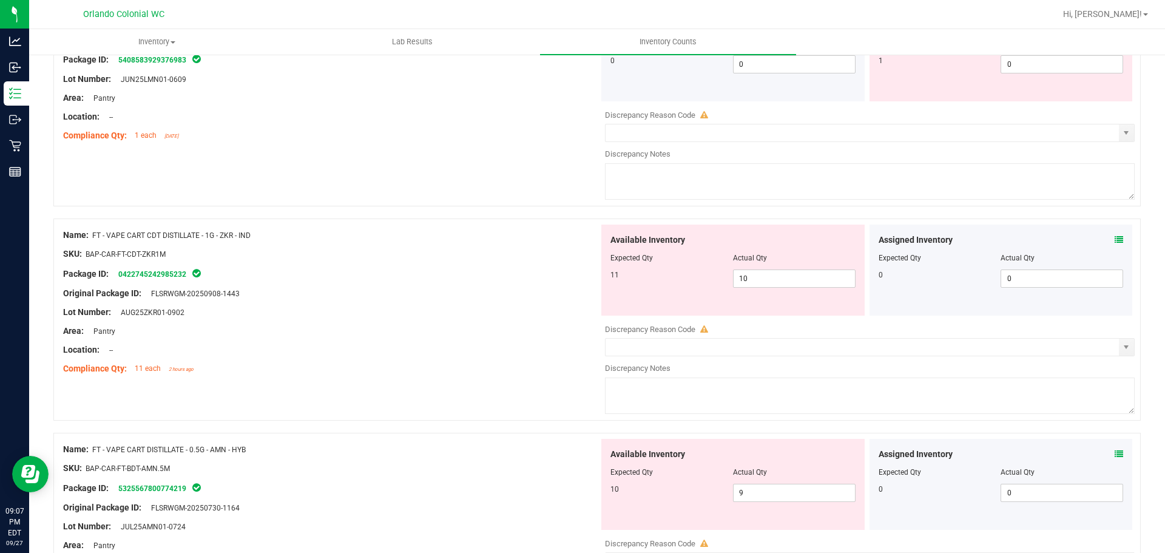
click at [465, 288] on div "Original Package ID: FLSRWGM-20250908-1443" at bounding box center [331, 293] width 536 height 13
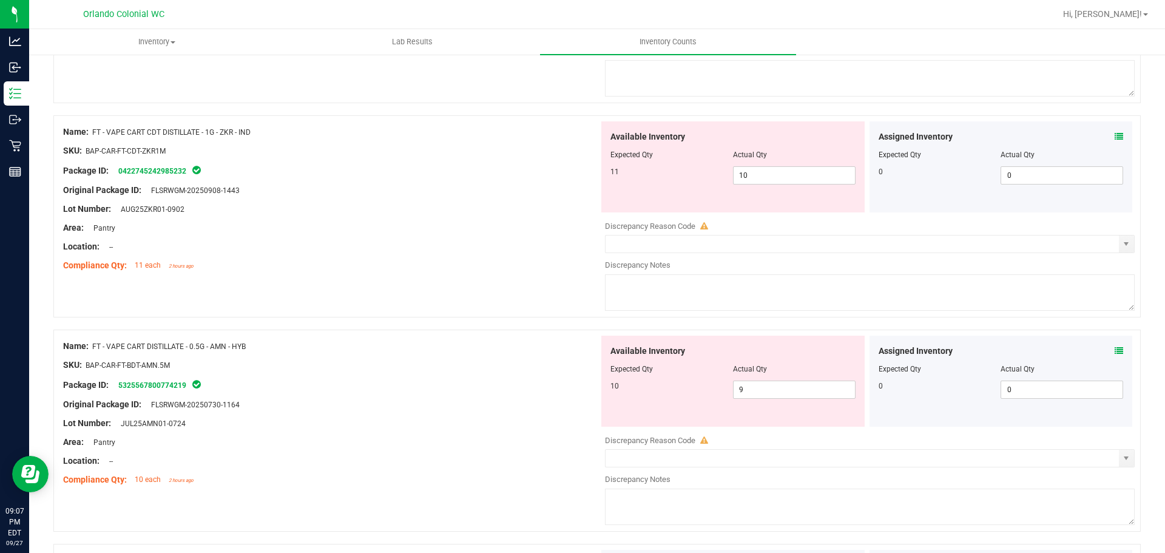
scroll to position [667, 0]
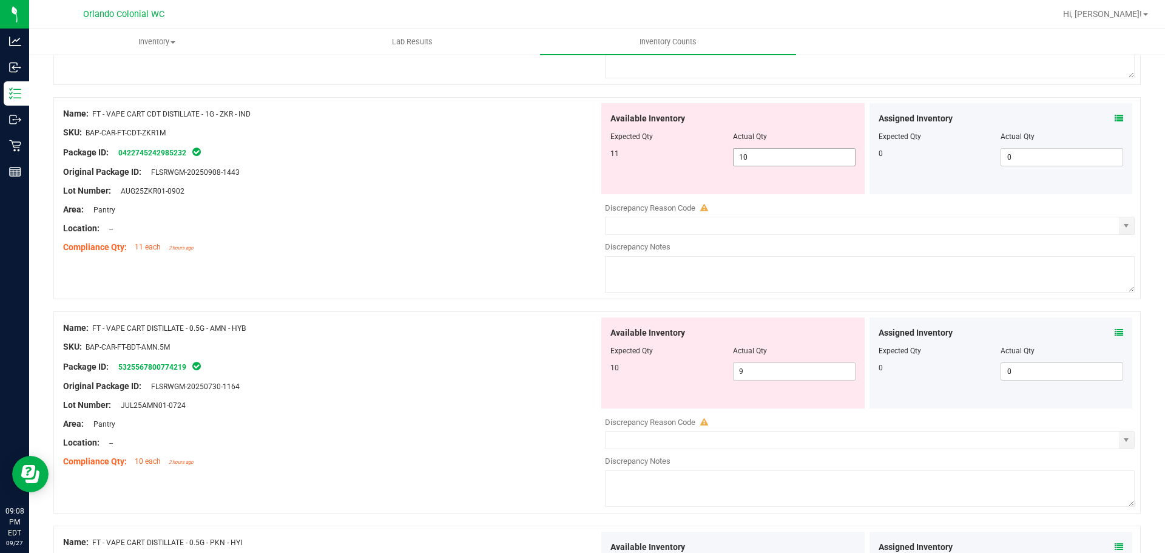
click at [767, 159] on input "10" at bounding box center [794, 157] width 121 height 17
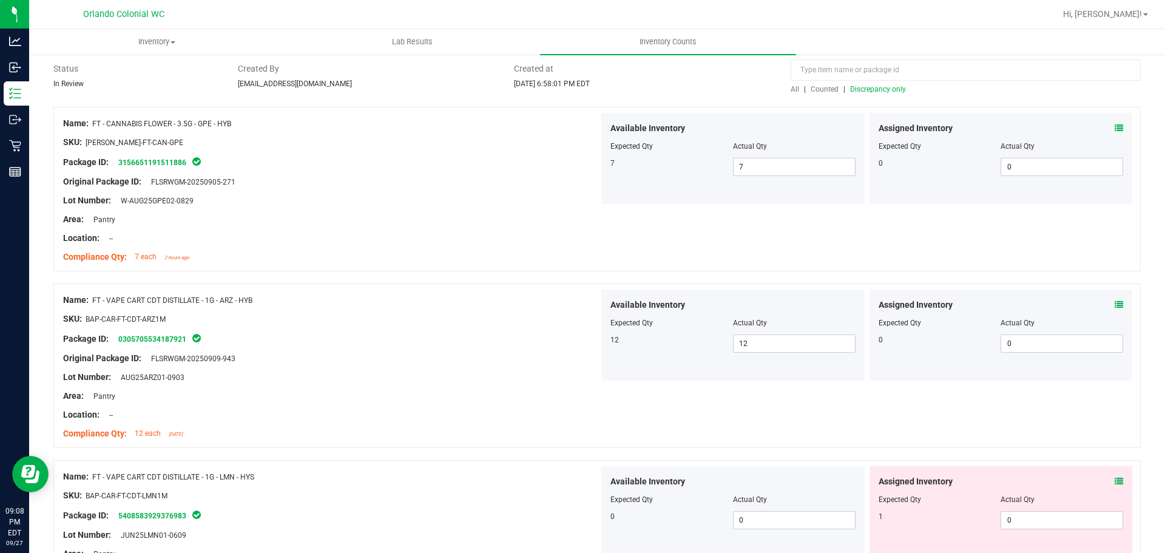
scroll to position [0, 0]
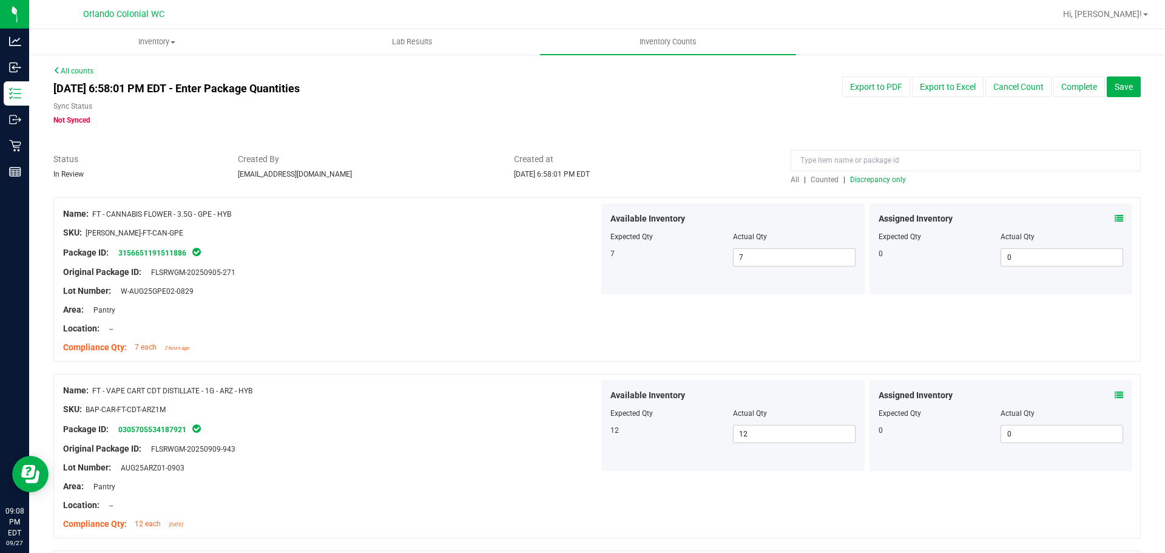
click at [891, 177] on span "Discrepancy only" at bounding box center [878, 179] width 56 height 8
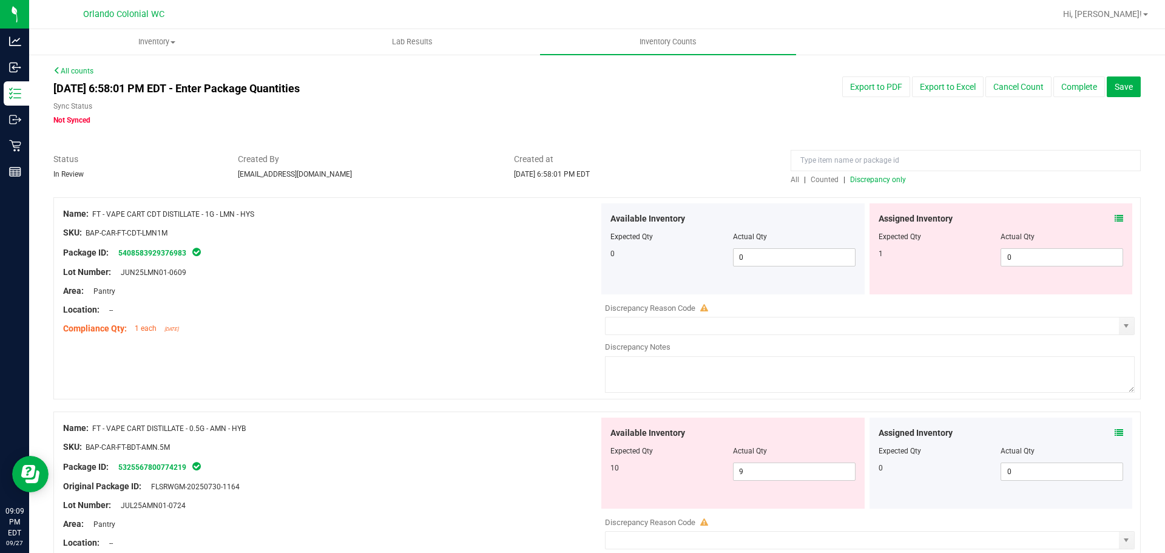
click at [1115, 217] on icon at bounding box center [1119, 218] width 8 height 8
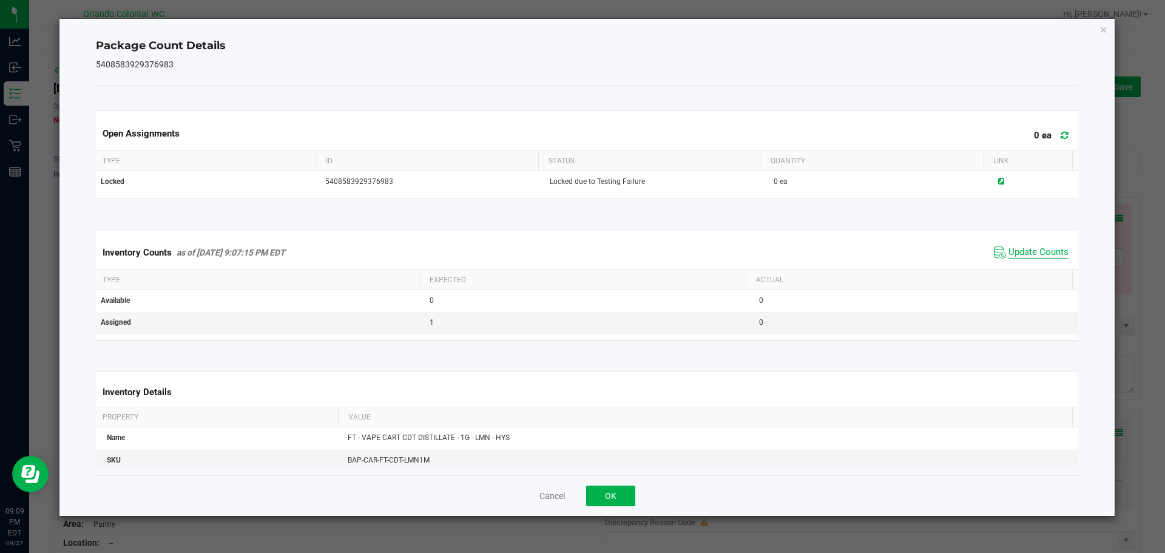
click at [1048, 254] on span "Update Counts" at bounding box center [1038, 252] width 60 height 12
click at [1110, 23] on div "Package Count Details 5408583929376983 Open Assignments 0 ea Type ID Status Qua…" at bounding box center [587, 267] width 1056 height 497
click at [1100, 30] on icon "Close" at bounding box center [1103, 29] width 8 height 15
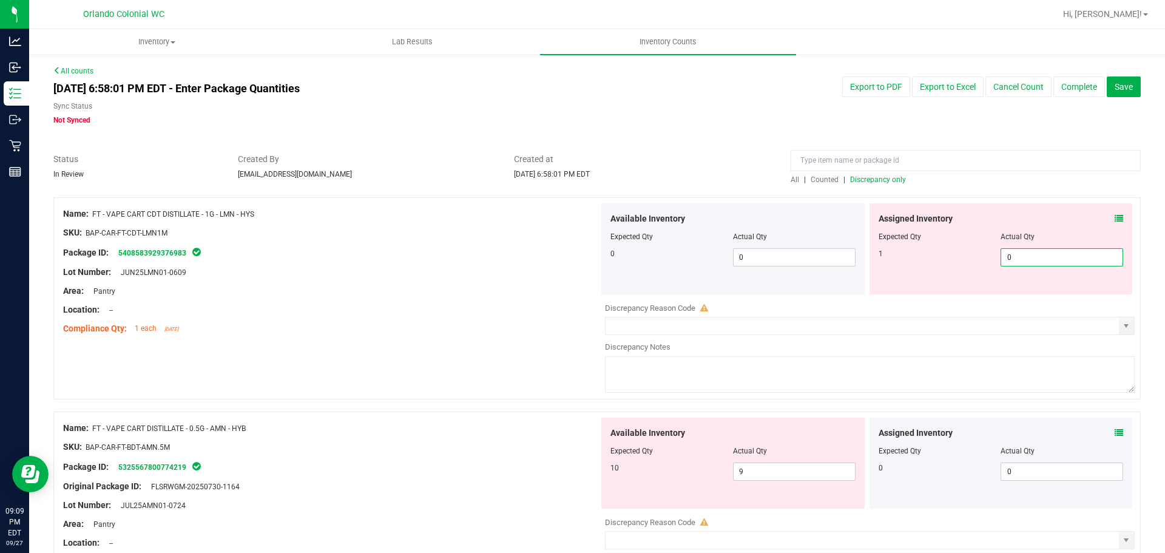
drag, startPoint x: 1048, startPoint y: 257, endPoint x: 550, endPoint y: 262, distance: 498.1
click at [687, 262] on div "Available Inventory Expected Qty Actual Qty 0 0 0 0 0" at bounding box center [867, 248] width 536 height 91
click at [348, 278] on div at bounding box center [331, 281] width 536 height 6
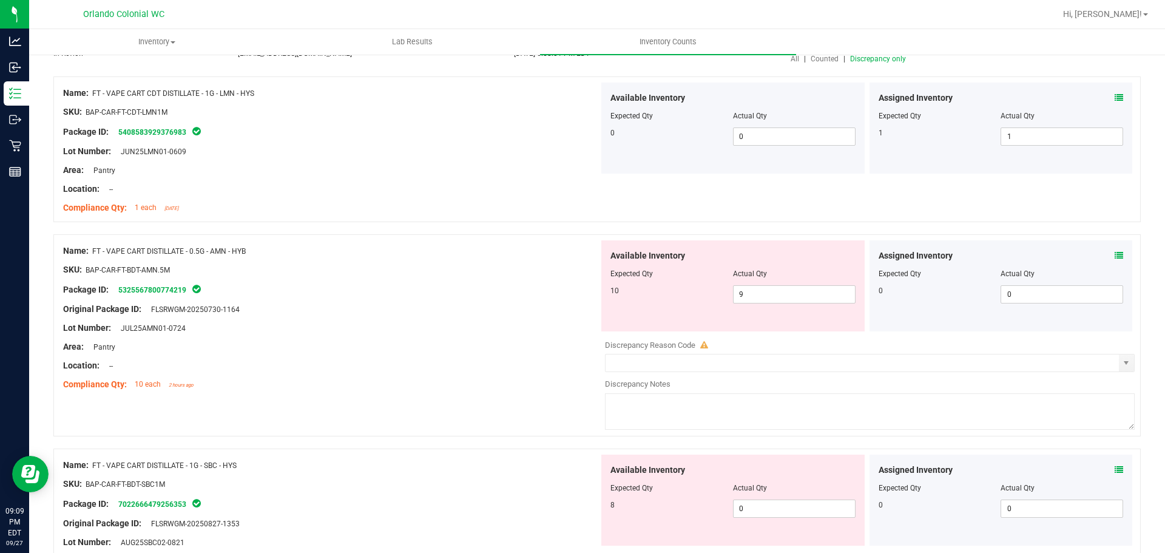
scroll to position [121, 0]
drag, startPoint x: 772, startPoint y: 289, endPoint x: 667, endPoint y: 303, distance: 106.0
click at [672, 302] on div "10 9 9" at bounding box center [732, 294] width 245 height 18
click at [442, 250] on div "Name: FT - VAPE CART DISTILLATE - 0.5G - AMN - HYB" at bounding box center [331, 250] width 536 height 13
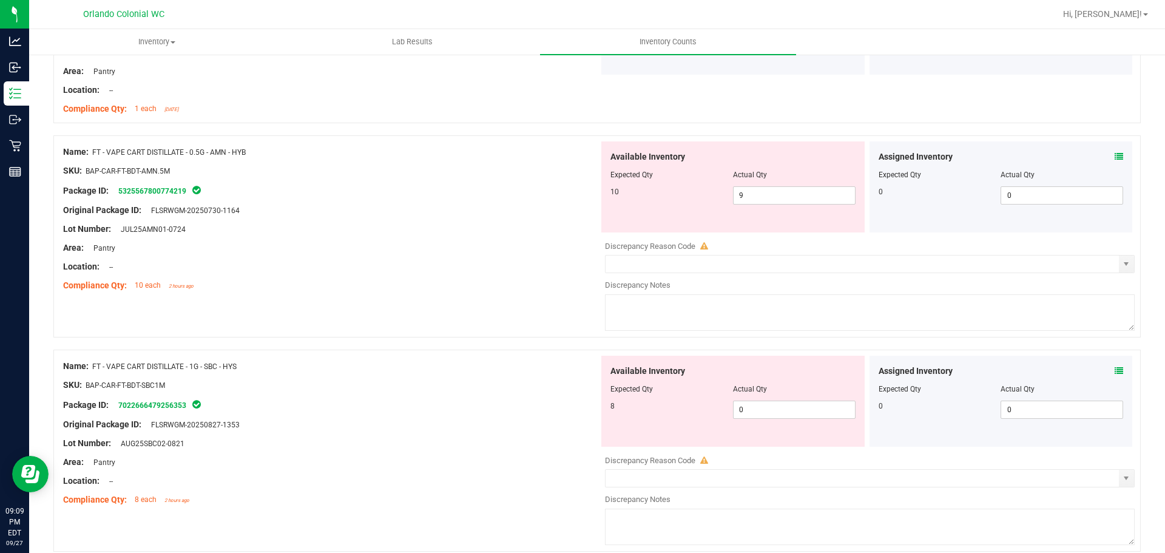
scroll to position [190, 0]
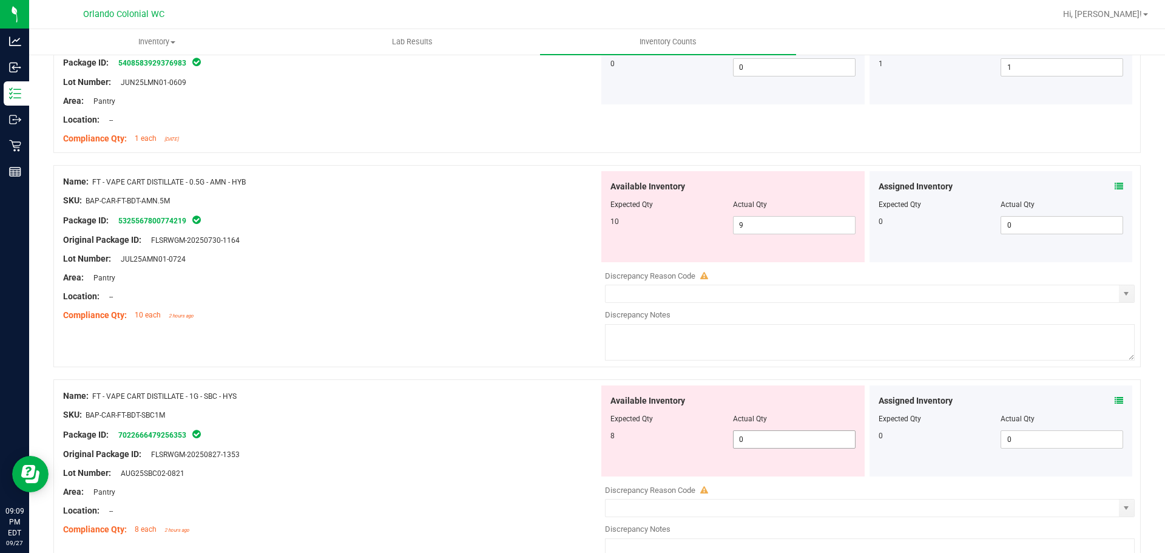
drag, startPoint x: 772, startPoint y: 437, endPoint x: 519, endPoint y: 433, distance: 252.4
click at [527, 431] on div "Name: FT - VAPE CART DISTILLATE - 1G - SBC - HYS SKU: BAP-CAR-FT-BDT-SBC1M Pack…" at bounding box center [596, 480] width 1087 height 202
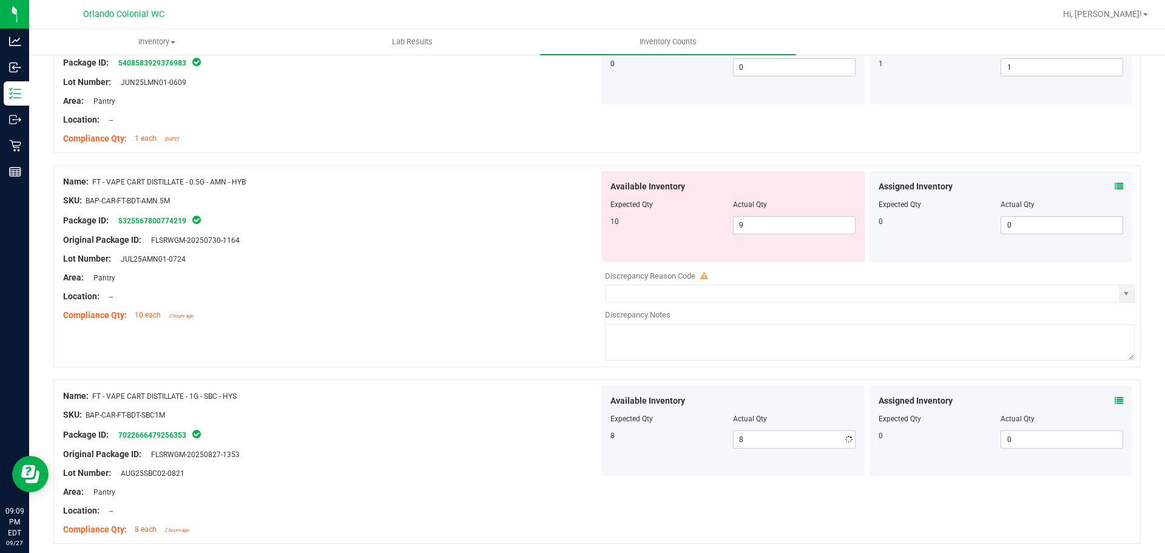
click at [338, 365] on div "Name: FT - VAPE CART DISTILLATE - 0.5G - AMN - HYB SKU: BAP-CAR-FT-BDT-AMN.5M P…" at bounding box center [596, 266] width 1087 height 202
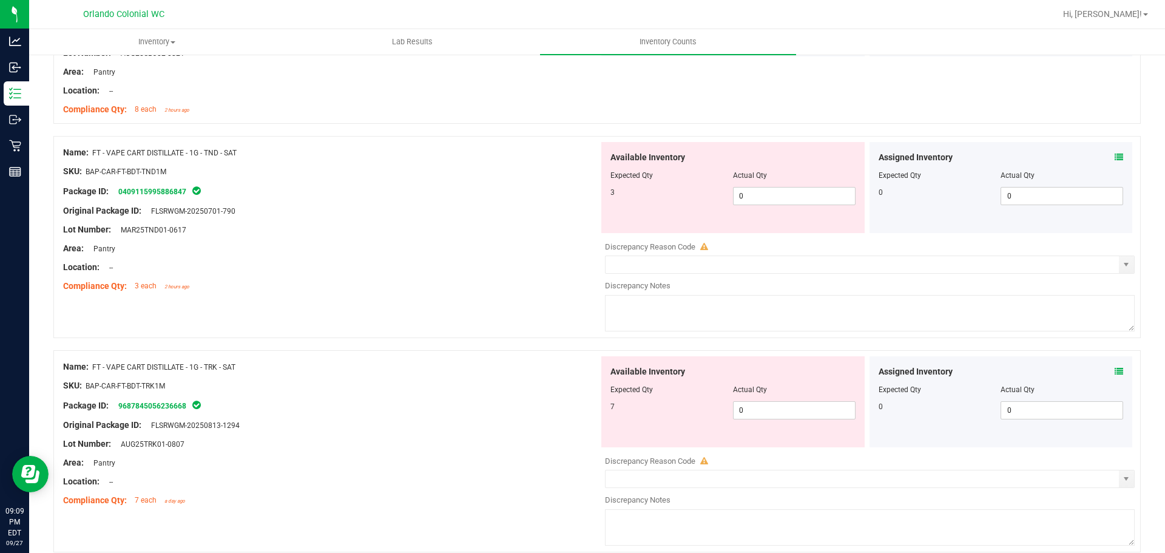
scroll to position [615, 0]
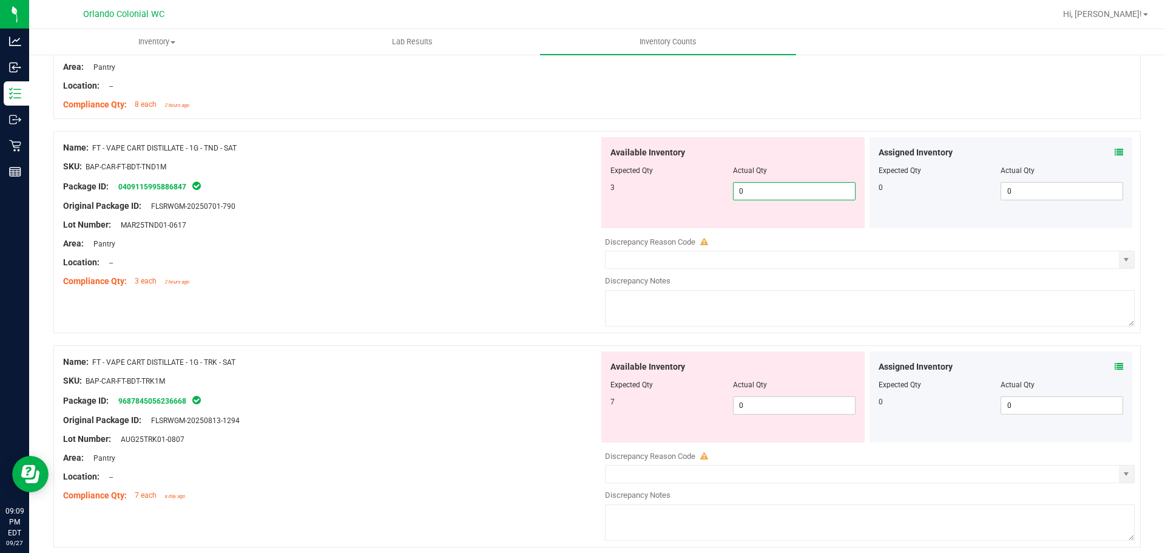
drag, startPoint x: 770, startPoint y: 192, endPoint x: 694, endPoint y: 189, distance: 75.9
click at [703, 191] on div "3 0 0" at bounding box center [732, 191] width 245 height 18
click at [549, 281] on div "Compliance Qty: 3 each 2 hours ago" at bounding box center [331, 281] width 536 height 13
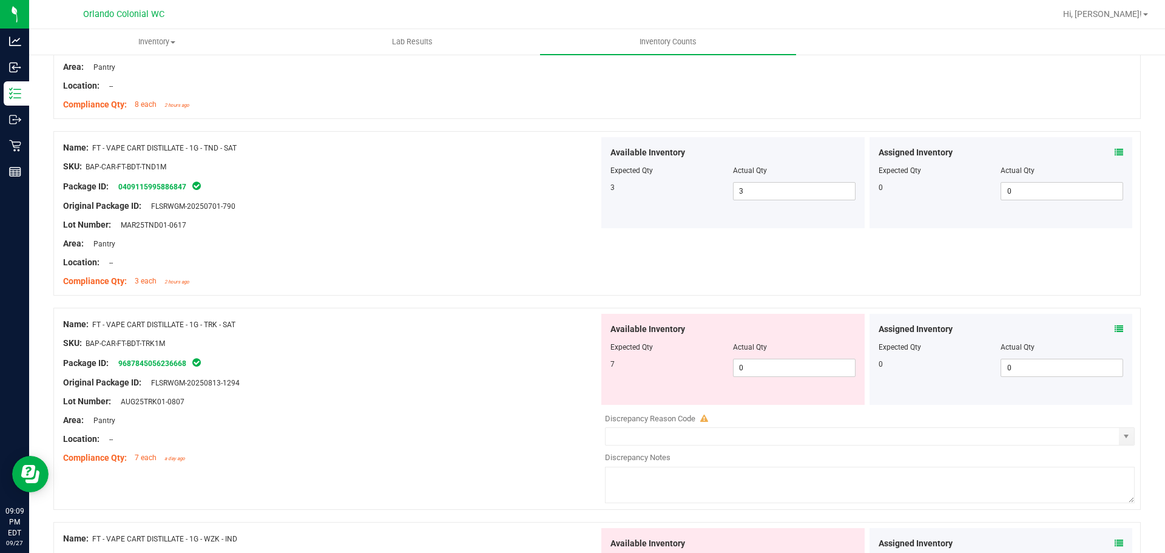
click at [549, 333] on div at bounding box center [331, 334] width 536 height 6
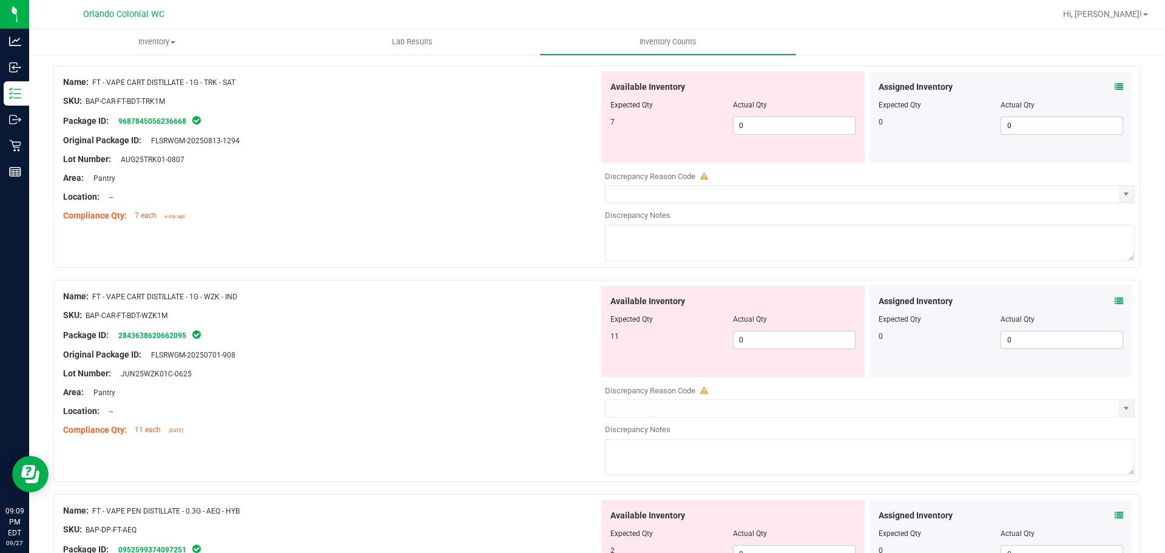
scroll to position [857, 0]
drag, startPoint x: 774, startPoint y: 127, endPoint x: 654, endPoint y: 127, distance: 120.1
click at [658, 127] on div "7 0 0" at bounding box center [732, 125] width 245 height 18
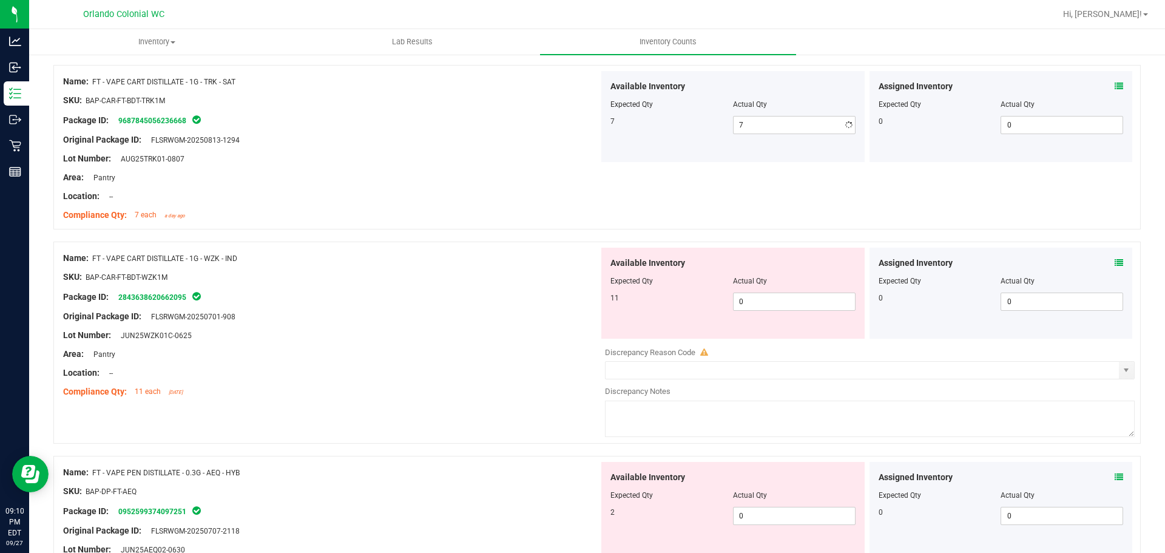
click at [406, 214] on div "Compliance Qty: 7 each a day ago" at bounding box center [331, 215] width 536 height 13
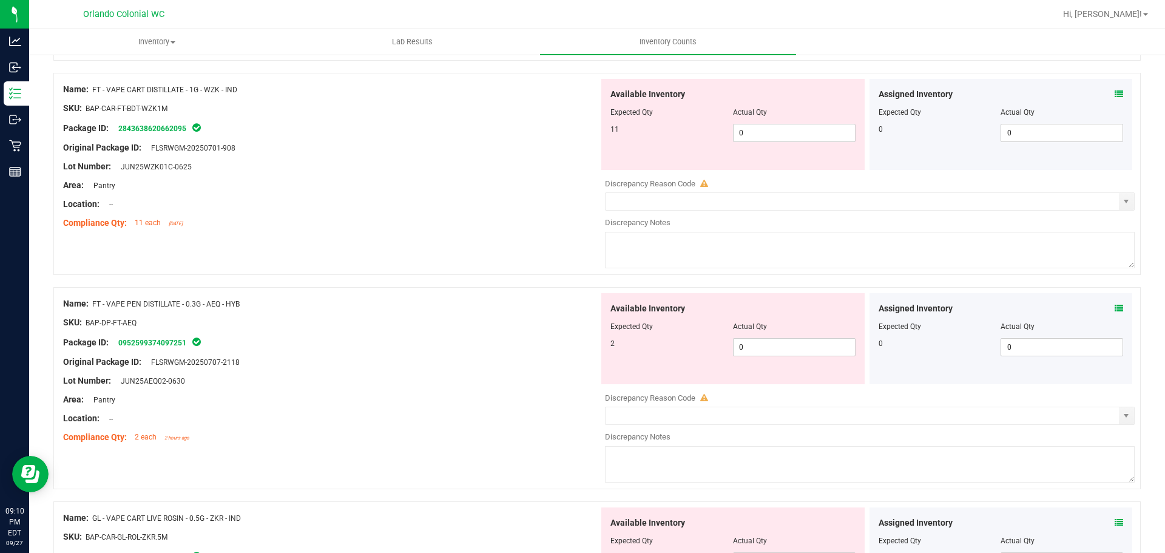
scroll to position [1039, 0]
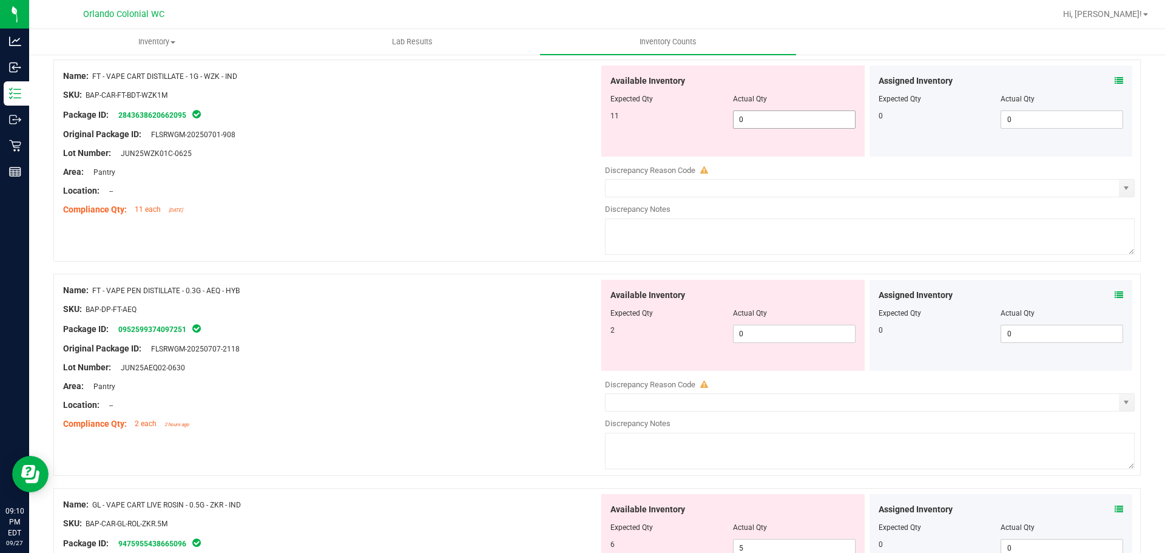
click at [791, 124] on span "0 0" at bounding box center [794, 119] width 123 height 18
click at [791, 124] on input "0" at bounding box center [794, 119] width 121 height 17
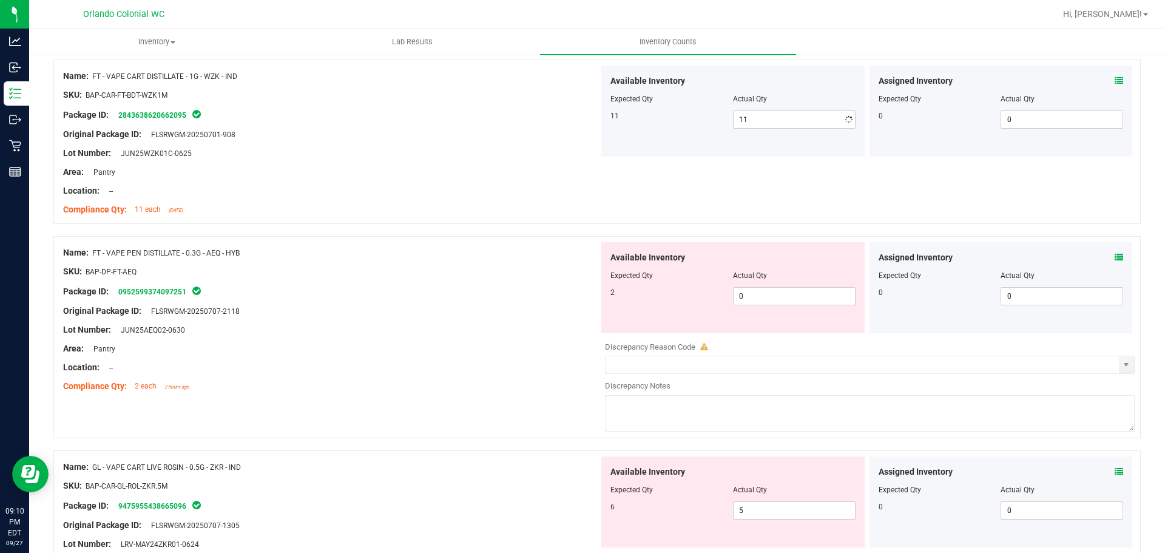
click at [443, 211] on div "Compliance Qty: 11 each [DATE]" at bounding box center [331, 209] width 536 height 13
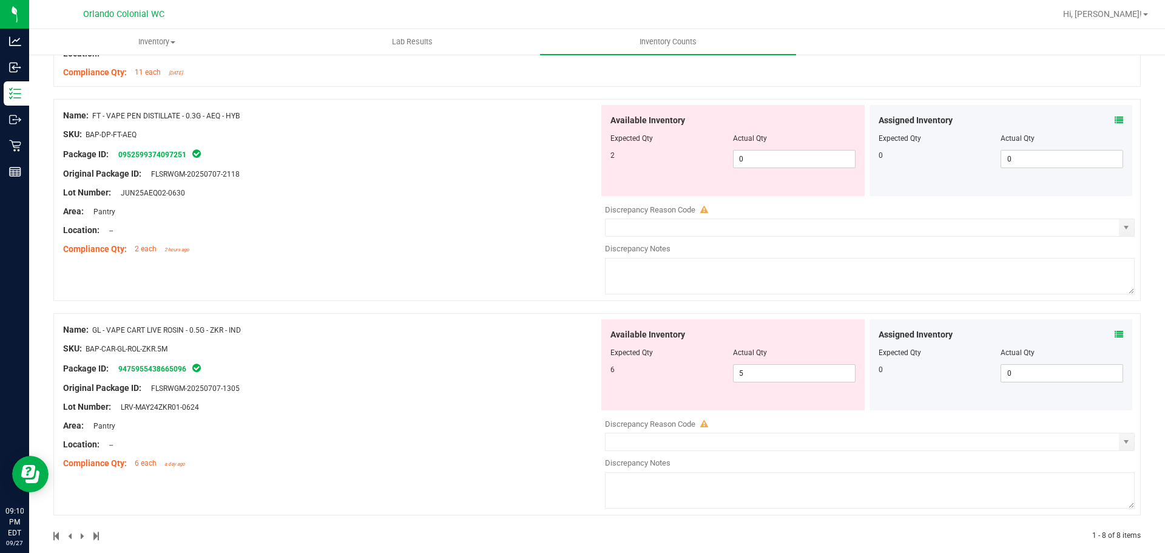
scroll to position [1192, 0]
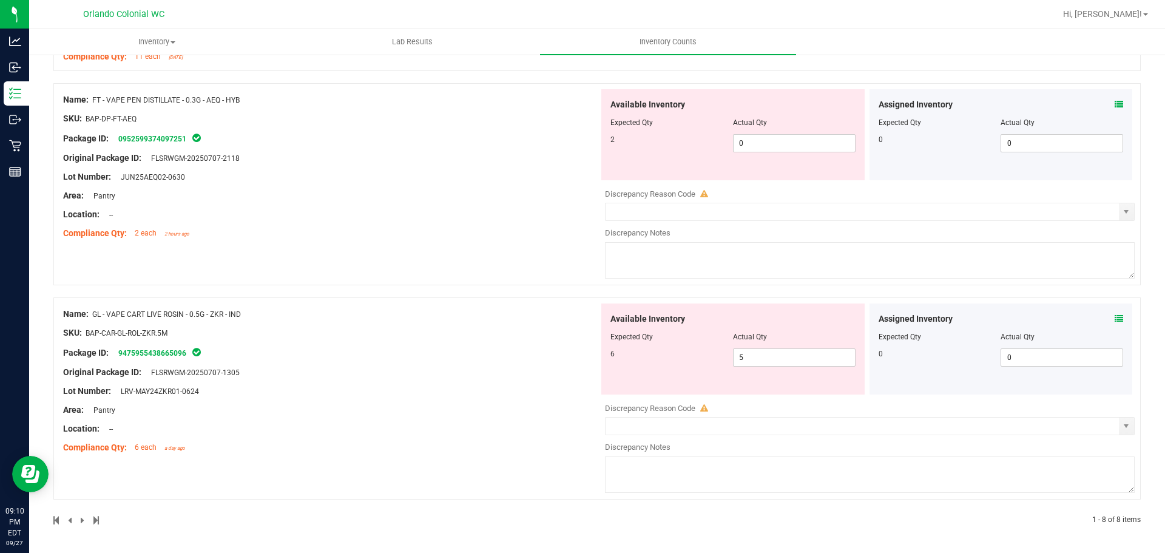
click at [454, 208] on div "Location: --" at bounding box center [331, 214] width 536 height 13
drag, startPoint x: 725, startPoint y: 152, endPoint x: 661, endPoint y: 152, distance: 64.3
click at [664, 152] on div "2 0 0" at bounding box center [732, 143] width 245 height 18
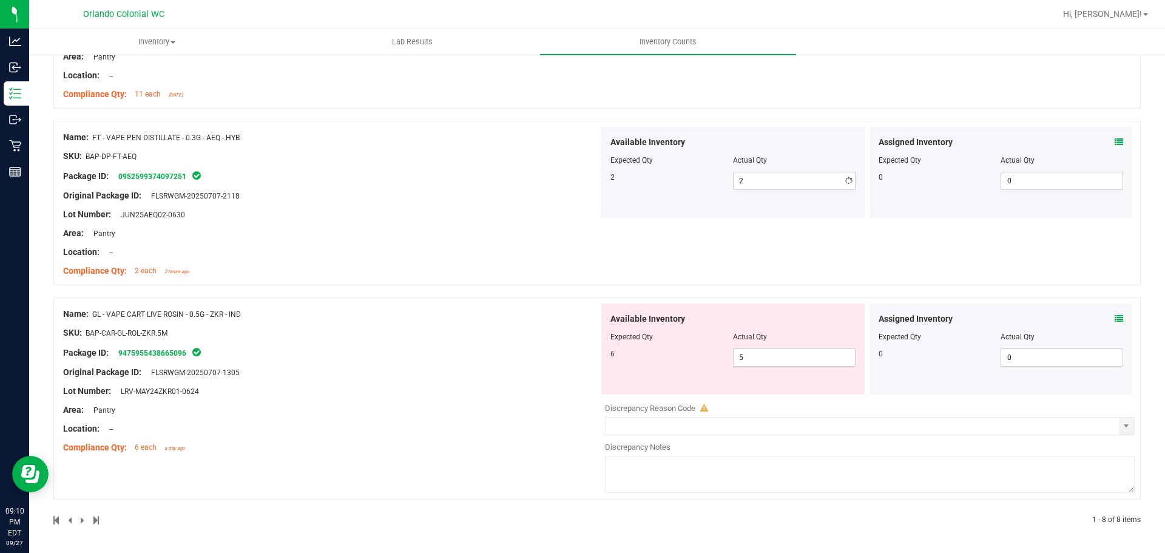
click at [472, 192] on div "Name: FT - VAPE PEN DISTILLATE - 0.3G - AEQ - HYB SKU: BAP-DP-FT-AEQ Package ID…" at bounding box center [331, 204] width 536 height 155
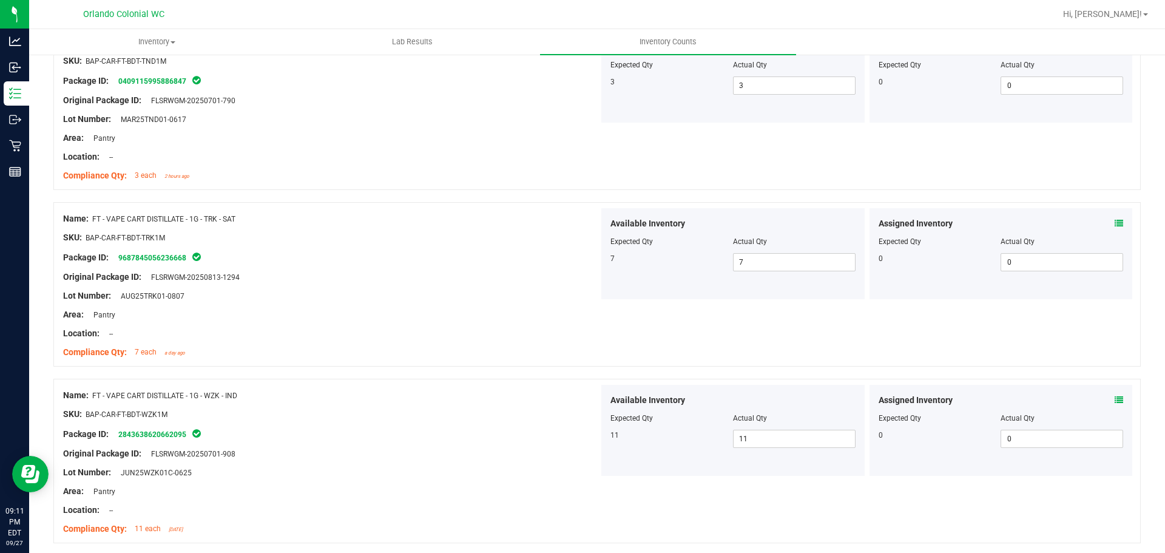
scroll to position [0, 0]
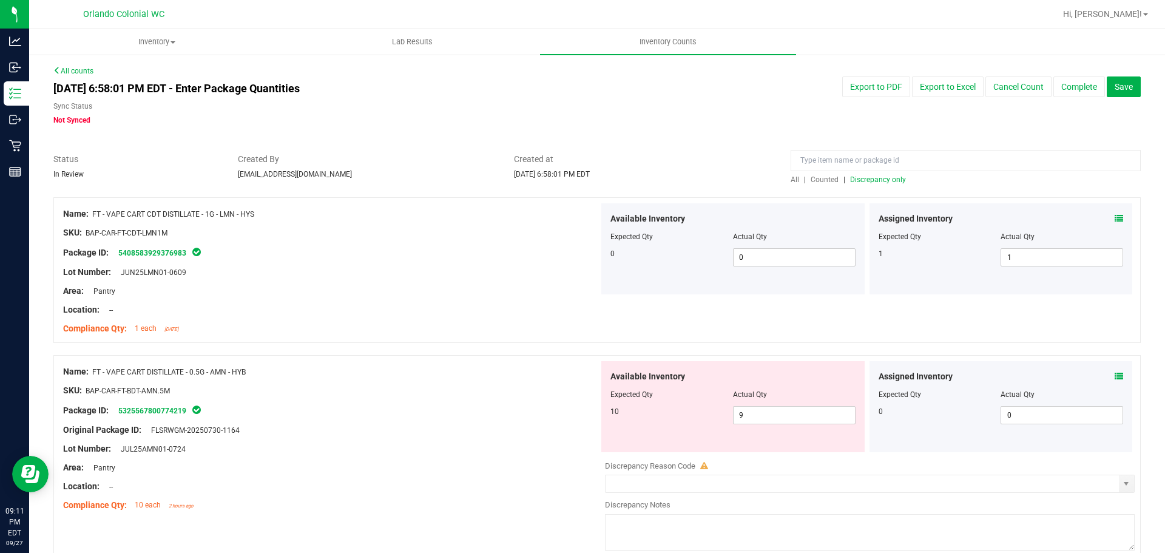
click at [860, 178] on span "Discrepancy only" at bounding box center [878, 179] width 56 height 8
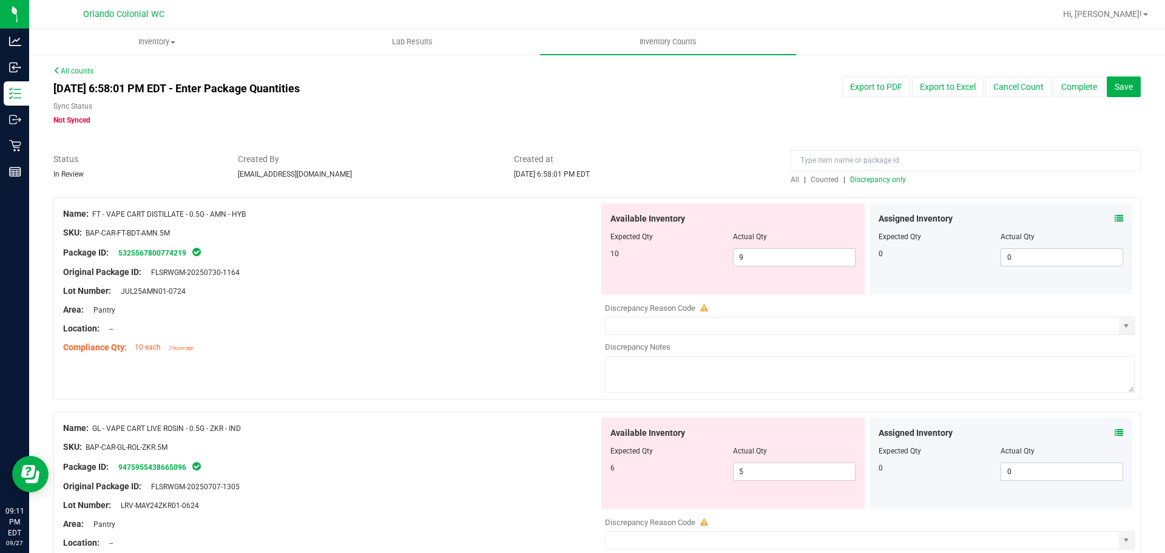
click at [482, 302] on div at bounding box center [331, 300] width 536 height 6
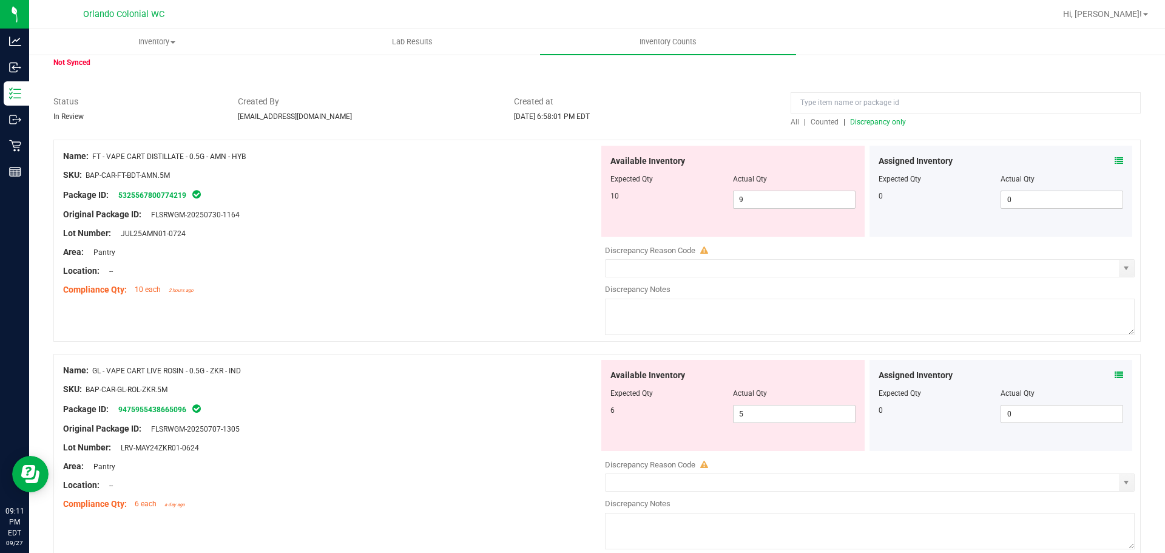
scroll to position [114, 0]
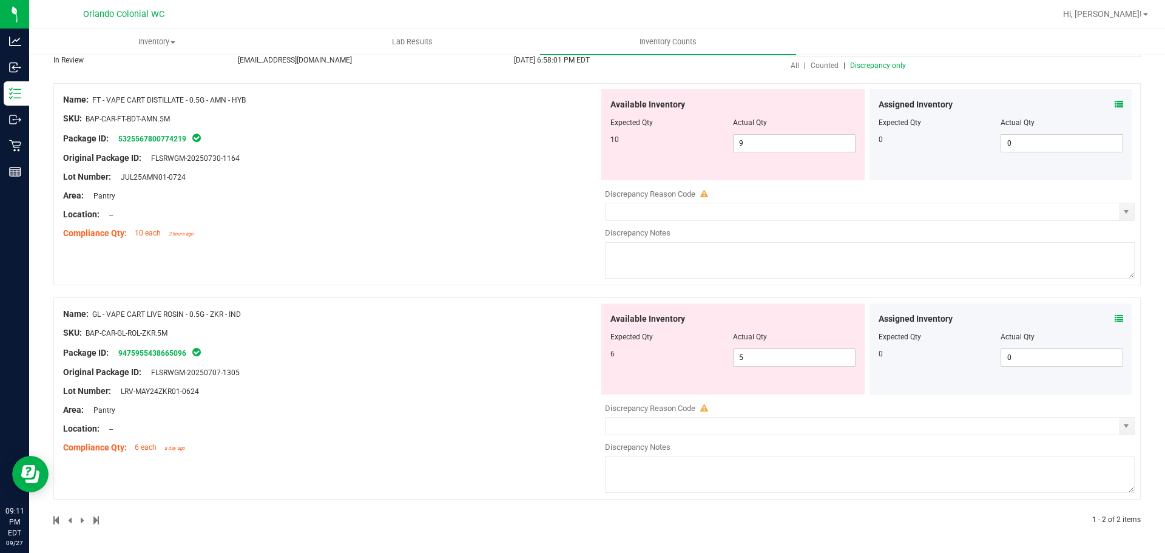
click at [379, 182] on div "Lot Number: JUL25AMN01-0724" at bounding box center [331, 176] width 536 height 13
drag, startPoint x: 258, startPoint y: 322, endPoint x: 151, endPoint y: 320, distance: 106.8
click at [151, 320] on div at bounding box center [331, 323] width 536 height 6
drag, startPoint x: 144, startPoint y: 316, endPoint x: 253, endPoint y: 315, distance: 109.2
click at [253, 315] on div "Name: GL - VAPE CART LIVE ROSIN - 0.5G - ZKR - IND" at bounding box center [331, 314] width 536 height 13
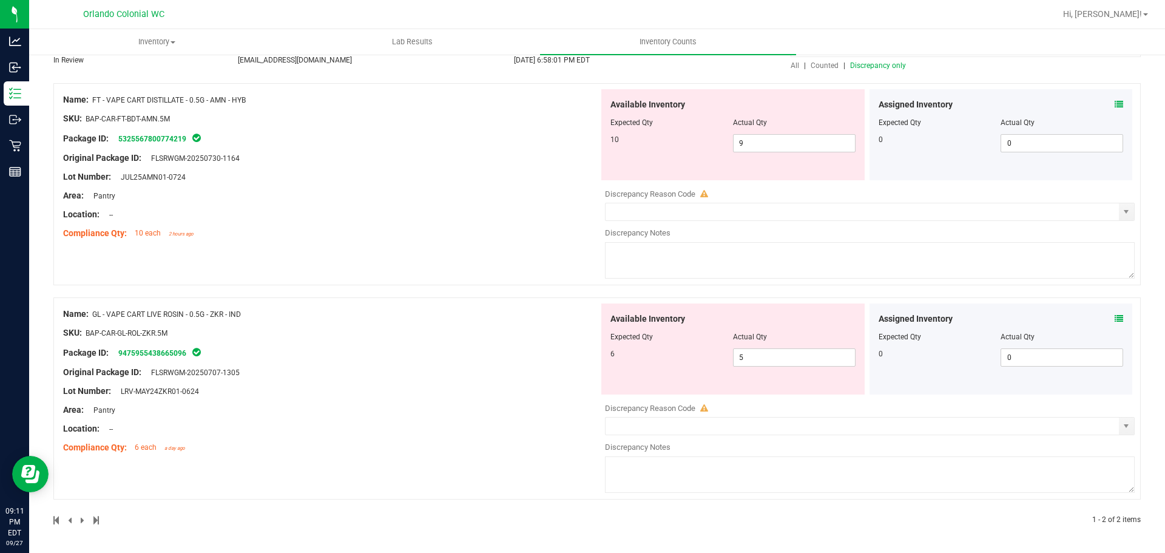
click at [267, 315] on div "Name: GL - VAPE CART LIVE ROSIN - 0.5G - ZKR - IND" at bounding box center [331, 314] width 536 height 13
click at [310, 248] on div "Name: FT - VAPE CART DISTILLATE - 0.5G - AMN - HYB SKU: BAP-CAR-FT-BDT-AMN.5M P…" at bounding box center [596, 184] width 1087 height 202
click at [455, 328] on div "SKU: BAP-CAR-GL-ROL-ZKR.5M" at bounding box center [331, 332] width 536 height 13
click at [350, 181] on div "Lot Number: JUL25AMN01-0724" at bounding box center [331, 176] width 536 height 13
click at [375, 158] on div "Original Package ID: FLSRWGM-20250730-1164" at bounding box center [331, 158] width 536 height 13
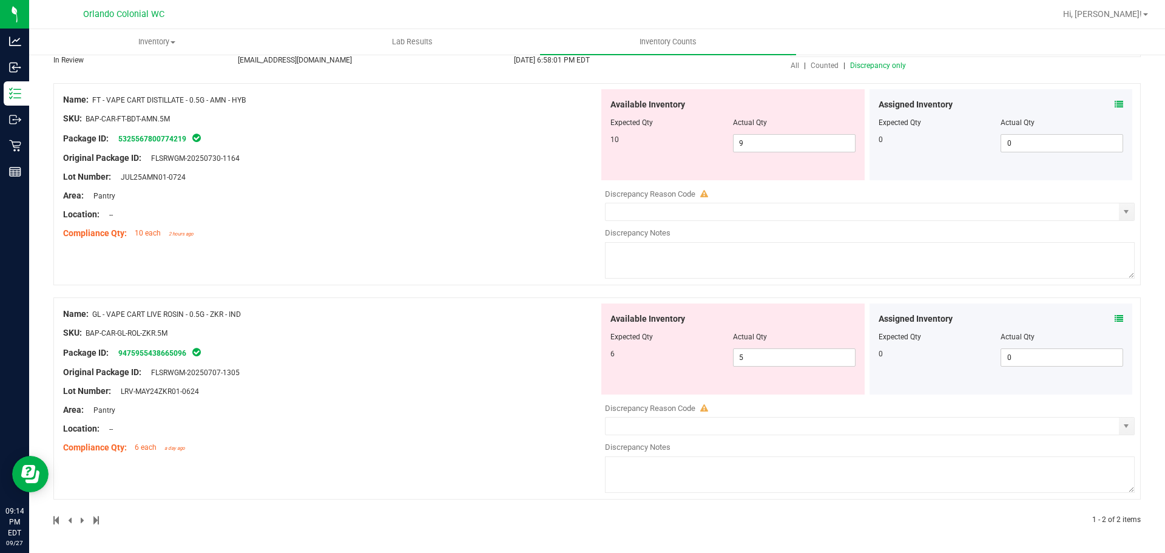
click at [378, 170] on div "Lot Number: JUL25AMN01-0724" at bounding box center [331, 176] width 536 height 13
click at [406, 337] on div "SKU: BAP-CAR-GL-ROL-ZKR.5M" at bounding box center [331, 332] width 536 height 13
drag, startPoint x: 797, startPoint y: 358, endPoint x: 681, endPoint y: 357, distance: 115.9
click at [682, 357] on div "6 5 5" at bounding box center [732, 357] width 245 height 18
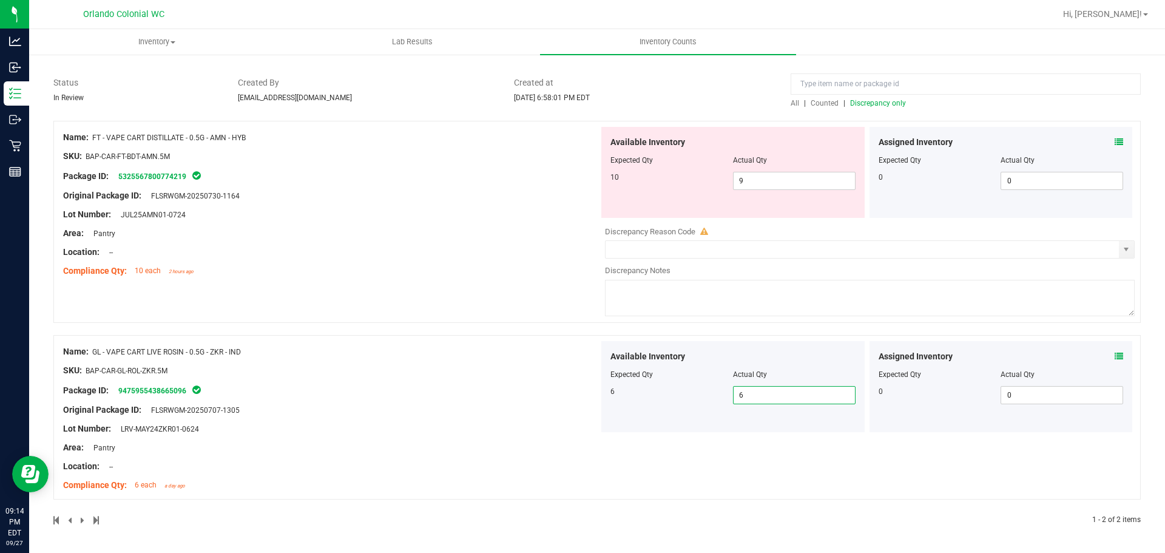
click at [673, 516] on div "1 - 2 of 2 items" at bounding box center [596, 519] width 1087 height 11
click at [1115, 357] on icon at bounding box center [1119, 356] width 8 height 8
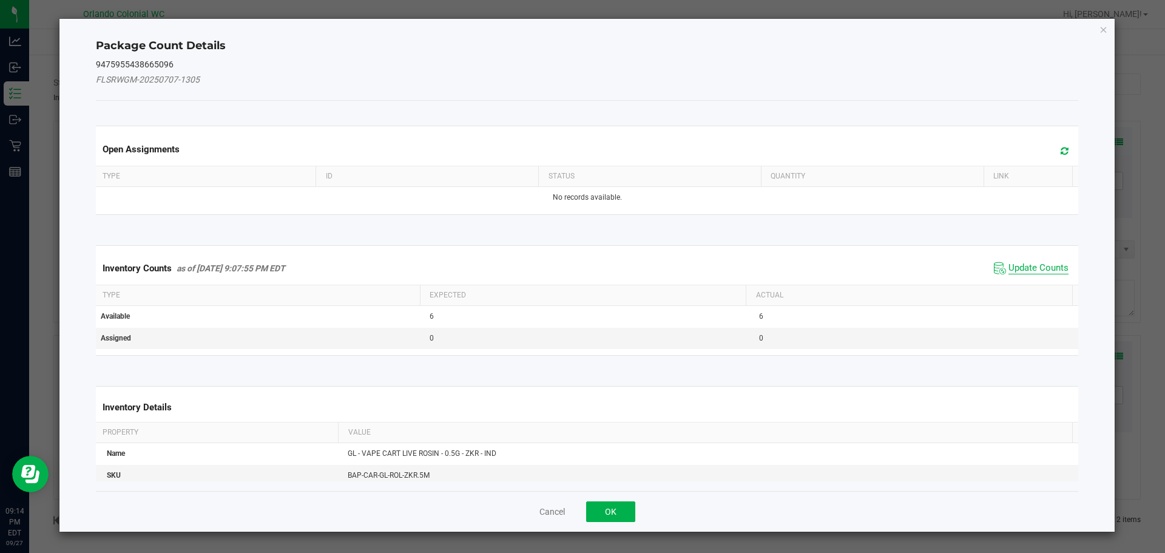
click at [1038, 268] on span "Update Counts" at bounding box center [1038, 268] width 60 height 12
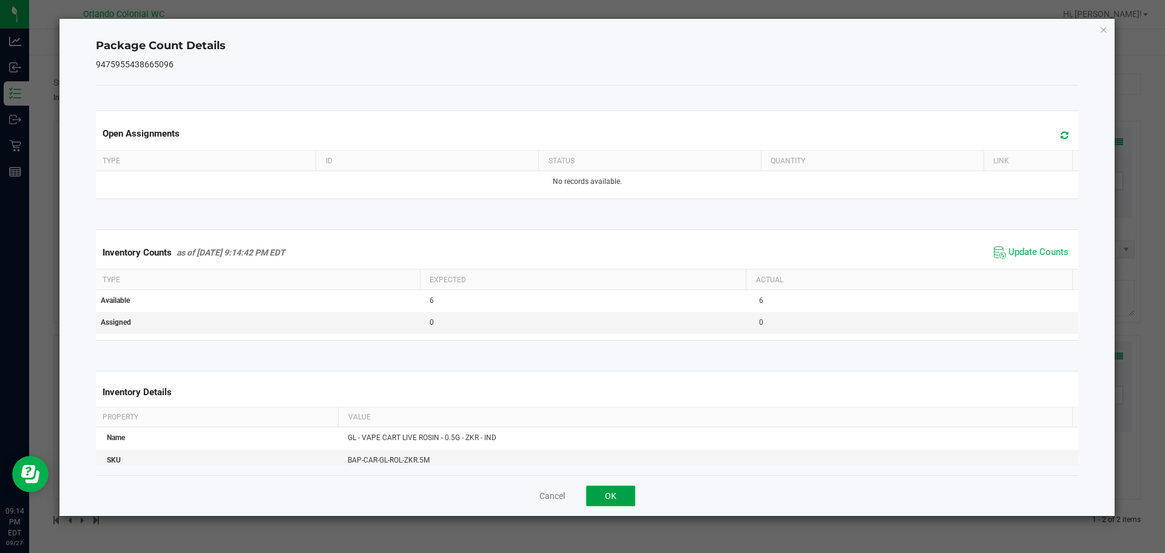
click at [612, 505] on button "OK" at bounding box center [610, 495] width 49 height 21
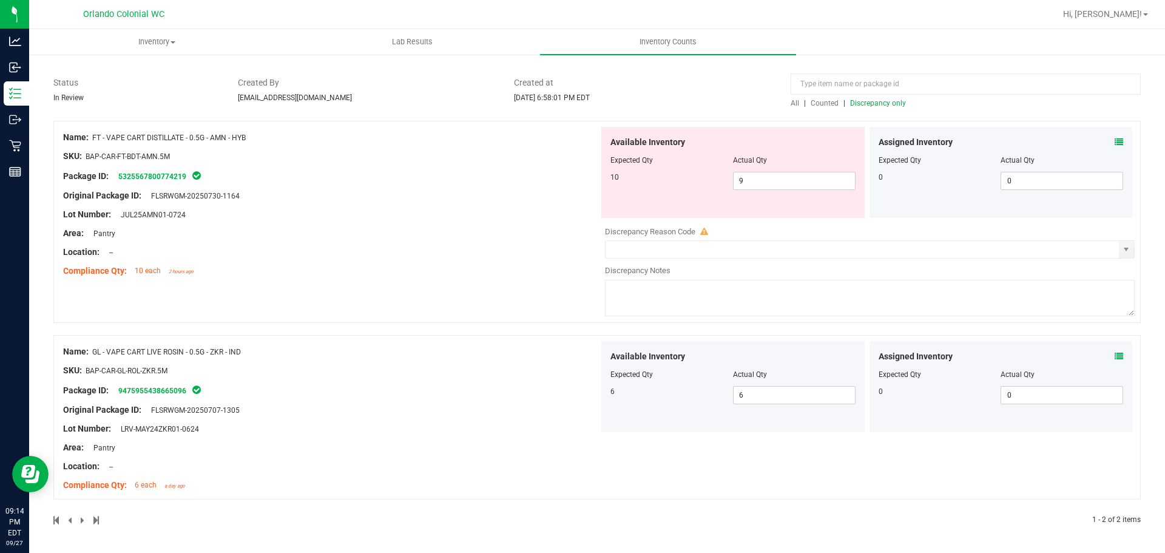
click at [490, 410] on div "Original Package ID: FLSRWGM-20250707-1305" at bounding box center [331, 409] width 536 height 13
click at [584, 221] on div at bounding box center [331, 224] width 536 height 6
click at [792, 179] on span "9 9" at bounding box center [794, 181] width 123 height 18
click at [453, 218] on div "Lot Number: JUL25AMN01-0724" at bounding box center [331, 214] width 536 height 13
click at [545, 181] on div "Package ID: 5325567800774219" at bounding box center [331, 176] width 536 height 15
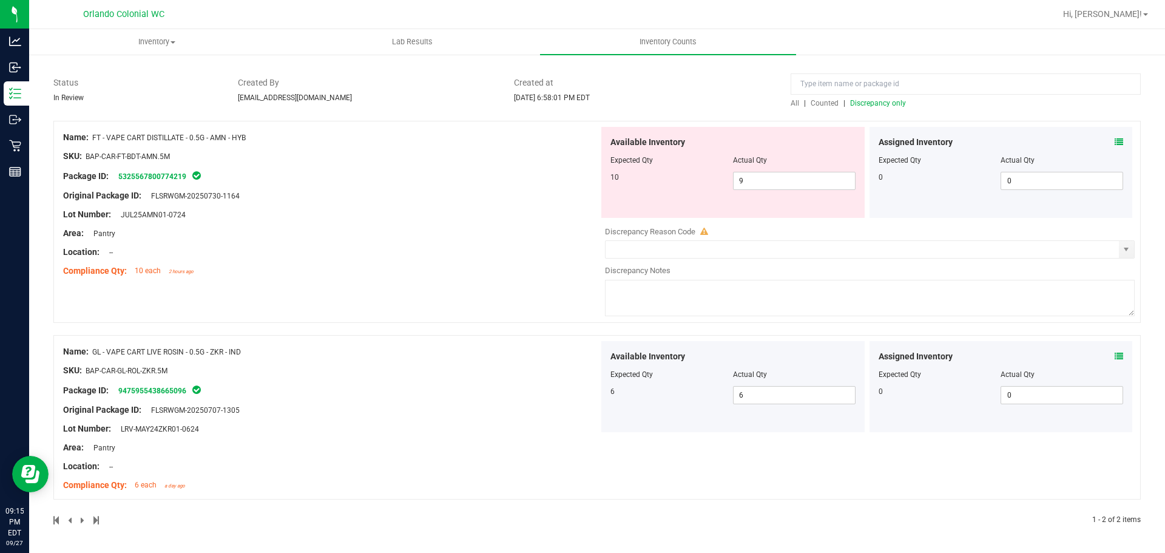
click at [530, 211] on div "Lot Number: JUL25AMN01-0724" at bounding box center [331, 214] width 536 height 13
click at [507, 362] on div at bounding box center [331, 361] width 536 height 6
click at [474, 292] on div "Name: FT - VAPE CART DISTILLATE - 0.5G - AMN - HYB SKU: BAP-CAR-FT-BDT-AMN.5M P…" at bounding box center [596, 222] width 1087 height 202
click at [422, 202] on div at bounding box center [331, 205] width 536 height 6
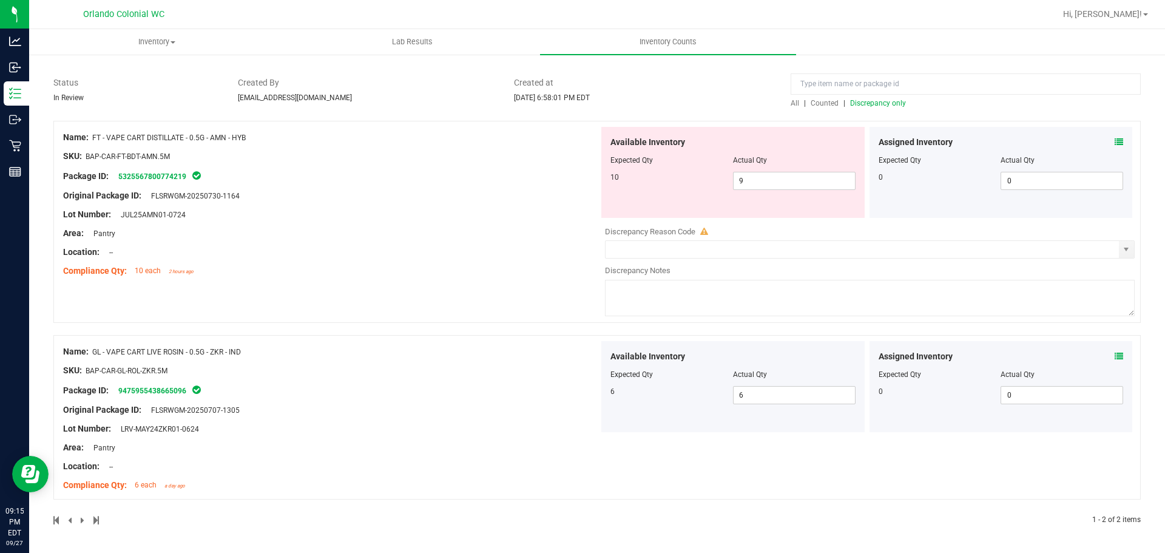
click at [437, 247] on div "Location: --" at bounding box center [331, 252] width 536 height 13
click at [447, 248] on div "Location: --" at bounding box center [331, 252] width 536 height 13
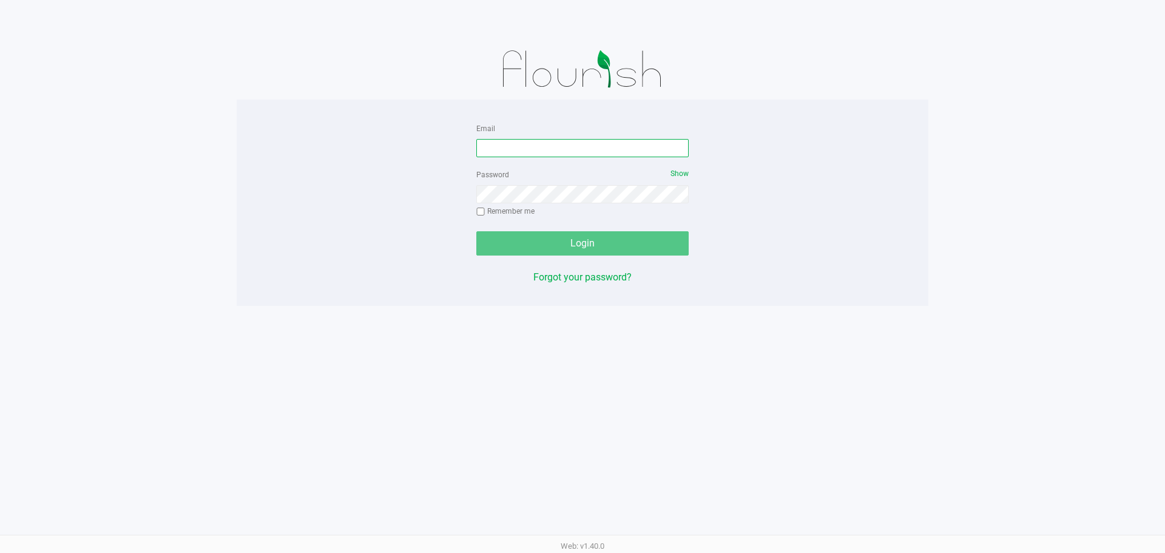
click at [539, 141] on input "Email" at bounding box center [582, 148] width 212 height 18
type input "[EMAIL_ADDRESS][DOMAIN_NAME]"
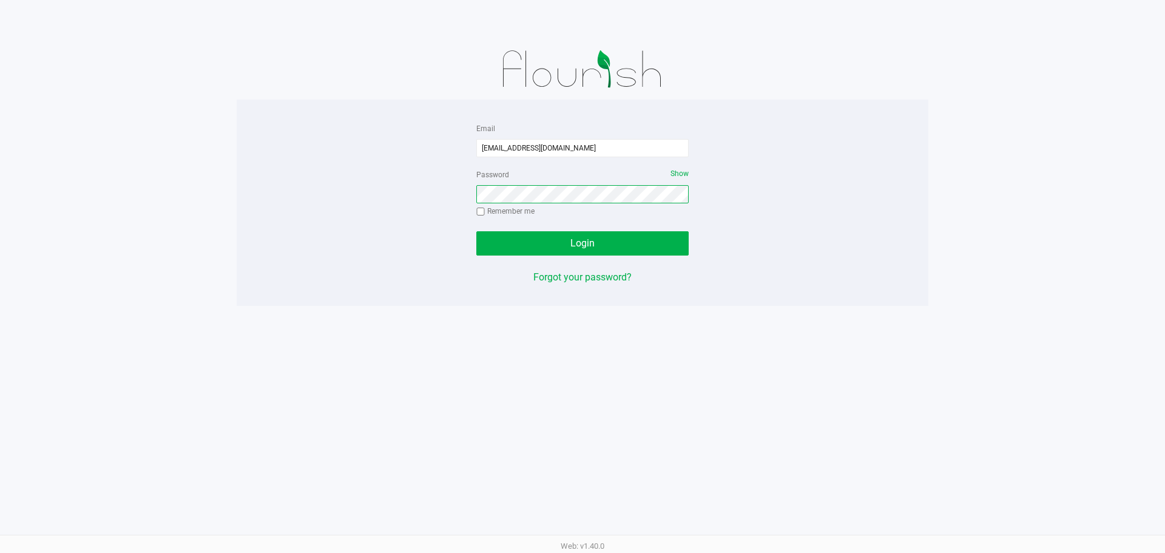
click at [476, 231] on button "Login" at bounding box center [582, 243] width 212 height 24
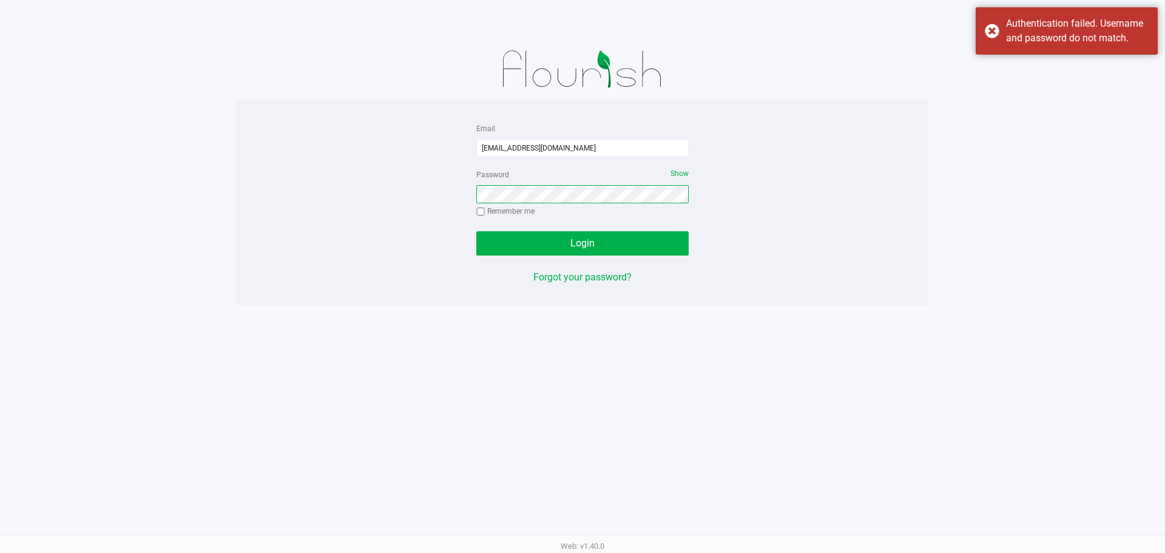
click at [476, 231] on button "Login" at bounding box center [582, 243] width 212 height 24
